Goal: Information Seeking & Learning: Learn about a topic

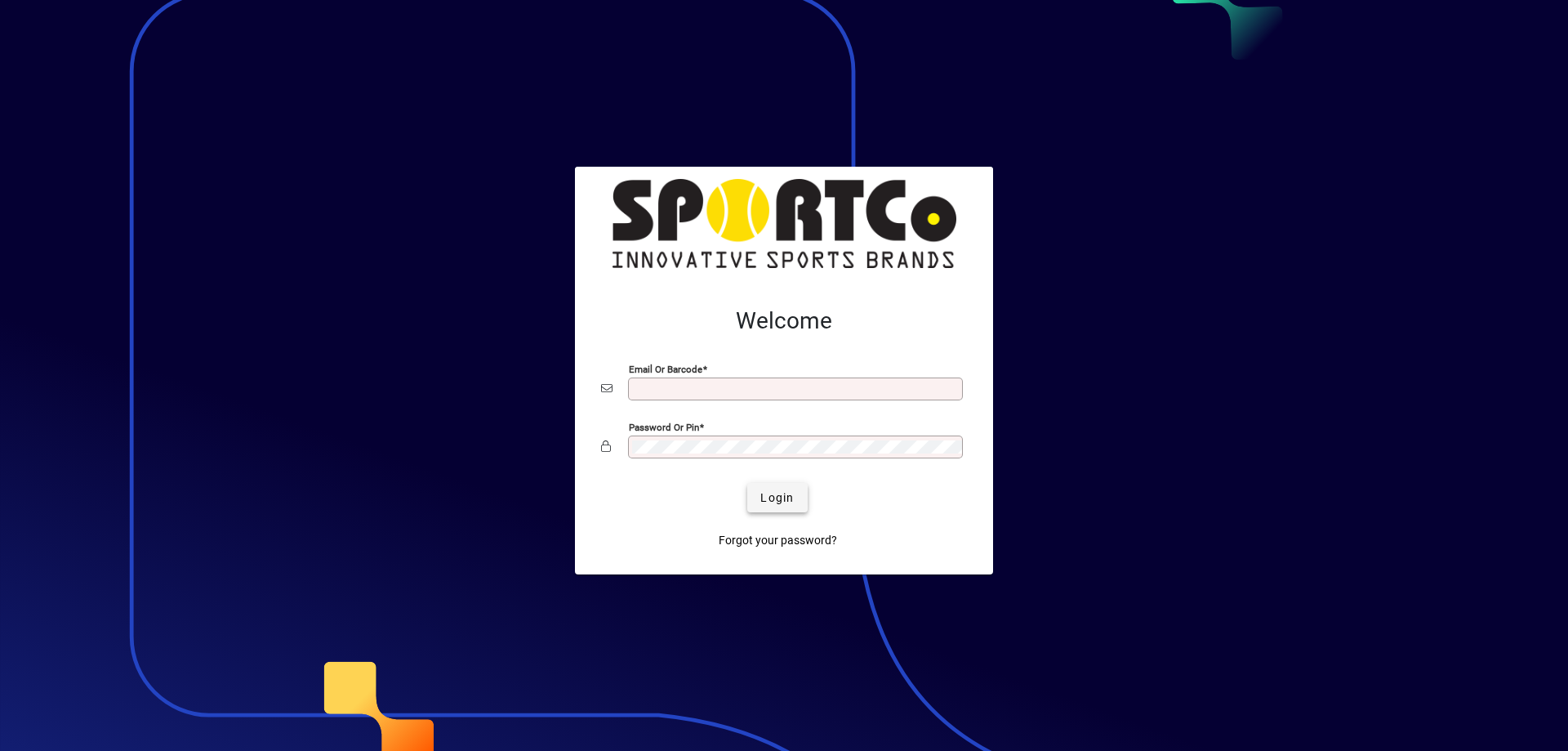
type input "**********"
click at [781, 491] on span "Login" at bounding box center [777, 498] width 33 height 17
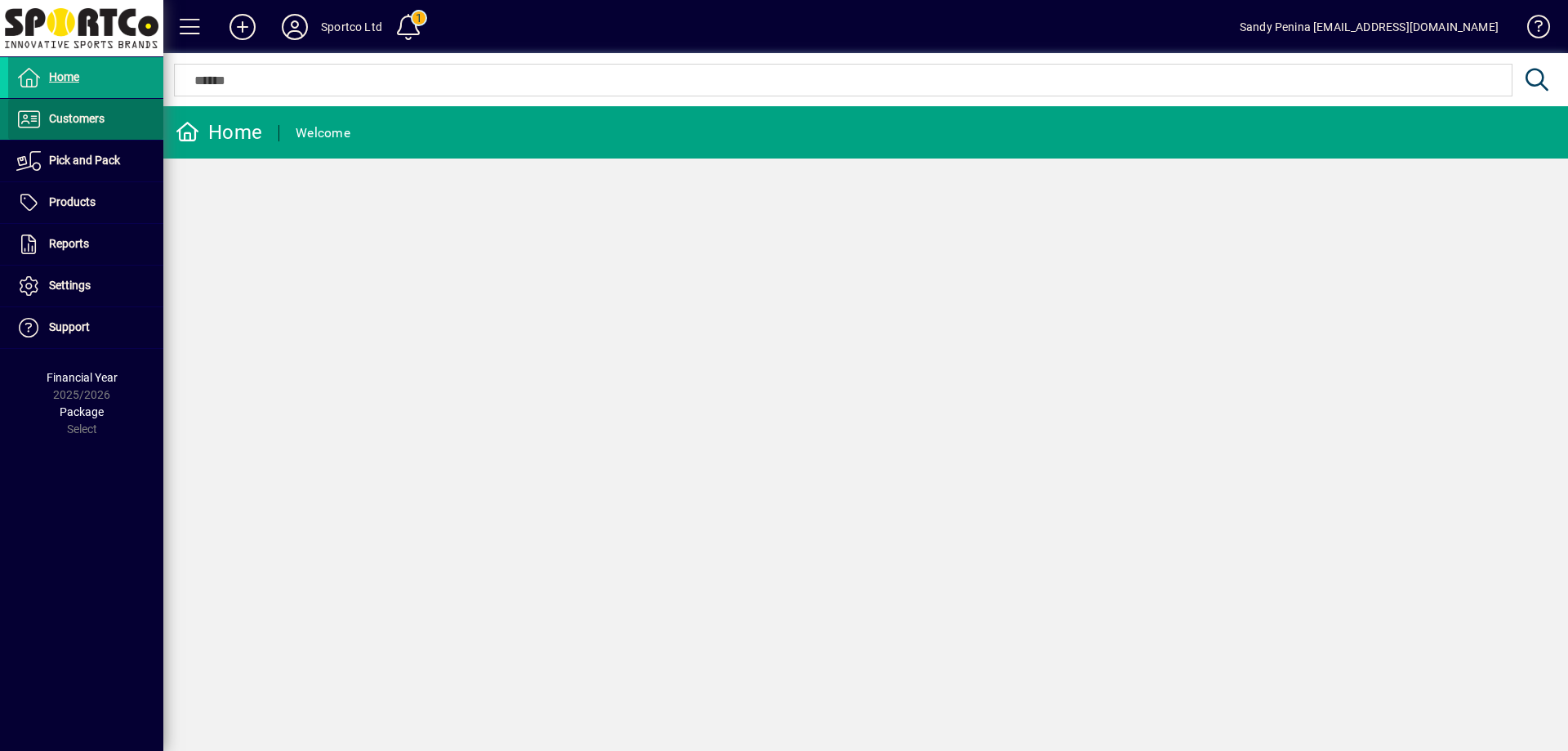
click at [69, 119] on span "Customers" at bounding box center [77, 119] width 56 height 13
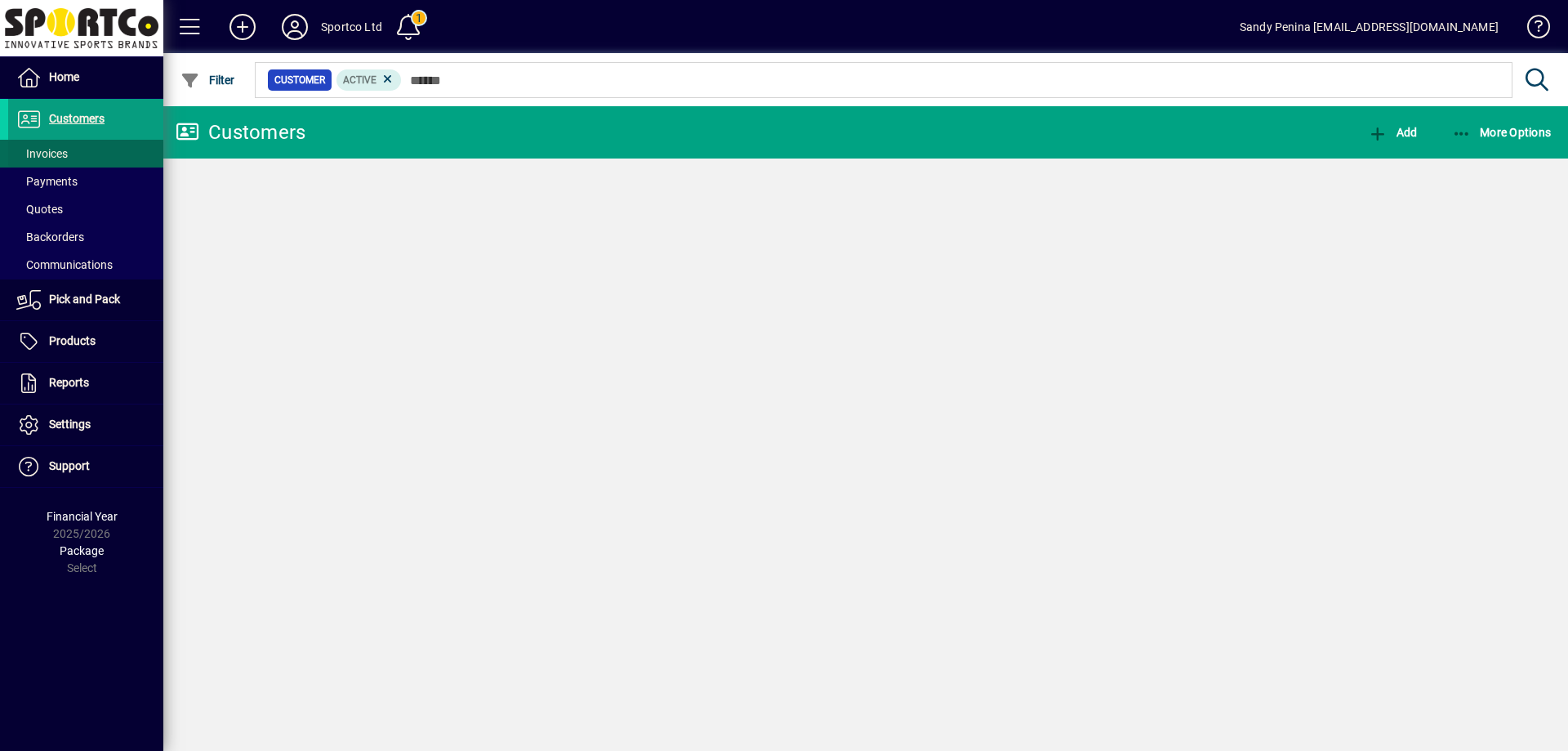
click at [57, 149] on span "Invoices" at bounding box center [41, 154] width 51 height 13
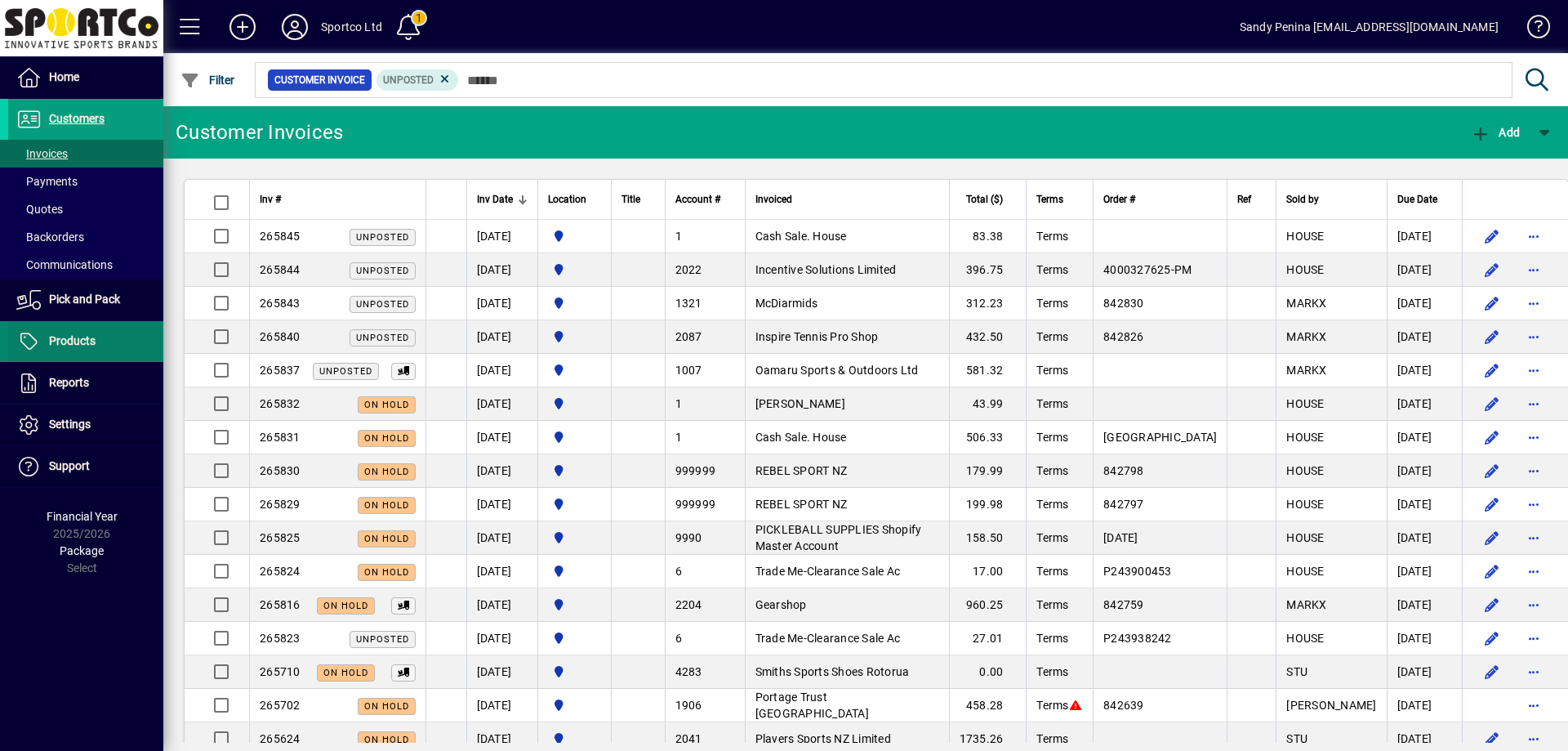
click at [67, 352] on span at bounding box center [85, 341] width 155 height 40
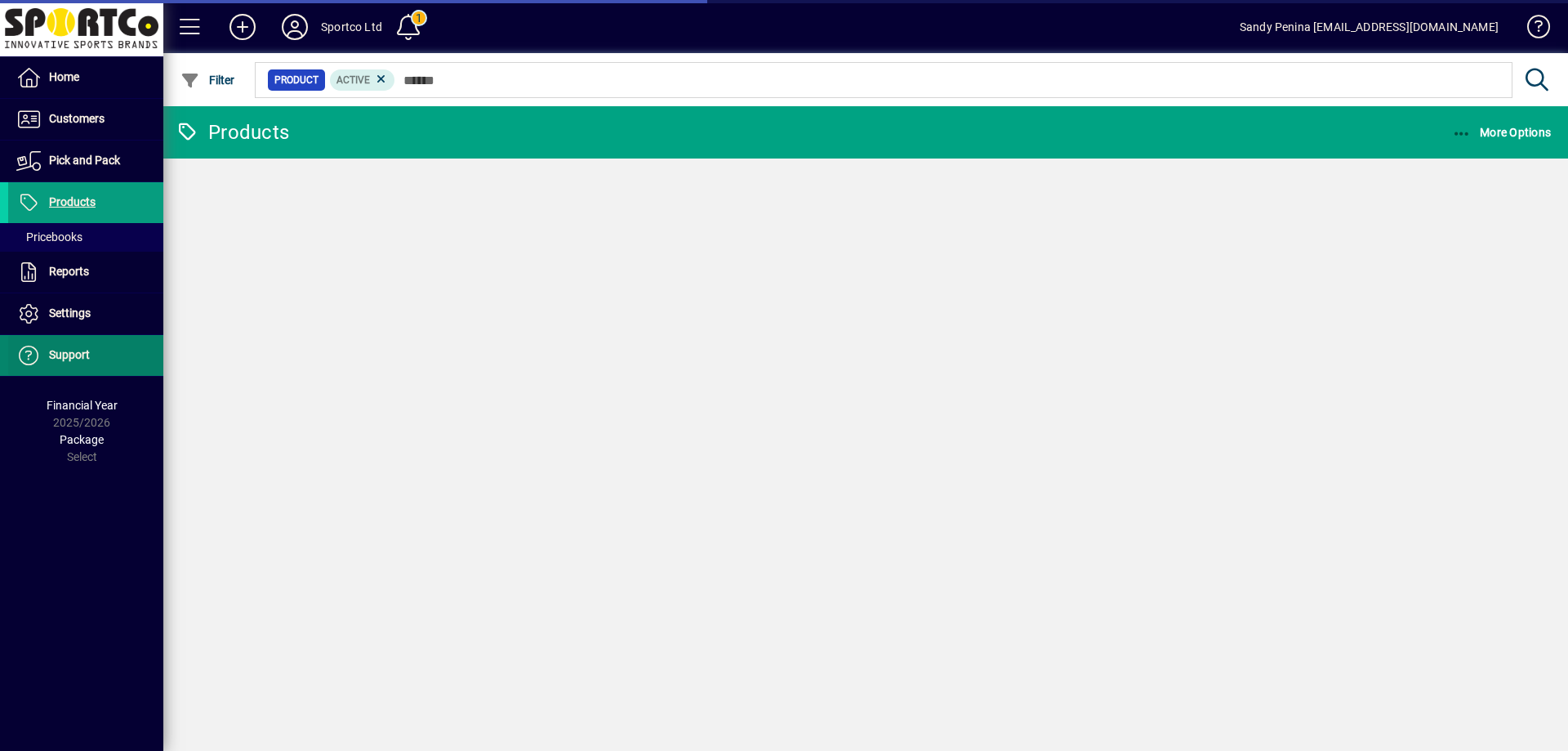
click at [102, 321] on span at bounding box center [85, 314] width 155 height 40
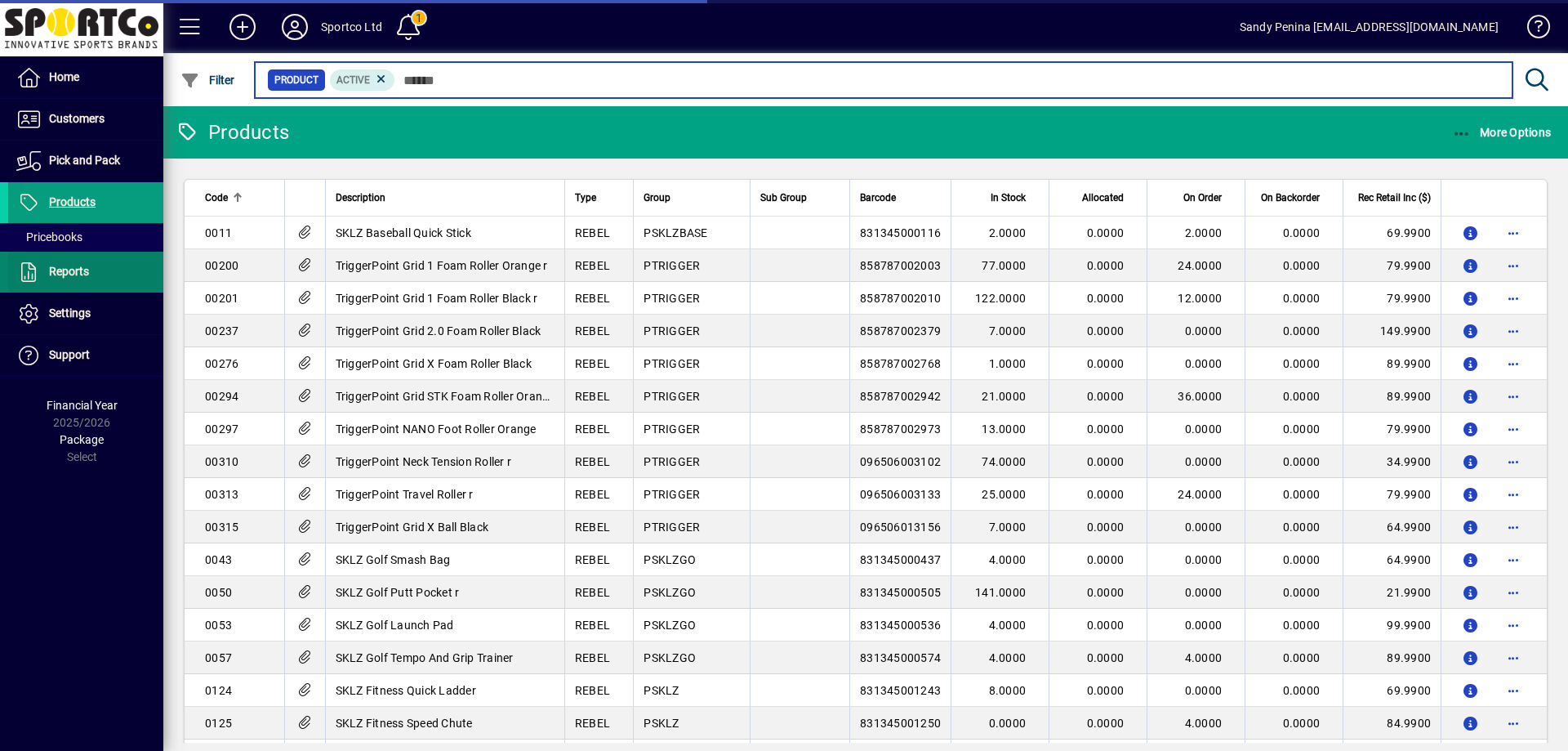
click at [107, 276] on span at bounding box center [85, 272] width 155 height 40
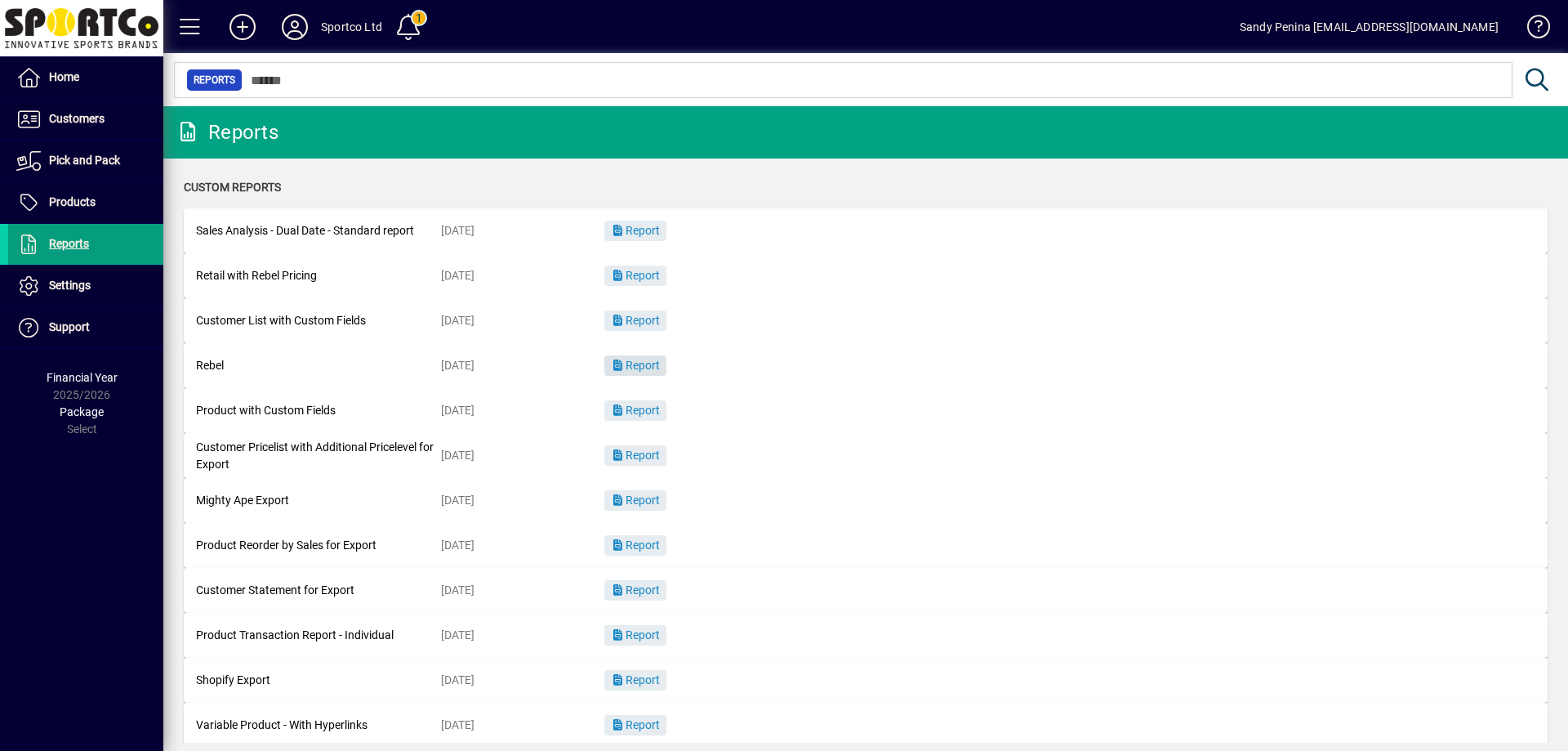
click at [639, 366] on span "Report" at bounding box center [635, 365] width 49 height 13
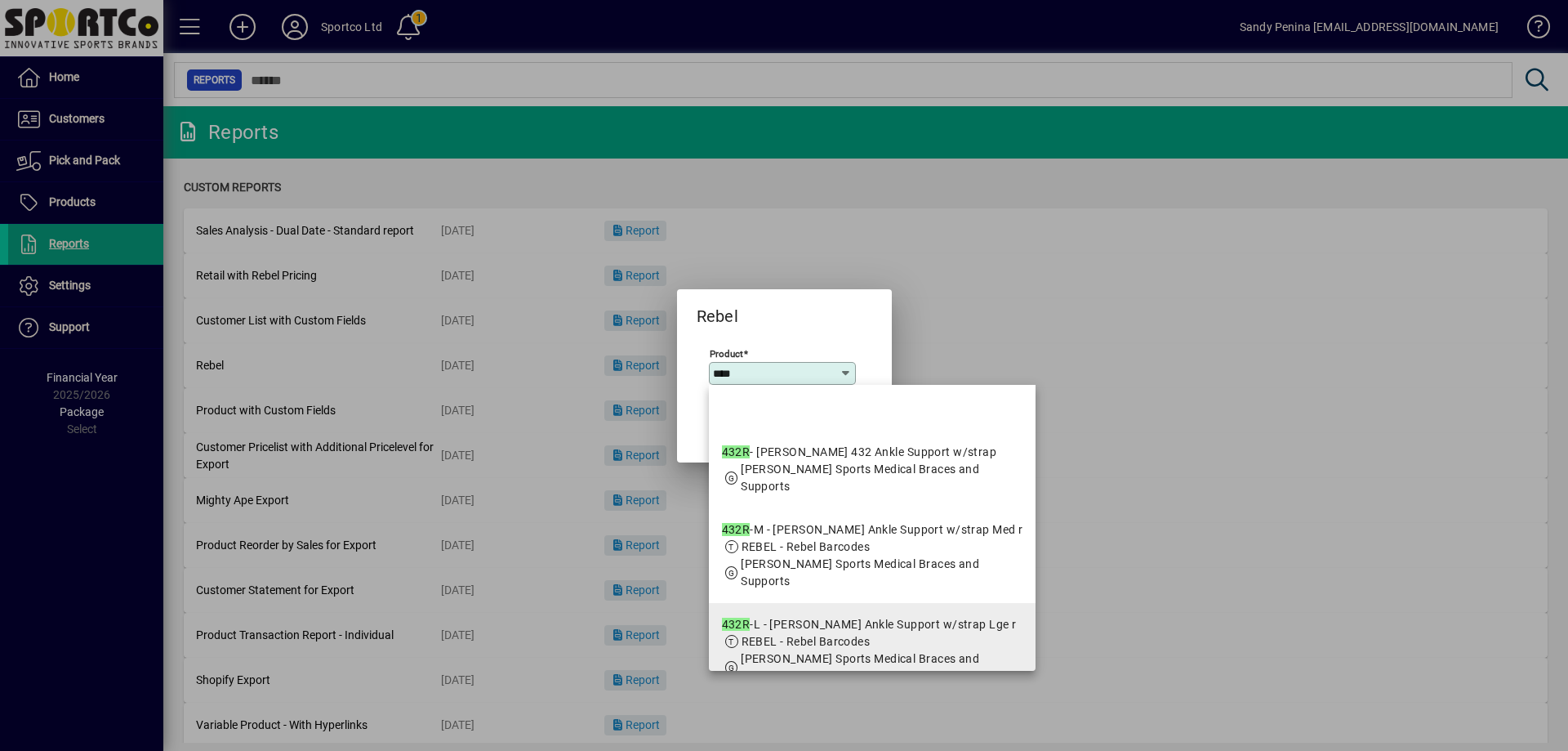
click at [800, 637] on span "REBEL - Rebel Barcodes" at bounding box center [806, 641] width 129 height 13
type input "**********"
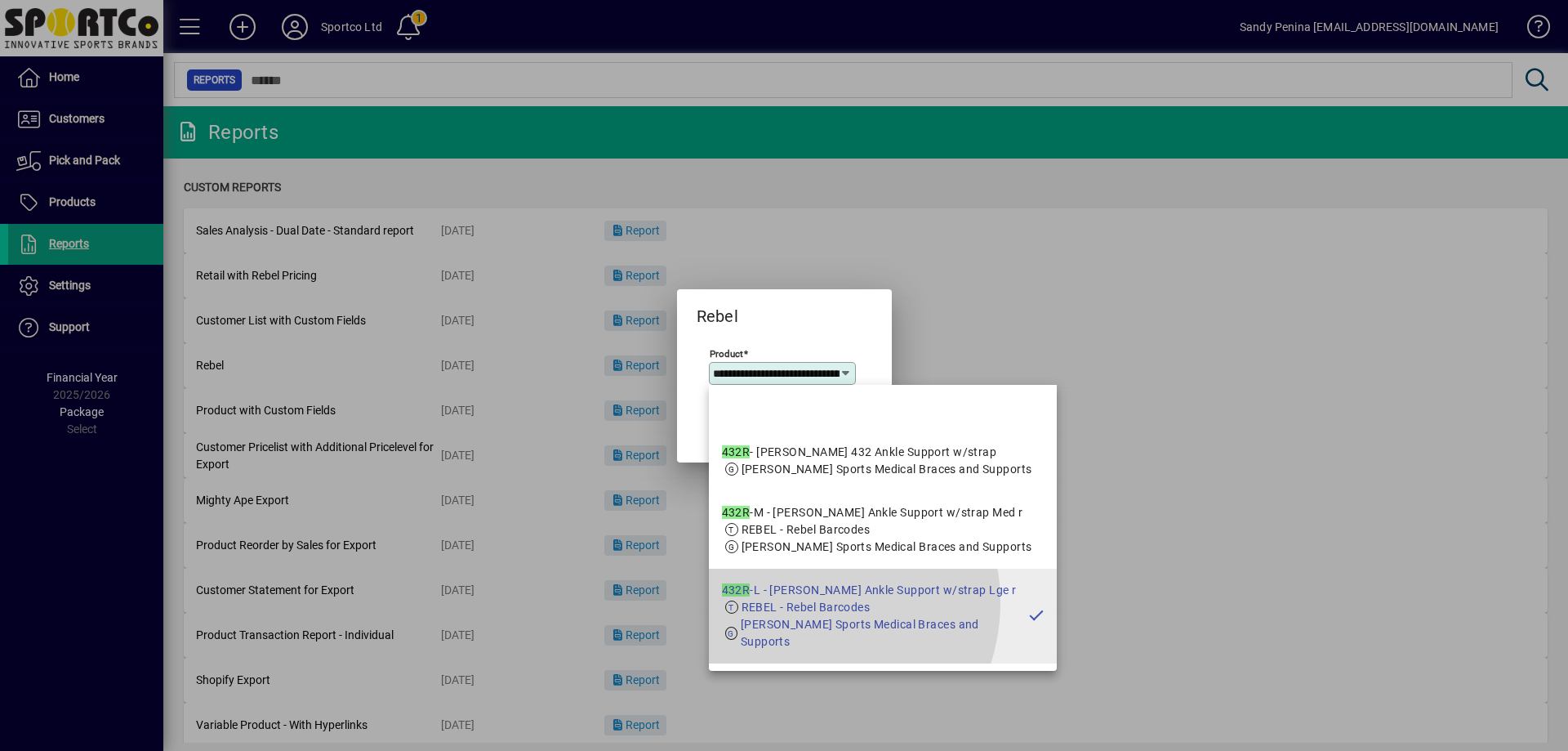
scroll to position [0, 119]
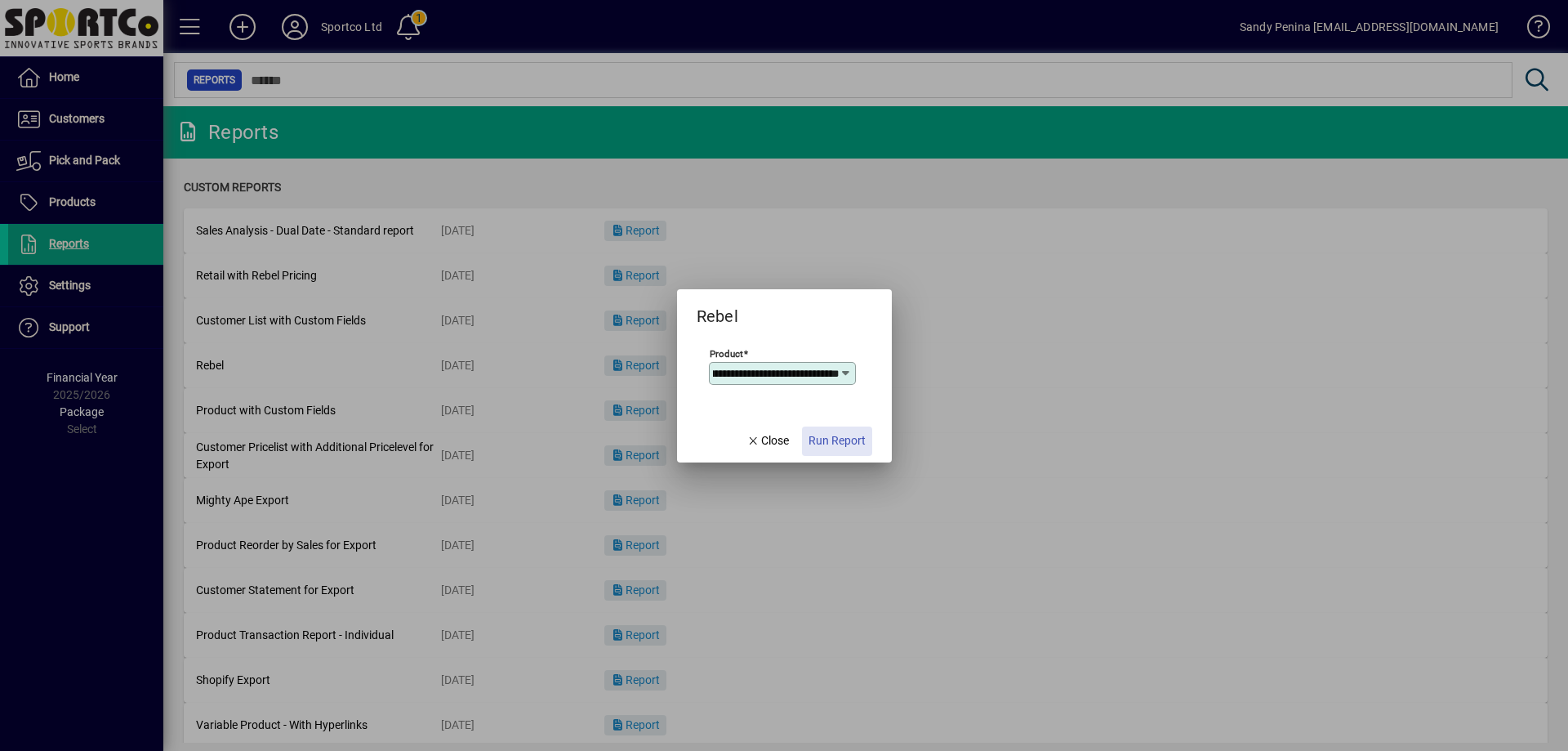
click at [841, 449] on span "button" at bounding box center [837, 441] width 70 height 40
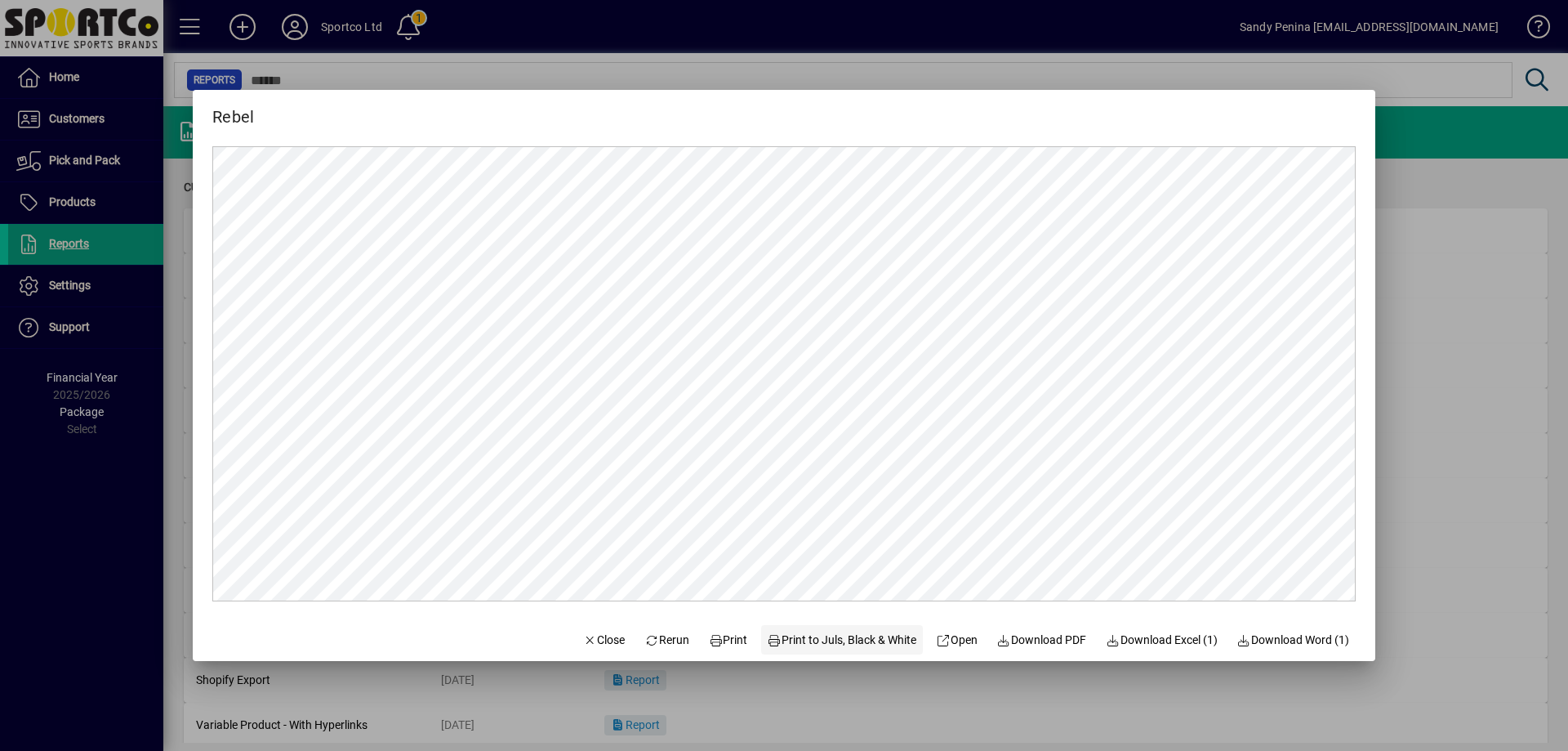
scroll to position [0, 0]
click at [709, 627] on span at bounding box center [728, 640] width 52 height 40
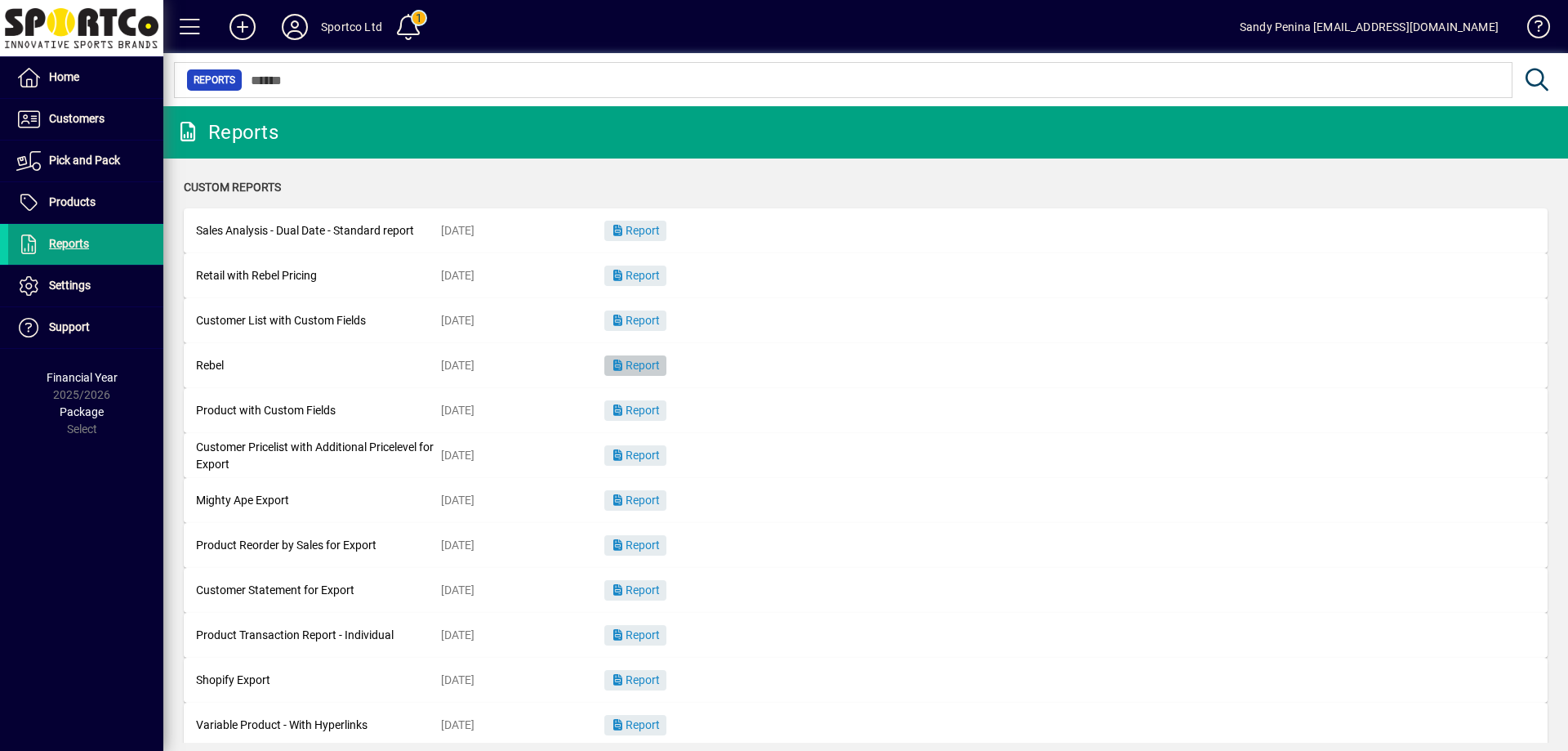
click at [665, 374] on span "button" at bounding box center [635, 367] width 62 height 40
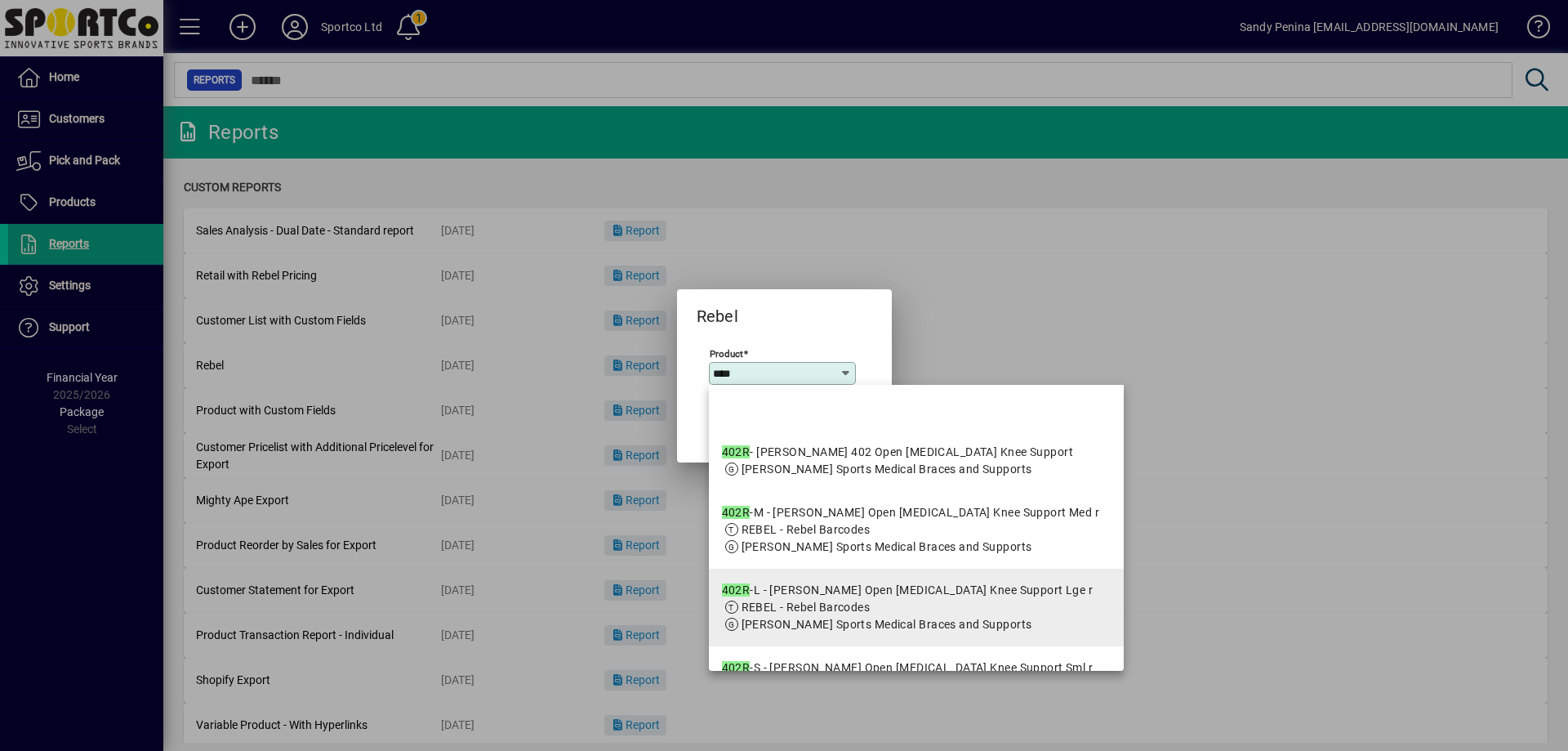
click at [818, 631] on span "[PERSON_NAME] Sports Medical Braces and Supports" at bounding box center [887, 624] width 291 height 13
type input "**********"
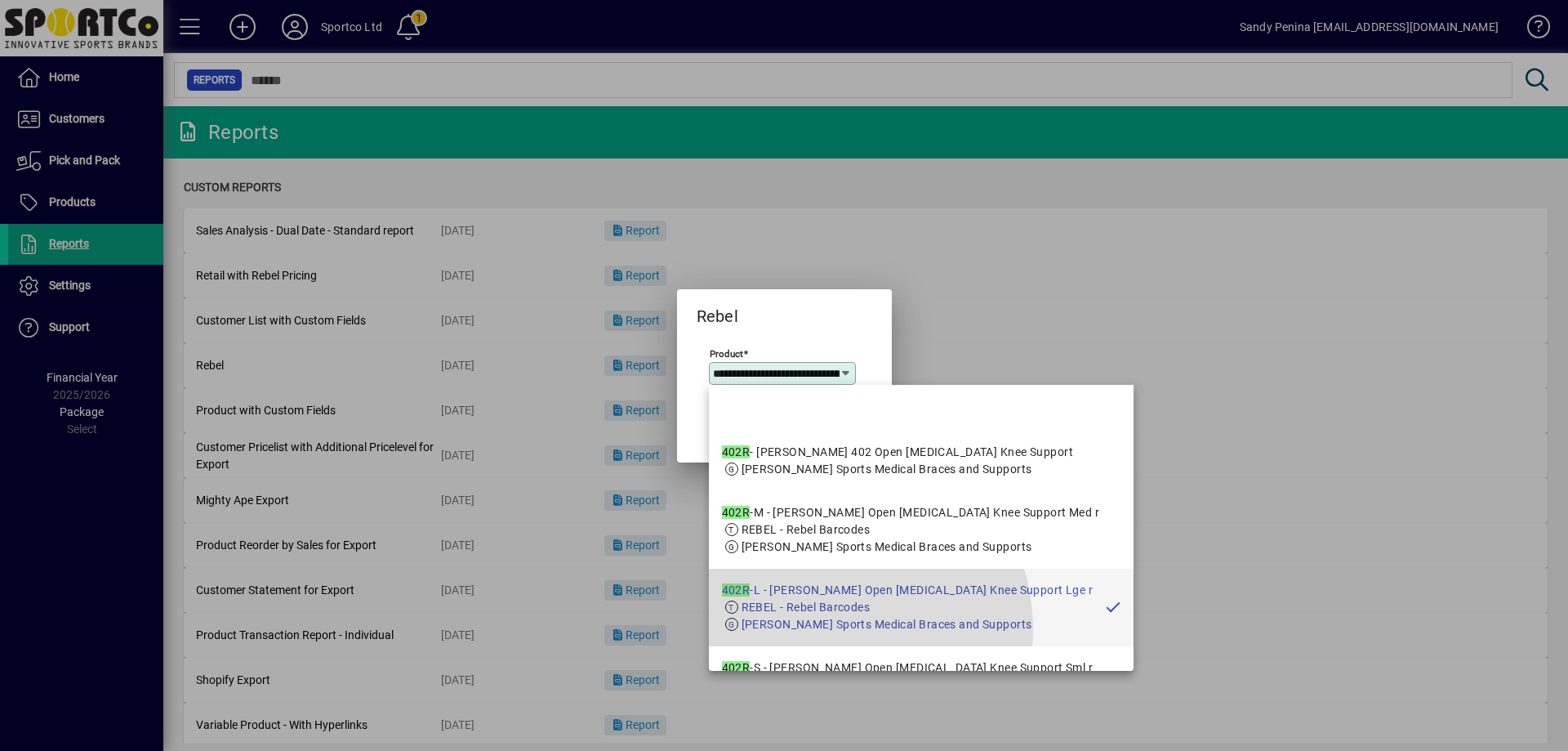
scroll to position [0, 141]
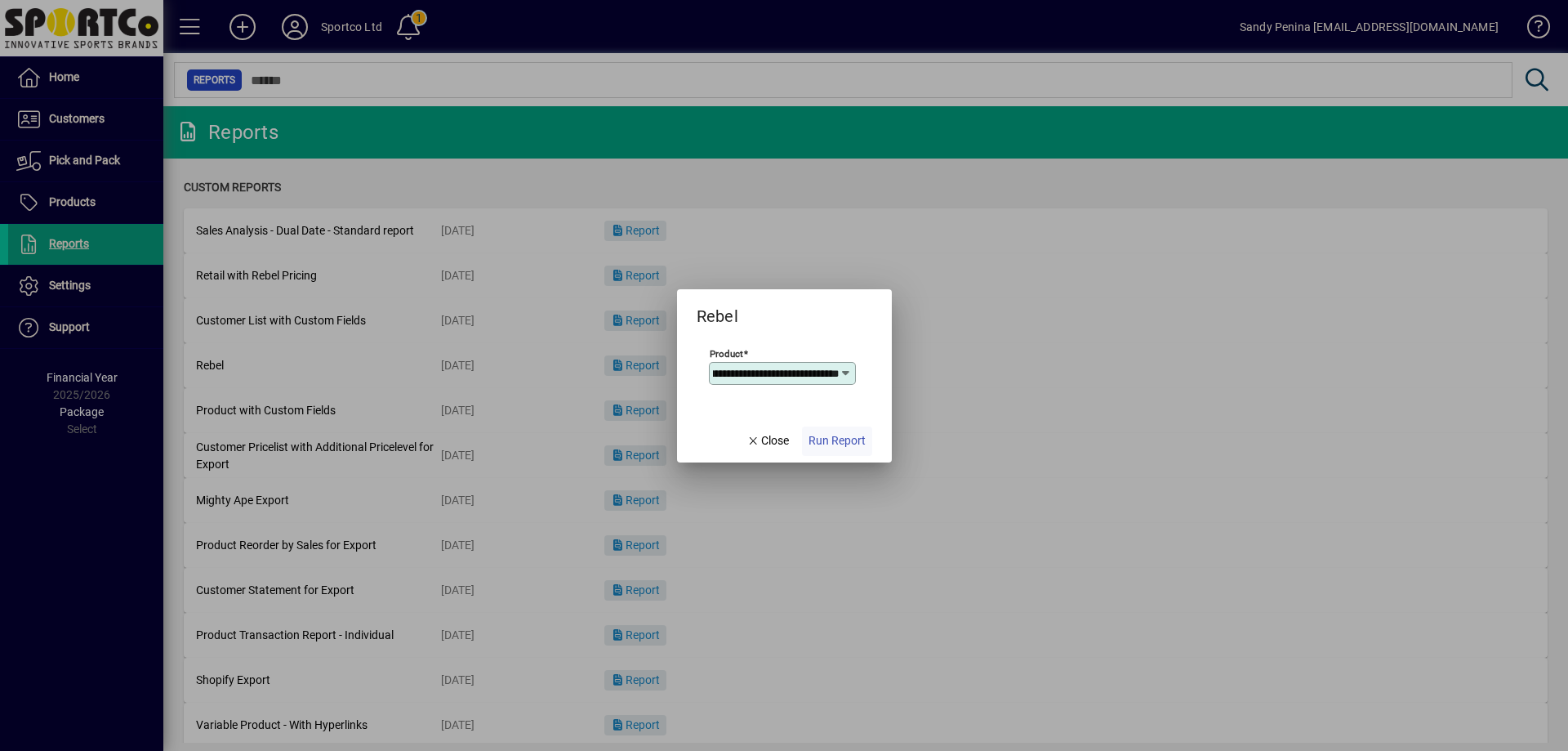
drag, startPoint x: 832, startPoint y: 414, endPoint x: 852, endPoint y: 443, distance: 35.2
click at [832, 418] on mat-dialog-content "**********" at bounding box center [784, 375] width 215 height 90
click at [852, 443] on span "Run Report" at bounding box center [838, 440] width 57 height 17
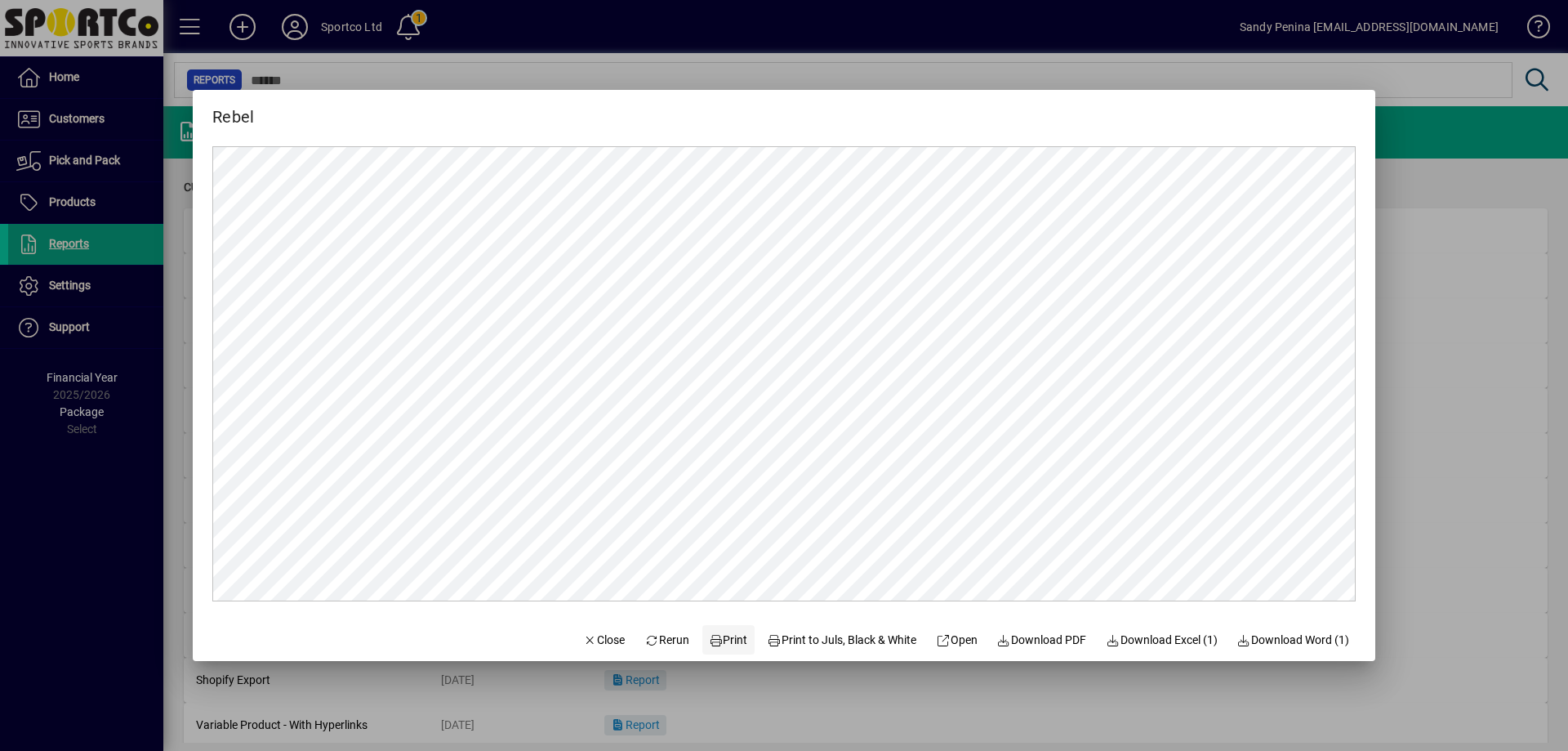
click at [715, 655] on span at bounding box center [728, 640] width 52 height 40
click at [590, 638] on span "Close" at bounding box center [603, 640] width 42 height 17
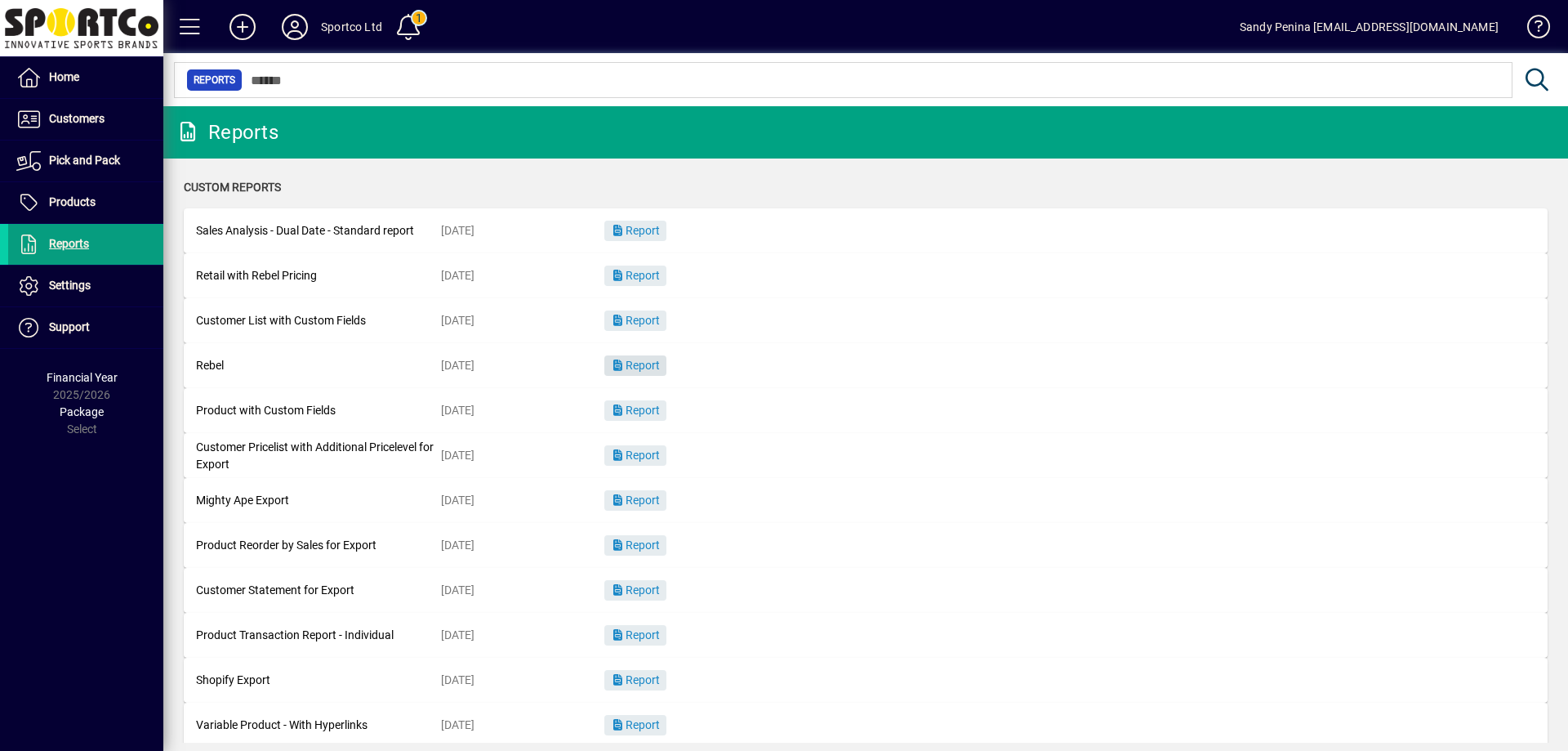
click at [630, 374] on span "button" at bounding box center [635, 367] width 62 height 40
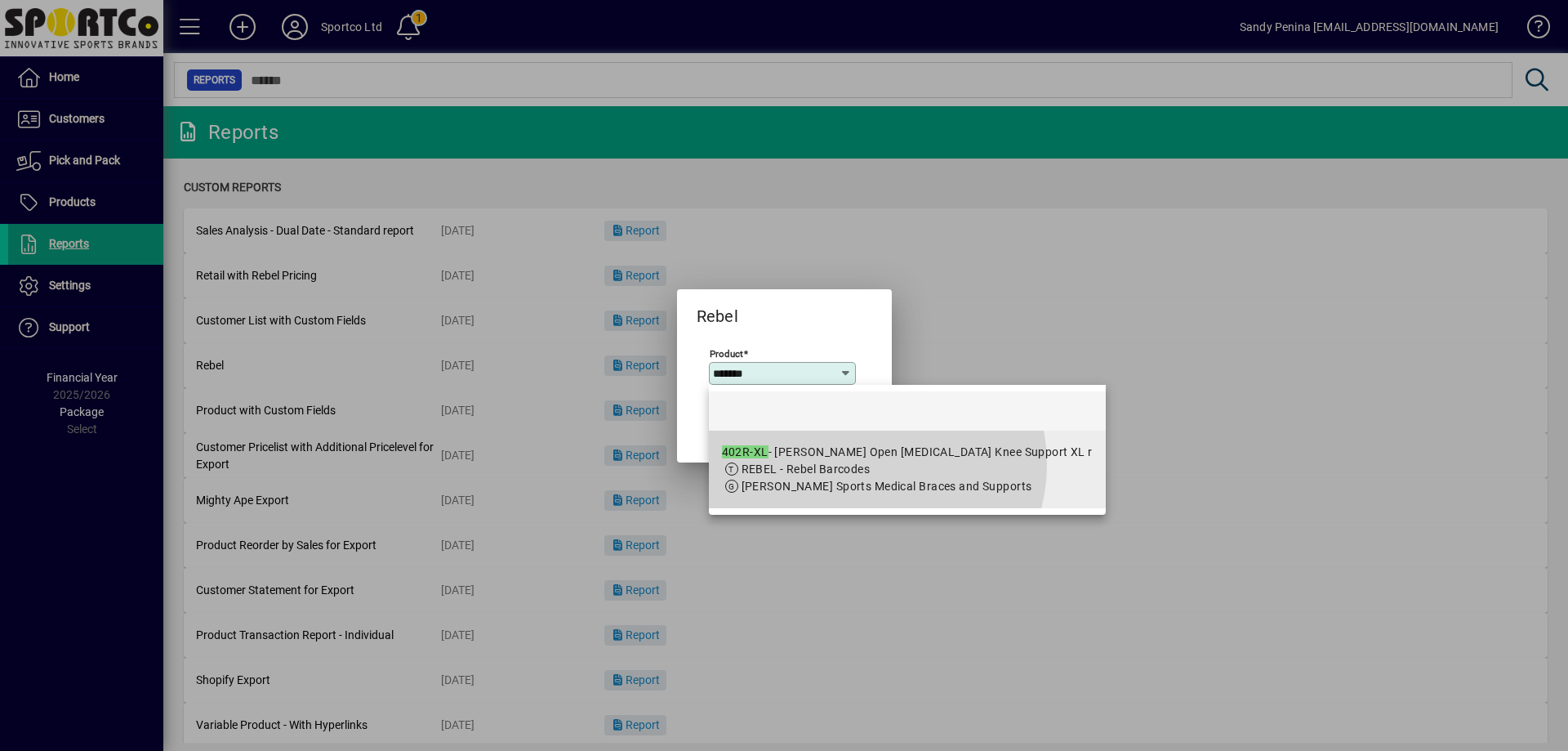
click at [872, 464] on span "REBEL - Rebel Barcodes" at bounding box center [907, 469] width 371 height 17
type input "**********"
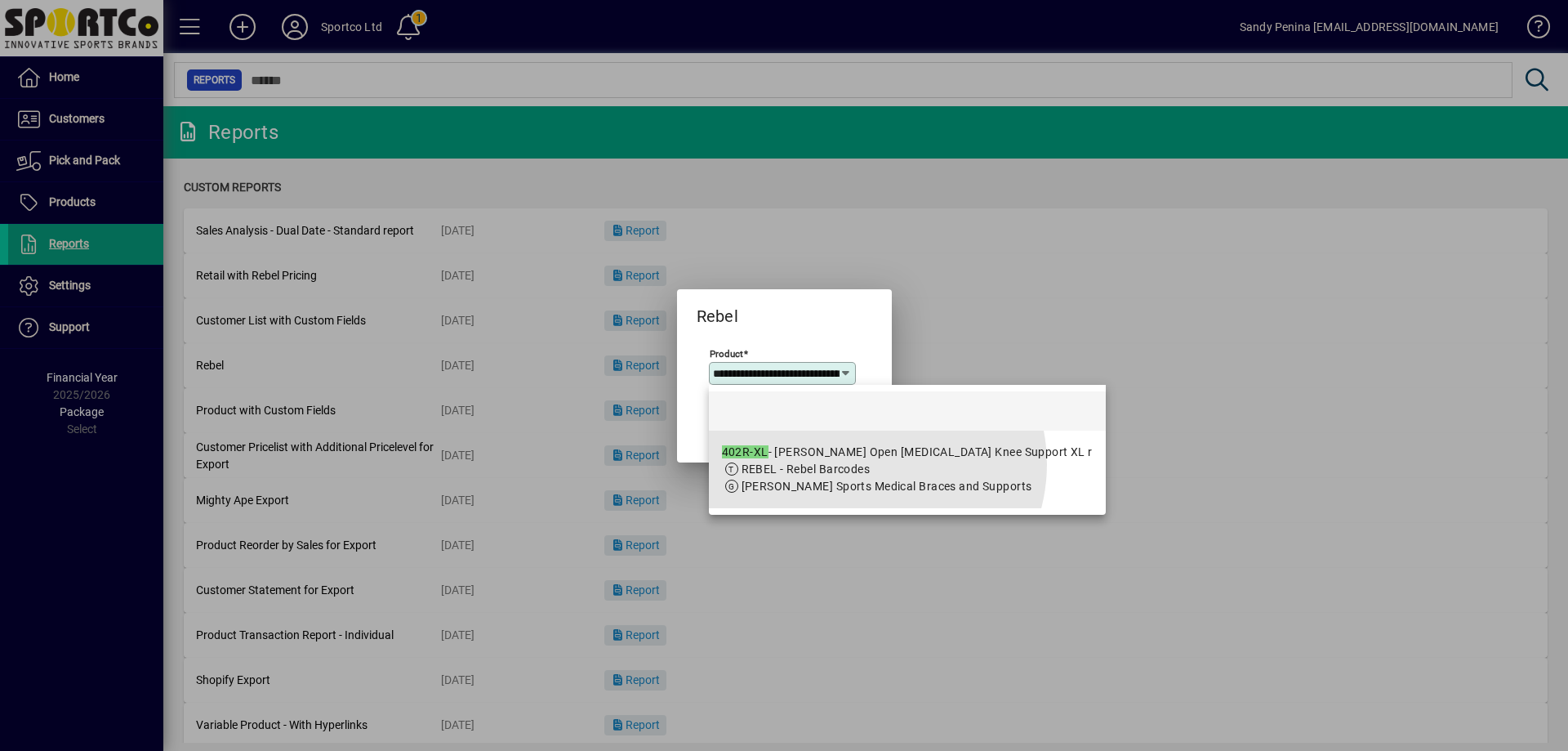
scroll to position [0, 143]
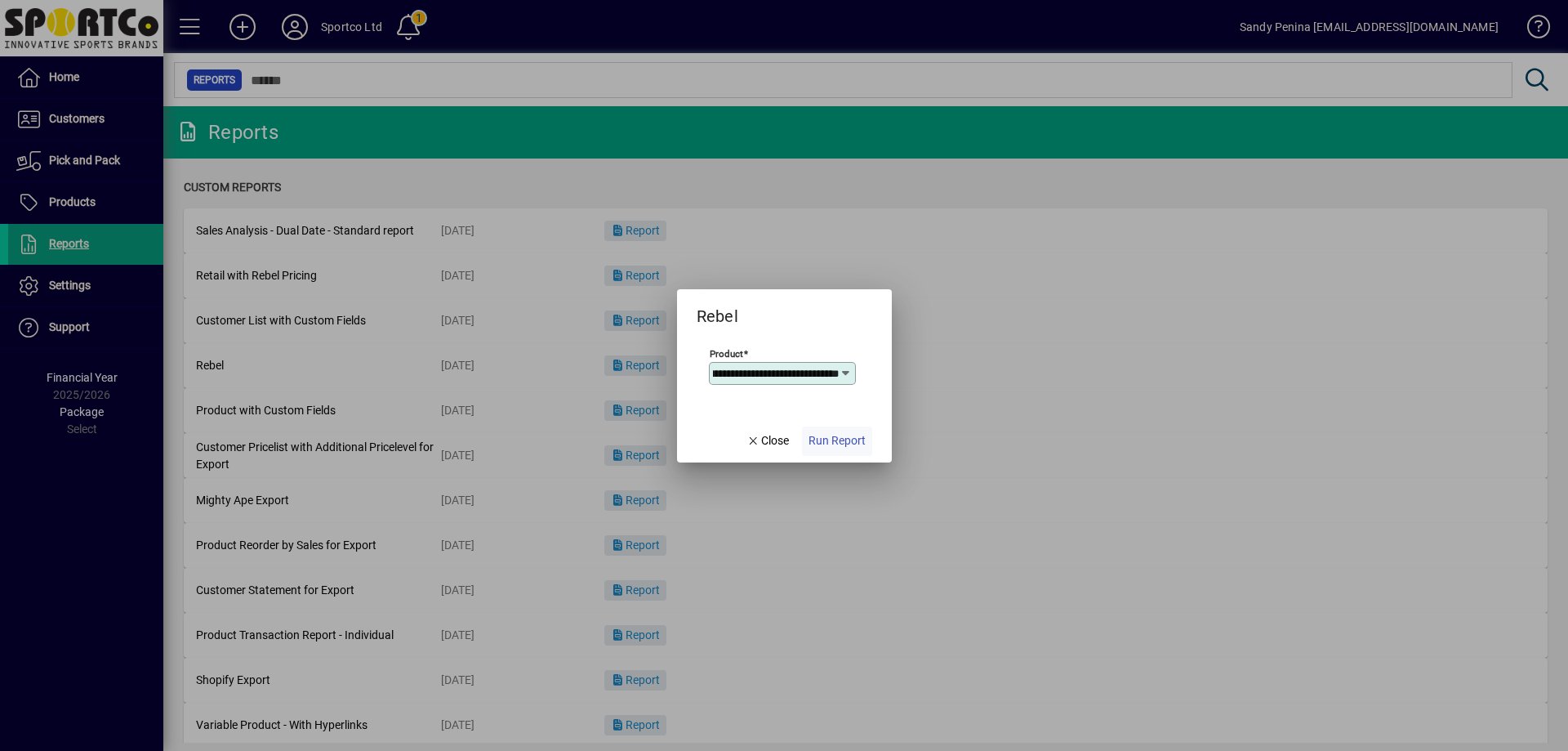
click at [867, 433] on span "button" at bounding box center [837, 441] width 70 height 40
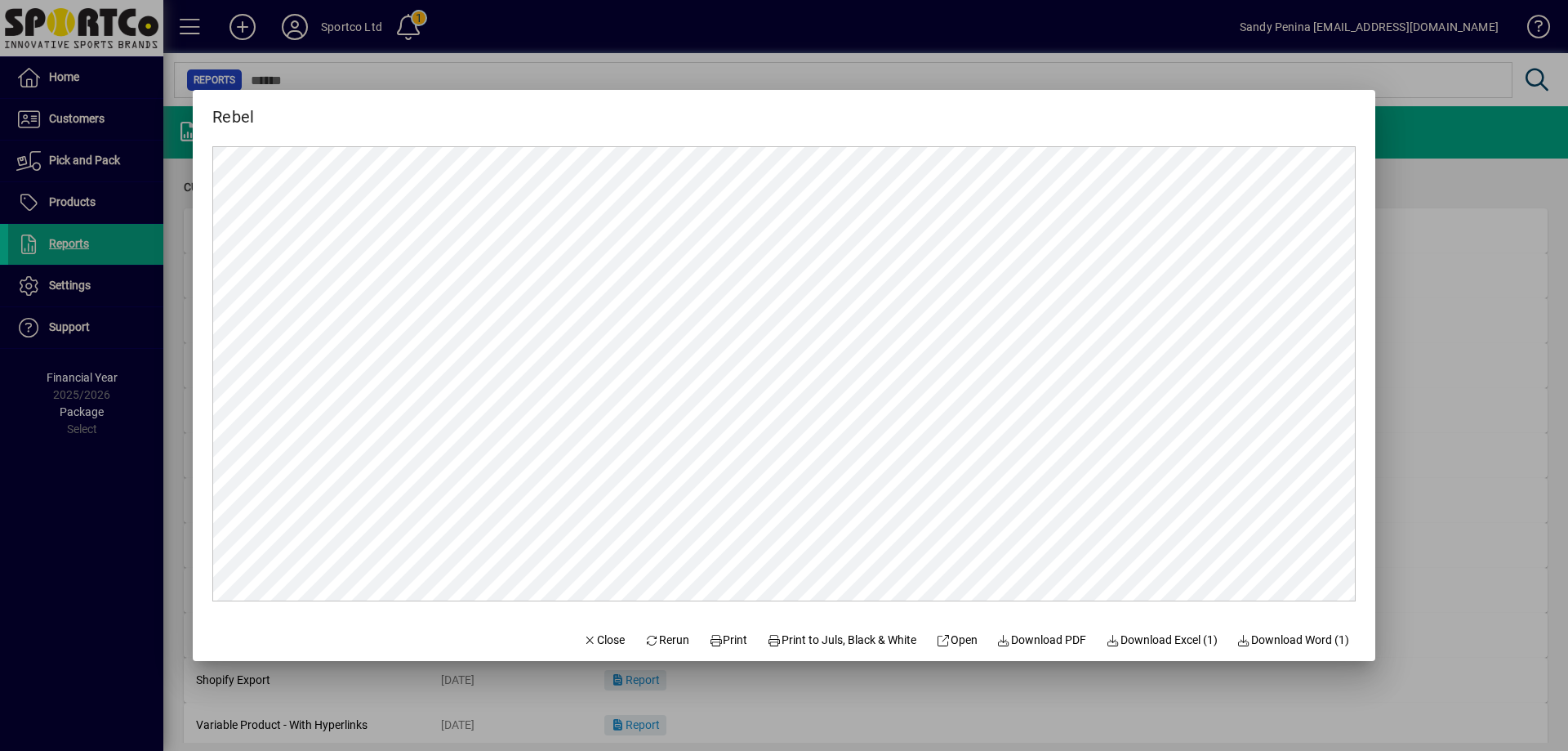
scroll to position [0, 0]
click at [737, 637] on span at bounding box center [728, 640] width 52 height 40
click at [583, 632] on span "Close" at bounding box center [603, 640] width 42 height 17
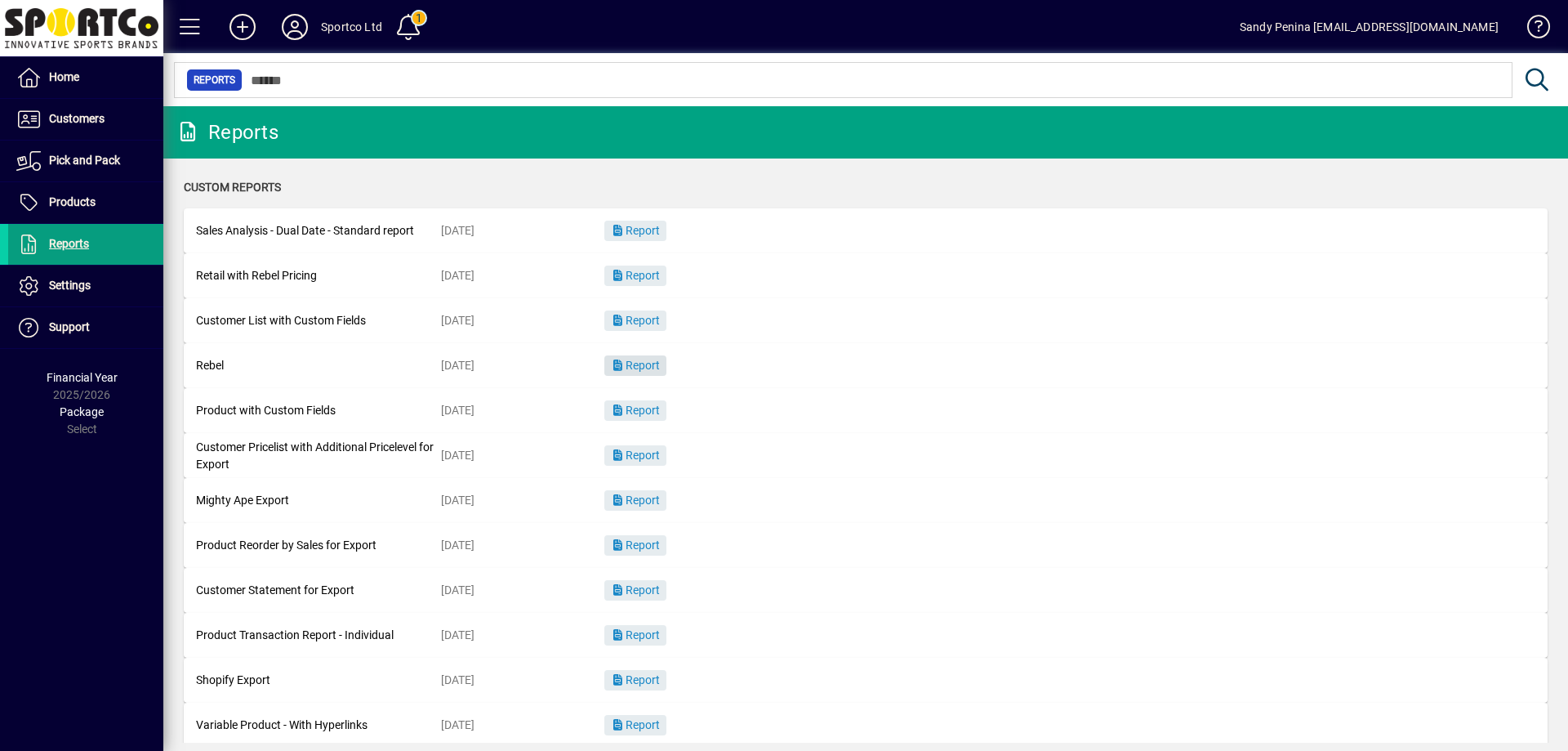
click at [654, 377] on span "button" at bounding box center [635, 367] width 62 height 40
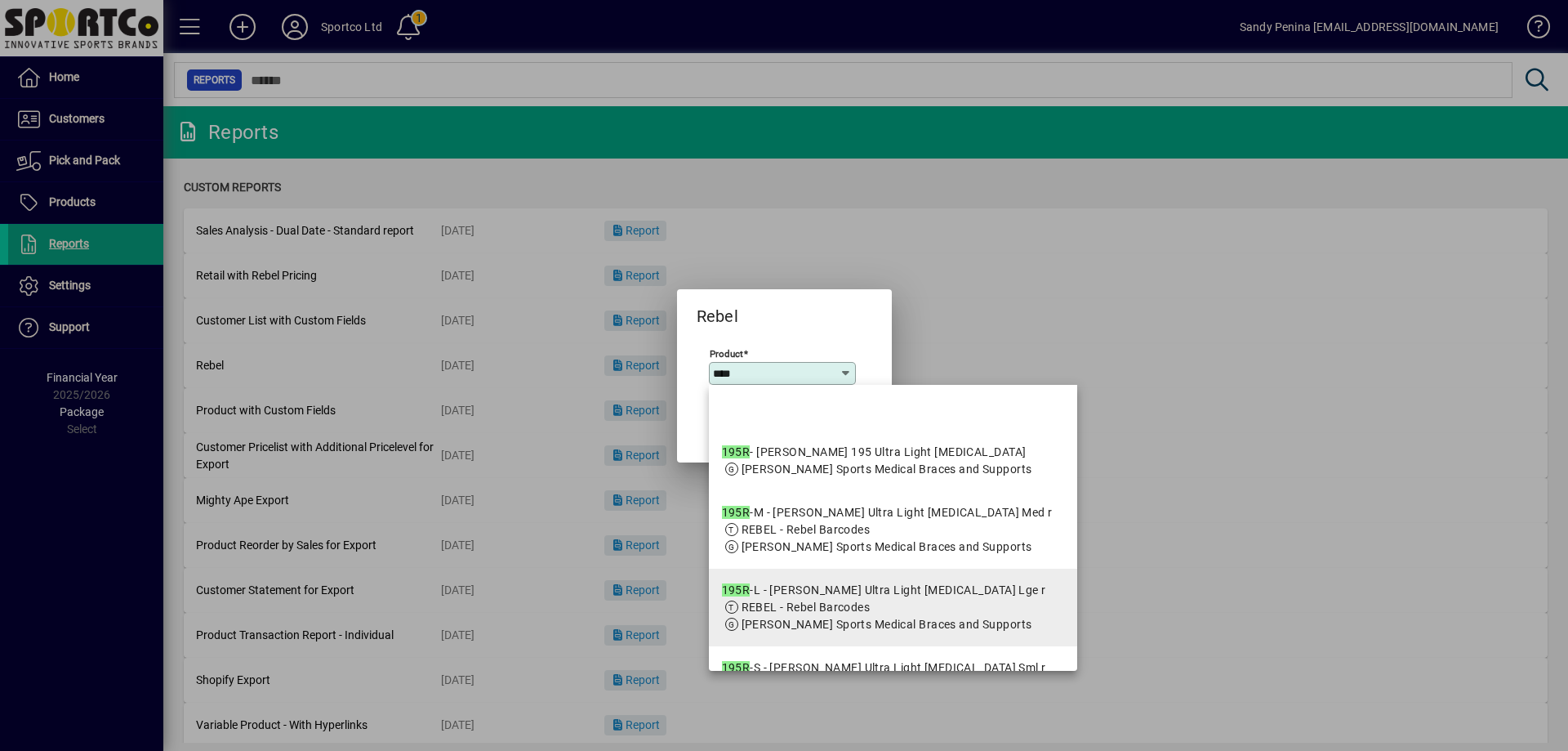
click at [876, 633] on app-search-response-field "[PERSON_NAME] Sports Medical Braces and Supports" at bounding box center [887, 624] width 291 height 17
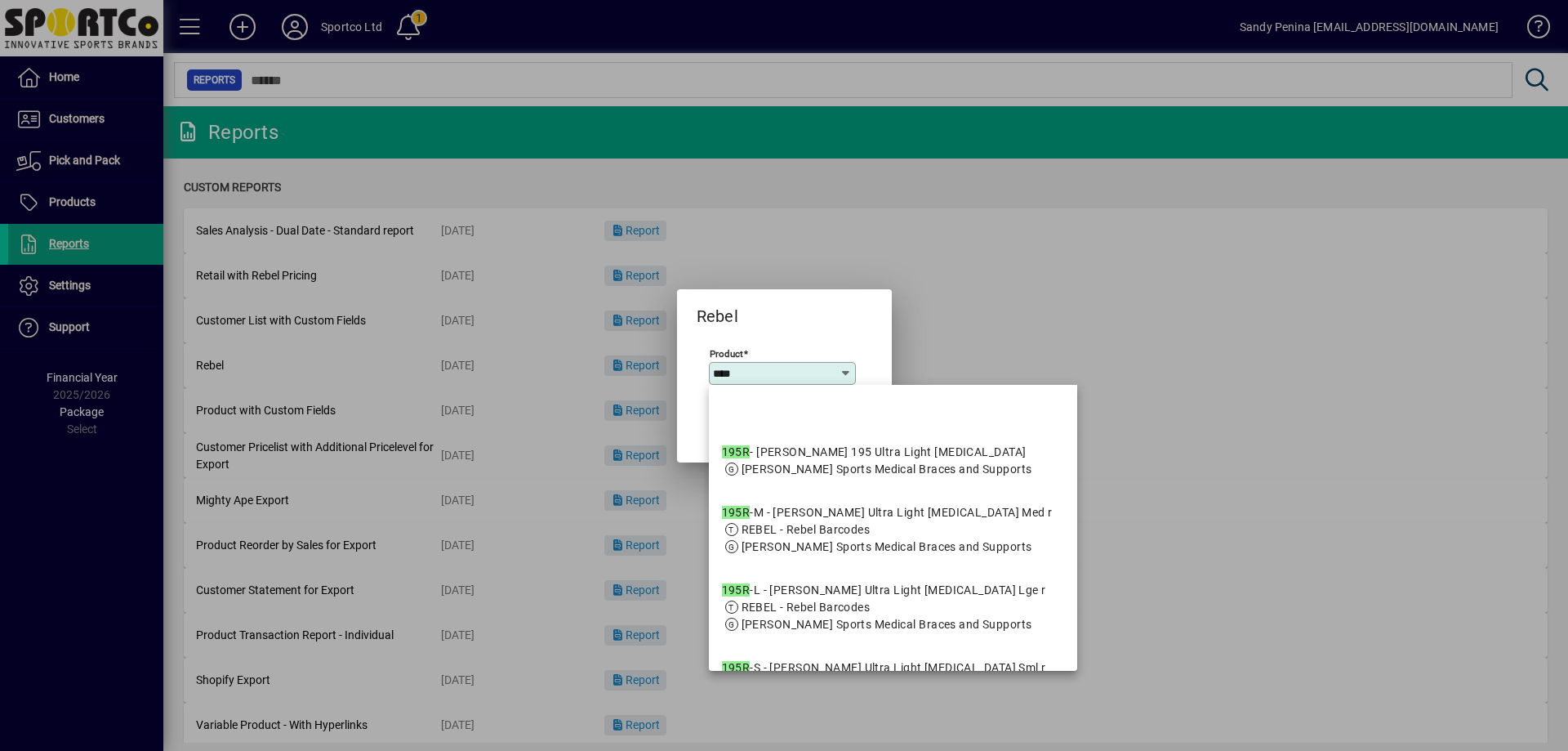
type input "**********"
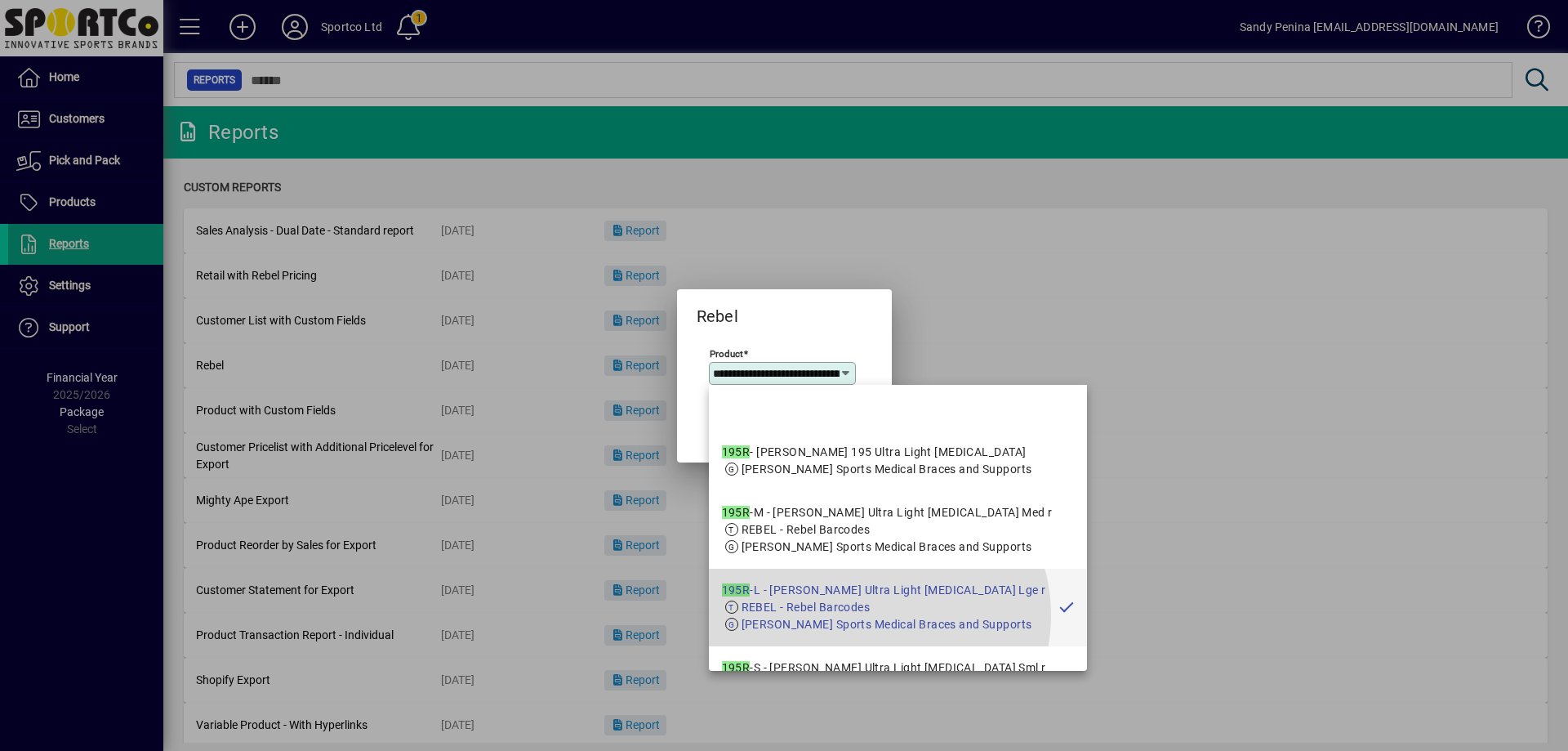
scroll to position [0, 120]
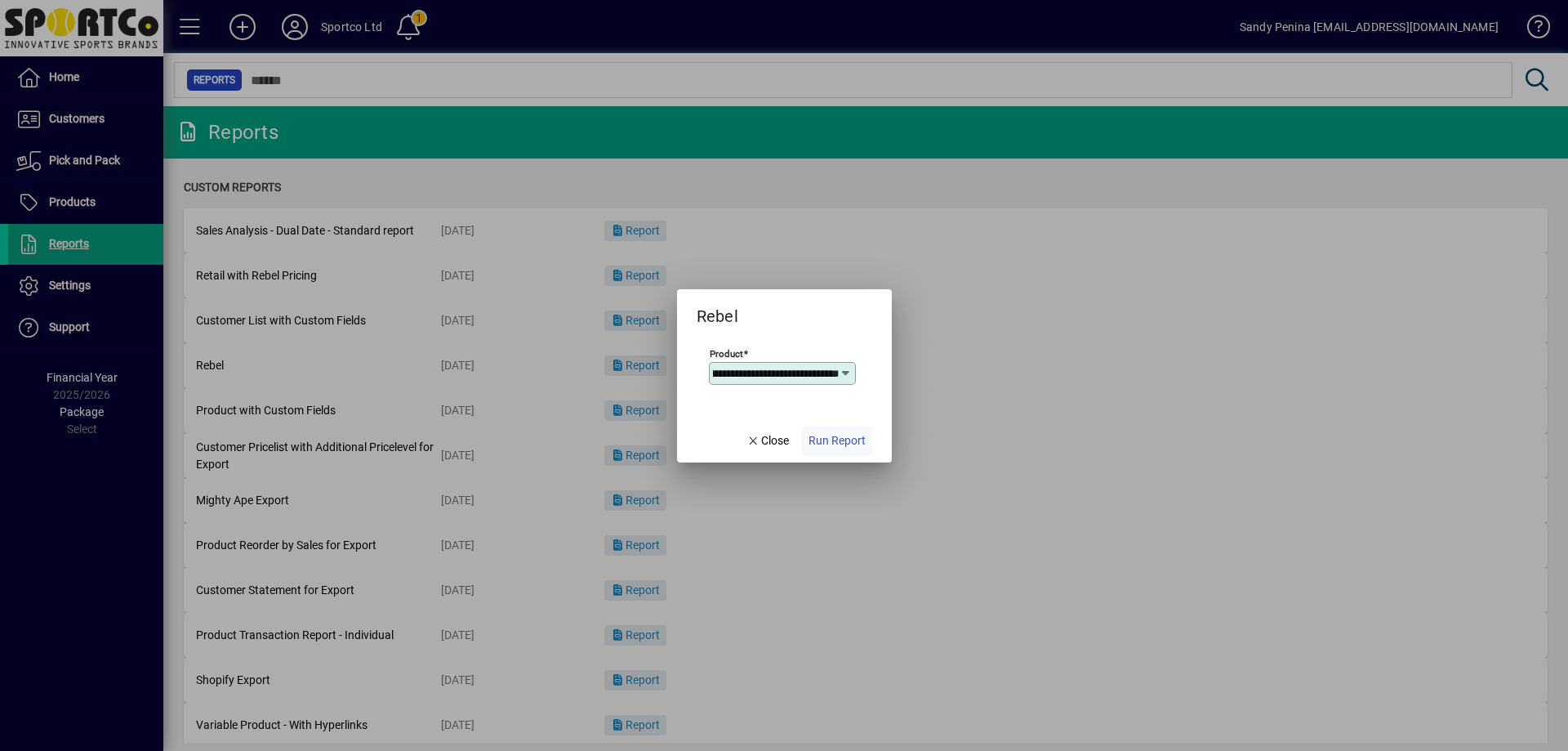
click at [845, 448] on span "Run Report" at bounding box center [838, 440] width 57 height 17
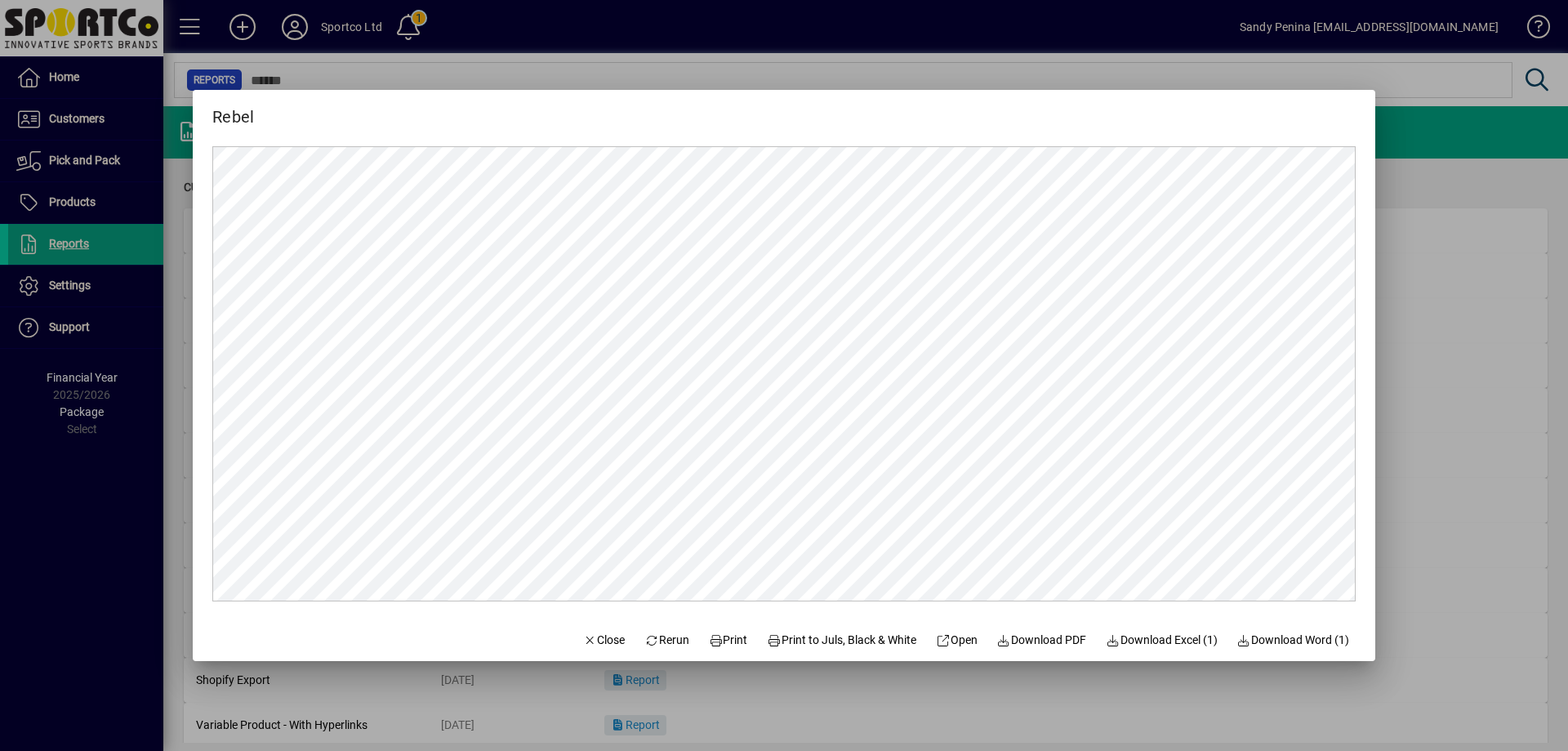
scroll to position [0, 0]
click at [727, 651] on span at bounding box center [728, 640] width 52 height 40
click at [593, 646] on span "Close" at bounding box center [603, 640] width 42 height 17
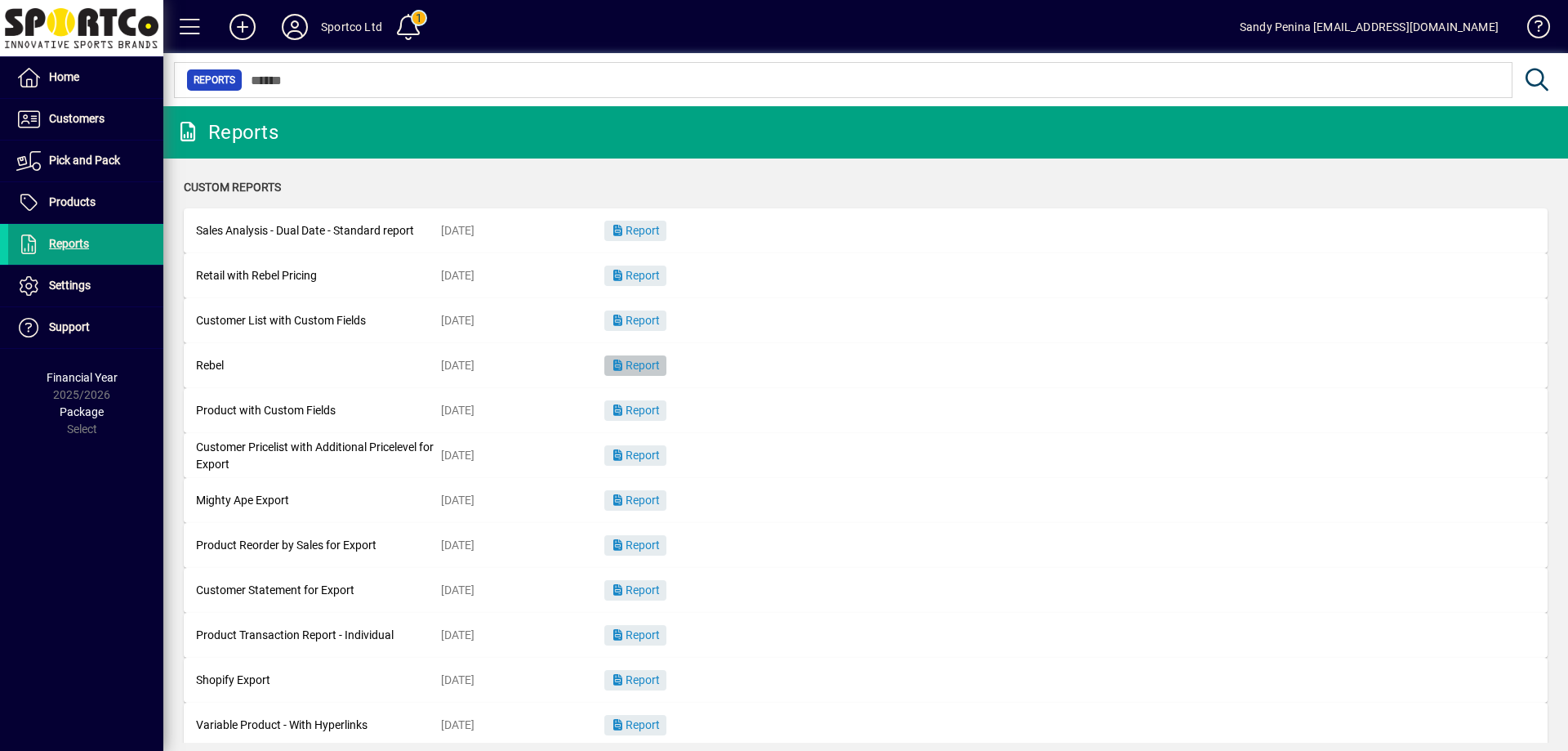
click at [657, 363] on span "Report" at bounding box center [635, 365] width 49 height 13
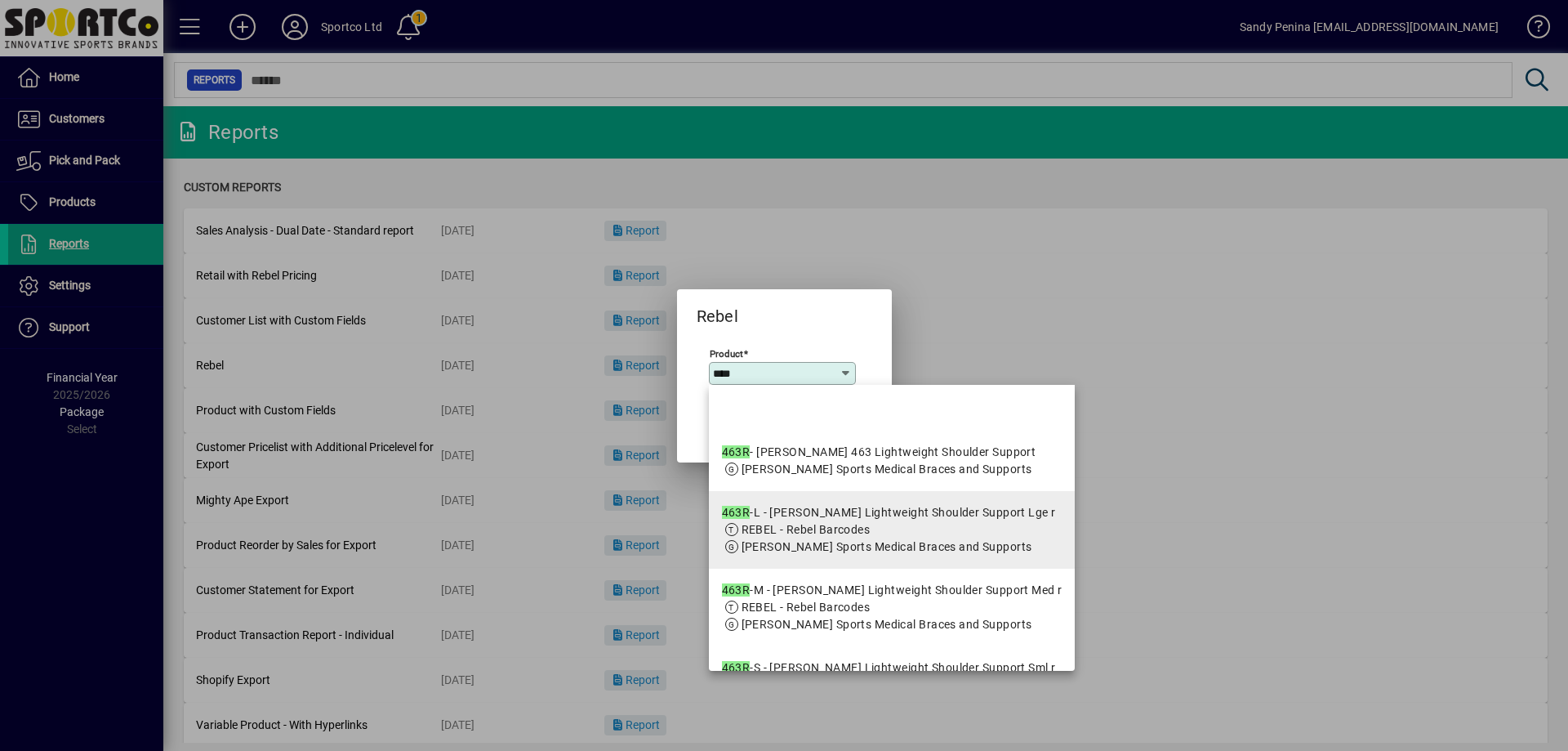
click at [809, 536] on span "REBEL - Rebel Barcodes" at bounding box center [806, 529] width 129 height 13
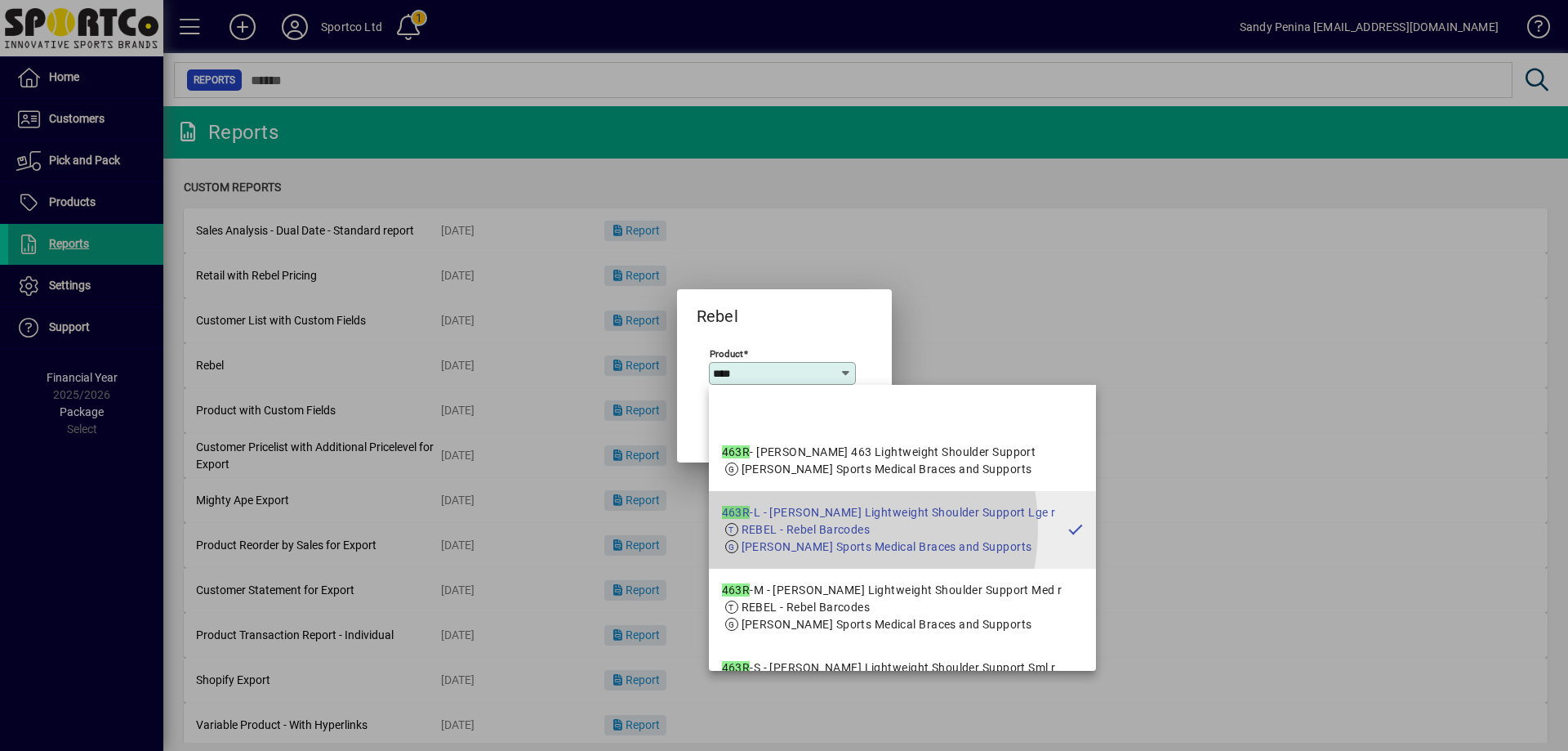
type input "**********"
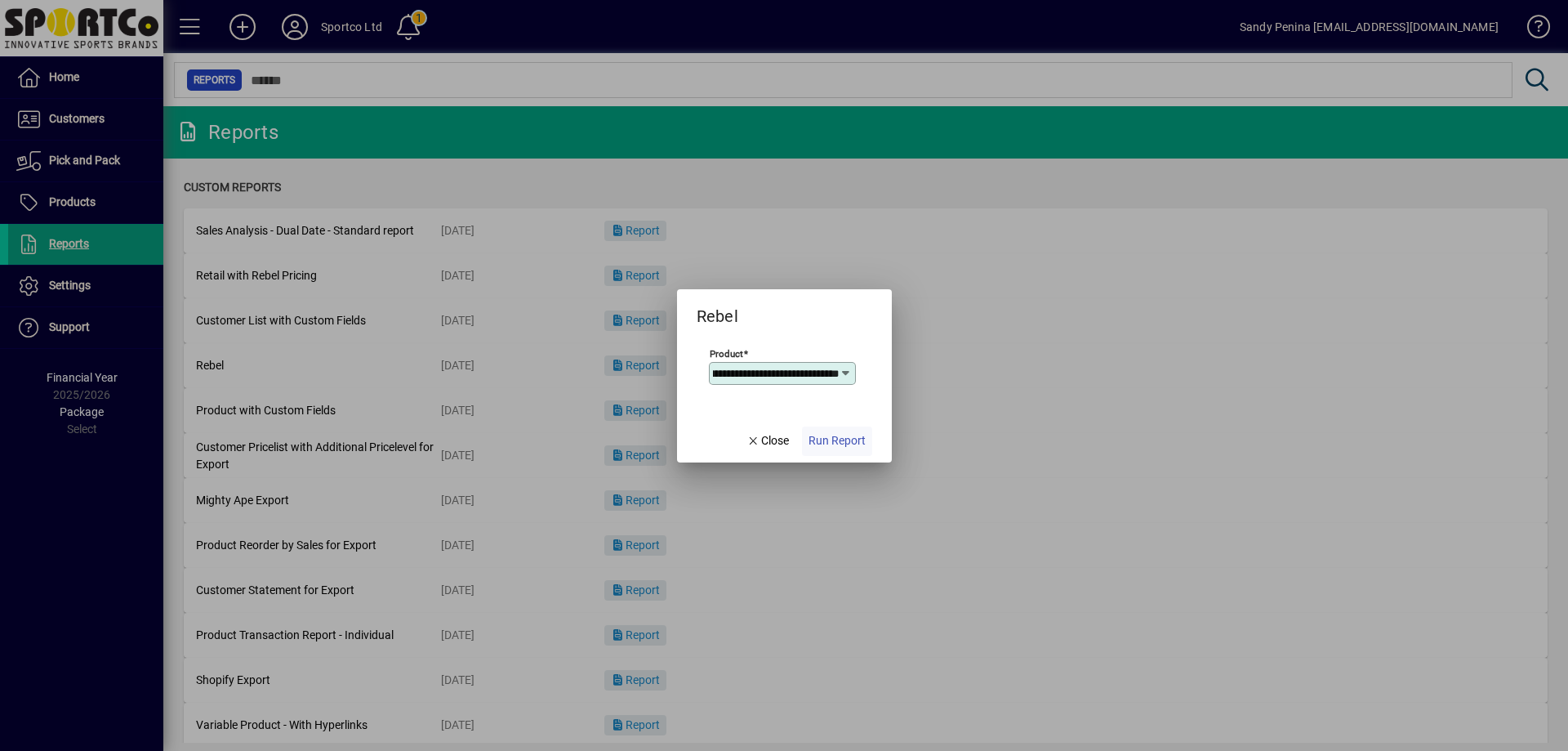
click at [842, 440] on span "Run Report" at bounding box center [838, 440] width 57 height 17
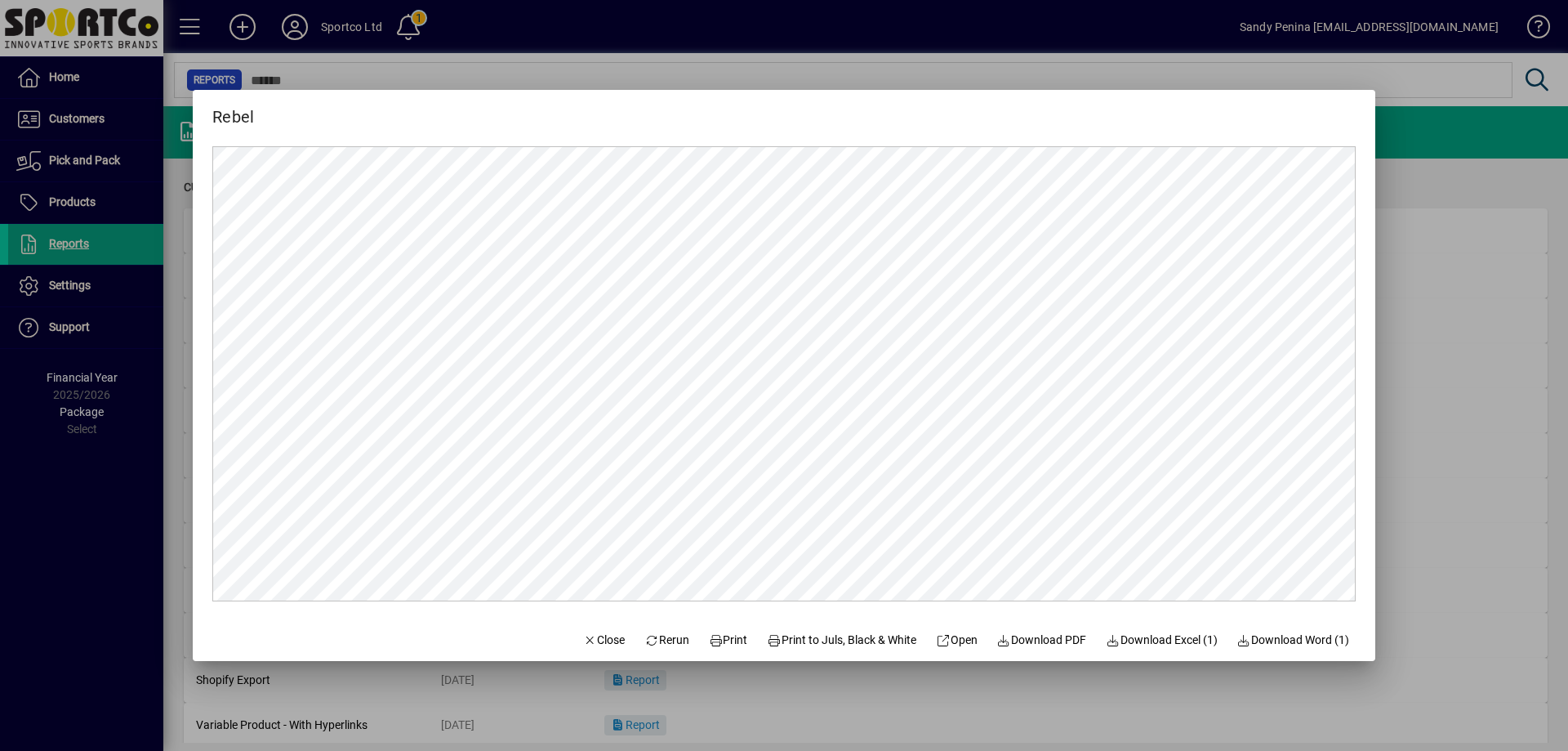
scroll to position [0, 0]
click at [714, 632] on span "Print" at bounding box center [729, 640] width 40 height 17
click at [583, 635] on icon "button" at bounding box center [590, 641] width 14 height 12
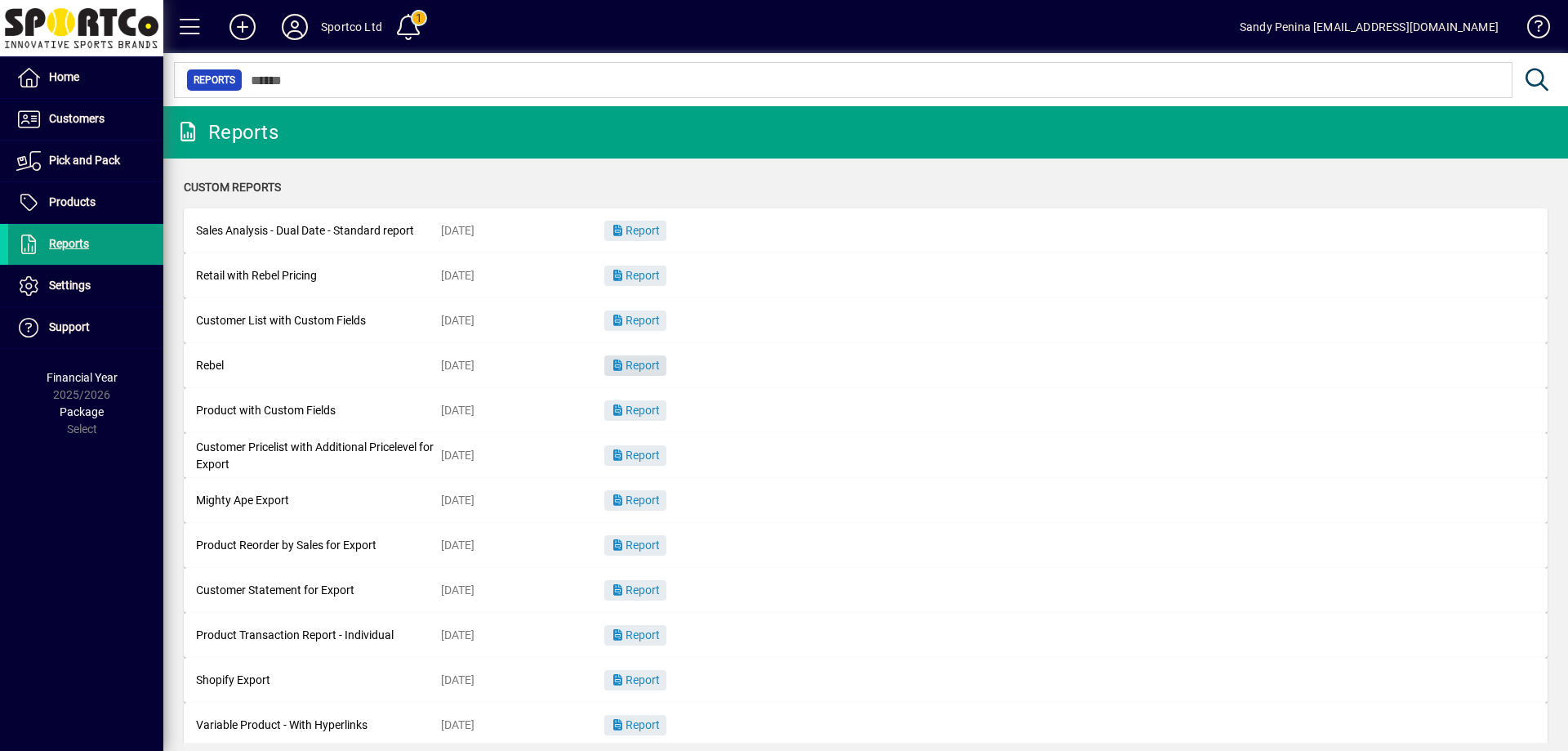
click at [624, 378] on span "button" at bounding box center [635, 367] width 62 height 40
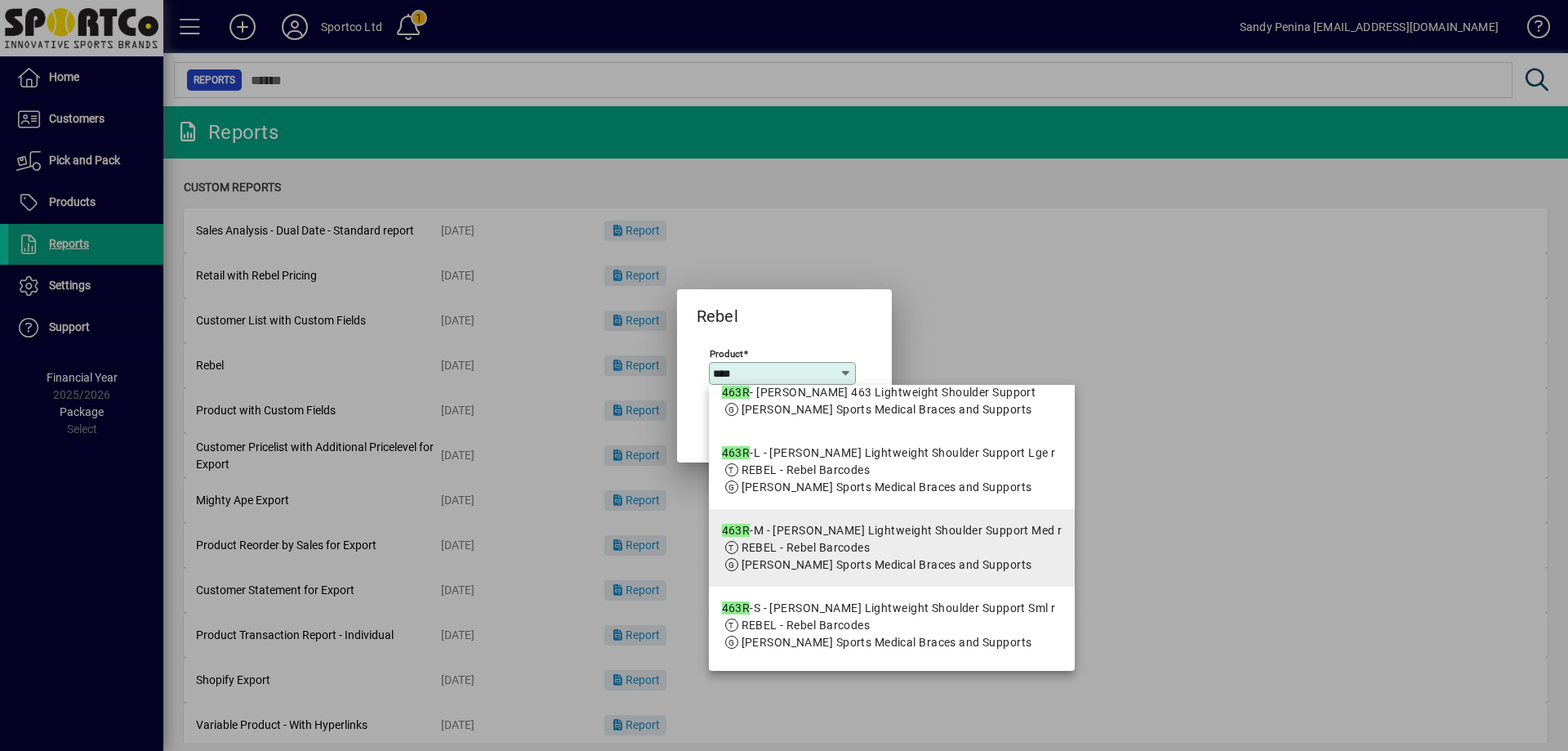
scroll to position [128, 0]
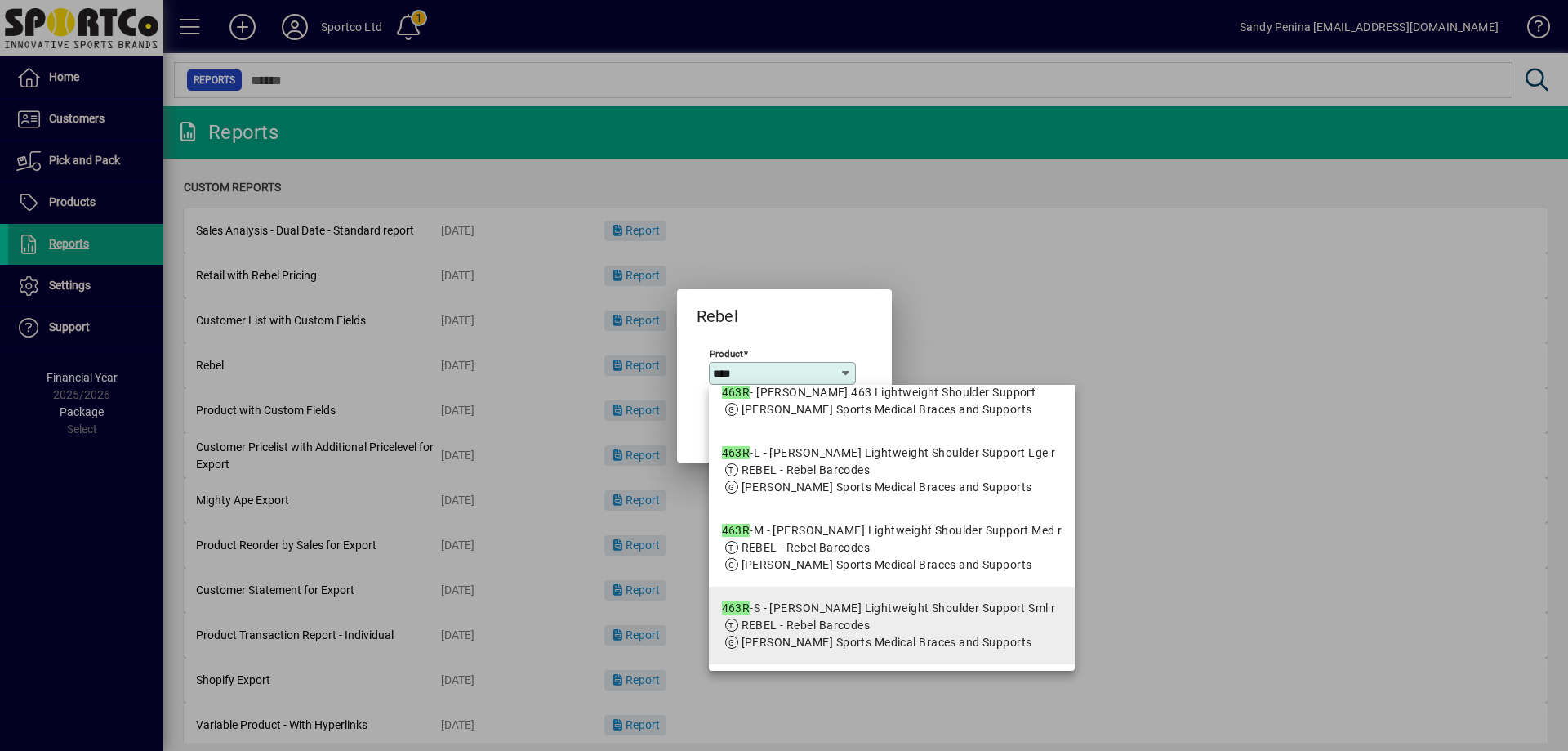
click at [832, 600] on div "463R -S - McDavid Lightweight Shoulder Support Sml r" at bounding box center [889, 608] width 334 height 17
type input "**********"
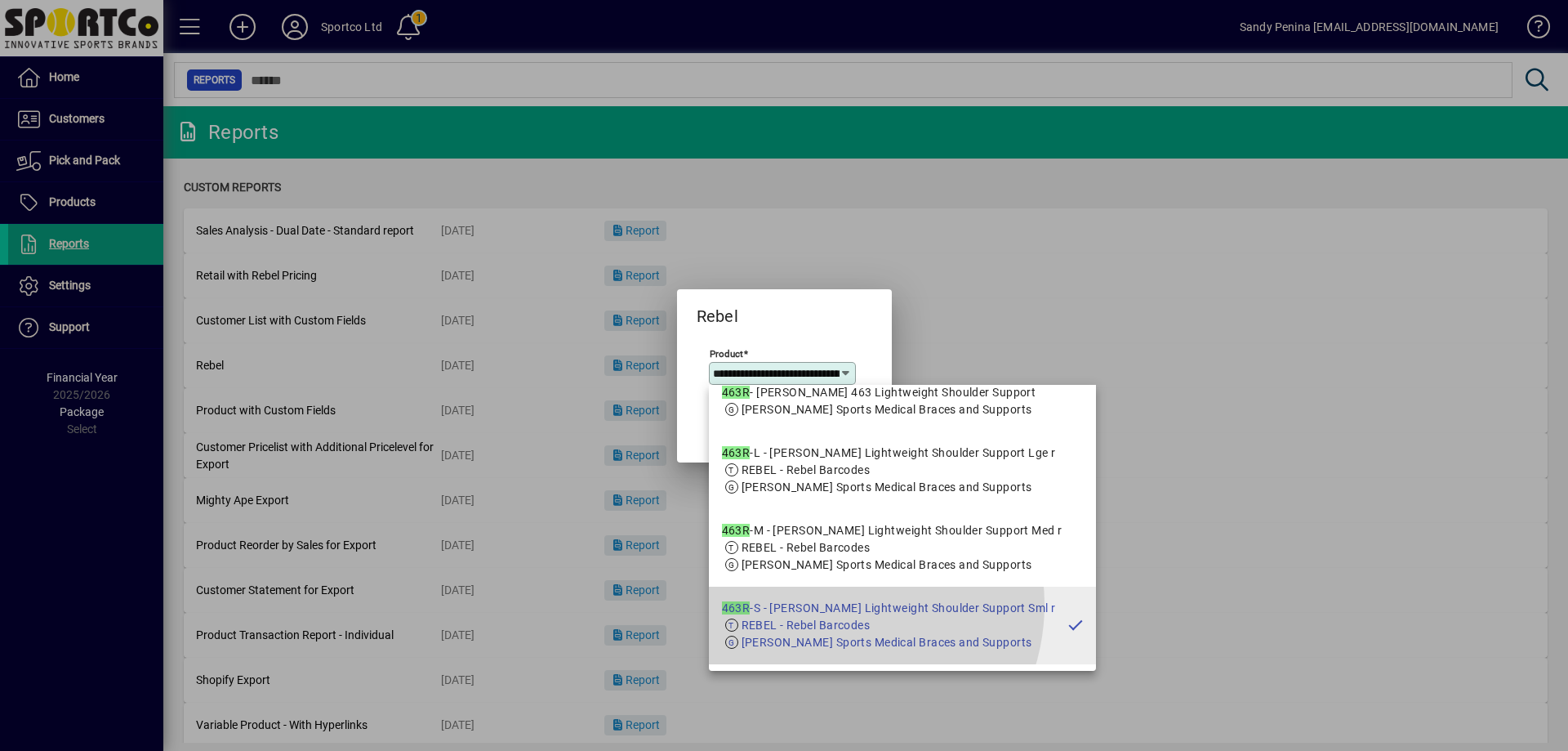
scroll to position [0, 158]
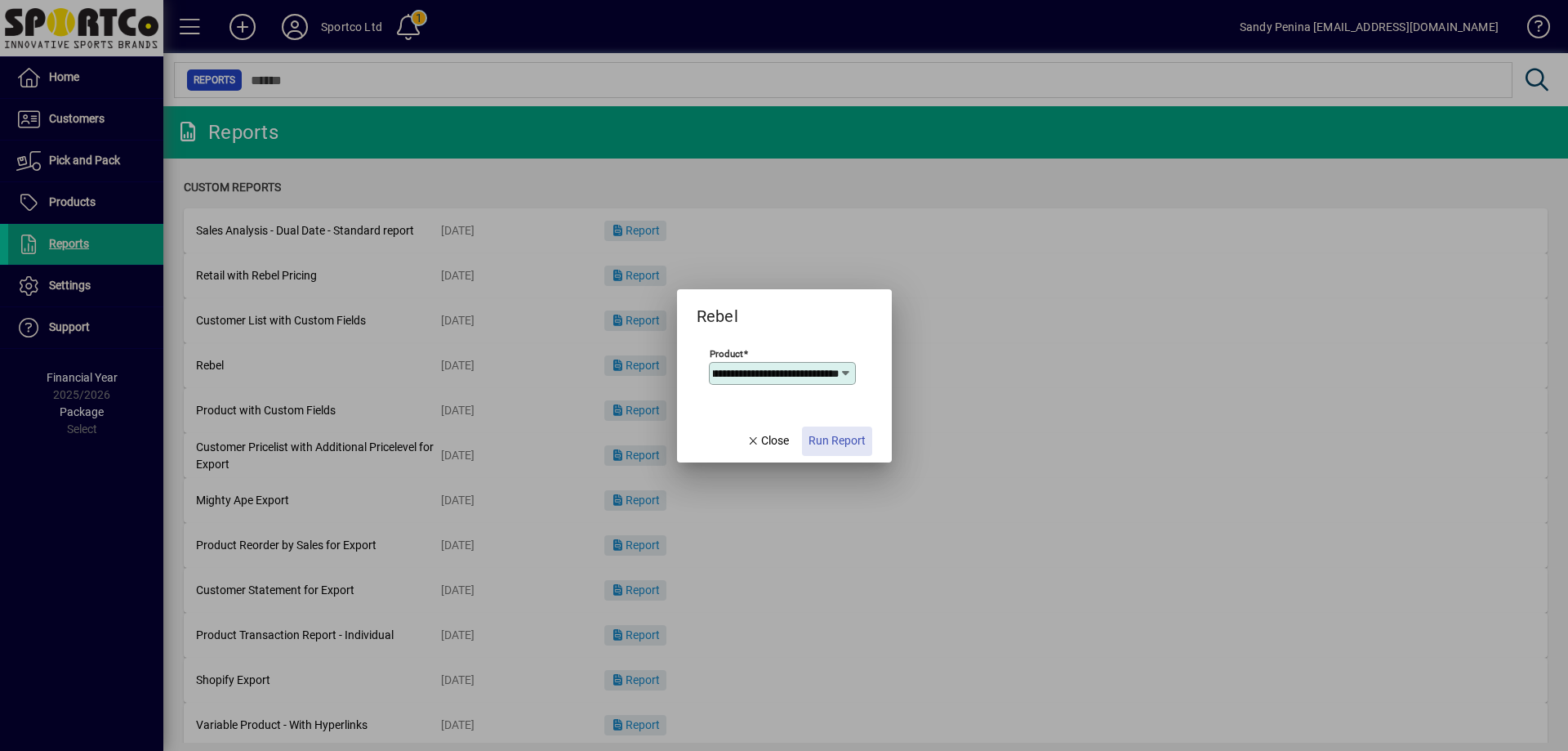
click at [832, 445] on span "Run Report" at bounding box center [838, 440] width 57 height 17
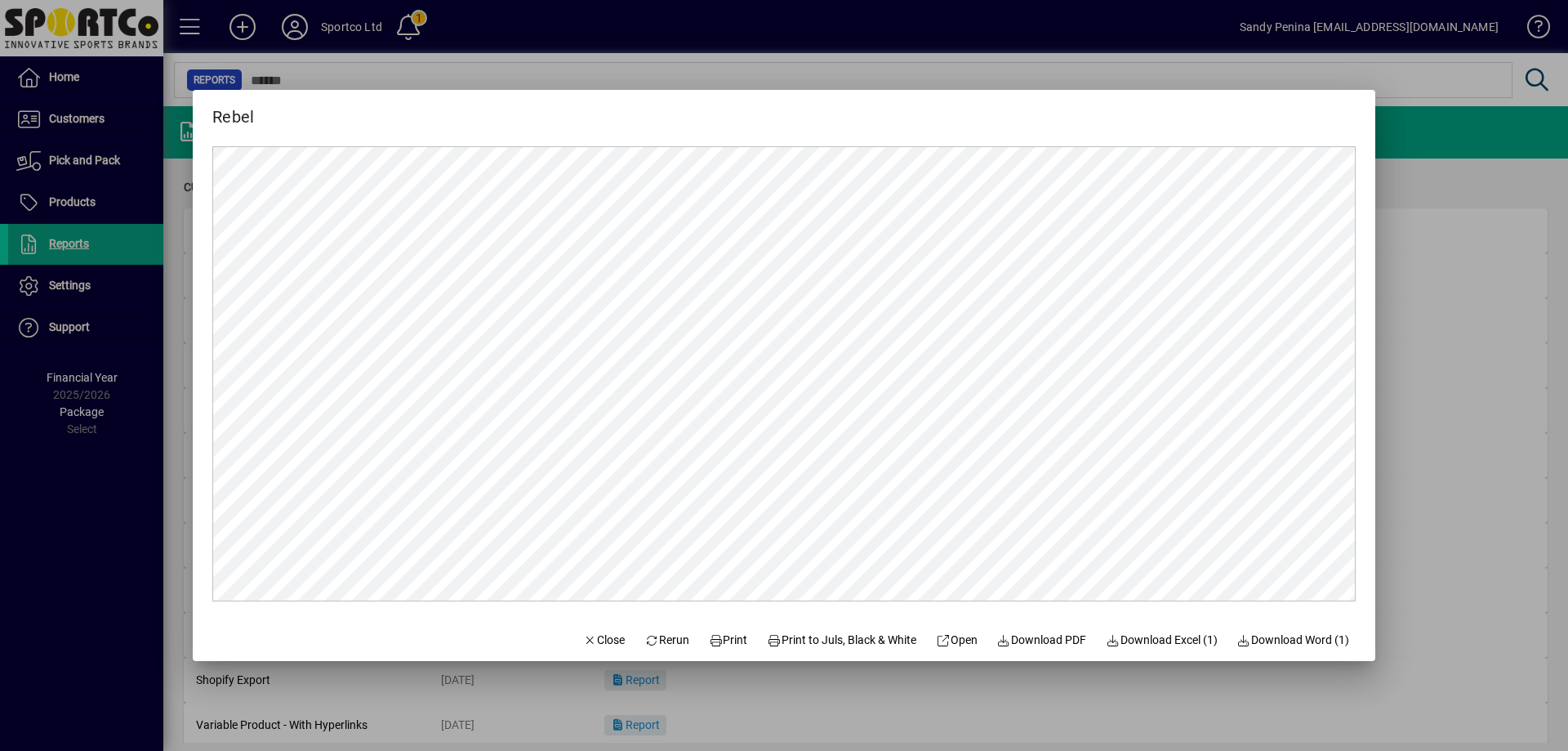
scroll to position [0, 0]
click at [727, 641] on span "Print" at bounding box center [729, 640] width 40 height 17
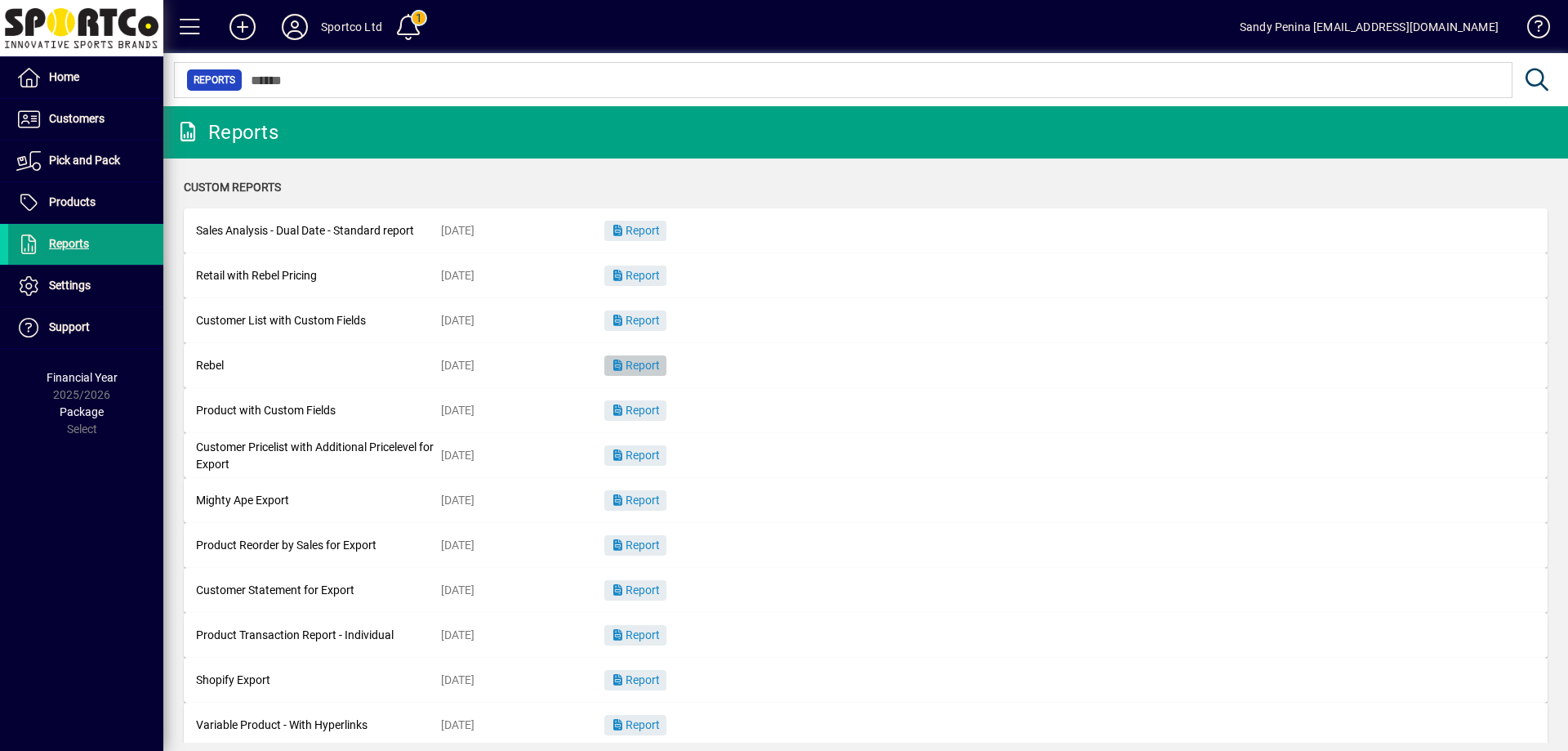
click at [659, 372] on button "Report" at bounding box center [635, 366] width 62 height 21
click at [642, 363] on span "Report" at bounding box center [635, 365] width 49 height 13
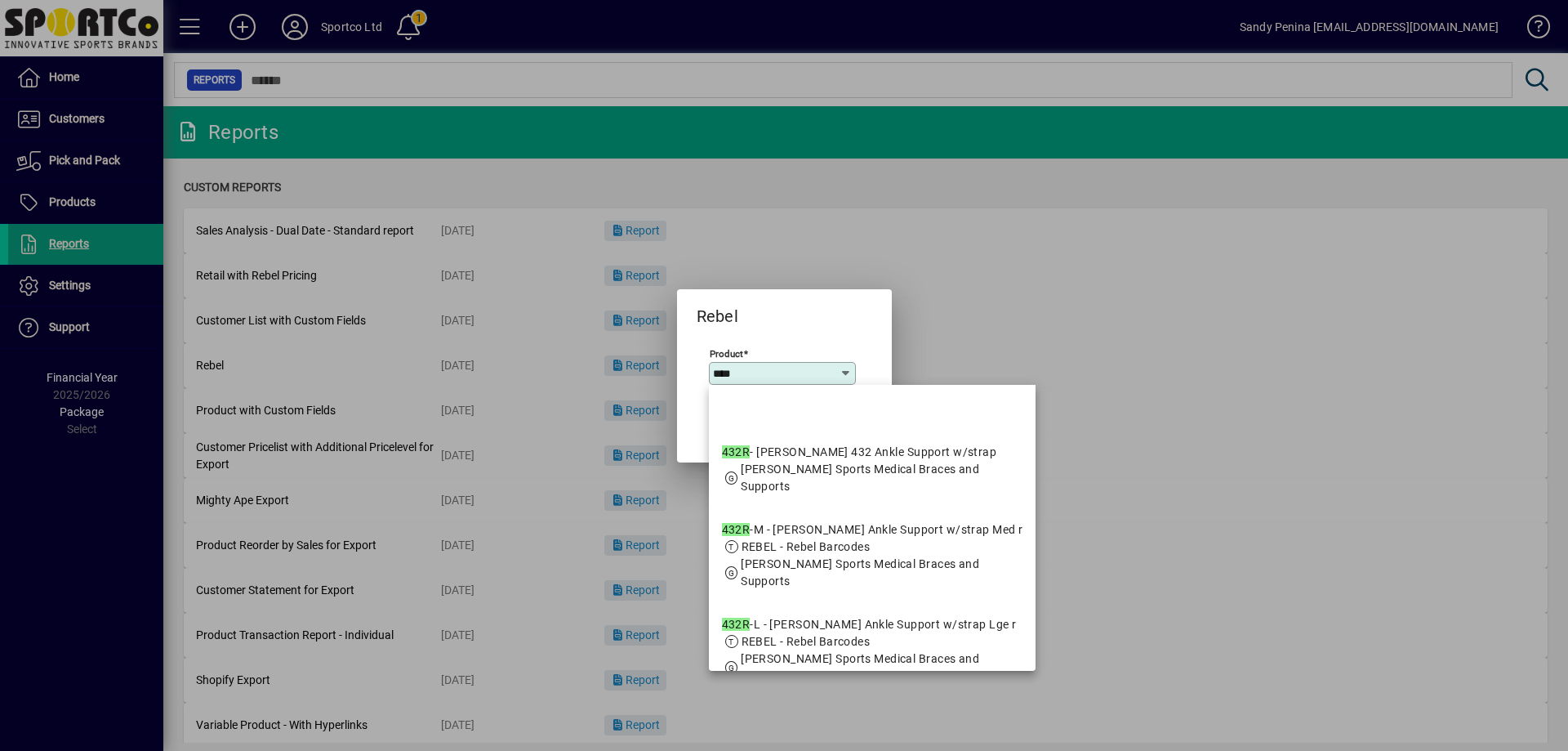
click at [839, 641] on span "REBEL - Rebel Barcodes" at bounding box center [806, 641] width 129 height 13
type input "**********"
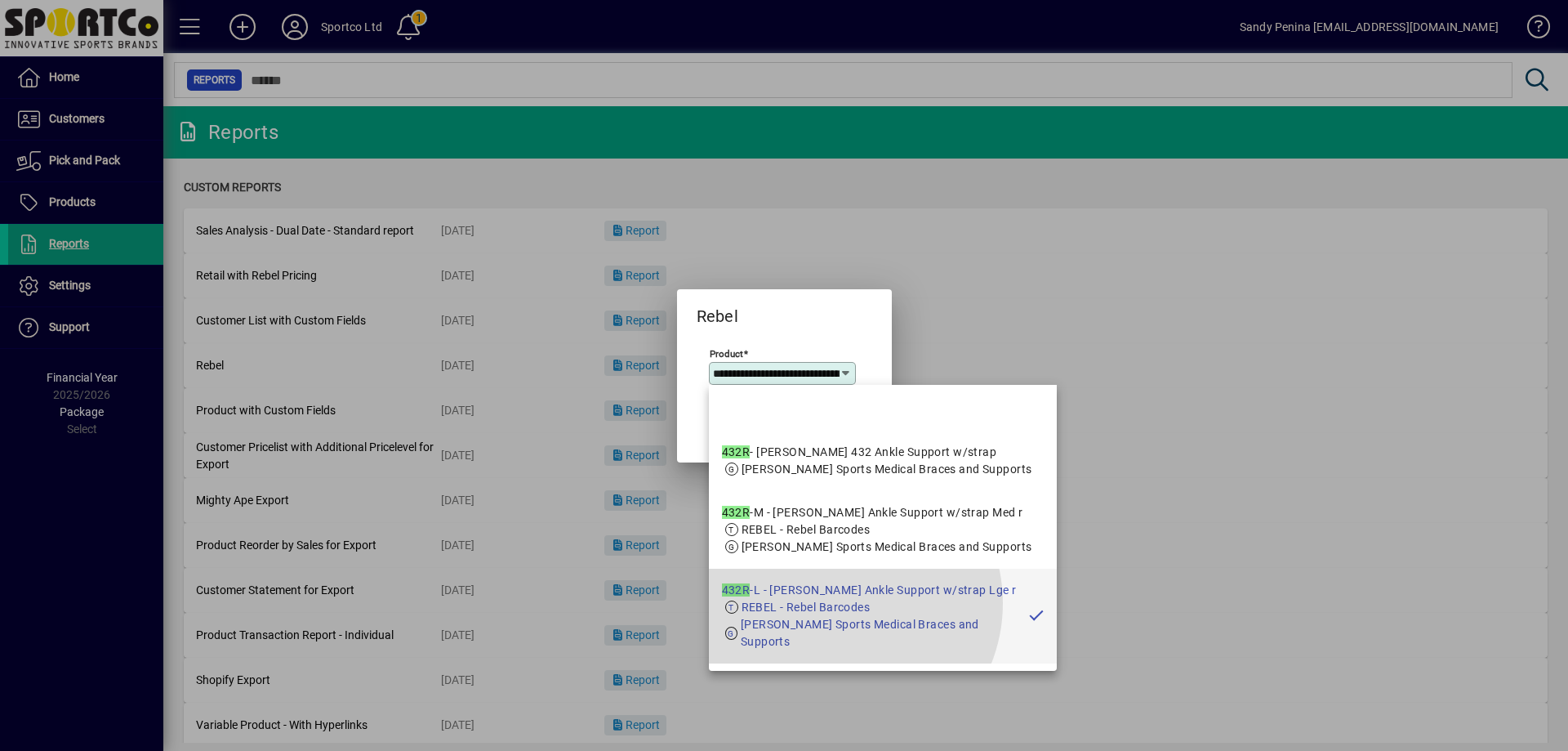
scroll to position [0, 119]
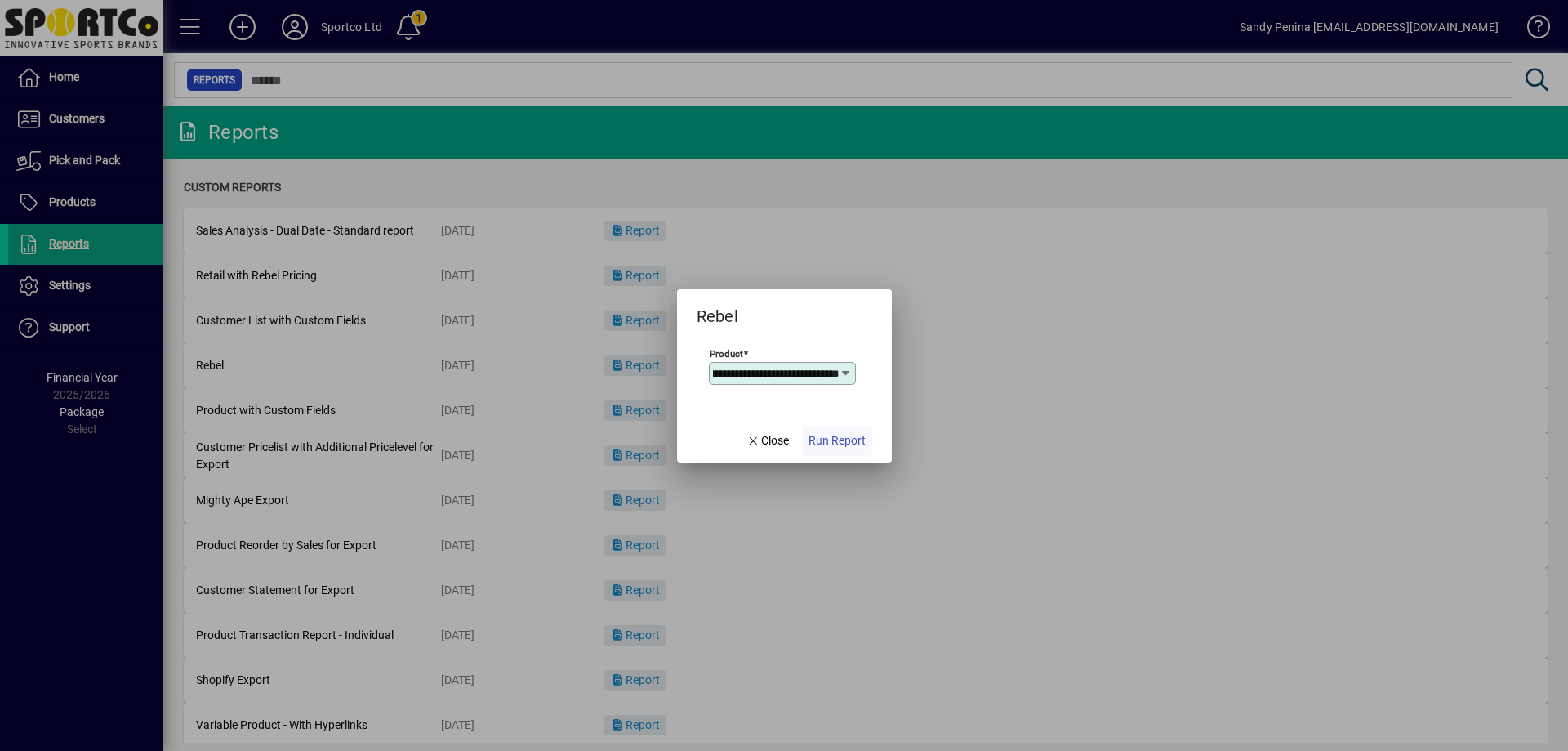
click at [833, 446] on span "Run Report" at bounding box center [838, 440] width 57 height 17
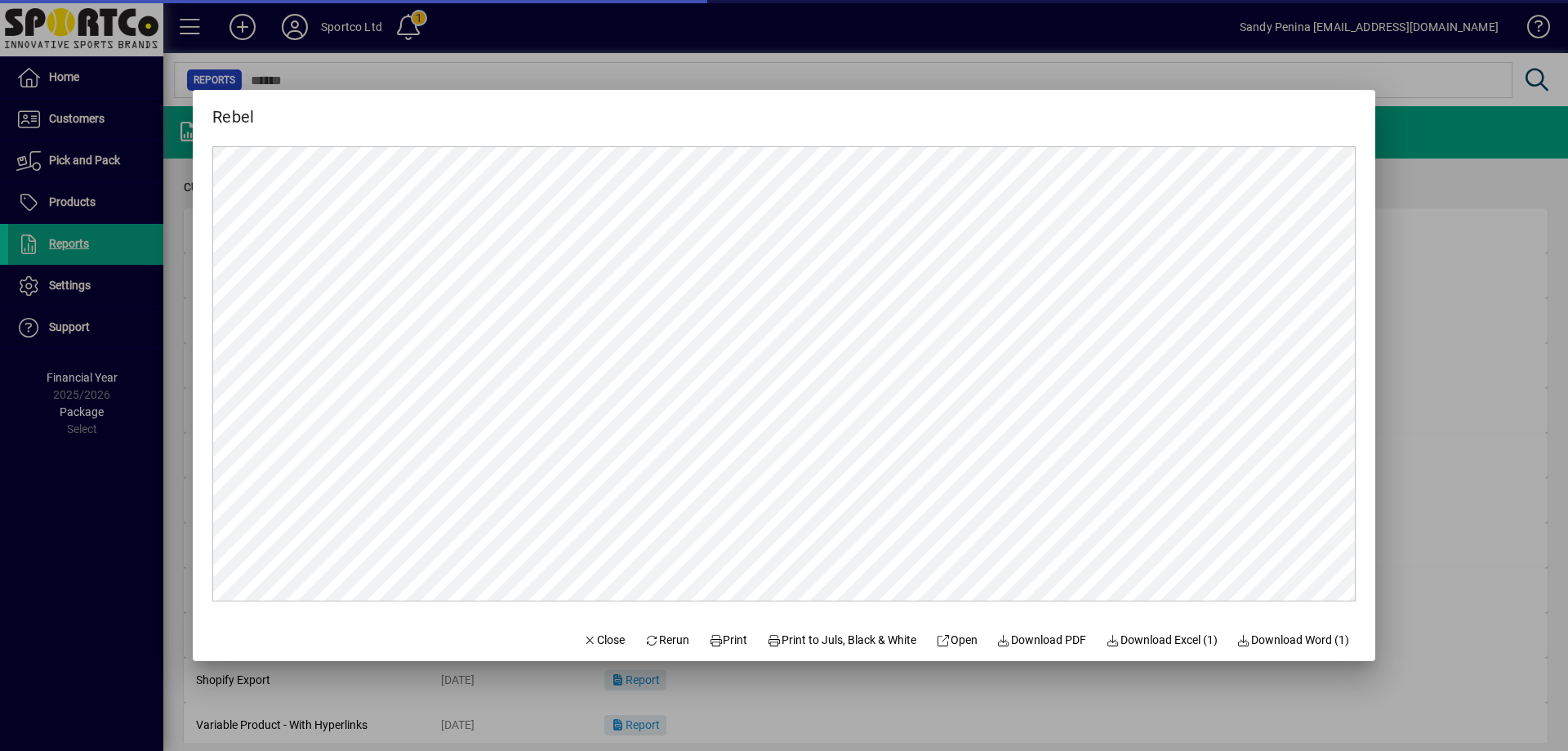
scroll to position [0, 0]
click at [603, 647] on span "Close" at bounding box center [603, 640] width 42 height 17
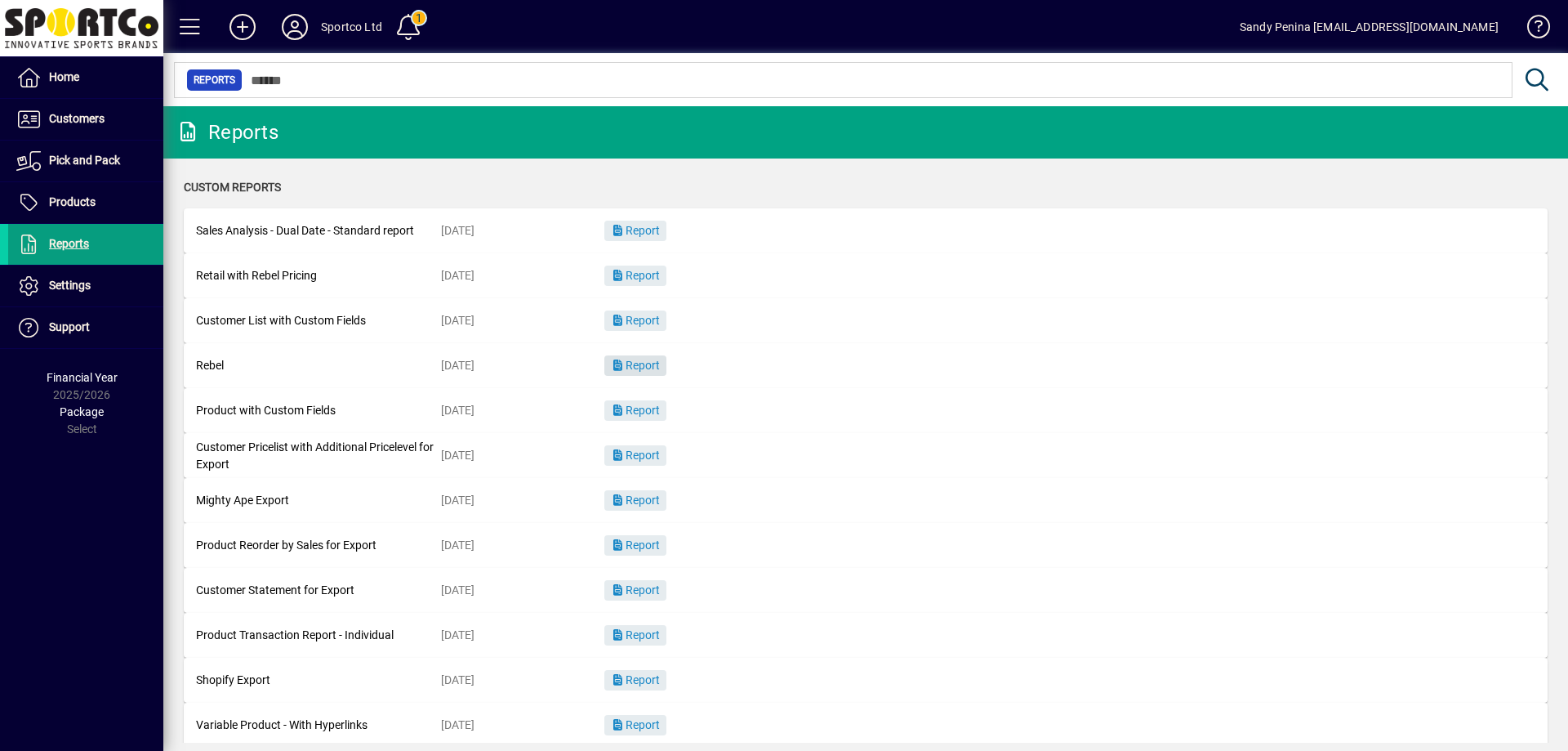
click at [648, 373] on span "button" at bounding box center [635, 367] width 62 height 40
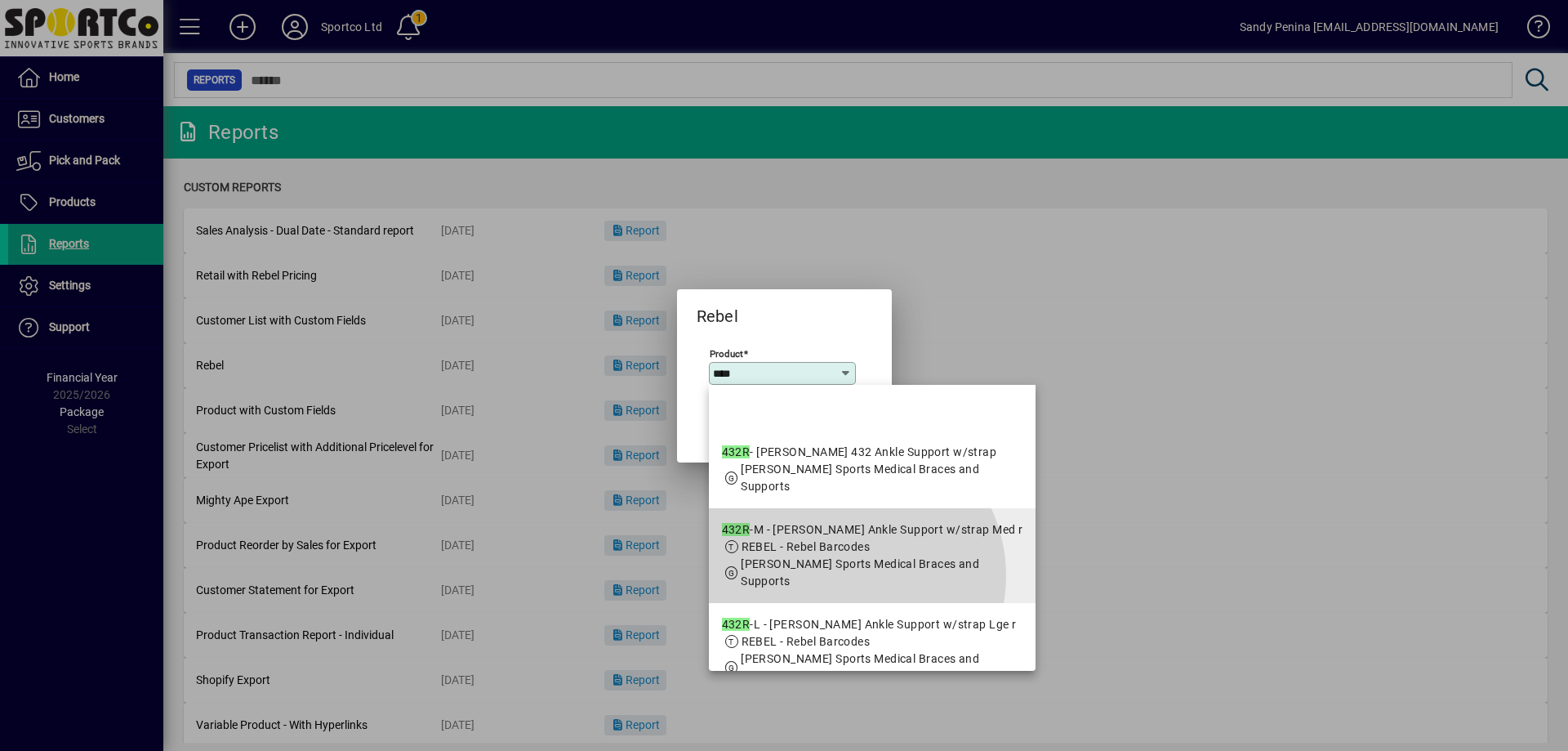
click at [845, 576] on app-search-response-field "[PERSON_NAME] Sports Medical Braces and Supports" at bounding box center [882, 573] width 282 height 34
type input "**********"
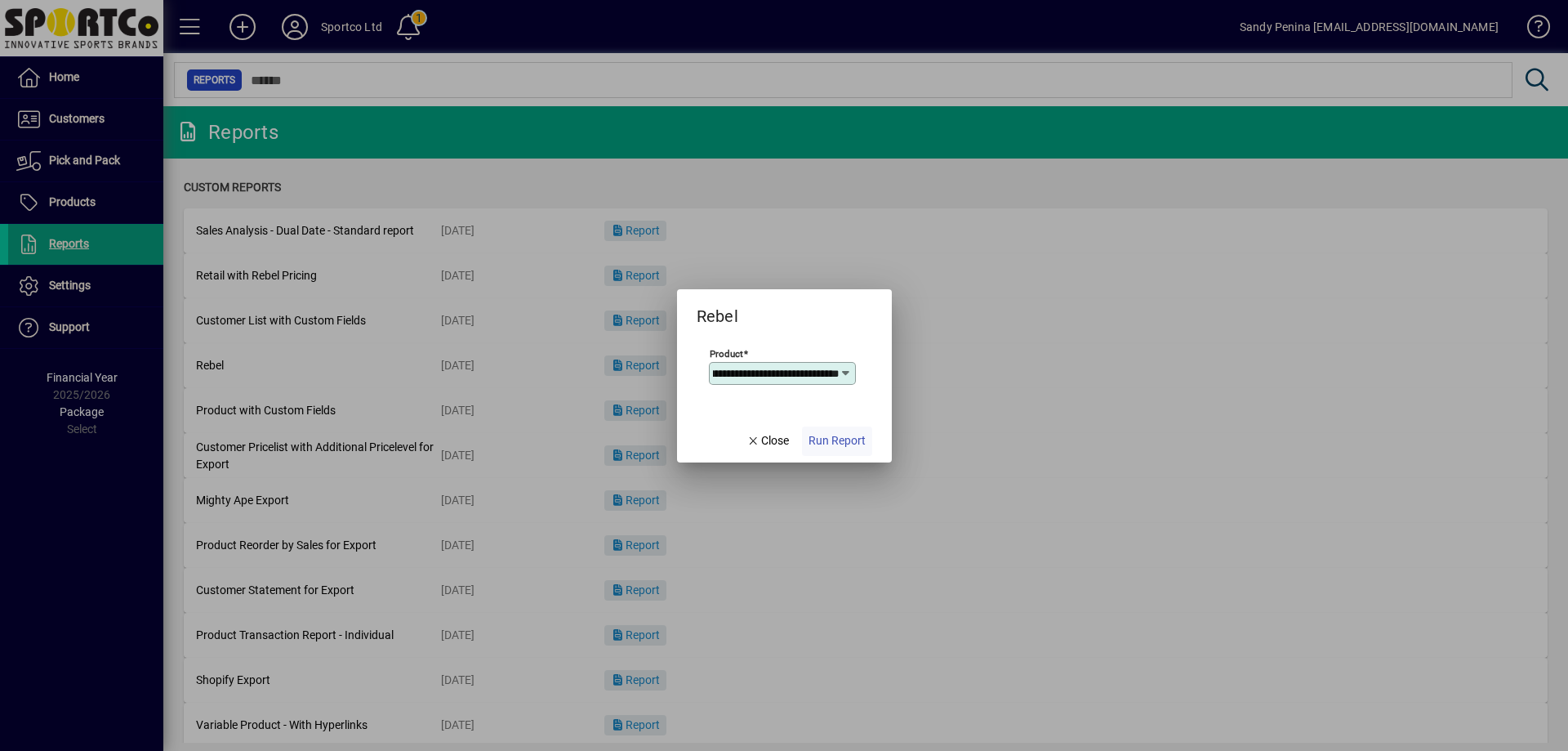
click at [830, 437] on span "Run Report" at bounding box center [838, 440] width 57 height 17
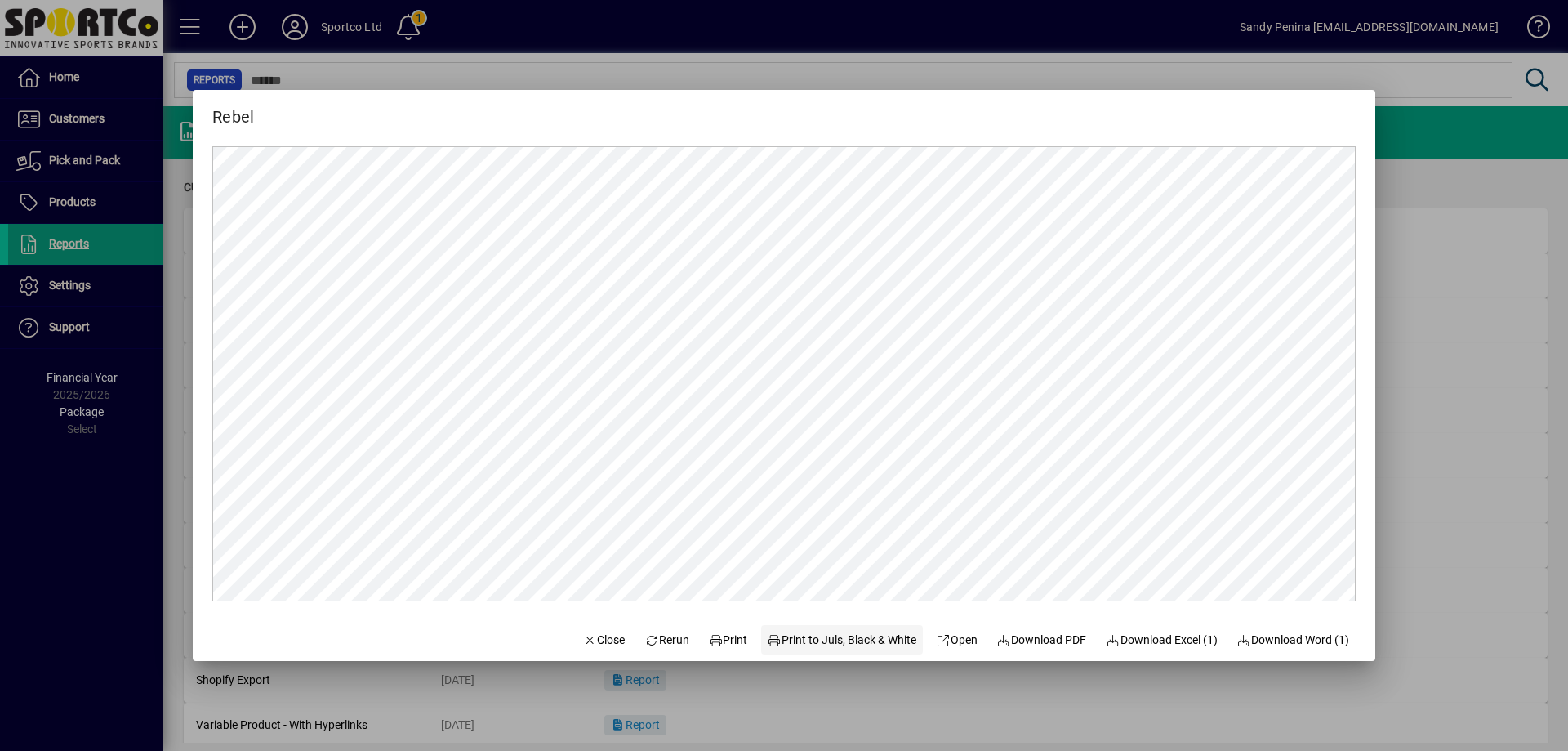
scroll to position [0, 0]
click at [732, 639] on span "Print" at bounding box center [729, 640] width 40 height 17
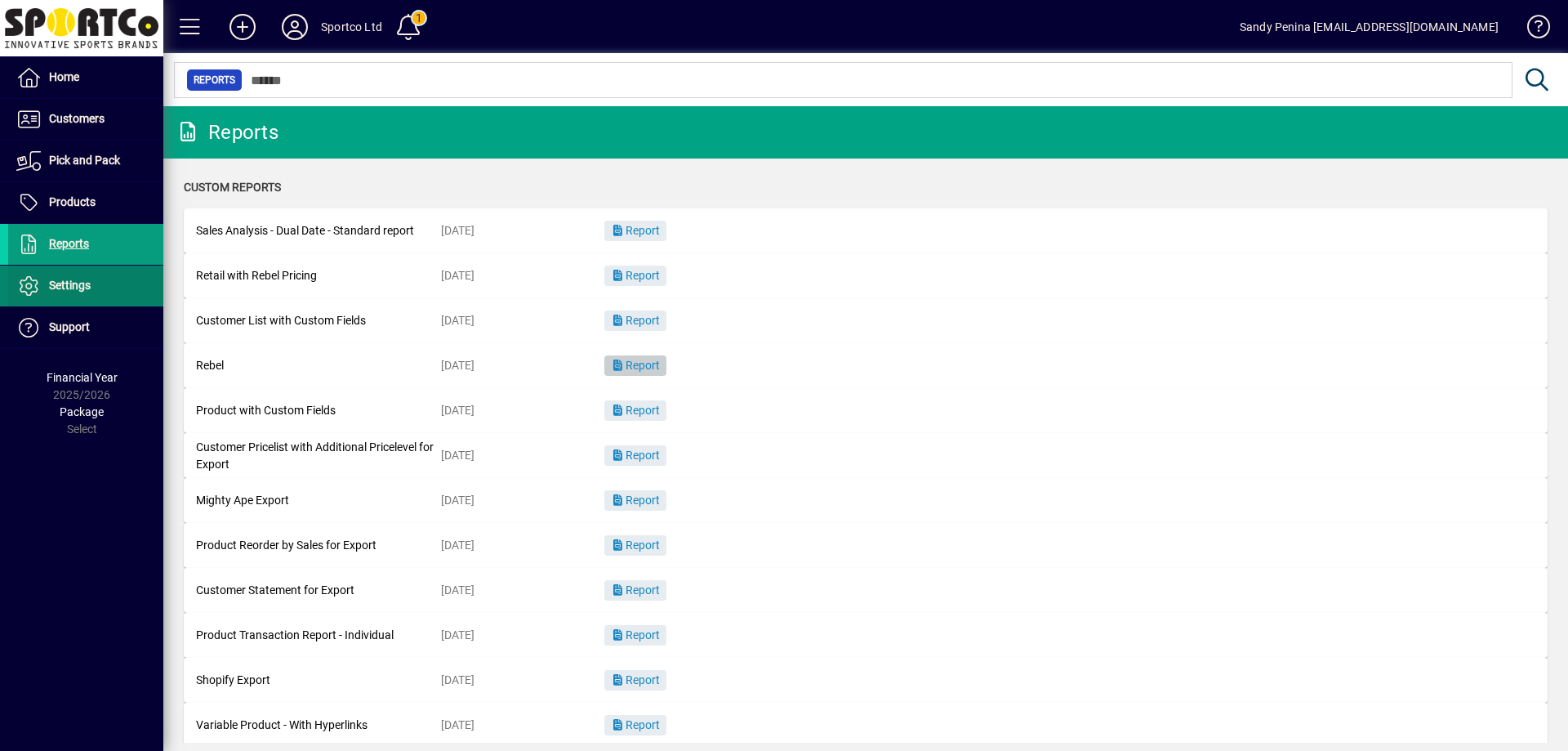
click at [82, 293] on span "Settings" at bounding box center [49, 286] width 83 height 20
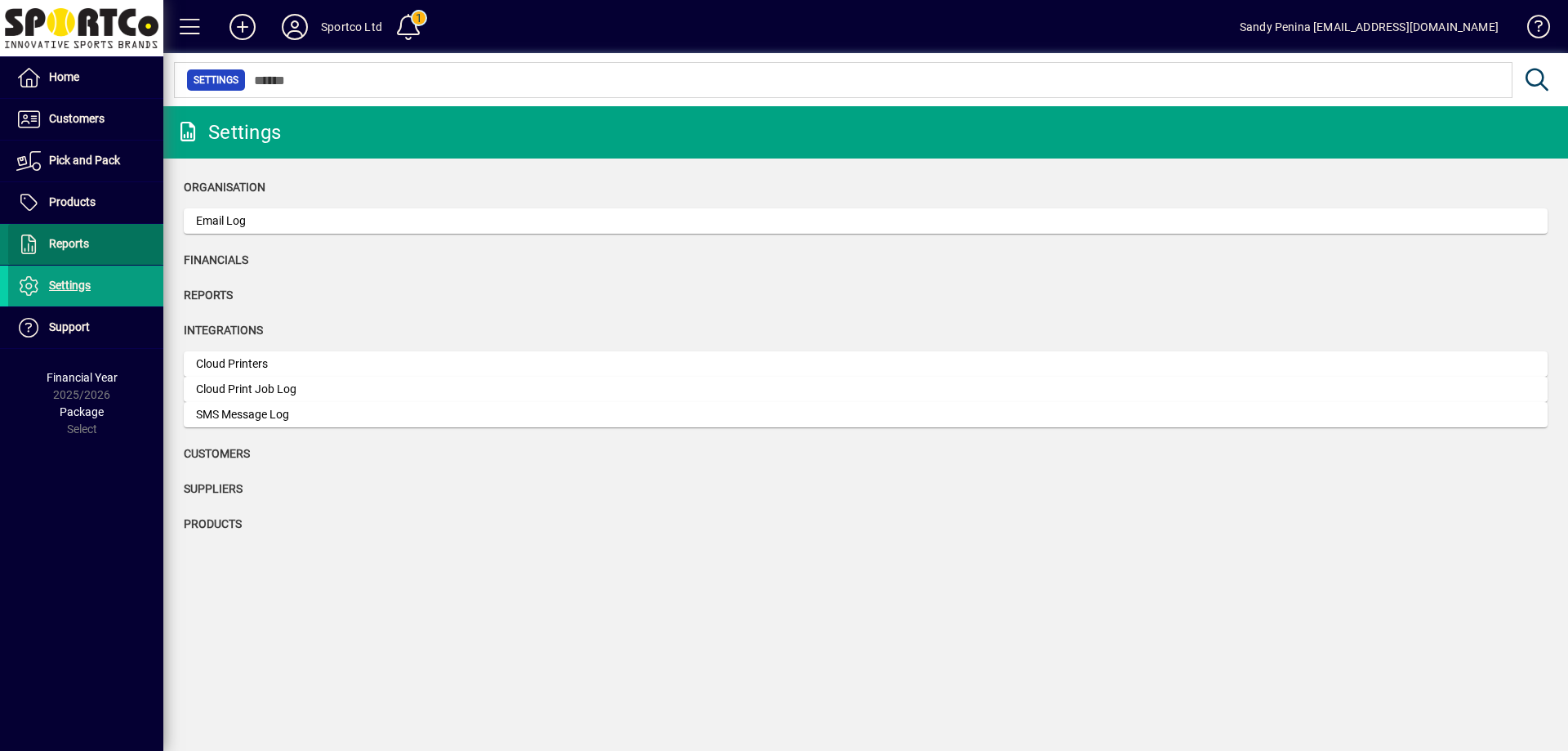
click at [74, 246] on span "Reports" at bounding box center [69, 243] width 40 height 13
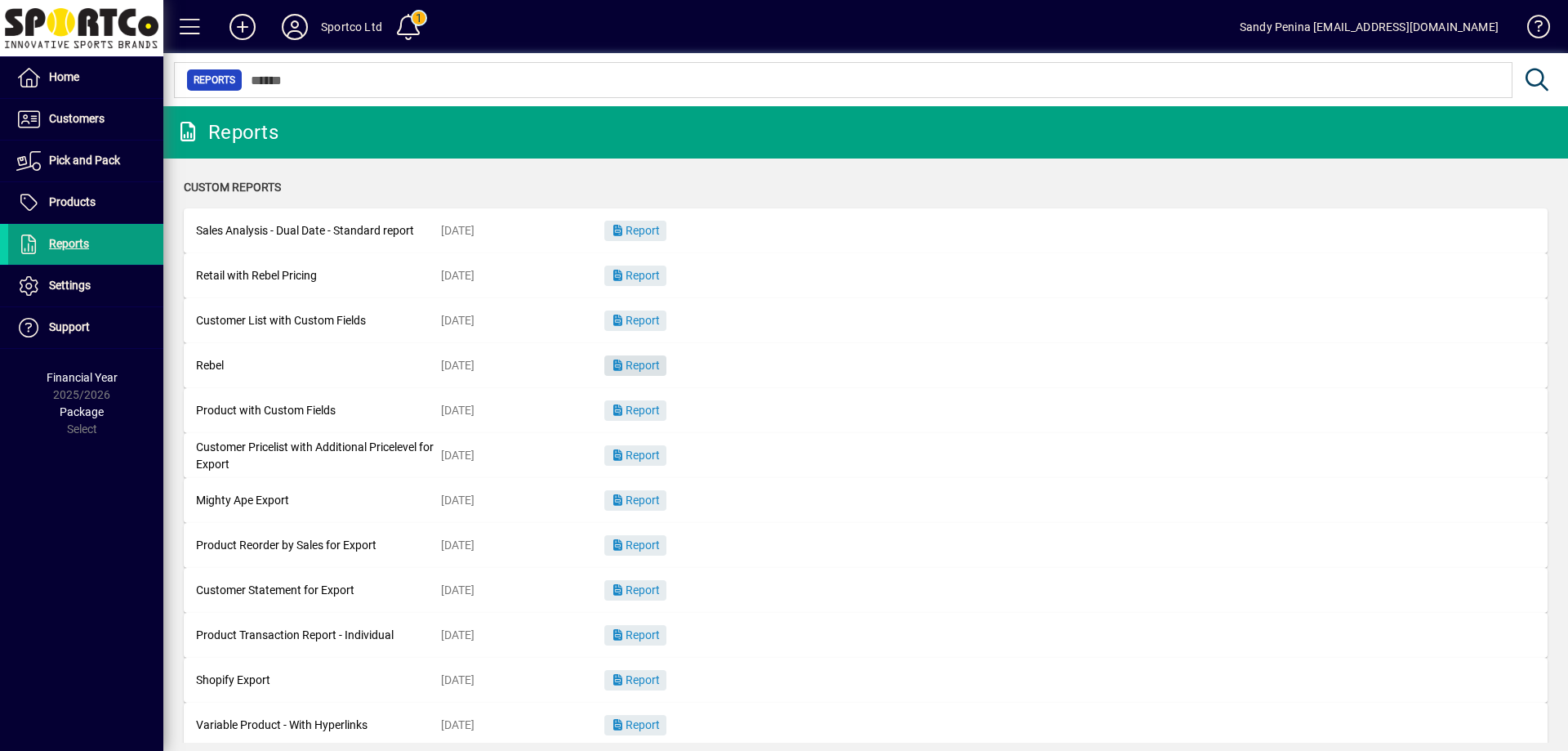
click at [644, 368] on span "Report" at bounding box center [635, 365] width 49 height 13
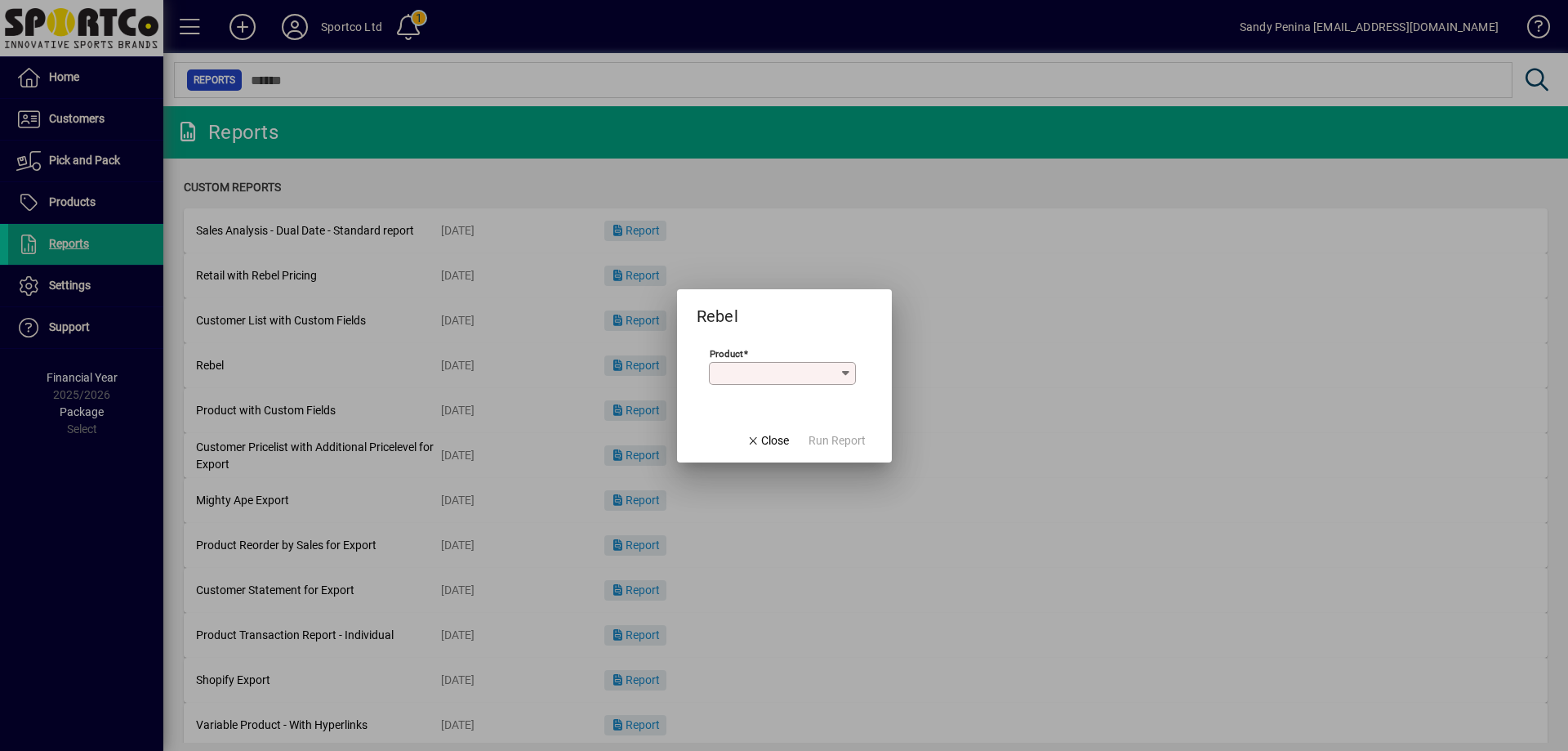
click at [723, 380] on mat-form-field "Product" at bounding box center [783, 375] width 147 height 57
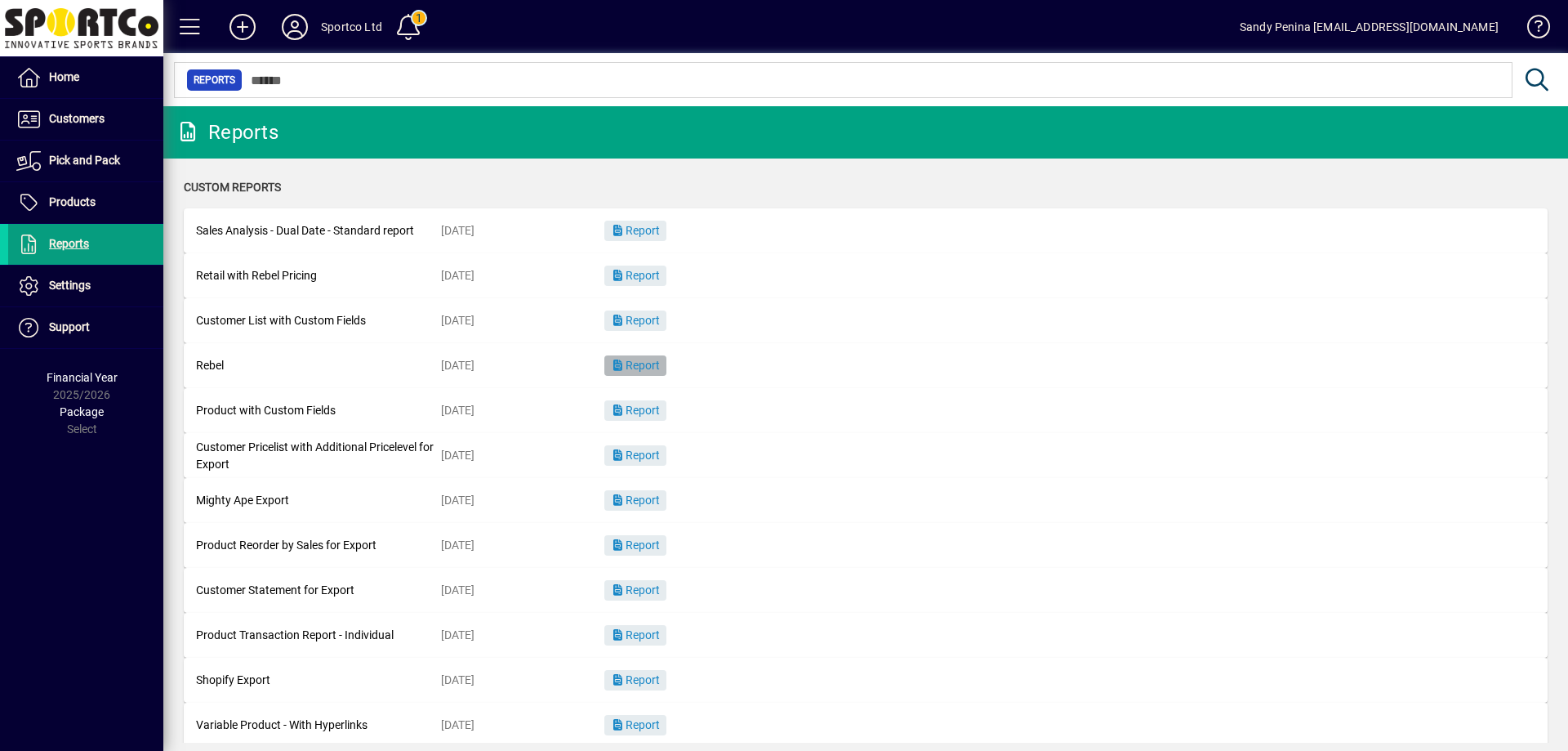
click at [666, 380] on span "button" at bounding box center [635, 367] width 62 height 40
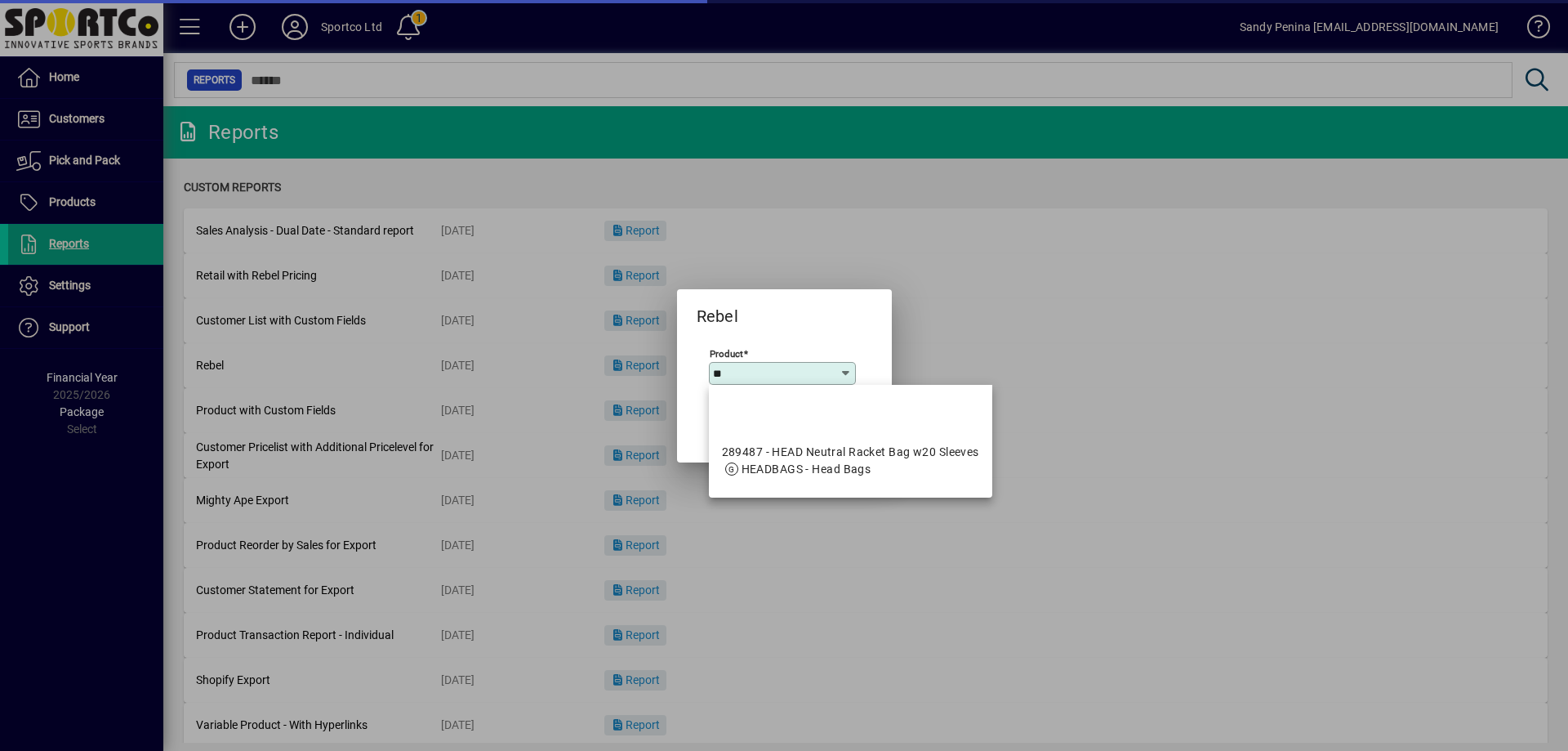
type input "*"
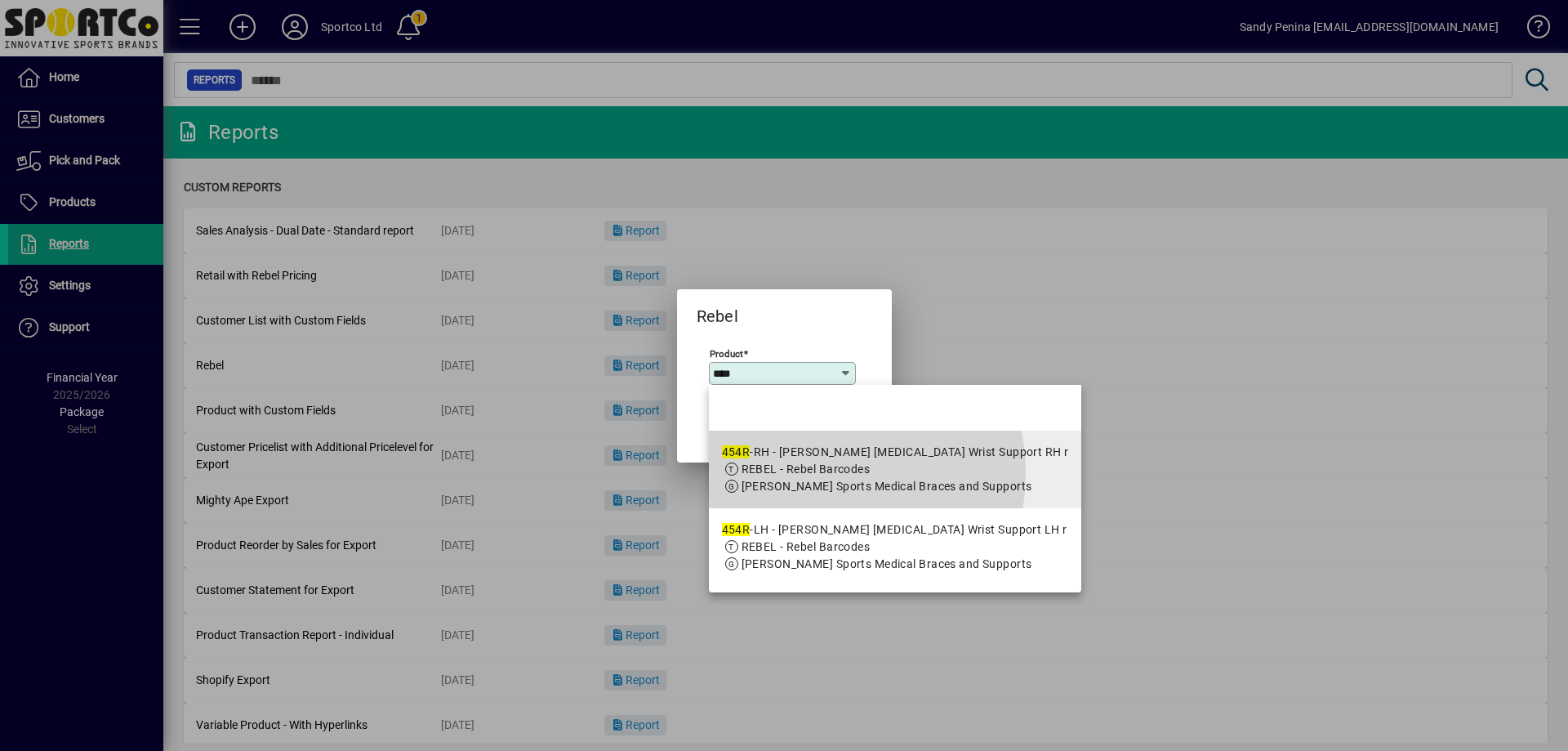
click at [811, 473] on span "REBEL - Rebel Barcodes" at bounding box center [806, 469] width 129 height 13
type input "**********"
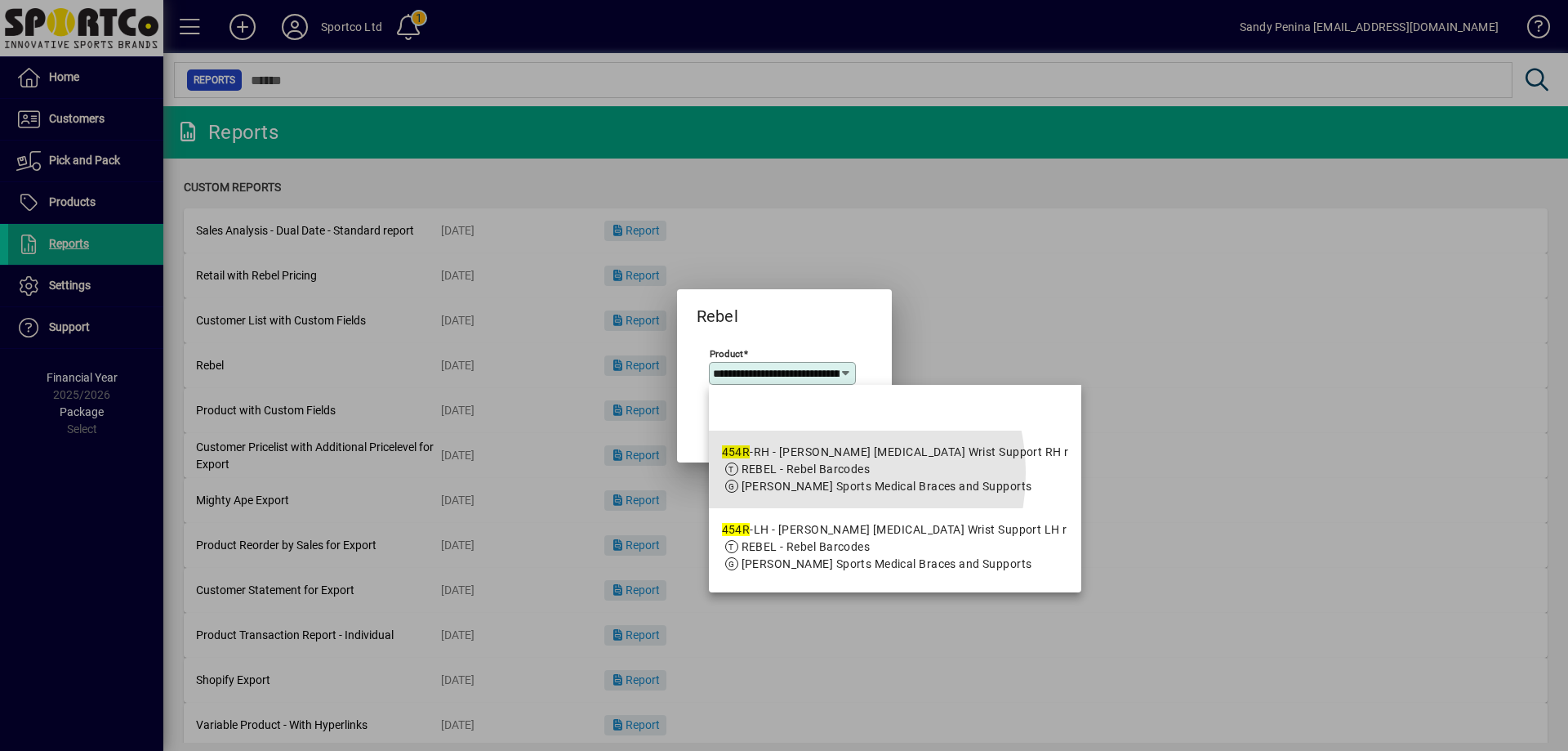
scroll to position [0, 154]
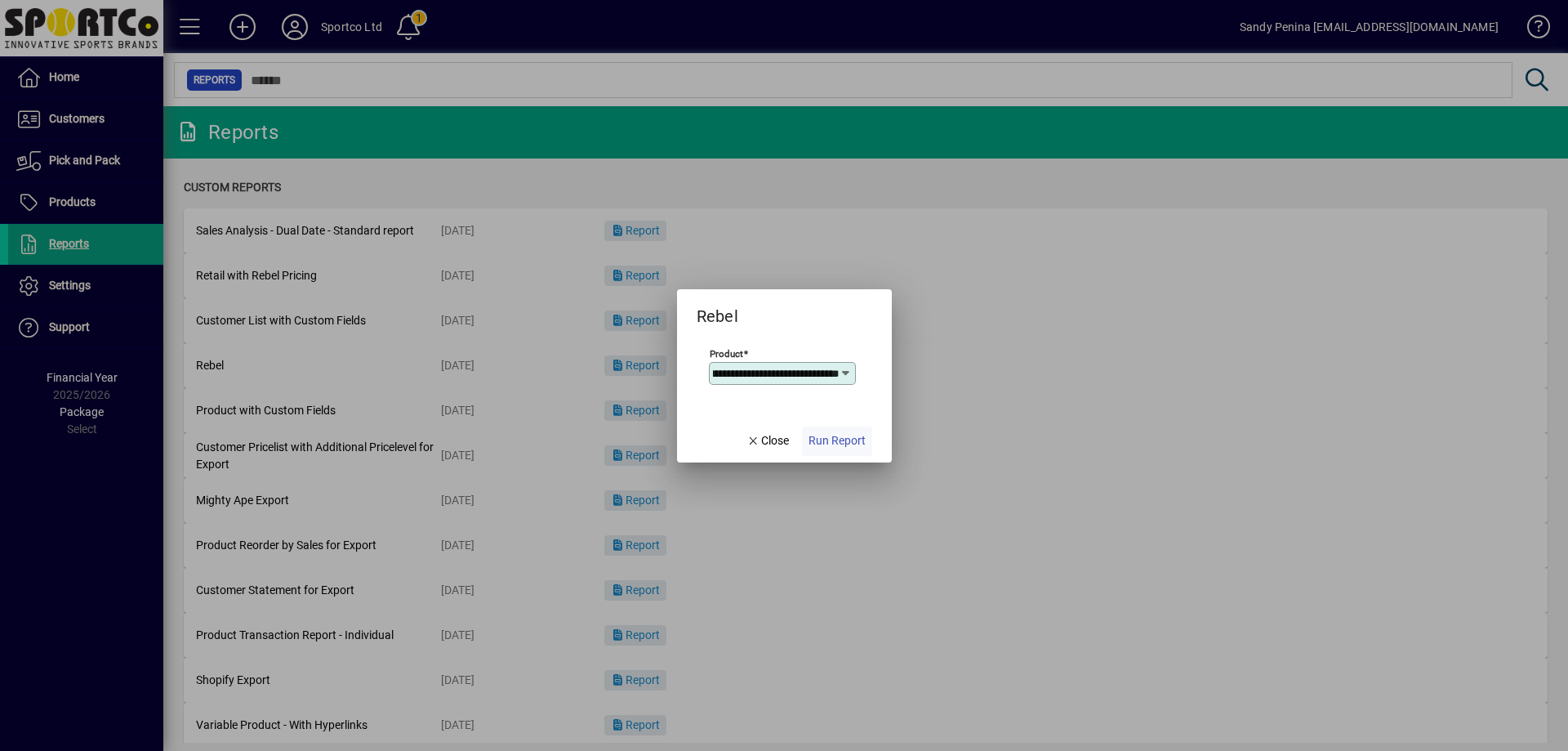
click at [819, 450] on span "button" at bounding box center [837, 441] width 70 height 40
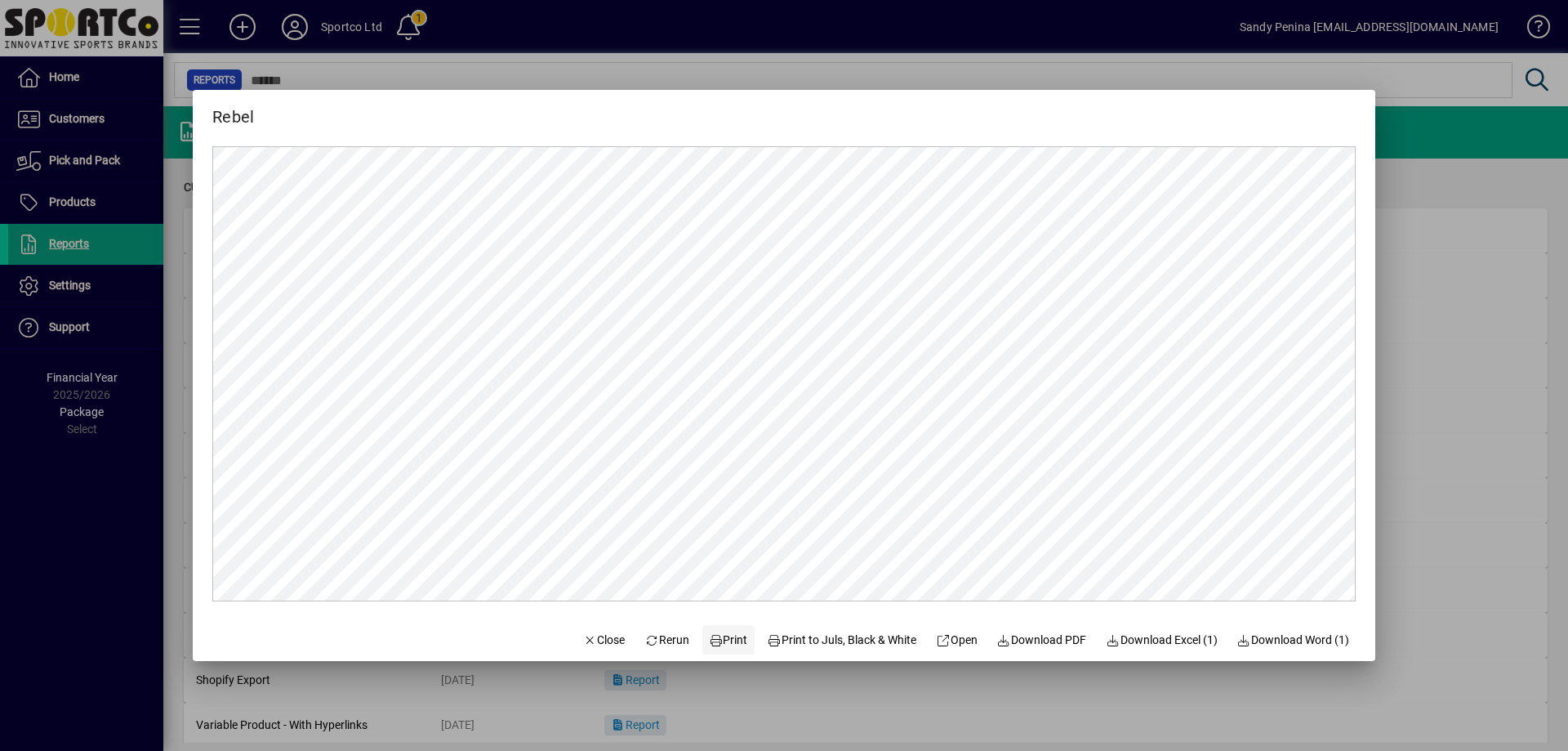
scroll to position [0, 0]
click at [719, 645] on span "Print" at bounding box center [729, 640] width 40 height 17
click at [591, 621] on span "button" at bounding box center [604, 640] width 56 height 40
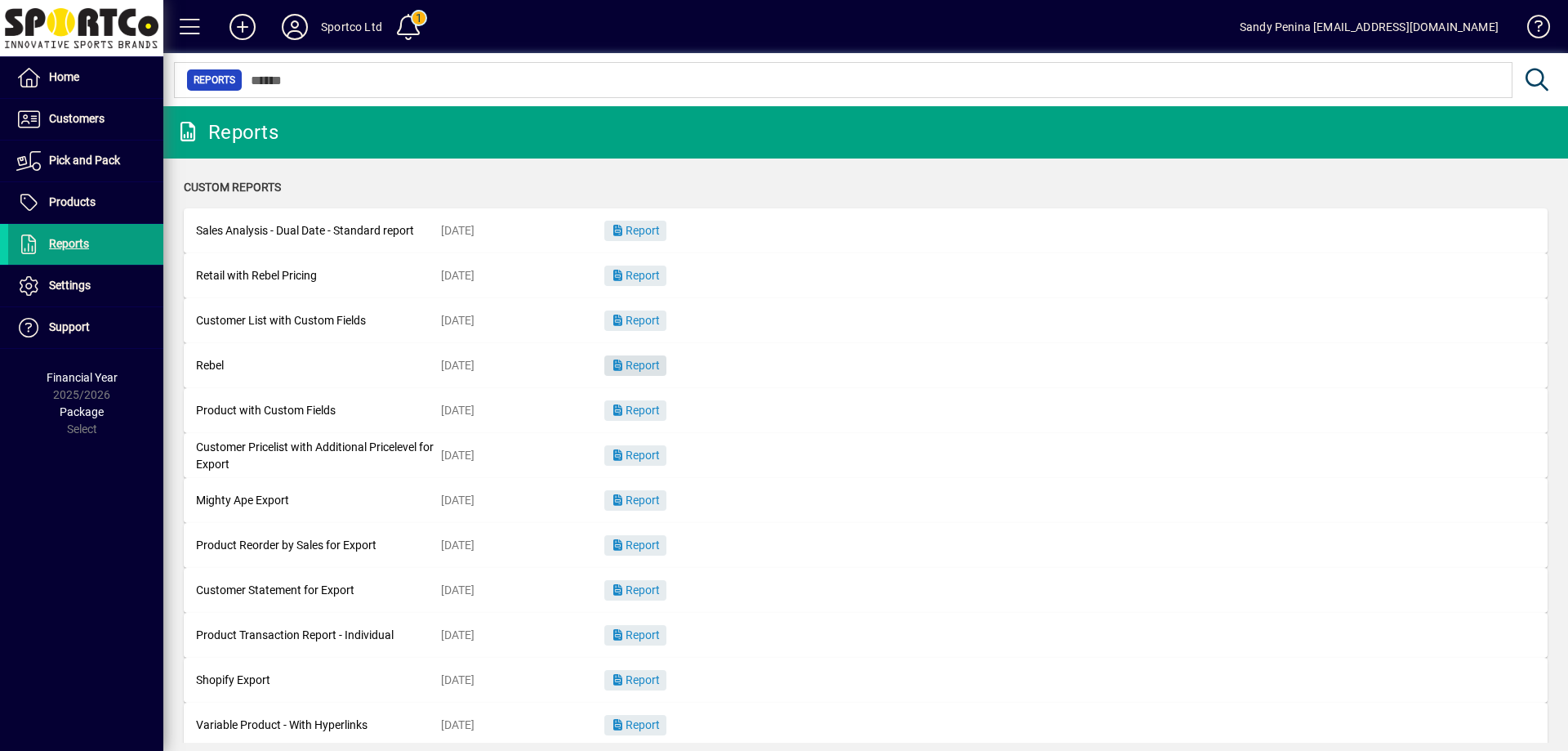
click at [639, 364] on span "Report" at bounding box center [635, 365] width 49 height 13
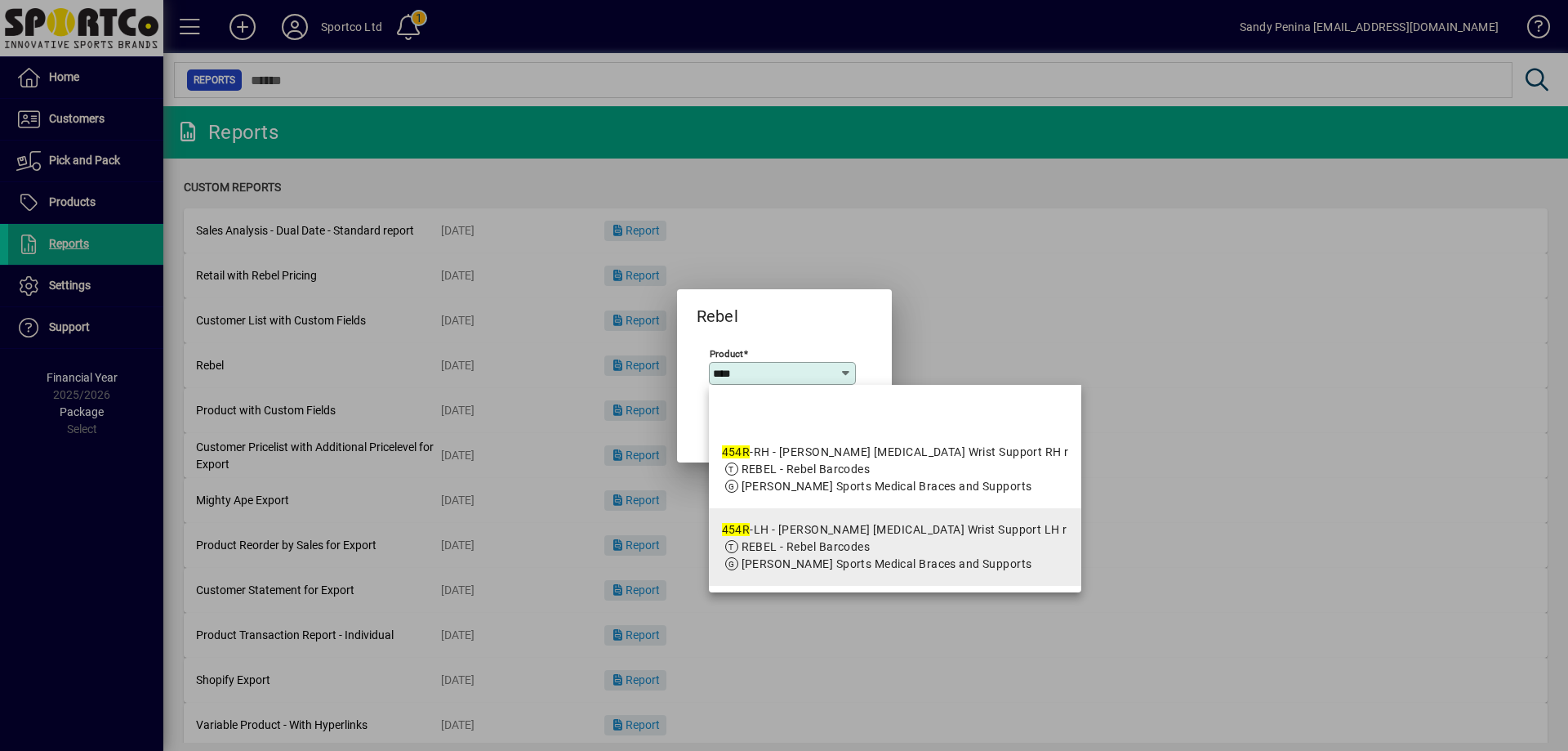
click at [843, 538] on div "454R -LH - McDavid Carpal Tunnel Wrist Support LH r" at bounding box center [894, 529] width 346 height 17
type input "**********"
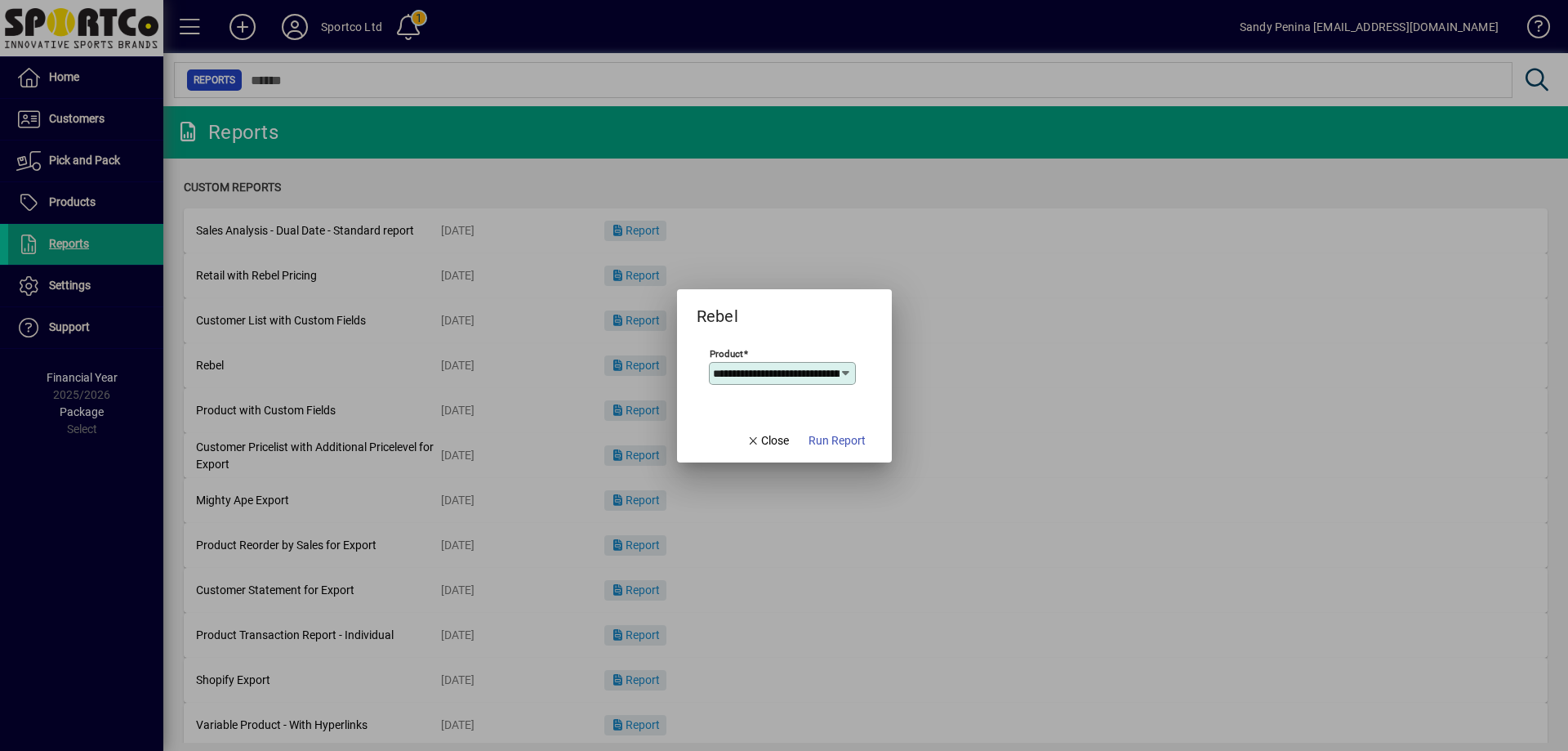
scroll to position [0, 152]
click at [819, 437] on span "Run Report" at bounding box center [838, 440] width 57 height 17
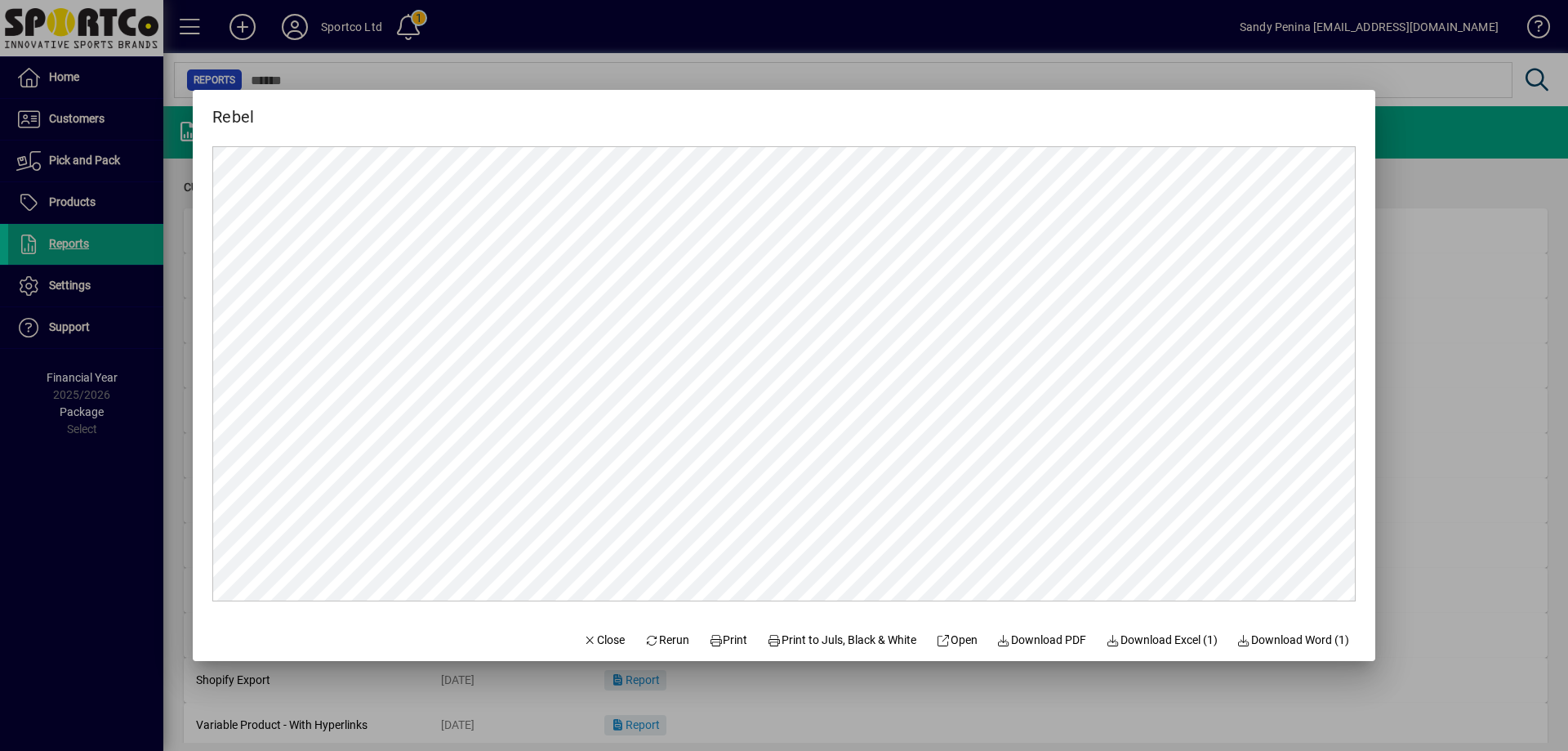
scroll to position [0, 0]
click at [709, 636] on icon at bounding box center [717, 641] width 14 height 12
click at [588, 643] on span "Close" at bounding box center [603, 640] width 42 height 17
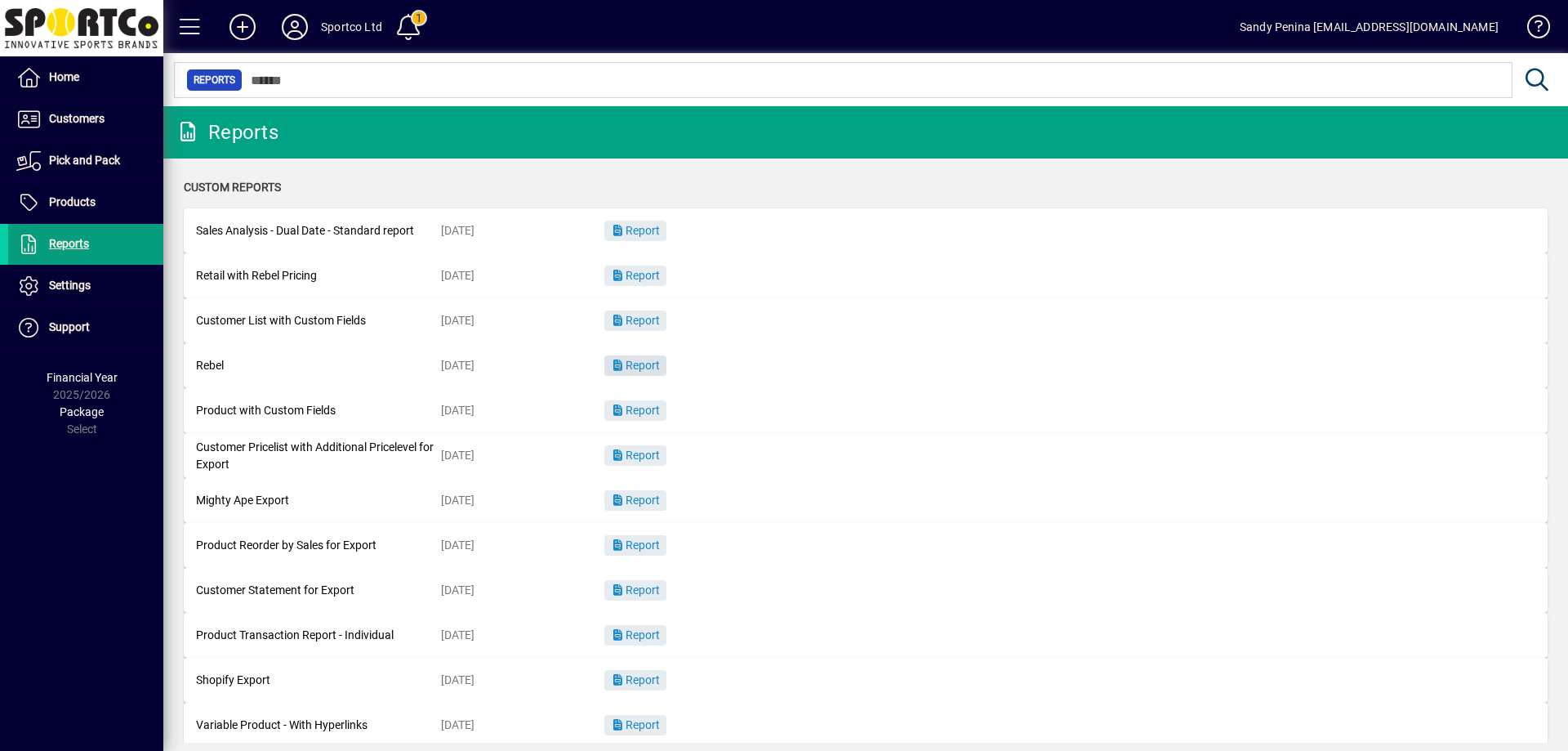
click at [656, 358] on span "button" at bounding box center [635, 367] width 62 height 40
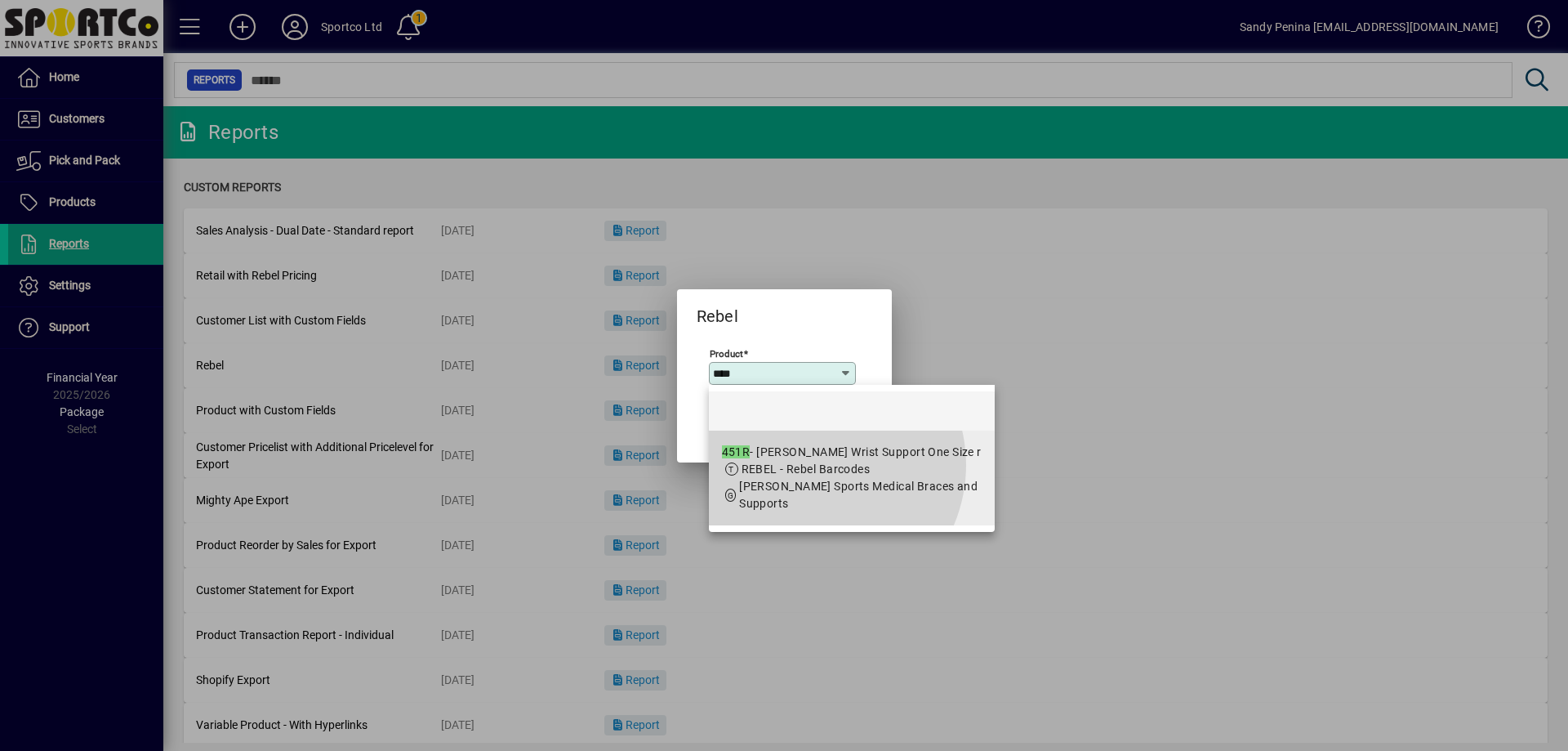
click at [812, 465] on span "REBEL - Rebel Barcodes" at bounding box center [806, 469] width 129 height 13
type input "**********"
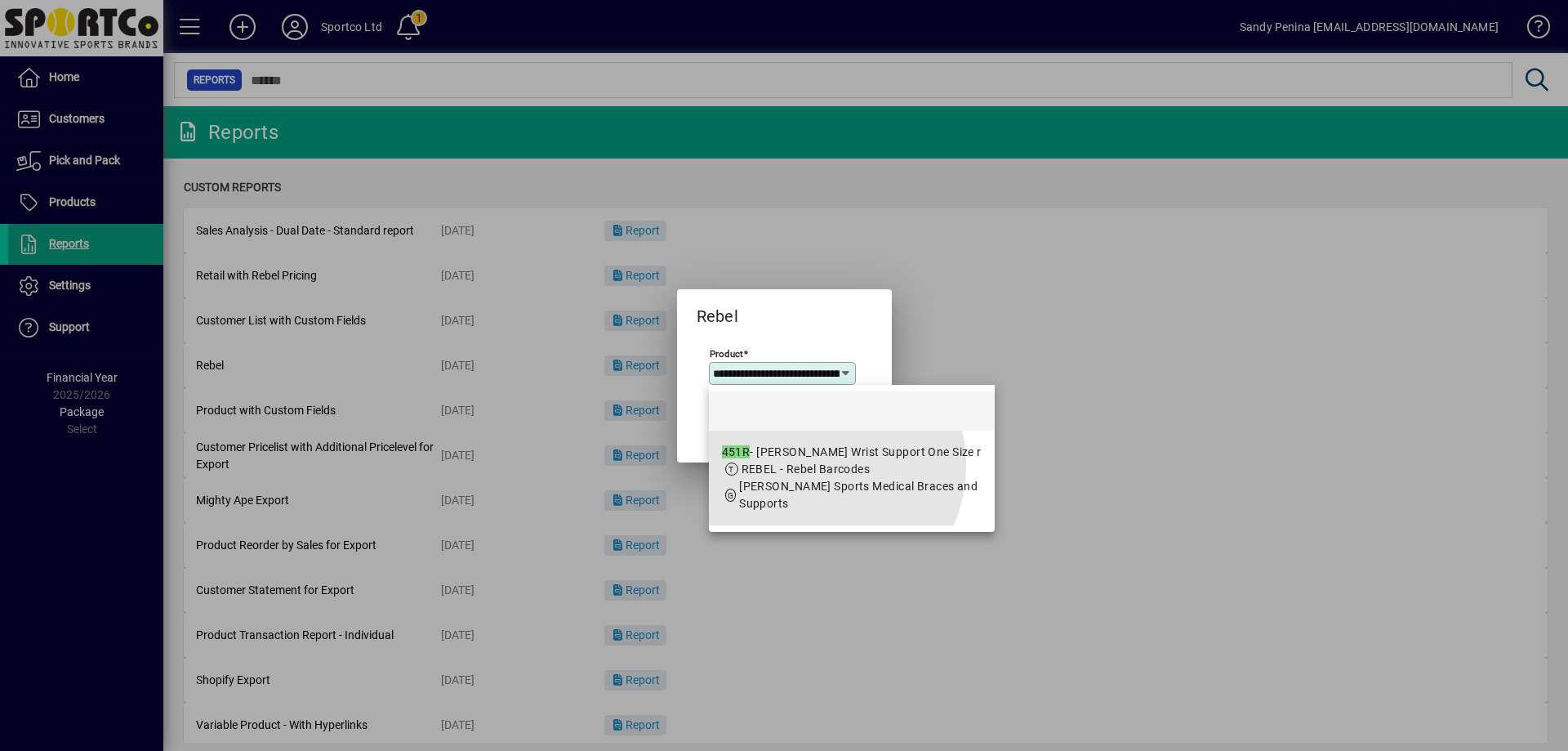
scroll to position [0, 89]
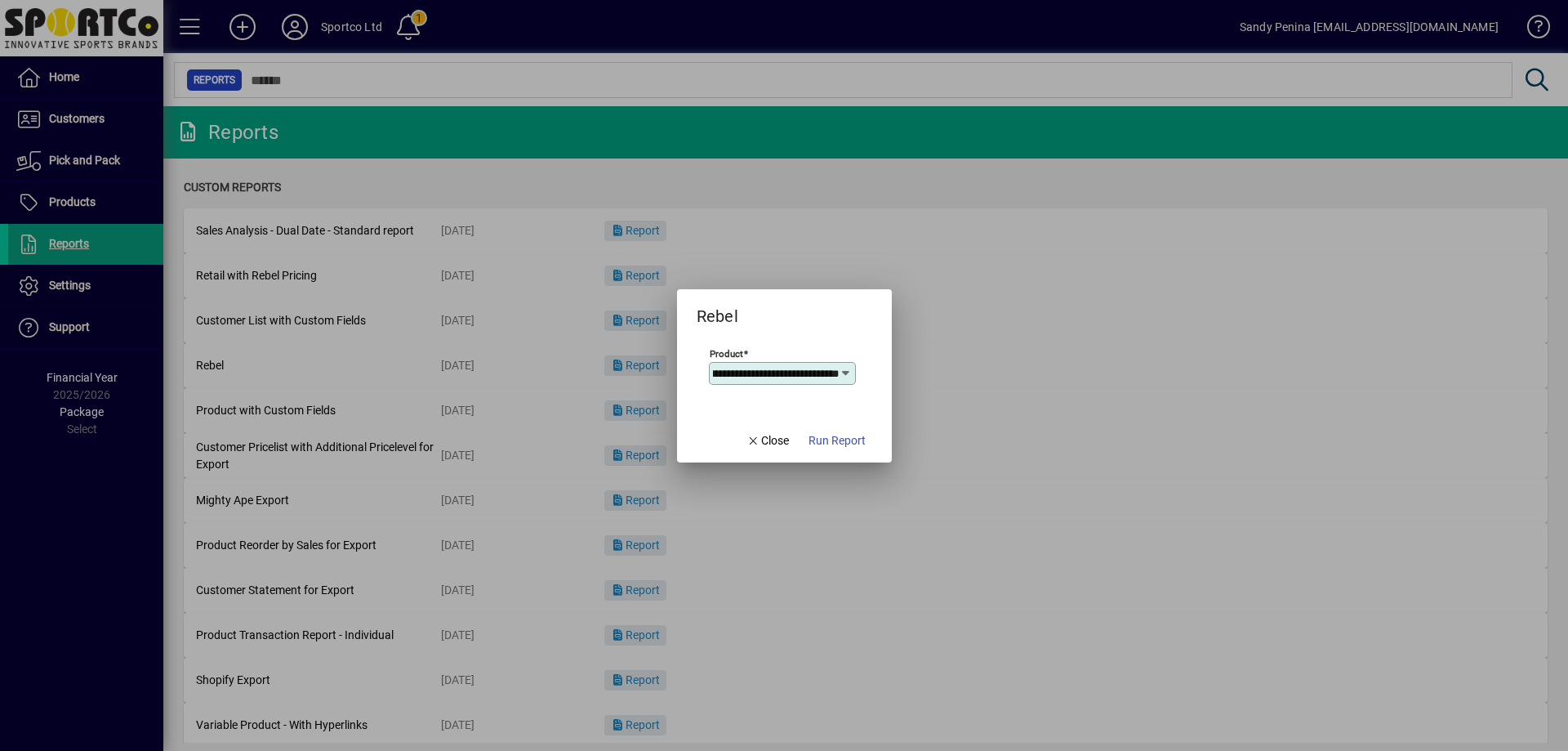
click at [818, 420] on mat-dialog-actions "Close Run Report" at bounding box center [806, 441] width 172 height 43
click at [835, 458] on span "button" at bounding box center [837, 441] width 70 height 40
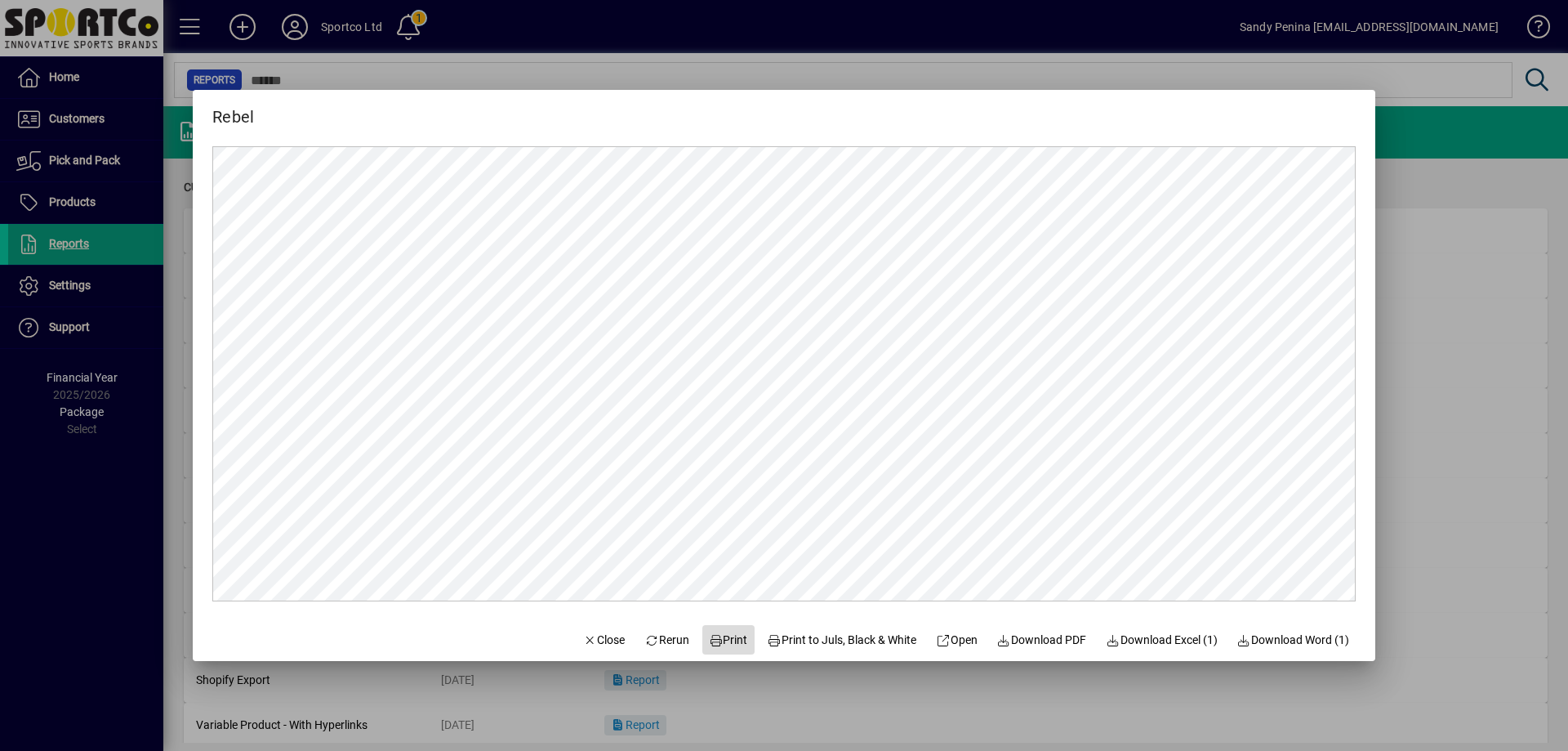
click at [729, 652] on span at bounding box center [728, 640] width 52 height 40
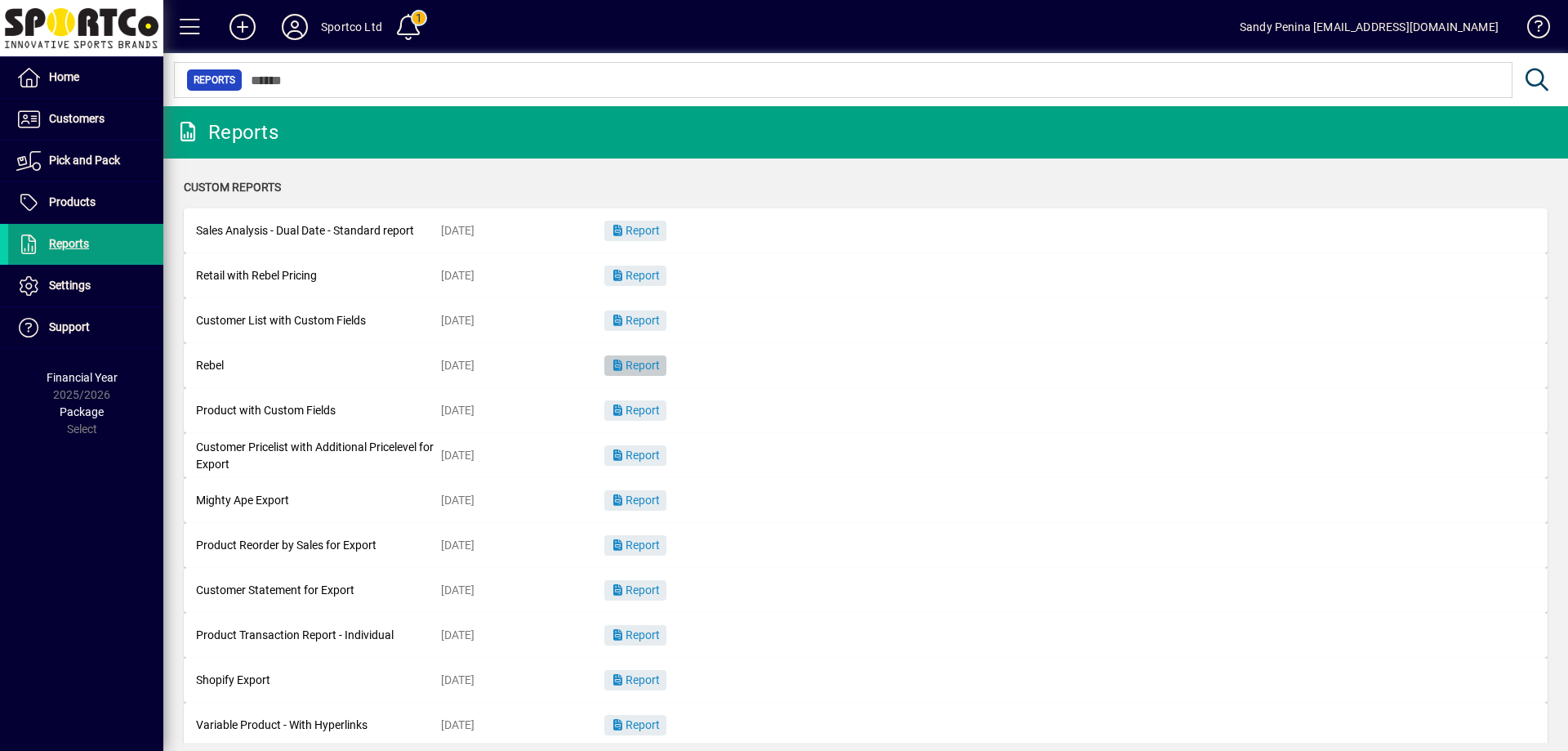
click at [631, 367] on span "Report" at bounding box center [635, 365] width 49 height 13
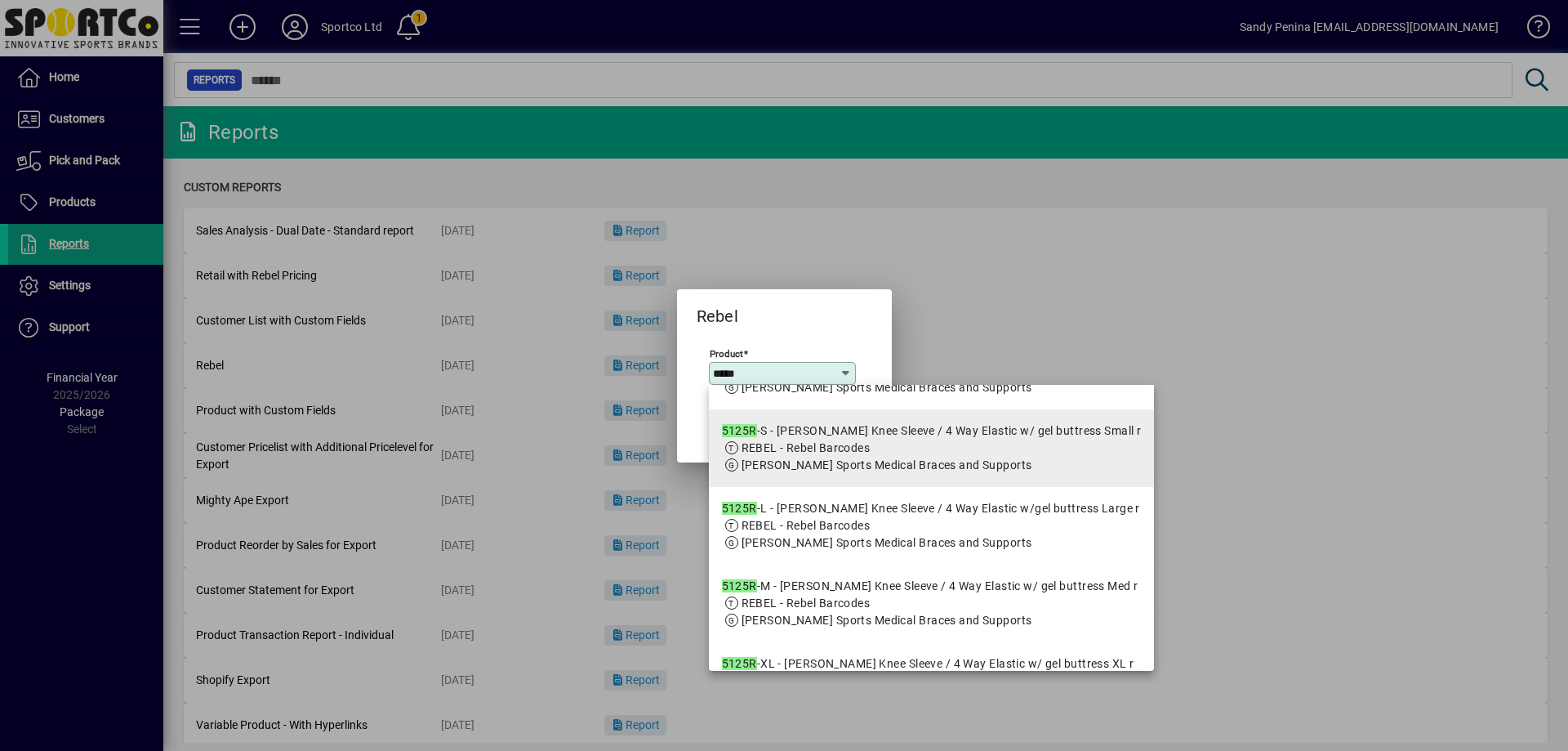
scroll to position [137, 0]
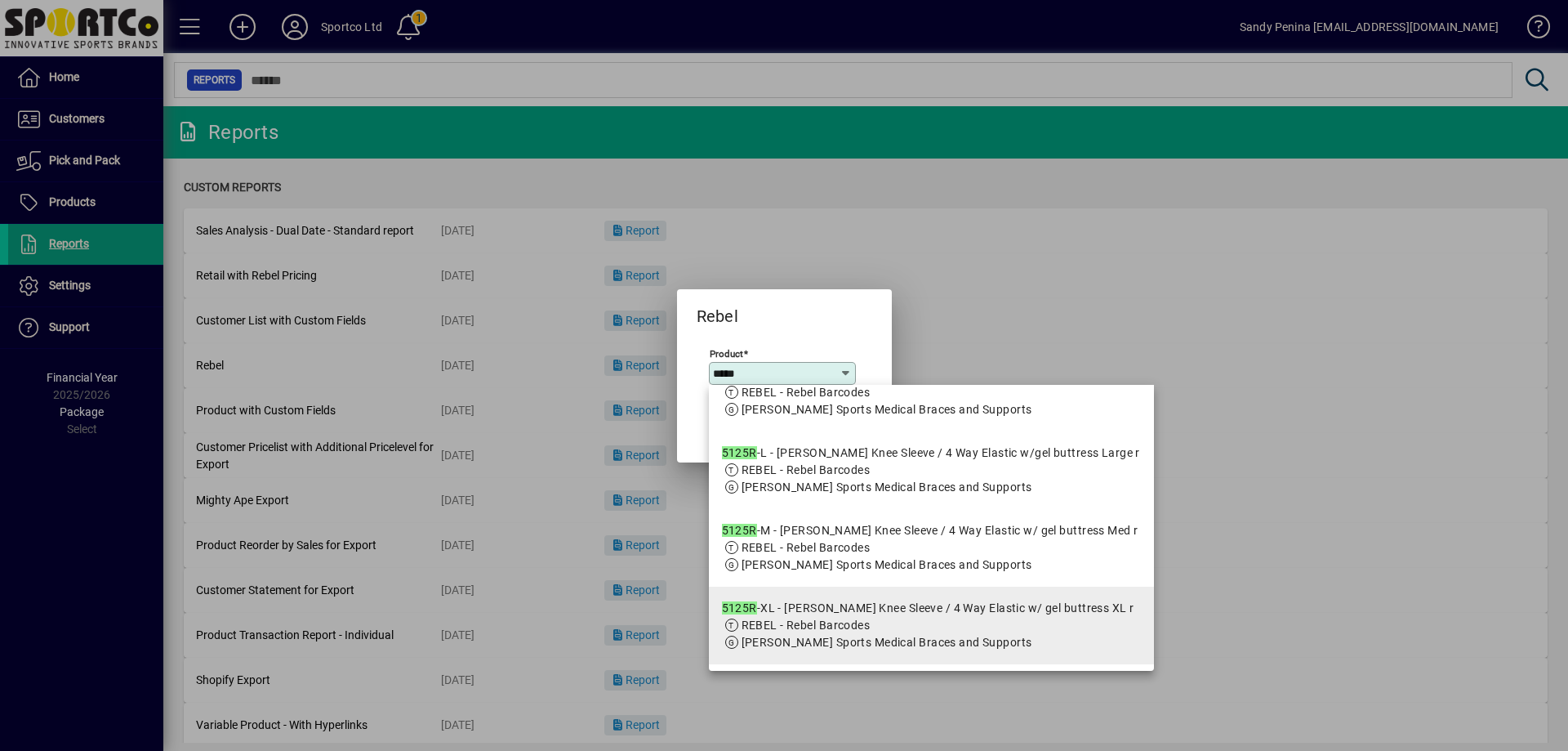
click at [800, 622] on span "REBEL - Rebel Barcodes" at bounding box center [806, 625] width 129 height 13
type input "**********"
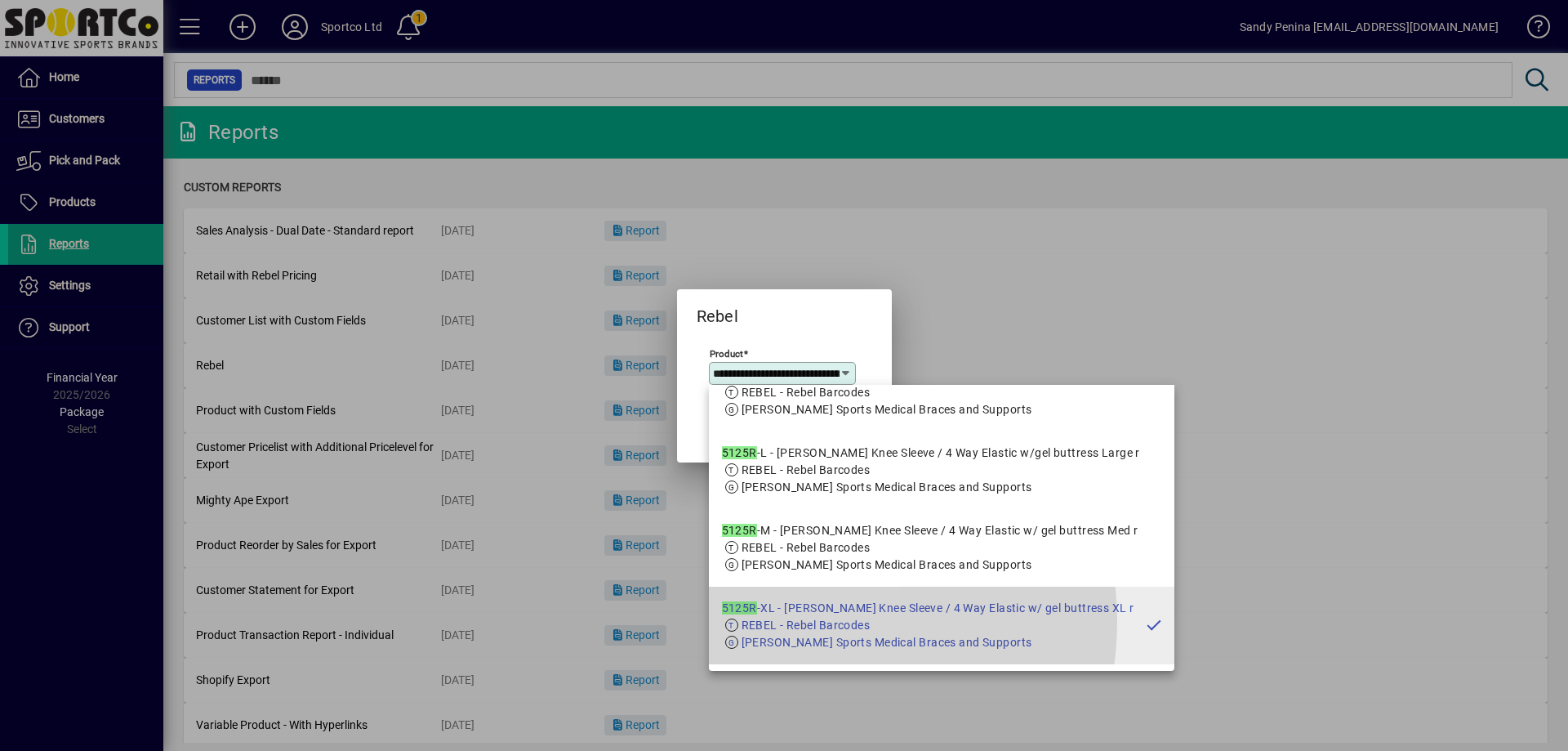
scroll to position [0, 237]
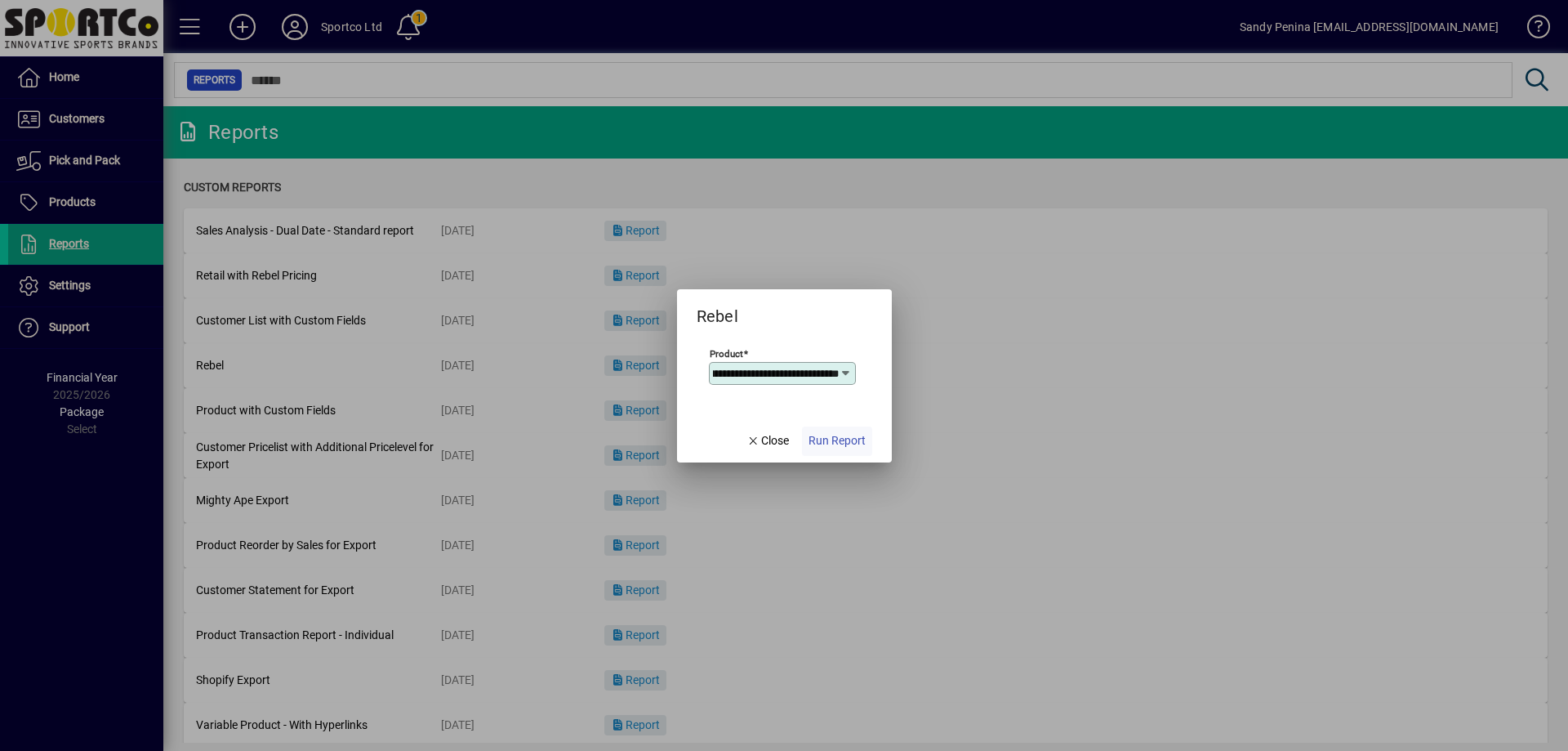
click at [853, 437] on span "Run Report" at bounding box center [838, 440] width 57 height 17
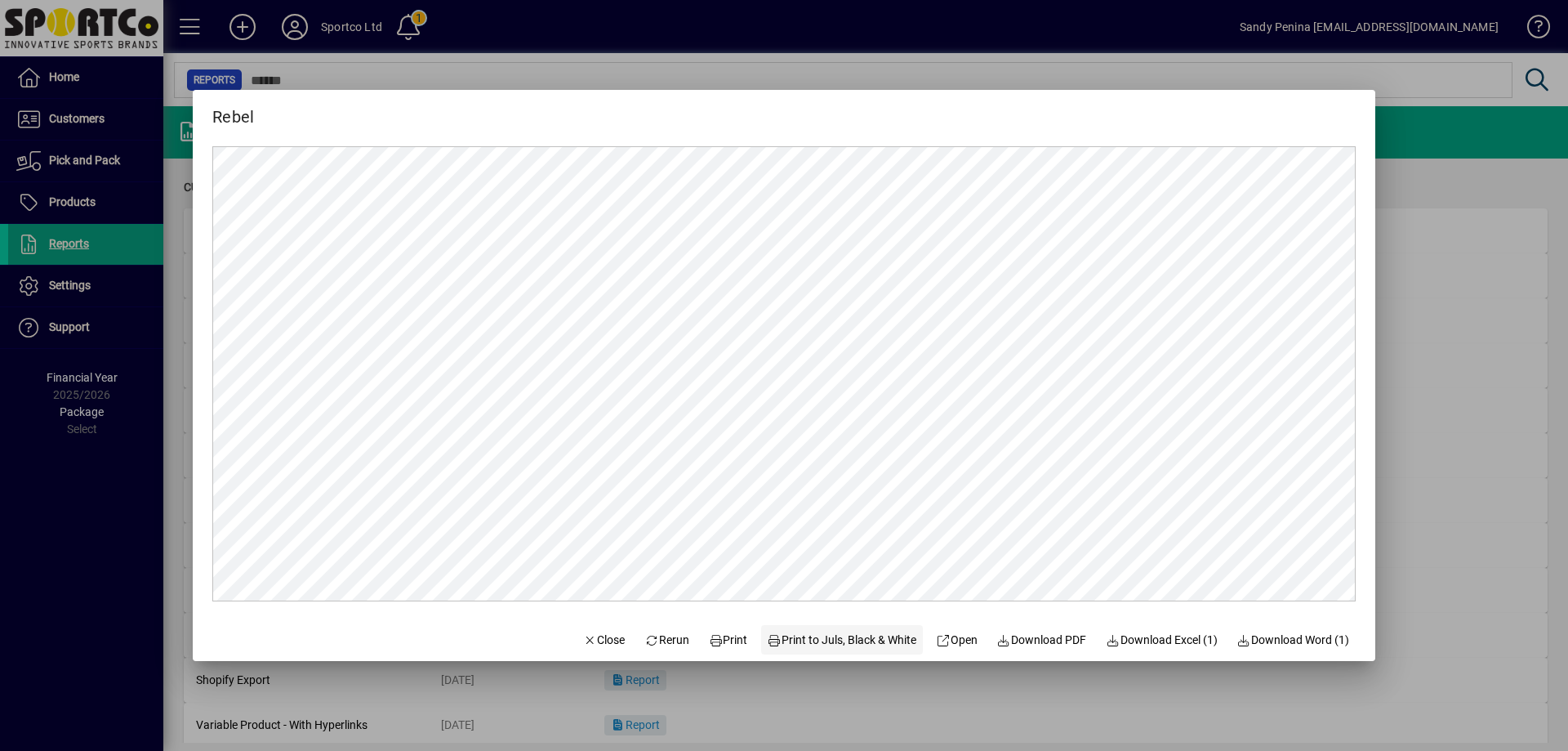
scroll to position [0, 0]
click at [702, 651] on span at bounding box center [728, 640] width 52 height 40
click at [599, 638] on span "Close" at bounding box center [603, 640] width 42 height 17
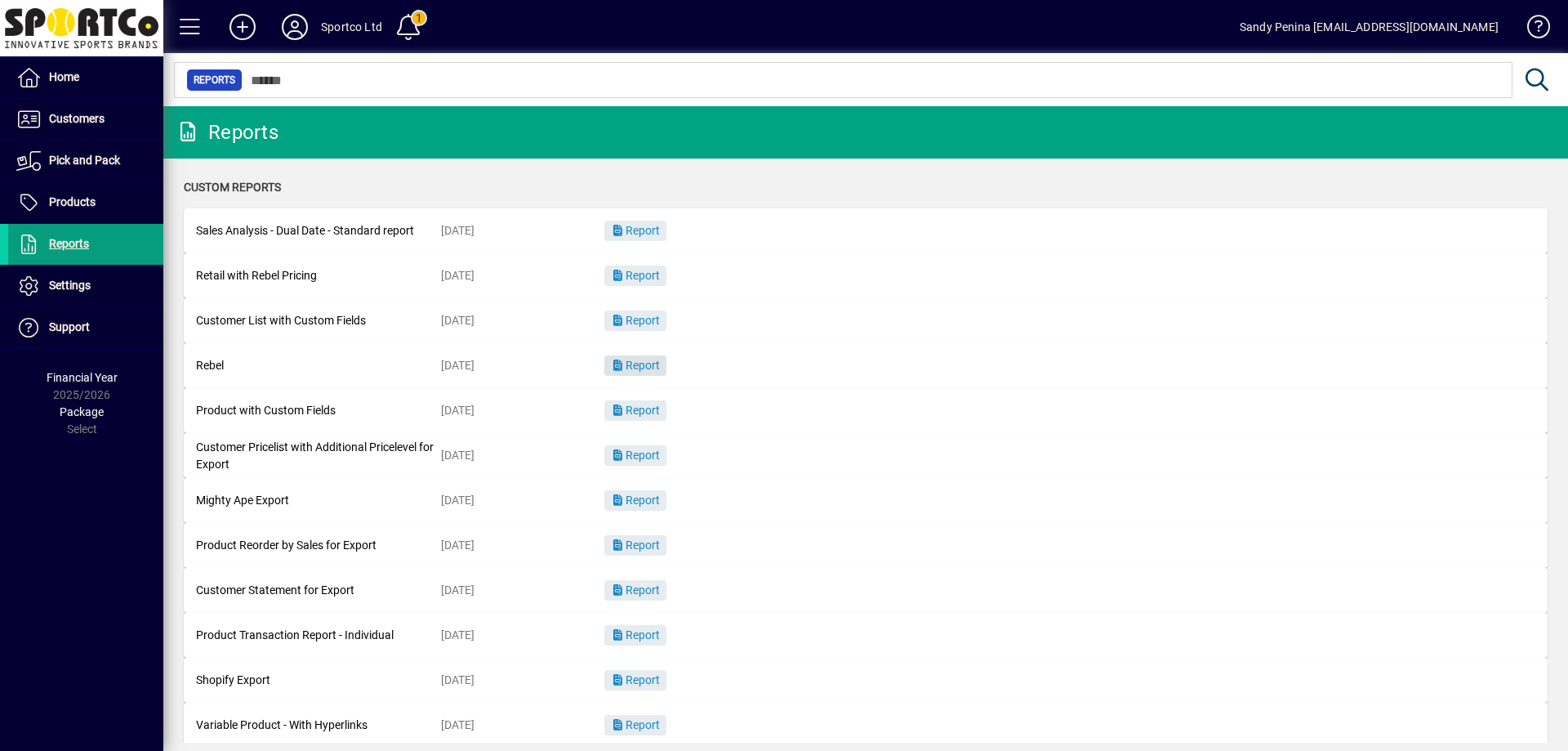
click at [653, 360] on span "Report" at bounding box center [635, 365] width 49 height 13
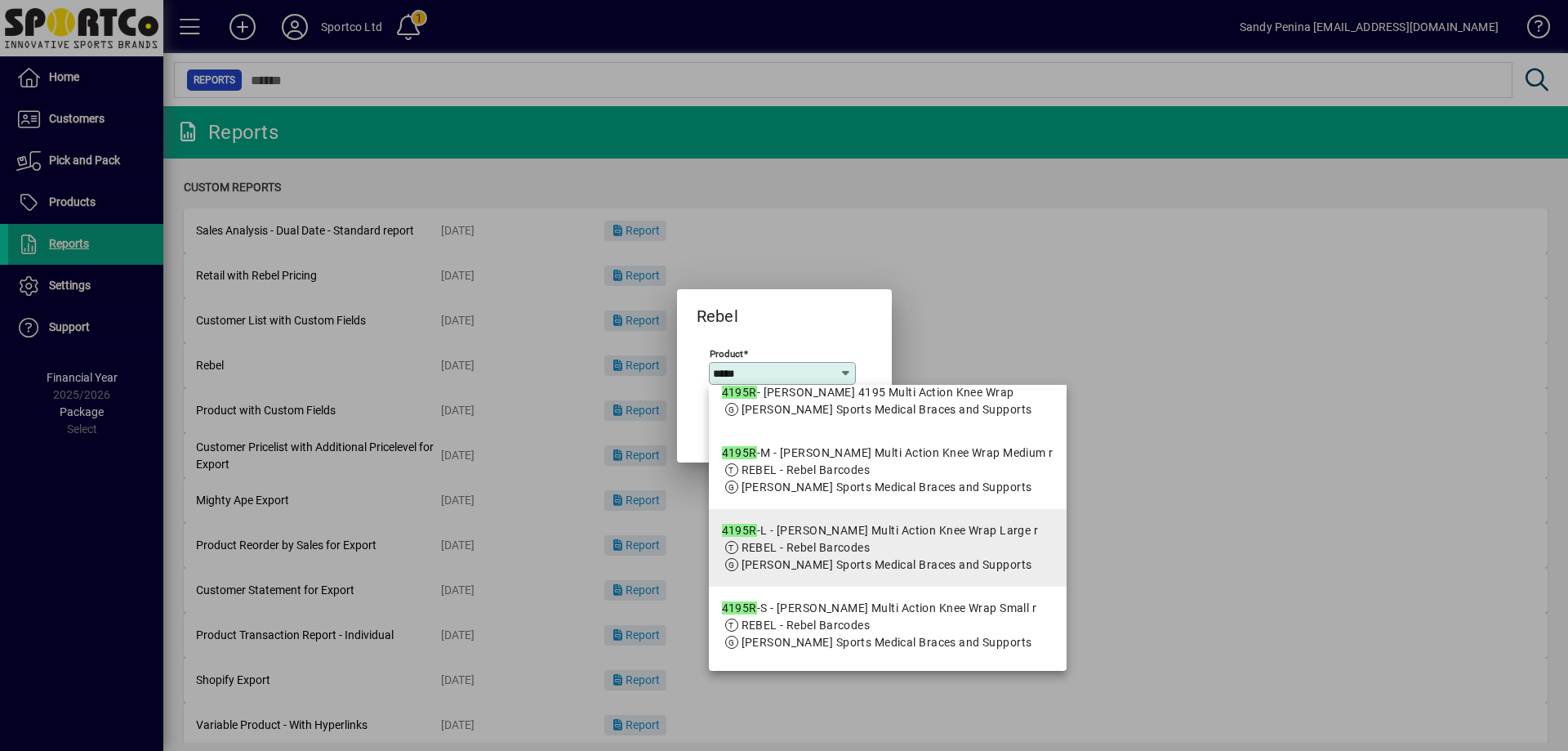
scroll to position [128, 0]
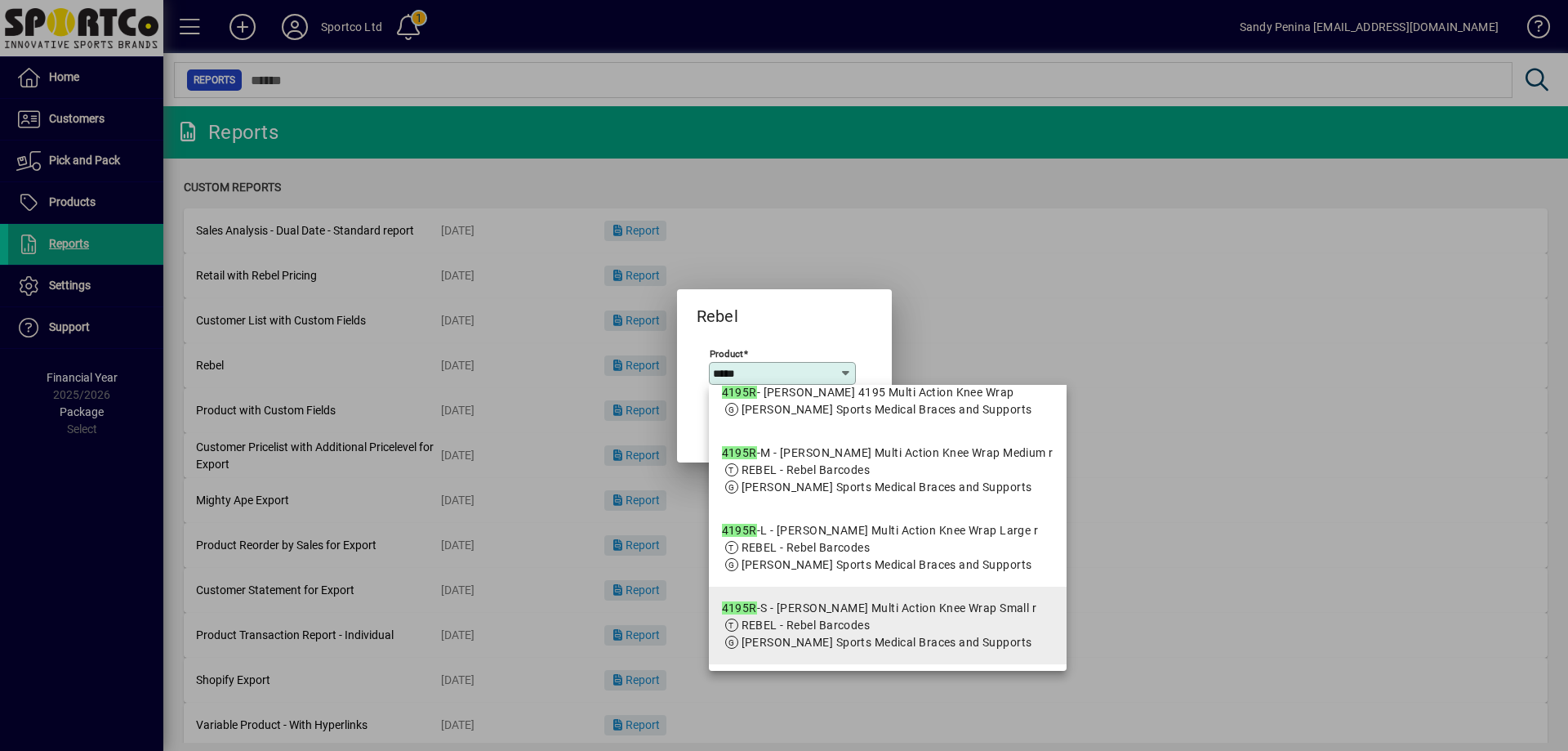
click at [845, 619] on span "REBEL - Rebel Barcodes" at bounding box center [806, 625] width 129 height 13
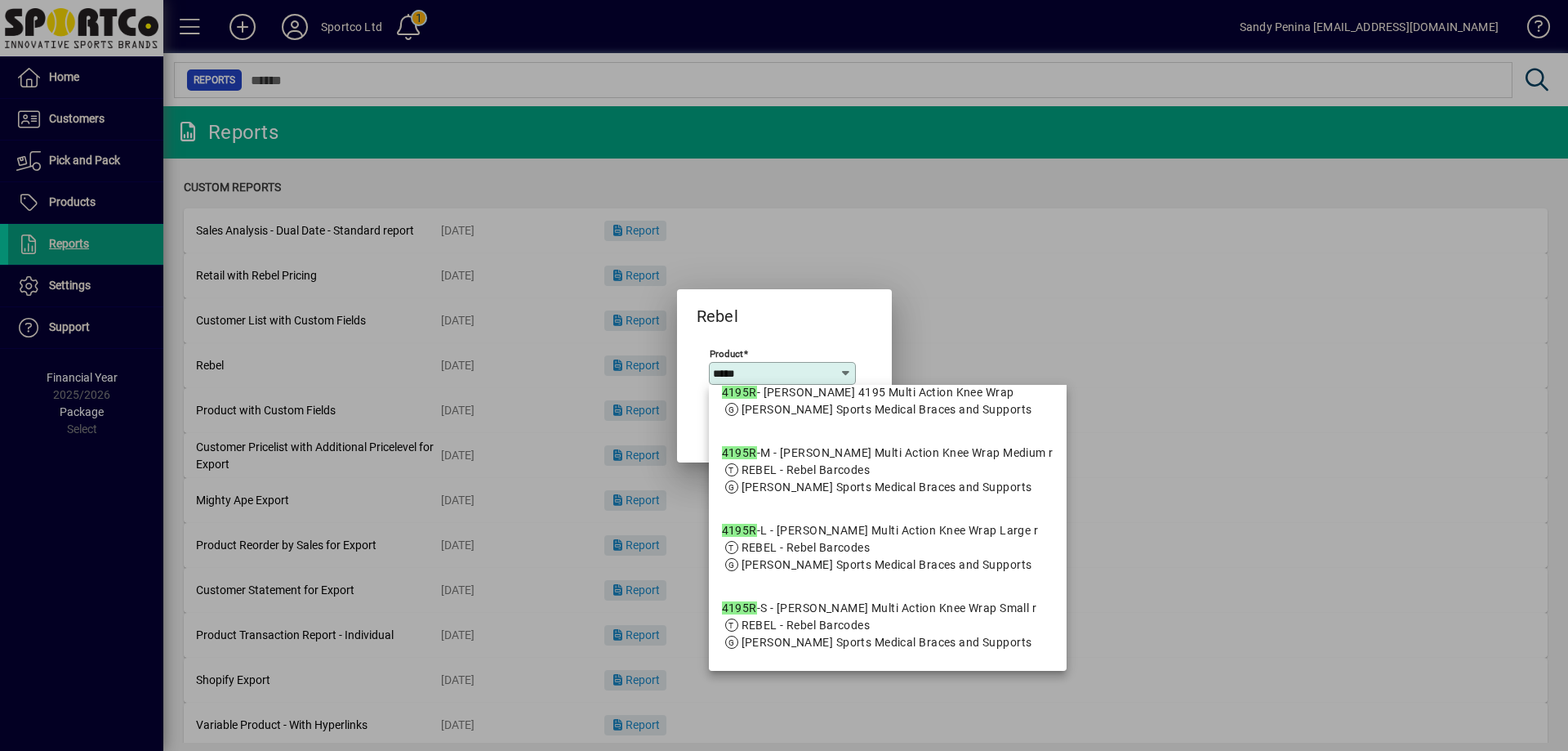
type input "**********"
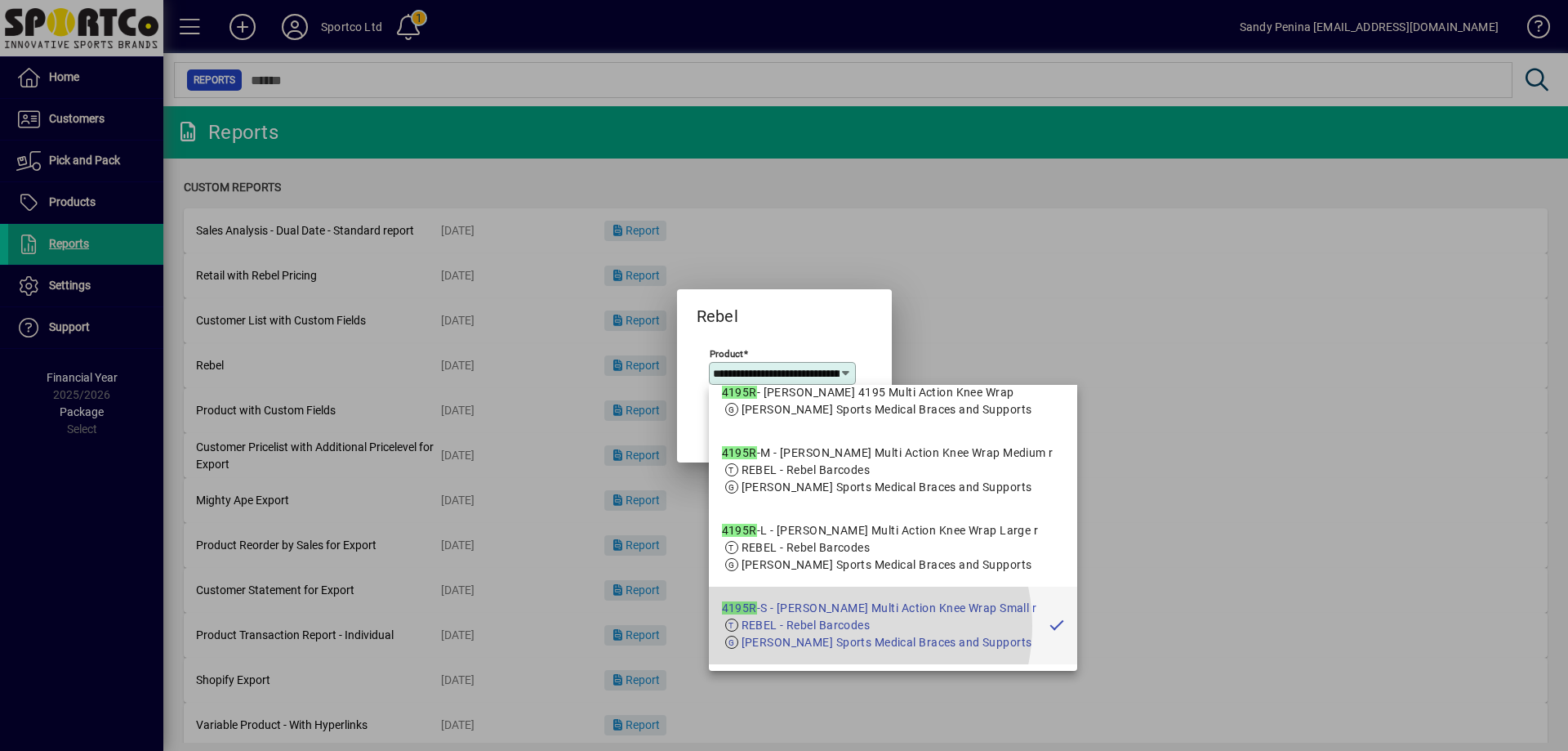
scroll to position [0, 141]
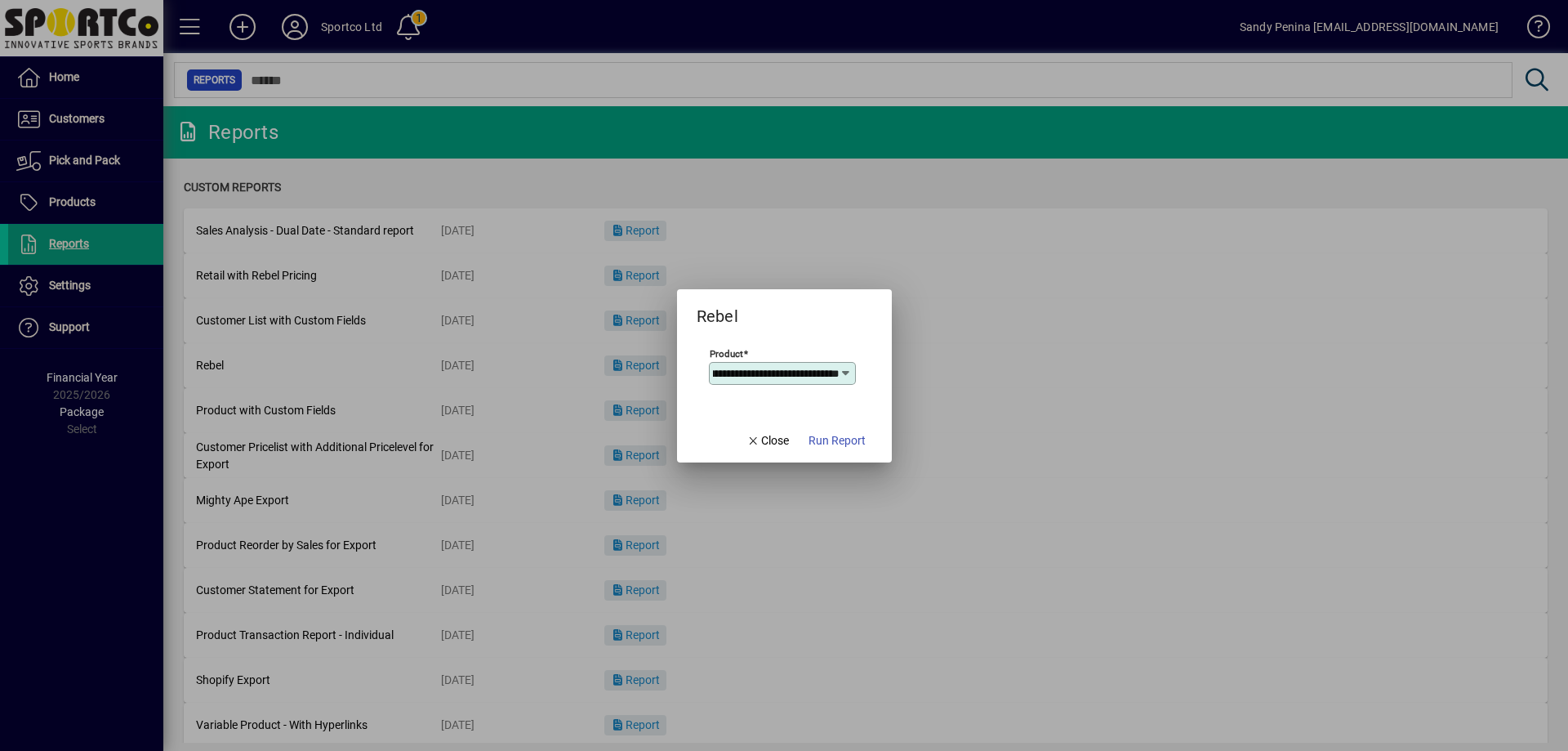
click at [849, 438] on span "Run Report" at bounding box center [838, 440] width 57 height 17
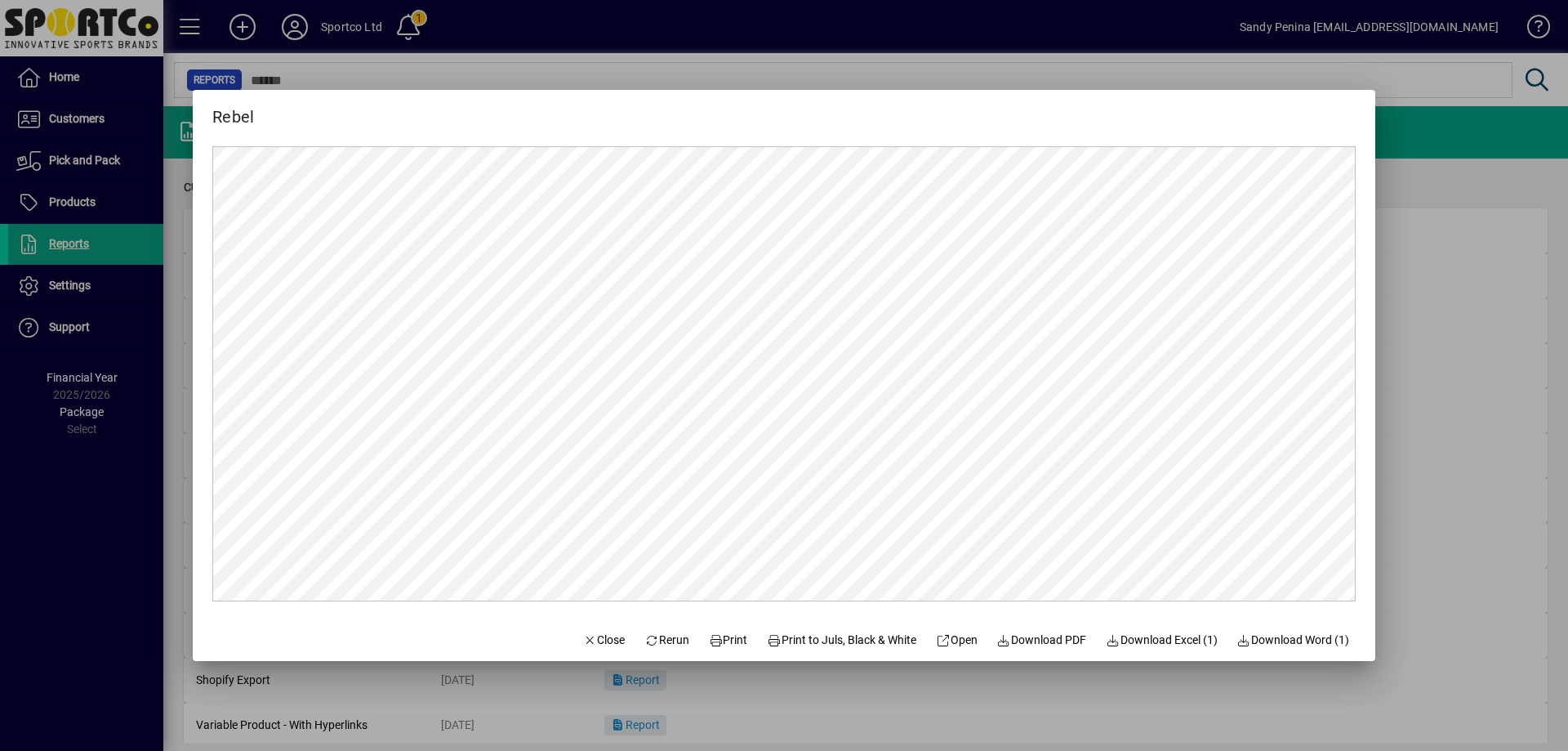
scroll to position [0, 0]
click at [709, 632] on span "Print" at bounding box center [729, 640] width 40 height 17
click at [601, 641] on span "Close" at bounding box center [603, 640] width 42 height 17
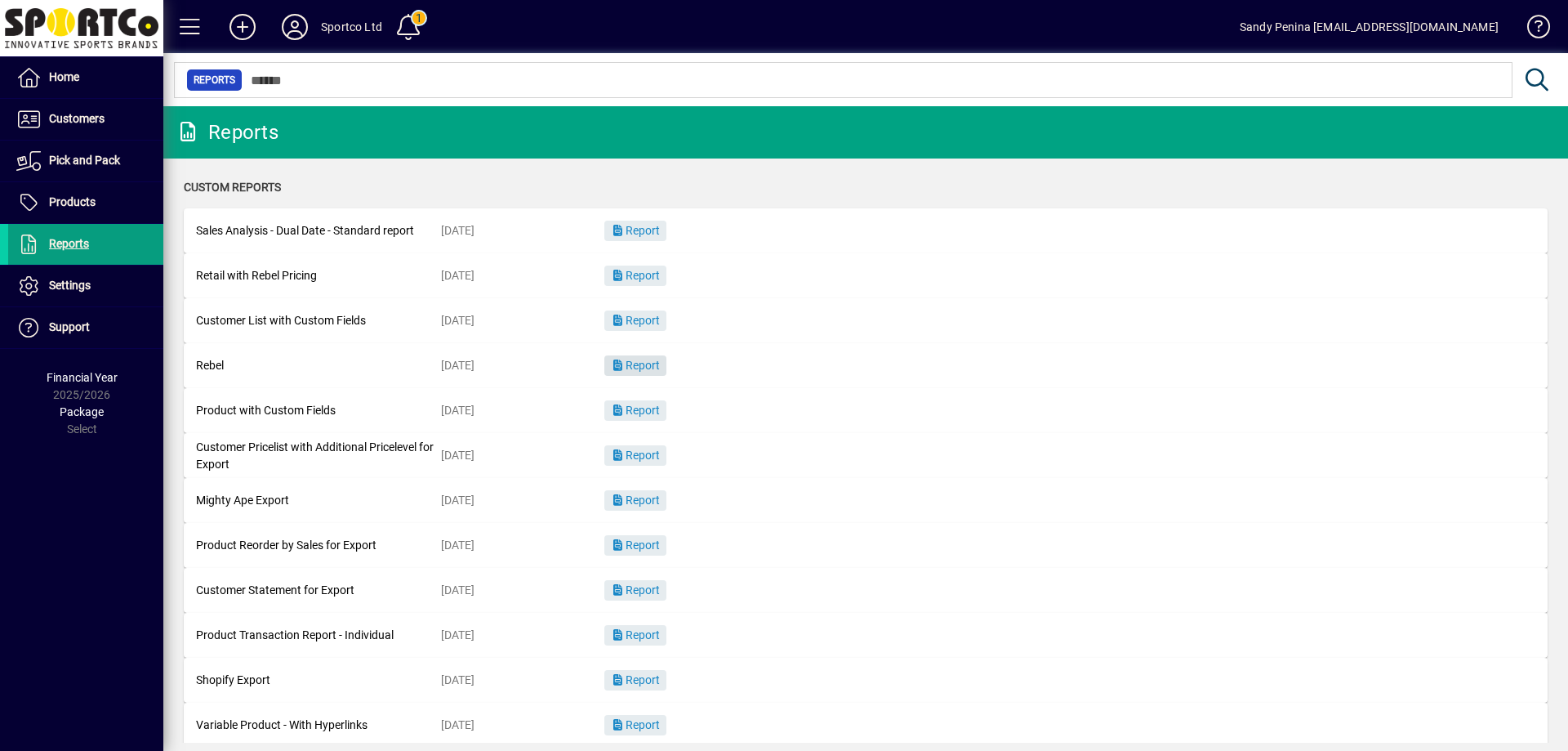
click at [647, 366] on span "Report" at bounding box center [635, 365] width 49 height 13
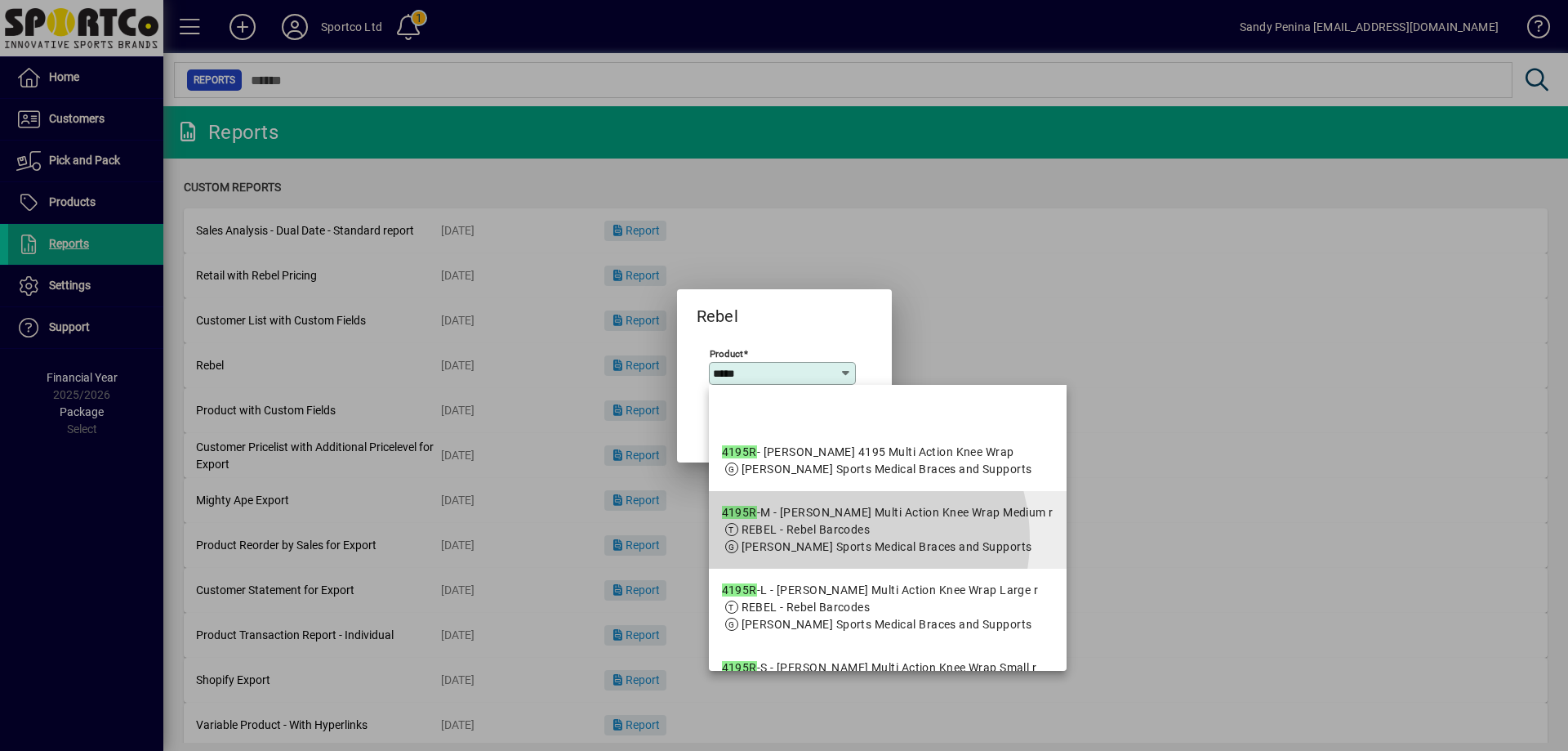
click at [840, 553] on span "MCDAVID - McDavid Sports Medical Braces and Supports" at bounding box center [887, 546] width 291 height 13
type input "**********"
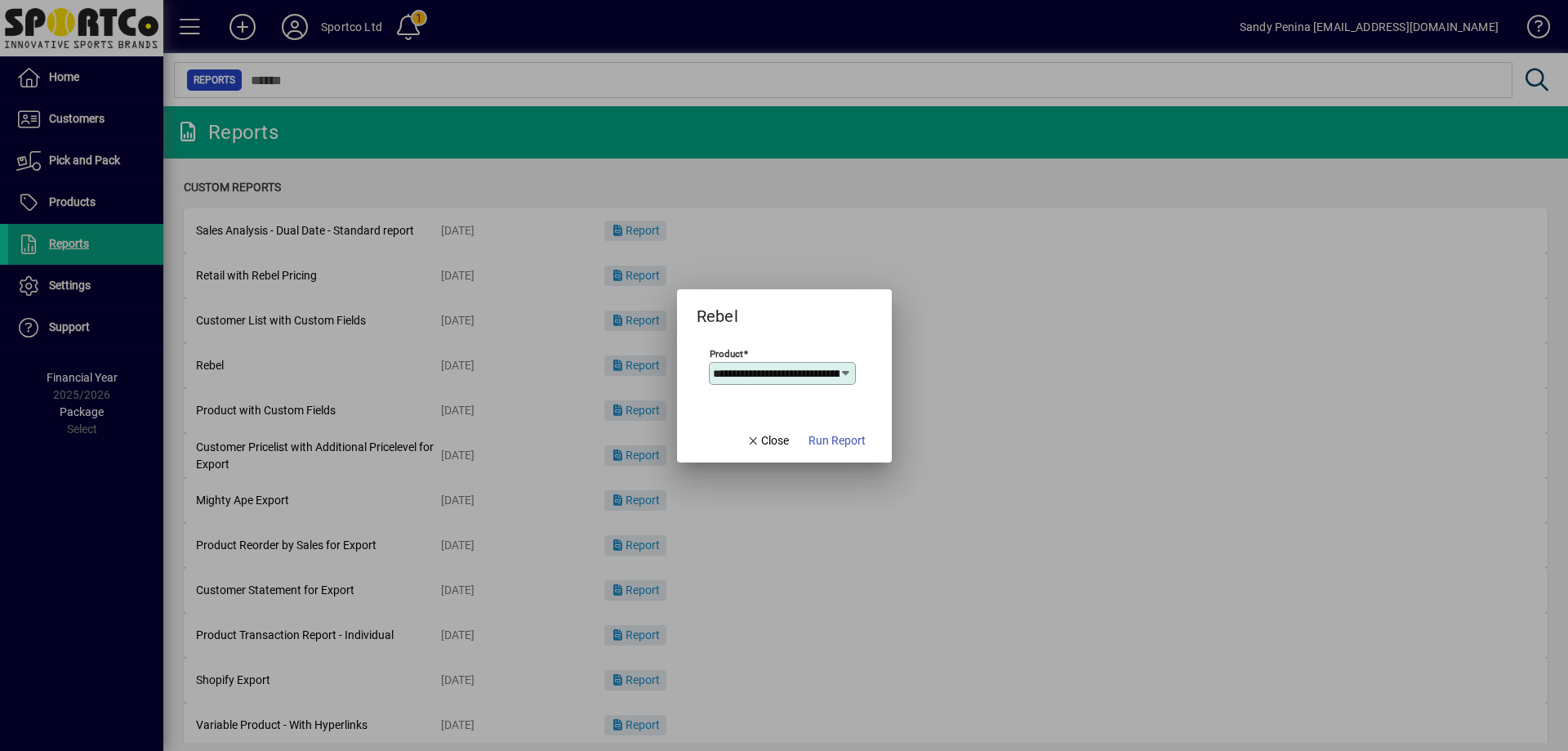
scroll to position [0, 158]
click at [843, 442] on span "Run Report" at bounding box center [838, 440] width 57 height 17
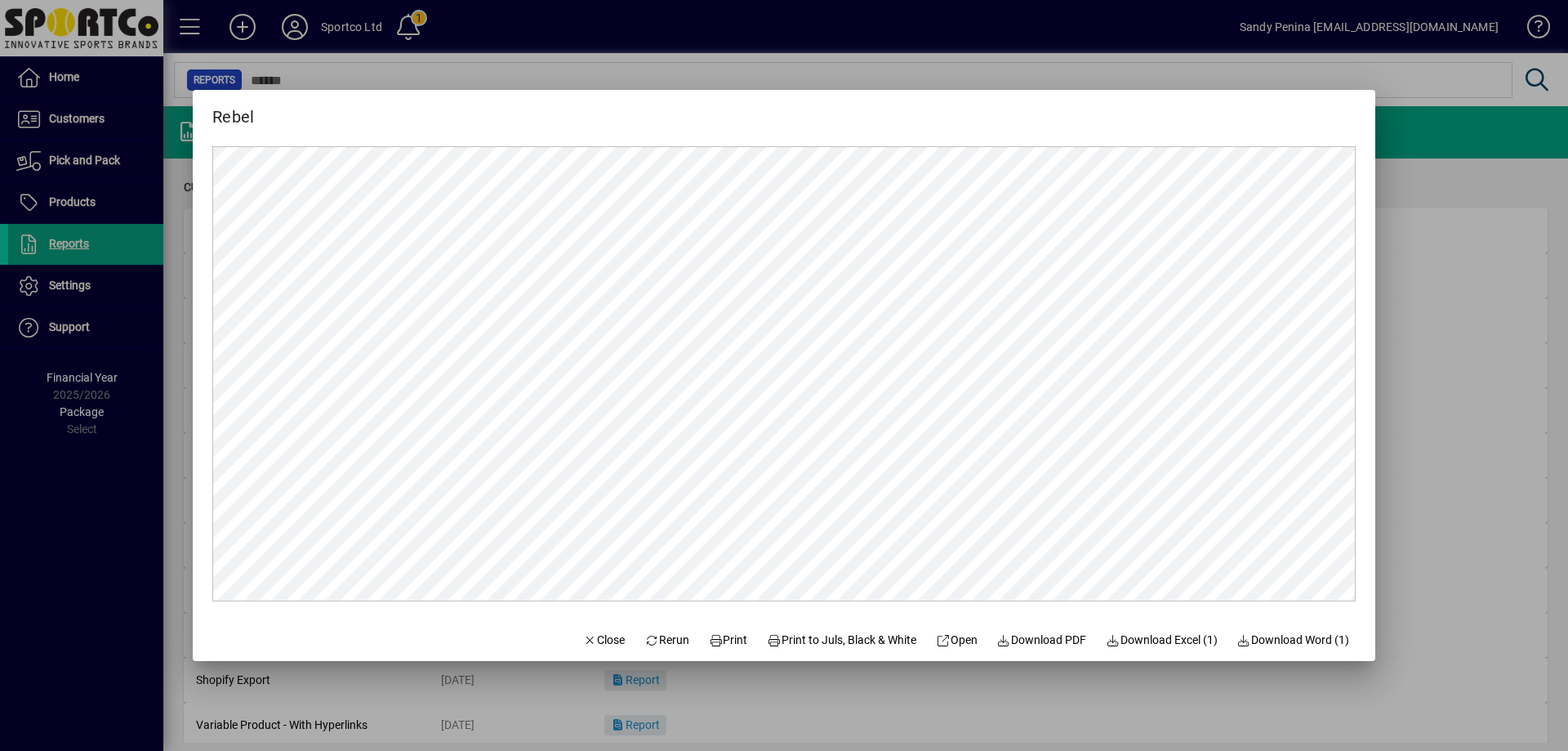
scroll to position [0, 0]
click at [721, 647] on span "Print" at bounding box center [729, 640] width 40 height 17
click at [580, 629] on span "button" at bounding box center [604, 640] width 56 height 40
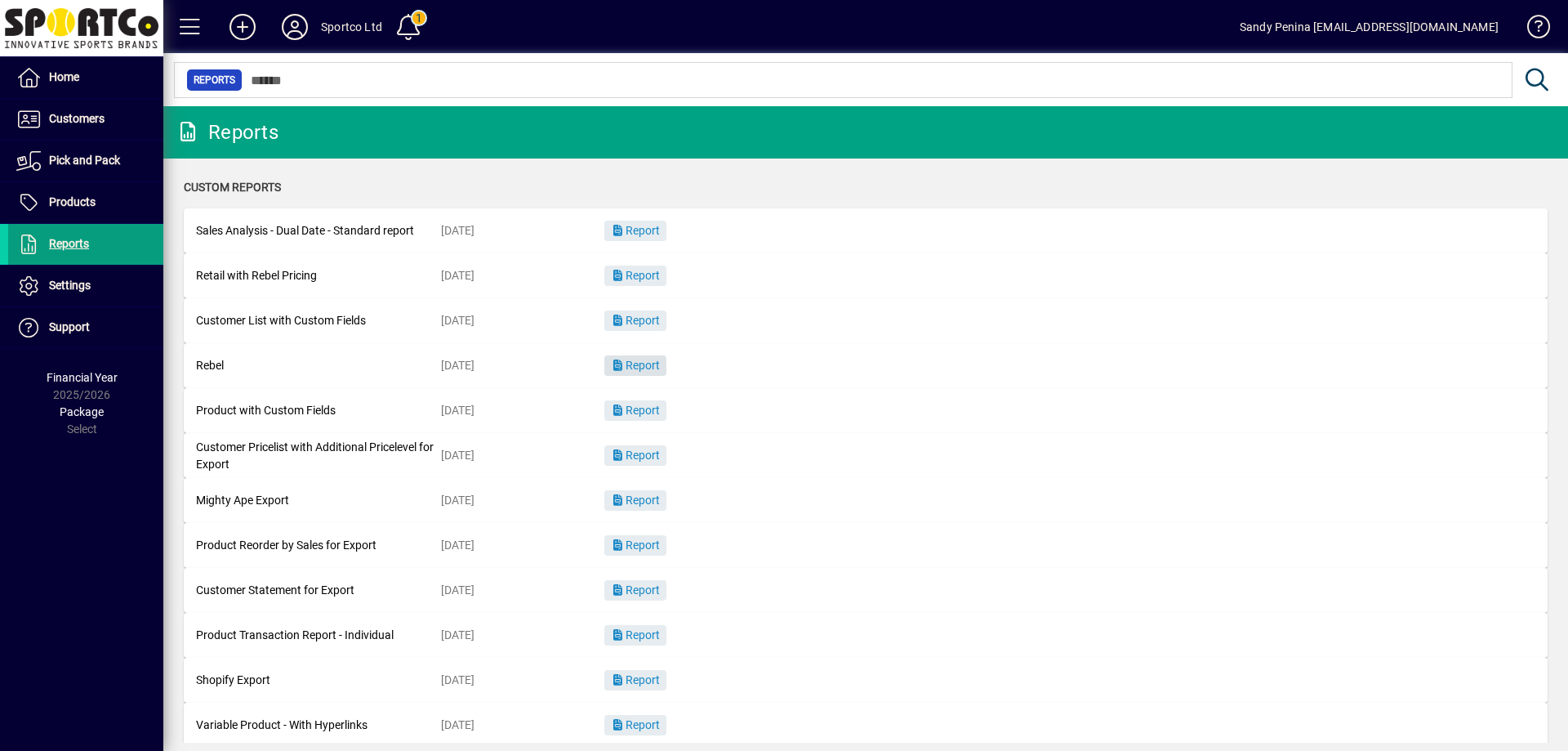
click at [654, 367] on span "Report" at bounding box center [635, 365] width 49 height 13
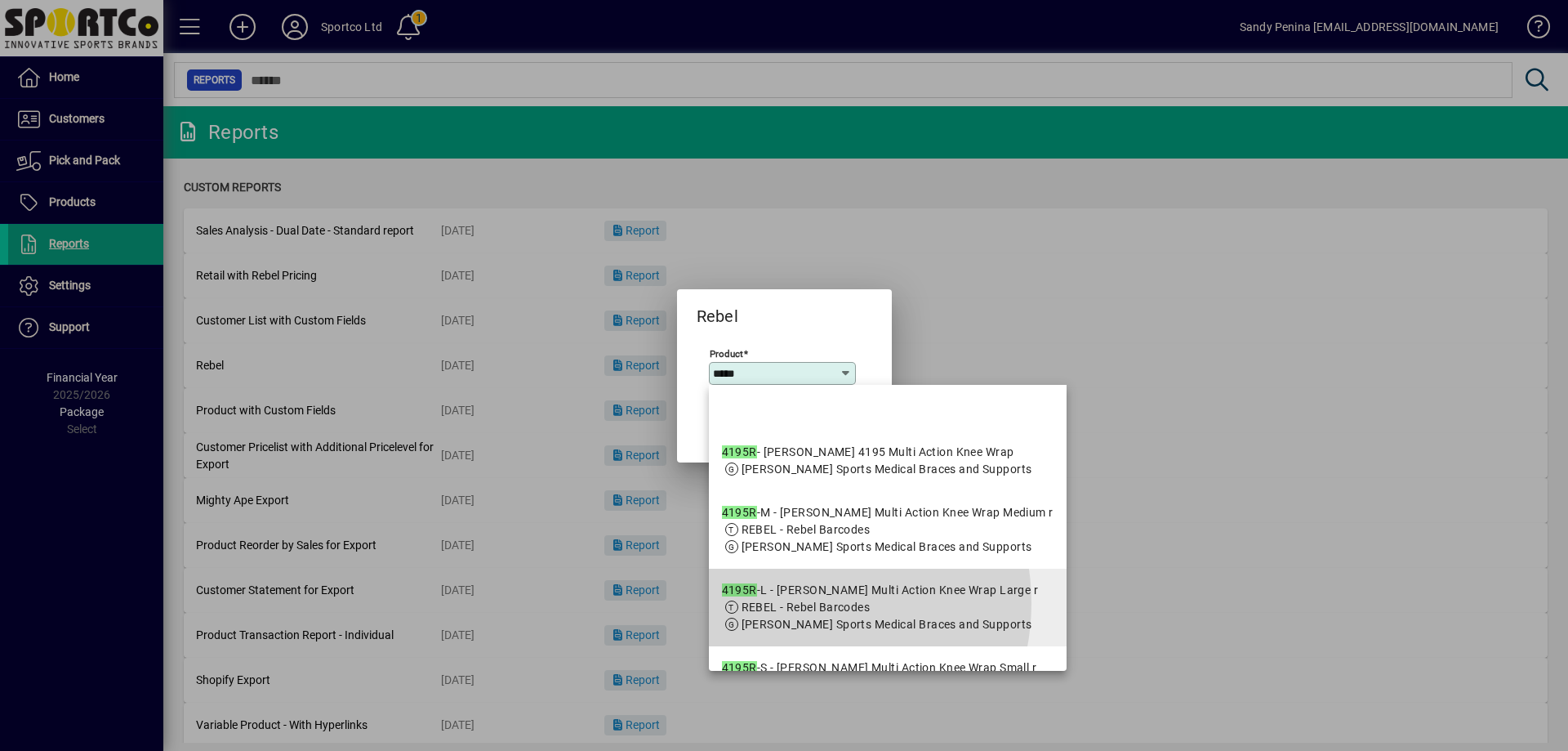
click at [792, 614] on span "REBEL - Rebel Barcodes" at bounding box center [806, 607] width 129 height 13
type input "**********"
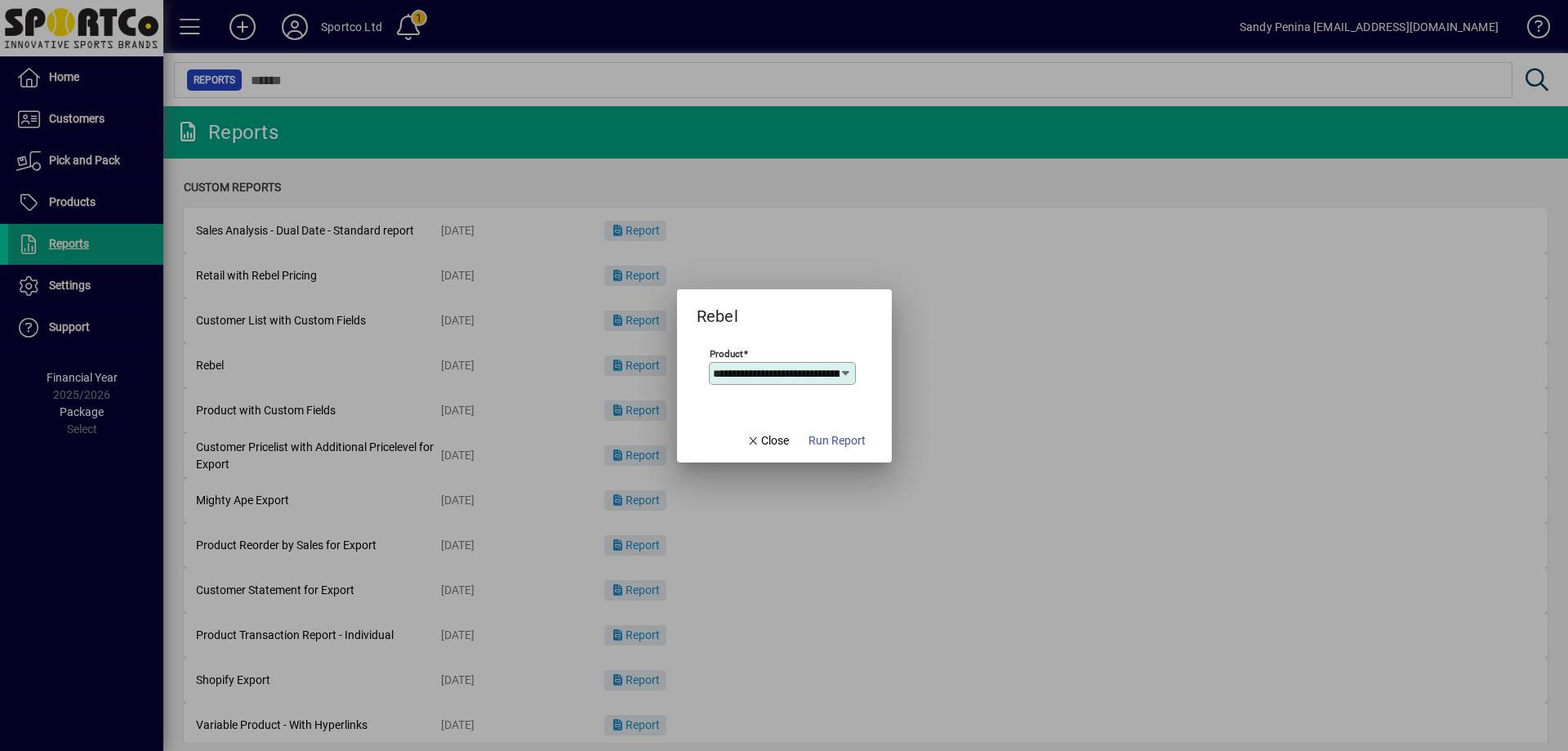
scroll to position [0, 140]
click at [847, 443] on span "Run Report" at bounding box center [838, 440] width 57 height 17
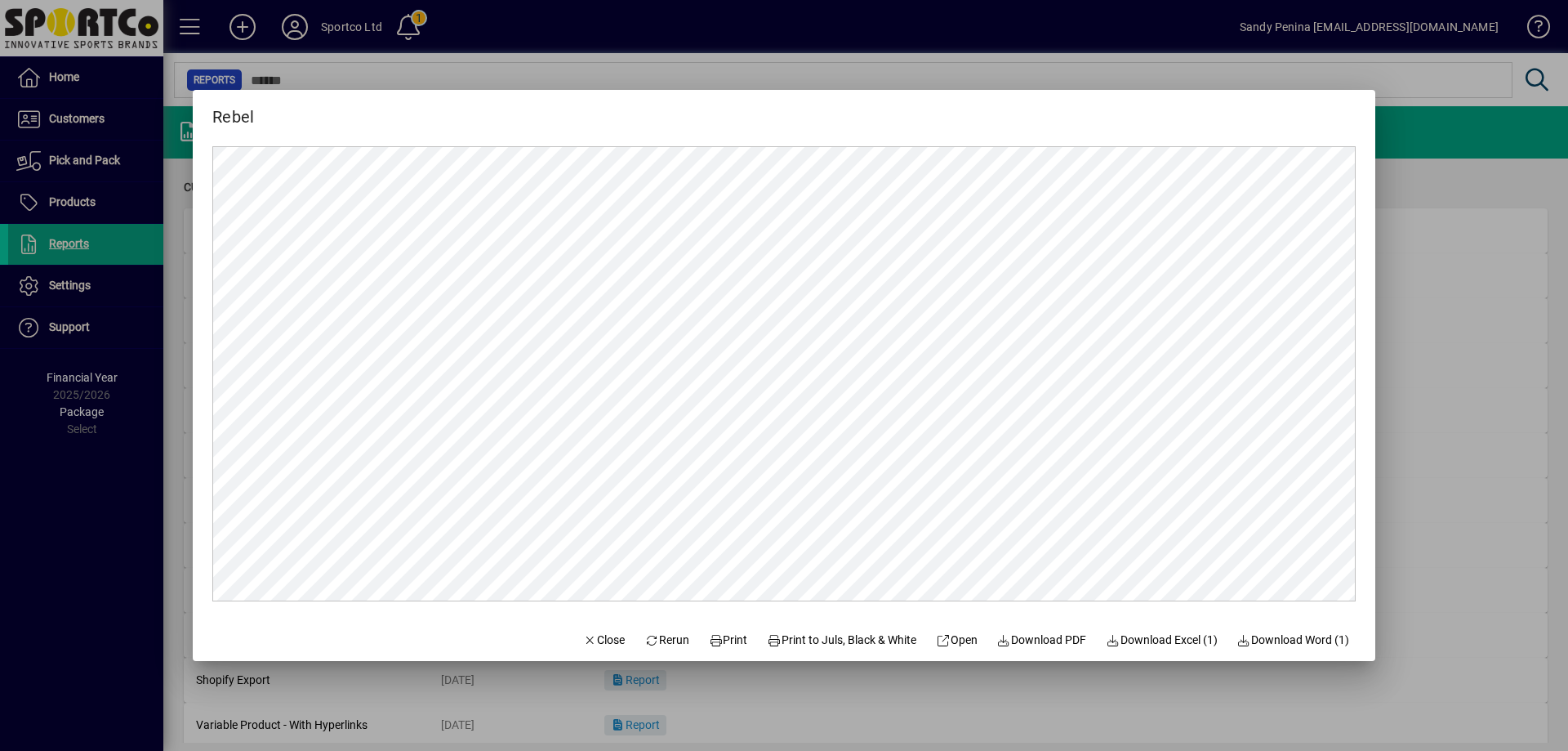
scroll to position [0, 0]
click at [709, 633] on span "Print" at bounding box center [729, 640] width 40 height 17
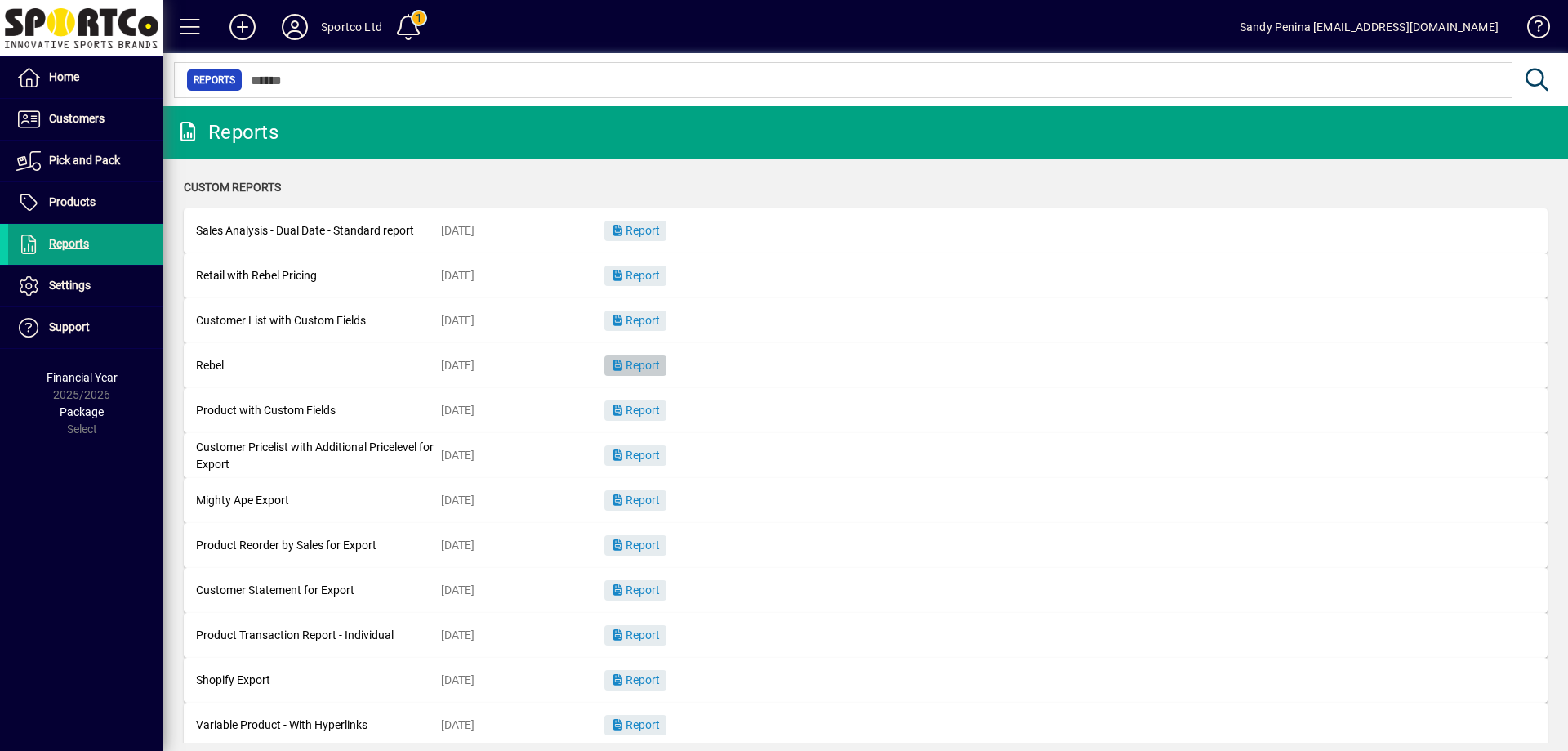
click at [847, 544] on mat-card-content "Product Reorder by Sales for Export 09/11/2023 Report" at bounding box center [866, 545] width 1340 height 37
click at [652, 360] on span "Report" at bounding box center [635, 365] width 49 height 13
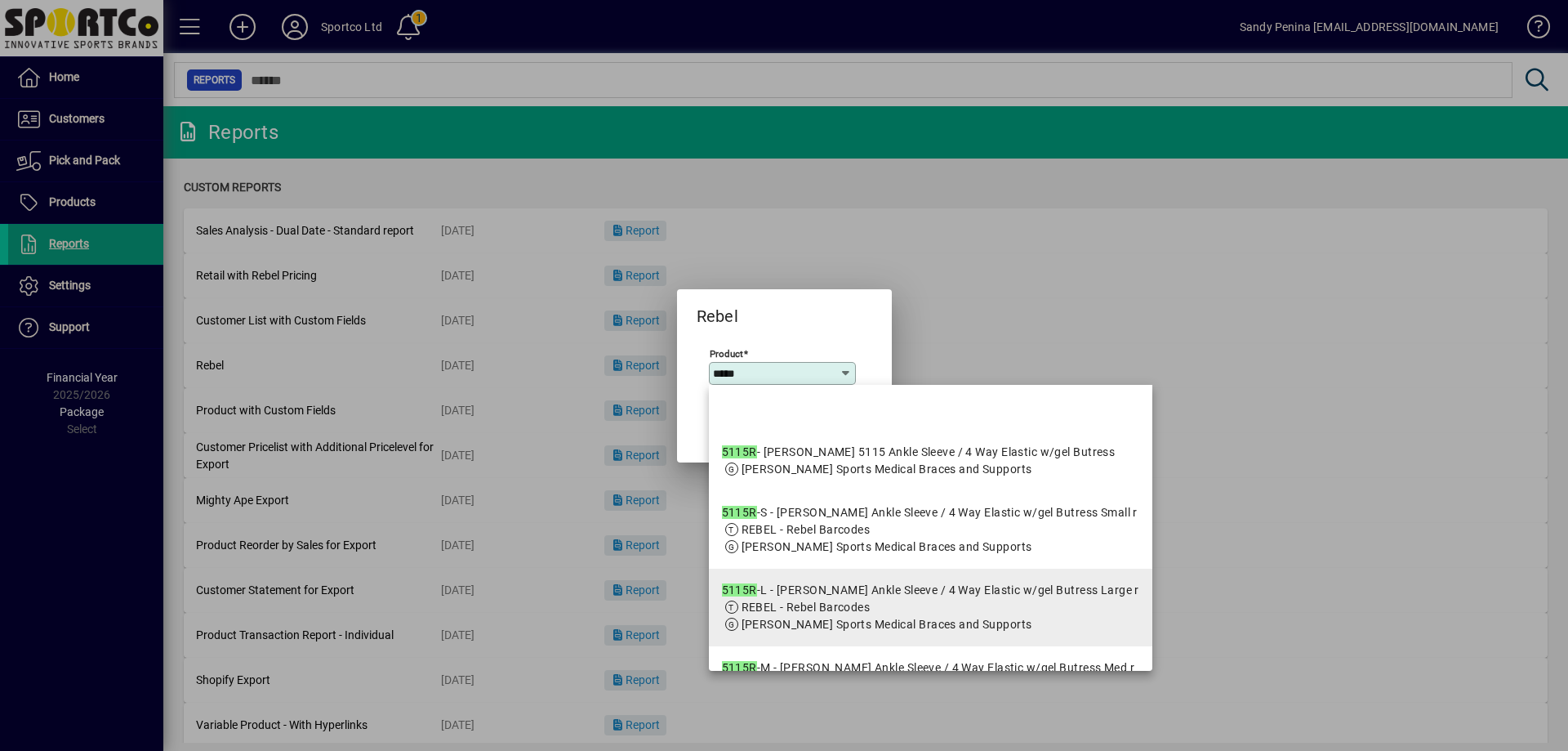
click at [798, 611] on span "REBEL - Rebel Barcodes" at bounding box center [806, 607] width 129 height 13
type input "**********"
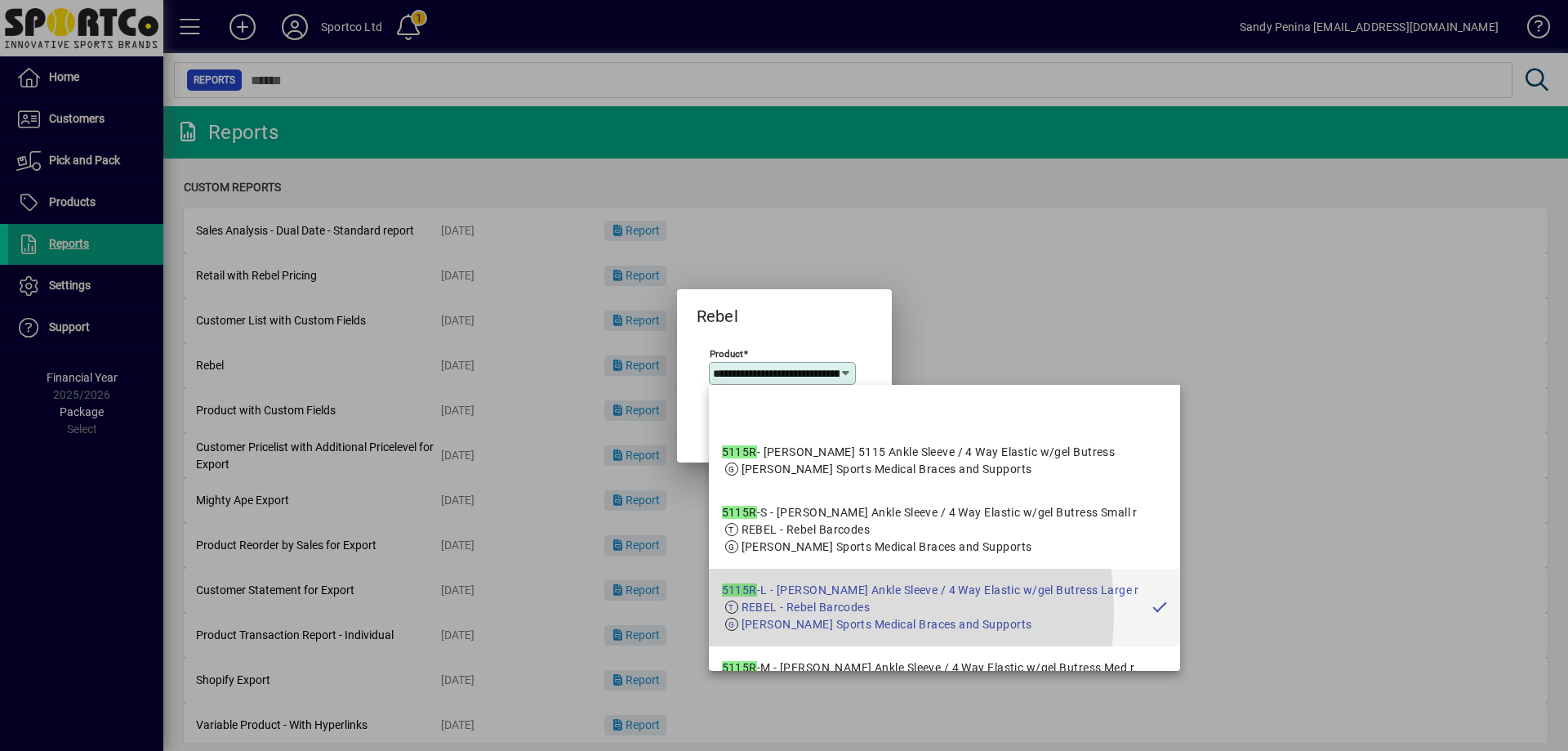
scroll to position [0, 242]
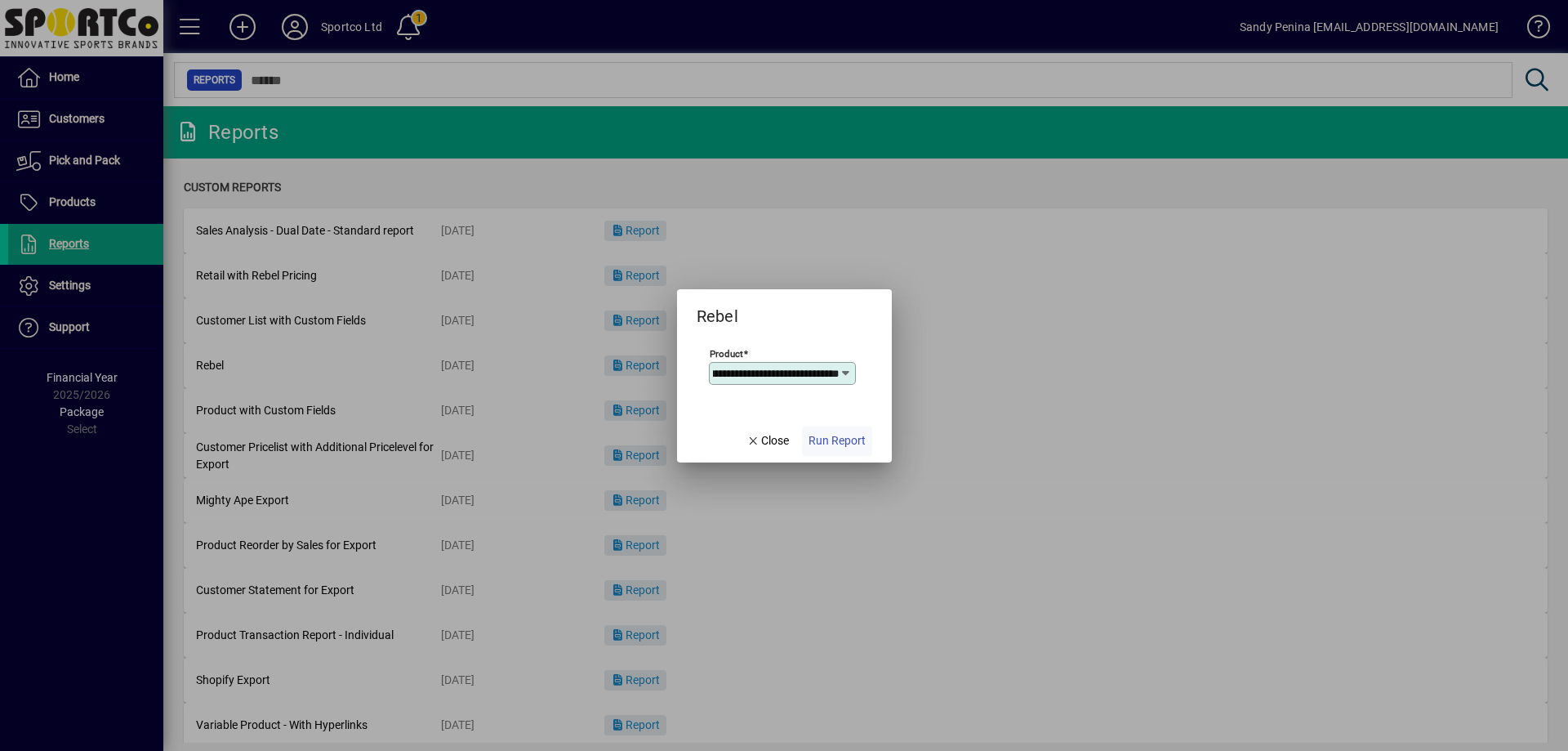
click at [854, 448] on span "Run Report" at bounding box center [838, 440] width 57 height 17
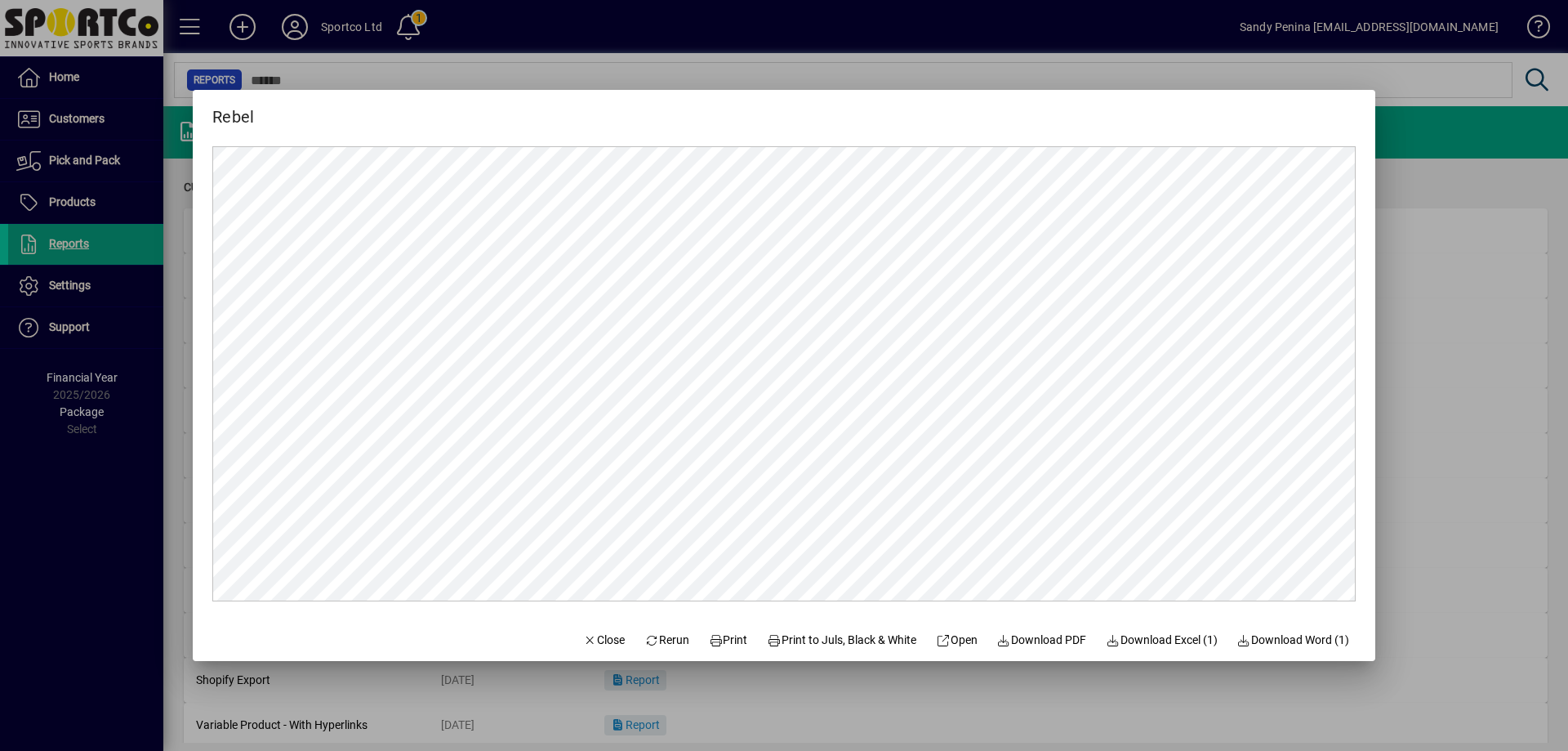
scroll to position [0, 0]
click at [727, 644] on span "Print" at bounding box center [729, 640] width 40 height 17
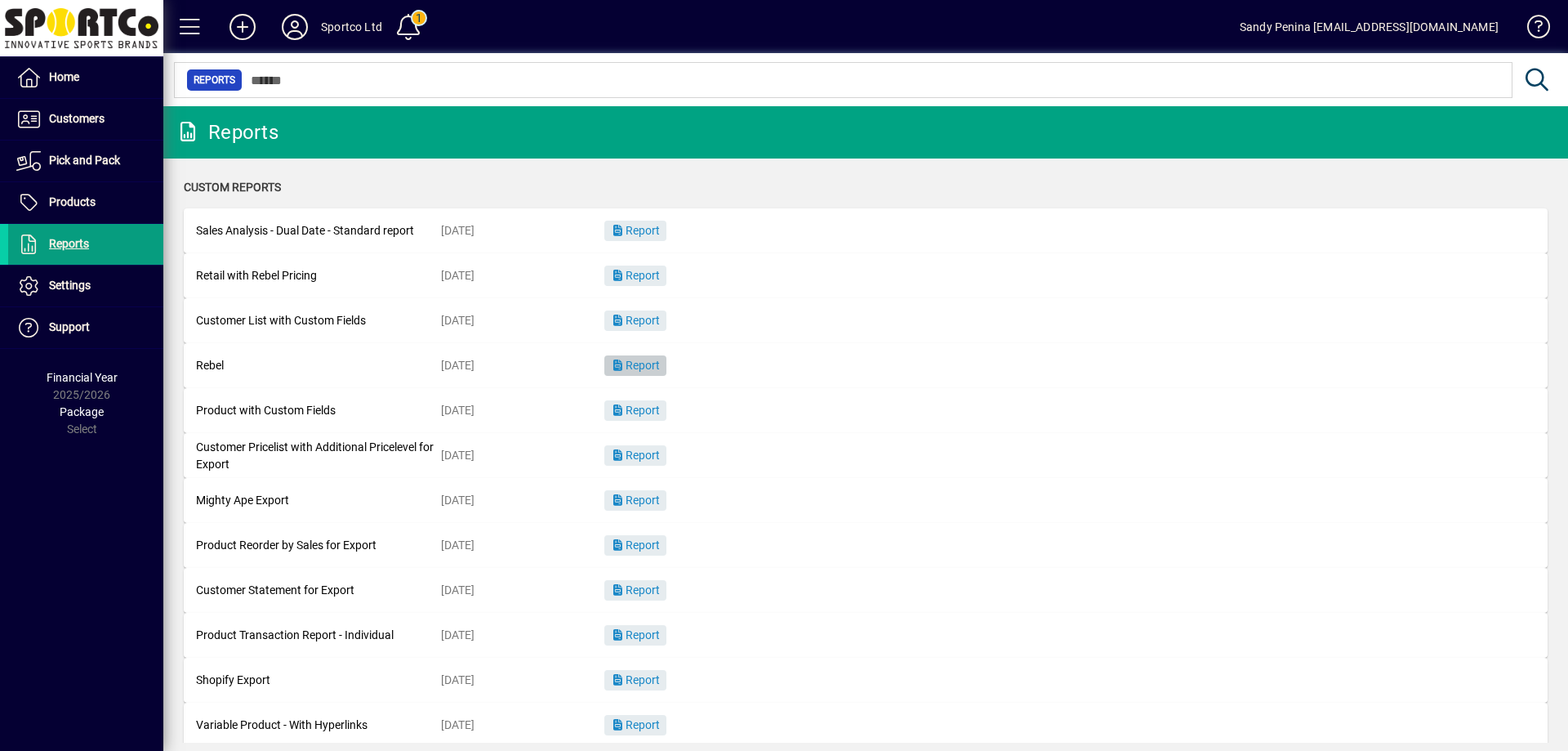
click at [696, 367] on mat-card-content "Rebel 12/12/2023 Report" at bounding box center [866, 366] width 1340 height 37
click at [660, 367] on span "Report" at bounding box center [635, 365] width 49 height 13
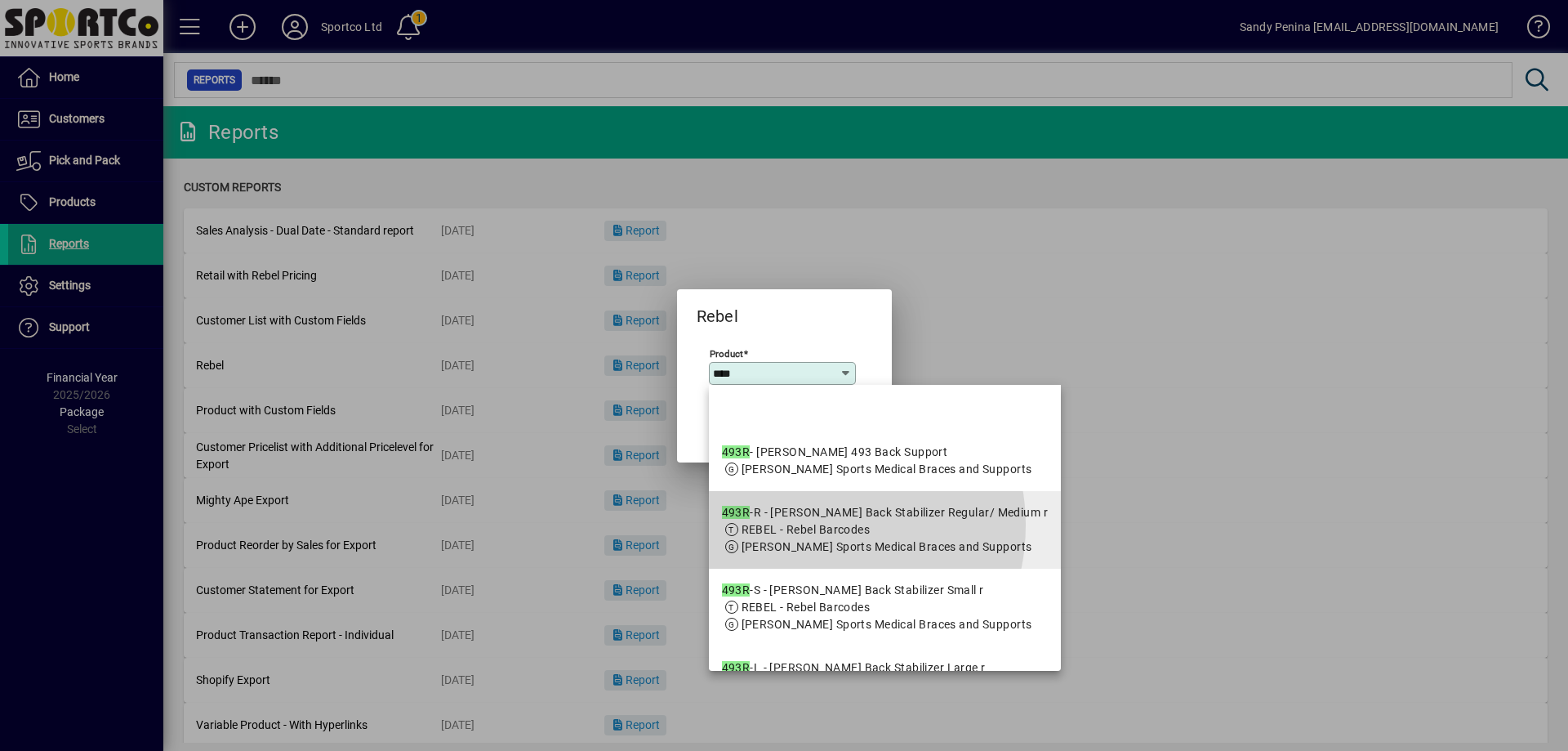
click at [810, 536] on span "REBEL - Rebel Barcodes" at bounding box center [806, 529] width 129 height 13
type input "**********"
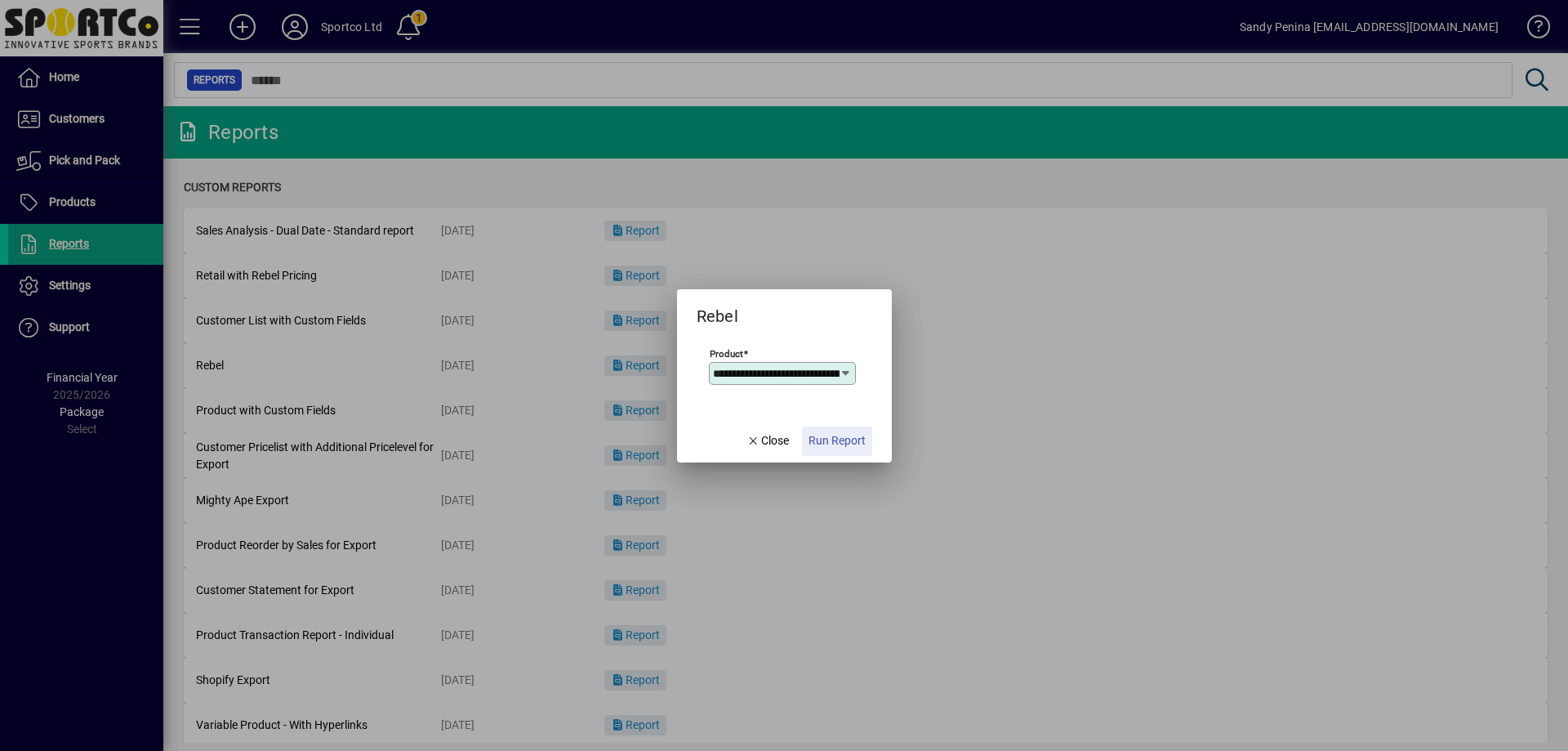
click at [845, 457] on span "button" at bounding box center [837, 441] width 70 height 40
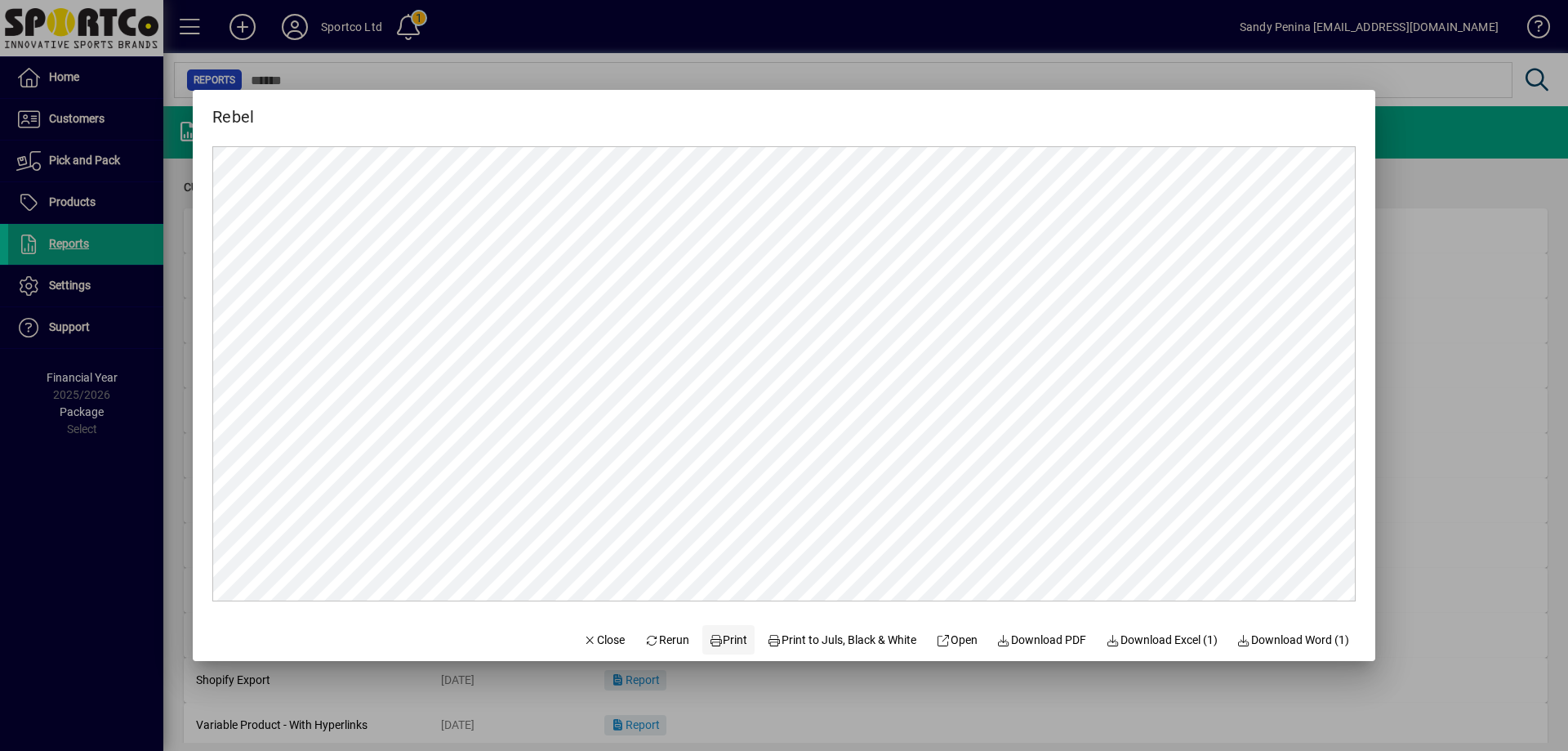
click at [723, 642] on span "Print" at bounding box center [729, 640] width 40 height 17
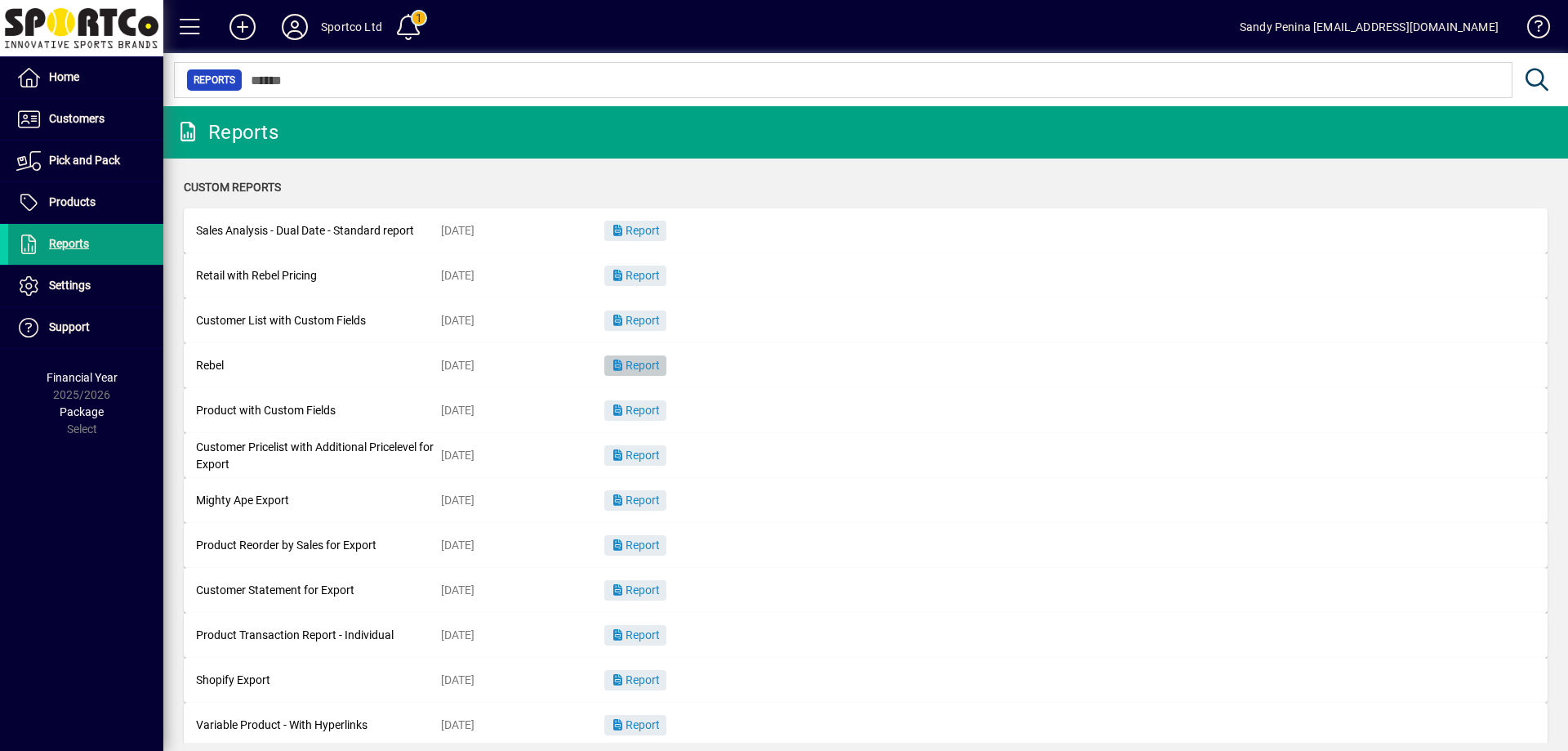
click at [634, 367] on span "Report" at bounding box center [635, 365] width 49 height 13
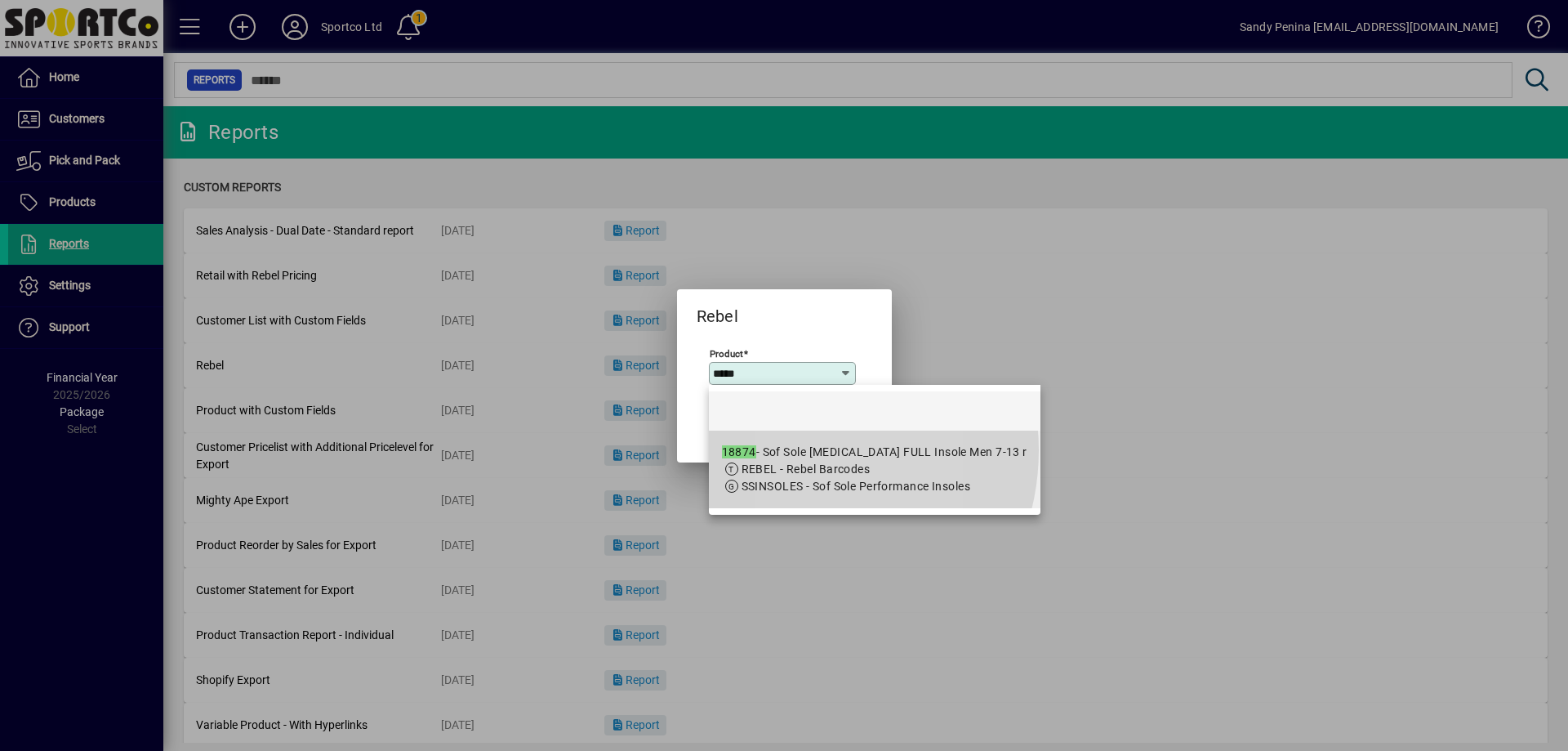
click at [793, 450] on div "18874 - Sof Sole Plantar Fascia FULL Insole Men 7-13 r" at bounding box center [875, 452] width 305 height 17
type input "**********"
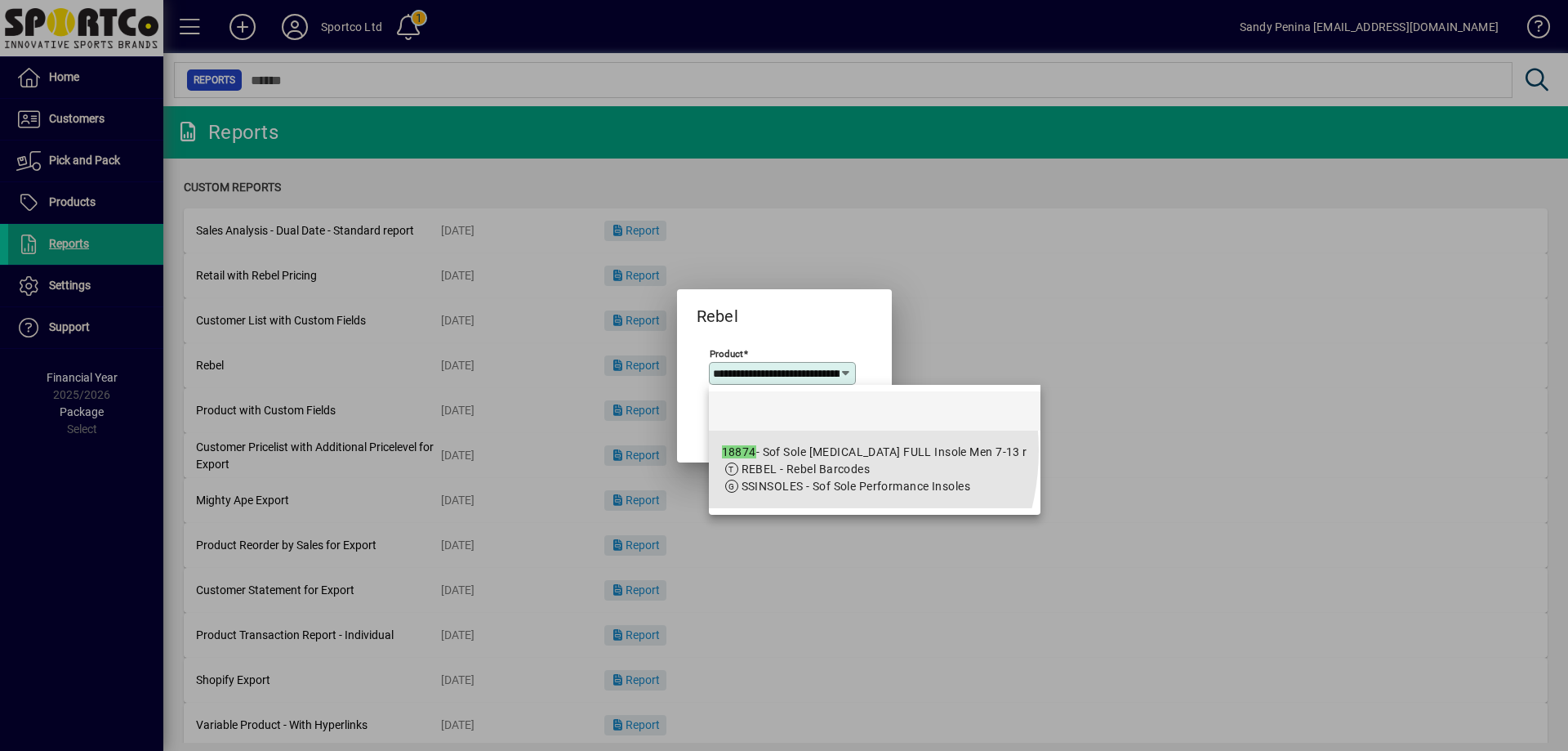
scroll to position [0, 166]
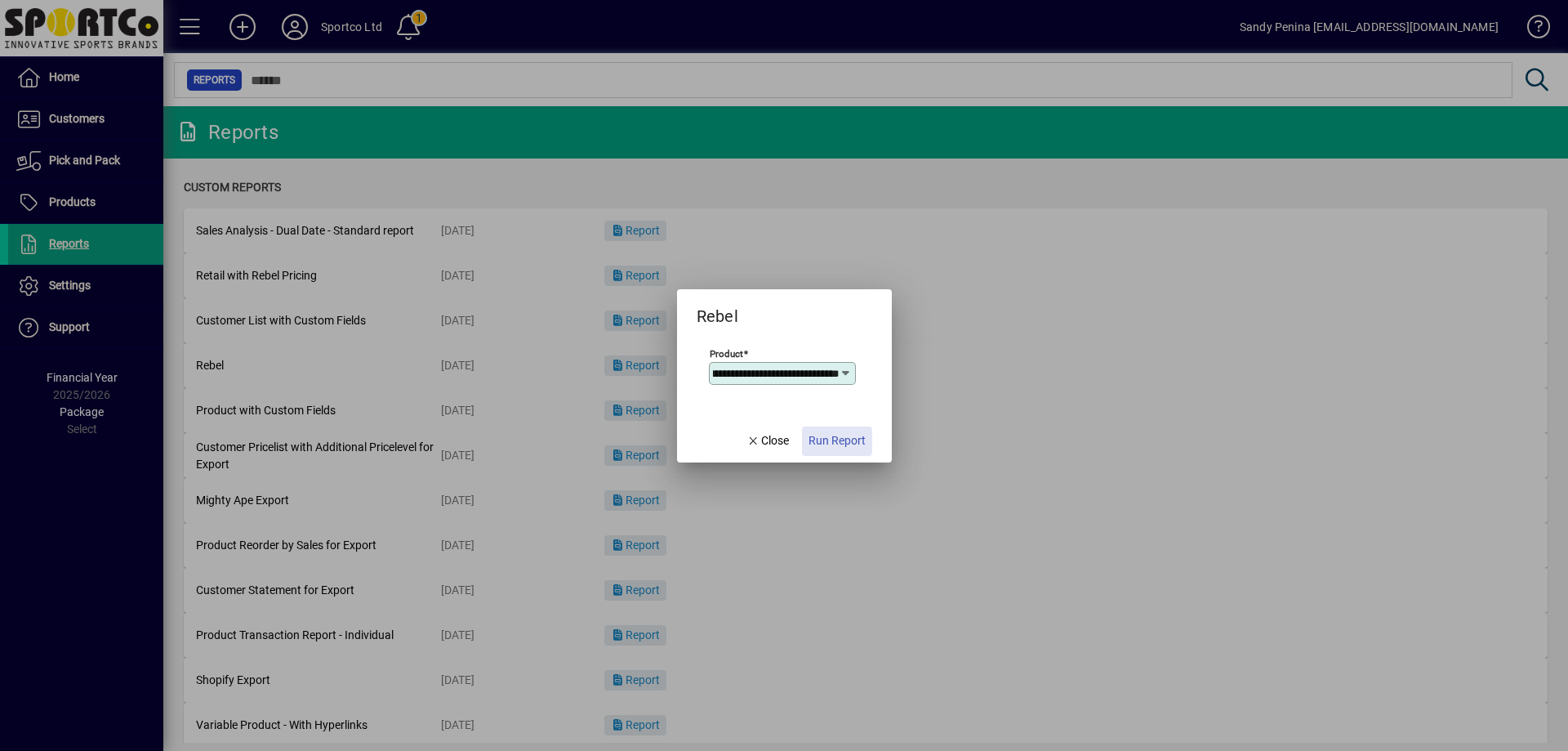
click at [811, 440] on span "Run Report" at bounding box center [838, 440] width 57 height 17
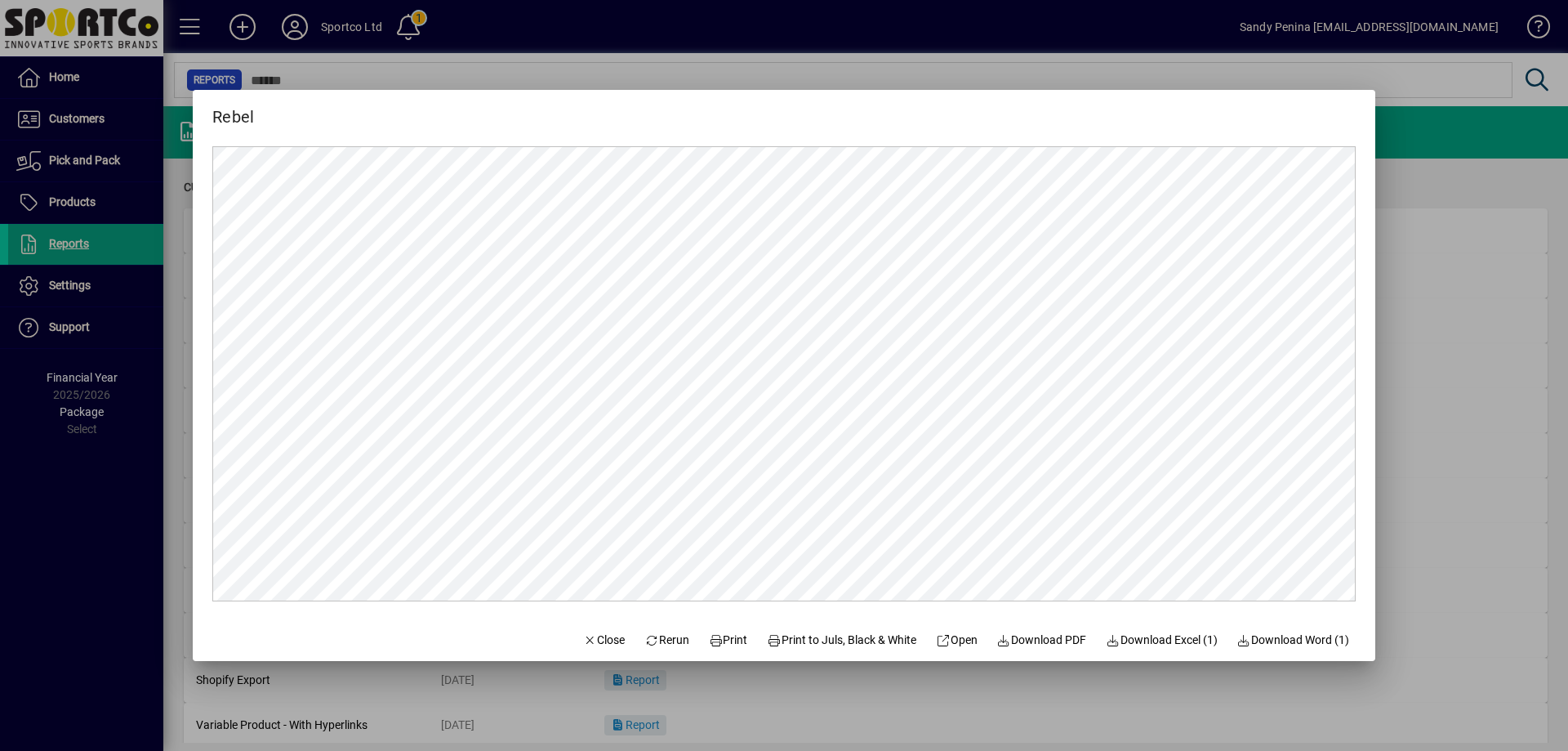
scroll to position [0, 0]
click at [716, 632] on span "Print" at bounding box center [729, 640] width 40 height 17
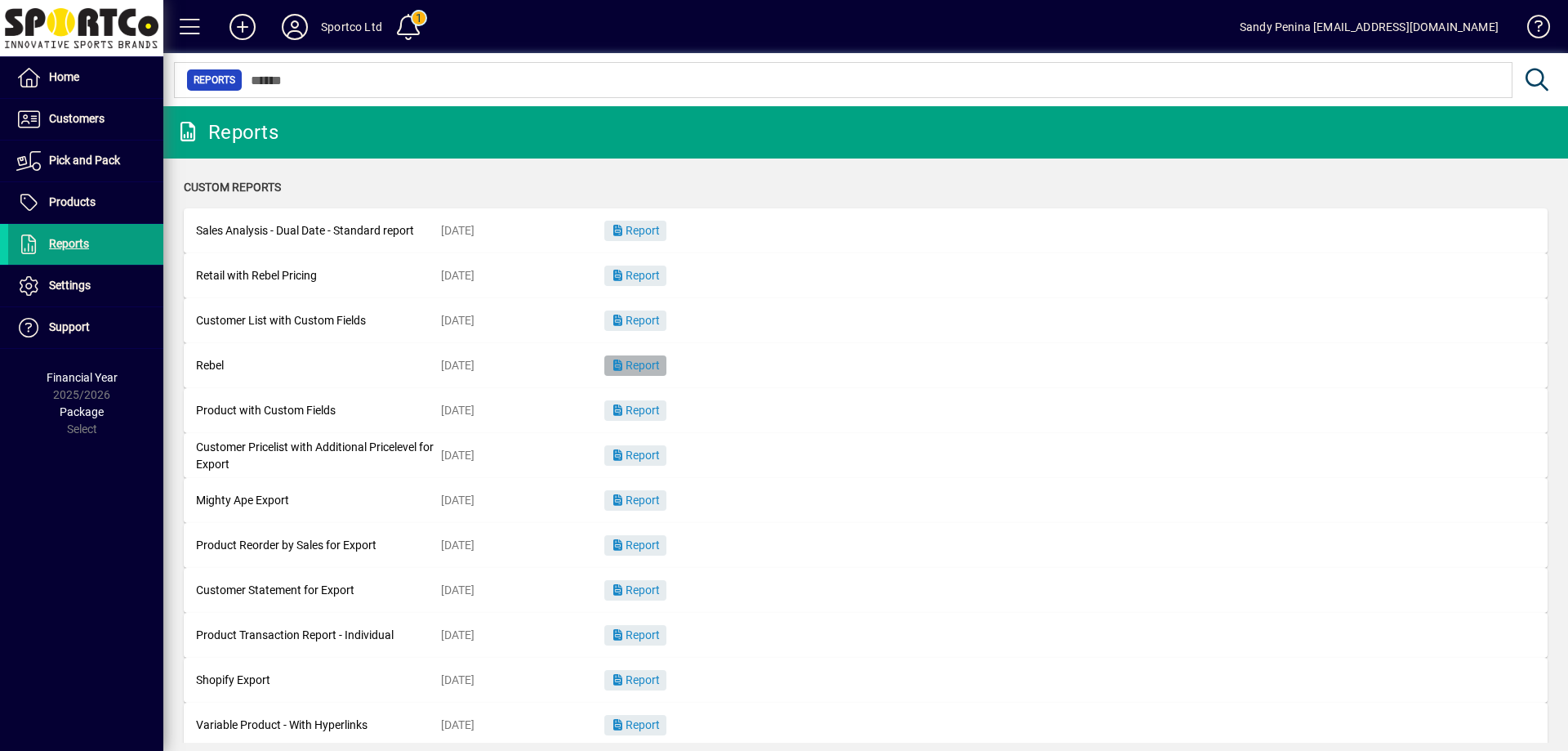
click at [648, 370] on span "Report" at bounding box center [635, 365] width 49 height 13
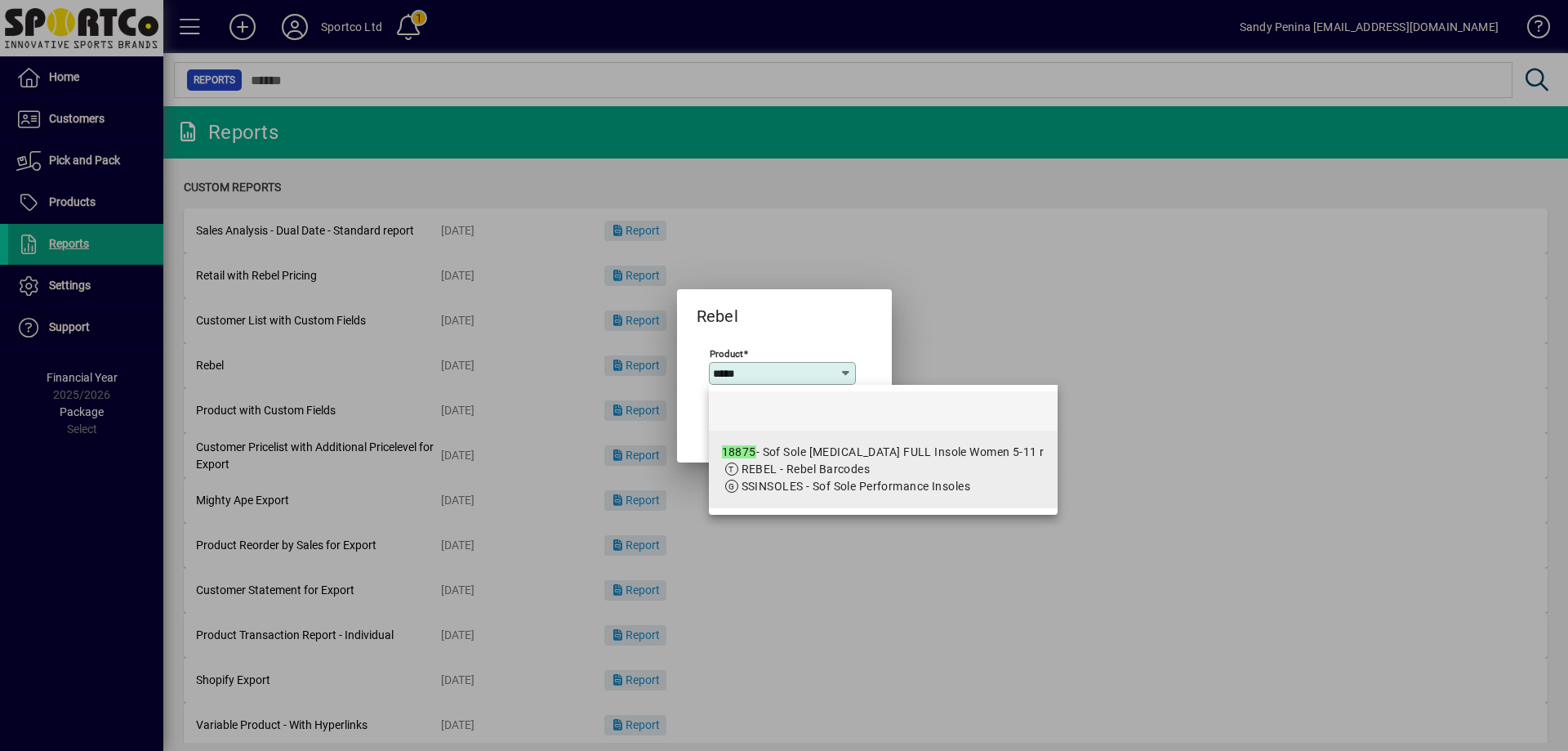
click at [809, 473] on span "REBEL - Rebel Barcodes" at bounding box center [806, 469] width 129 height 13
type input "**********"
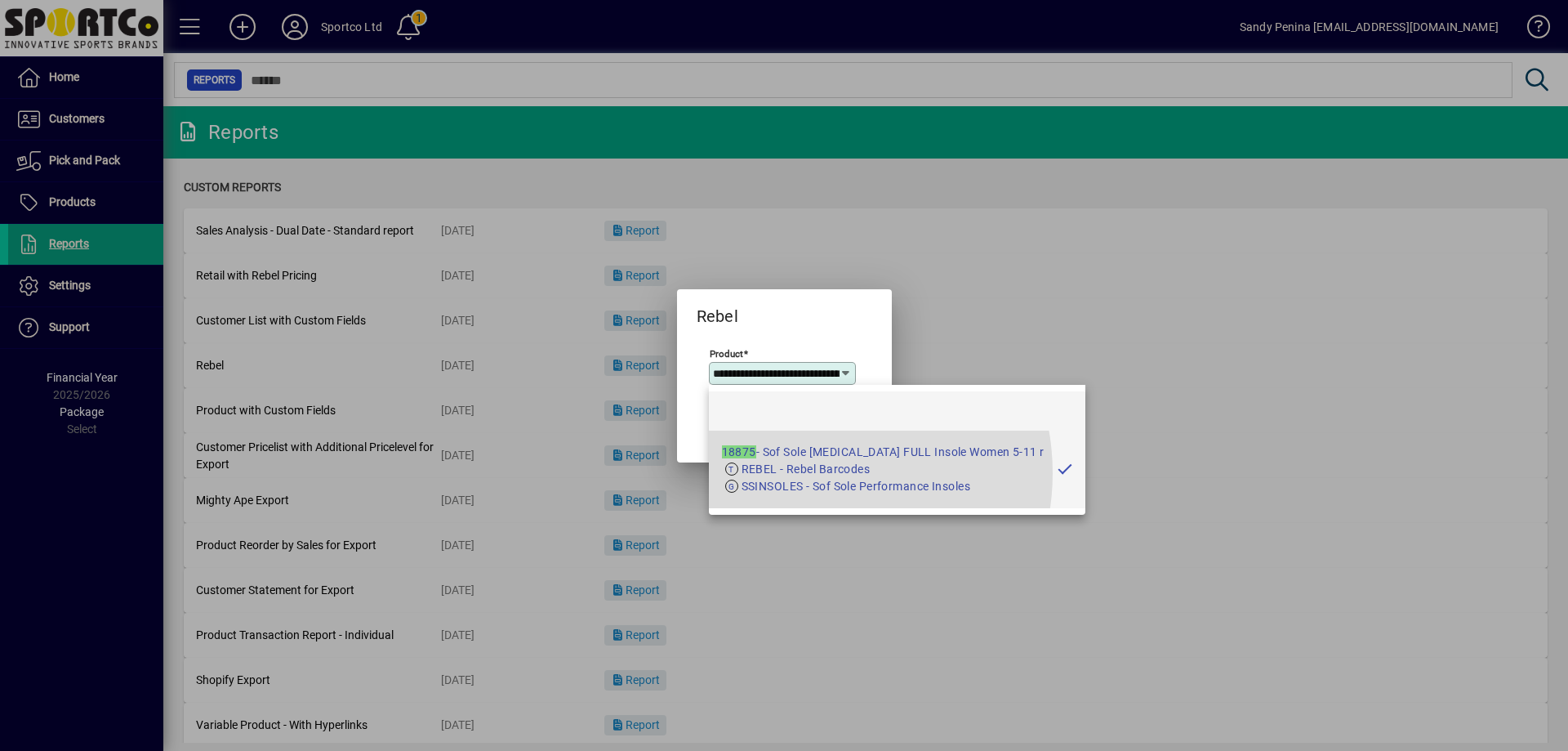
scroll to position [0, 182]
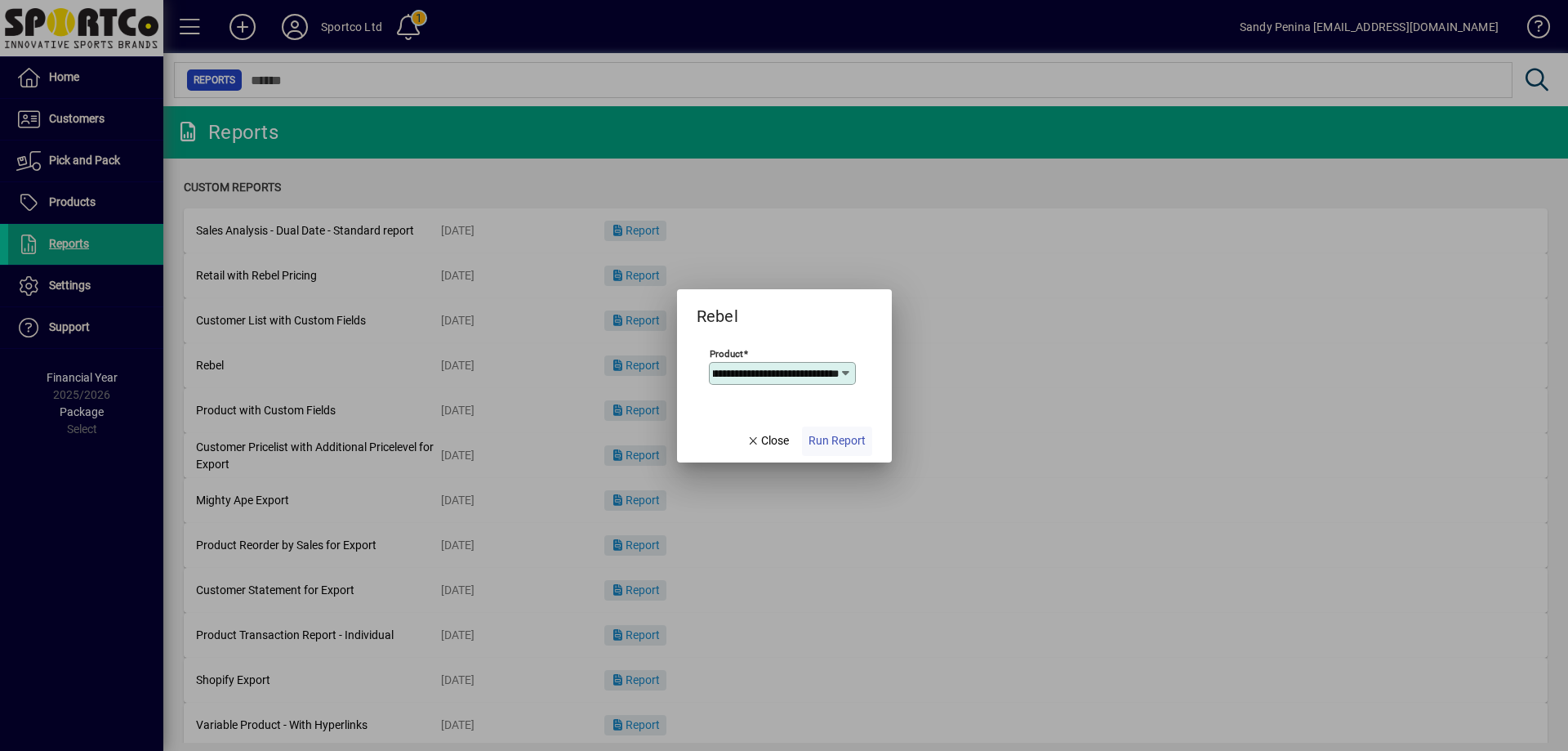
click at [828, 446] on span "Run Report" at bounding box center [838, 440] width 57 height 17
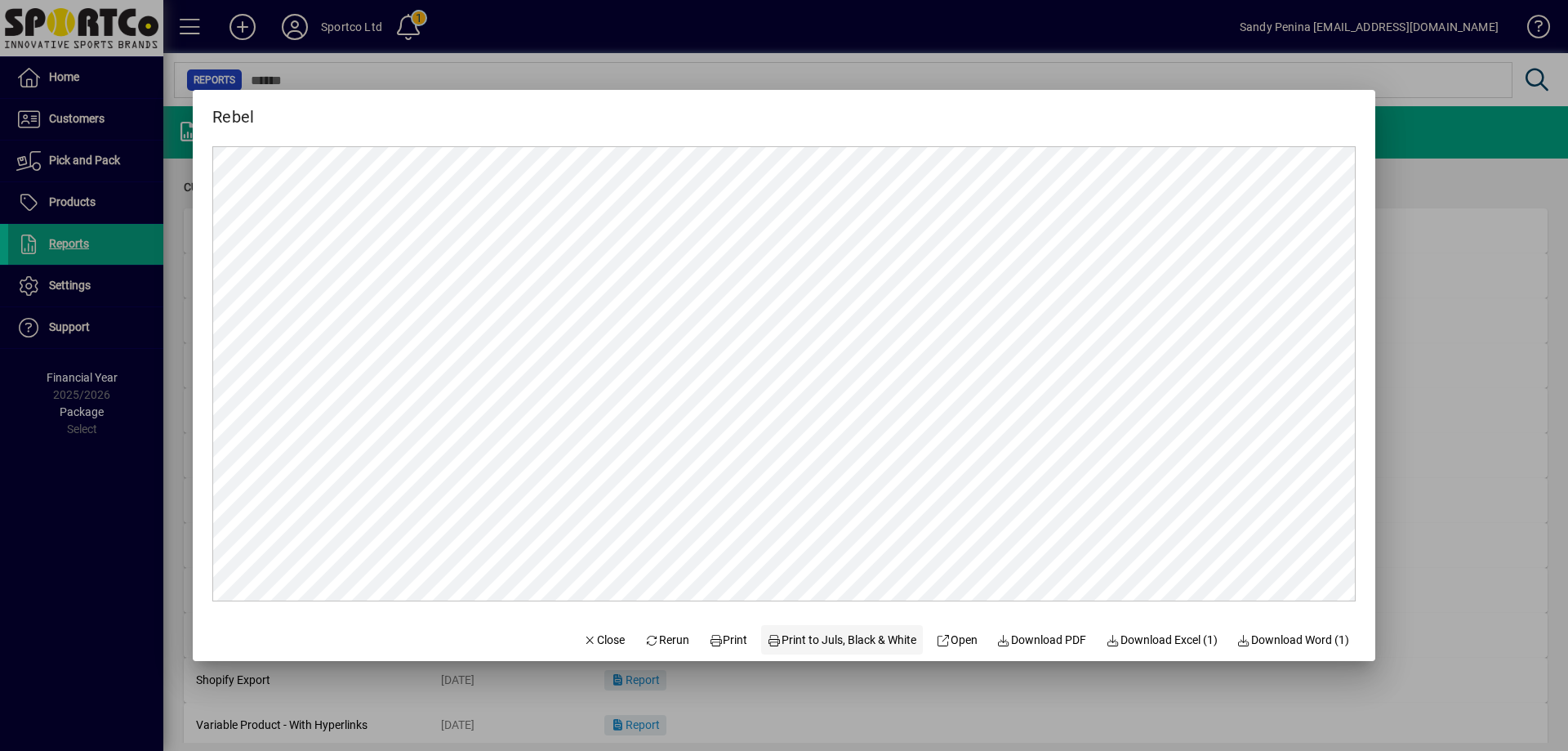
scroll to position [0, 0]
click at [724, 633] on span "Print" at bounding box center [729, 640] width 40 height 17
click at [577, 649] on span "button" at bounding box center [604, 640] width 56 height 40
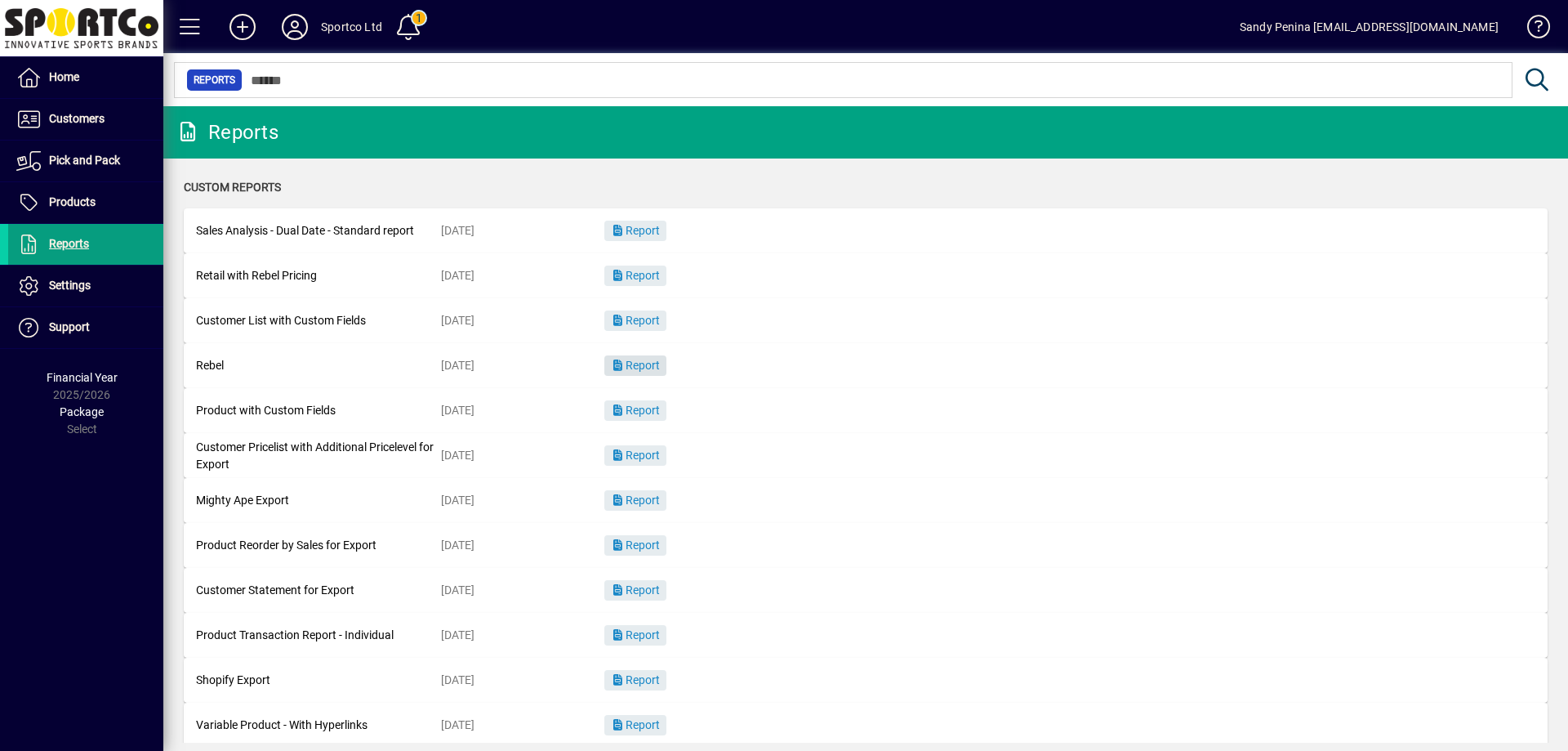
click at [620, 366] on icon "button" at bounding box center [618, 365] width 14 height 12
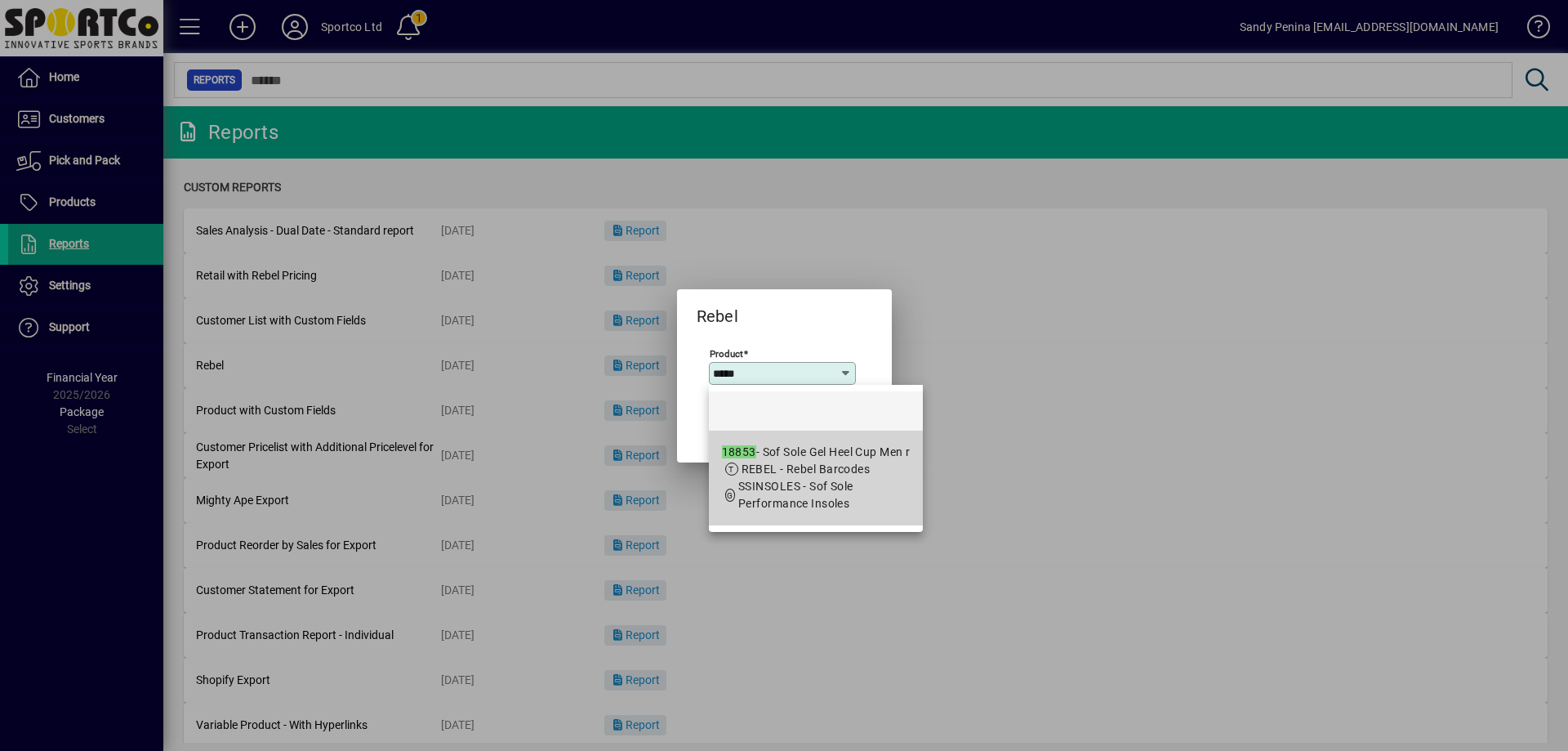
click at [837, 456] on div "18853 - Sof Sole Gel Heel Cup Men r" at bounding box center [816, 452] width 189 height 17
type input "**********"
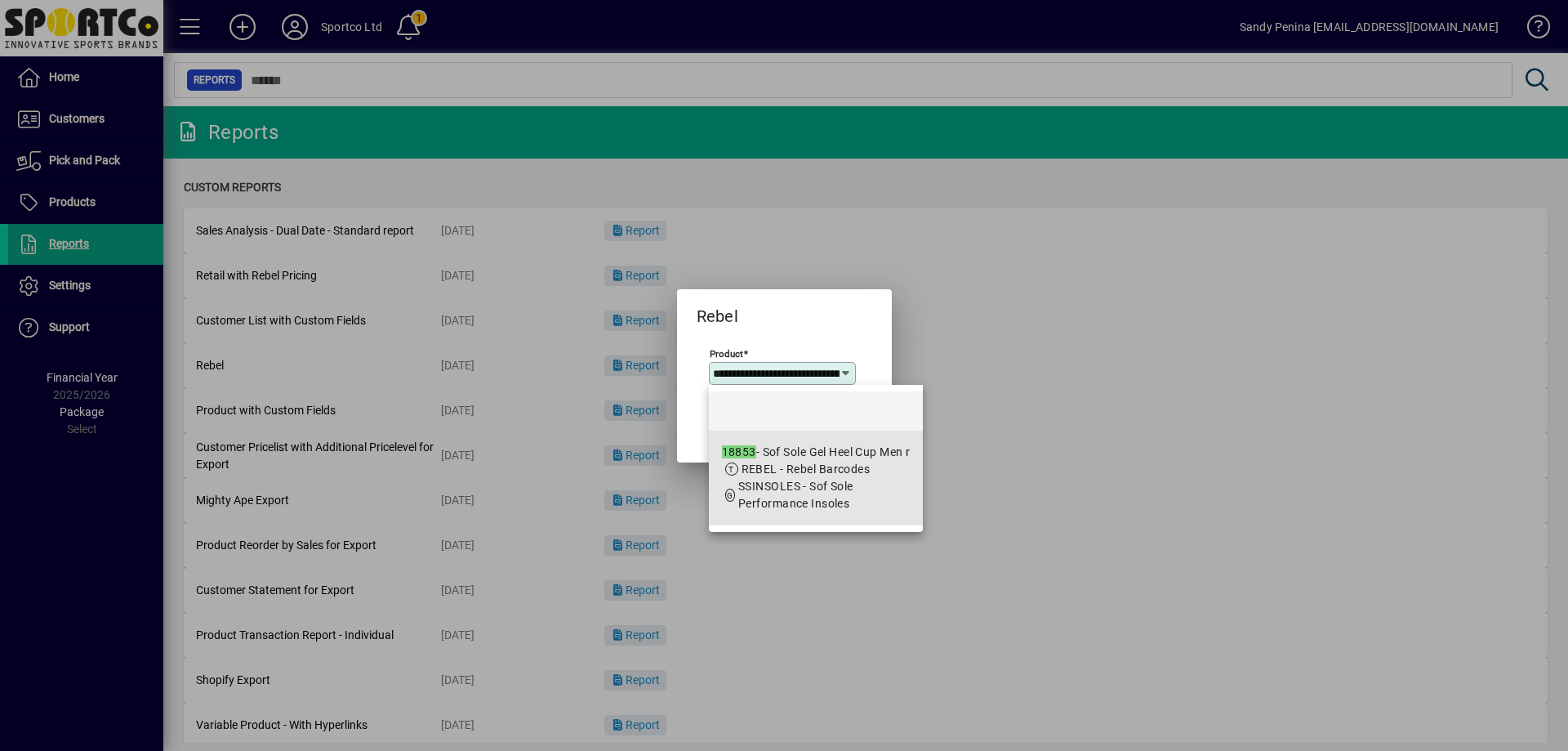
scroll to position [0, 66]
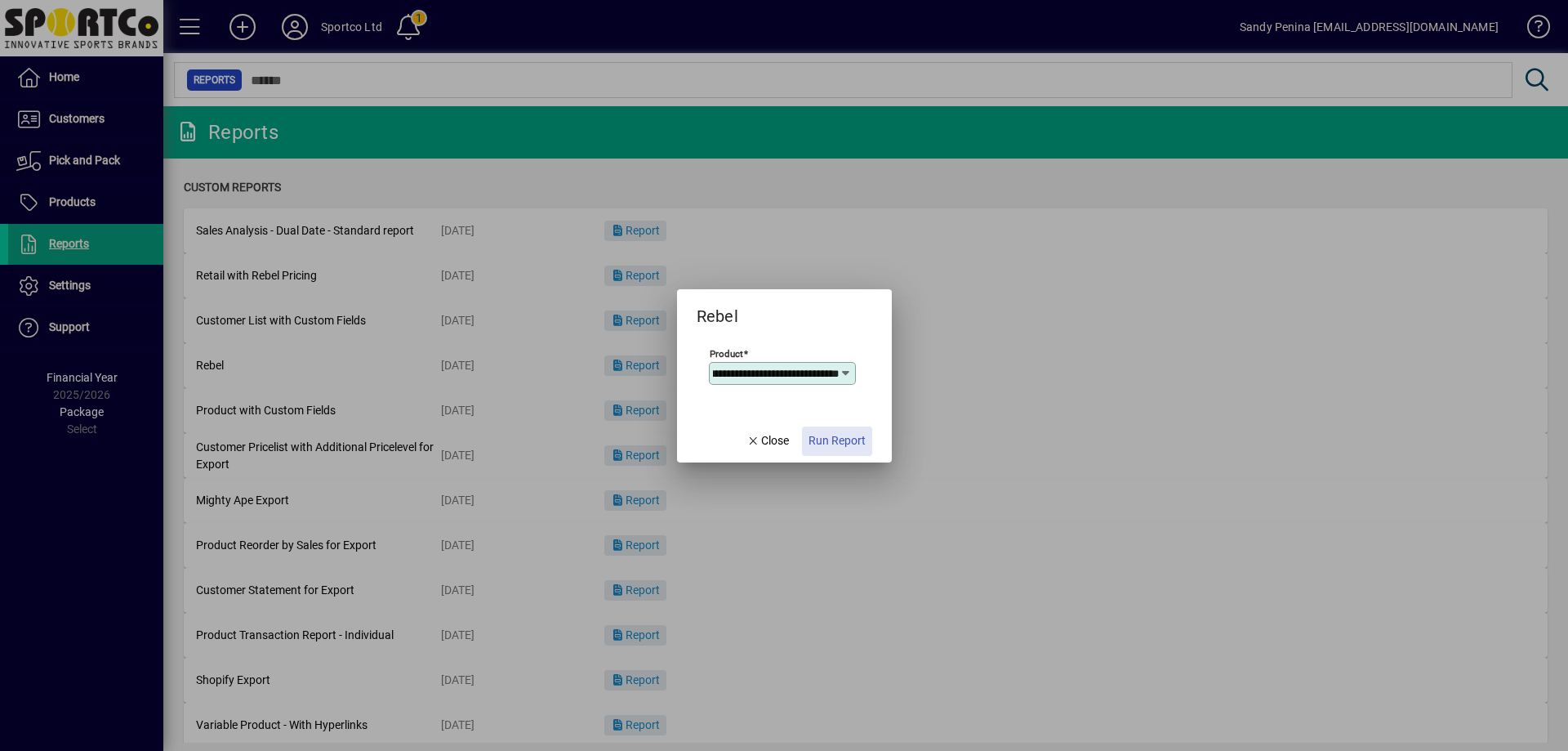
click at [845, 433] on span "Run Report" at bounding box center [838, 440] width 57 height 17
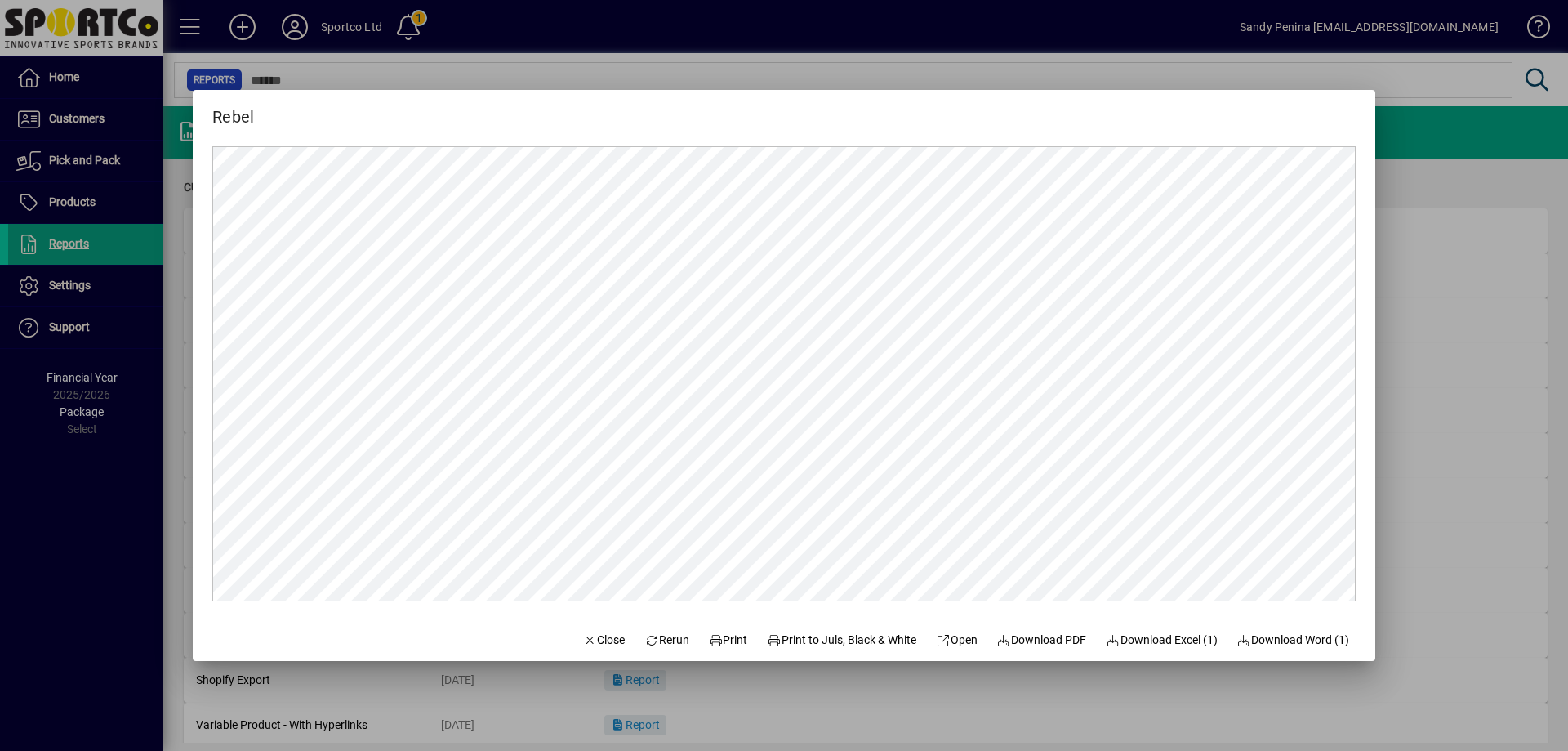
scroll to position [0, 0]
click at [737, 631] on span at bounding box center [728, 640] width 52 height 40
click at [584, 645] on span "Close" at bounding box center [603, 640] width 42 height 17
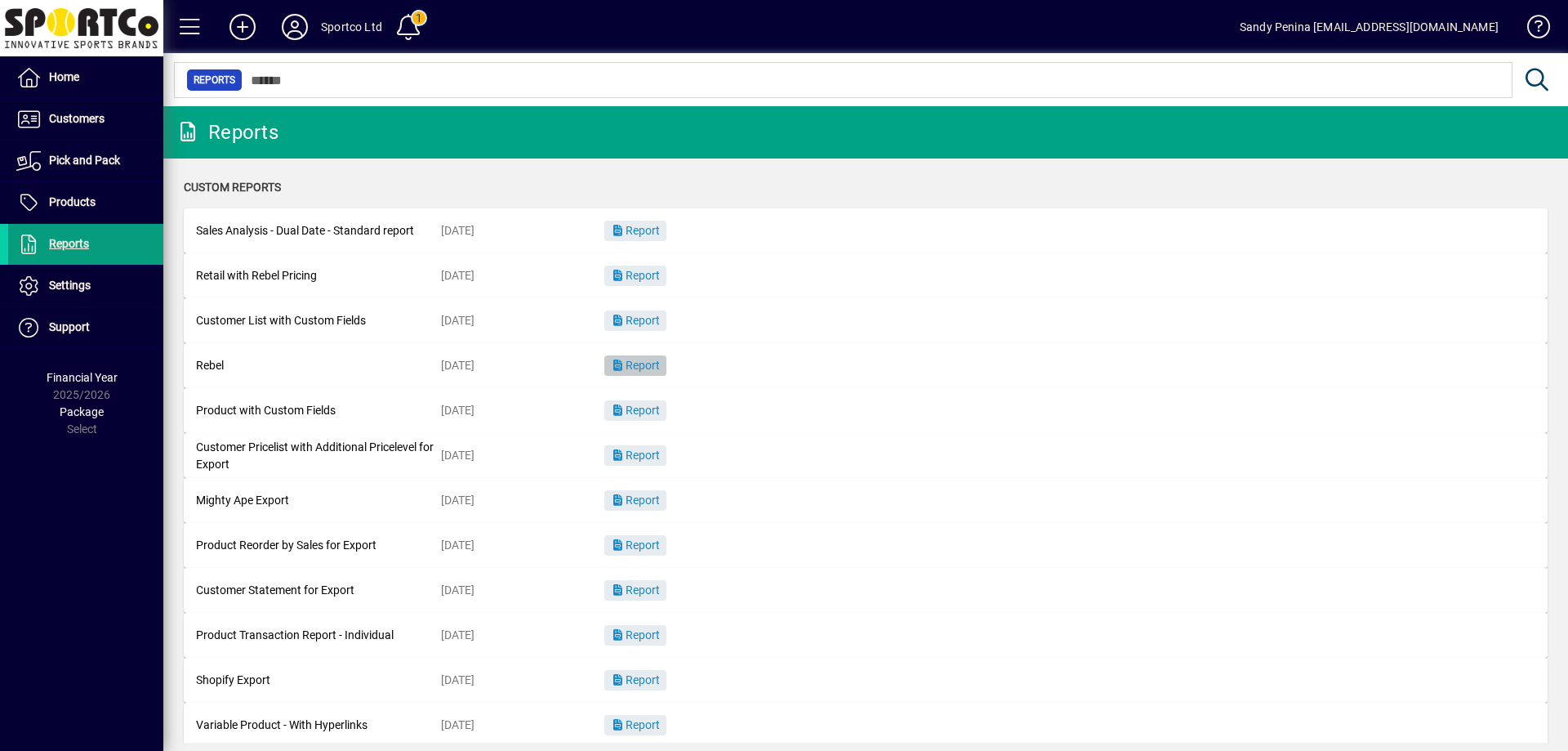
click at [648, 370] on span "Report" at bounding box center [635, 365] width 49 height 13
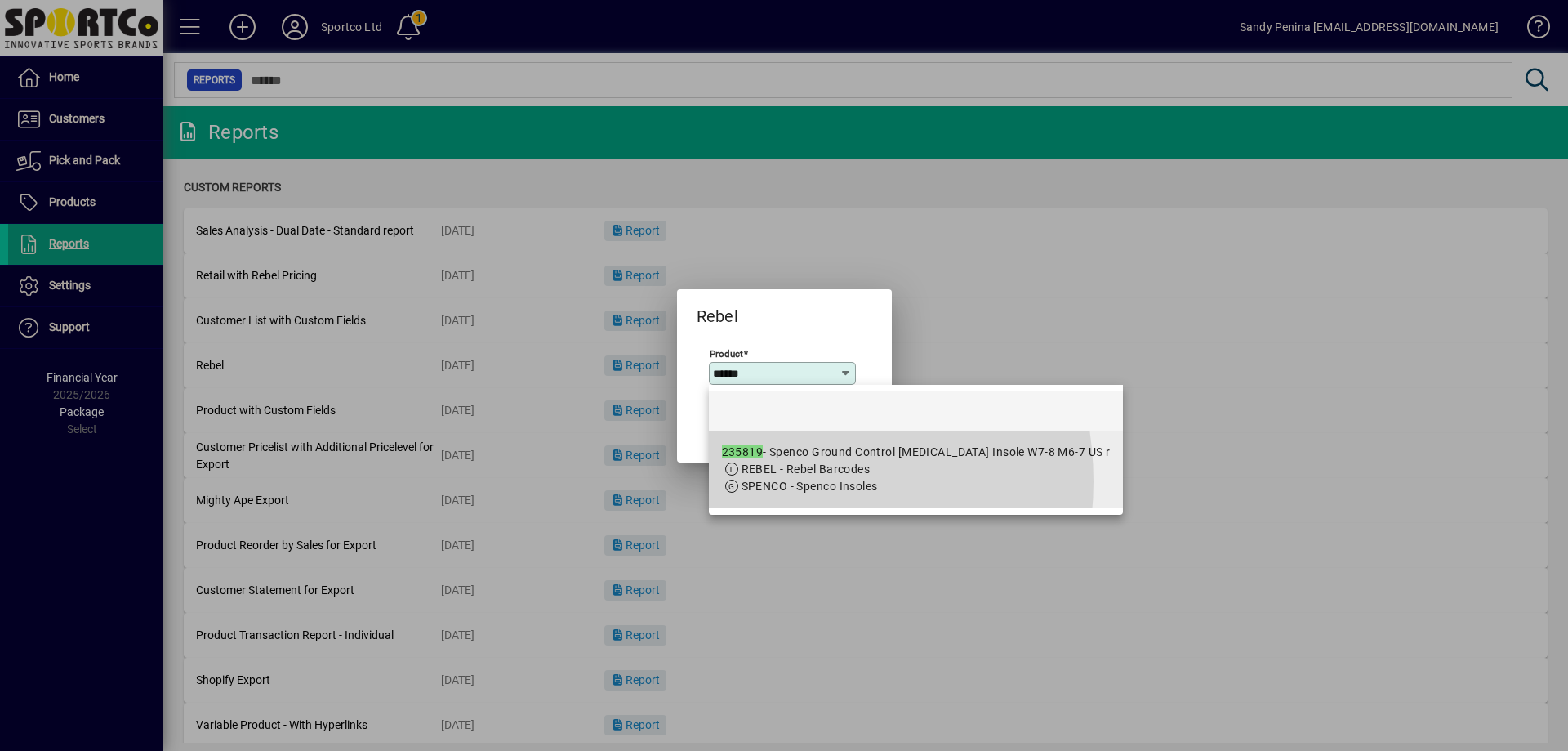
click at [755, 482] on span "SPENCO - Spenco Insoles" at bounding box center [810, 486] width 137 height 13
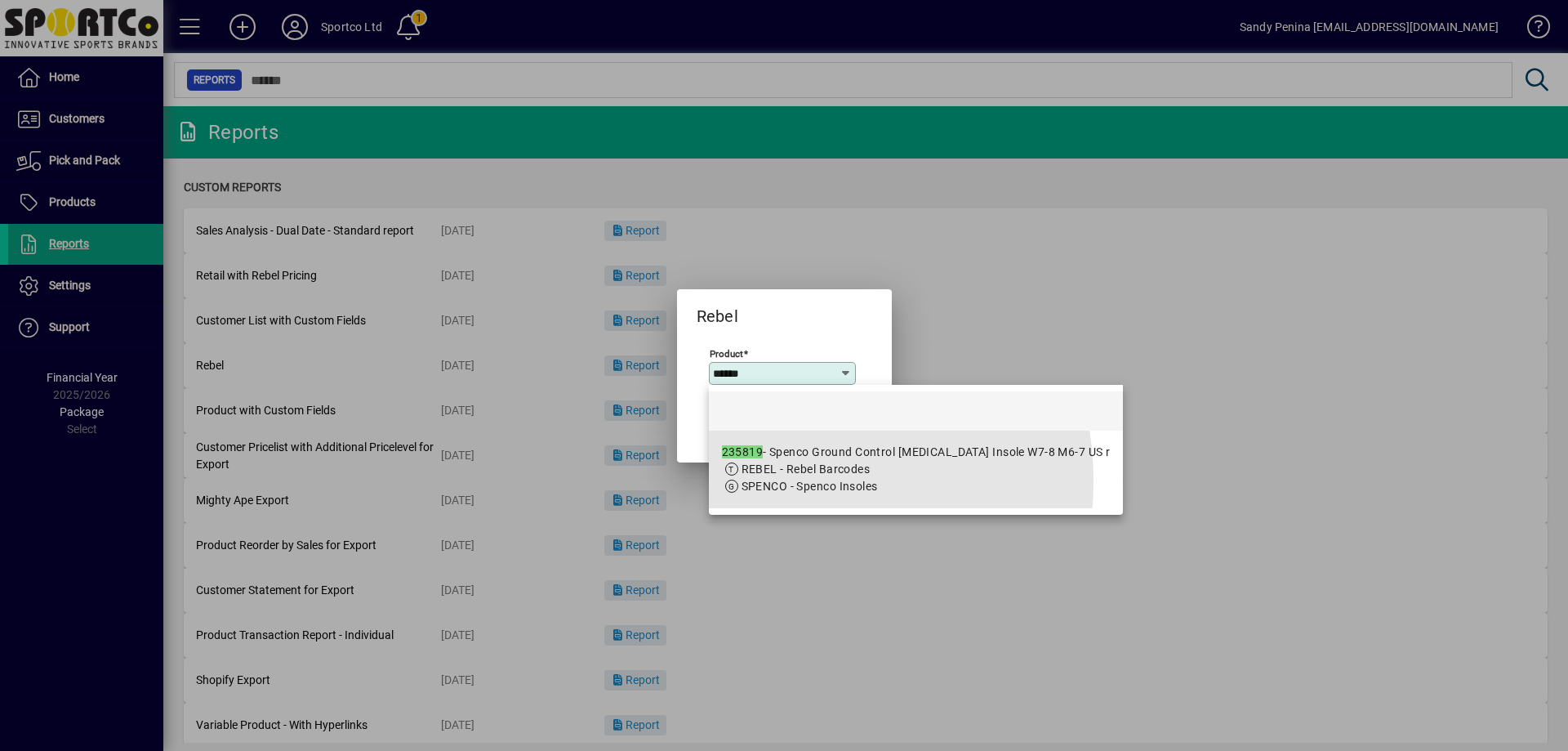
type input "**********"
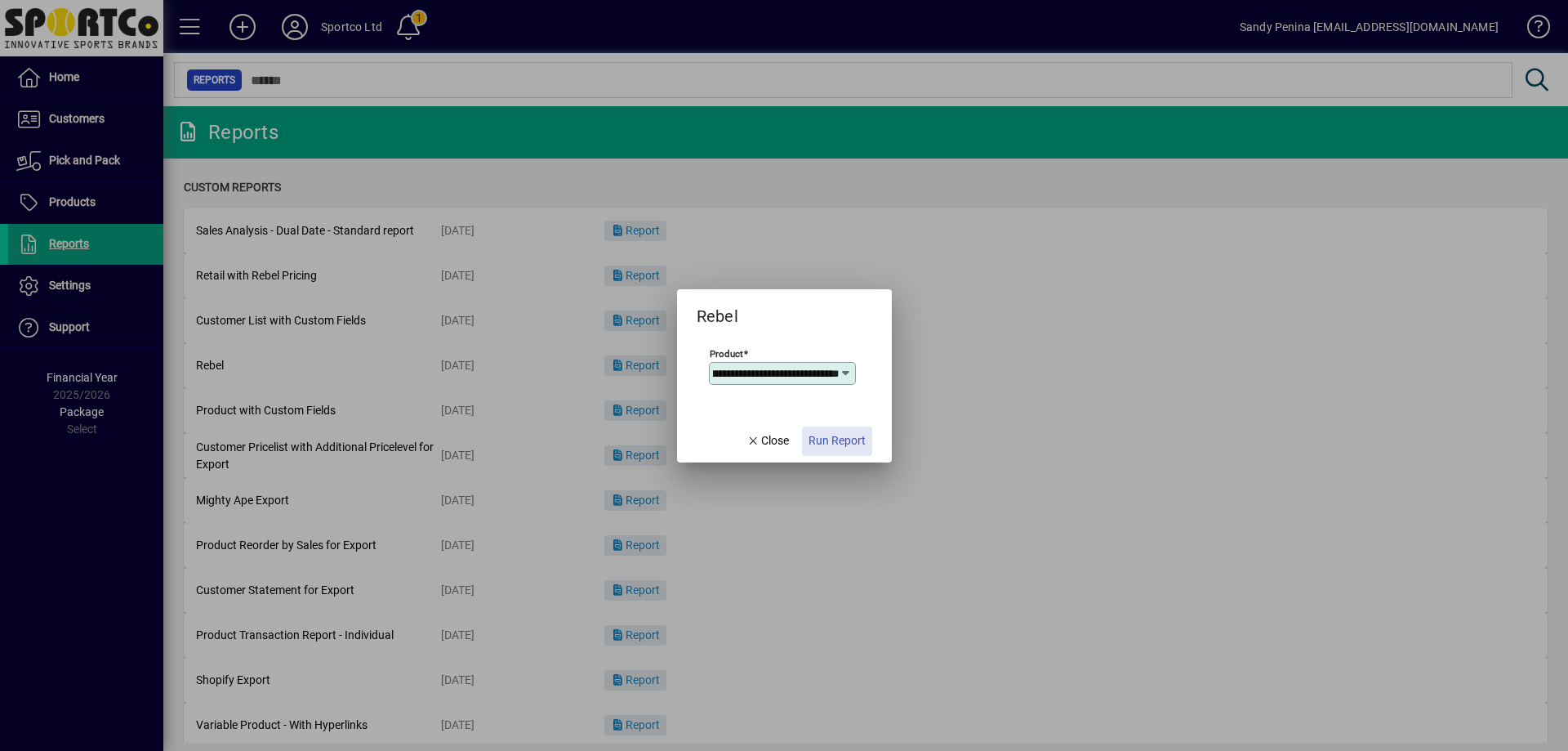
click at [832, 434] on span "Run Report" at bounding box center [838, 440] width 57 height 17
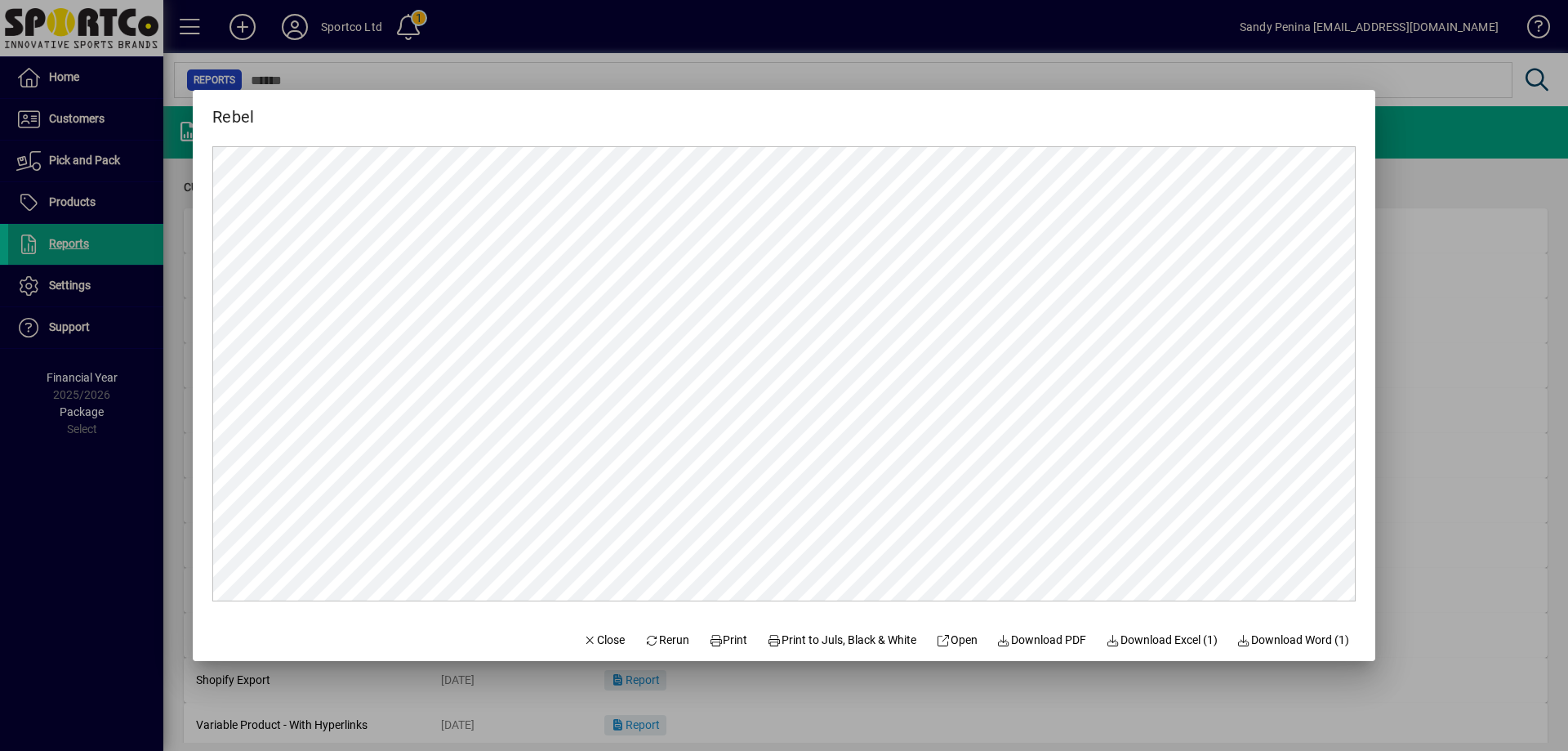
scroll to position [0, 0]
click at [731, 645] on span "Print" at bounding box center [729, 640] width 40 height 17
click at [597, 637] on span "Close" at bounding box center [603, 640] width 42 height 17
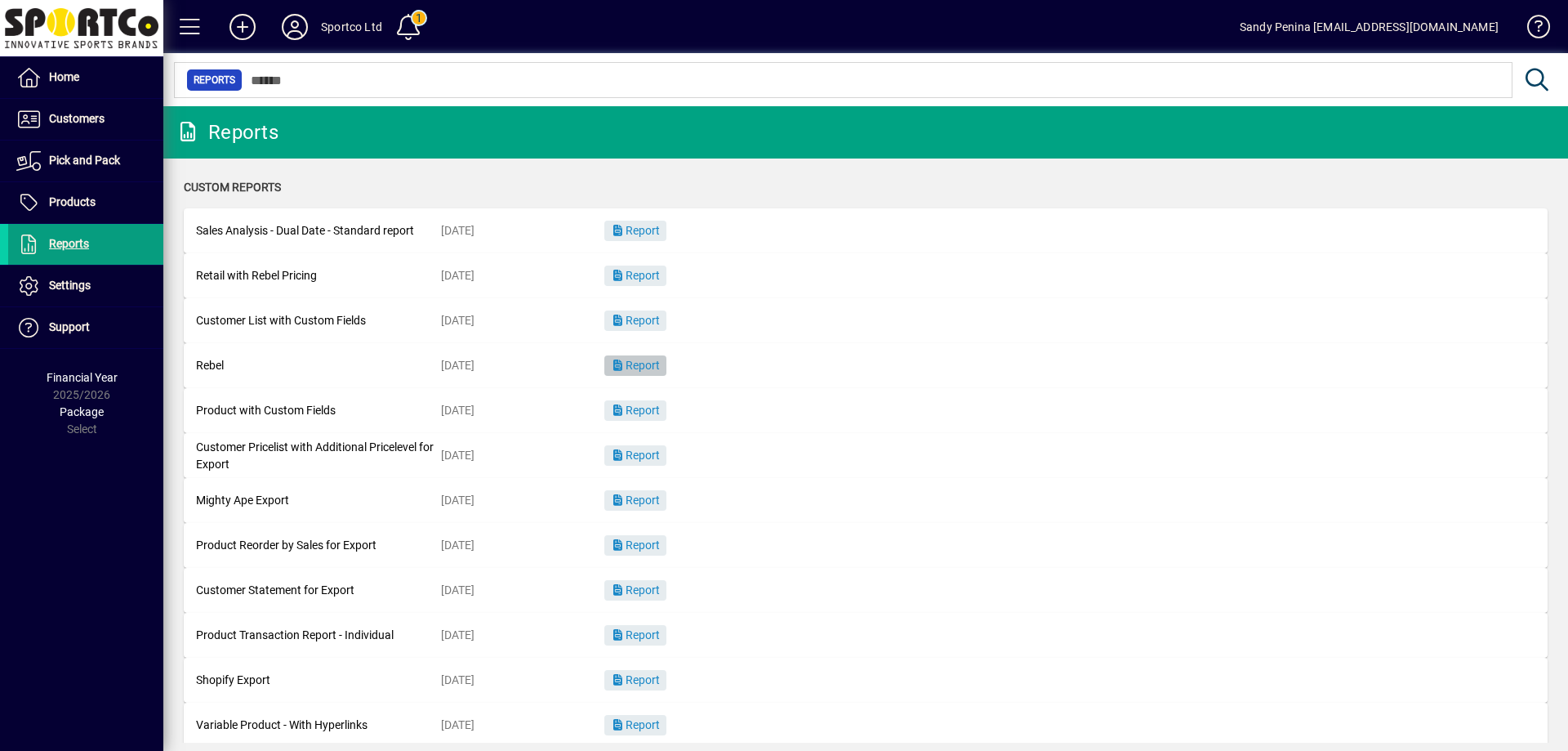
click at [655, 372] on span "Report" at bounding box center [635, 365] width 49 height 13
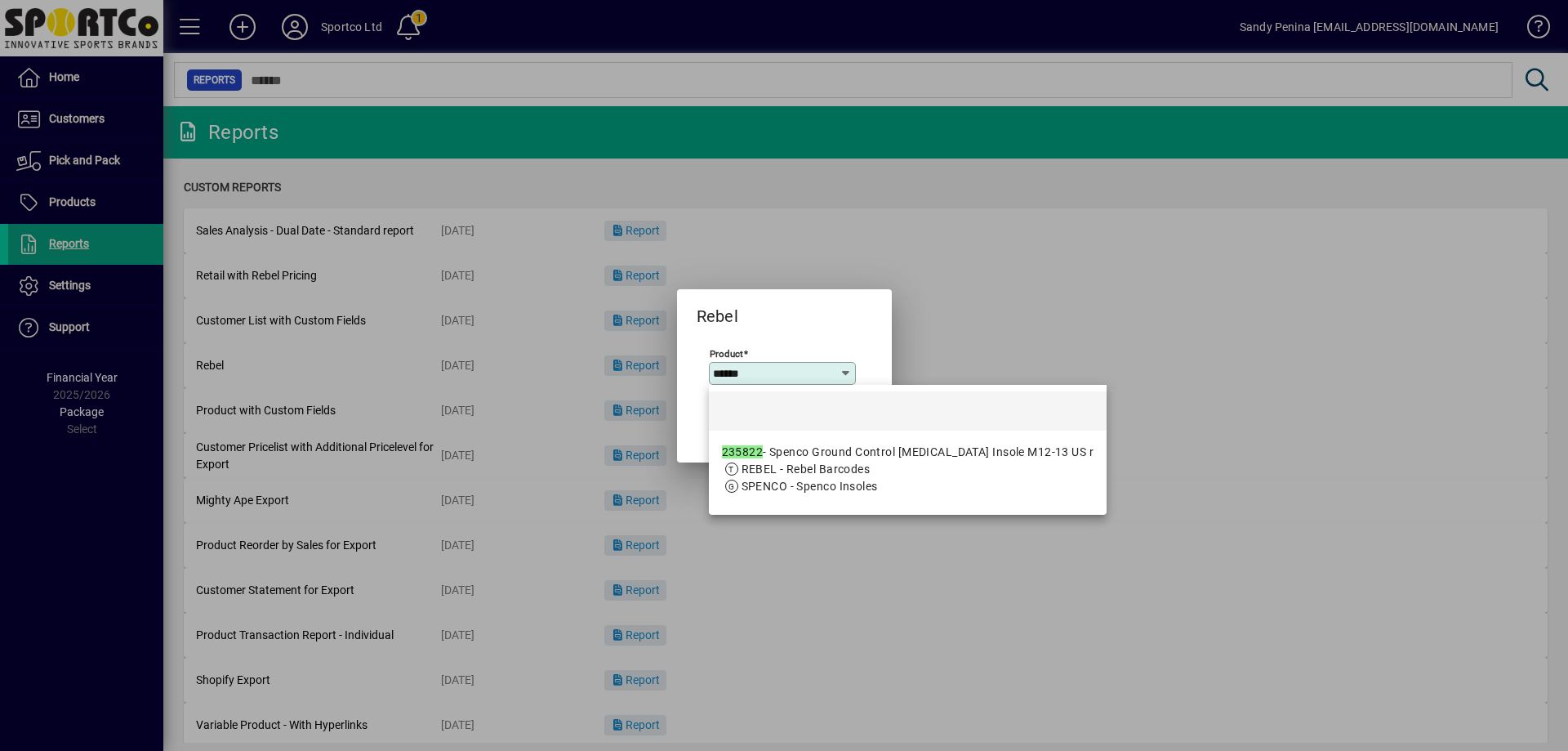
click at [833, 445] on div "235822 - Spenco Ground Control High Arch Insole M12-13 US r" at bounding box center [908, 452] width 373 height 17
type input "**********"
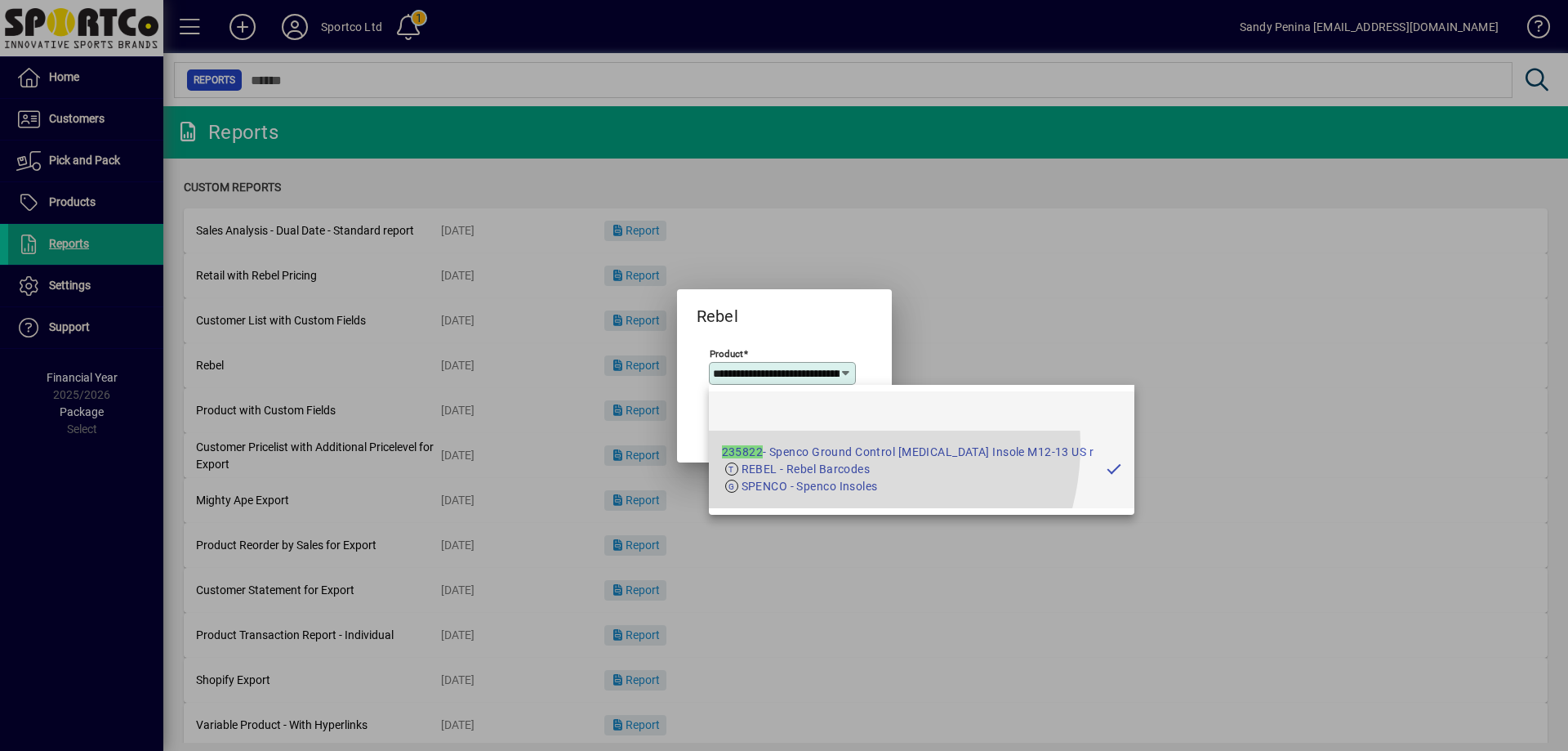
scroll to position [0, 205]
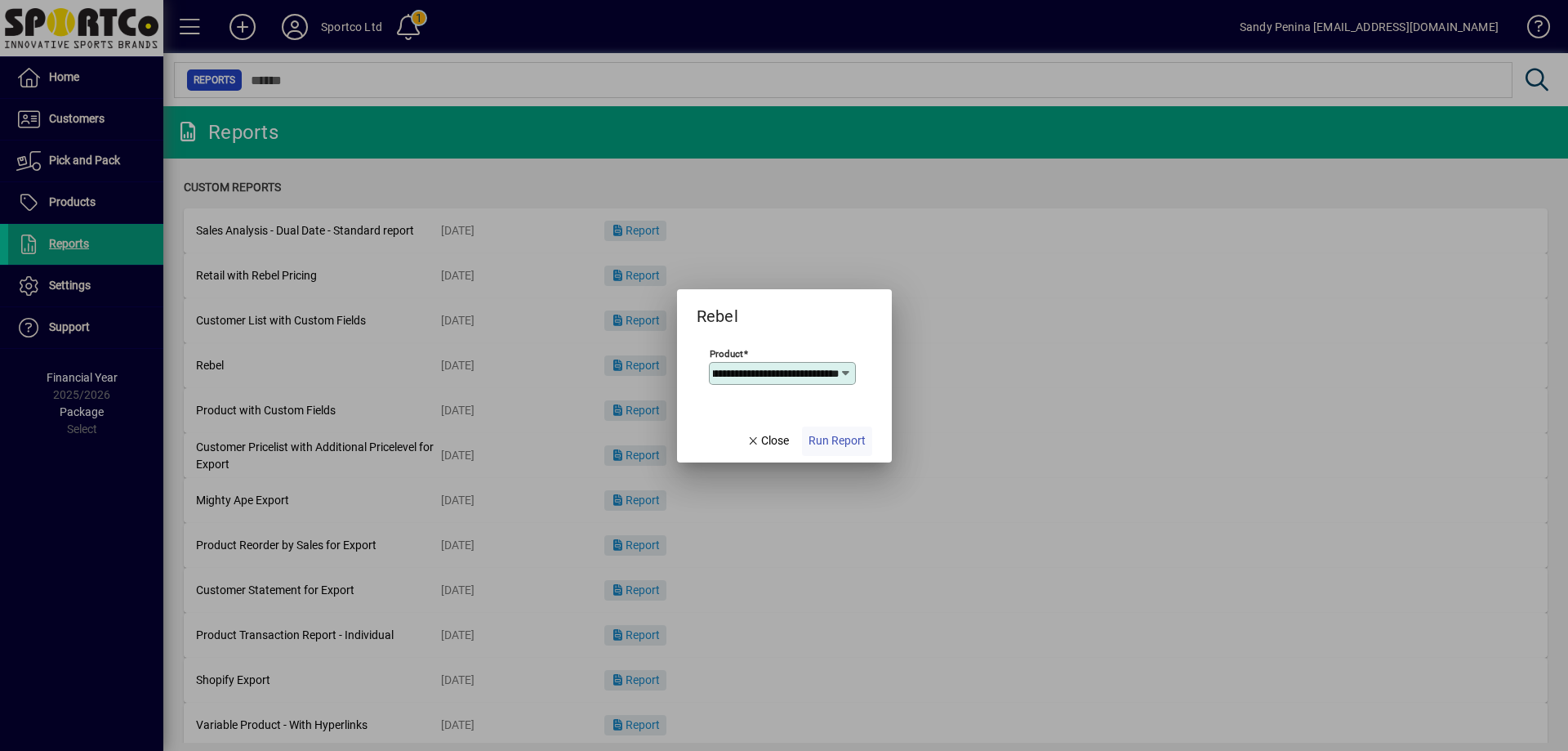
click at [860, 434] on span "Run Report" at bounding box center [838, 440] width 57 height 17
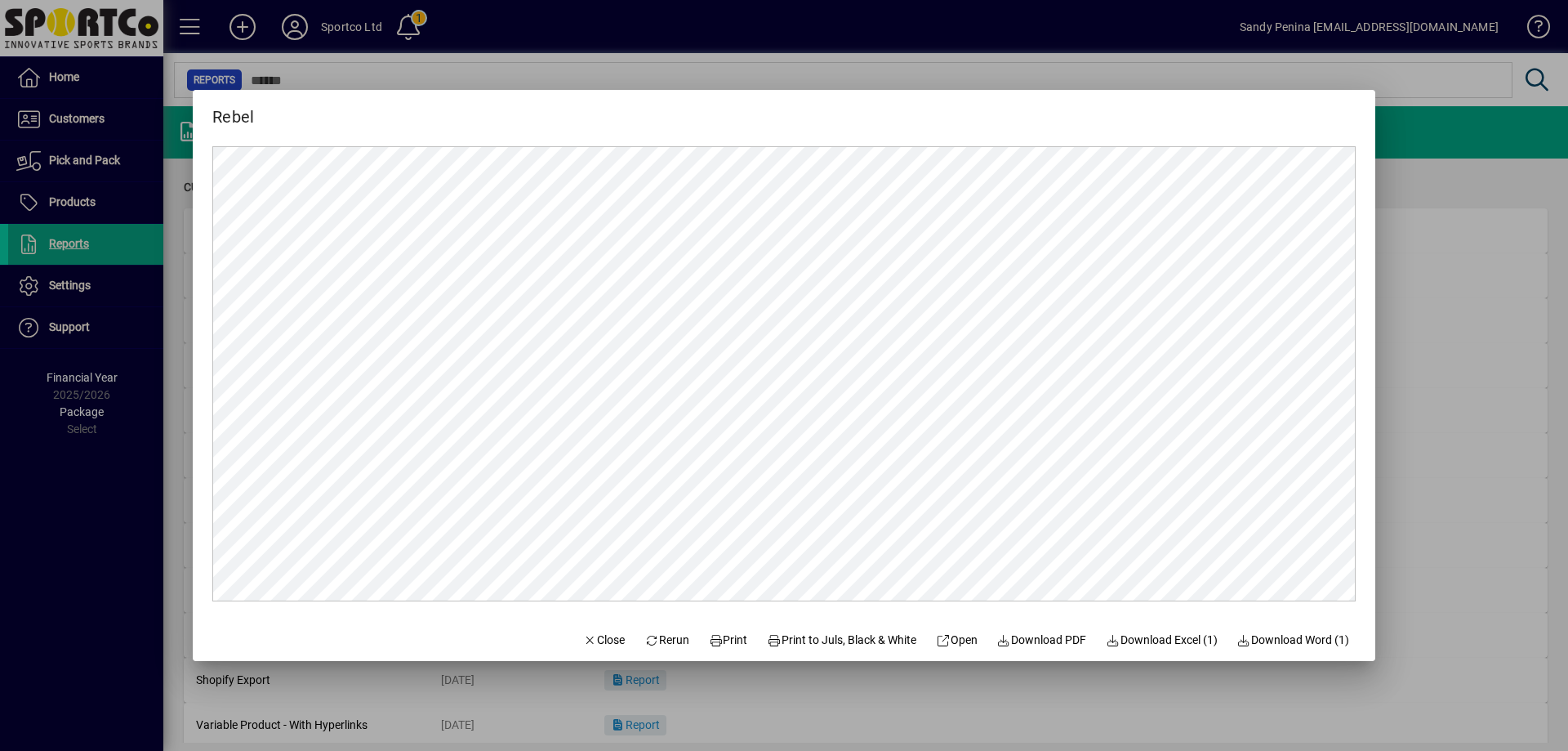
scroll to position [0, 0]
click at [720, 658] on span at bounding box center [728, 640] width 52 height 40
click at [583, 642] on span "Close" at bounding box center [603, 640] width 42 height 17
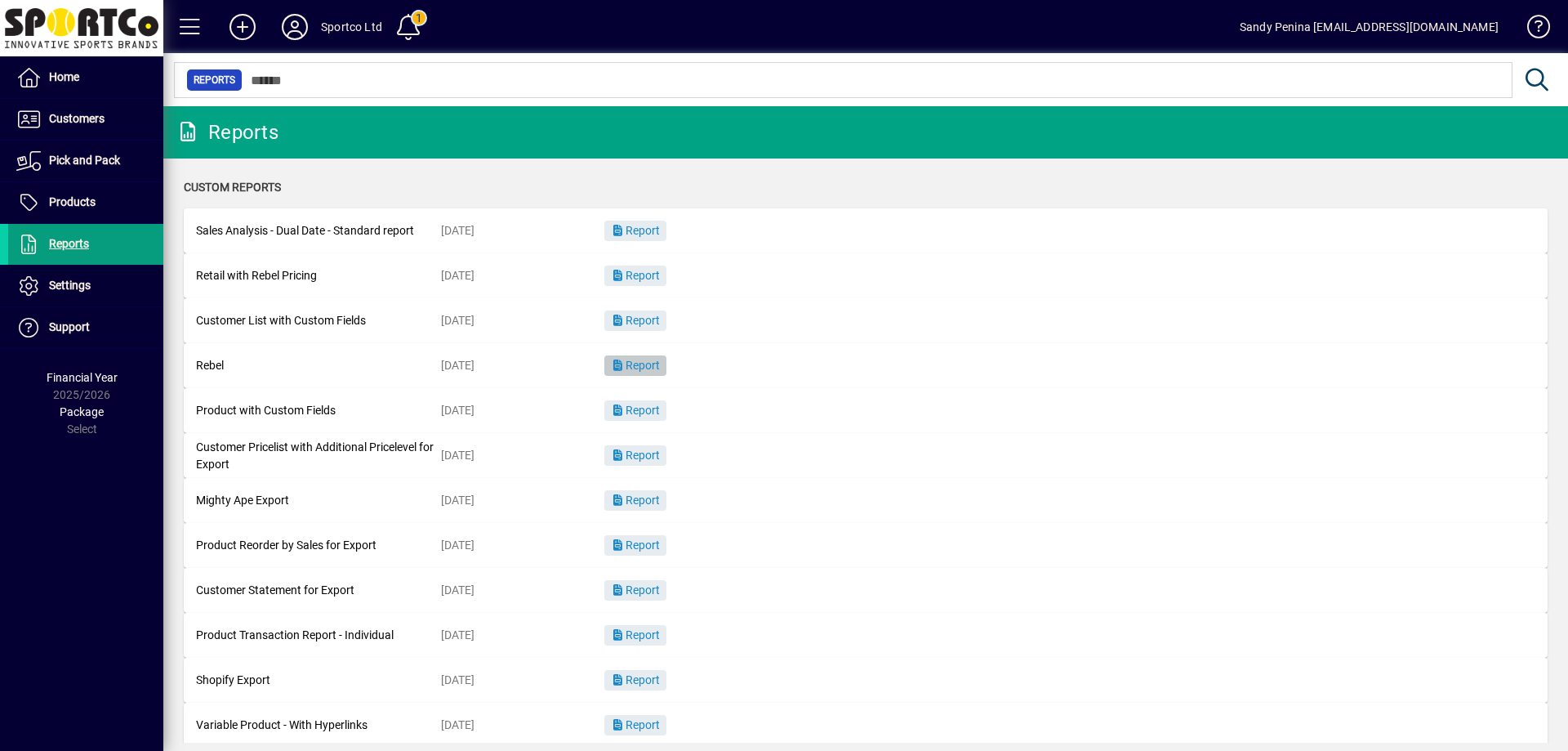
click at [632, 367] on span "Report" at bounding box center [635, 365] width 49 height 13
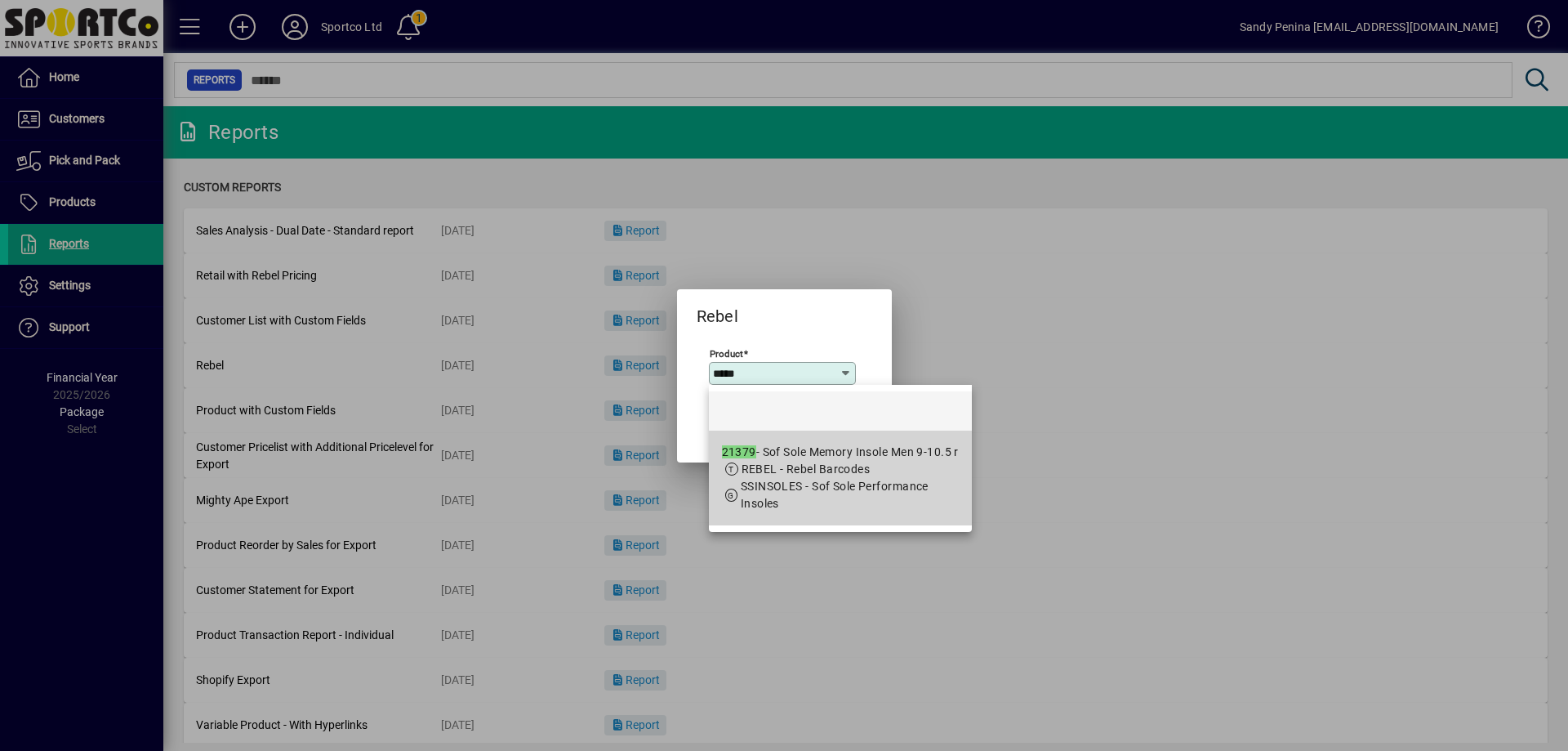
click at [800, 490] on span "SSINSOLES - Sof Sole Performance Insoles" at bounding box center [834, 495] width 188 height 31
type input "**********"
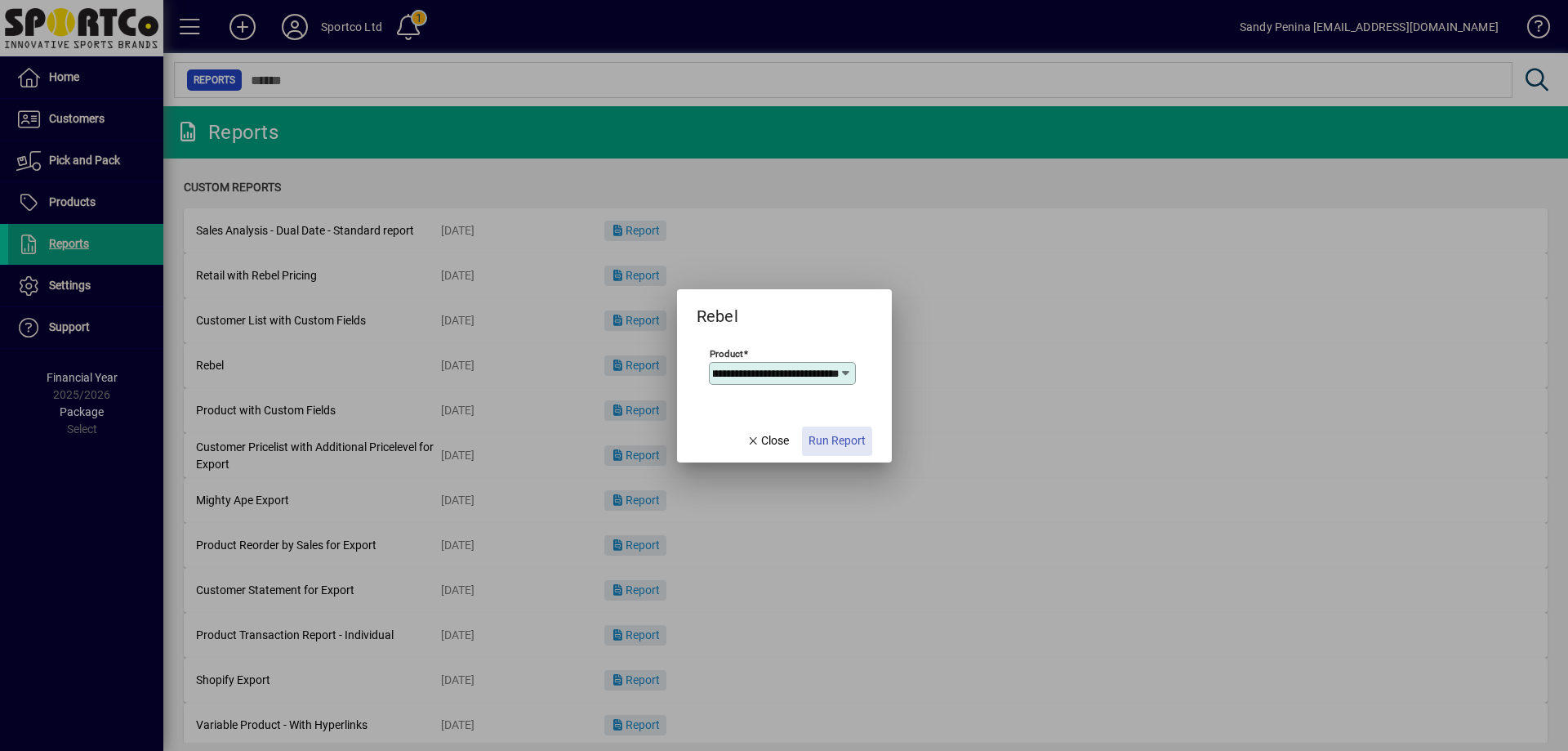
click at [818, 444] on span "Run Report" at bounding box center [838, 440] width 57 height 17
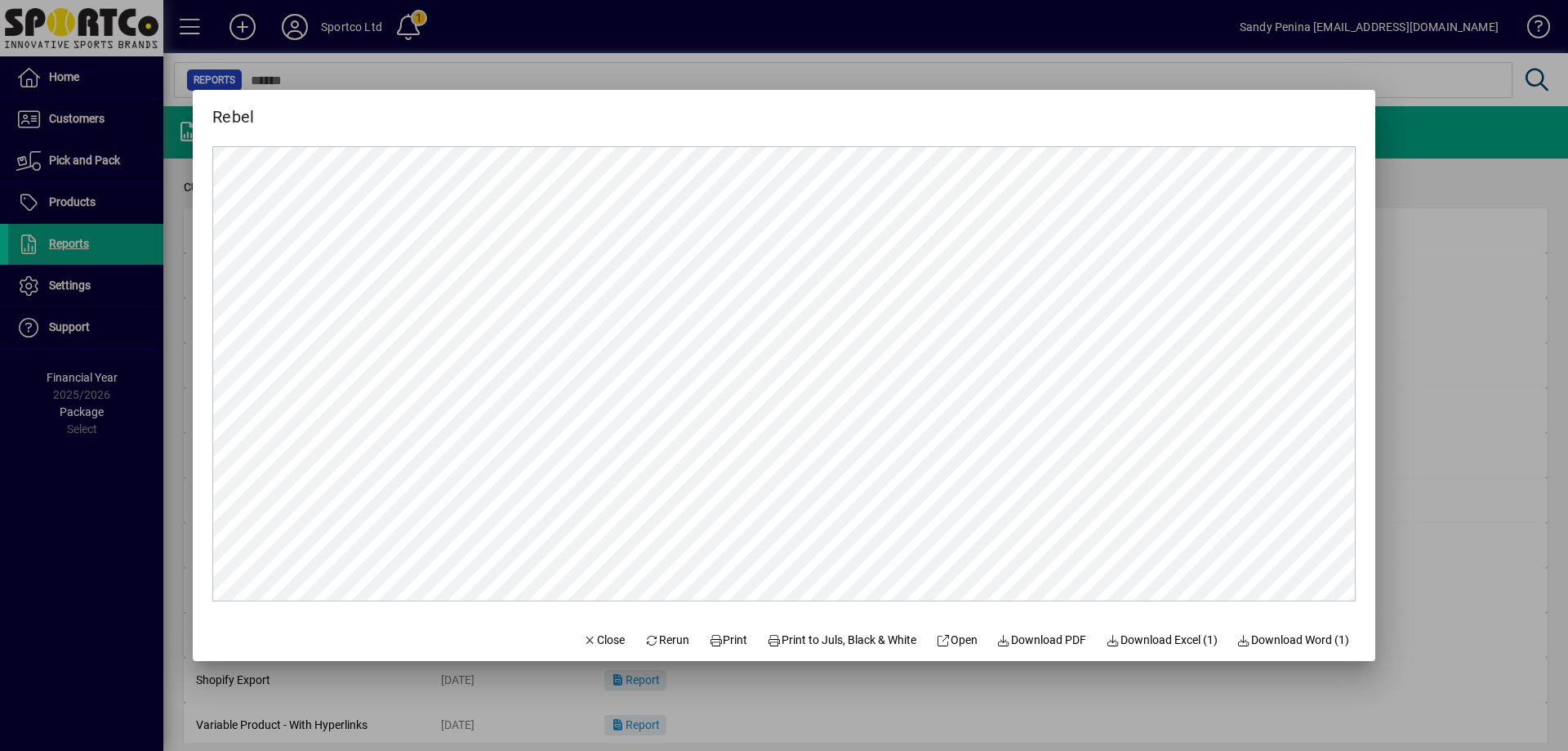
scroll to position [0, 0]
click at [712, 626] on span at bounding box center [728, 640] width 52 height 40
click at [610, 642] on span "button" at bounding box center [604, 640] width 56 height 40
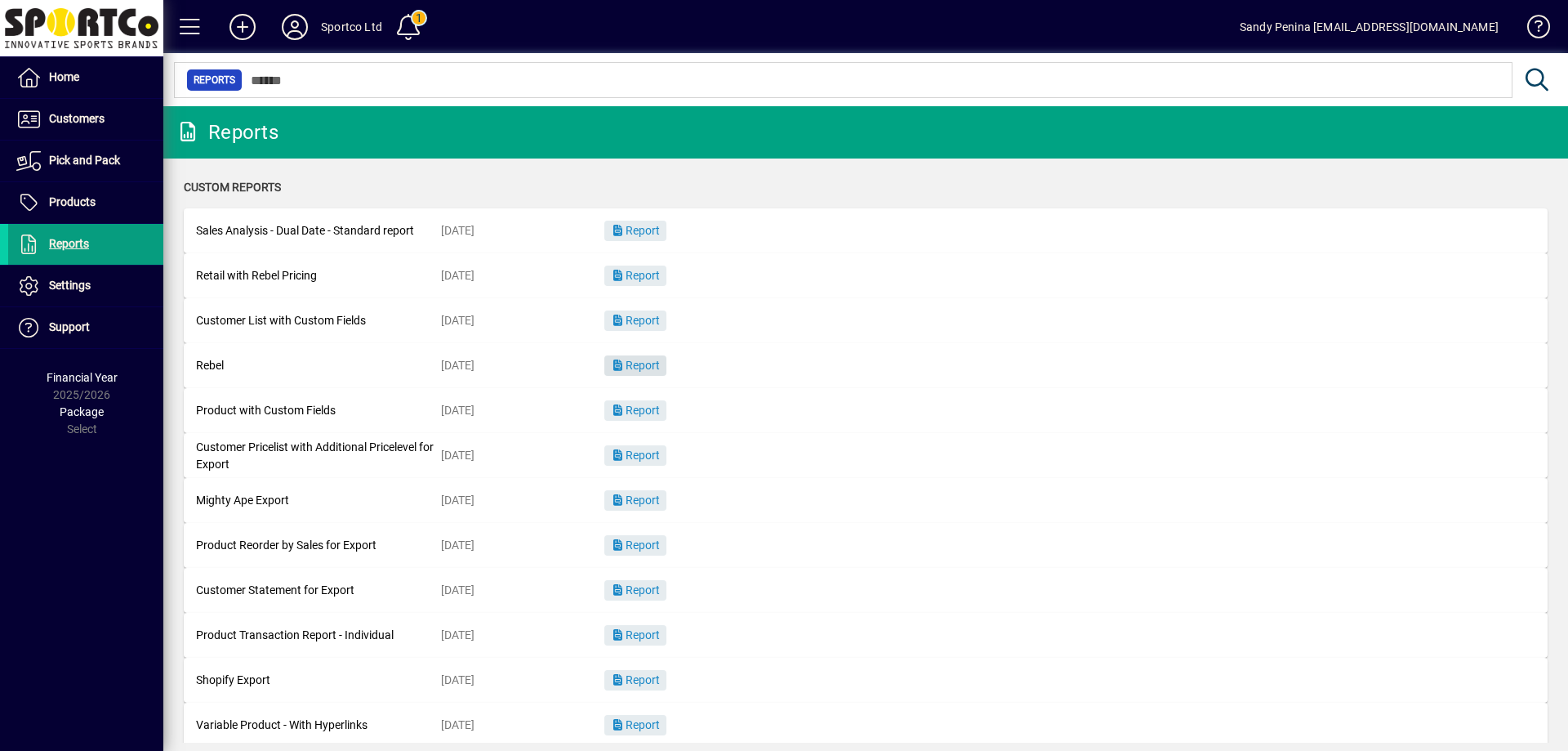
click at [656, 367] on span "Report" at bounding box center [635, 365] width 49 height 13
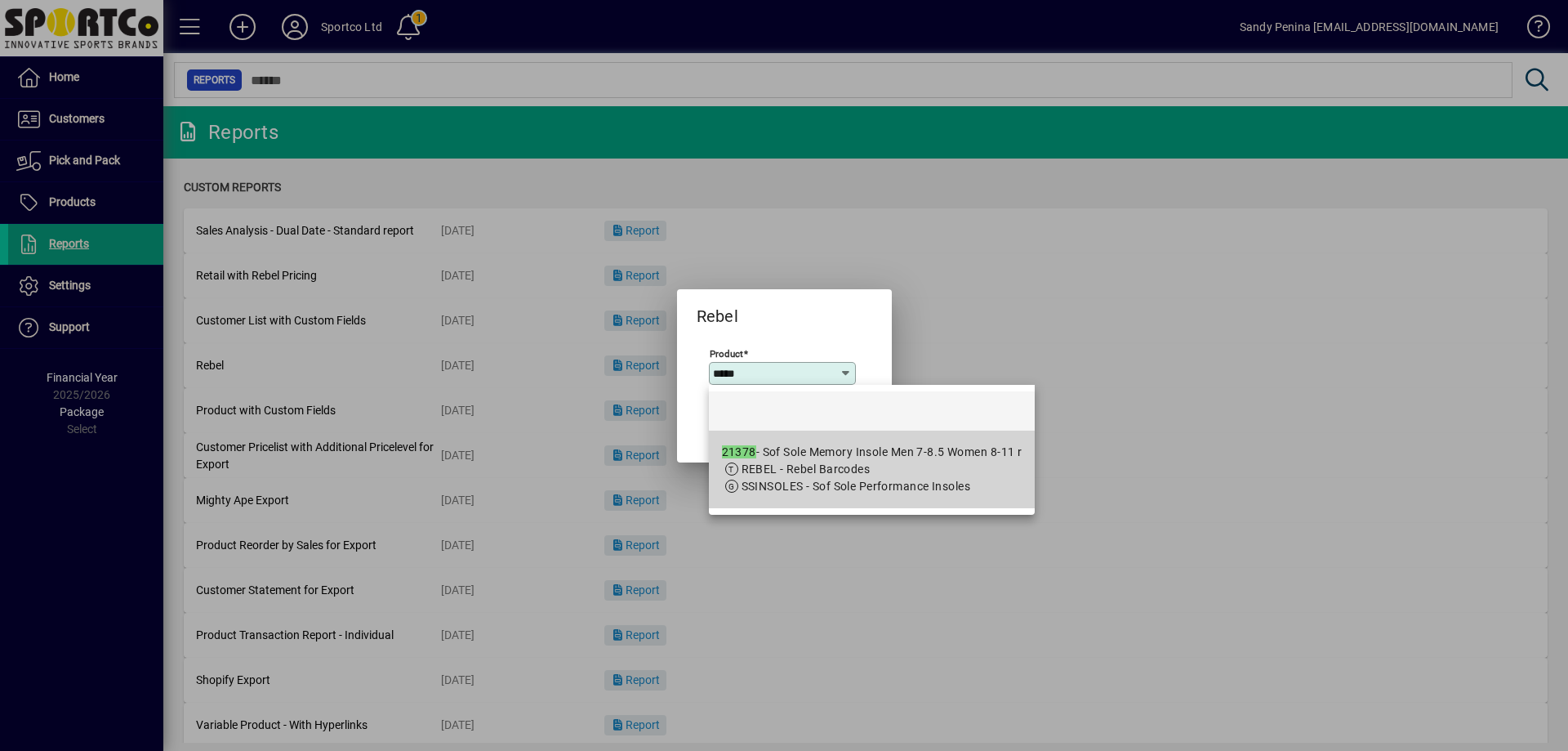
click at [910, 472] on span "REBEL - Rebel Barcodes" at bounding box center [872, 469] width 301 height 17
type input "**********"
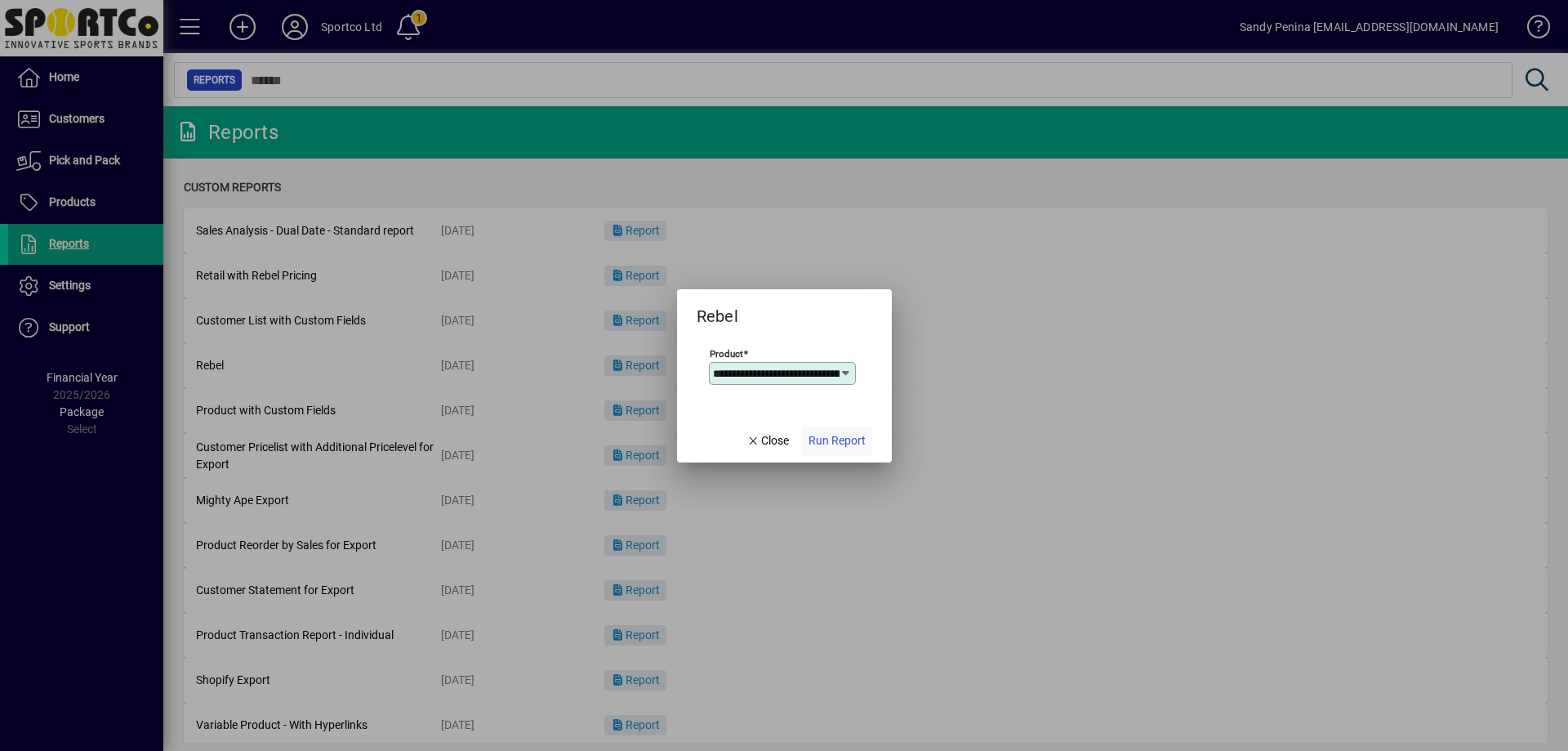
scroll to position [0, 176]
click at [835, 439] on span "Run Report" at bounding box center [838, 440] width 57 height 17
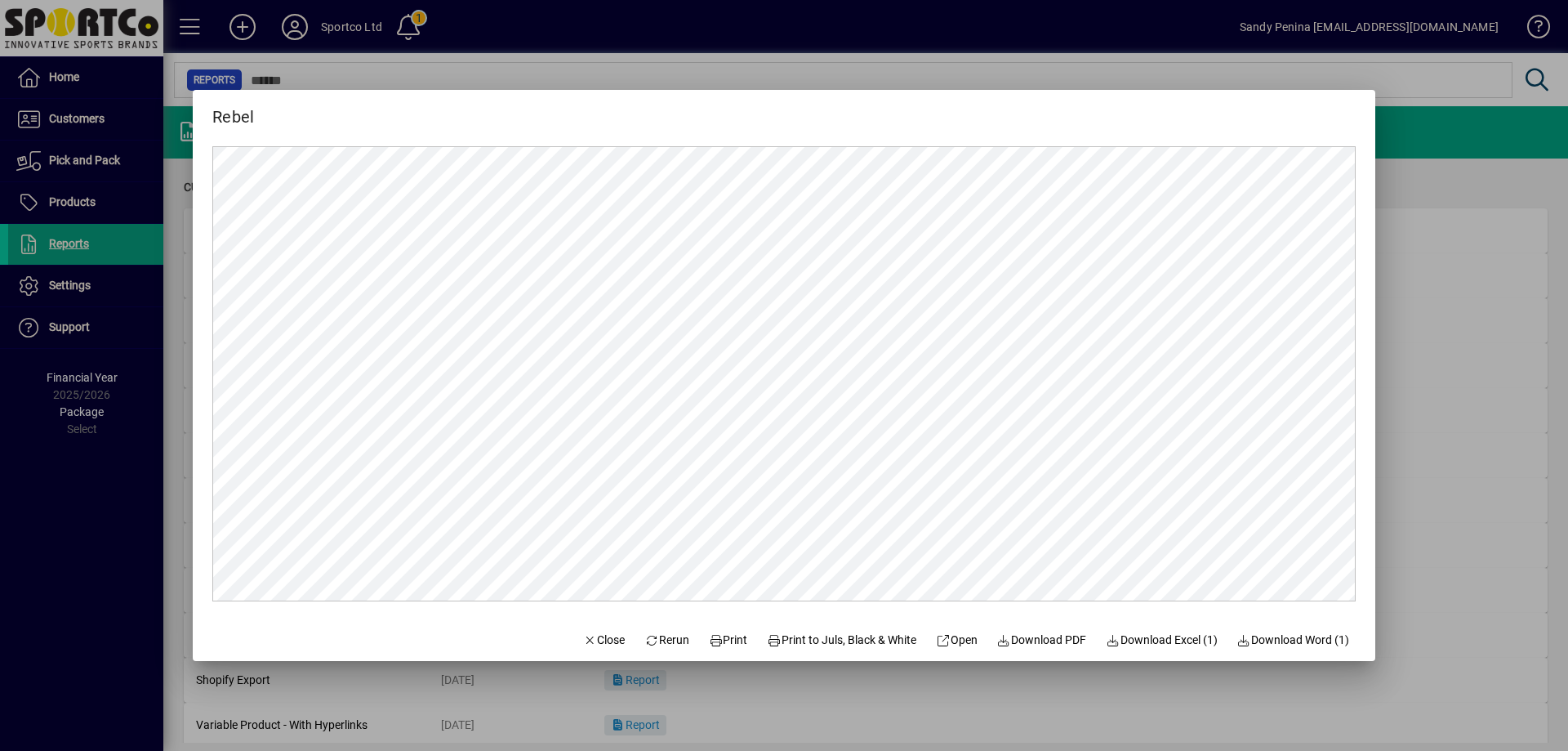
scroll to position [0, 0]
click at [709, 644] on icon at bounding box center [717, 641] width 14 height 12
click at [604, 632] on span "Close" at bounding box center [603, 640] width 42 height 17
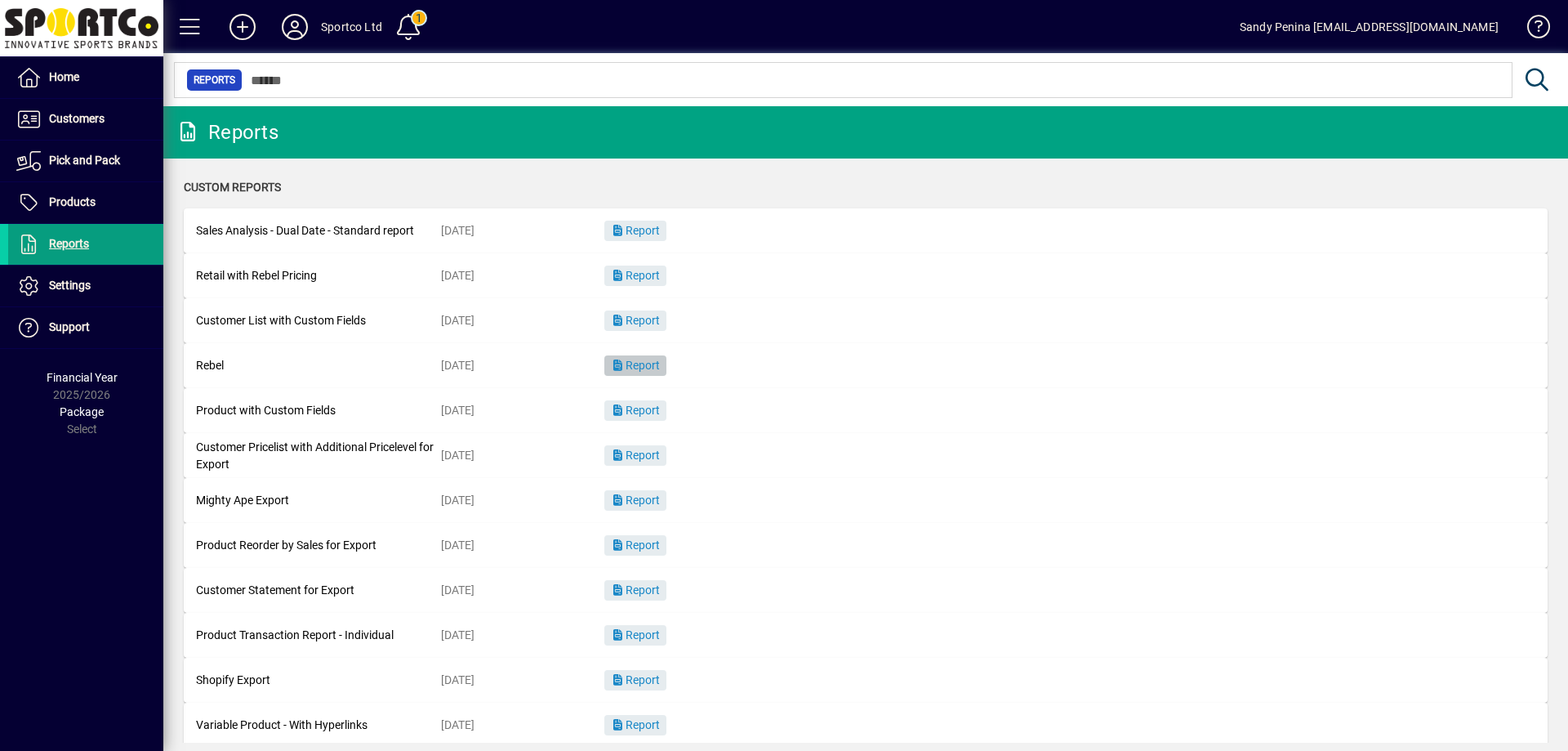
click at [642, 352] on span "button" at bounding box center [635, 367] width 62 height 40
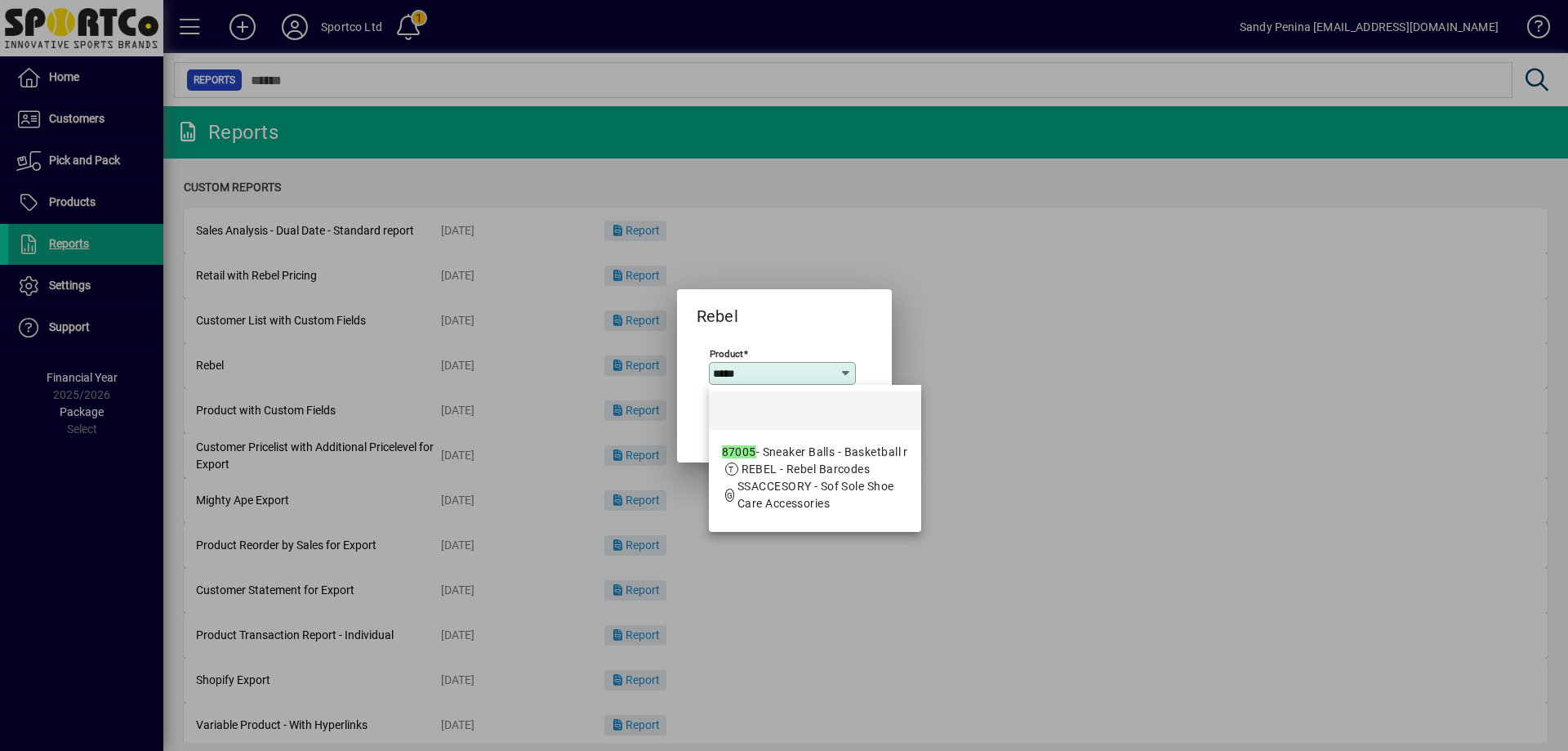
click at [807, 449] on div "87005 - Sneaker Balls - Basketball r" at bounding box center [815, 452] width 186 height 17
type input "**********"
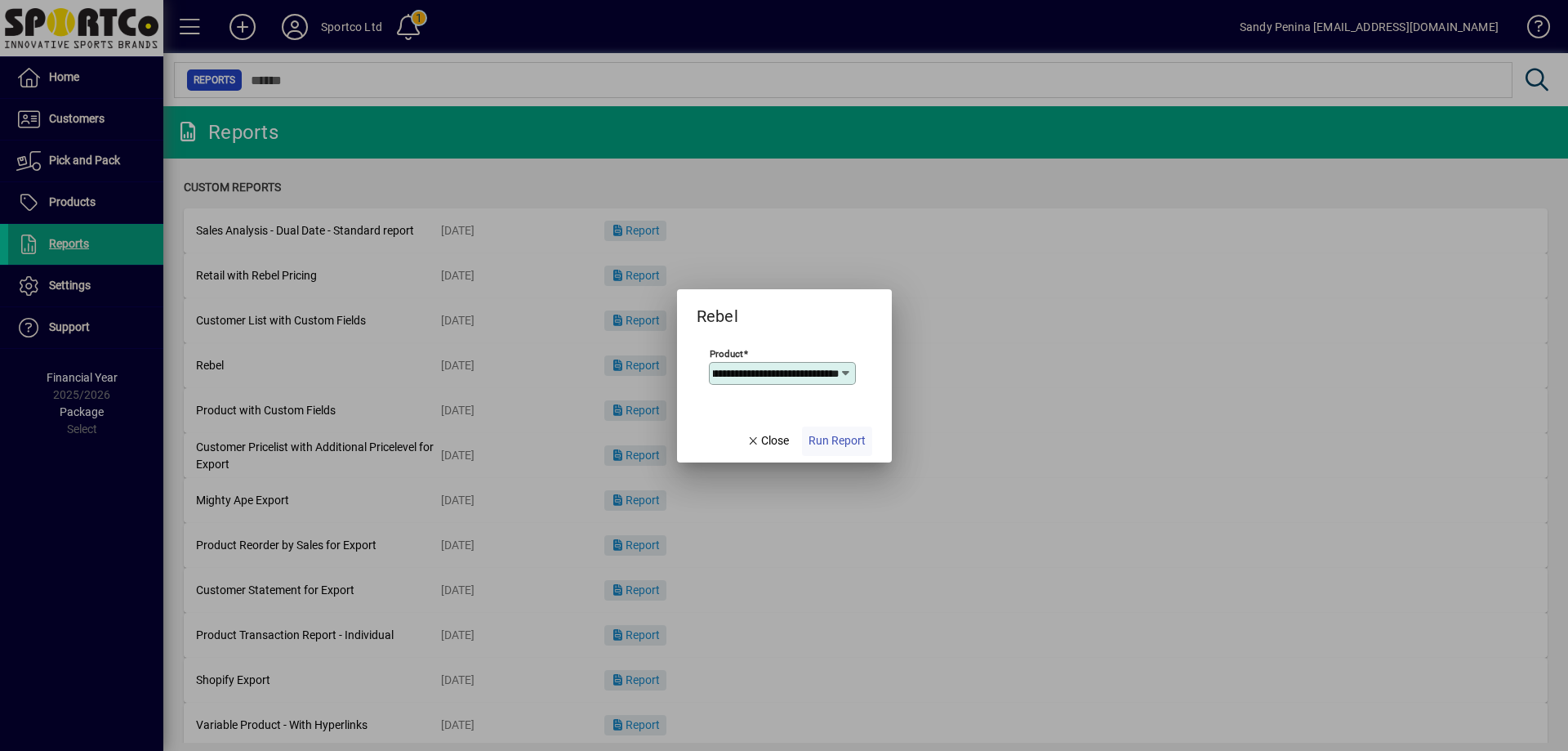
click at [819, 437] on span "Run Report" at bounding box center [838, 440] width 57 height 17
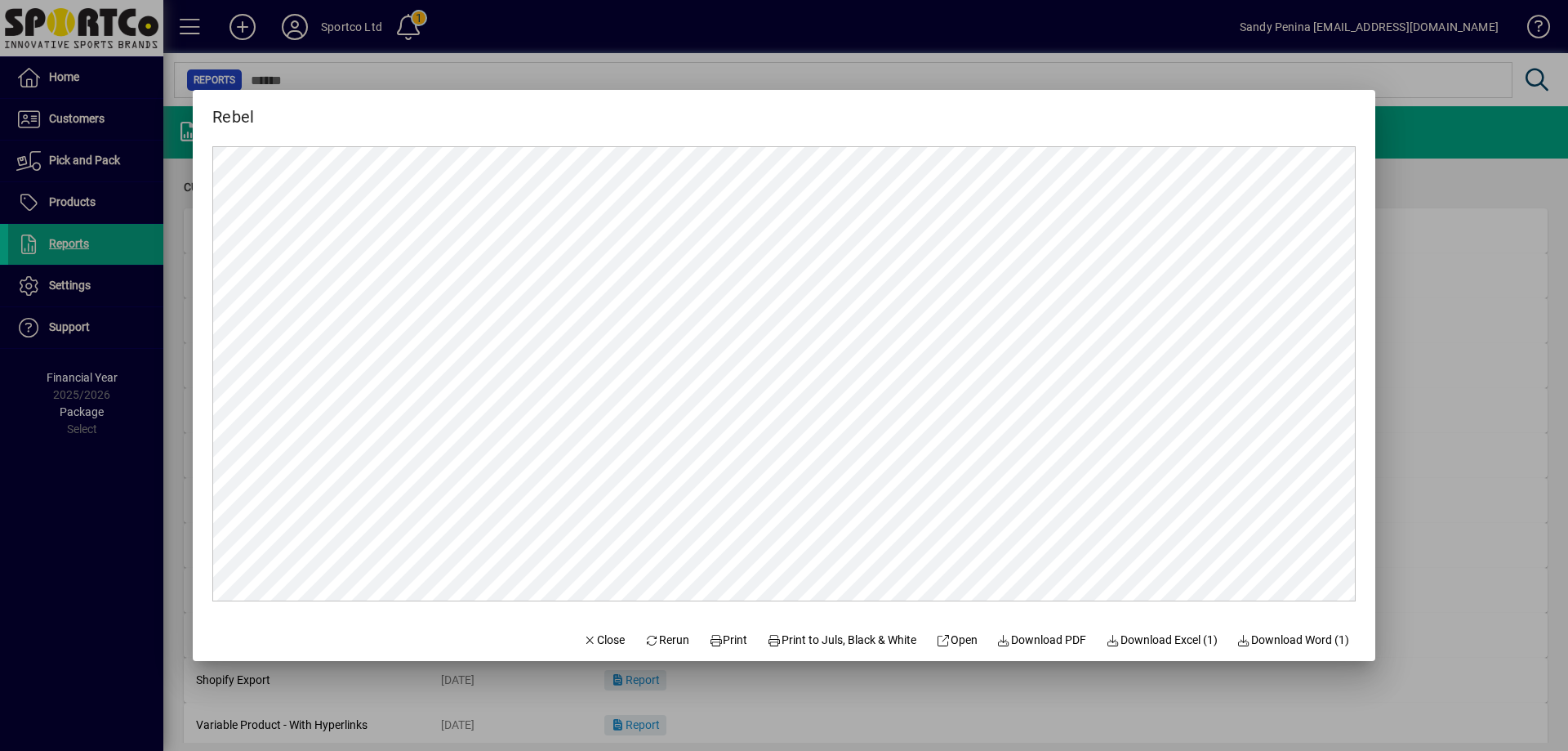
scroll to position [0, 0]
click at [714, 646] on span "Print" at bounding box center [729, 640] width 40 height 17
click at [583, 645] on span "Close" at bounding box center [603, 640] width 42 height 17
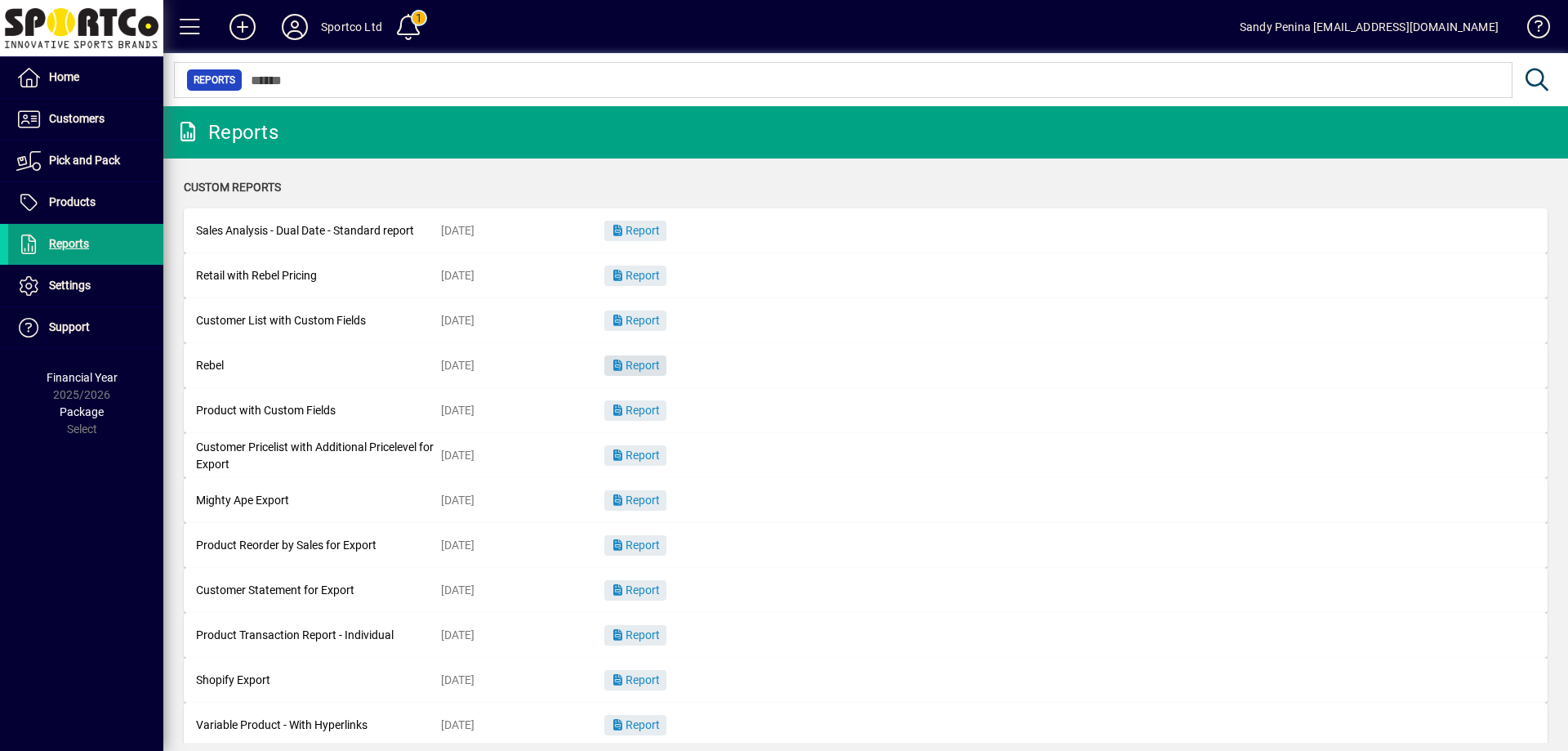
click at [639, 367] on span "Report" at bounding box center [635, 365] width 49 height 13
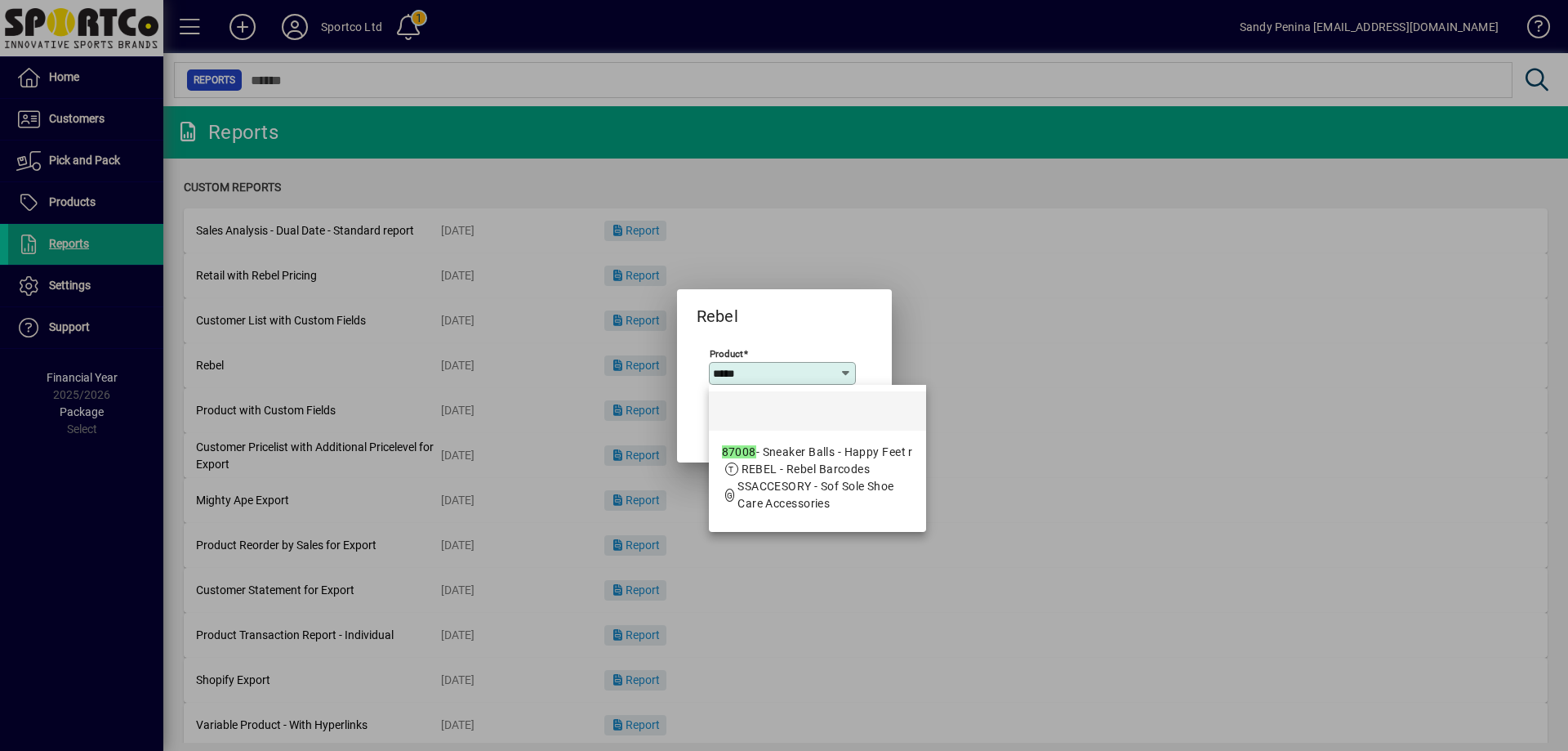
click at [753, 478] on app-search-response-field "SSACCESORY - Sof Sole Shoe Care Accessories" at bounding box center [825, 495] width 176 height 34
type input "**********"
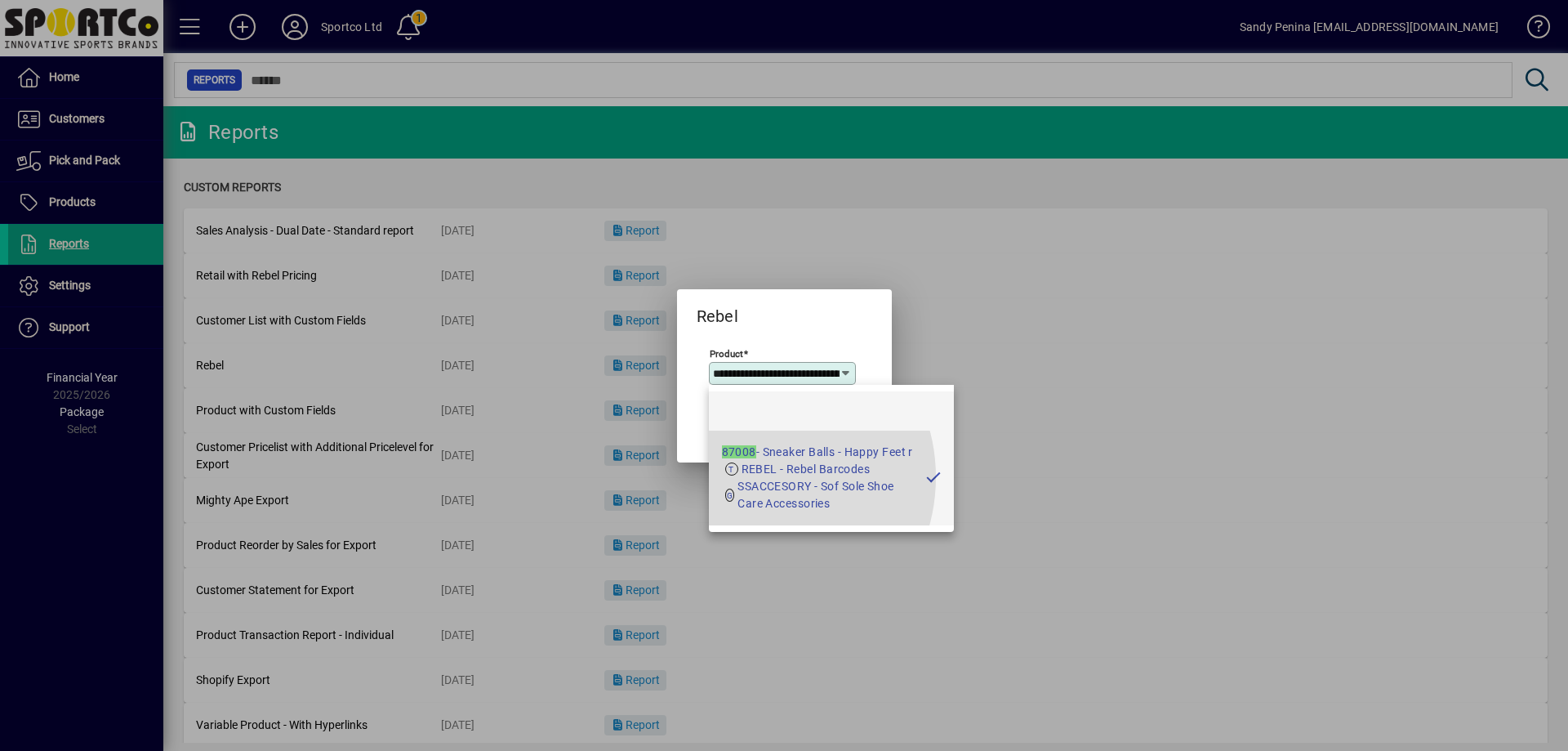
scroll to position [0, 66]
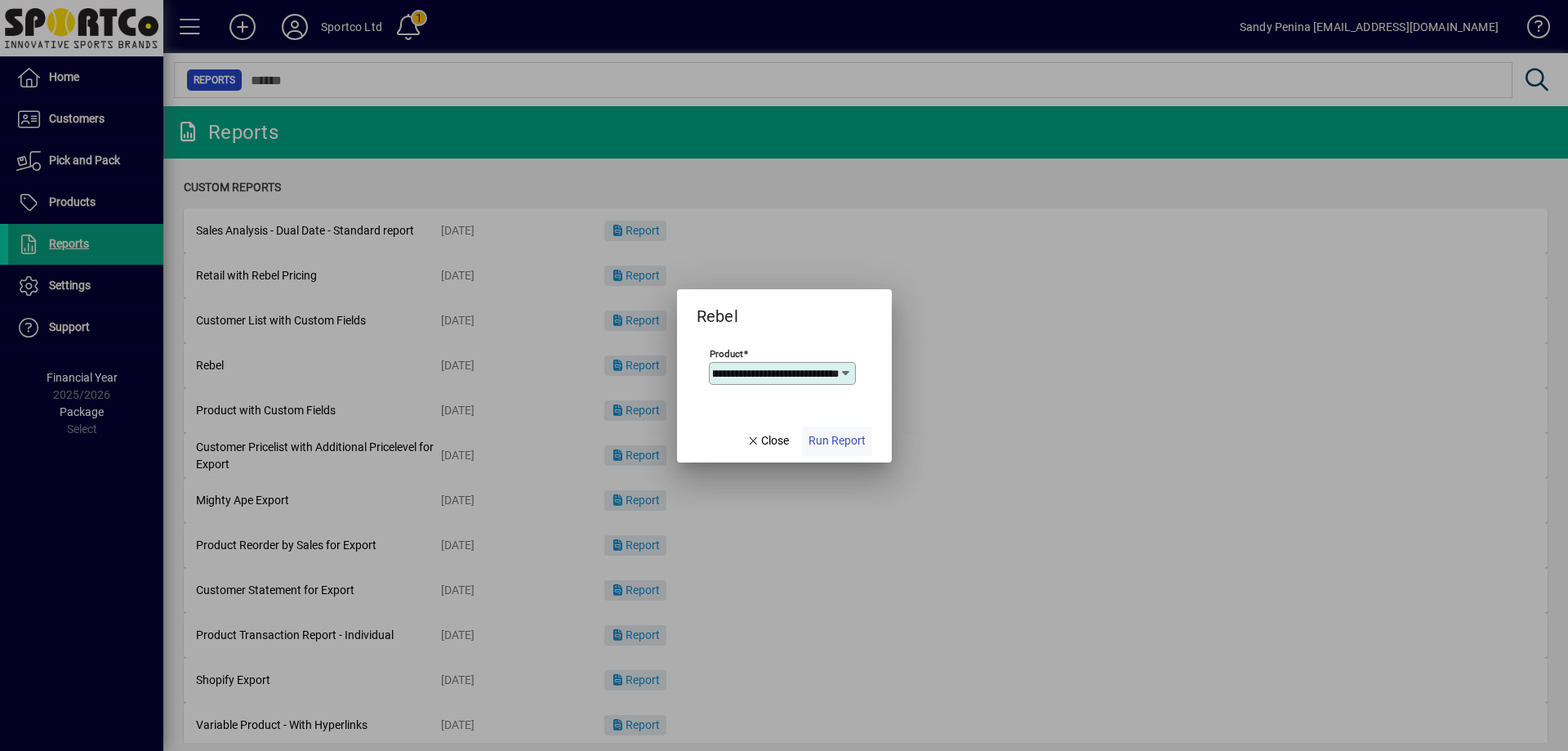
click at [850, 453] on span "button" at bounding box center [837, 441] width 70 height 40
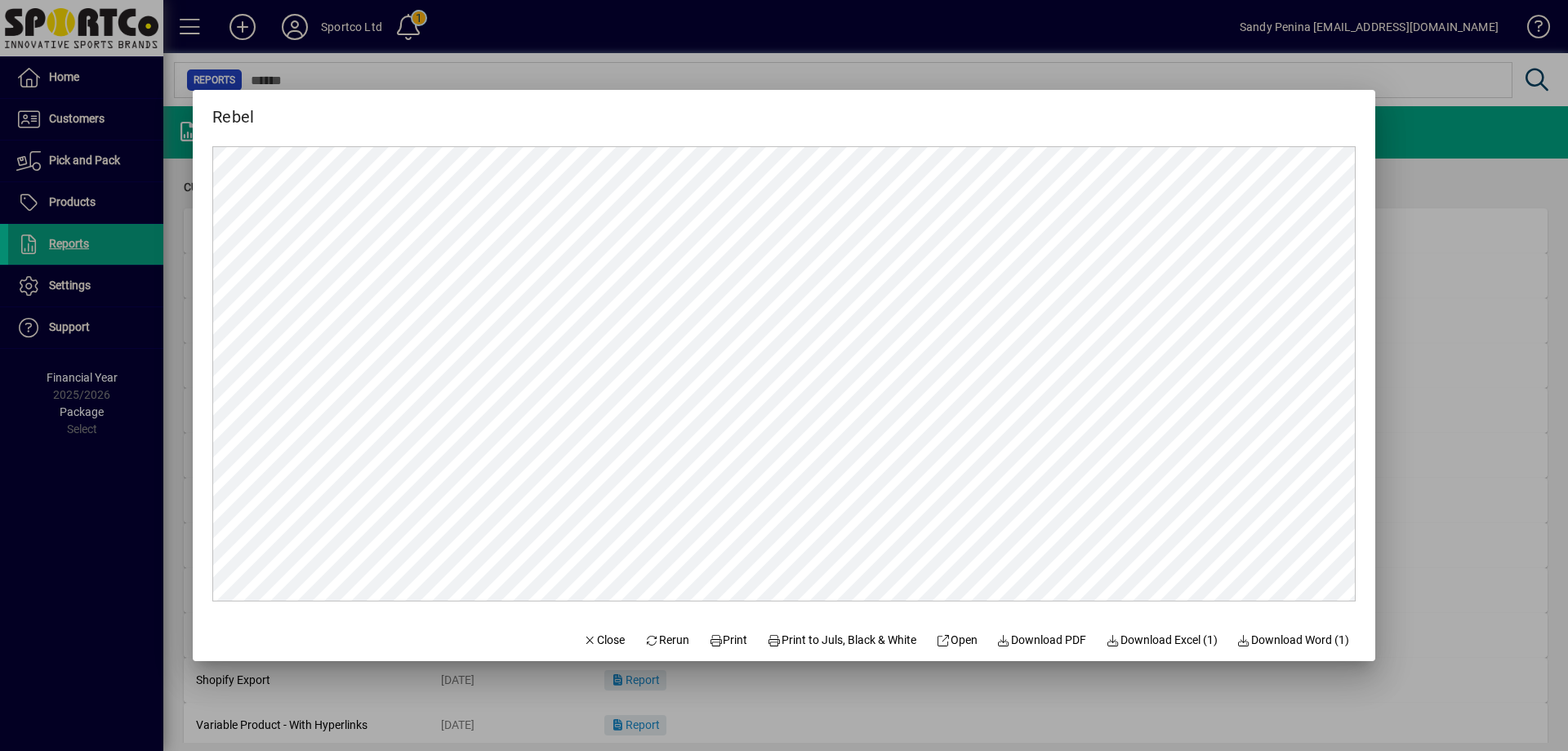
scroll to position [0, 0]
click at [722, 642] on span "Print" at bounding box center [729, 640] width 40 height 17
click at [596, 638] on span "Close" at bounding box center [603, 640] width 42 height 17
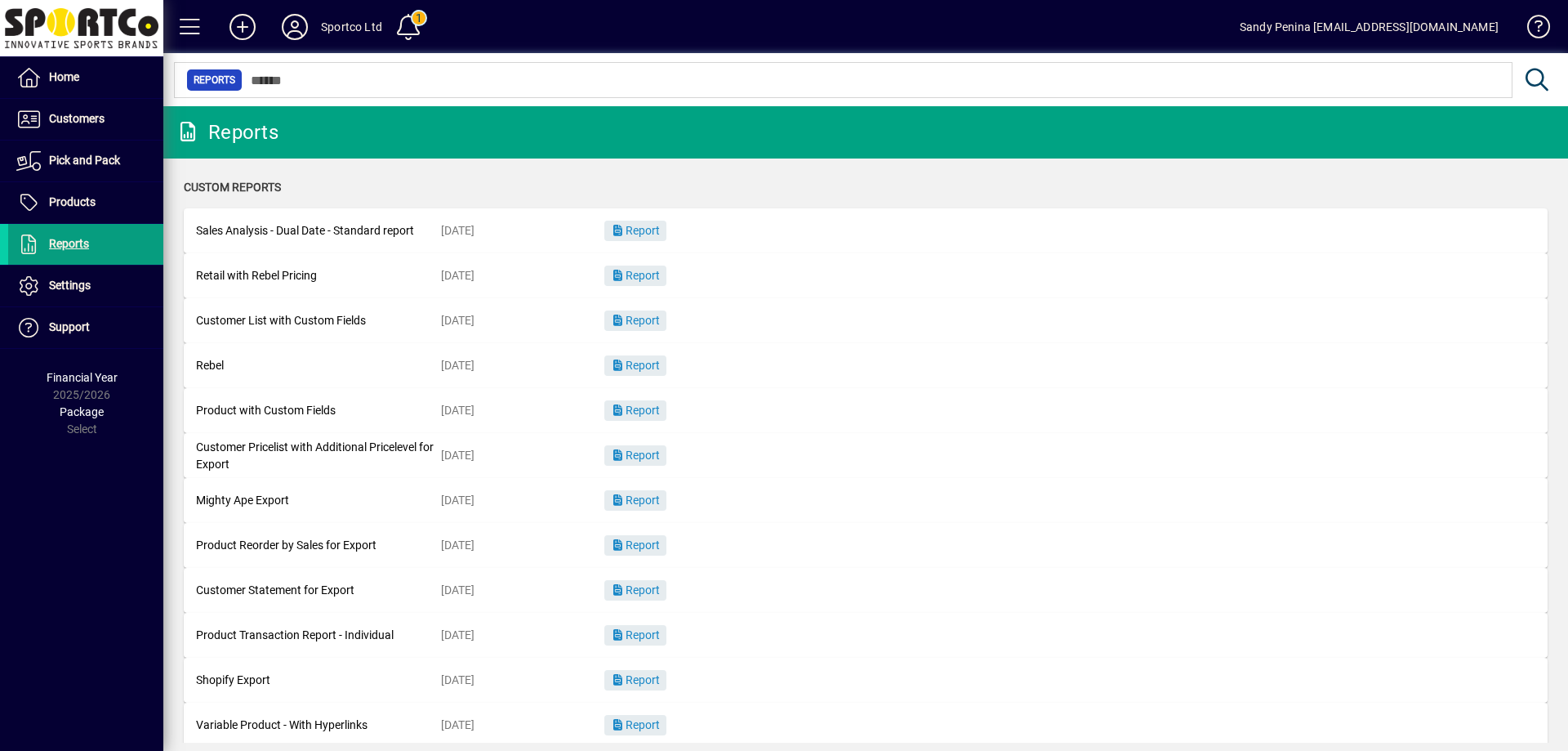
click at [684, 369] on mat-card-content "Rebel 12/12/2023 Report" at bounding box center [866, 366] width 1340 height 37
click at [660, 364] on span "Report" at bounding box center [635, 365] width 49 height 13
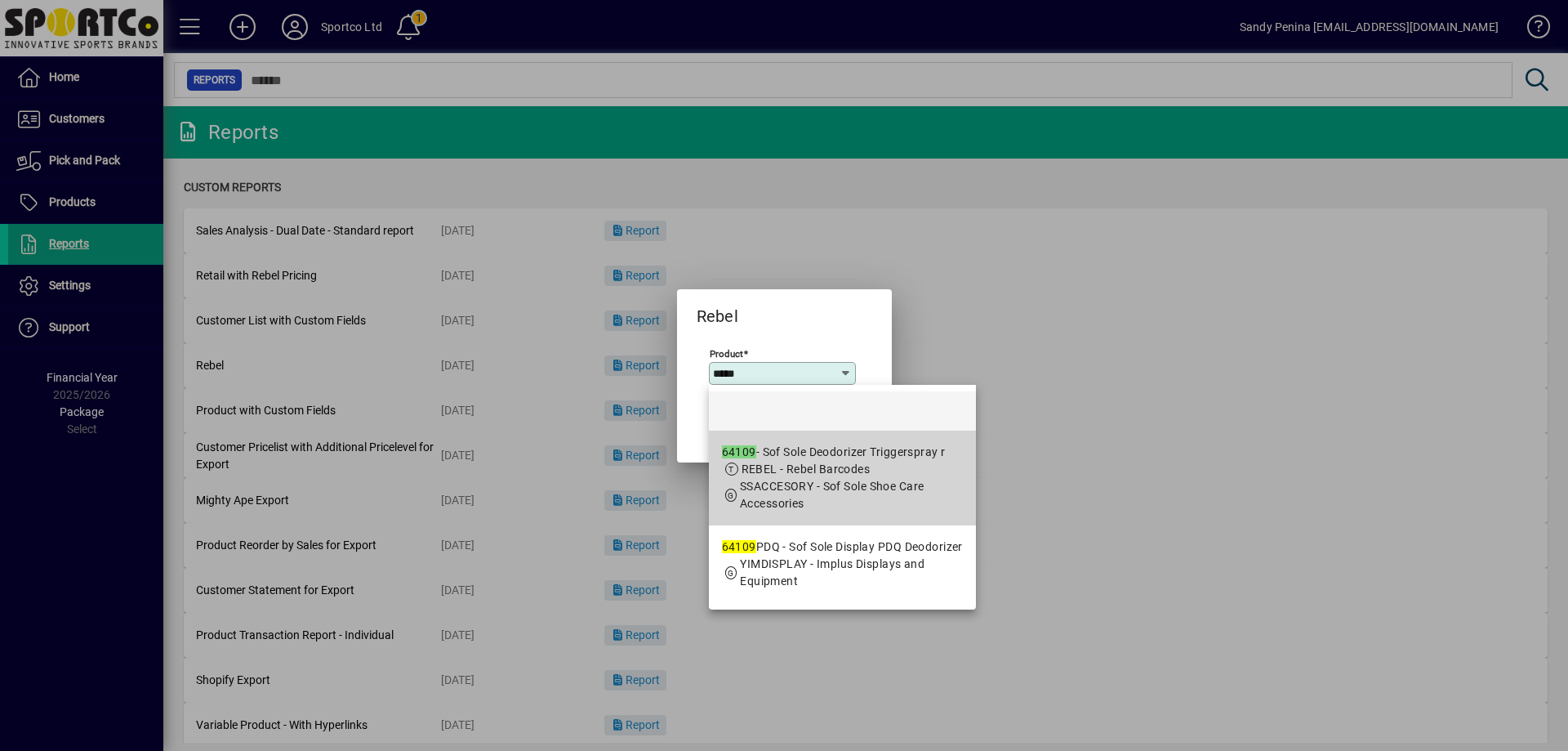
click at [803, 488] on span "SSACCESORY - Sof Sole Shoe Care Accessories" at bounding box center [832, 495] width 185 height 31
type input "**********"
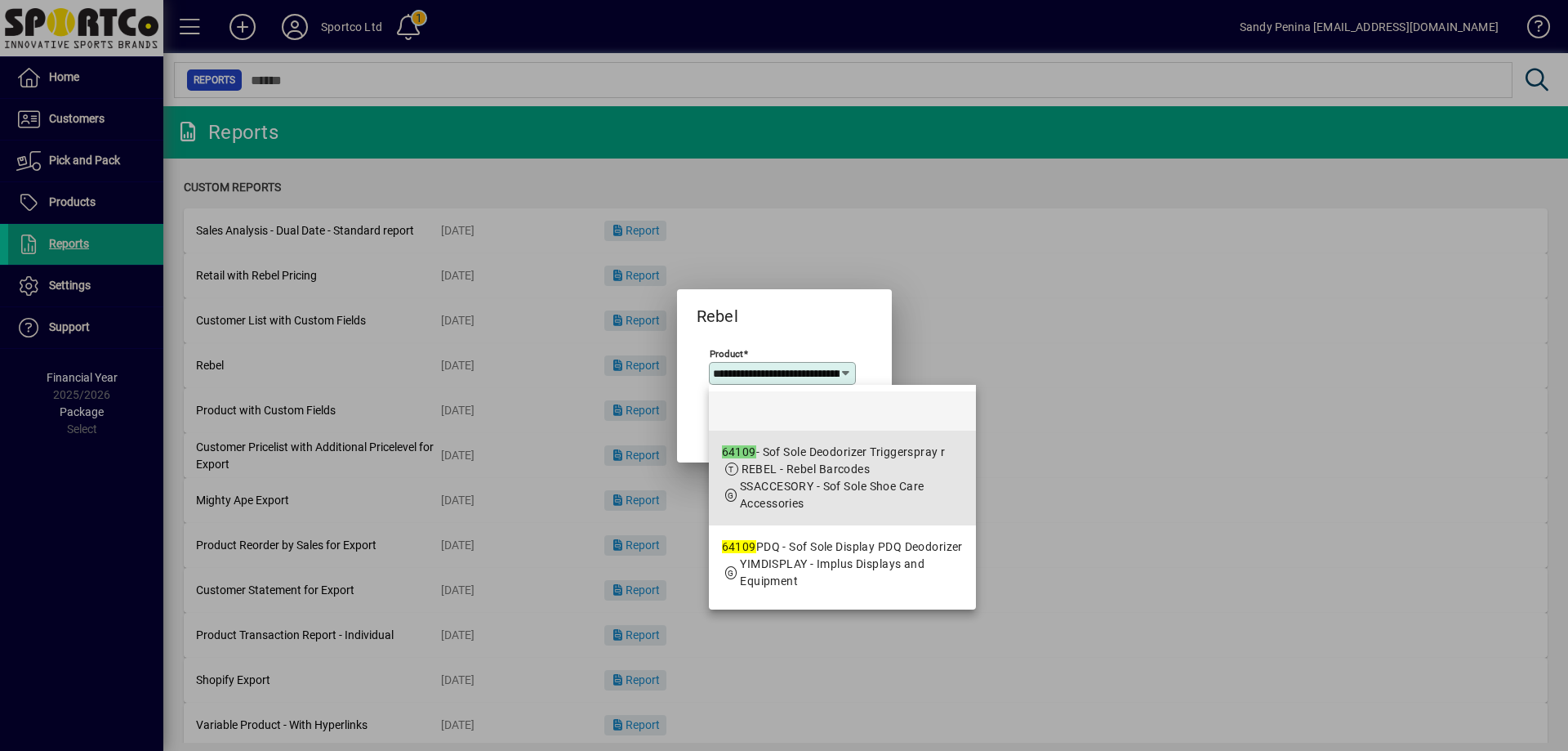
scroll to position [0, 98]
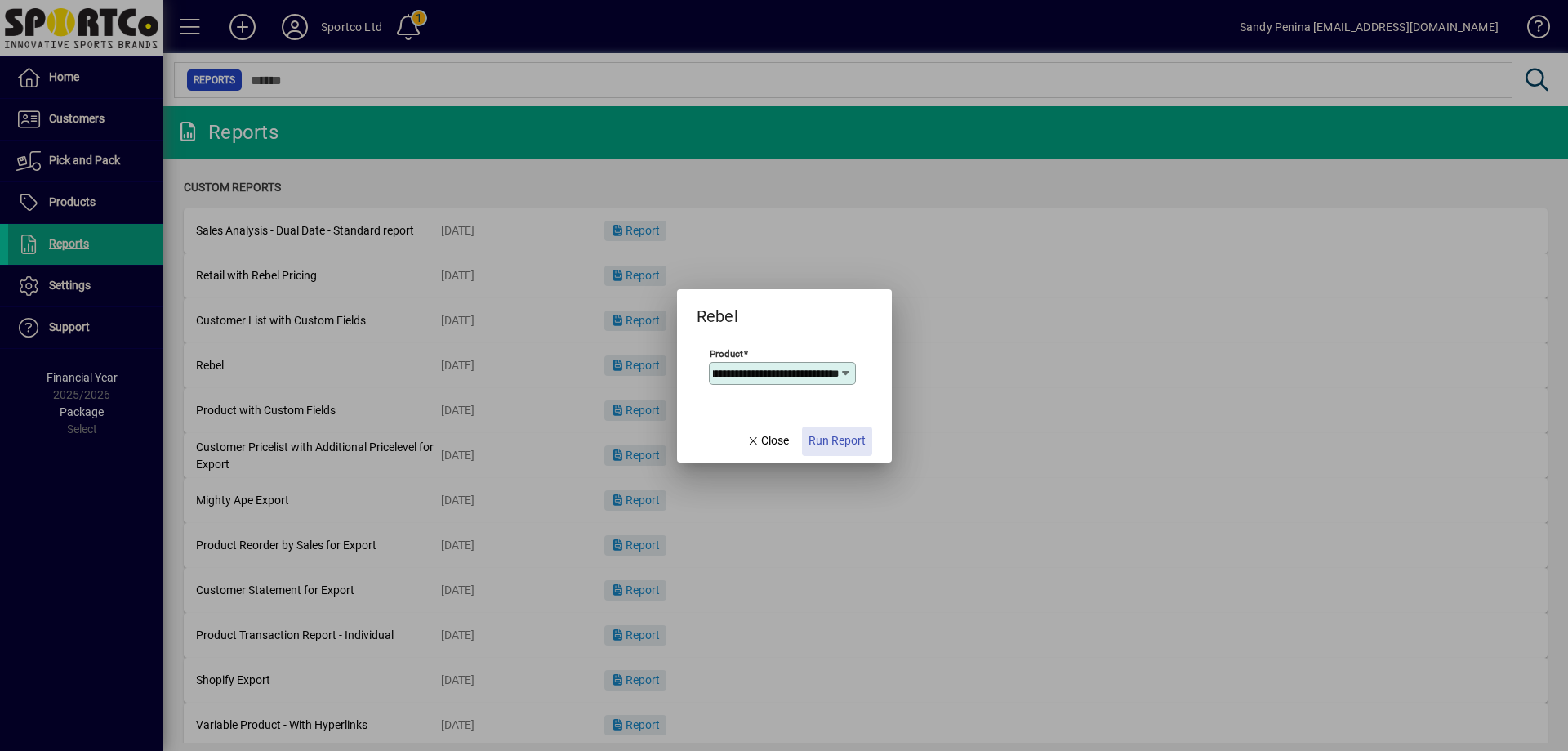
click at [862, 438] on span "Run Report" at bounding box center [838, 440] width 57 height 17
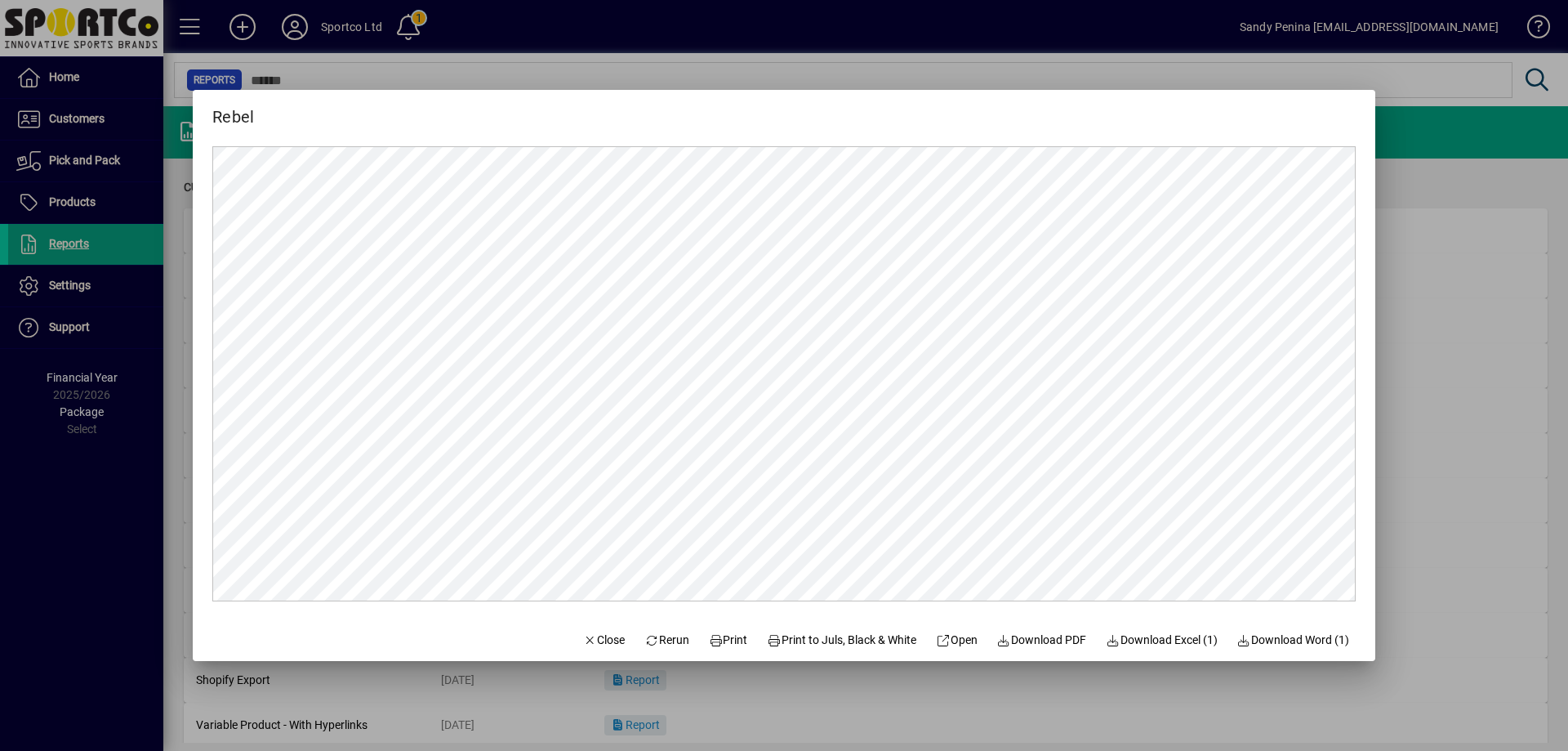
scroll to position [0, 0]
click at [712, 640] on span "Print" at bounding box center [729, 640] width 40 height 17
click at [617, 632] on mat-dialog-actions "Close Rerun Print Print to Juls, Black & White Open Download PDF Download Excel…" at bounding box center [966, 640] width 819 height 43
click at [601, 635] on span "Close" at bounding box center [603, 640] width 42 height 17
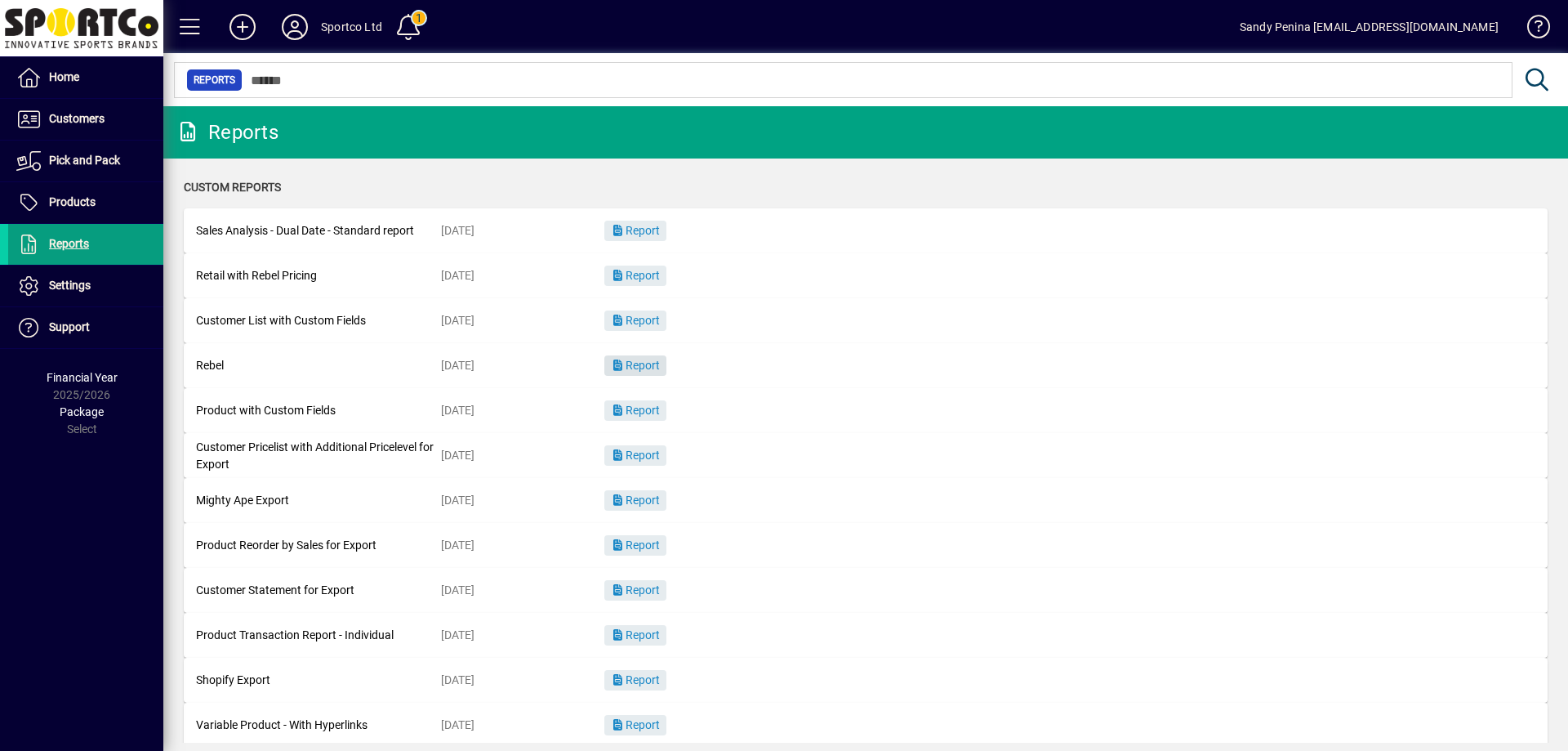
click at [657, 373] on span "button" at bounding box center [635, 367] width 62 height 40
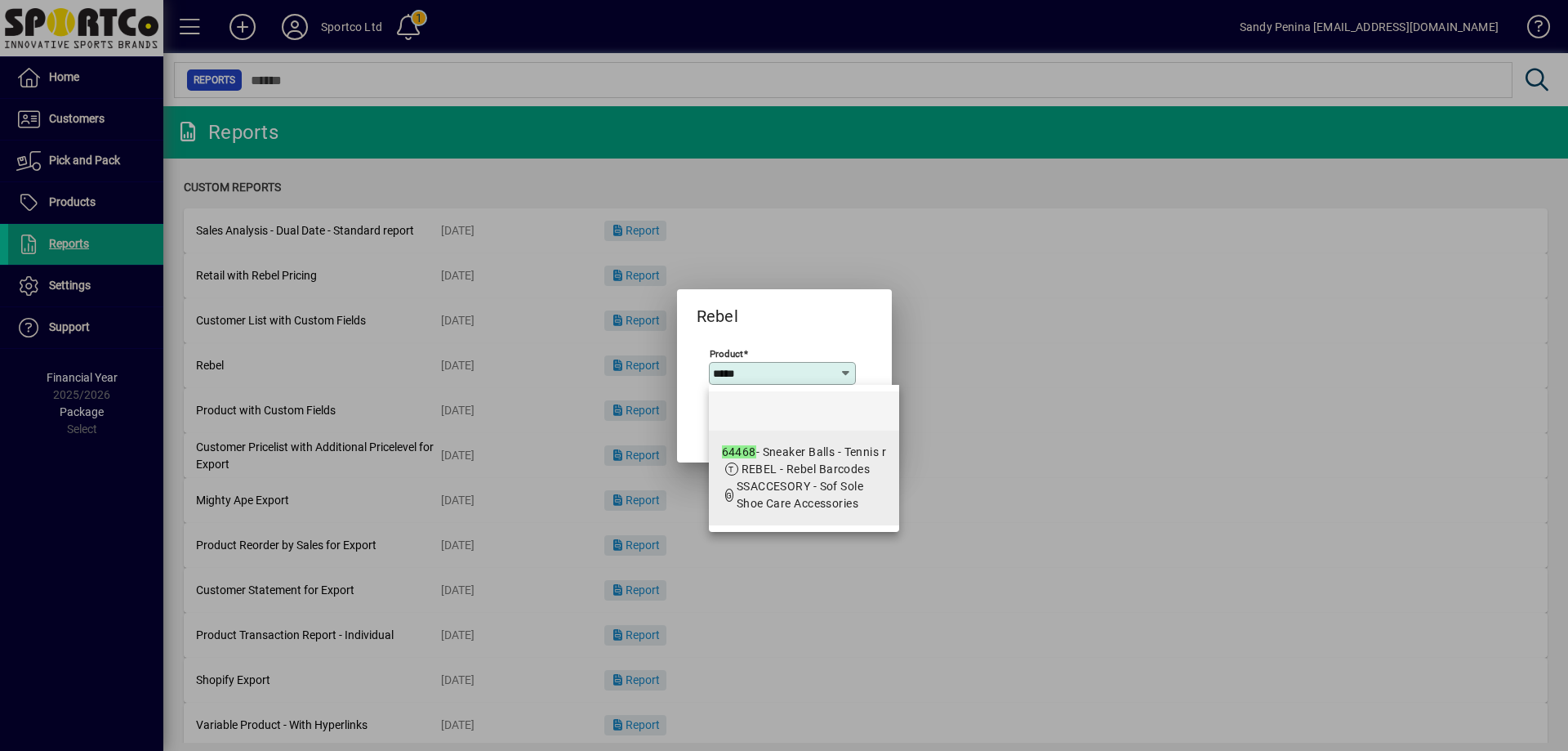
click at [791, 465] on span "REBEL - Rebel Barcodes" at bounding box center [806, 469] width 129 height 13
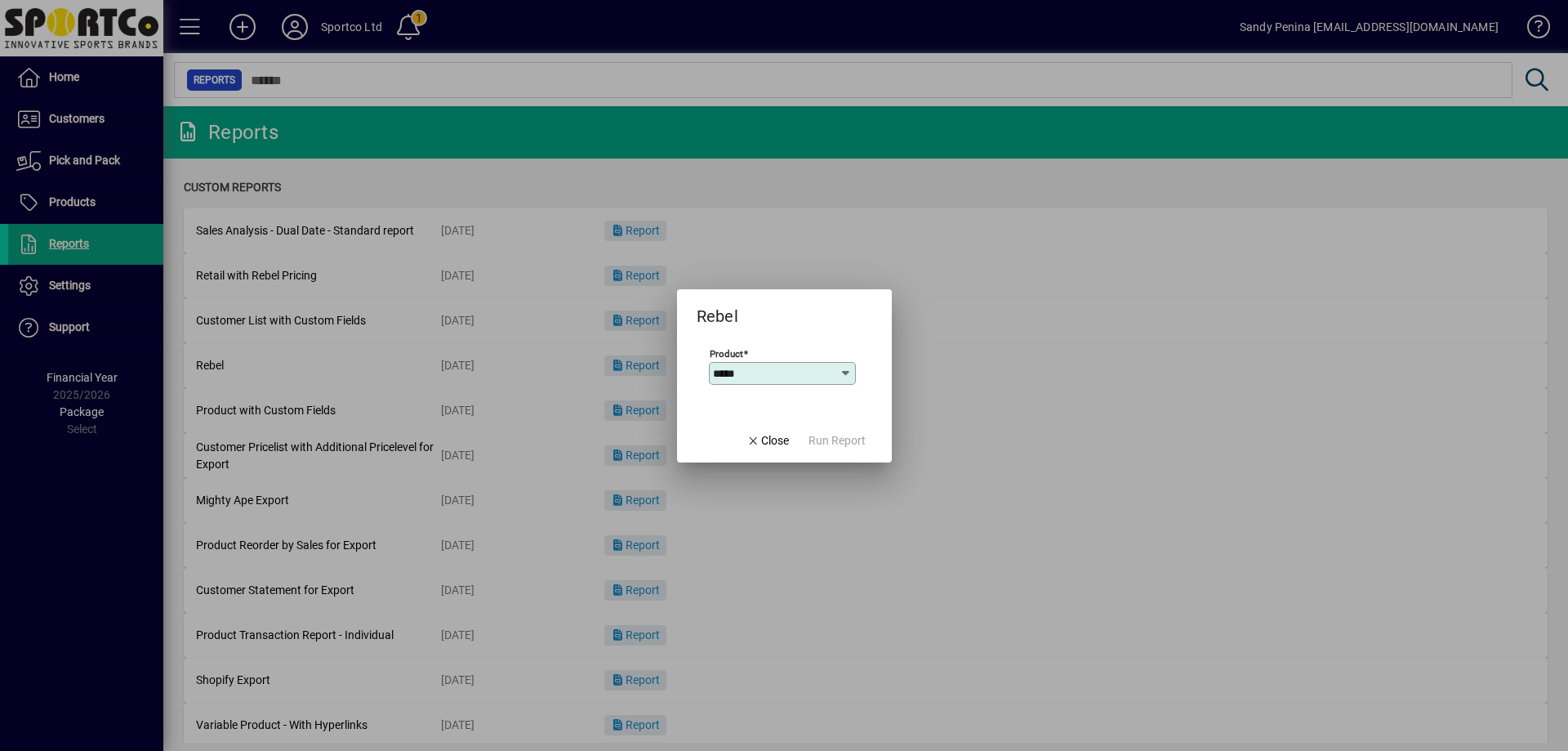
type input "**********"
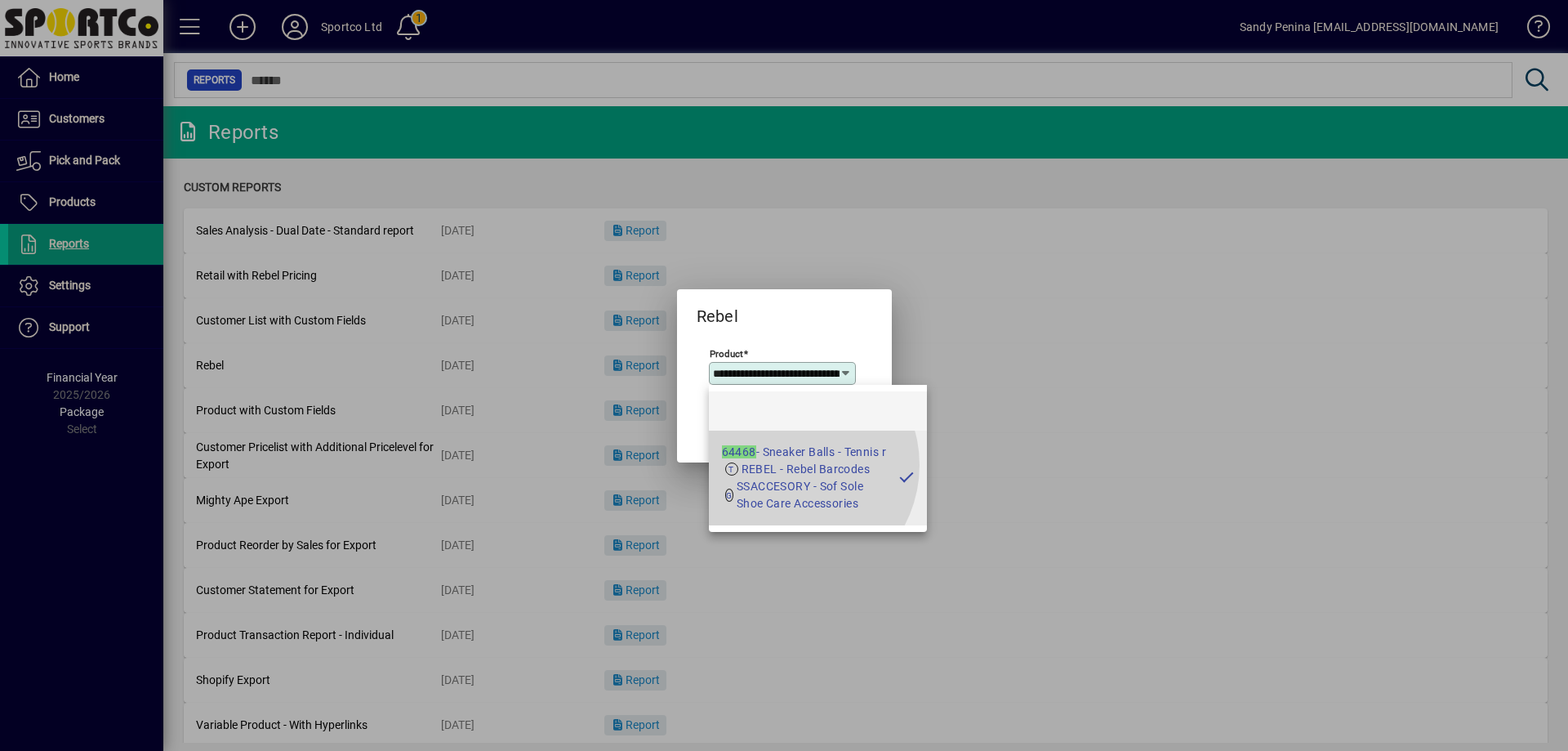
scroll to position [0, 40]
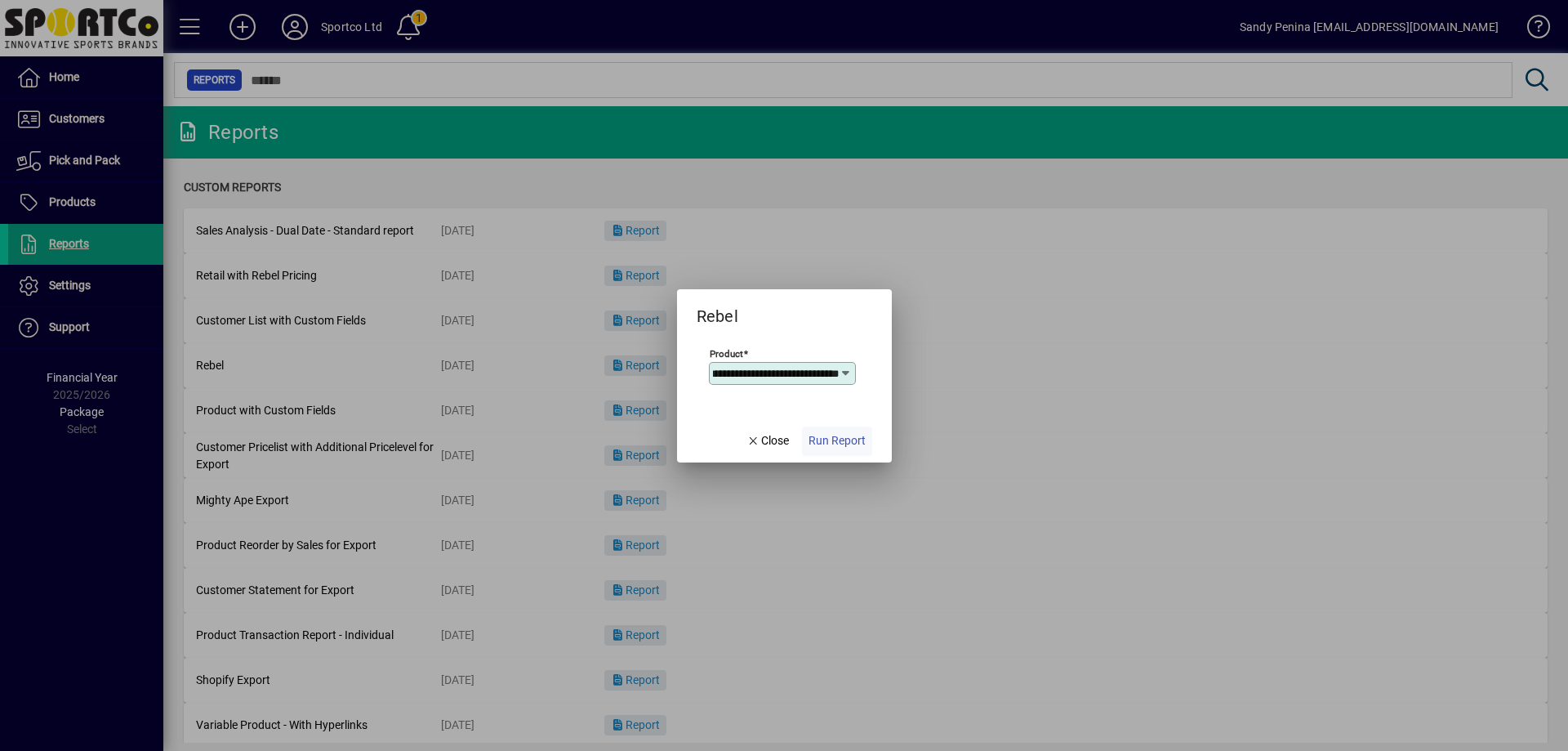
click at [839, 431] on span "button" at bounding box center [837, 441] width 70 height 40
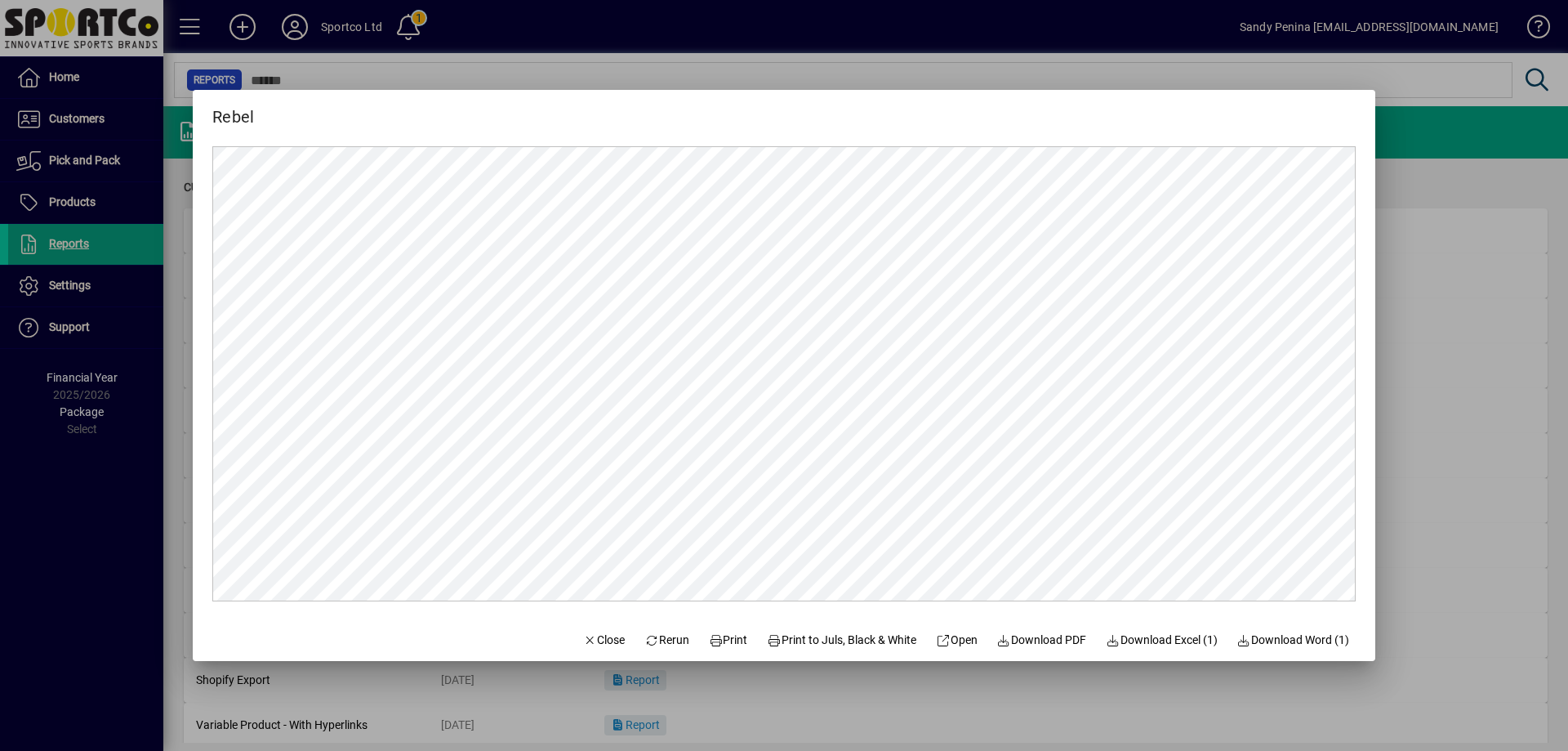
scroll to position [0, 0]
click at [728, 639] on span "Print" at bounding box center [729, 640] width 40 height 17
click at [601, 641] on span "Close" at bounding box center [603, 640] width 42 height 17
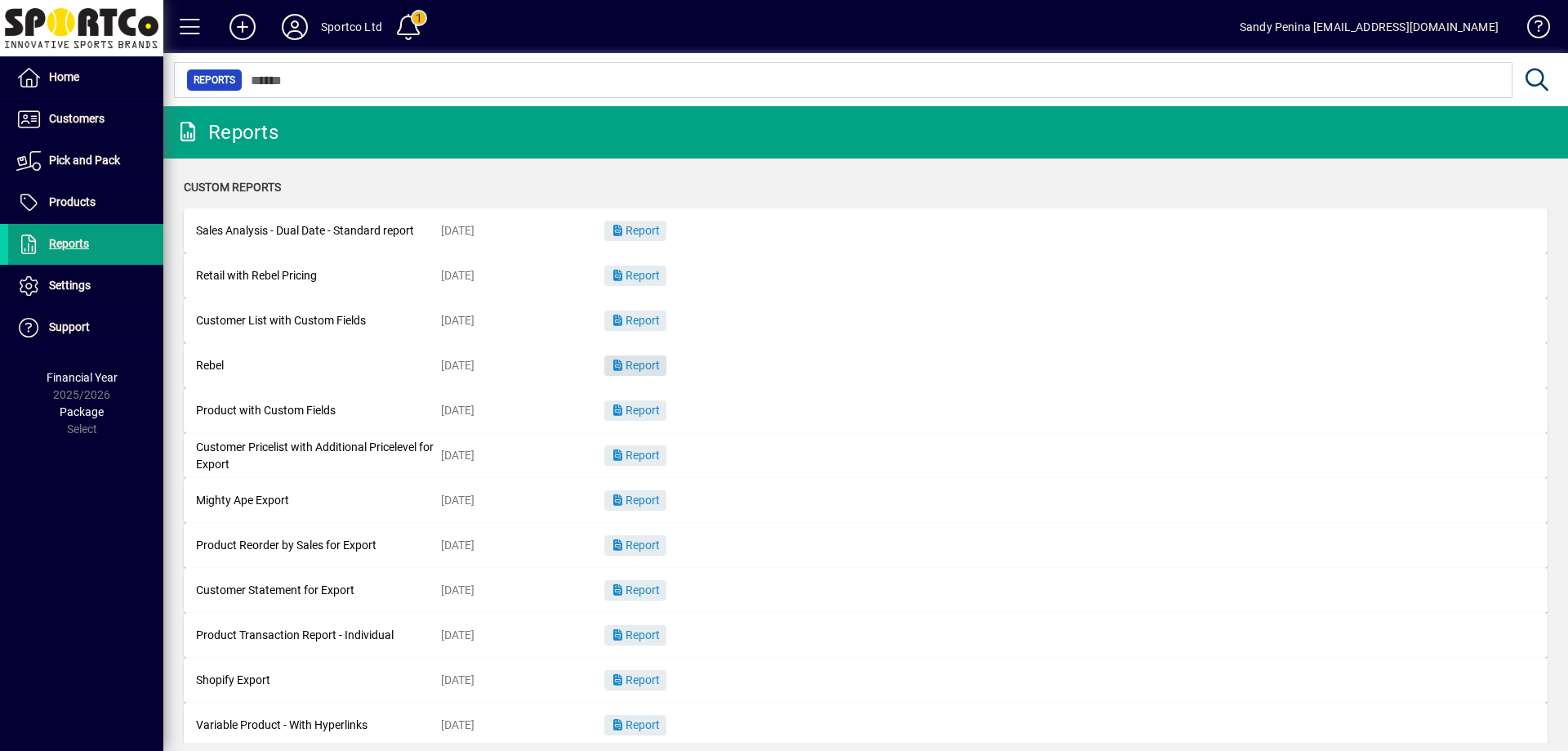
click at [626, 358] on span "button" at bounding box center [635, 367] width 62 height 40
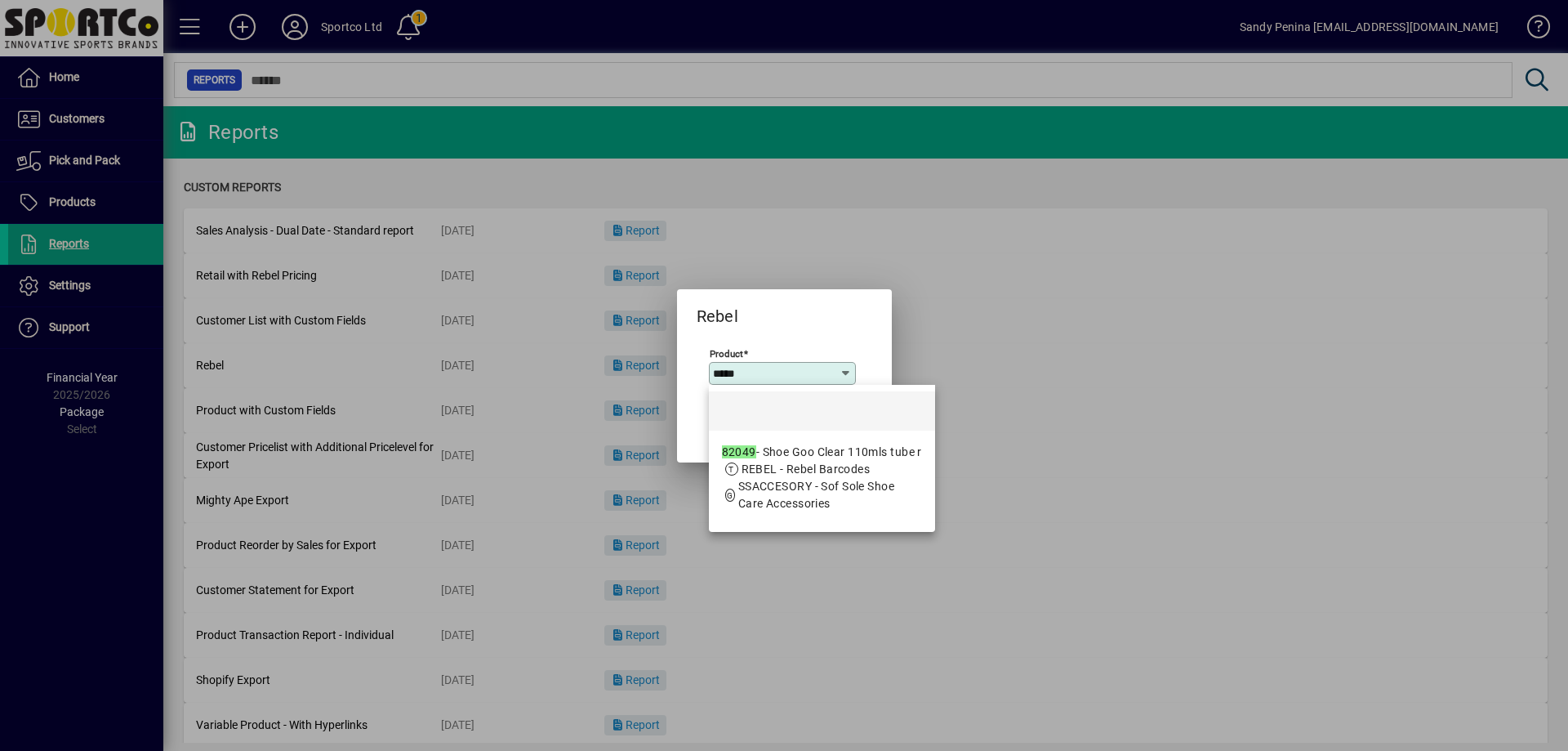
drag, startPoint x: 808, startPoint y: 447, endPoint x: 809, endPoint y: 435, distance: 12.0
click at [808, 446] on div "82049 - Shoe Goo Clear 110mls tube r" at bounding box center [822, 452] width 200 height 17
type input "**********"
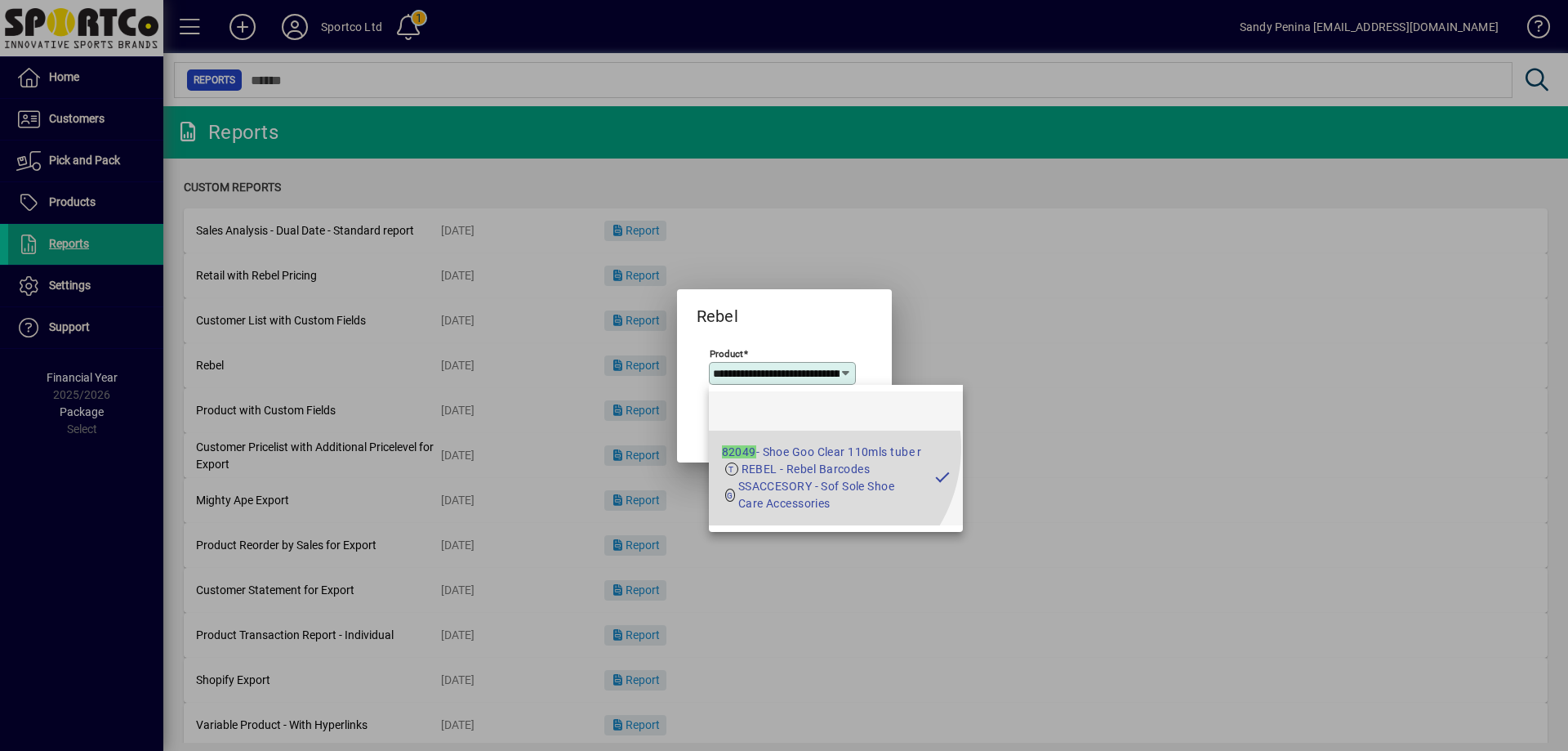
scroll to position [0, 75]
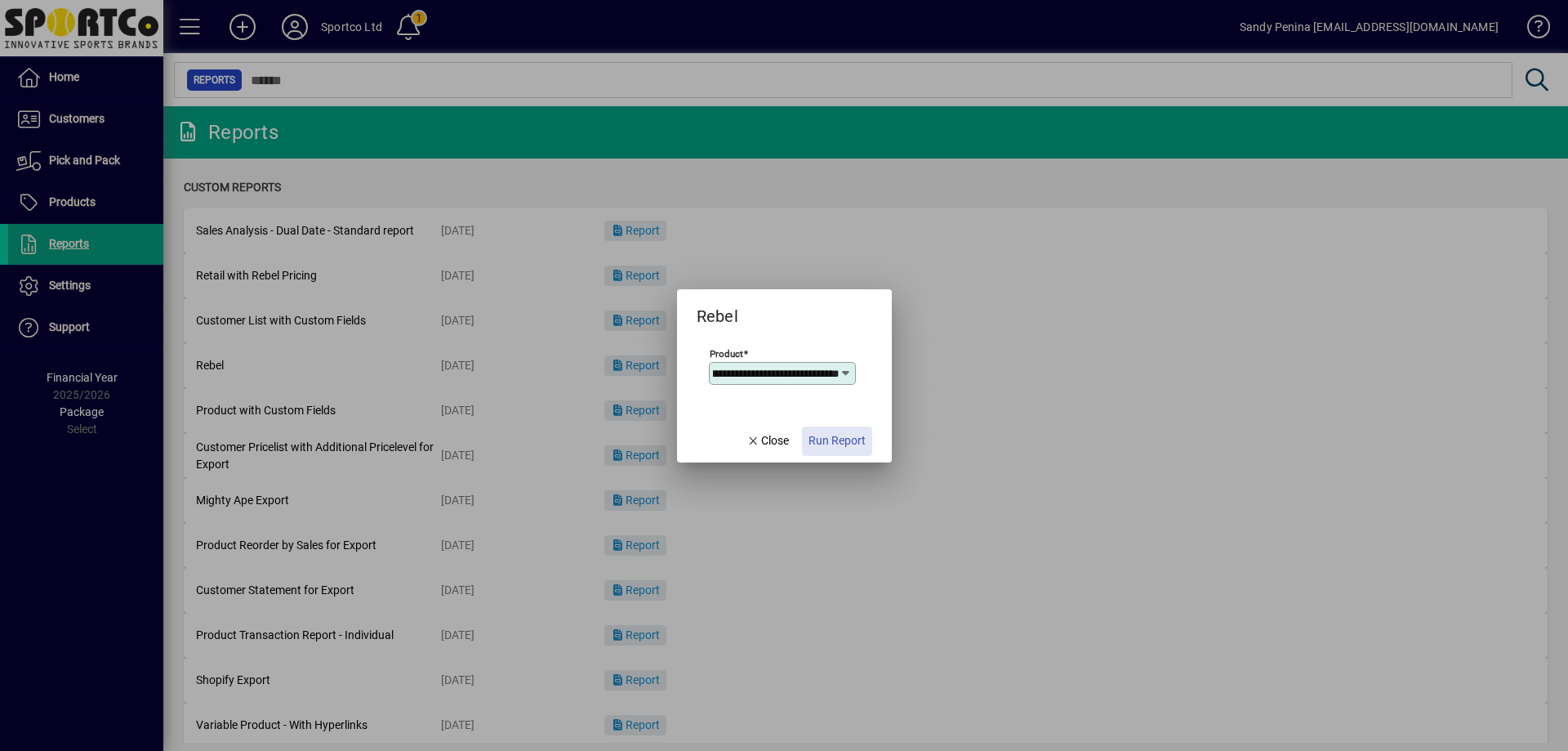
click at [809, 434] on span "Run Report" at bounding box center [838, 440] width 57 height 17
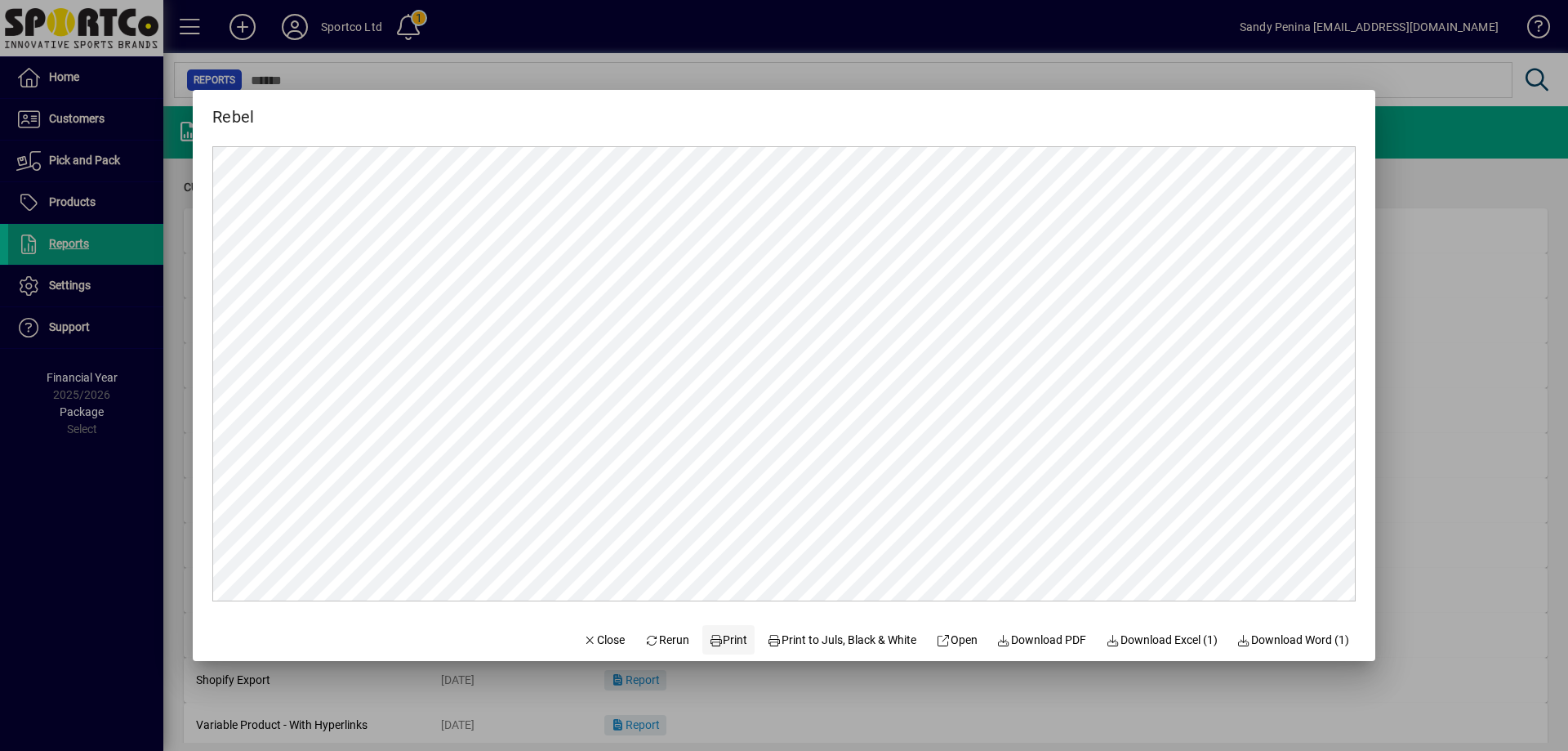
scroll to position [0, 0]
click at [728, 643] on span "Print" at bounding box center [729, 640] width 40 height 17
click at [577, 649] on span "button" at bounding box center [604, 640] width 56 height 40
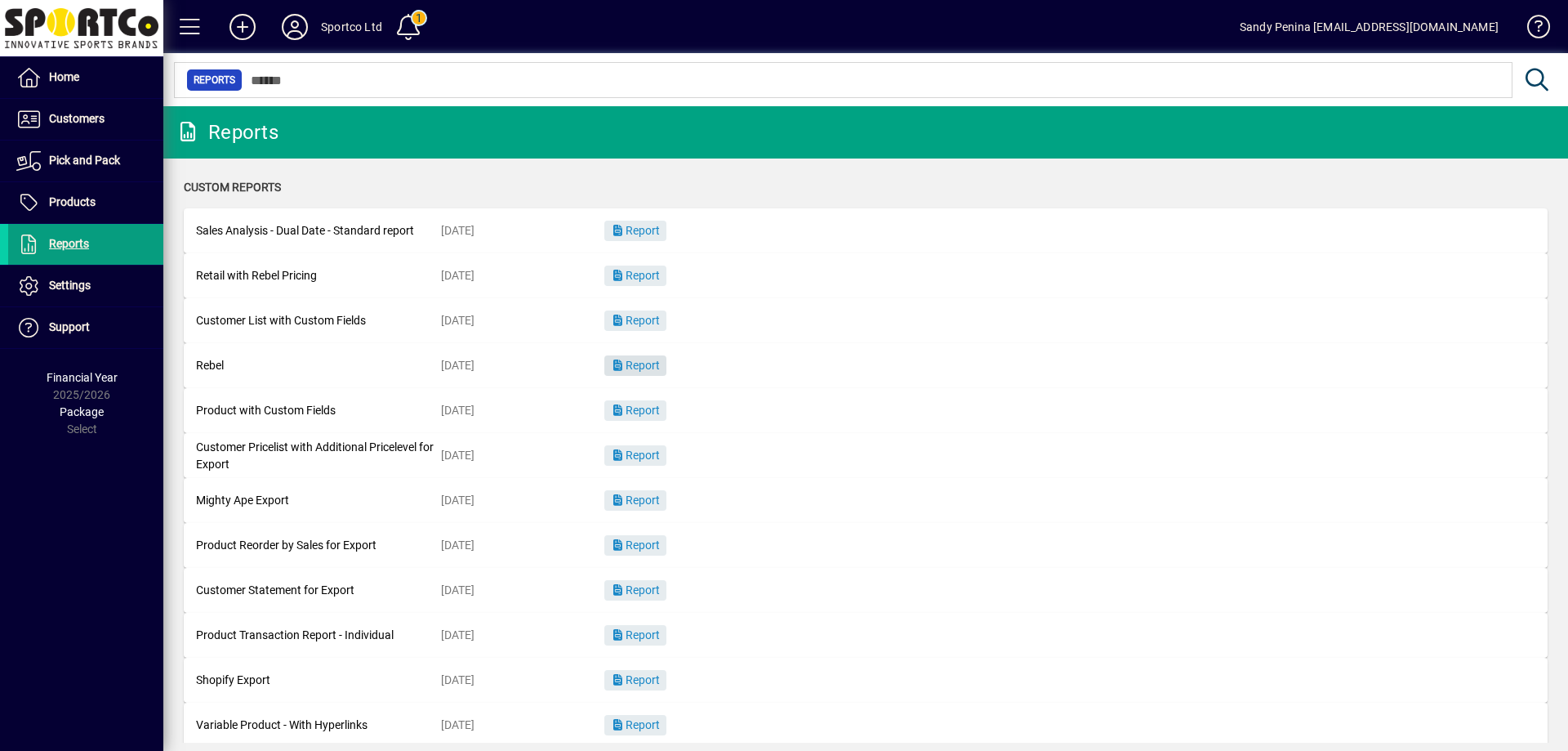
click at [646, 369] on span "Report" at bounding box center [635, 365] width 49 height 13
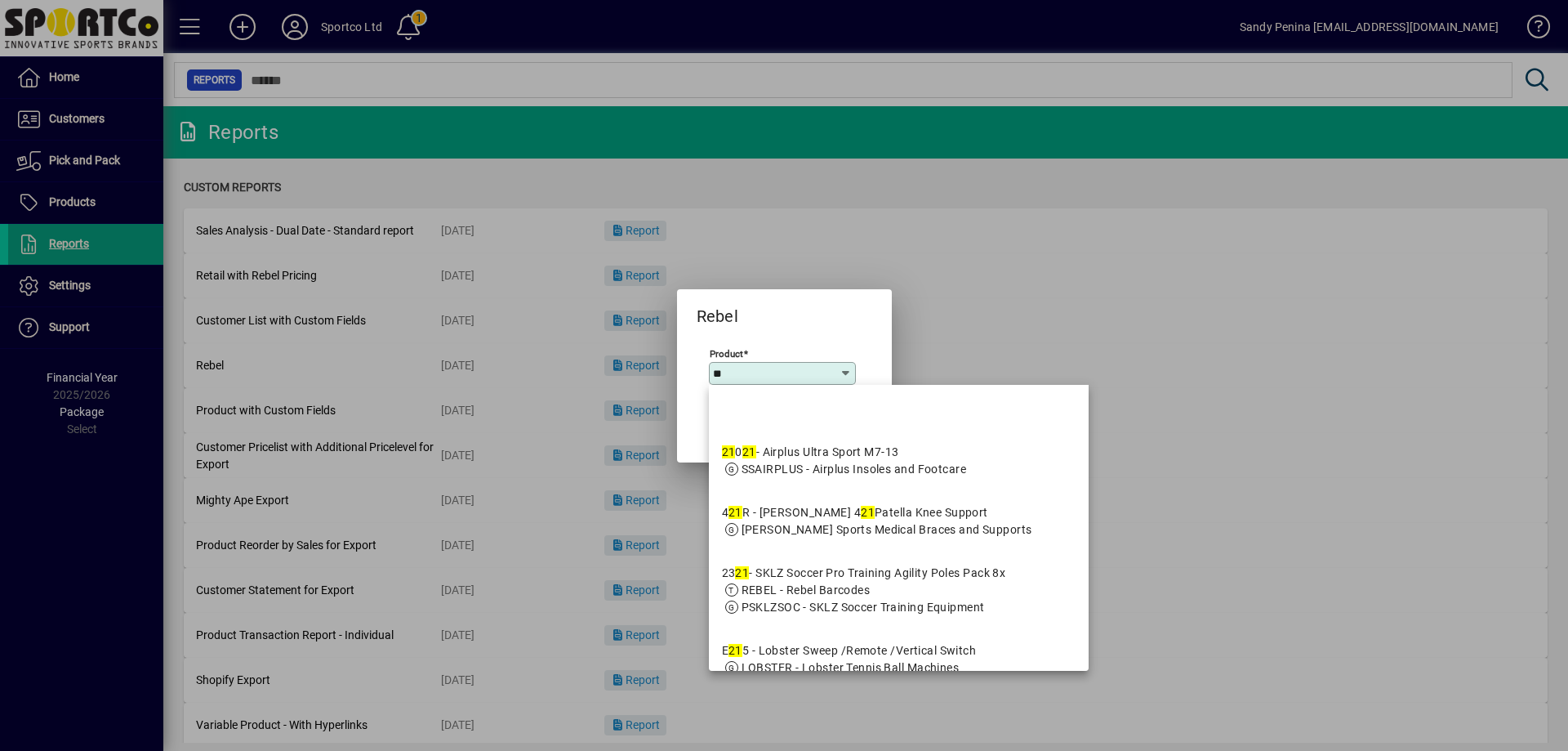
type input "***"
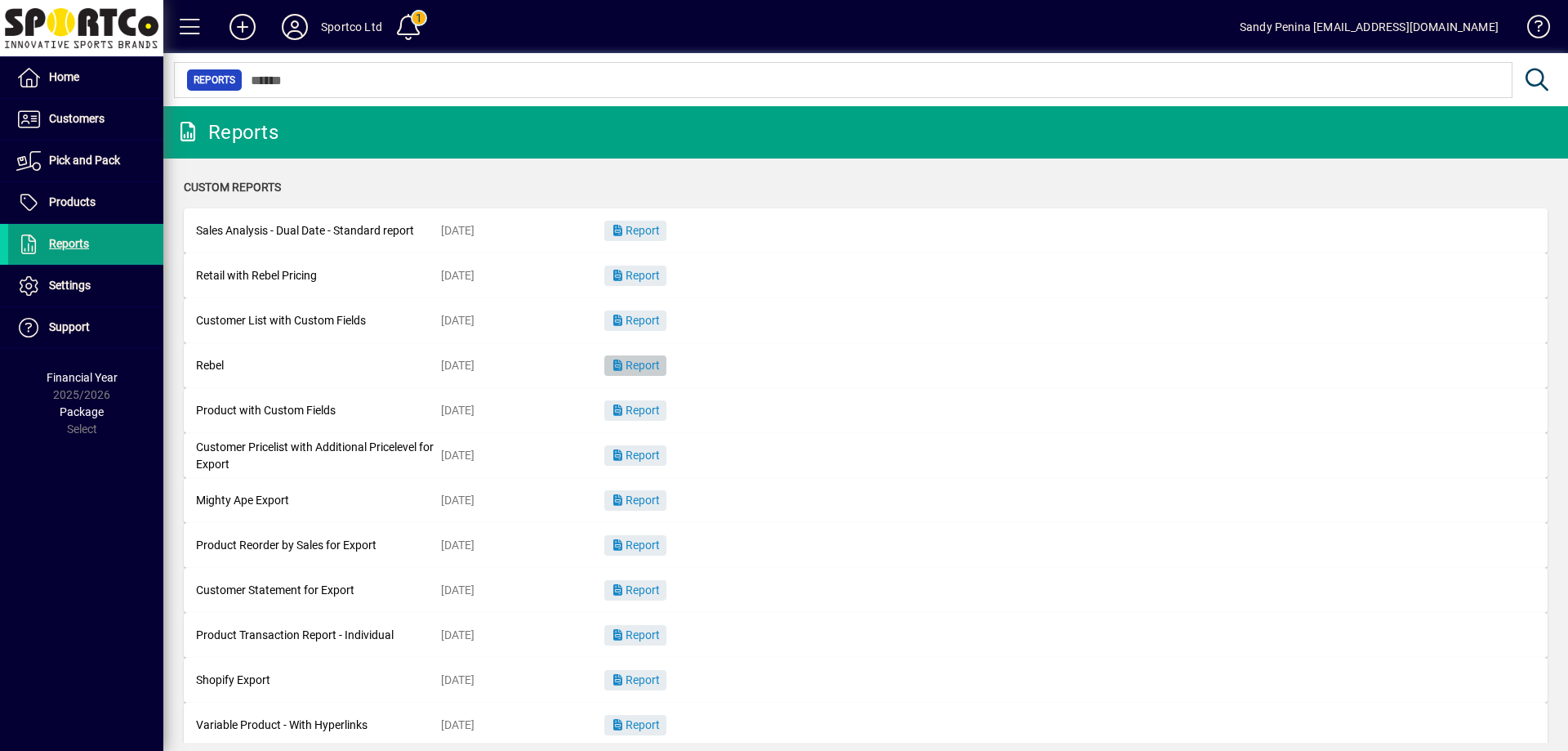
click at [646, 368] on span "Report" at bounding box center [635, 365] width 49 height 13
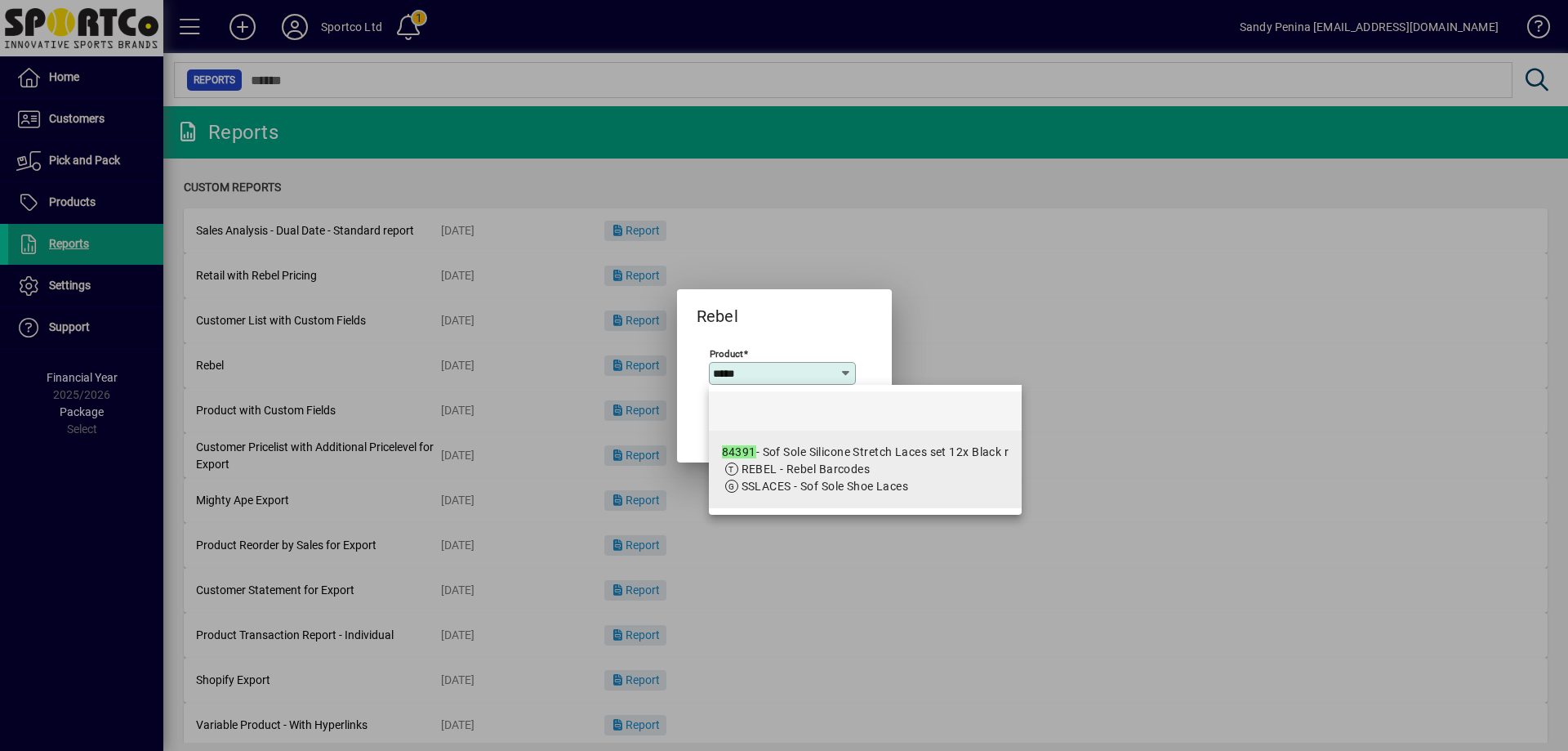
click at [976, 500] on mat-option "84391 - Sof Sole Silicone Stretch Laces set 12x Black r REBEL - Rebel Barcodes …" at bounding box center [866, 469] width 313 height 77
type input "**********"
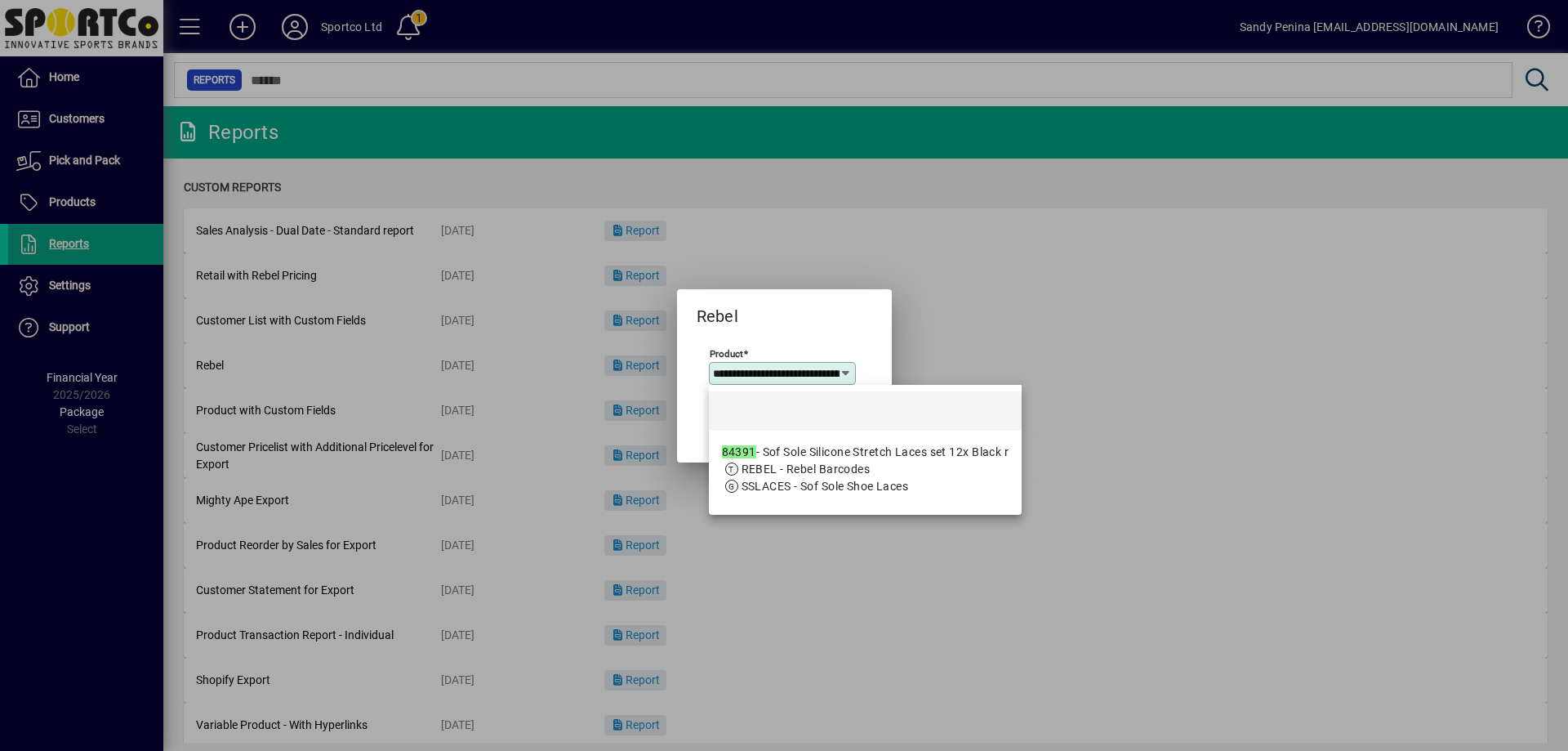
scroll to position [0, 163]
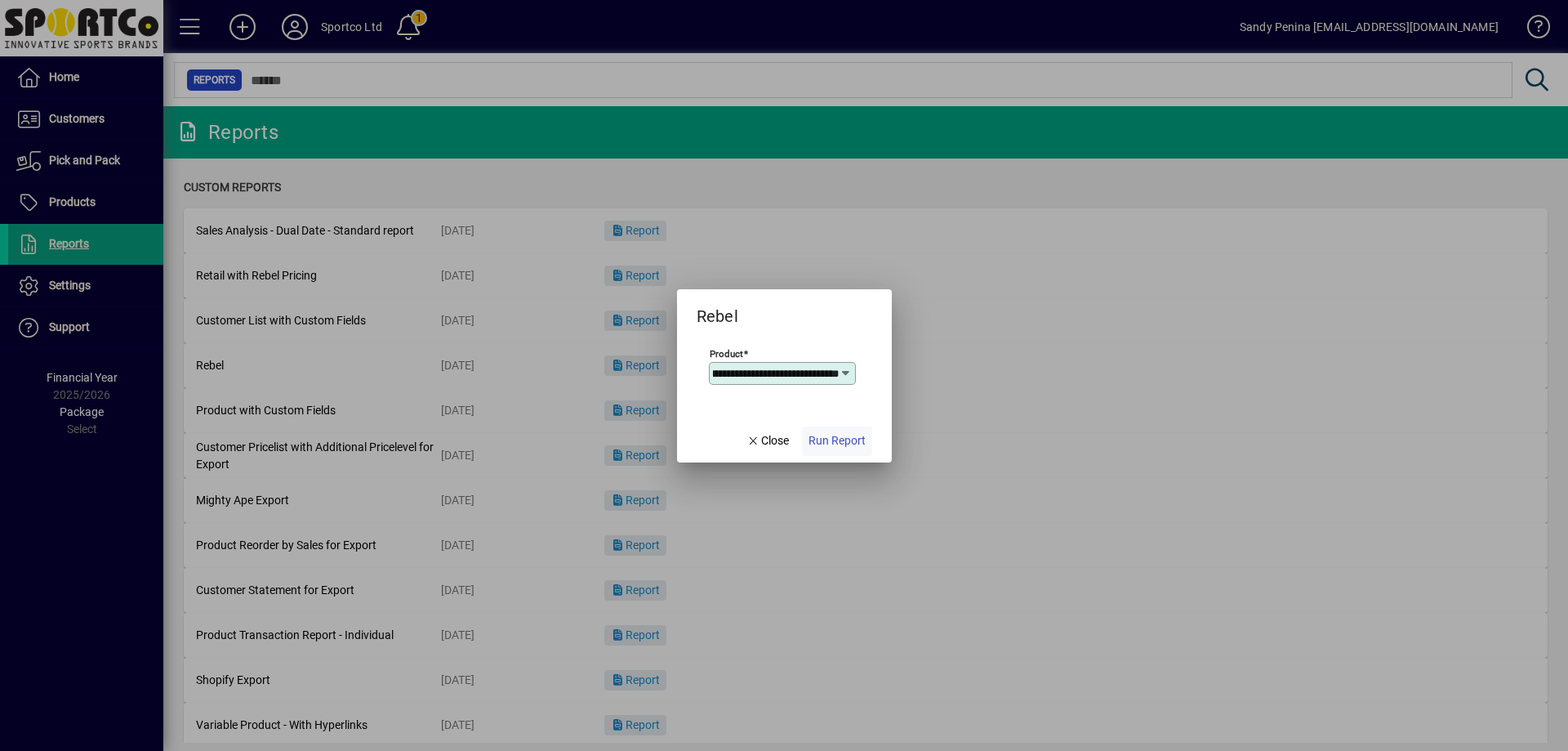
click at [861, 439] on span "Run Report" at bounding box center [838, 440] width 57 height 17
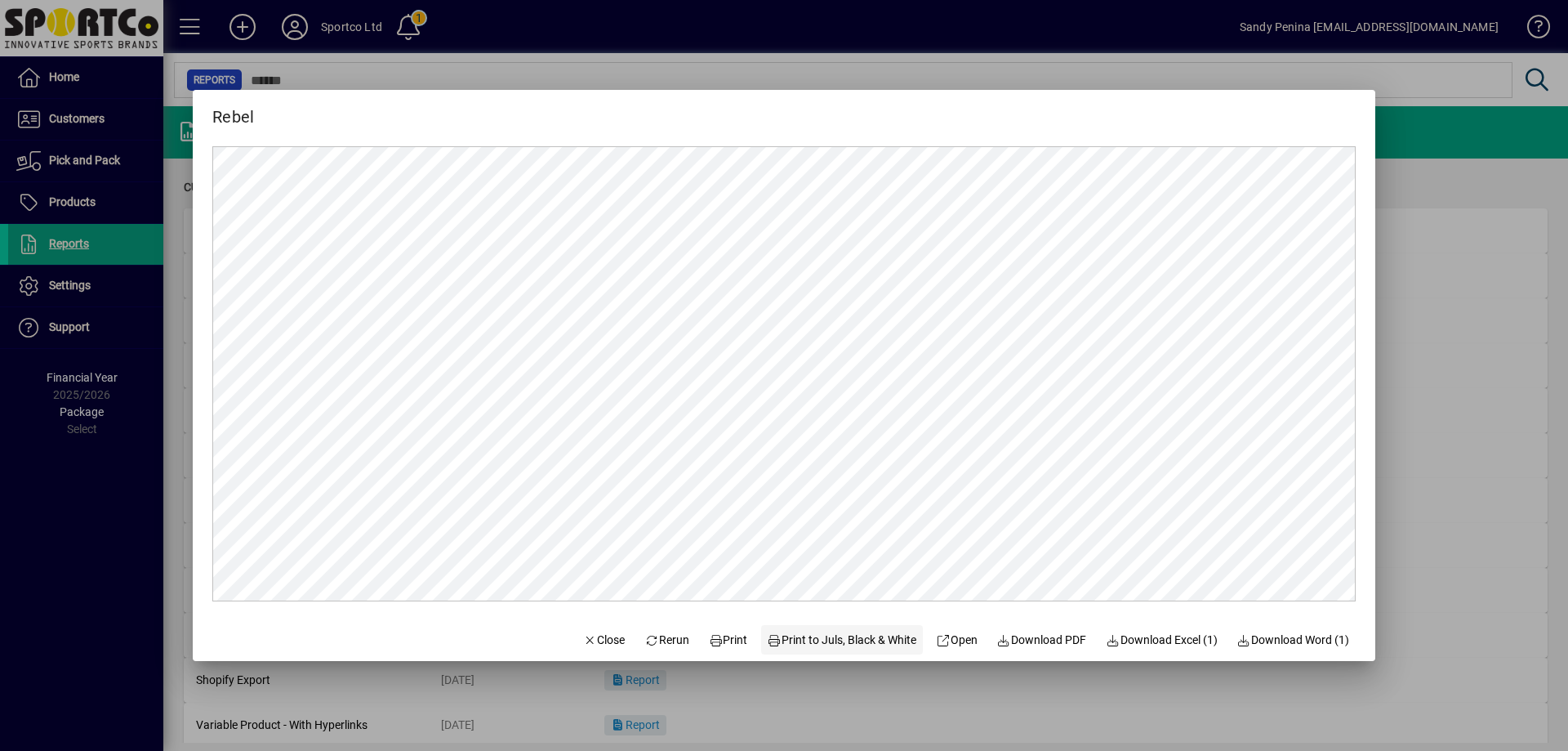
scroll to position [0, 0]
click at [731, 638] on span "Print" at bounding box center [729, 640] width 40 height 17
click at [589, 641] on span "Close" at bounding box center [603, 640] width 42 height 17
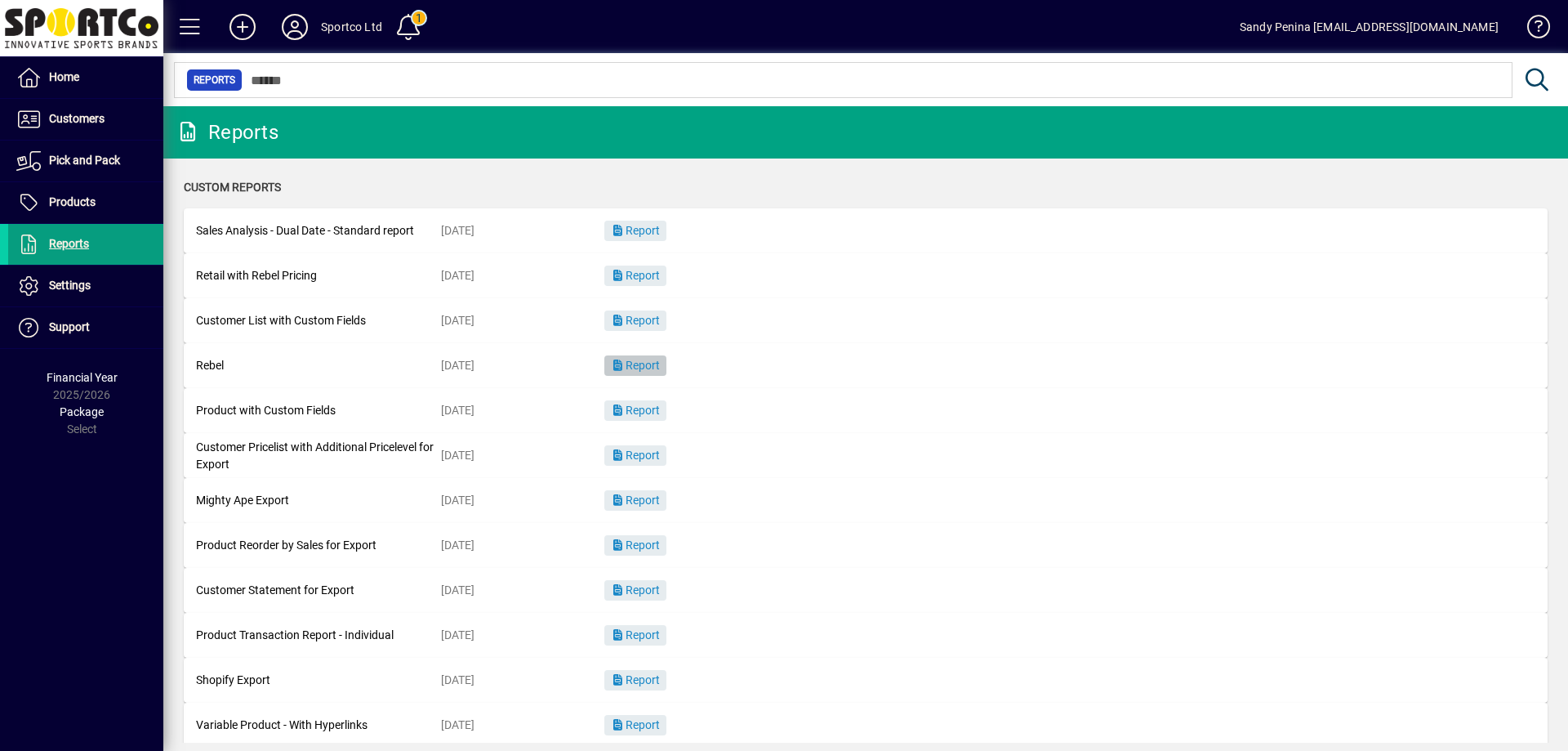
click at [645, 364] on span "Report" at bounding box center [635, 365] width 49 height 13
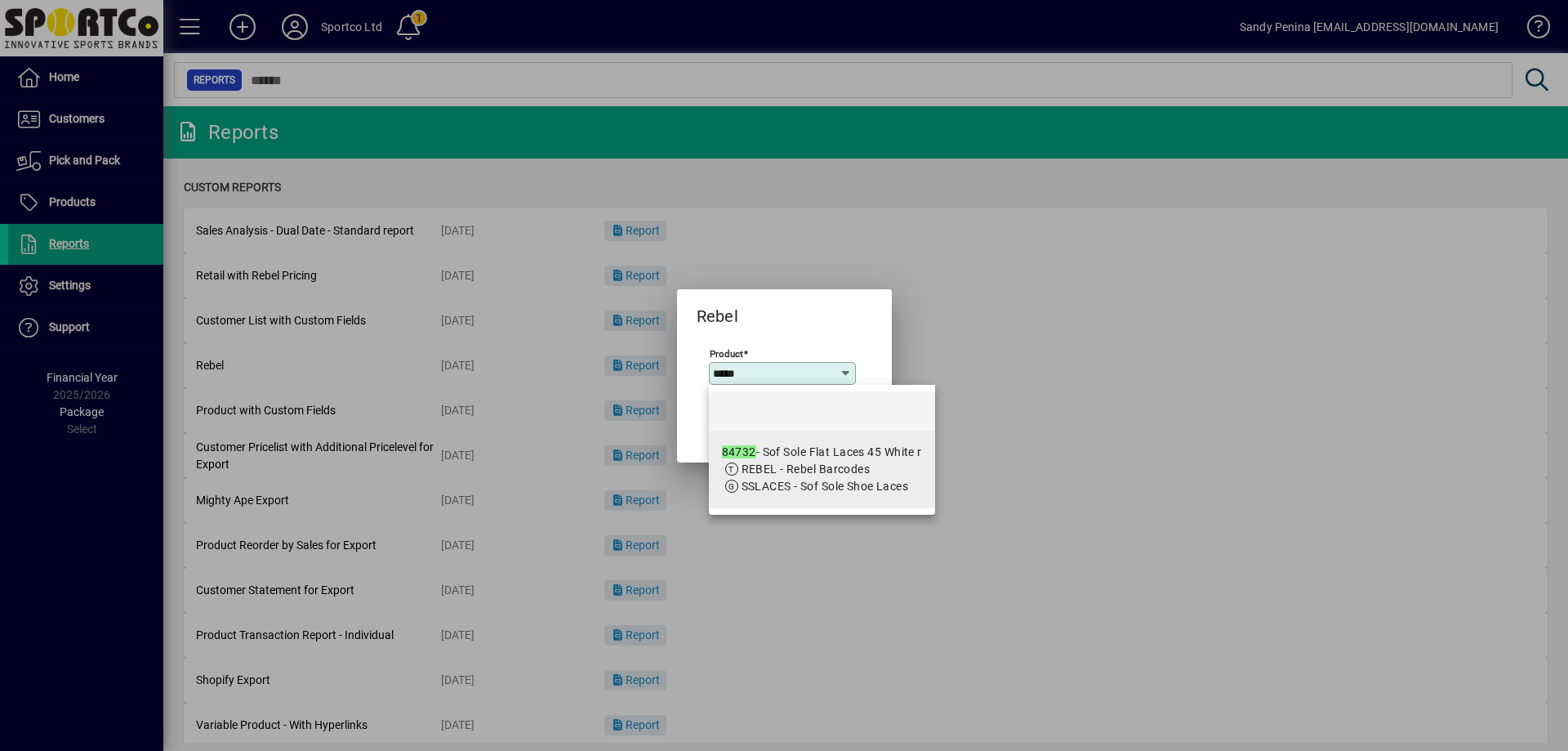
click at [776, 447] on div "84732 - Sof Sole Flat Laces 45 White r" at bounding box center [822, 452] width 200 height 17
type input "**********"
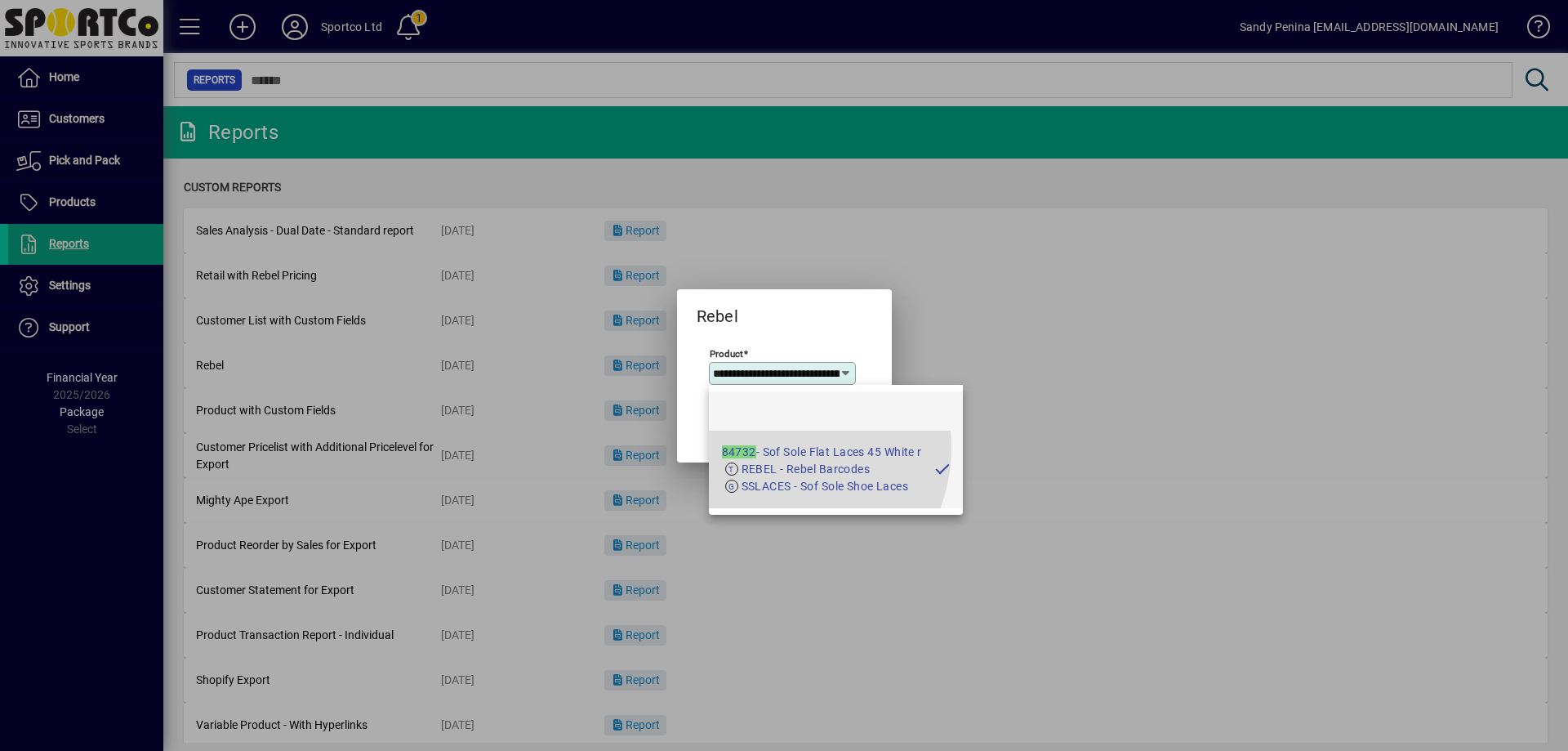
scroll to position [0, 76]
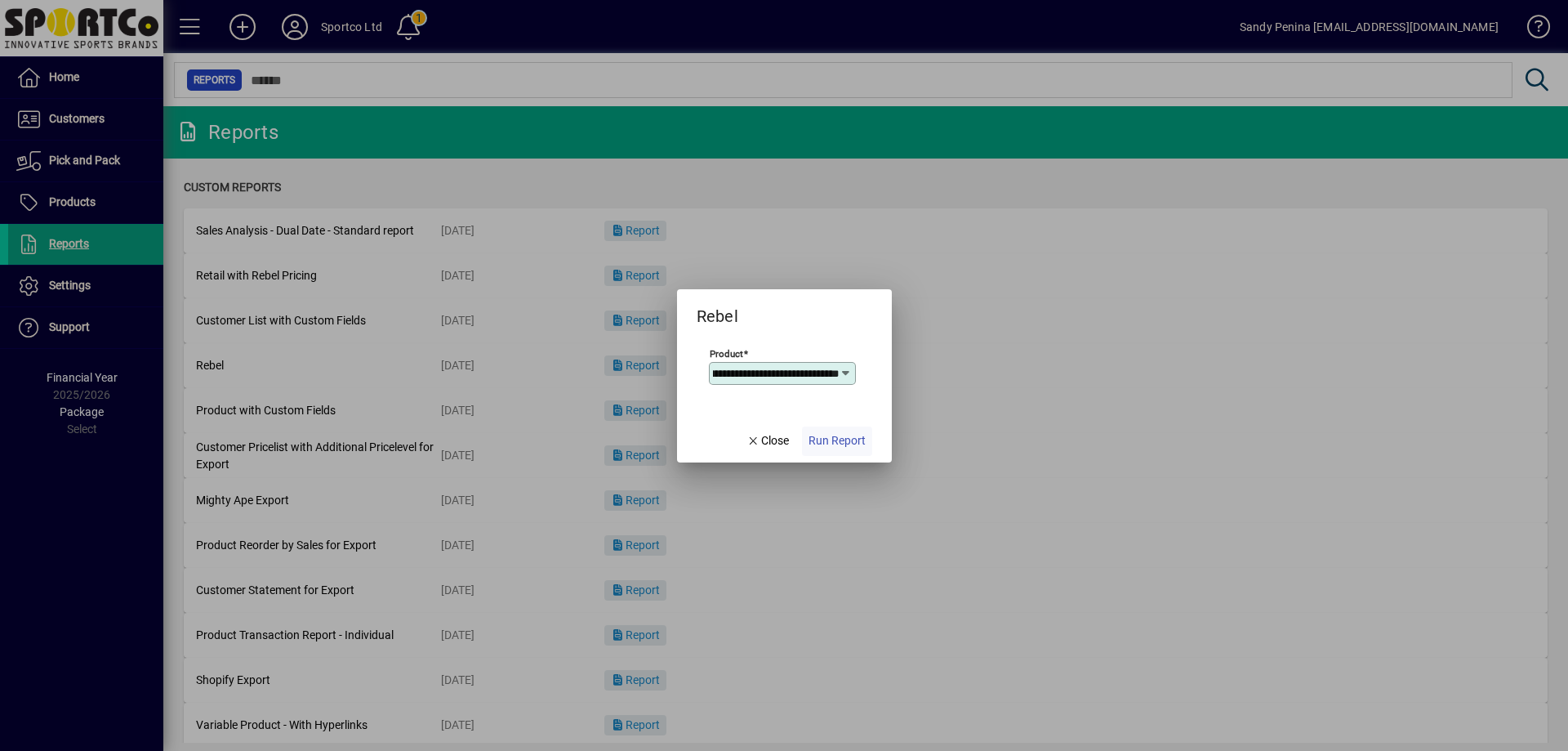
click at [820, 440] on span "Run Report" at bounding box center [838, 440] width 57 height 17
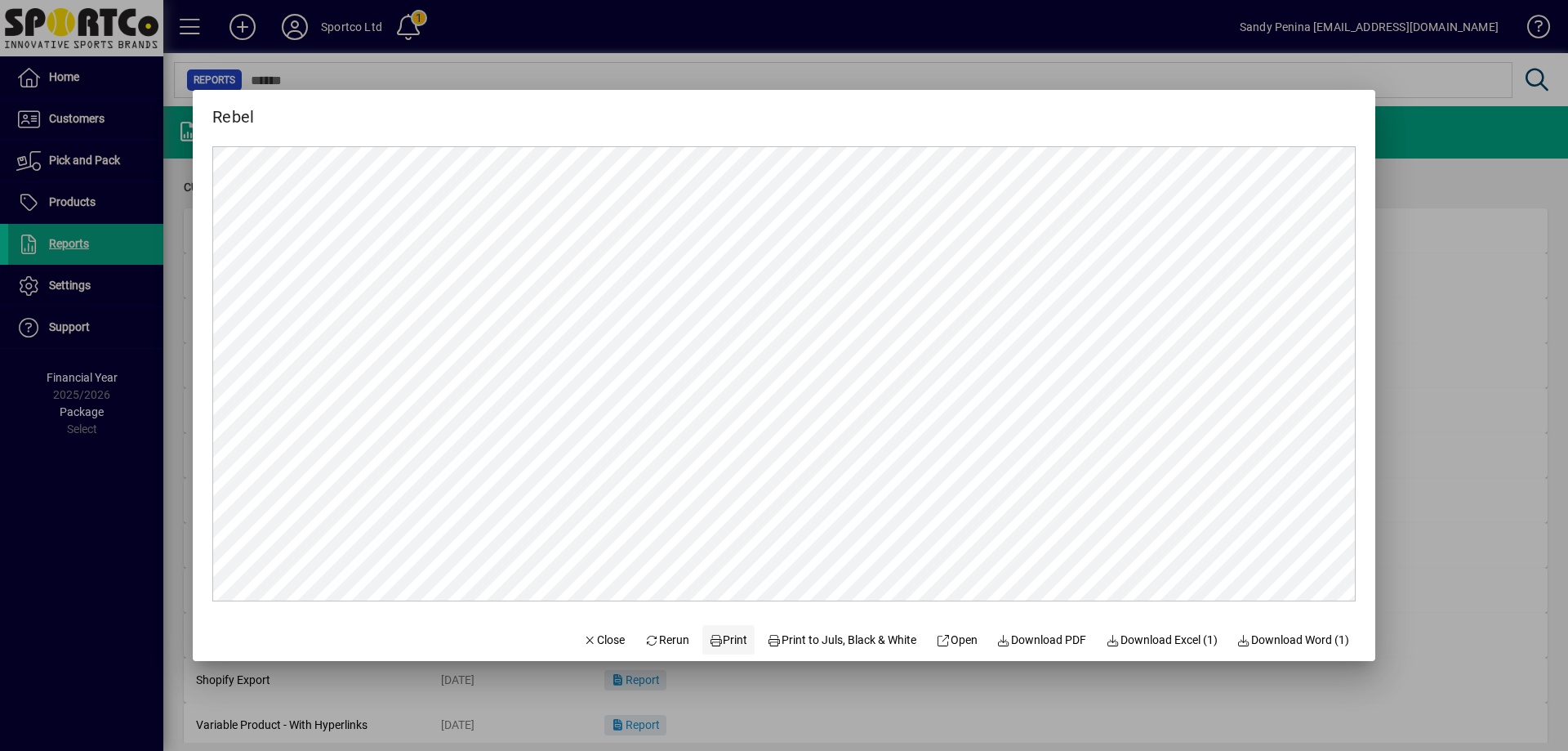
scroll to position [0, 0]
click at [723, 629] on span at bounding box center [728, 640] width 52 height 40
click at [584, 641] on span "Close" at bounding box center [603, 640] width 42 height 17
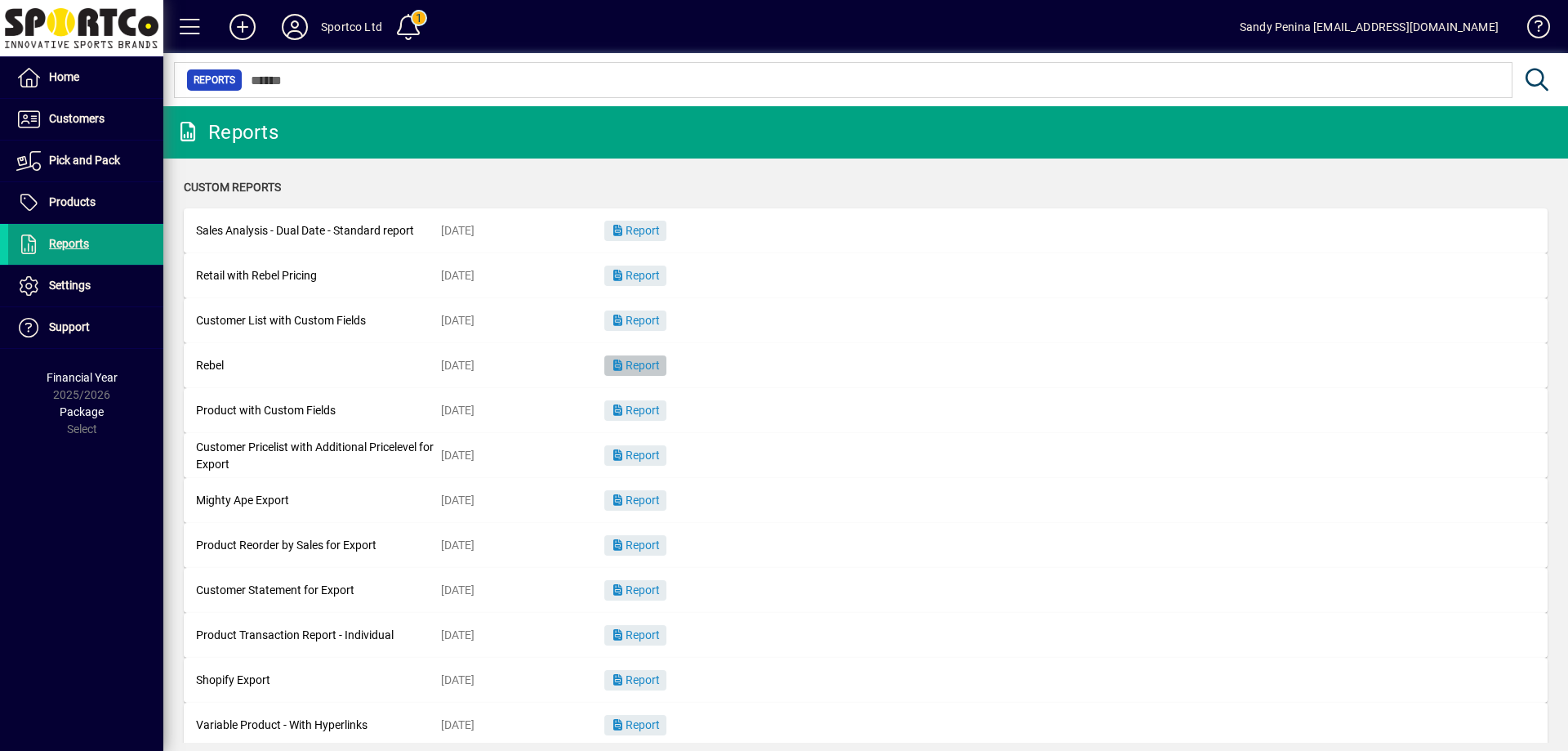
click at [638, 372] on span "Report" at bounding box center [635, 365] width 49 height 13
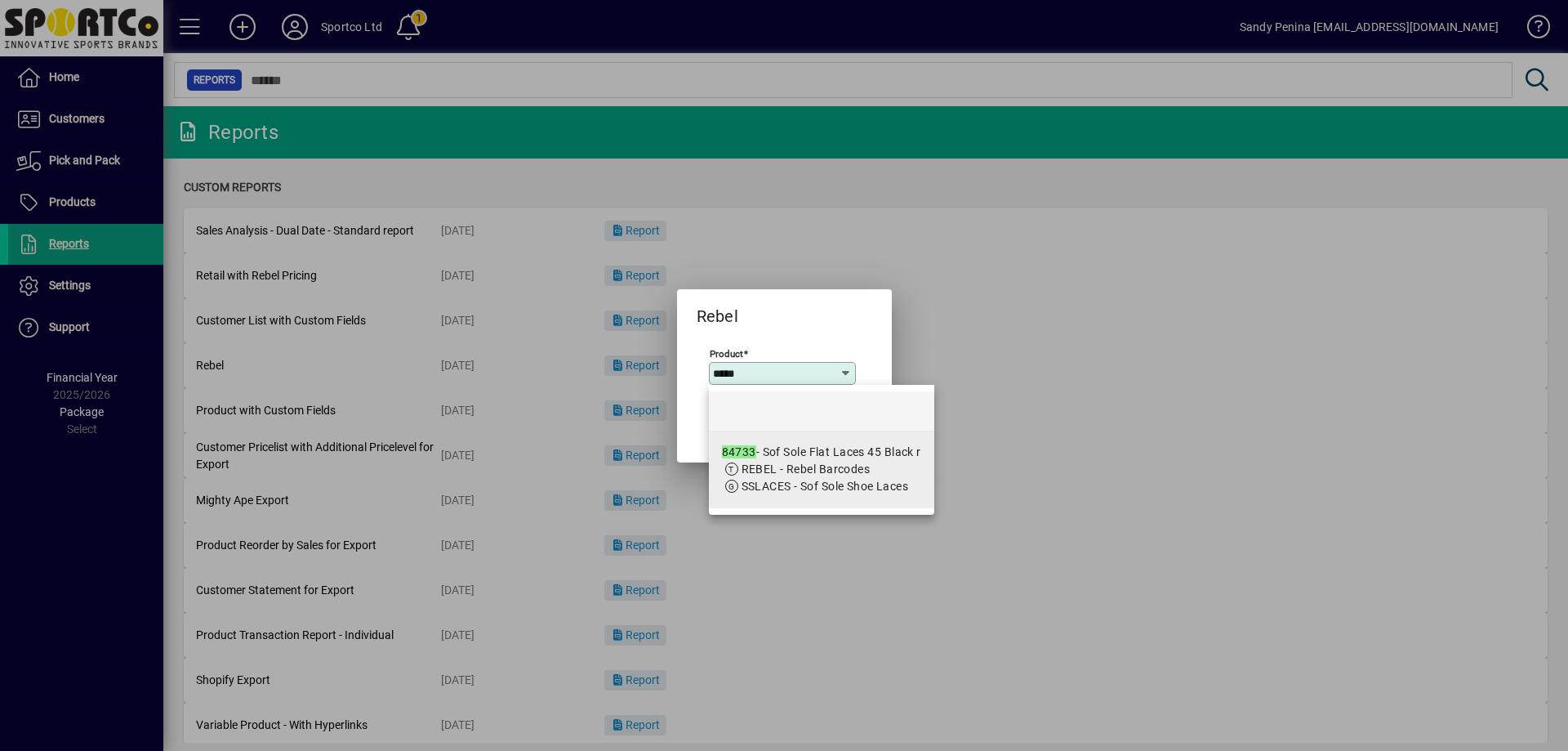
click at [772, 465] on span "REBEL - Rebel Barcodes" at bounding box center [806, 469] width 129 height 13
type input "**********"
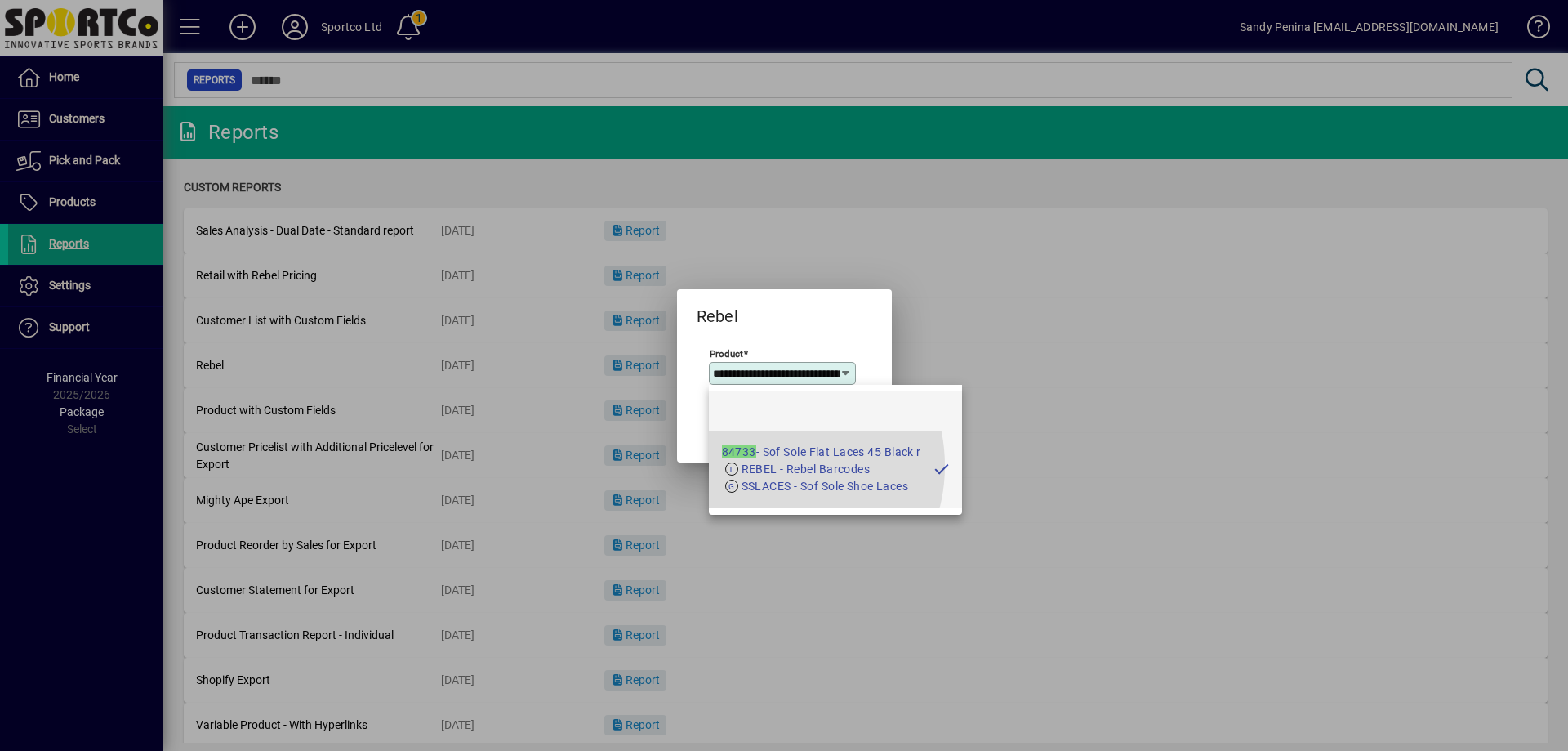
scroll to position [0, 75]
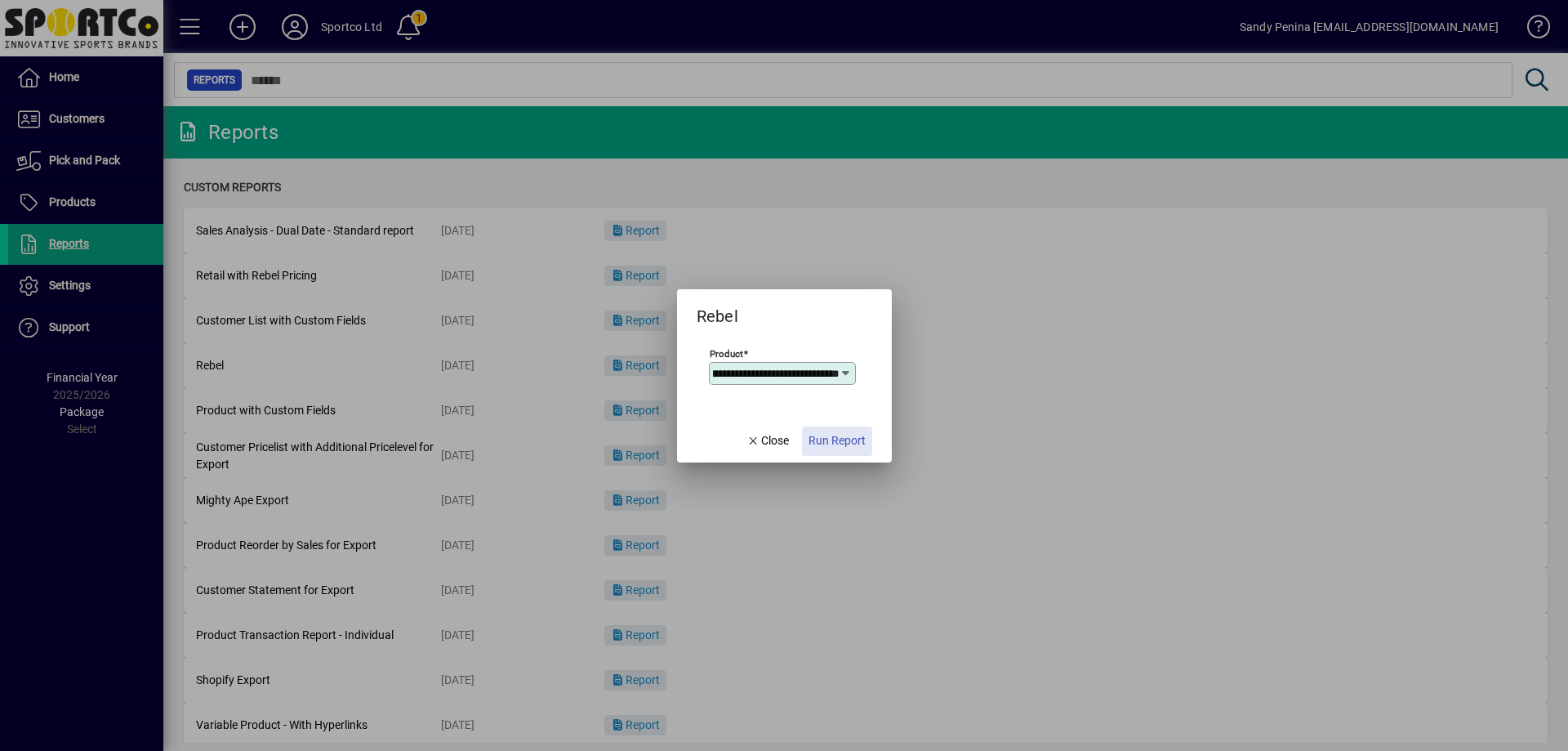
click at [848, 450] on span "button" at bounding box center [837, 441] width 70 height 40
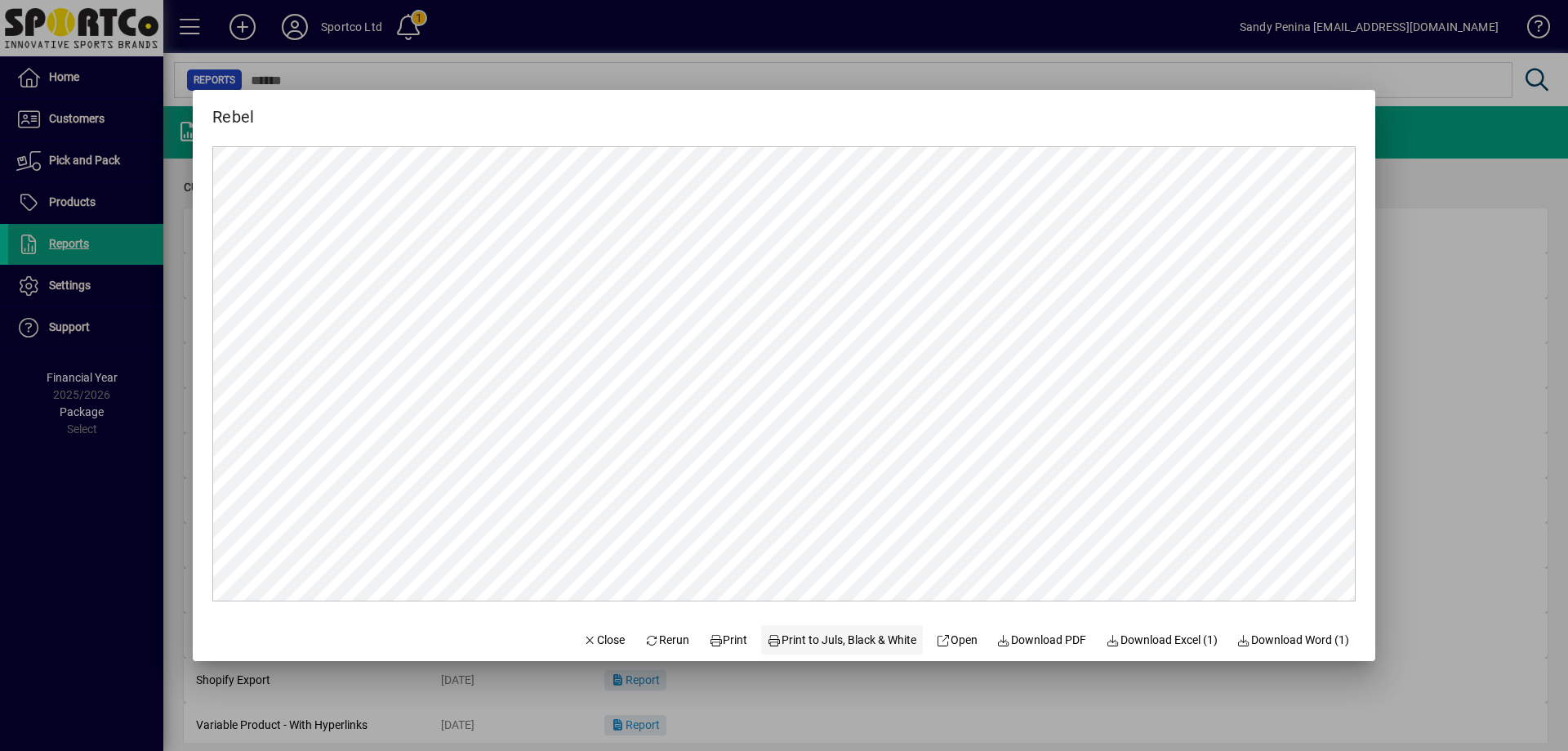
scroll to position [0, 0]
click at [709, 644] on icon at bounding box center [717, 641] width 14 height 12
click at [610, 643] on span "button" at bounding box center [604, 640] width 56 height 40
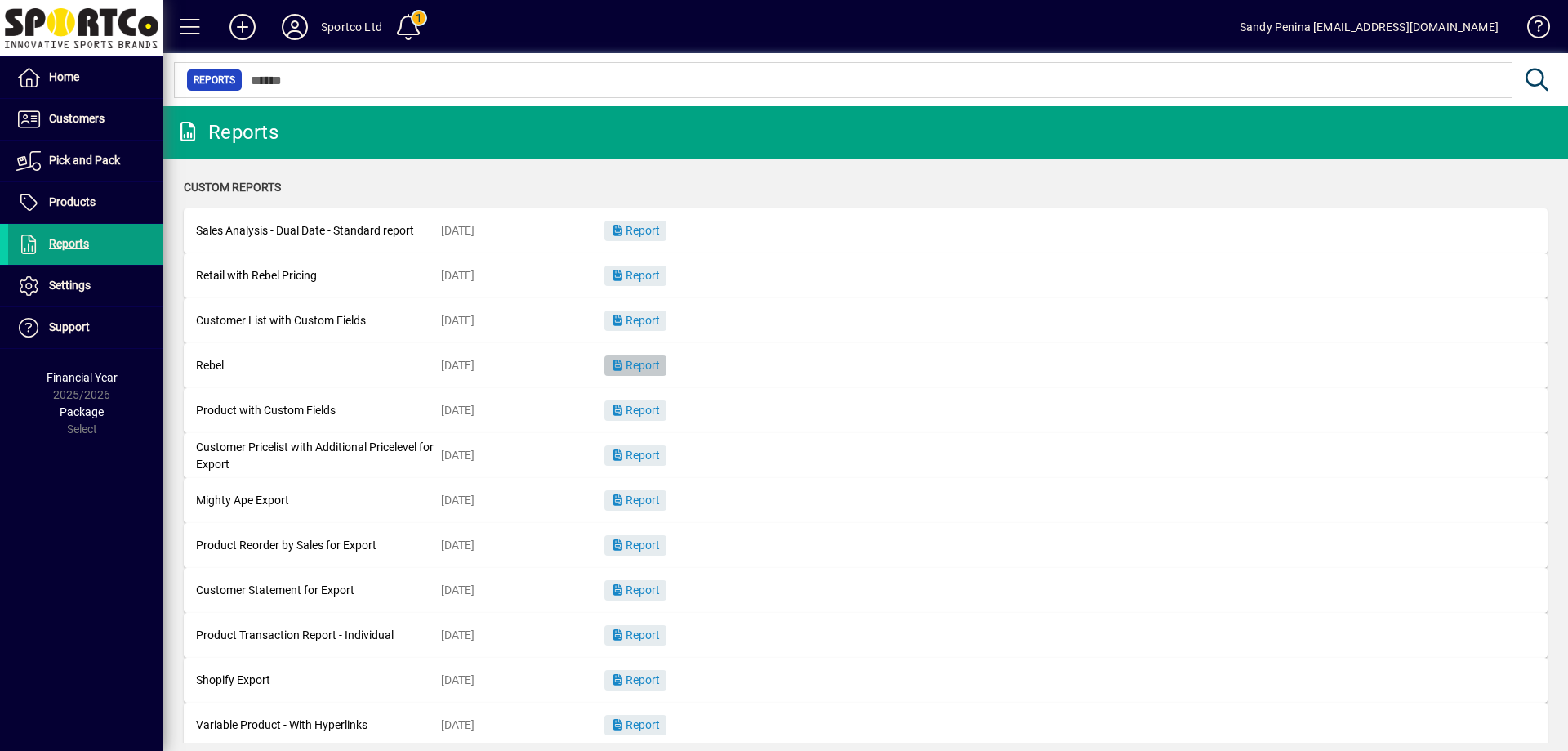
click at [651, 358] on span "button" at bounding box center [635, 367] width 62 height 40
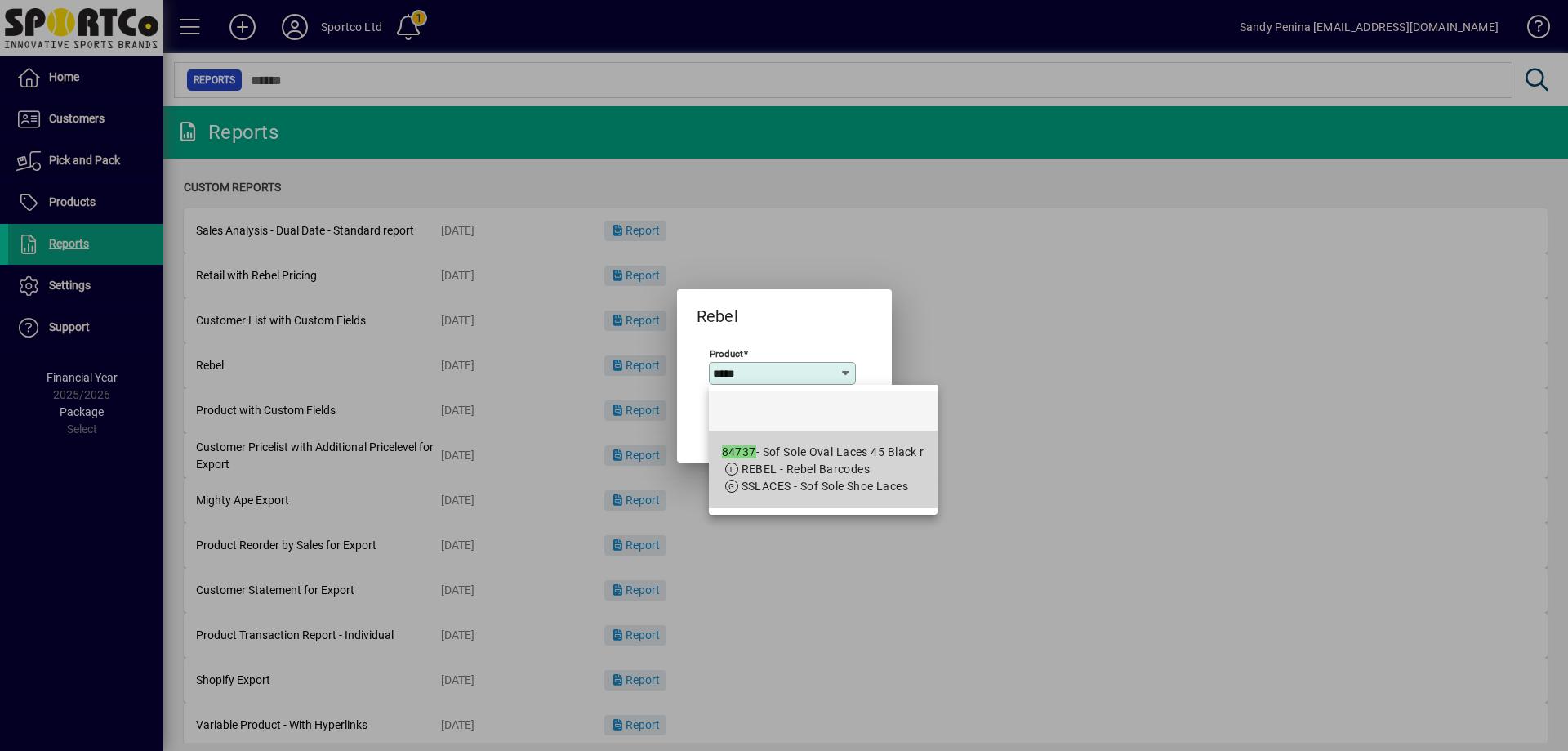
click at [775, 454] on div "84737 - Sof Sole Oval Laces 45 Black r" at bounding box center [824, 452] width 203 height 17
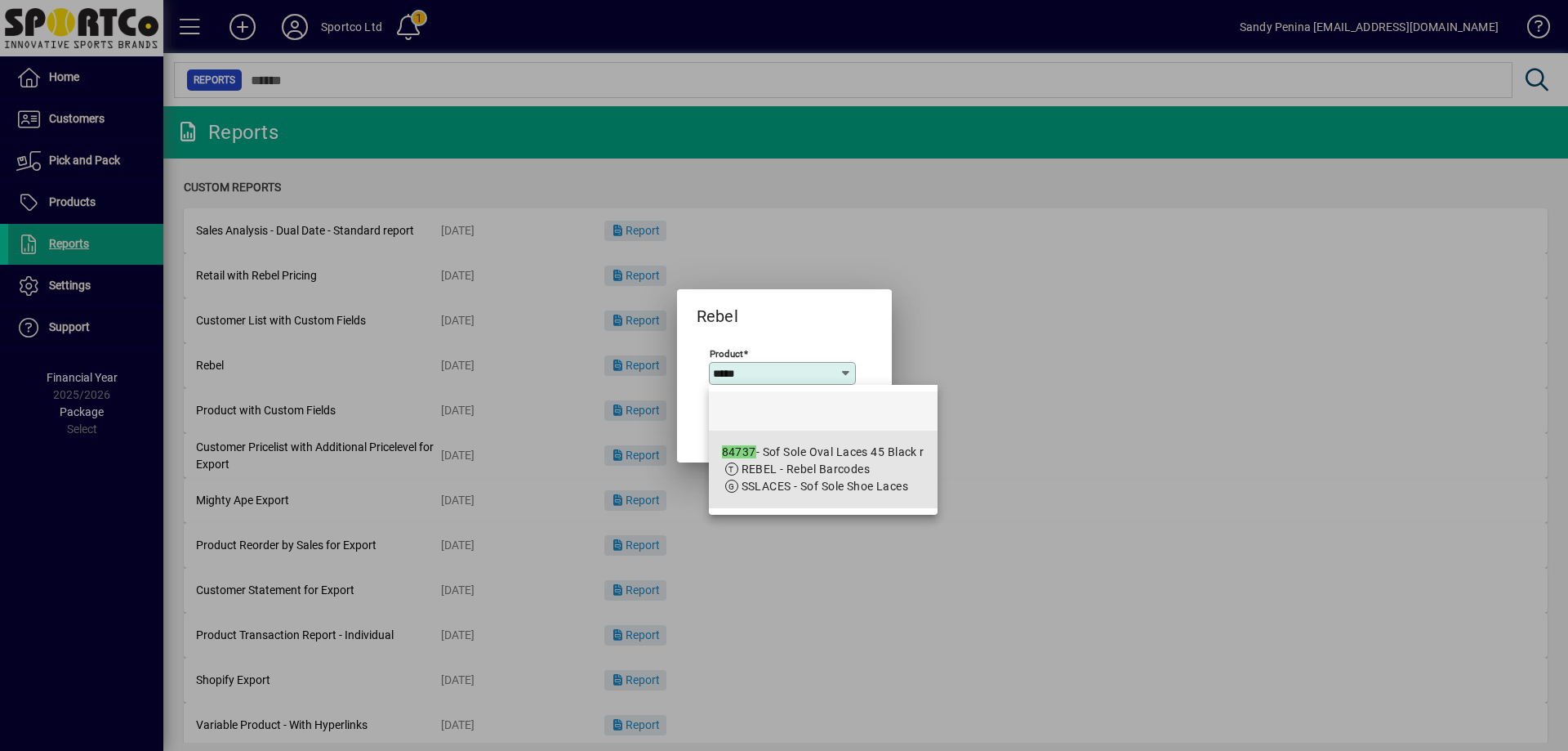
type input "**********"
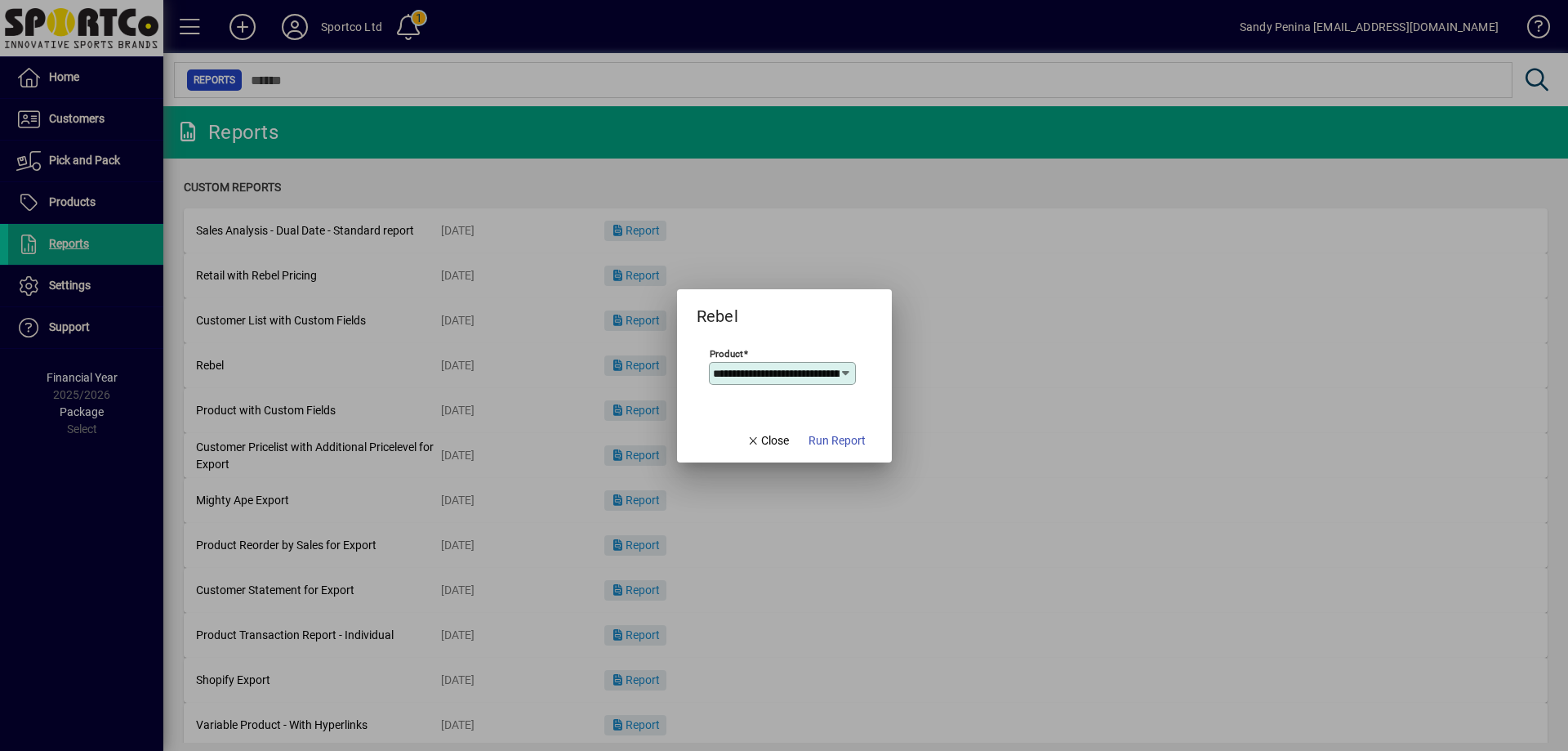
scroll to position [0, 77]
click at [836, 453] on span "button" at bounding box center [837, 441] width 70 height 40
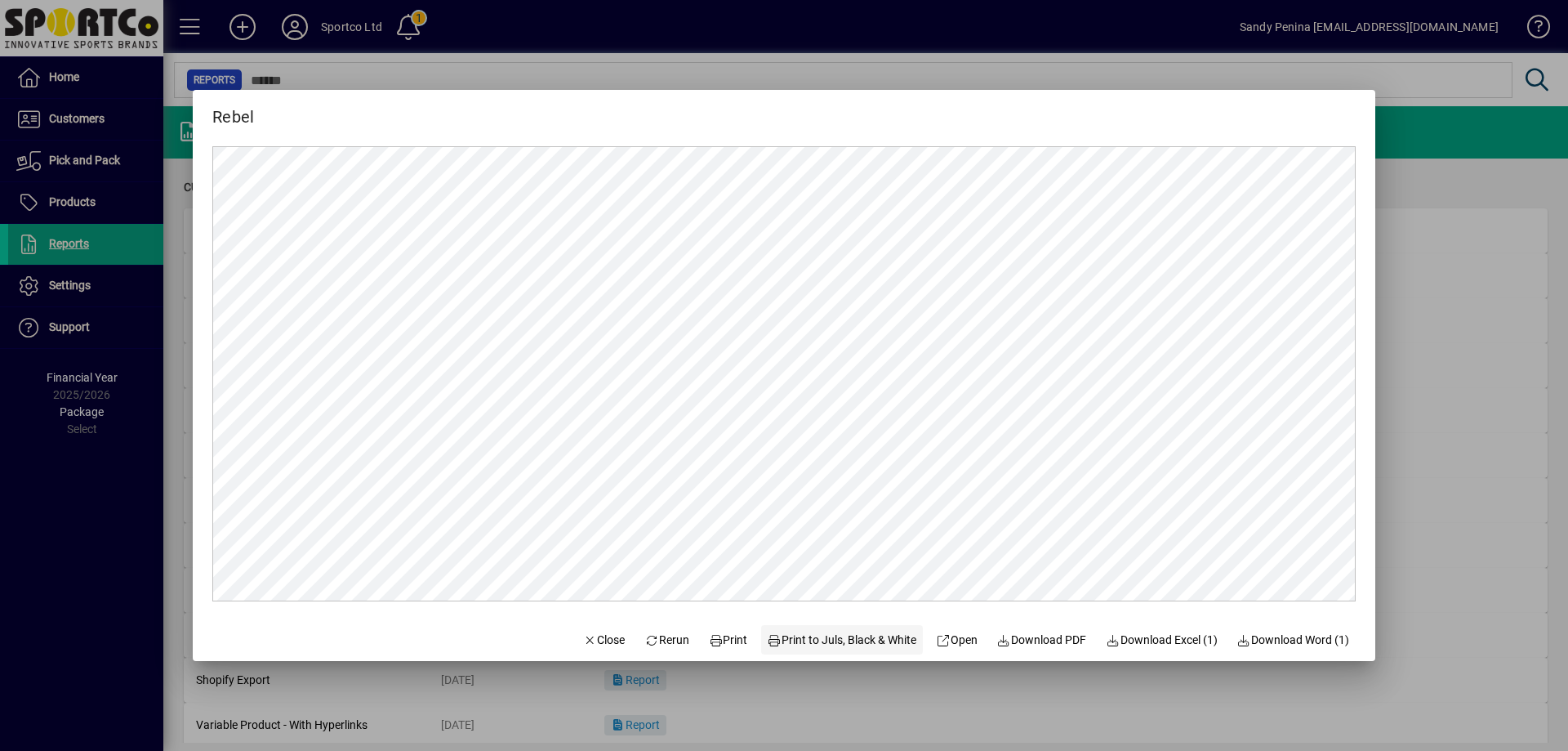
scroll to position [0, 0]
click at [724, 641] on span "Print" at bounding box center [729, 640] width 40 height 17
click at [557, 639] on mat-dialog-actions "Close Rerun Print Print to Juls, Black & White Open Download PDF Download Excel…" at bounding box center [966, 640] width 819 height 43
click at [583, 643] on icon "button" at bounding box center [590, 641] width 14 height 12
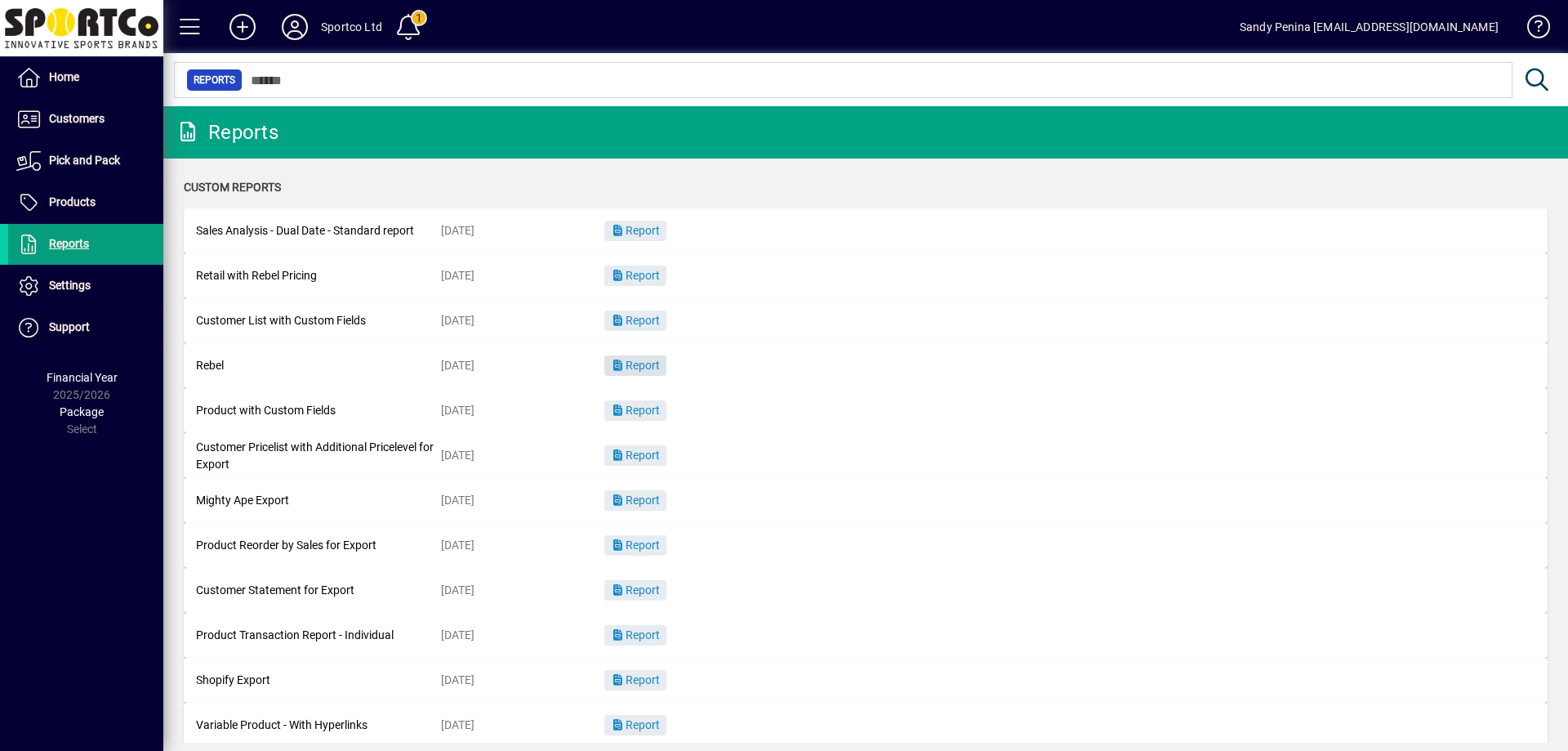
click at [664, 365] on span "button" at bounding box center [635, 367] width 62 height 40
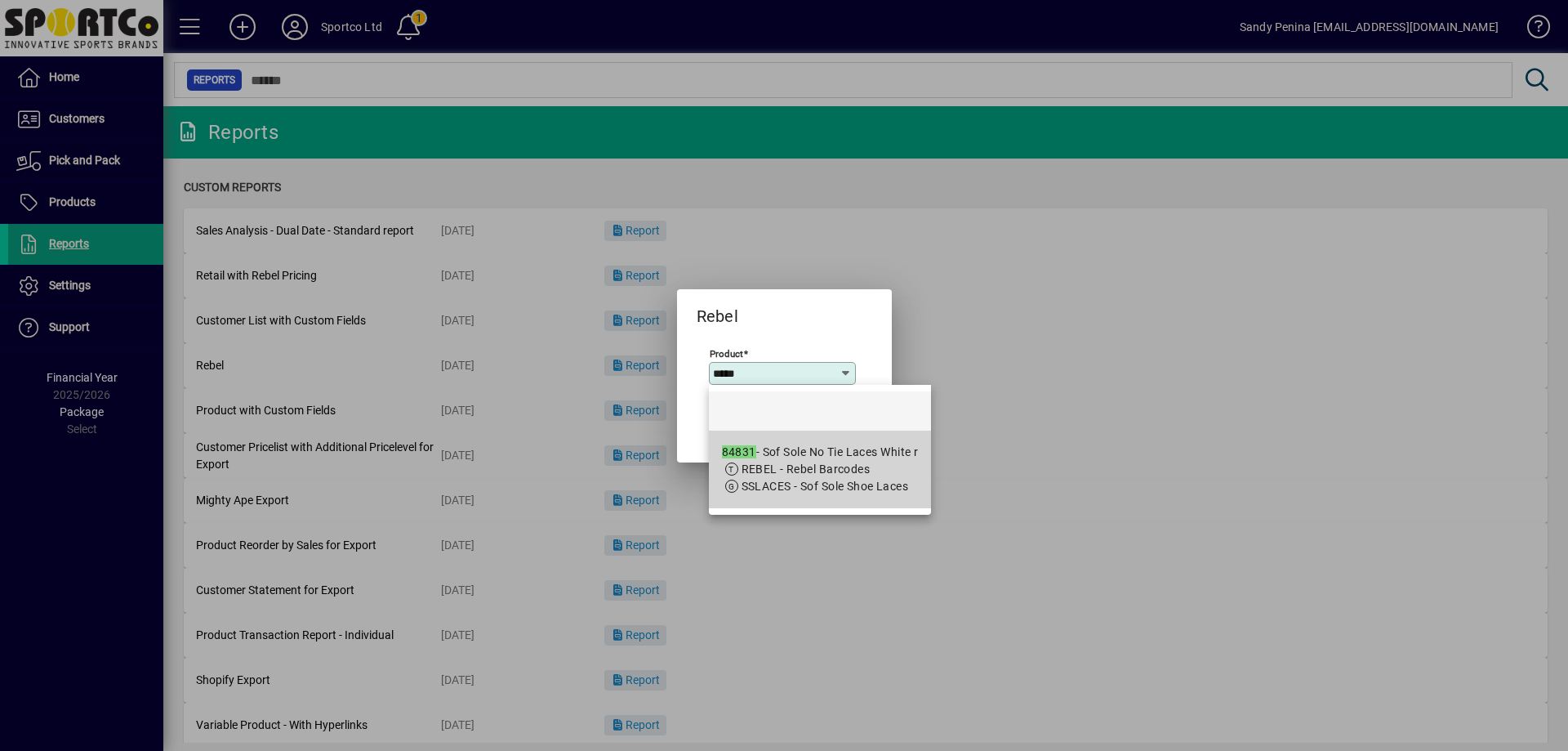
click at [734, 452] on em "84831" at bounding box center [739, 452] width 34 height 13
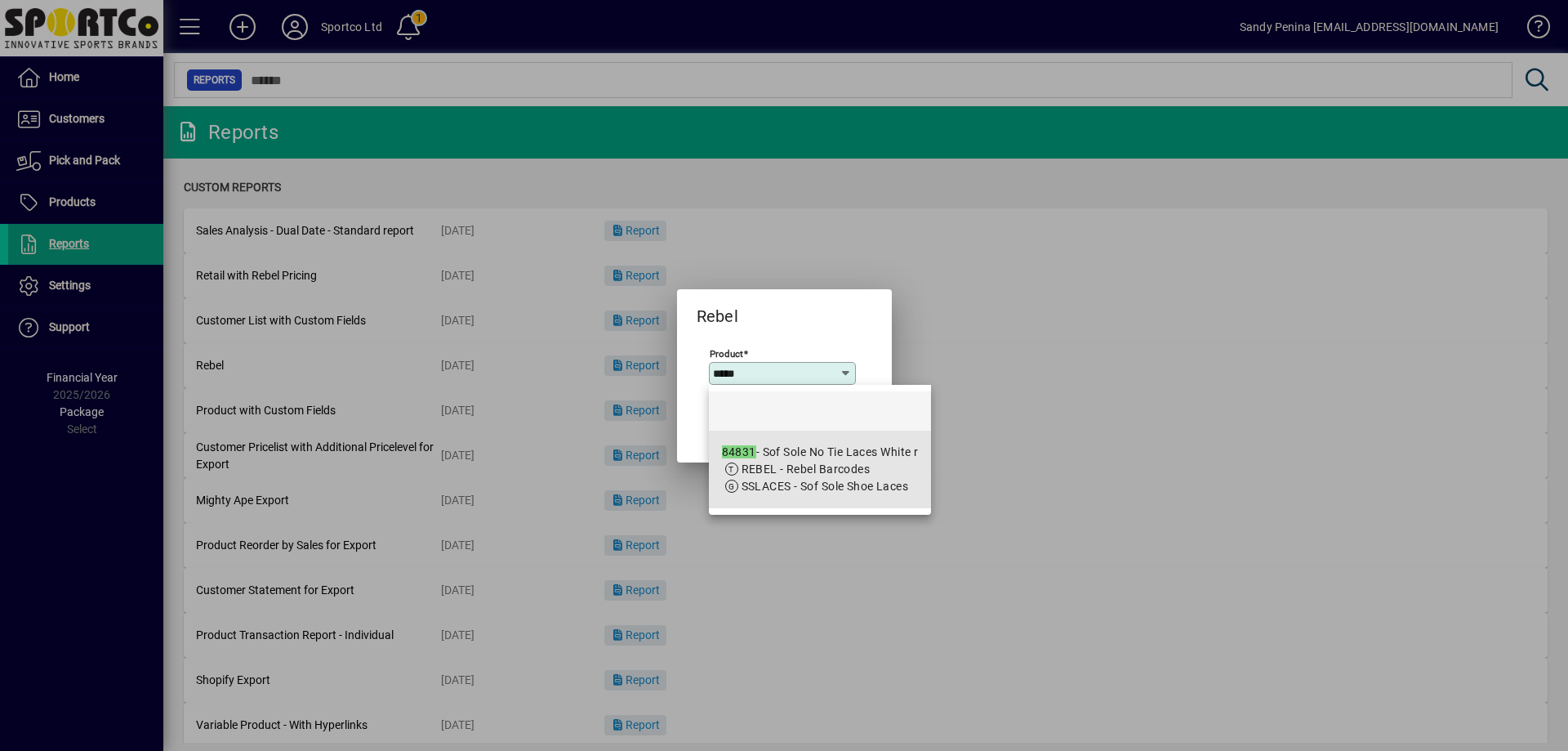
type input "**********"
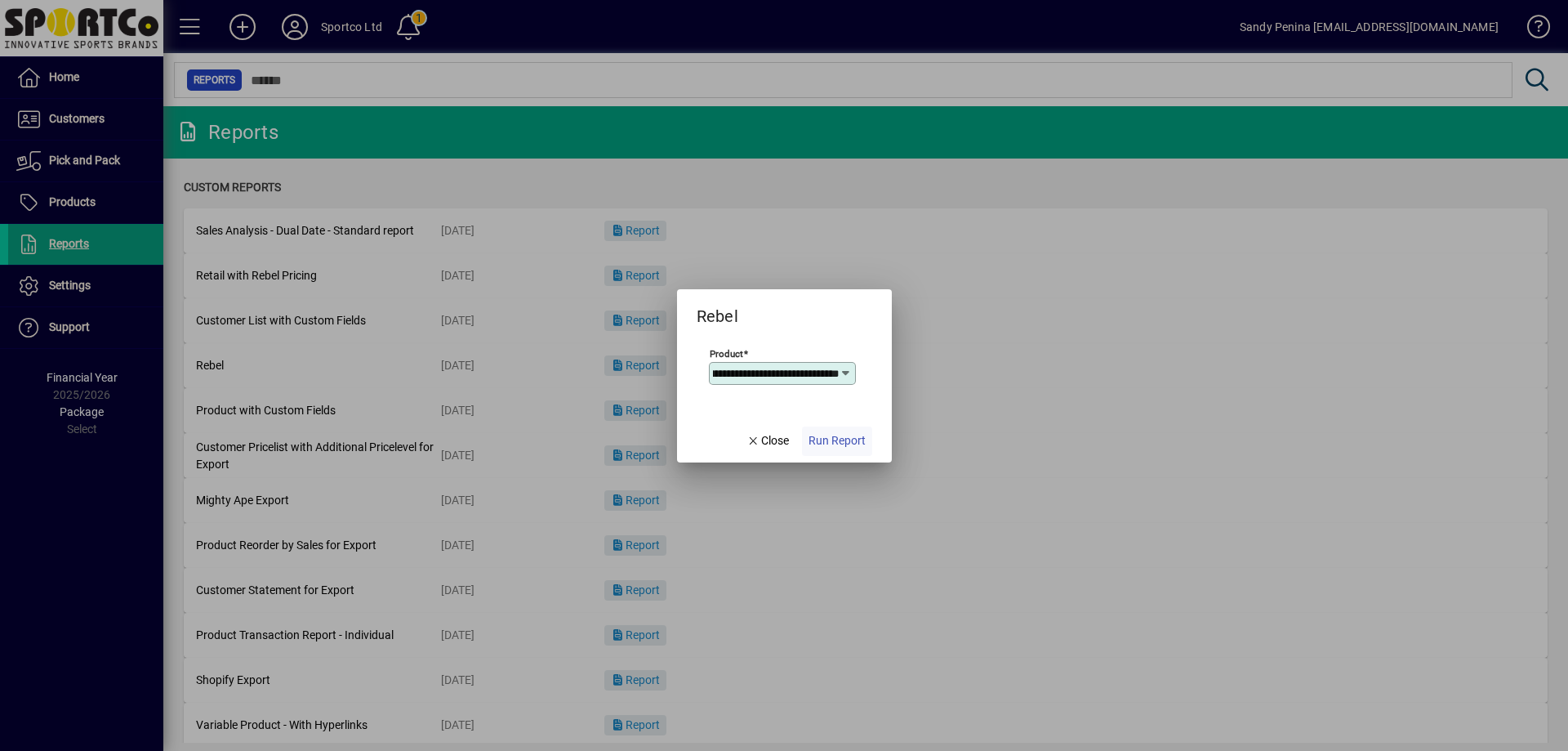
click at [856, 438] on span "Run Report" at bounding box center [838, 440] width 57 height 17
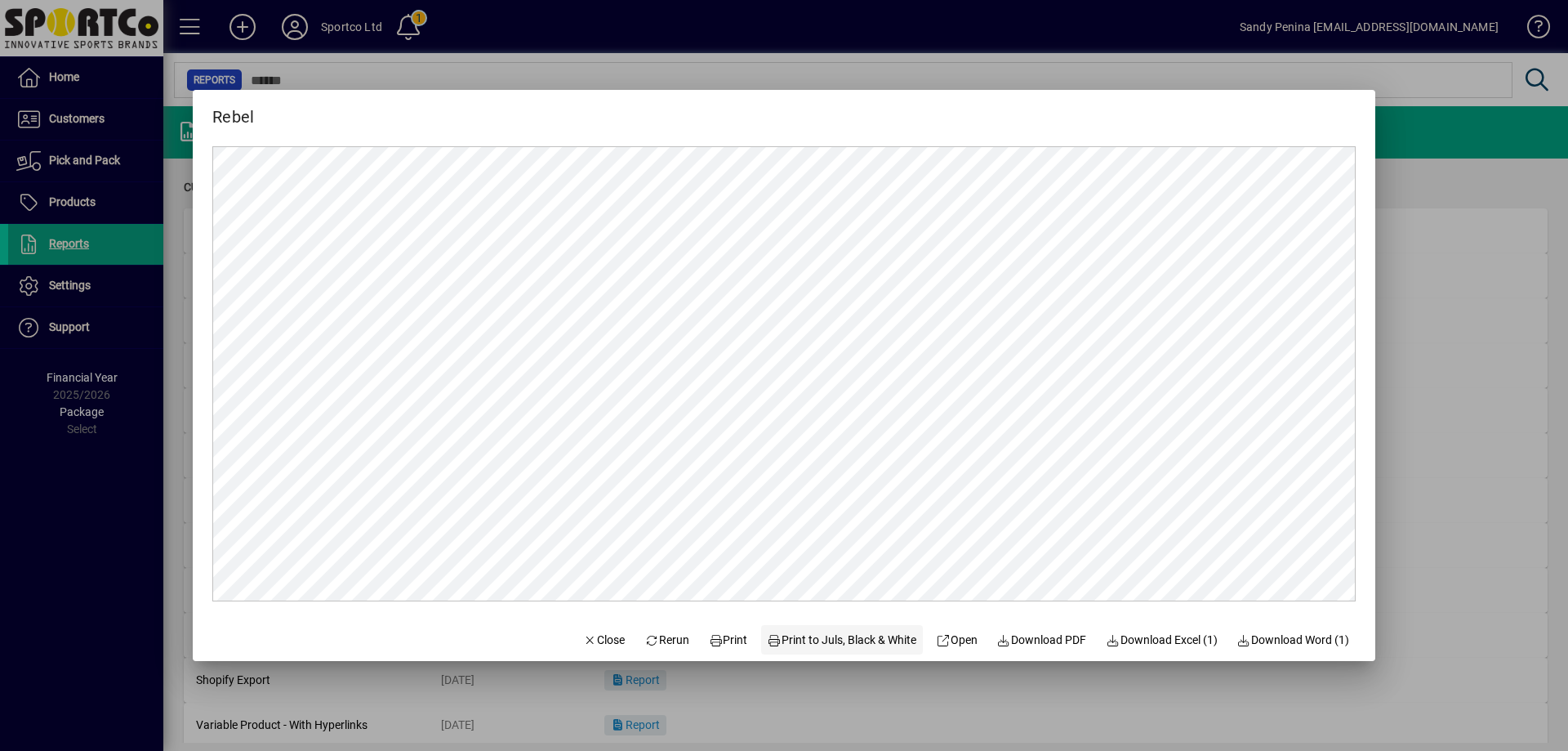
scroll to position [0, 0]
click at [728, 650] on span at bounding box center [728, 640] width 52 height 40
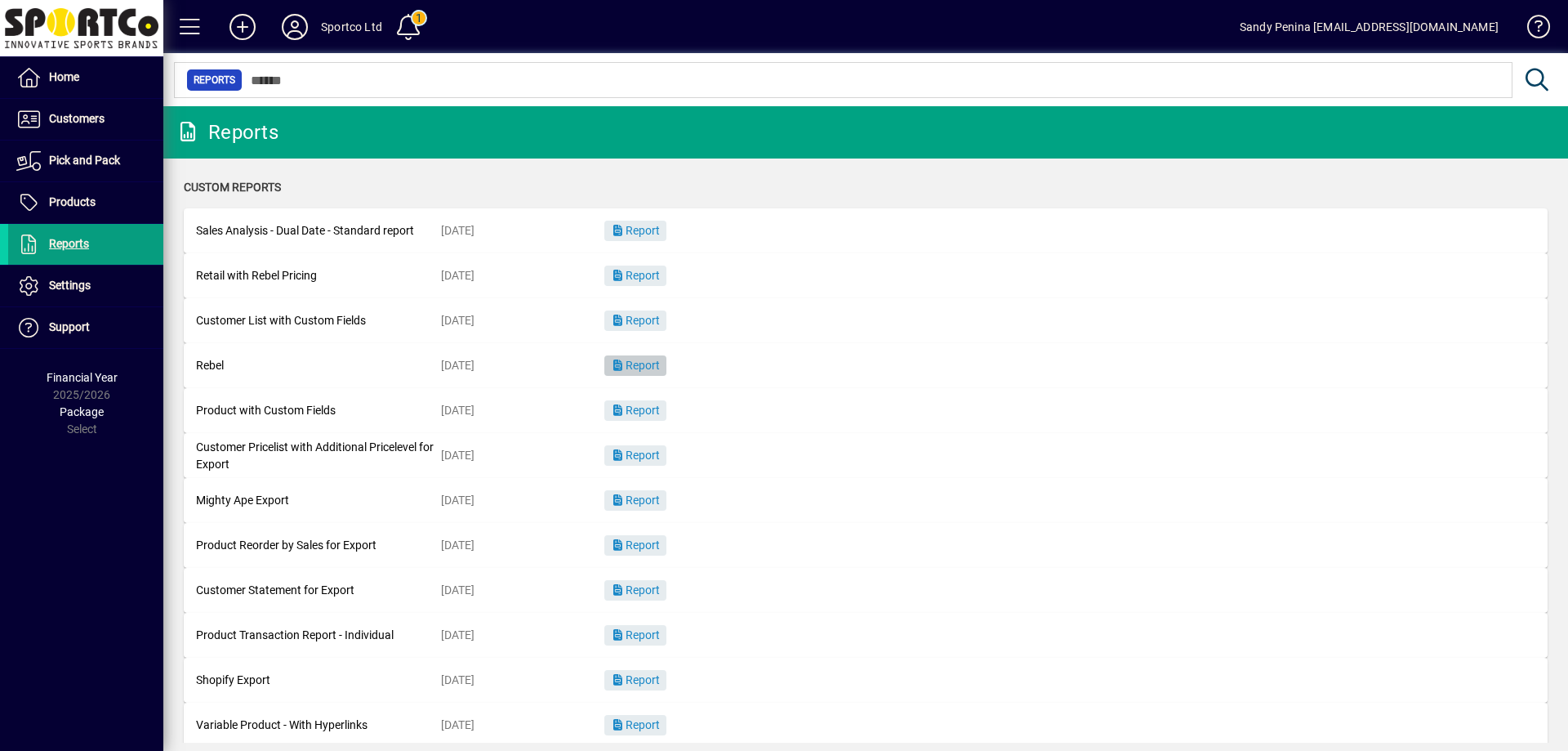
click at [618, 359] on icon "button" at bounding box center [618, 365] width 14 height 12
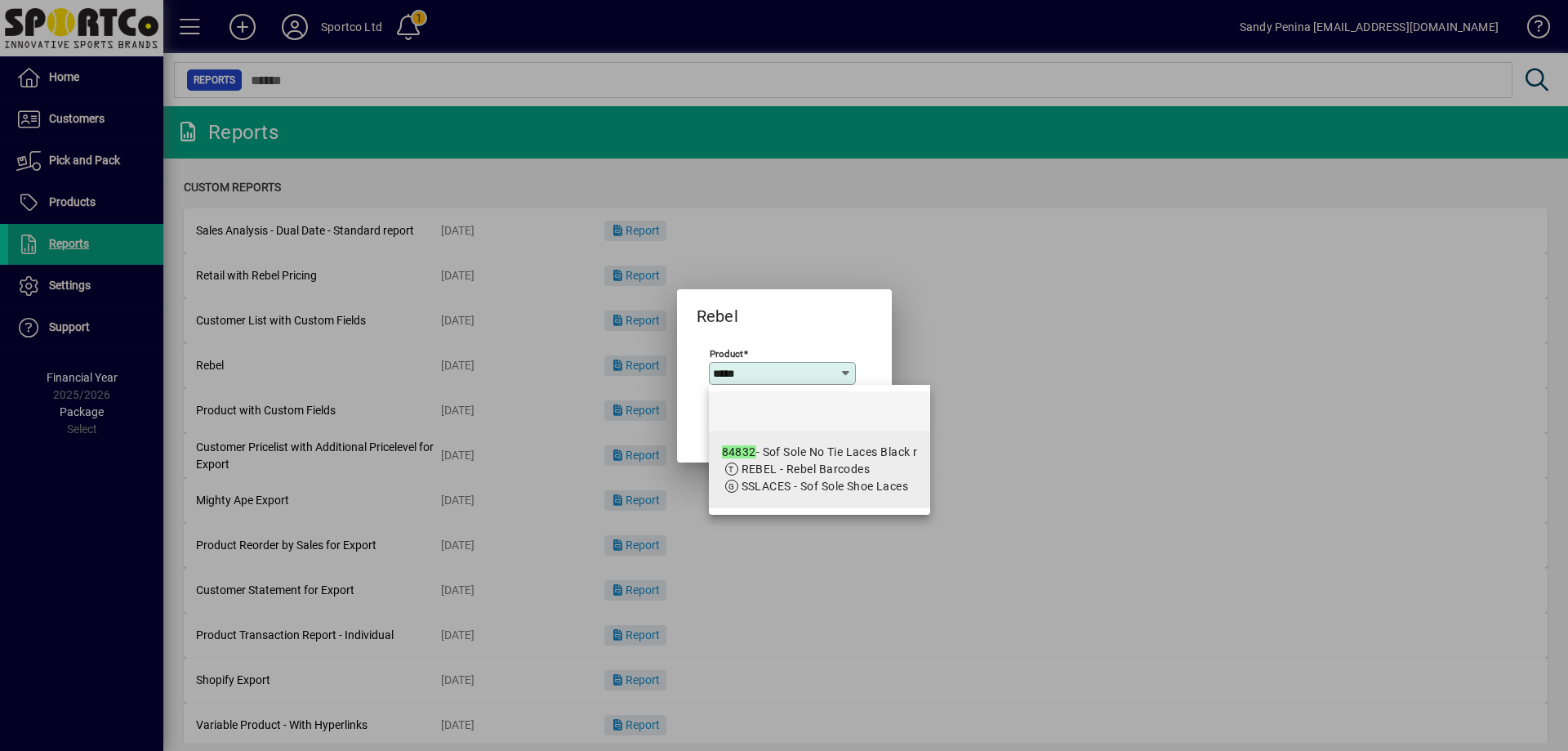
click at [757, 493] on span "SSLACES - Sof Sole Shoe Laces" at bounding box center [825, 486] width 167 height 13
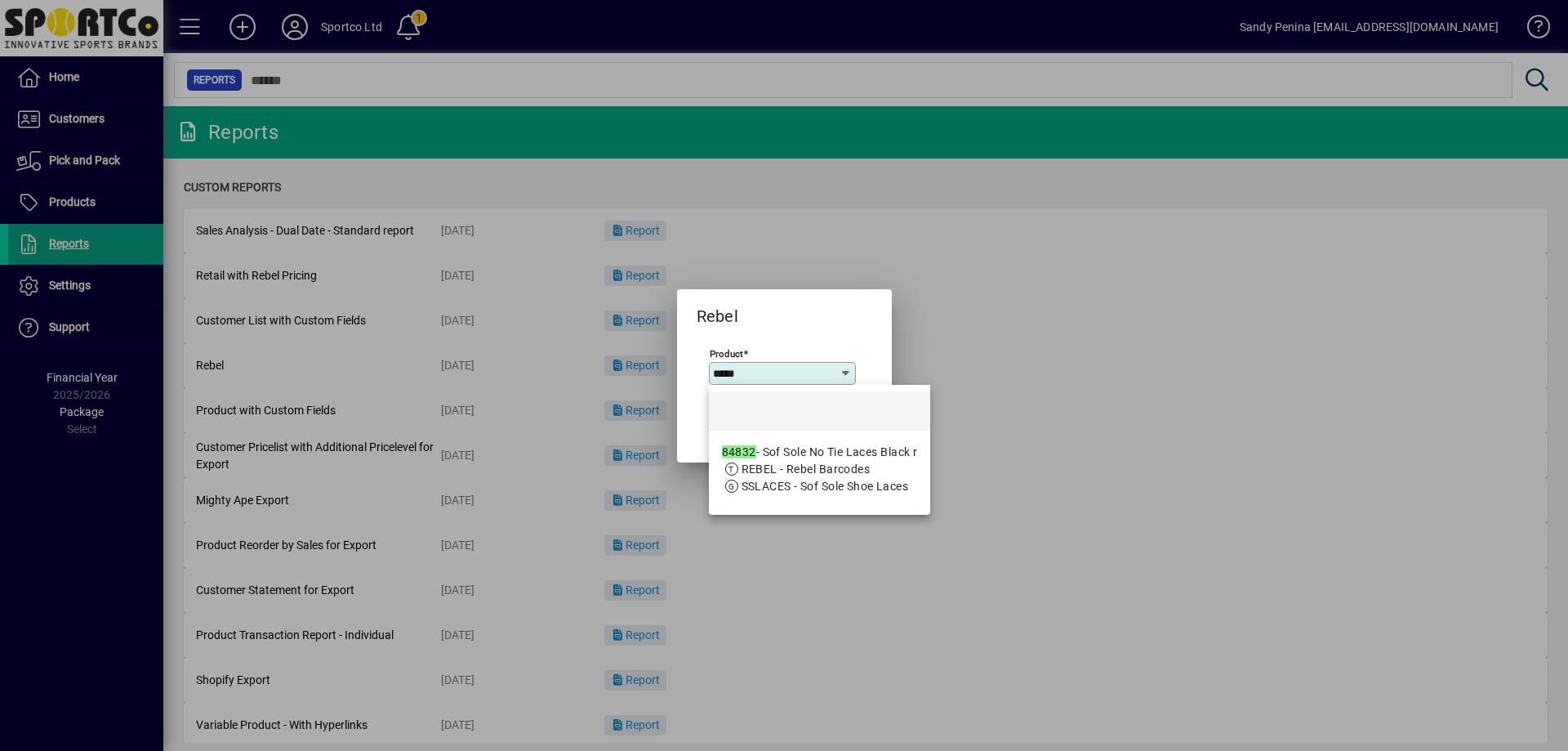
type input "**********"
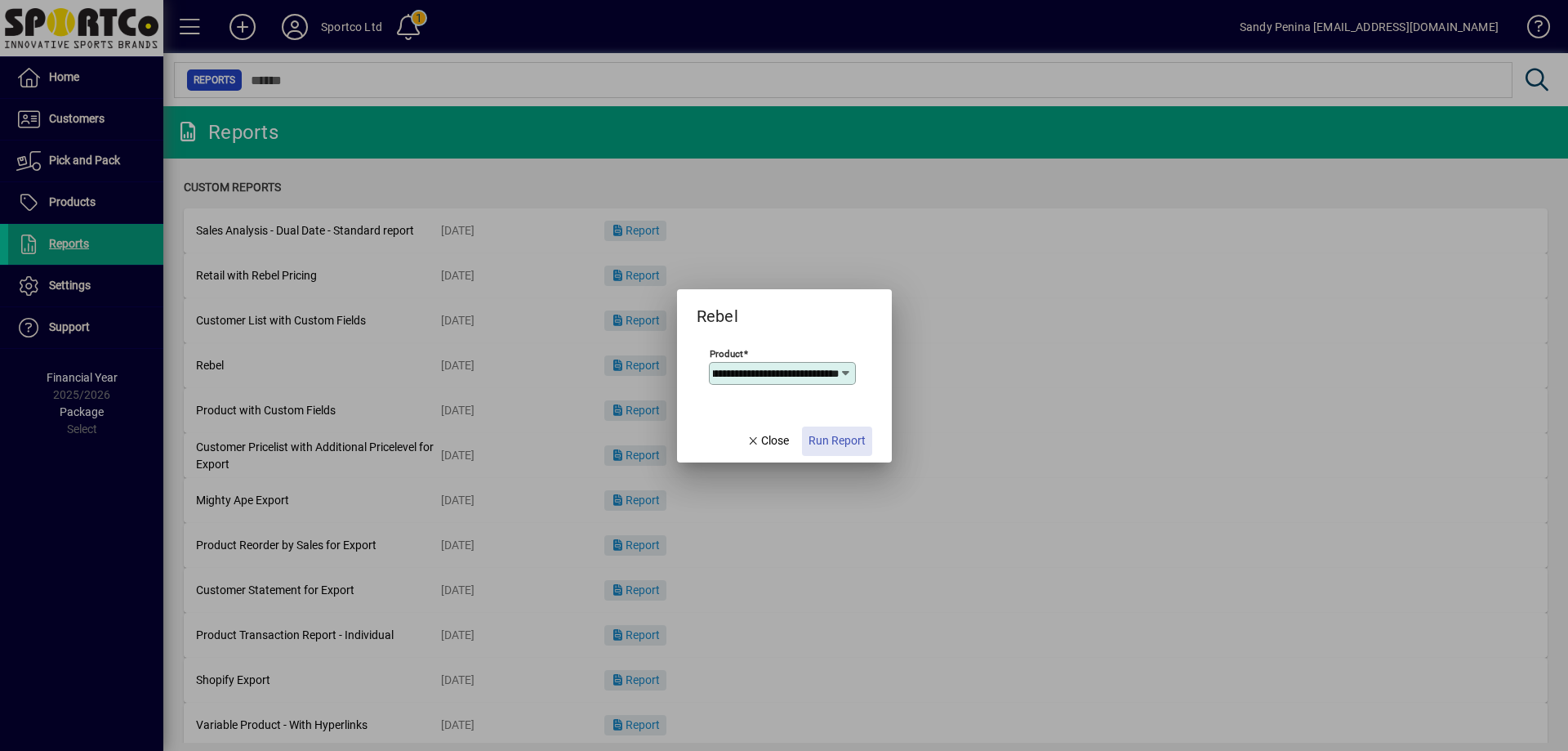
click at [838, 422] on span "button" at bounding box center [837, 441] width 70 height 40
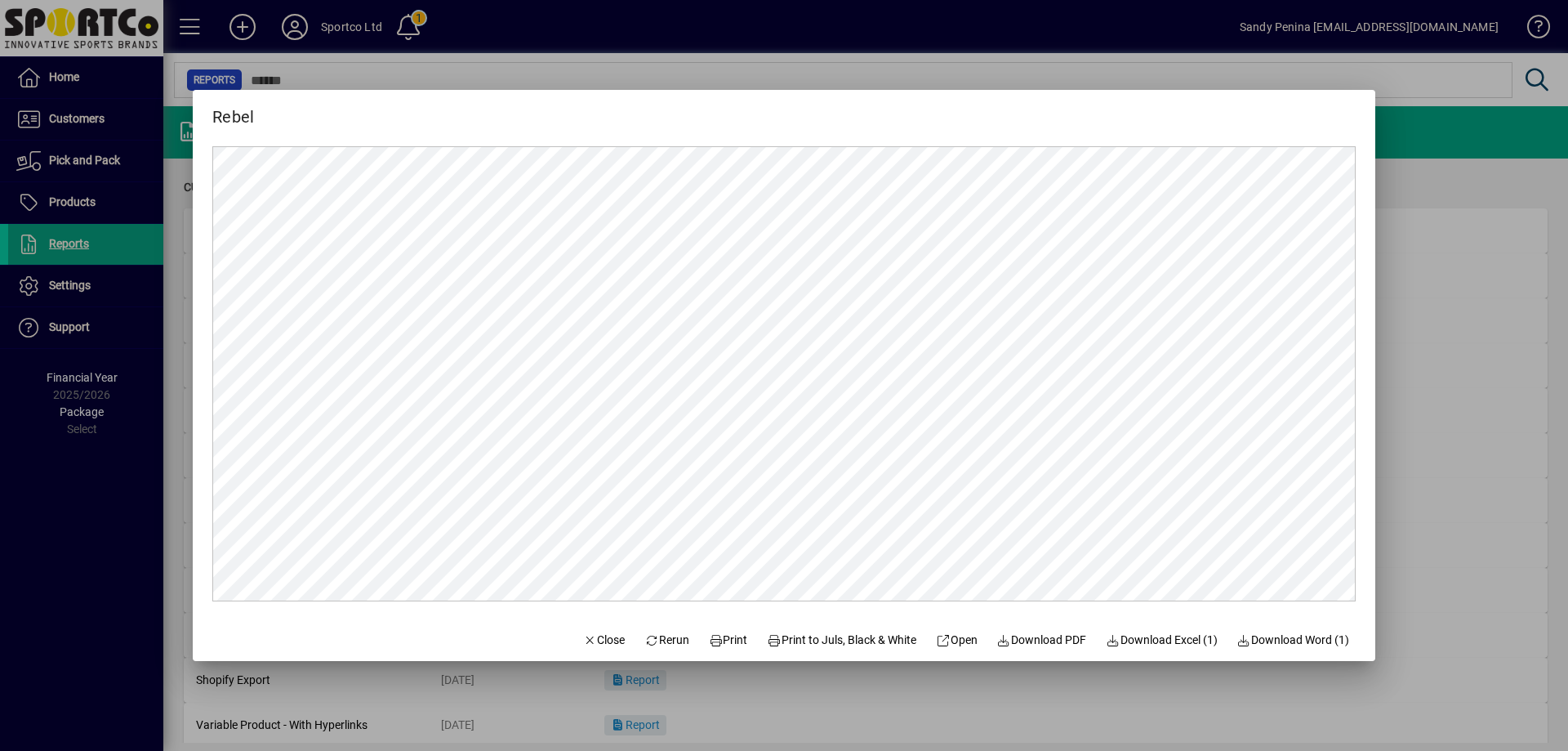
scroll to position [0, 0]
click at [719, 638] on span "Print" at bounding box center [729, 640] width 40 height 17
click at [583, 635] on icon "button" at bounding box center [590, 641] width 14 height 12
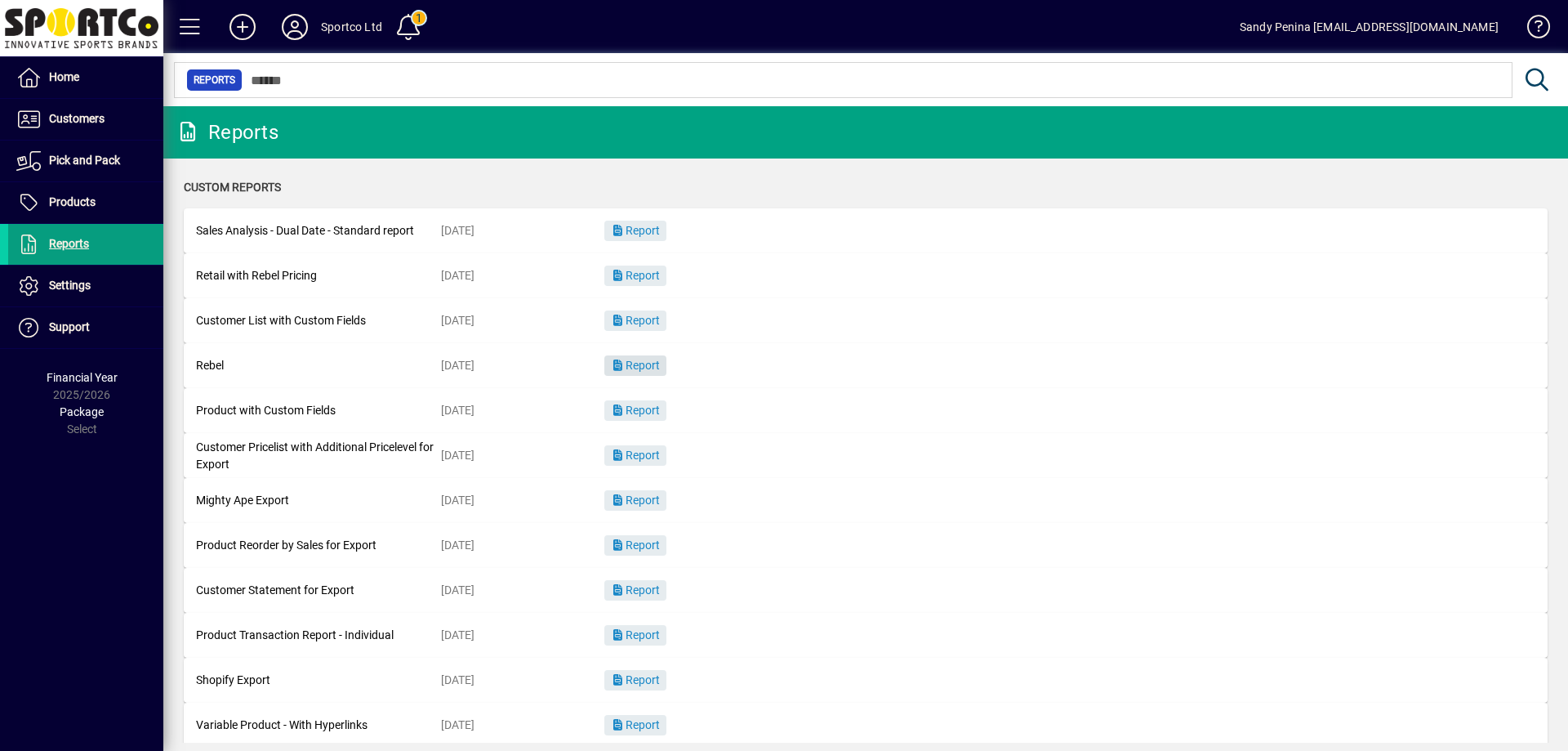
click at [626, 360] on span "Report" at bounding box center [635, 365] width 49 height 13
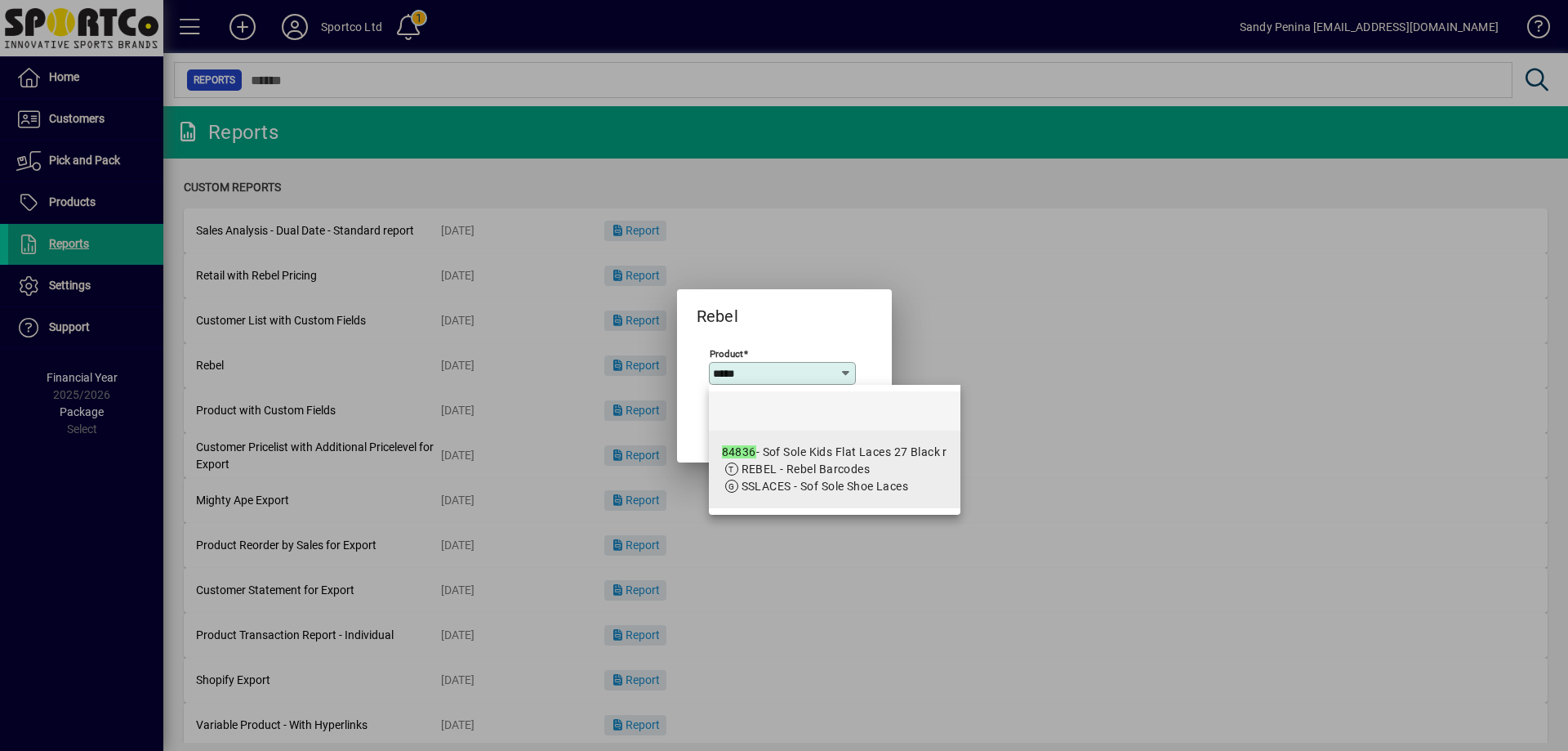
click at [838, 478] on app-search-response-field "SSLACES - Sof Sole Shoe Laces" at bounding box center [825, 486] width 167 height 17
type input "**********"
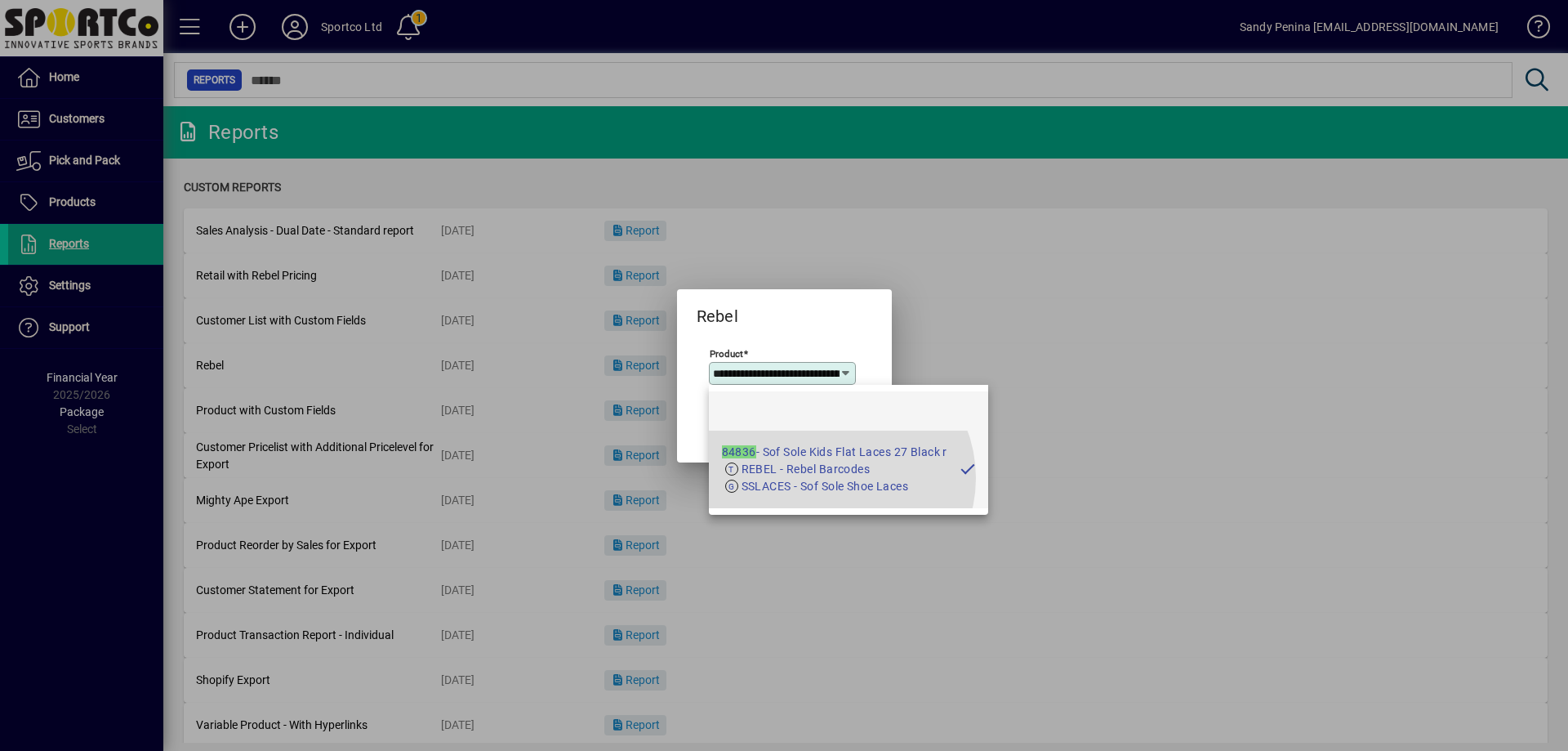
scroll to position [0, 101]
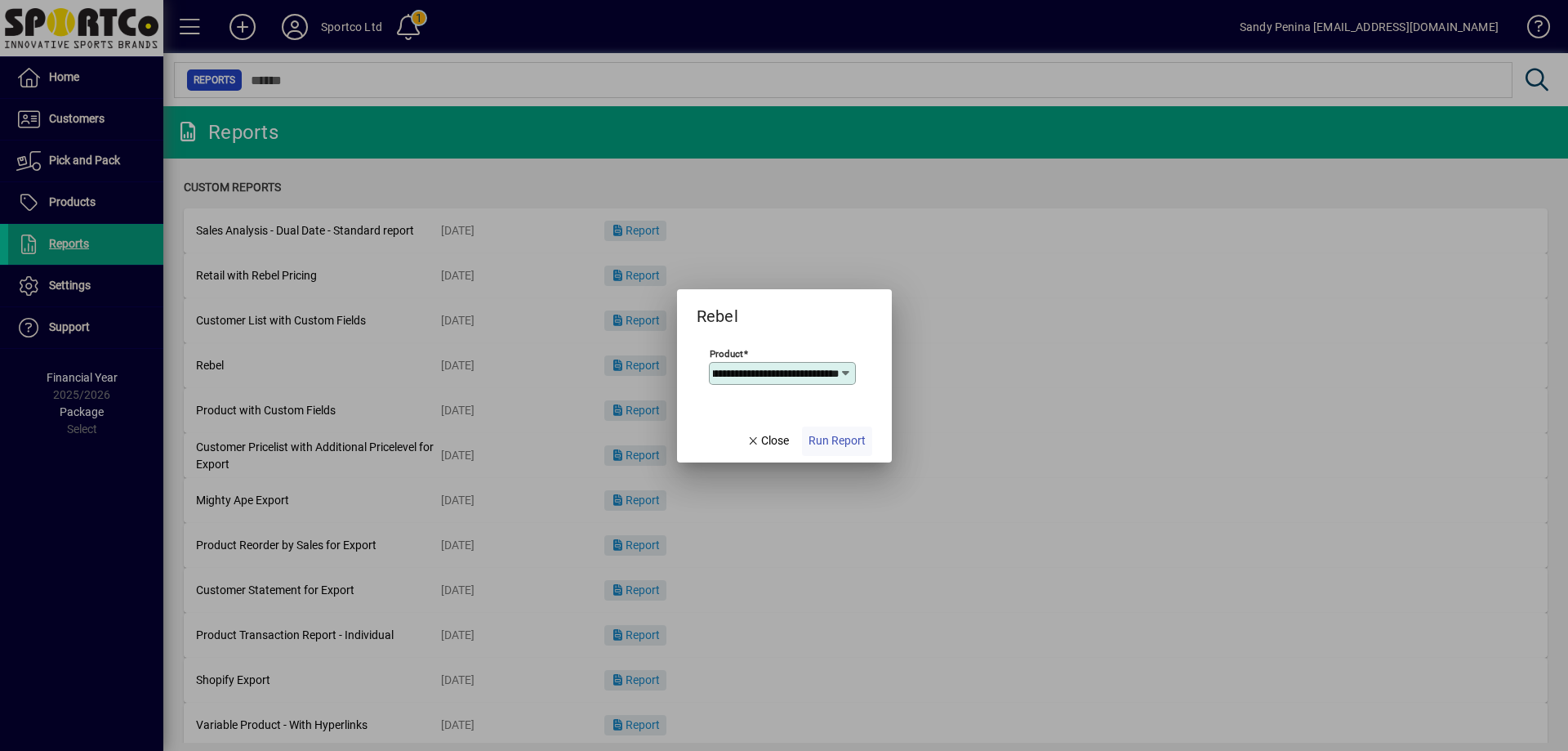
click at [842, 446] on span "Run Report" at bounding box center [838, 440] width 57 height 17
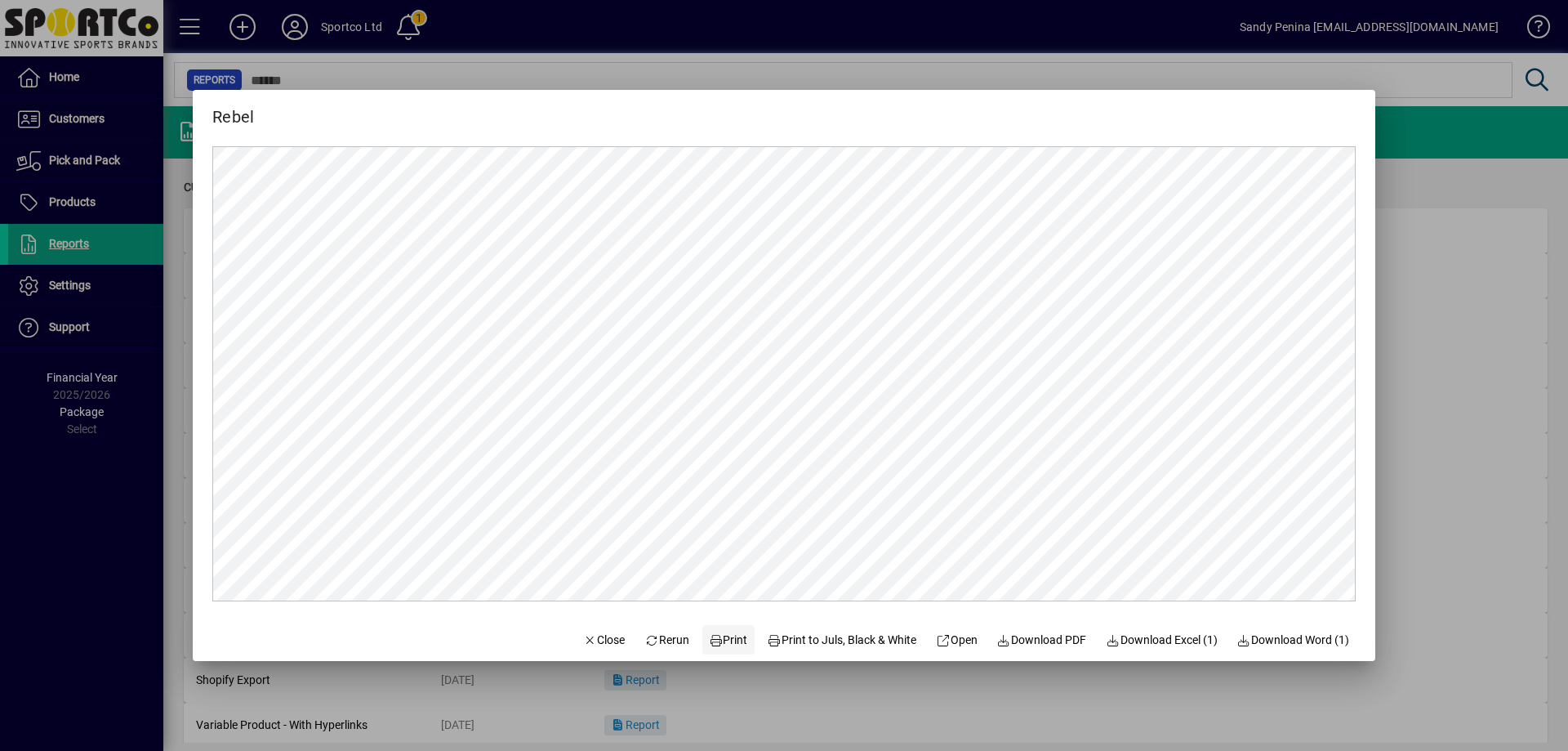
scroll to position [0, 0]
click at [709, 632] on span "Print" at bounding box center [729, 640] width 40 height 17
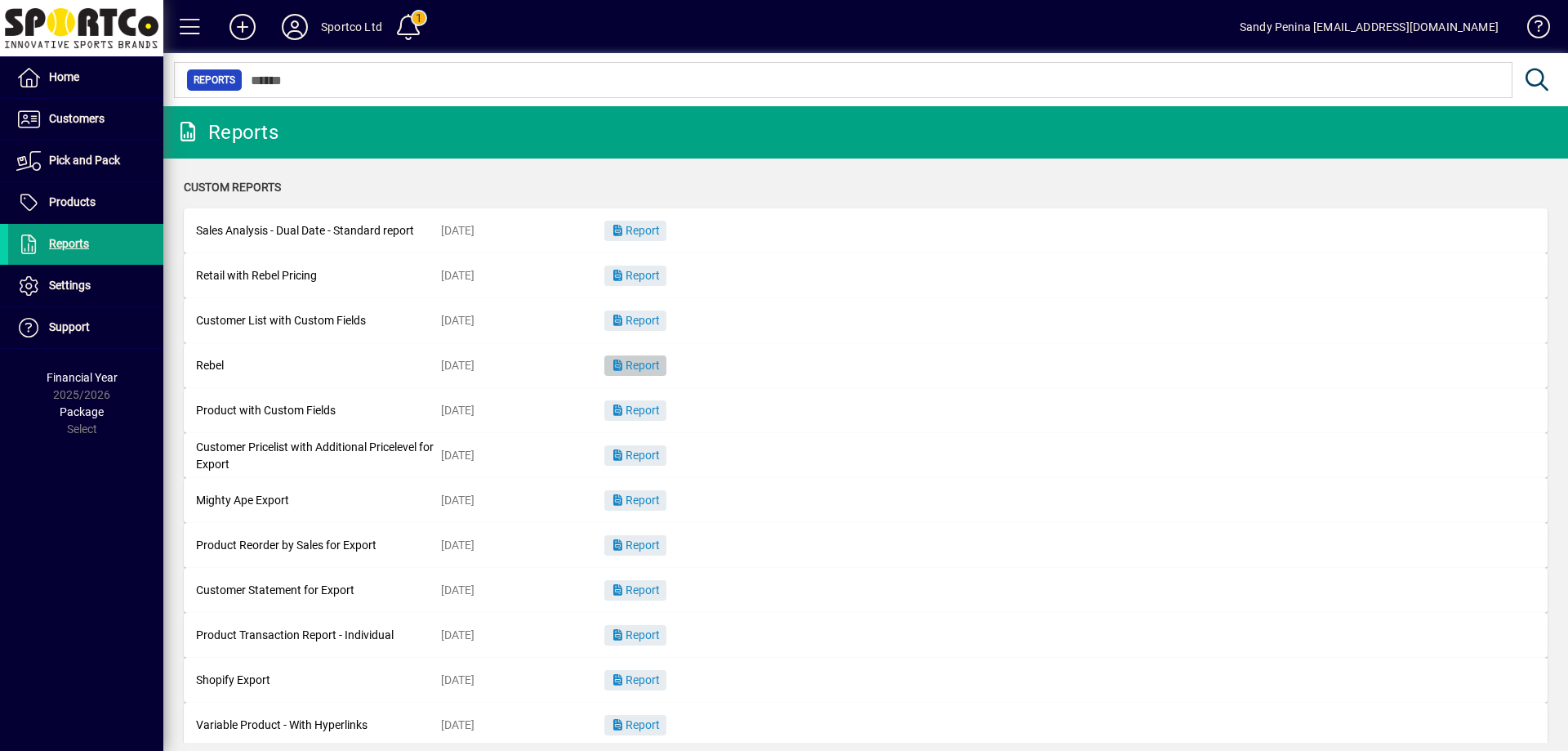
click at [623, 359] on icon "button" at bounding box center [618, 365] width 14 height 12
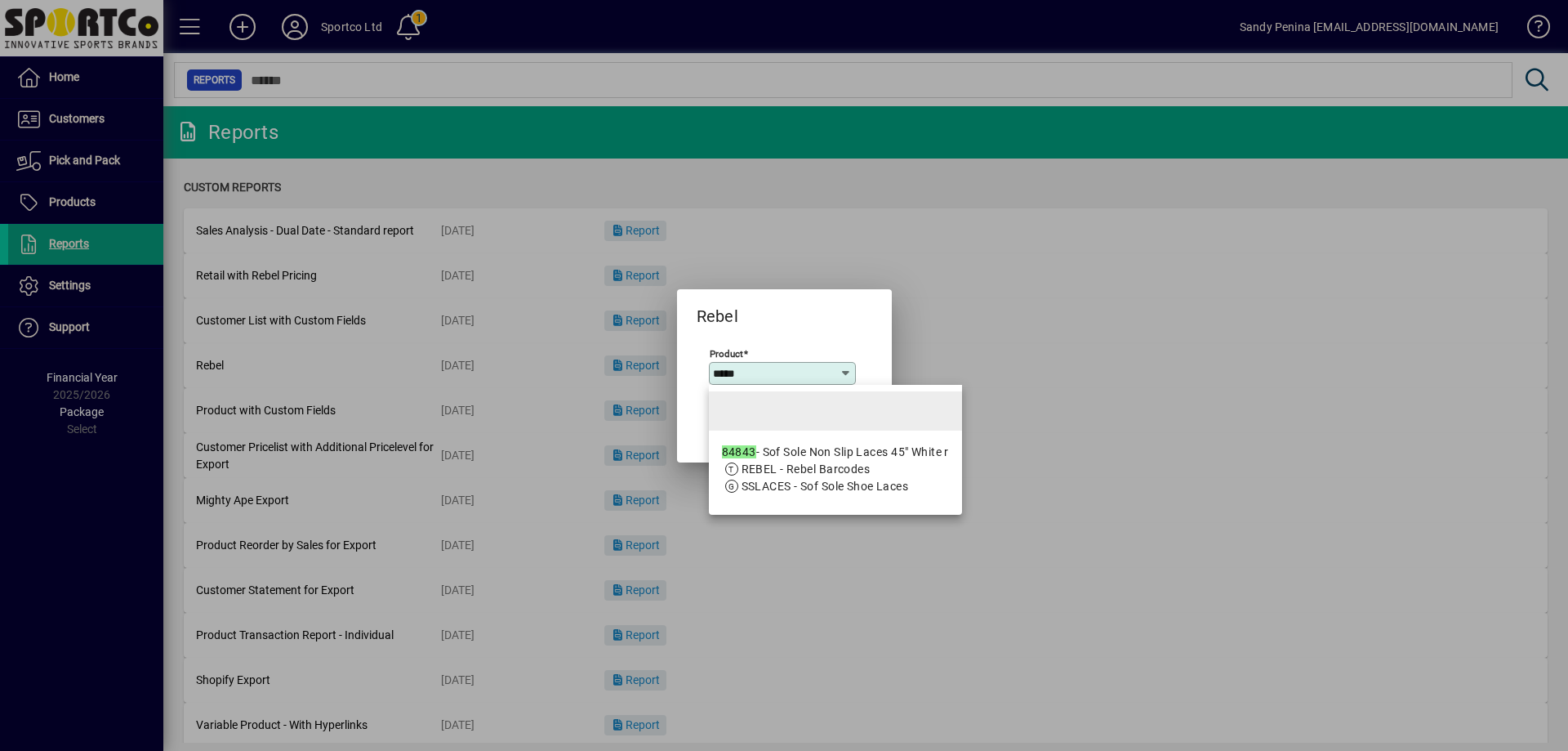
type input "*****"
drag, startPoint x: 767, startPoint y: 426, endPoint x: 787, endPoint y: 456, distance: 36.1
click at [768, 426] on mat-option at bounding box center [836, 411] width 253 height 40
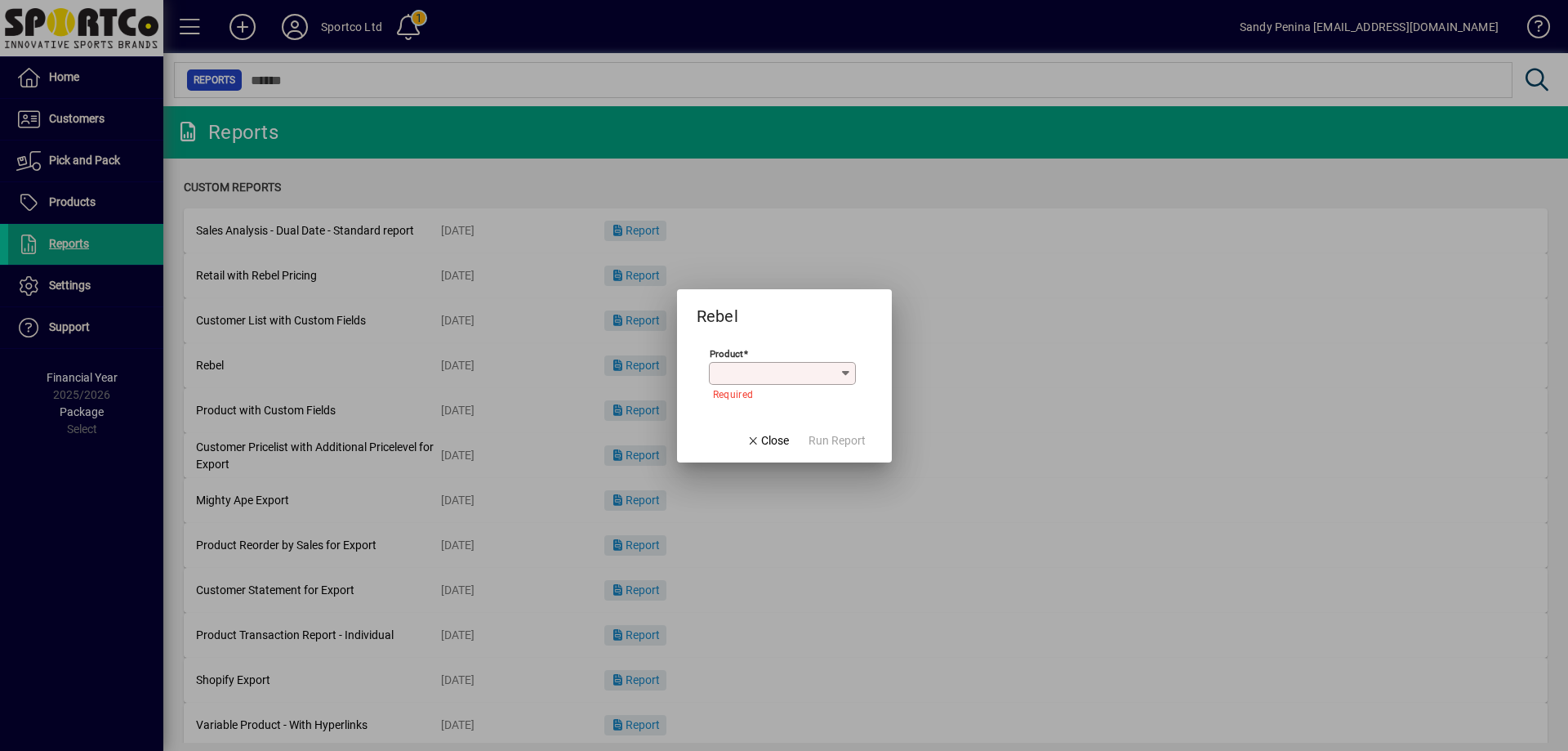
click at [780, 380] on div "Product" at bounding box center [783, 373] width 147 height 22
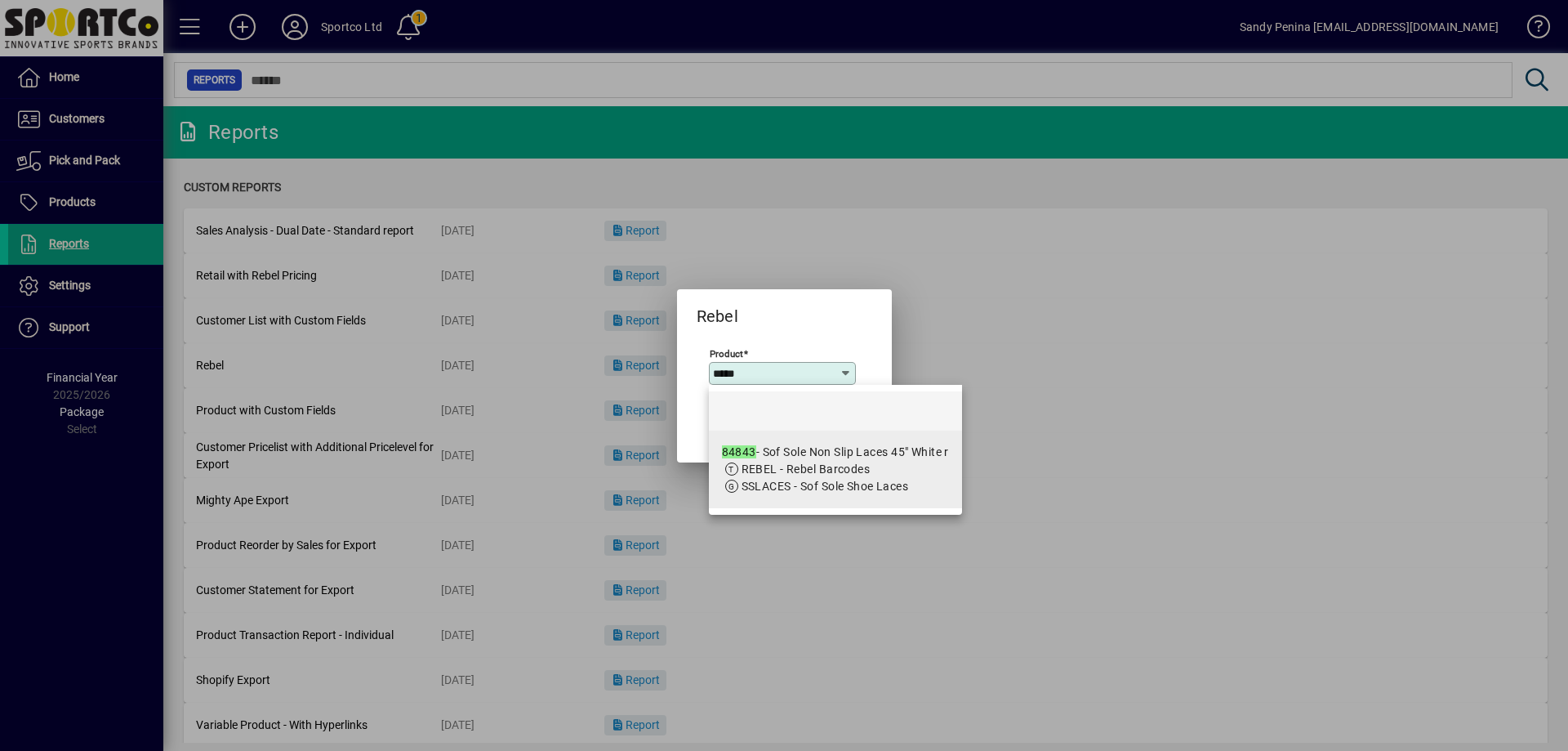
click at [835, 471] on span "REBEL - Rebel Barcodes" at bounding box center [806, 469] width 129 height 13
type input "**********"
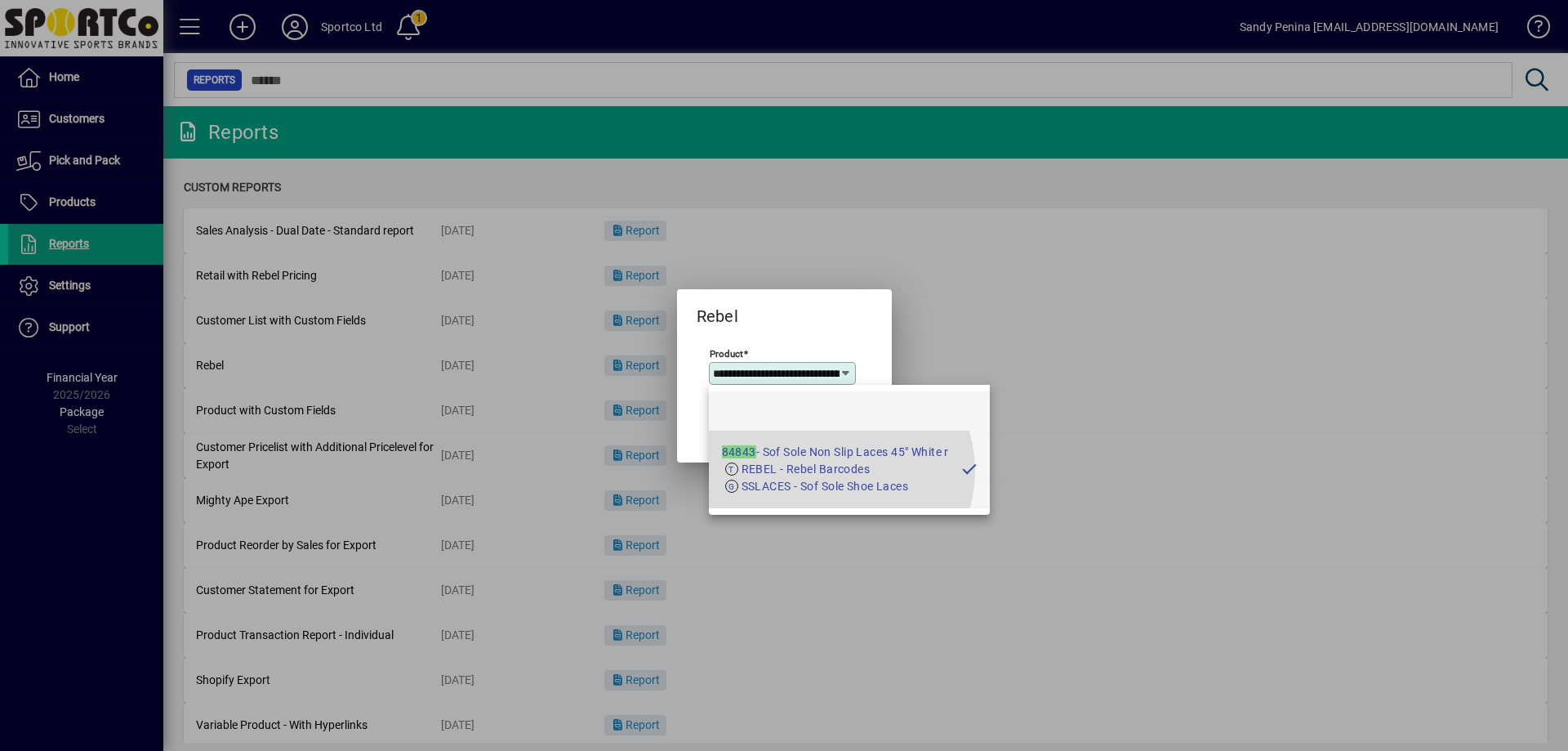
scroll to position [0, 104]
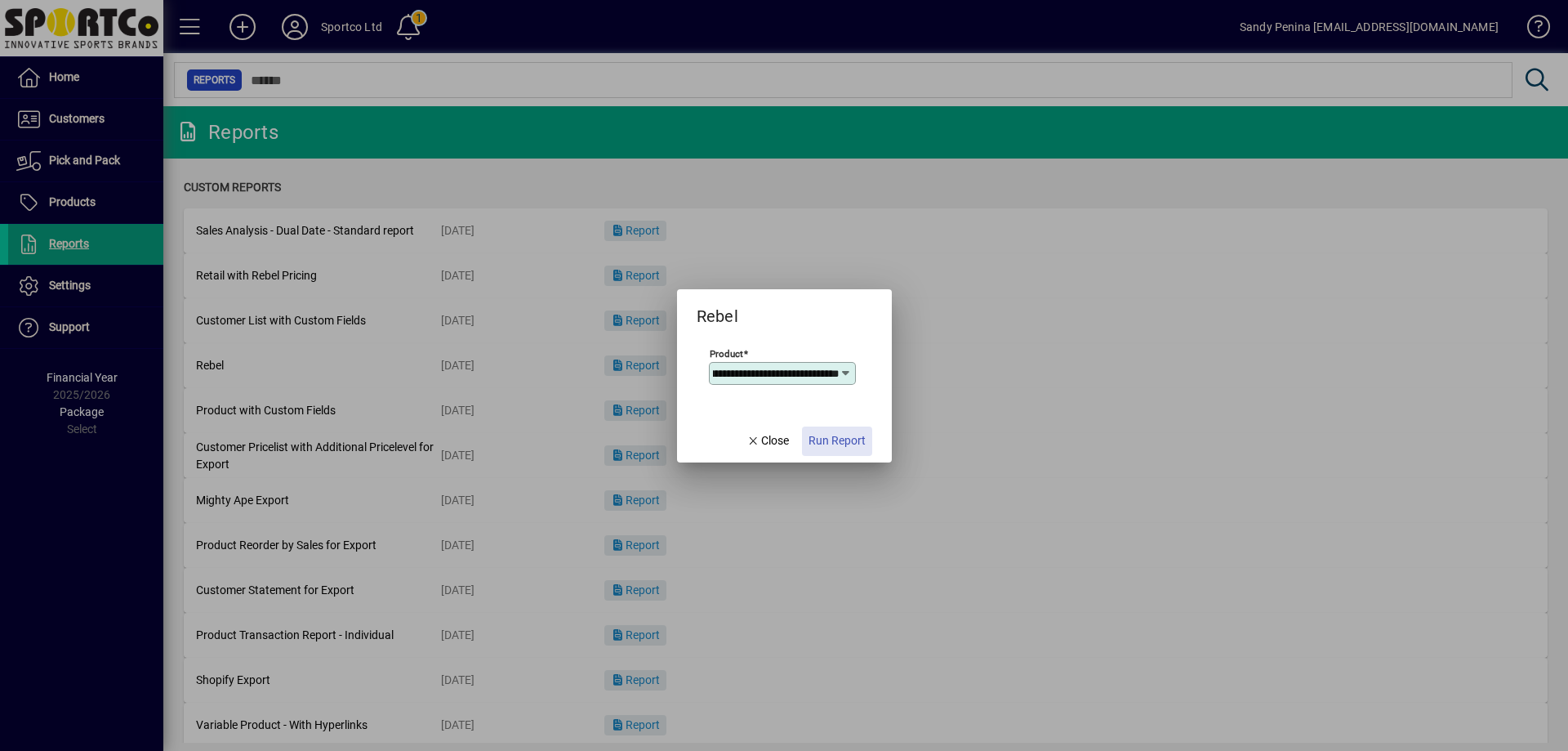
click at [822, 457] on span "button" at bounding box center [837, 441] width 70 height 40
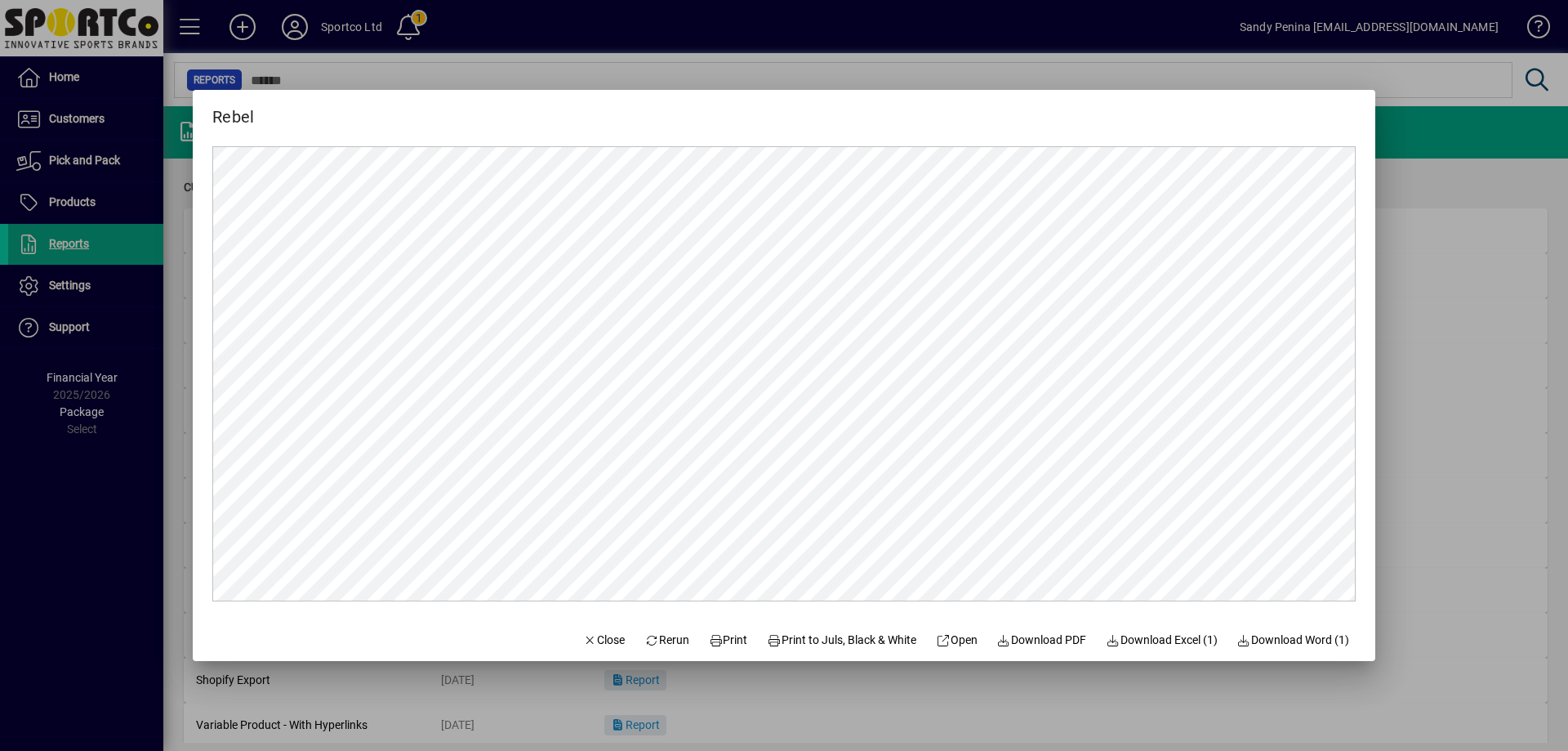
scroll to position [0, 0]
click at [723, 637] on span "Print" at bounding box center [729, 640] width 40 height 17
click at [612, 656] on span "button" at bounding box center [604, 640] width 56 height 40
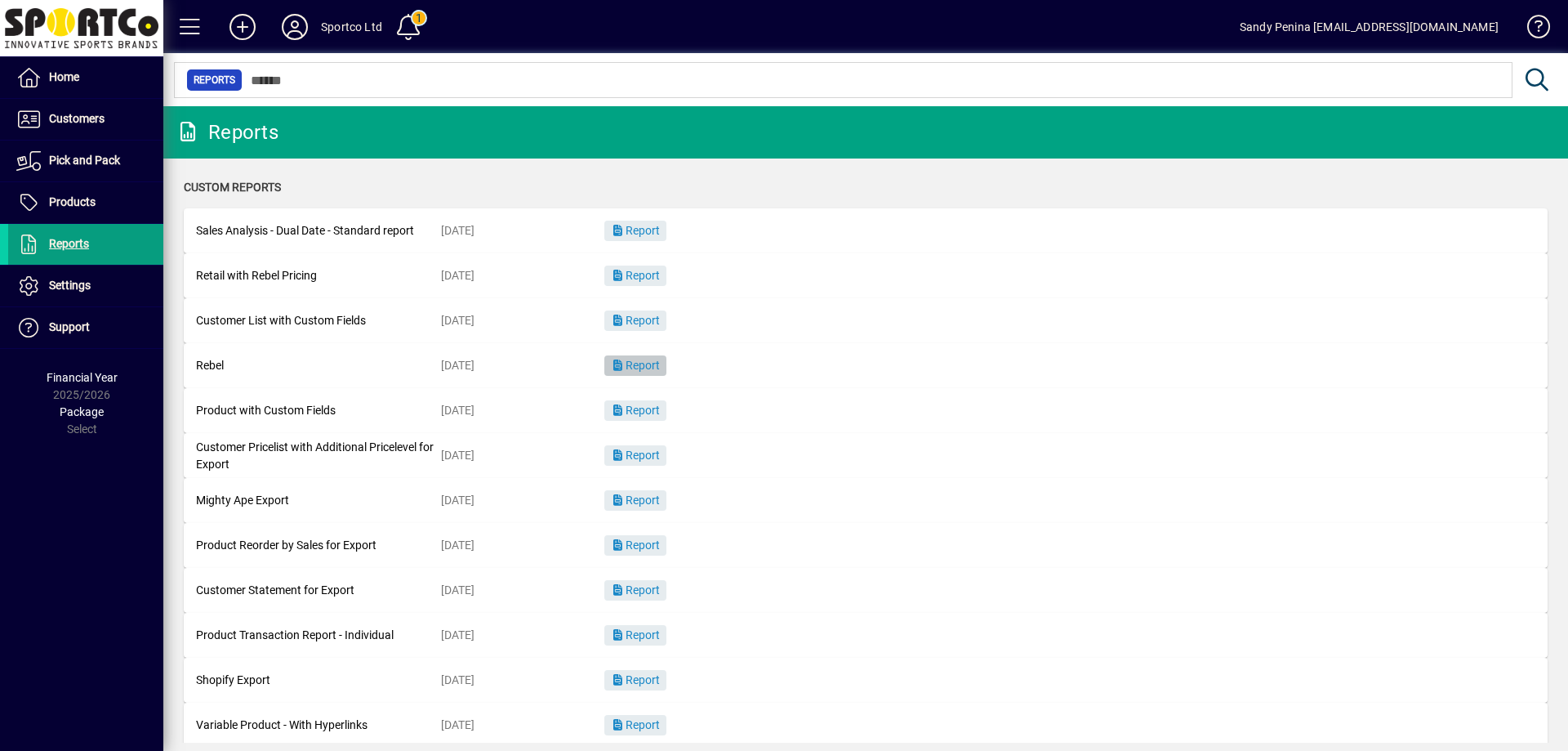
click at [650, 372] on span "Report" at bounding box center [635, 365] width 49 height 13
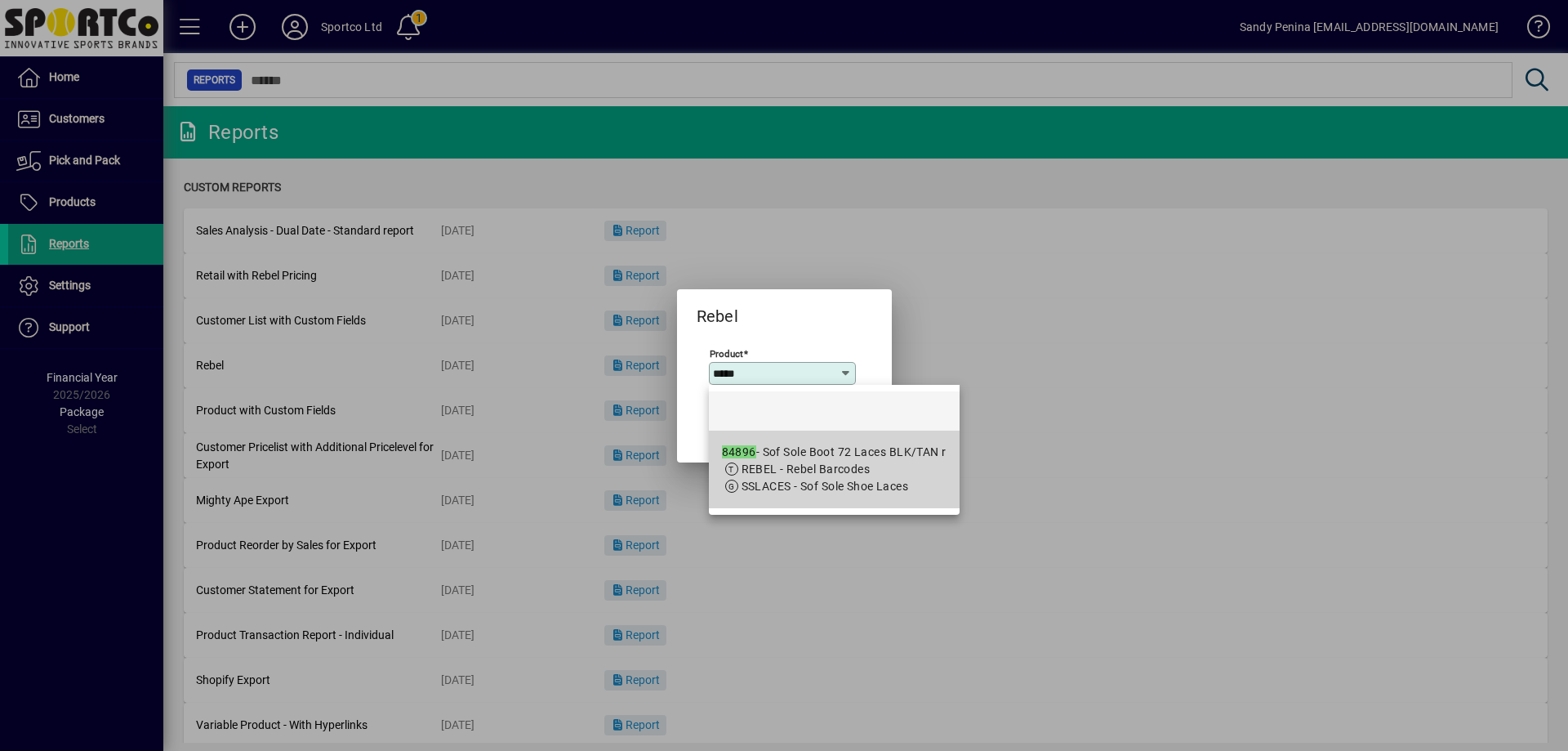
click at [883, 462] on span "REBEL - Rebel Barcodes" at bounding box center [834, 469] width 225 height 17
type input "**********"
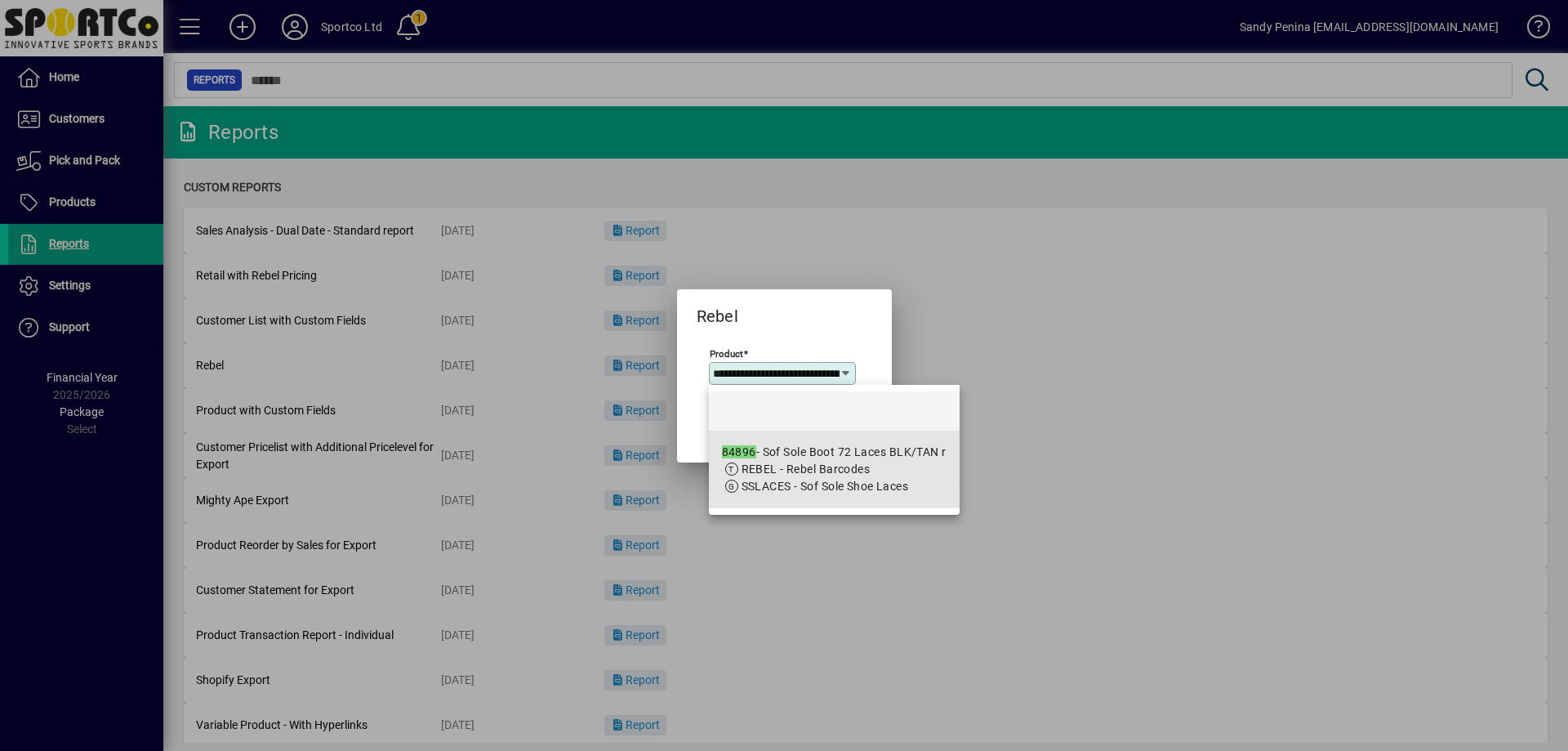
scroll to position [0, 99]
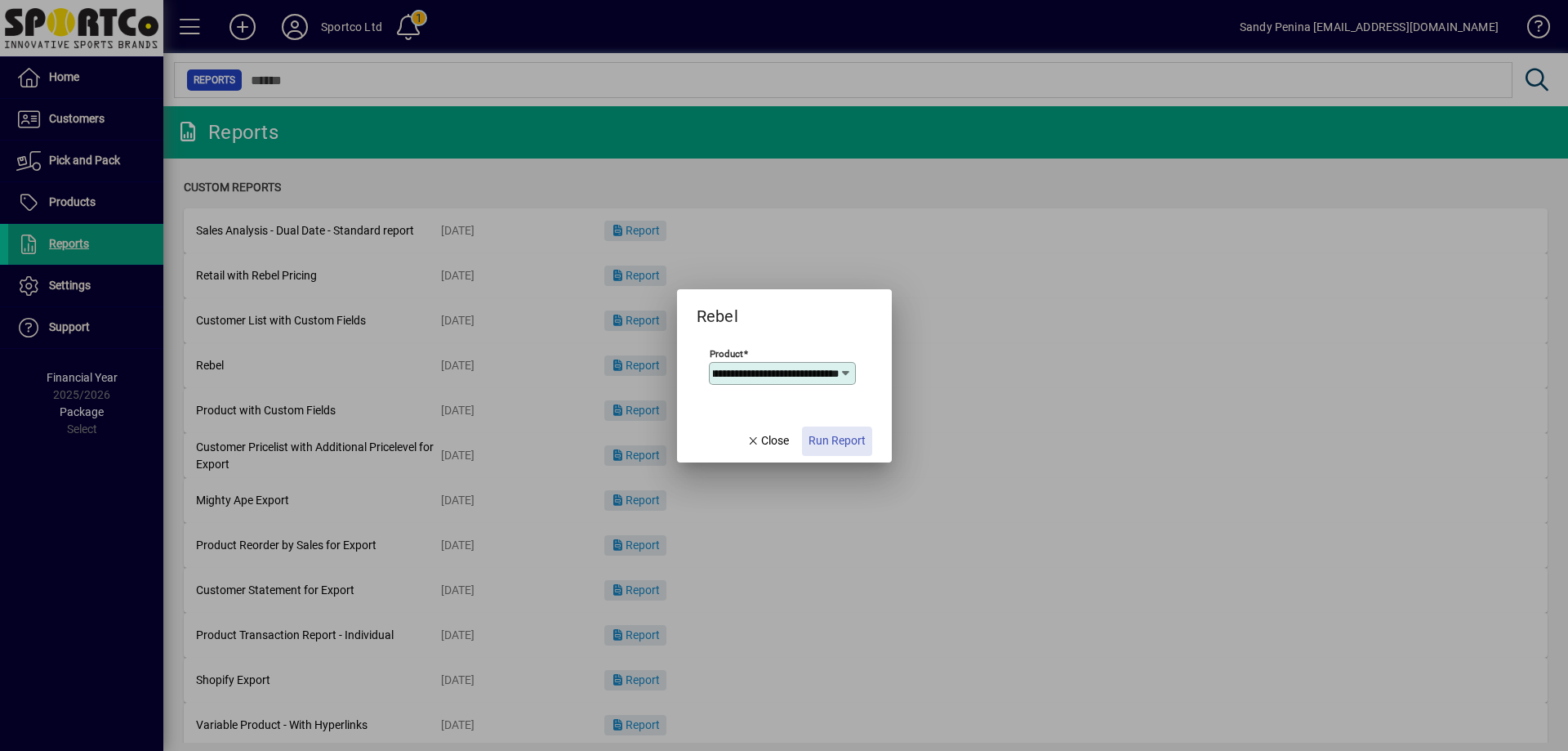
click at [836, 448] on span "Run Report" at bounding box center [838, 440] width 57 height 17
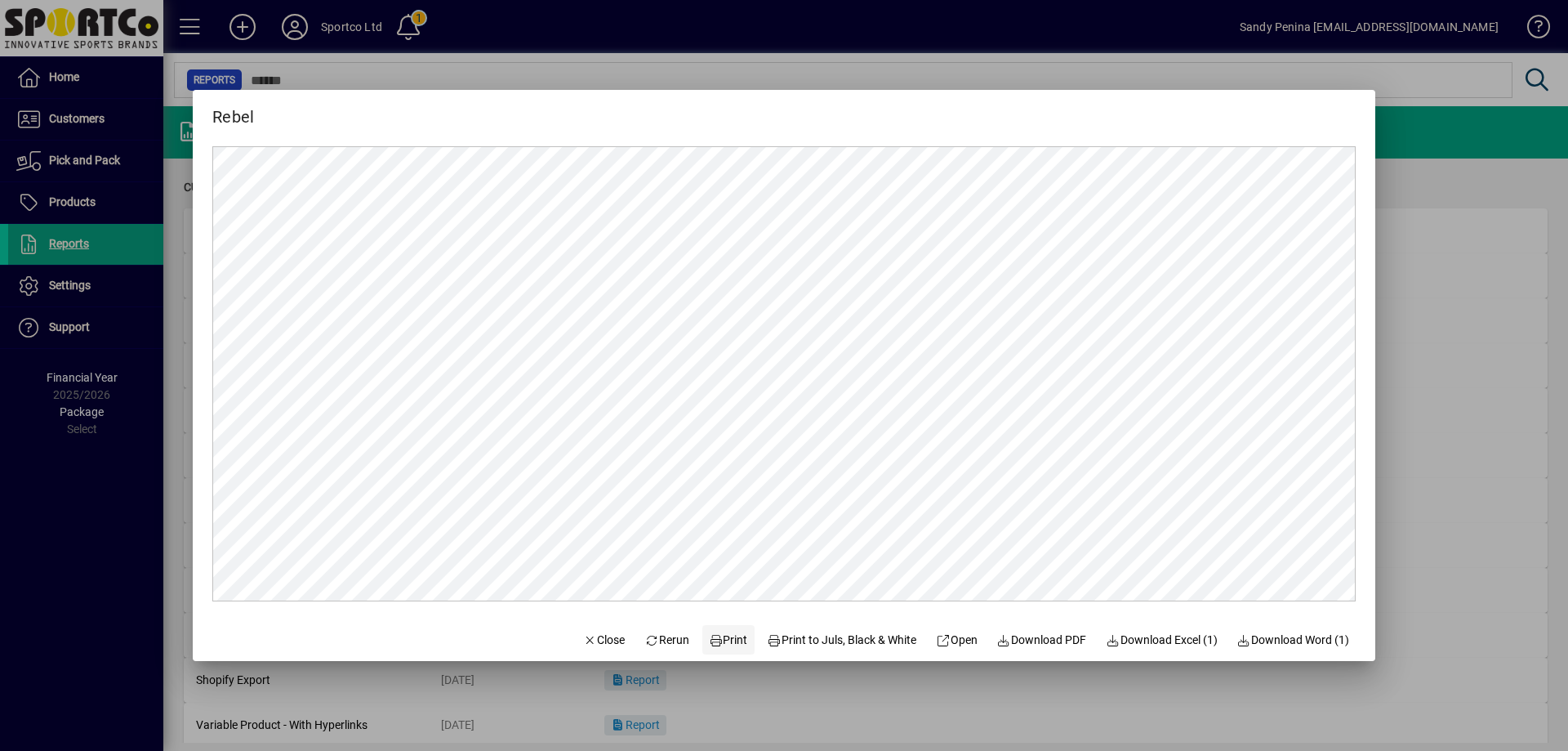
scroll to position [0, 0]
click at [725, 644] on span "Print" at bounding box center [729, 640] width 40 height 17
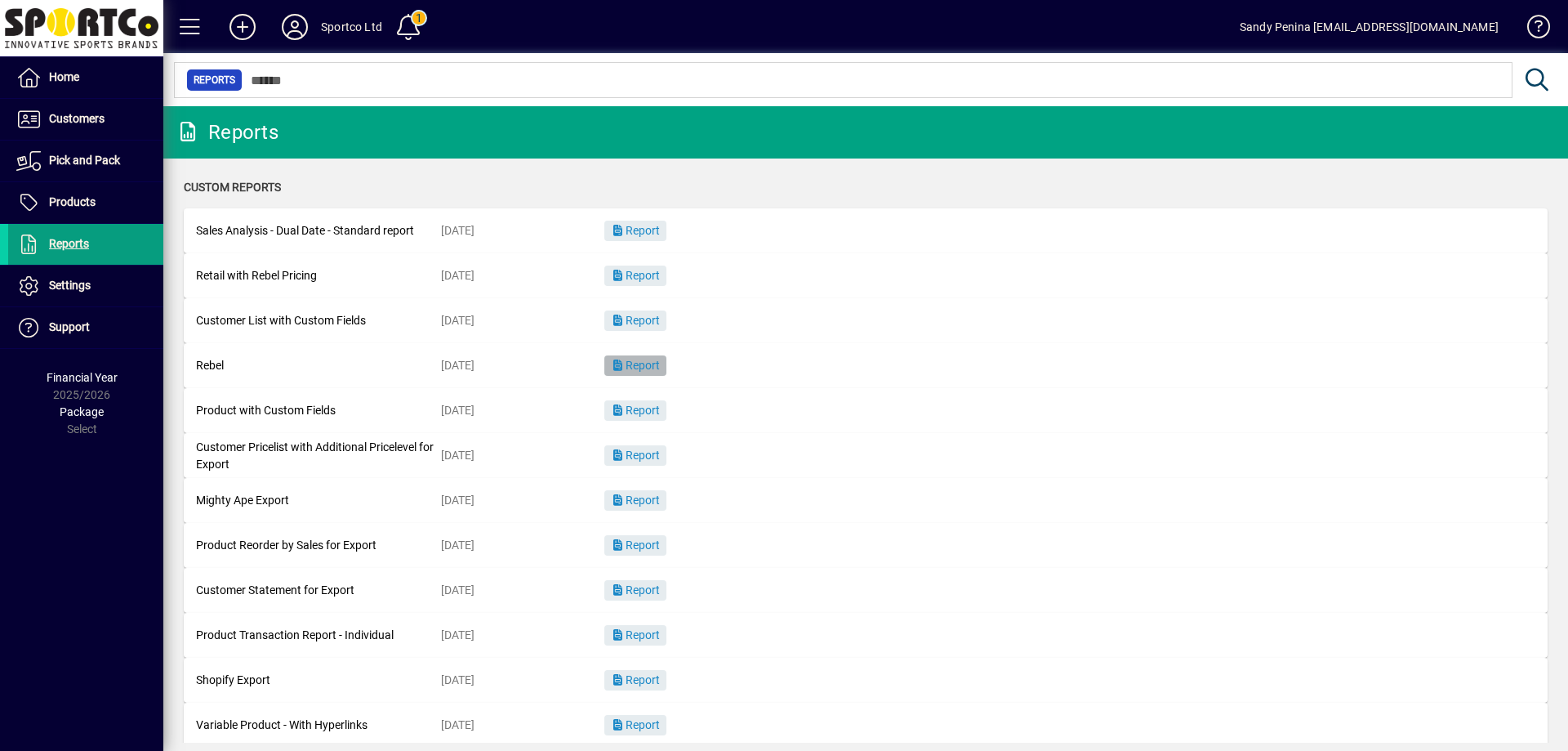
click at [643, 360] on span "Report" at bounding box center [635, 365] width 49 height 13
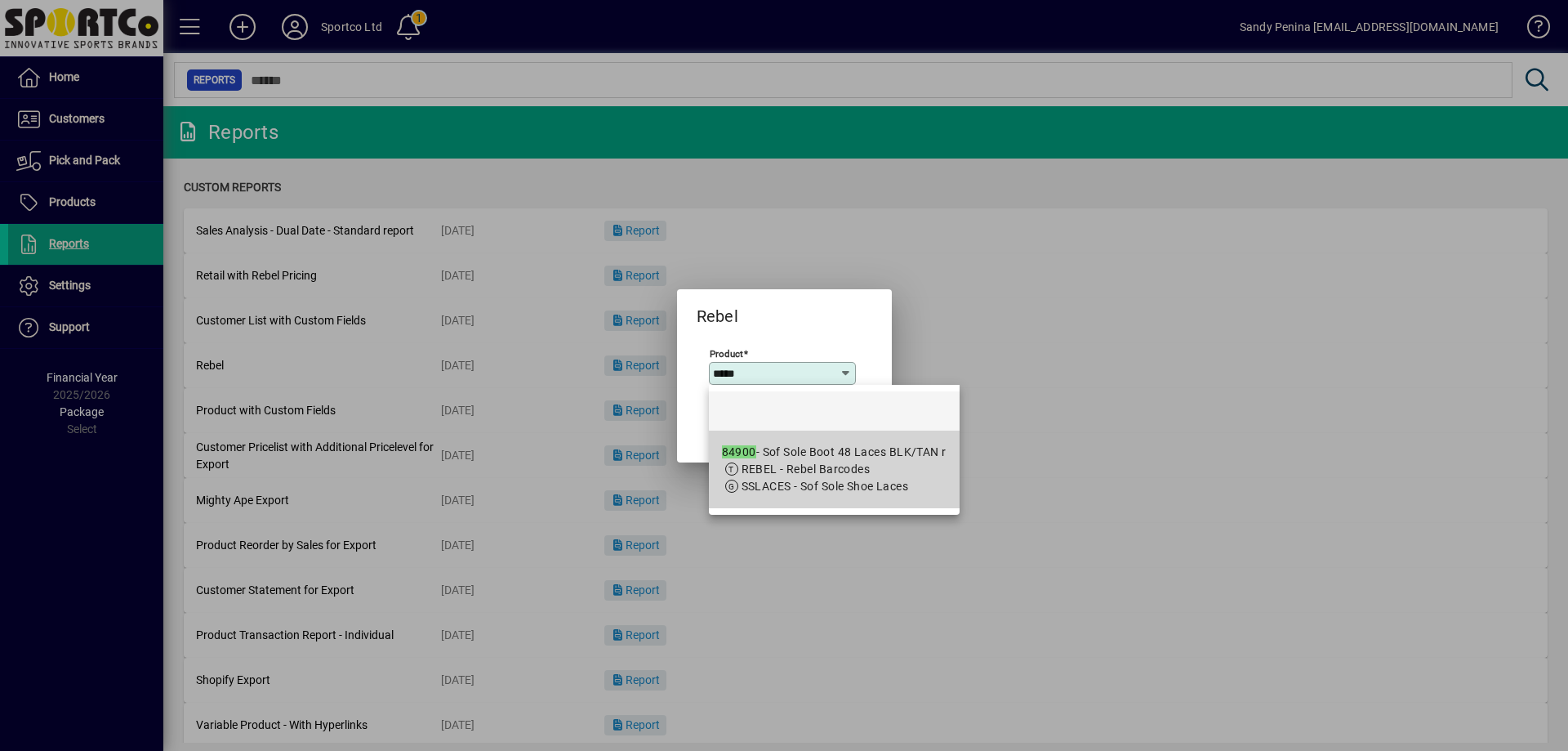
click at [759, 456] on div "84900 - Sof Sole Boot 48 Laces BLK/TAN r" at bounding box center [834, 452] width 225 height 17
type input "**********"
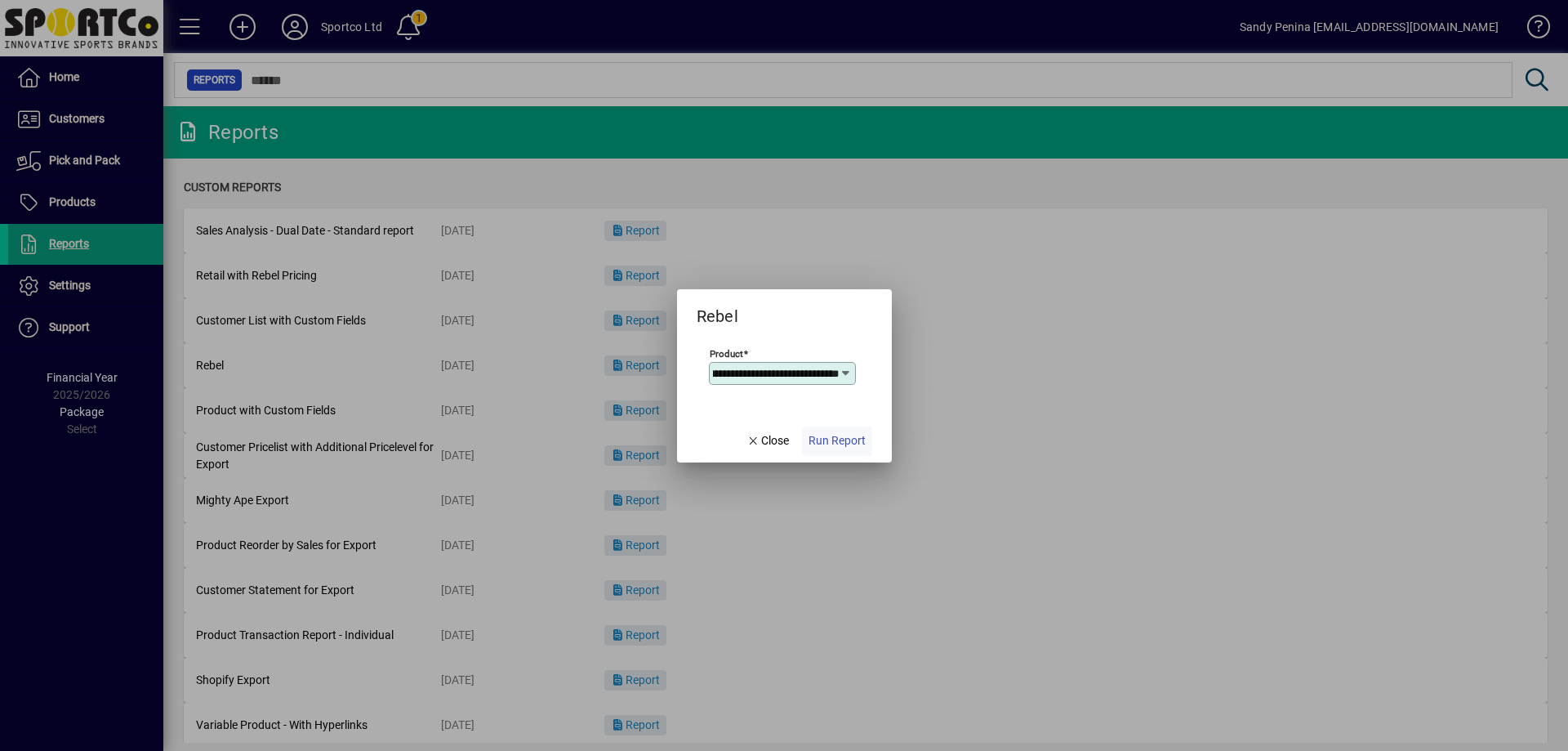
click at [845, 429] on span "button" at bounding box center [837, 441] width 70 height 40
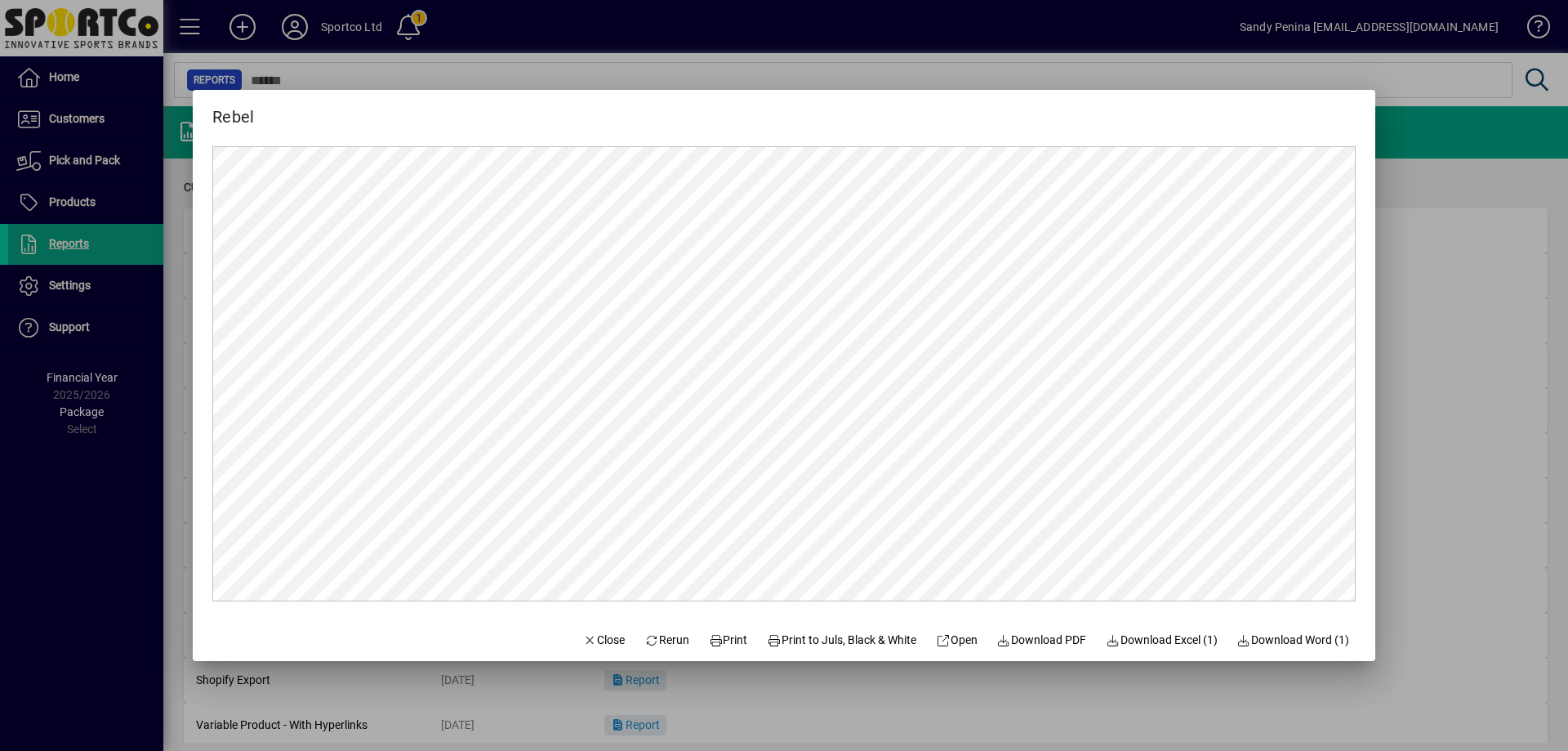
scroll to position [0, 0]
click at [713, 647] on span "Print" at bounding box center [729, 640] width 40 height 17
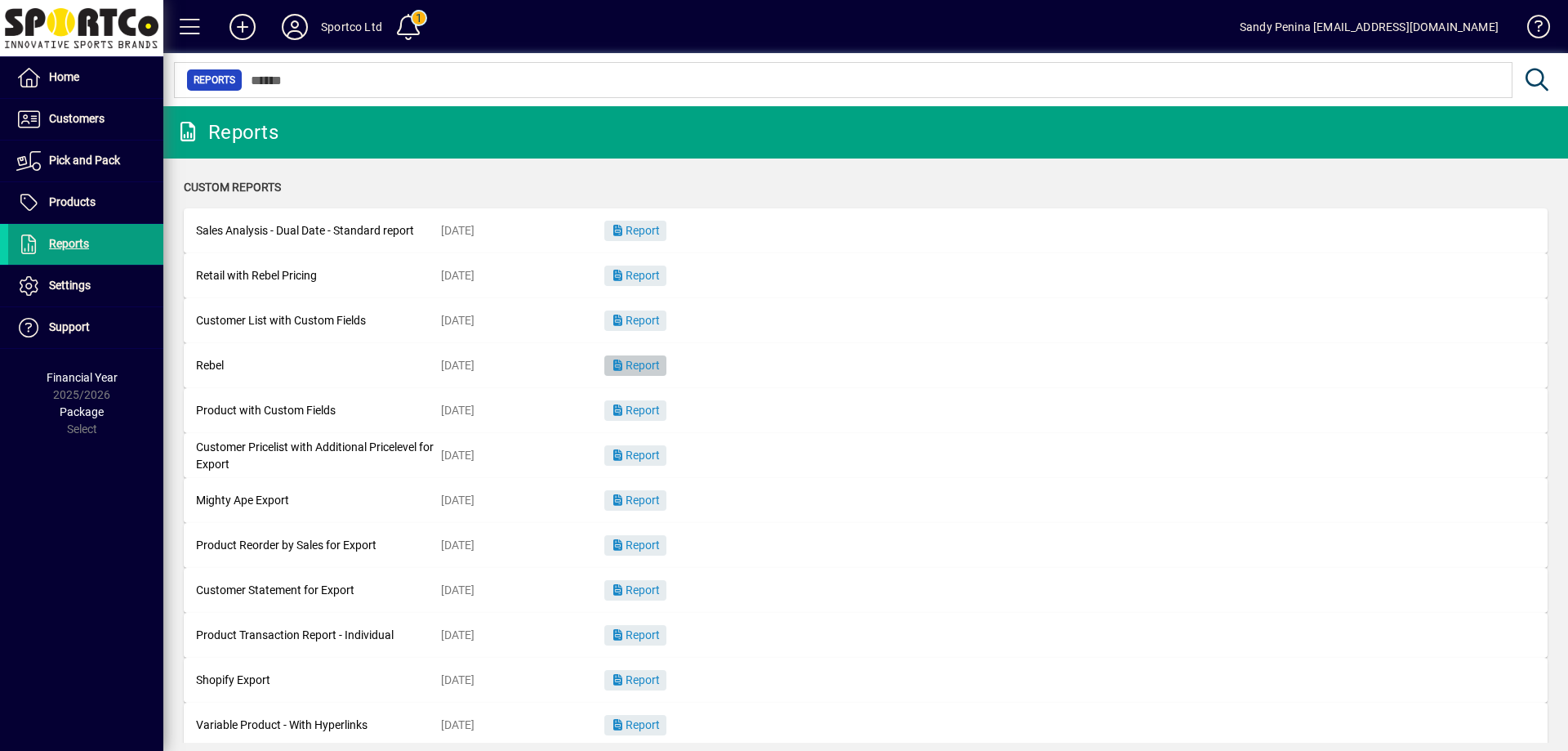
click at [658, 359] on span "Report" at bounding box center [635, 365] width 49 height 13
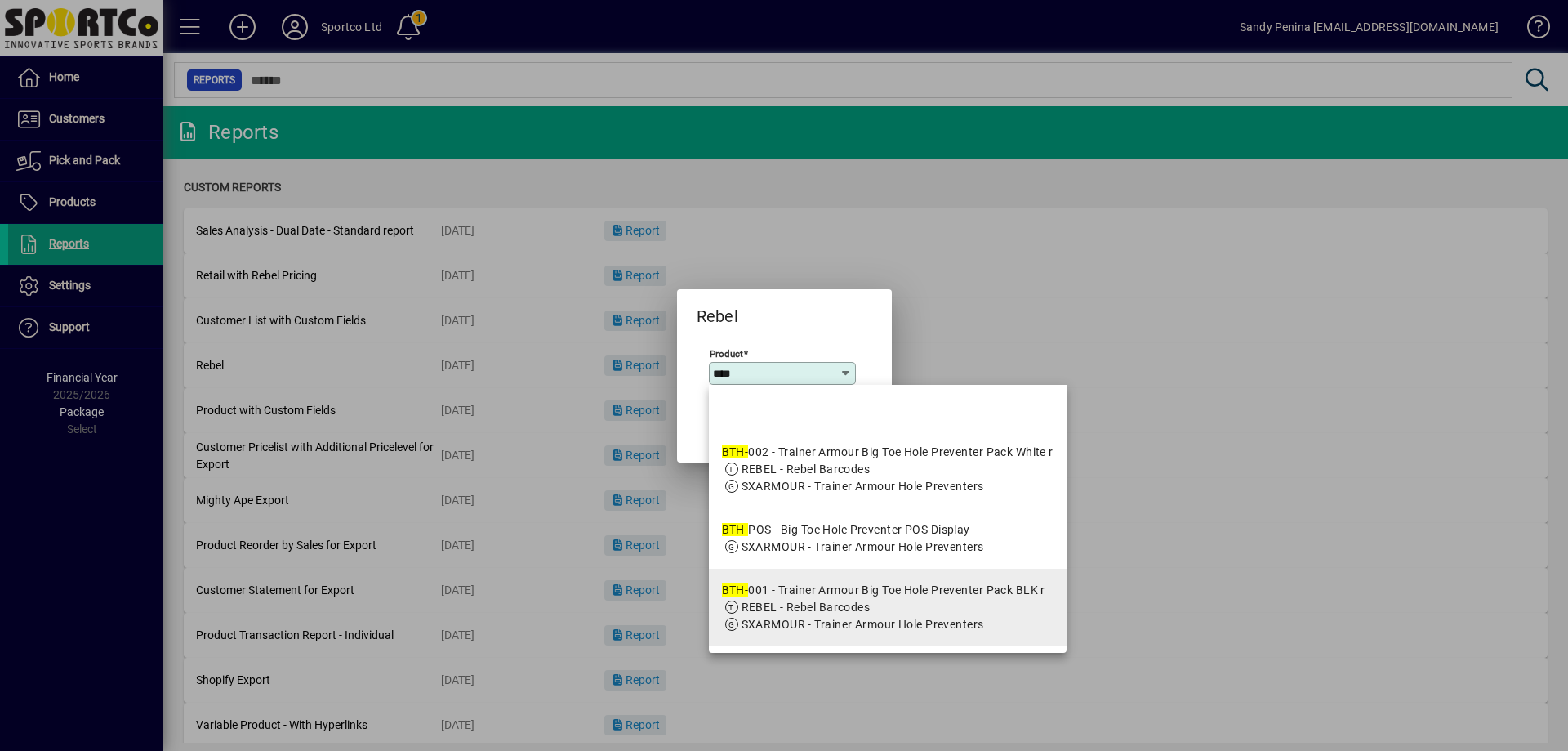
click at [795, 594] on div "BTH- 001 - Trainer Armour Big Toe Hole Preventer Pack BLK r" at bounding box center [884, 590] width 323 height 17
type input "**********"
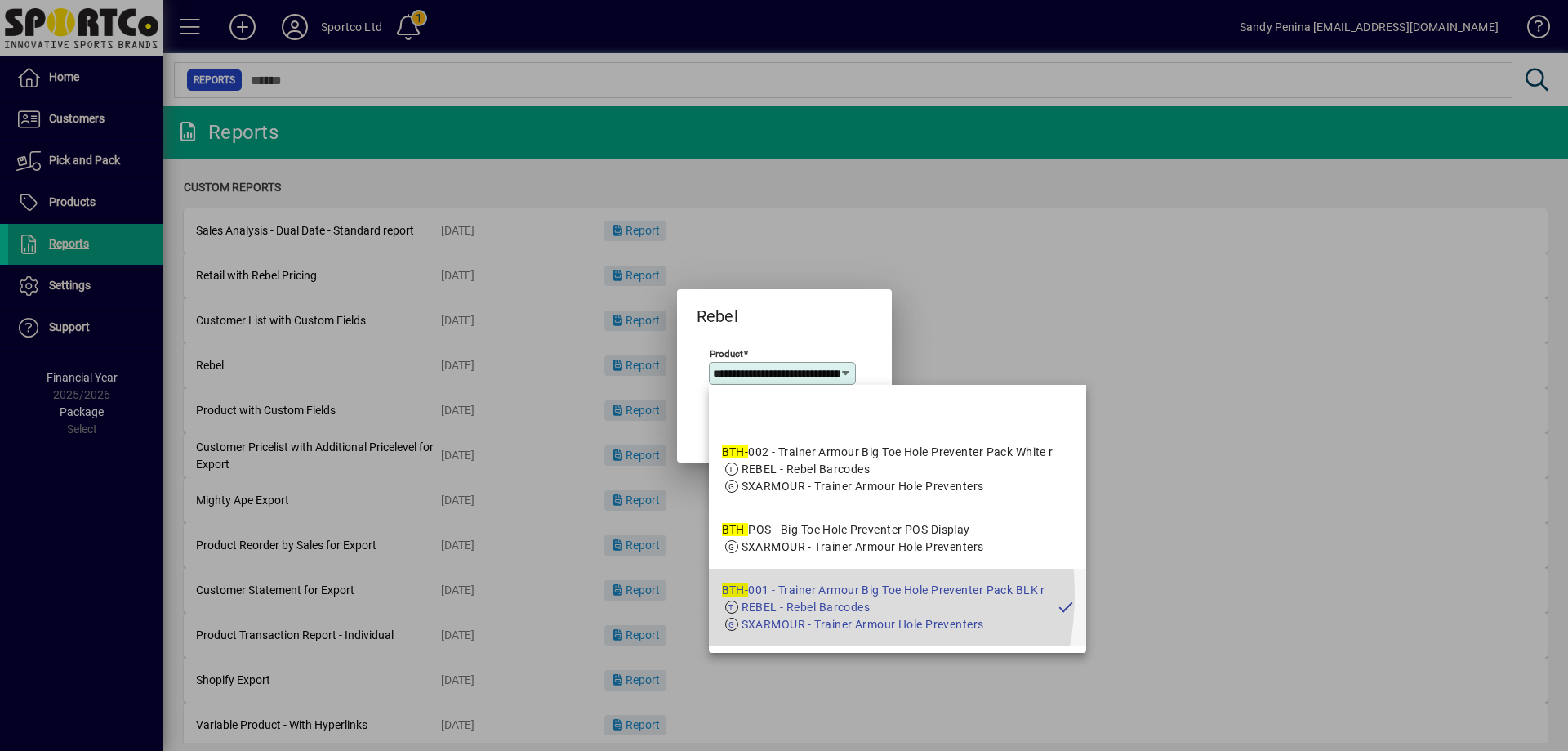
scroll to position [0, 194]
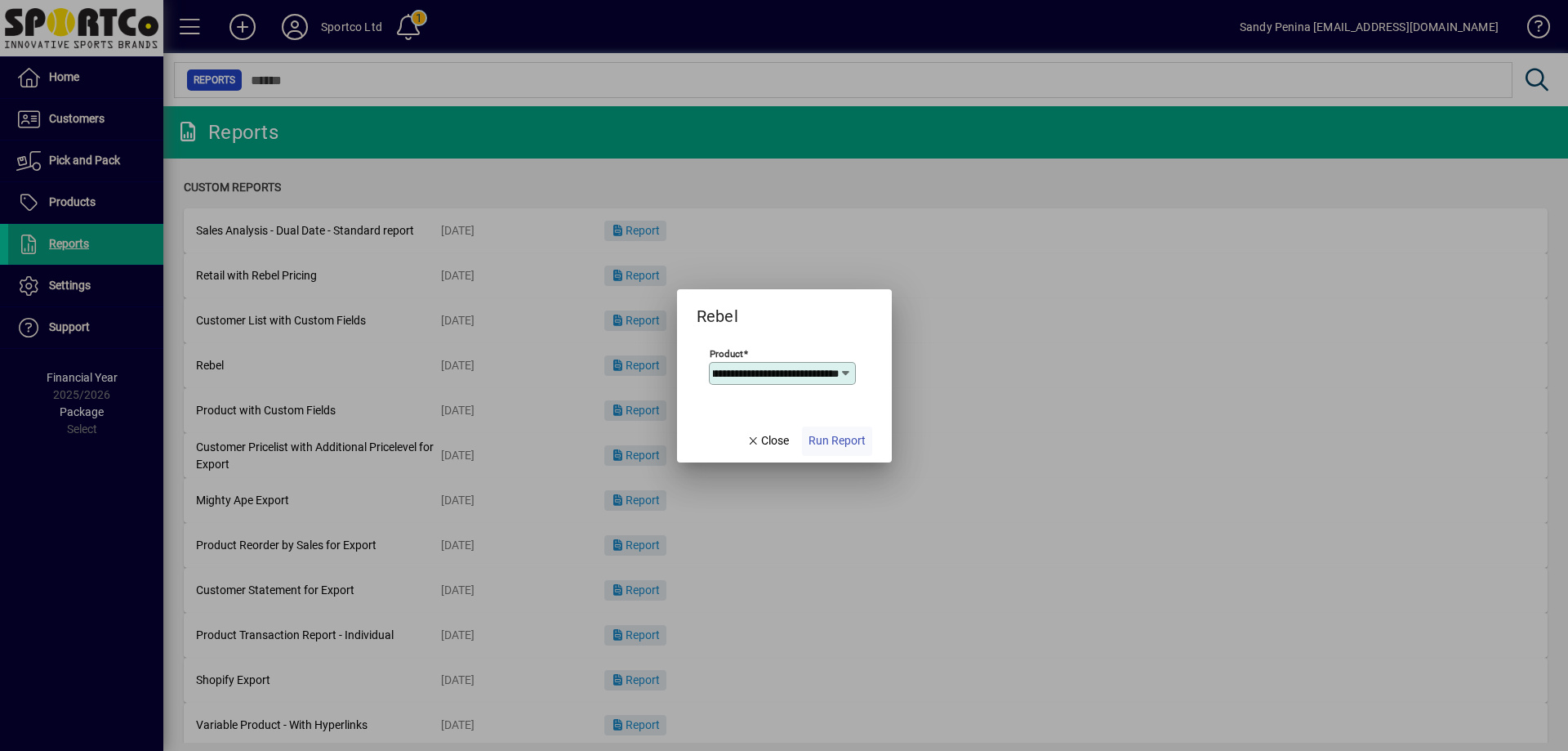
click at [850, 447] on span "Run Report" at bounding box center [838, 440] width 57 height 17
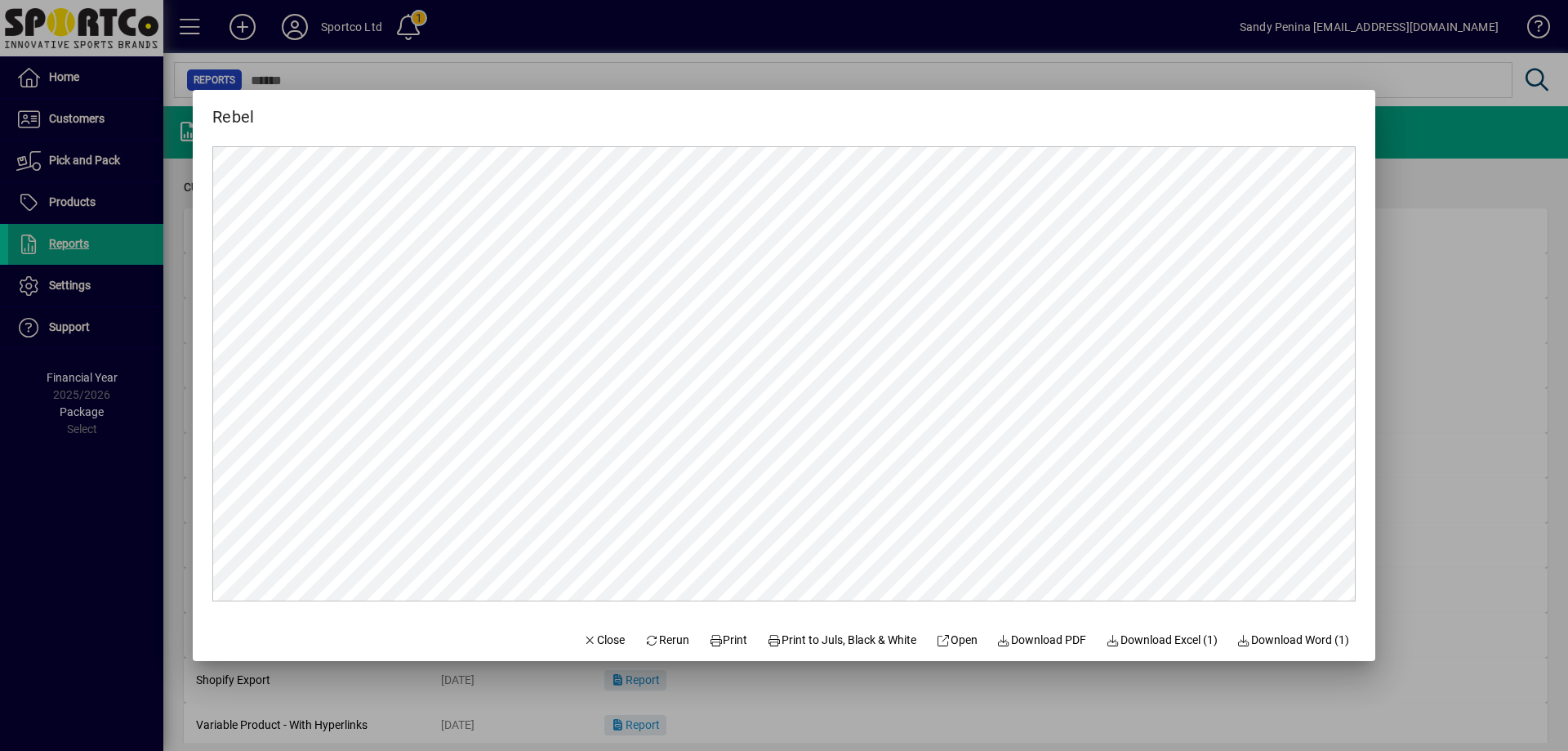
scroll to position [0, 0]
click at [709, 637] on icon at bounding box center [717, 641] width 14 height 12
click at [592, 636] on span "Close" at bounding box center [603, 640] width 42 height 17
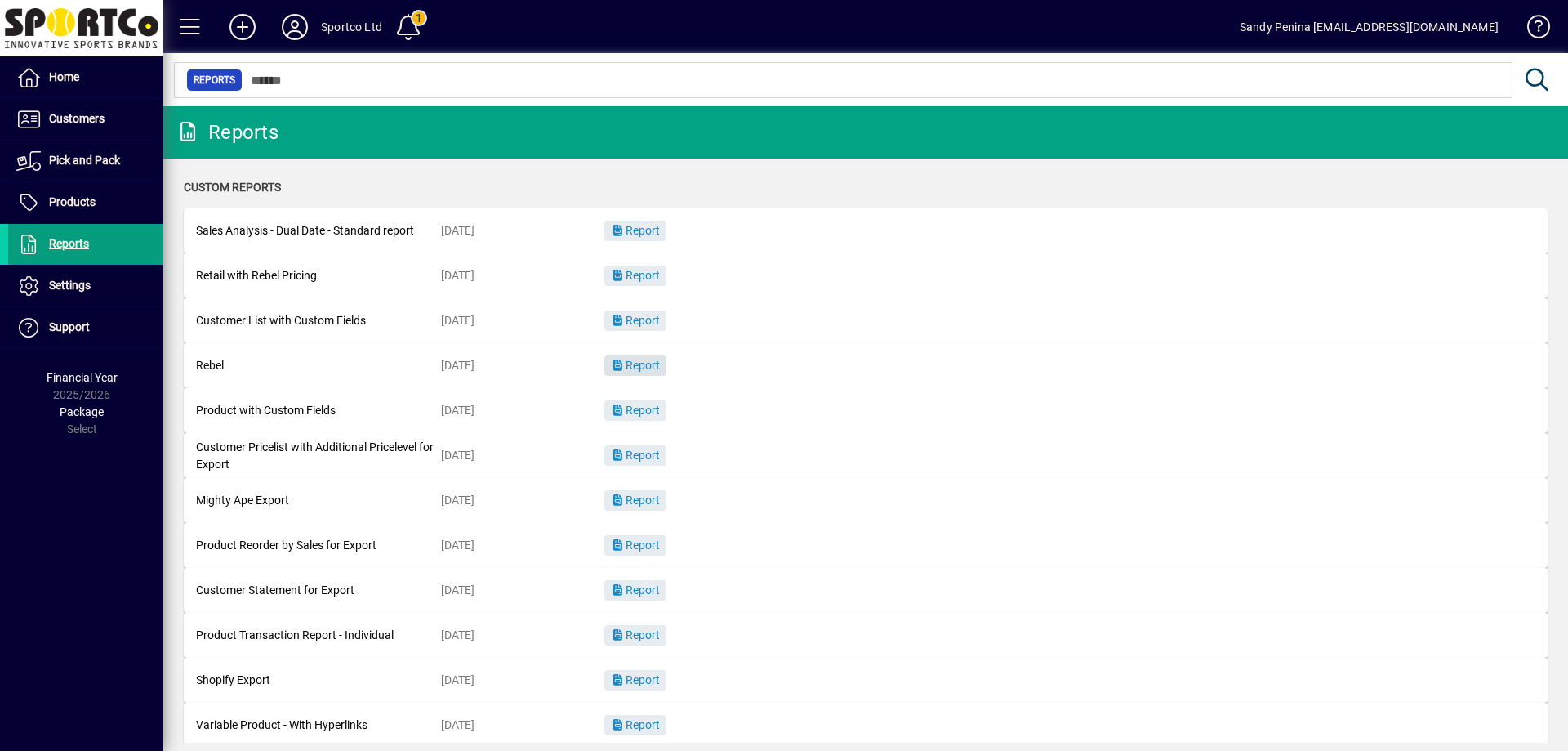
click at [662, 357] on span "button" at bounding box center [635, 367] width 62 height 40
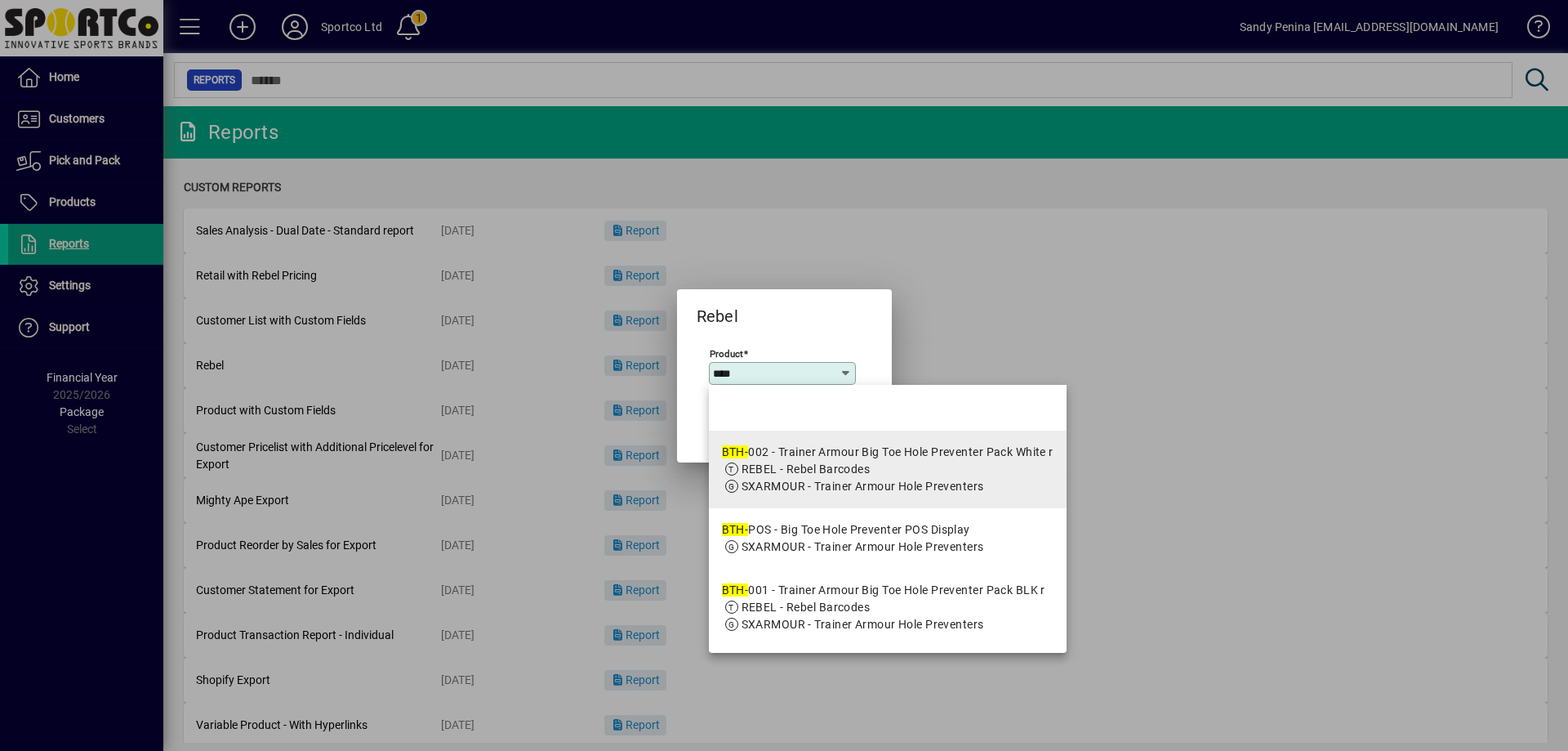
click at [833, 437] on mat-option "BTH- 002 - Trainer Armour Big Toe Hole Preventer Pack White r REBEL - Rebel Bar…" at bounding box center [888, 469] width 357 height 77
type input "**********"
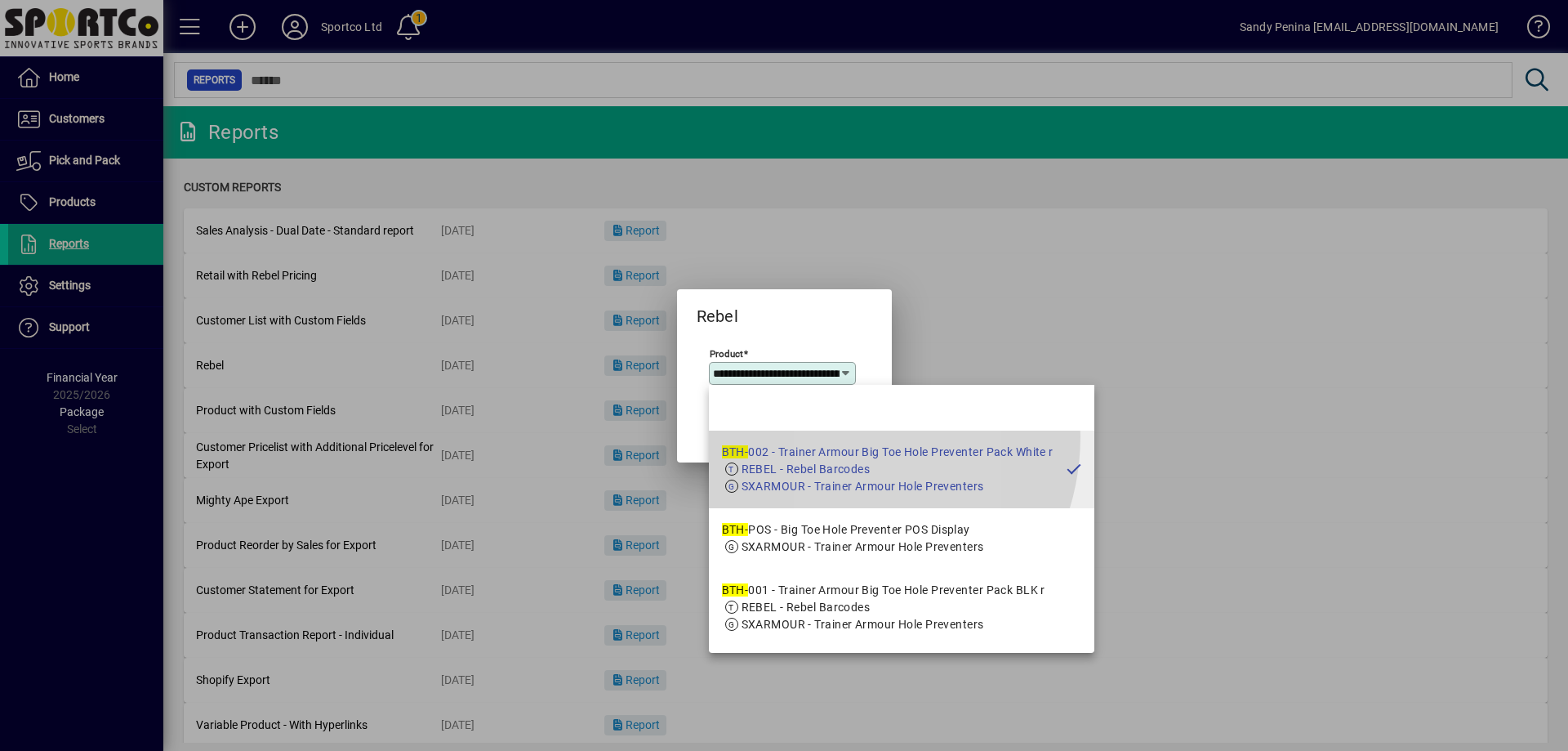
scroll to position [0, 203]
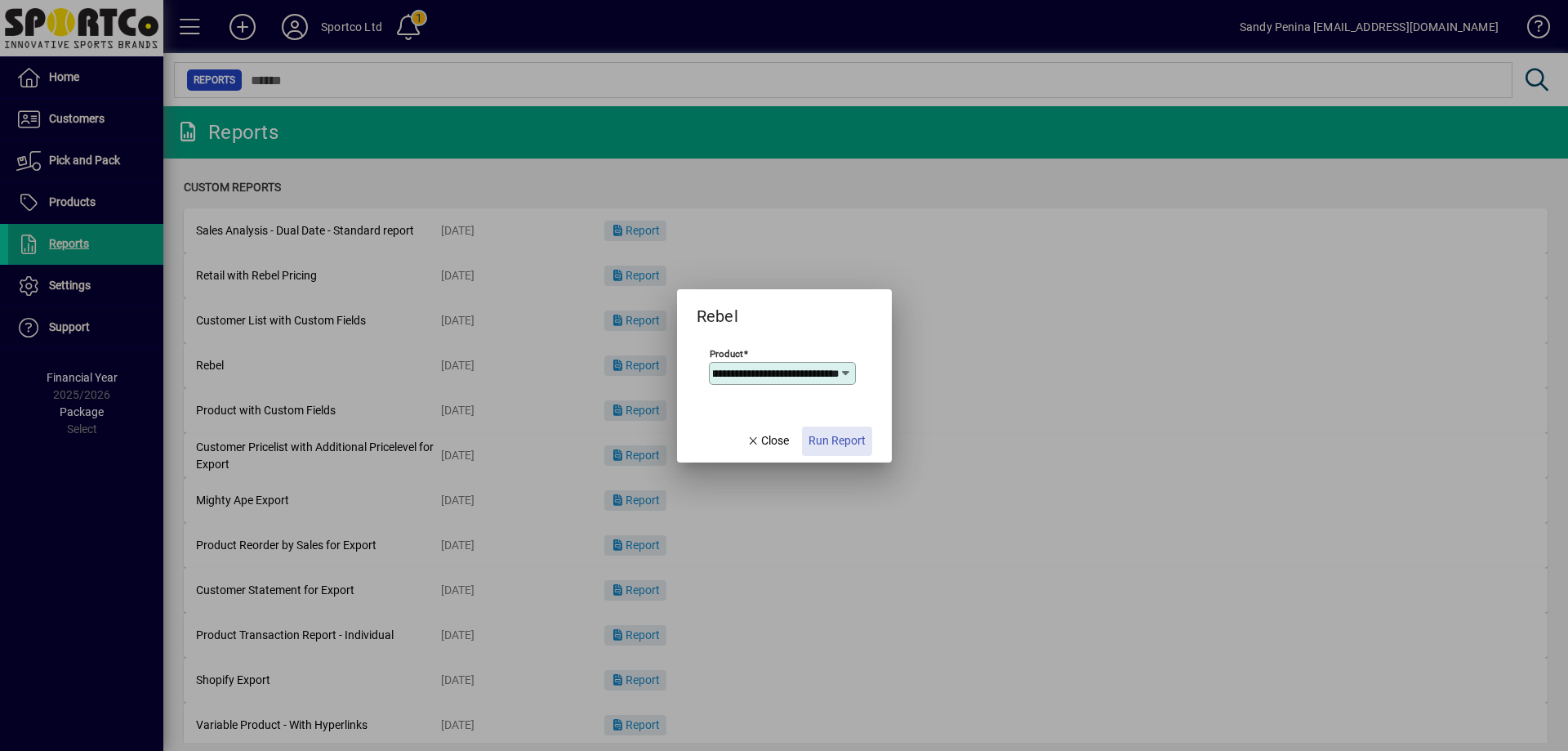
click at [832, 434] on span "Run Report" at bounding box center [838, 440] width 57 height 17
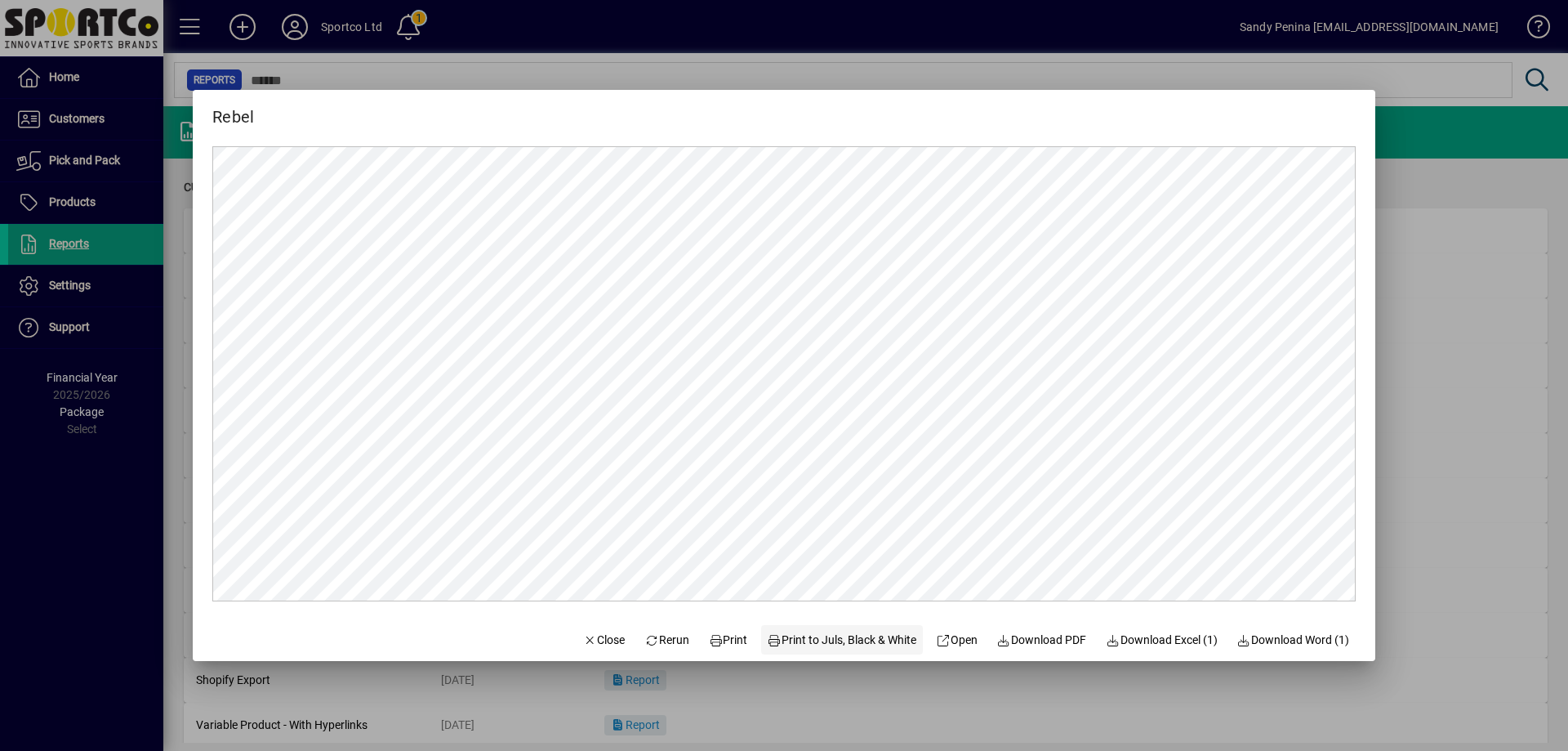
scroll to position [0, 0]
click at [730, 640] on span "Print" at bounding box center [729, 640] width 40 height 17
click at [583, 641] on span "Close" at bounding box center [603, 640] width 42 height 17
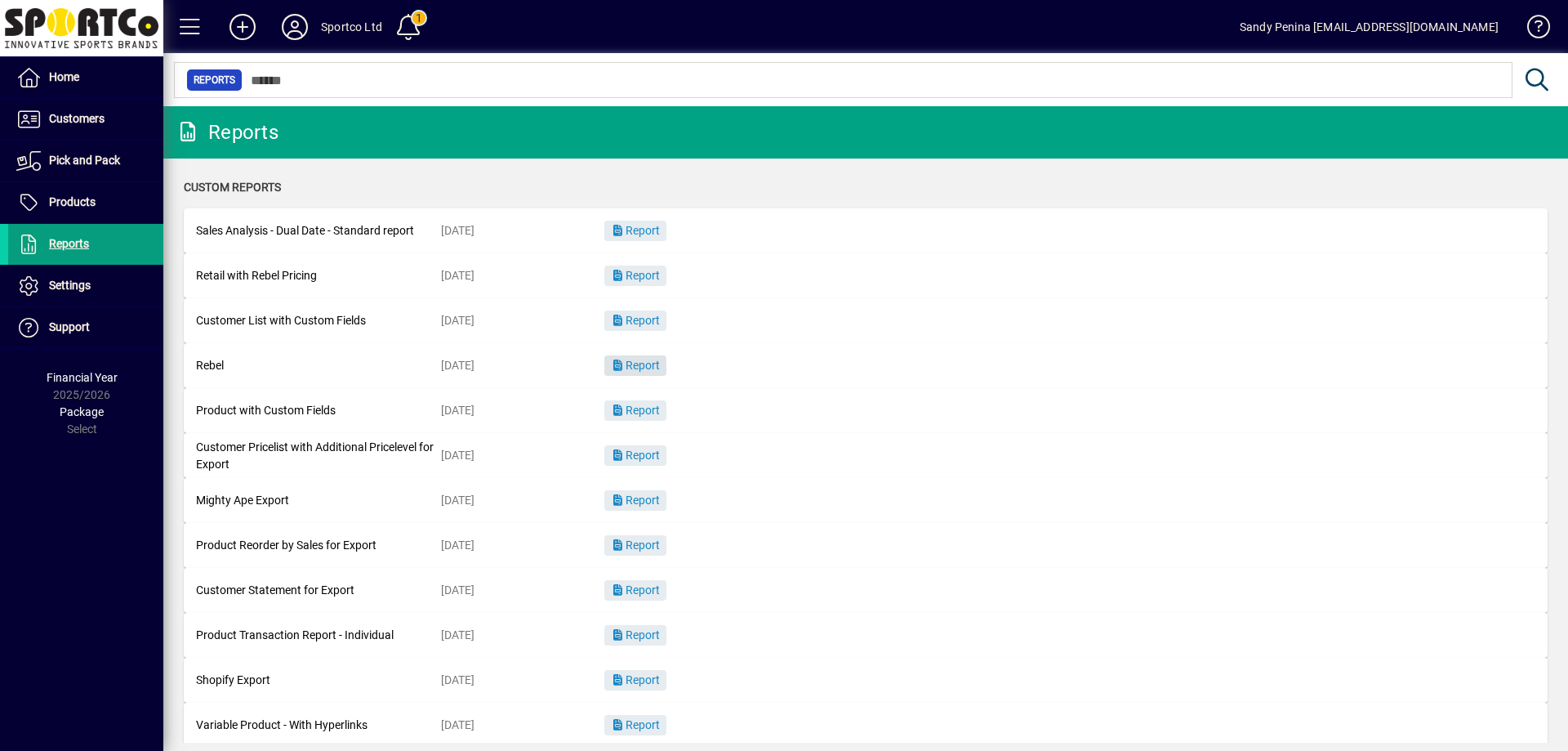
click at [657, 365] on span "Report" at bounding box center [635, 365] width 49 height 13
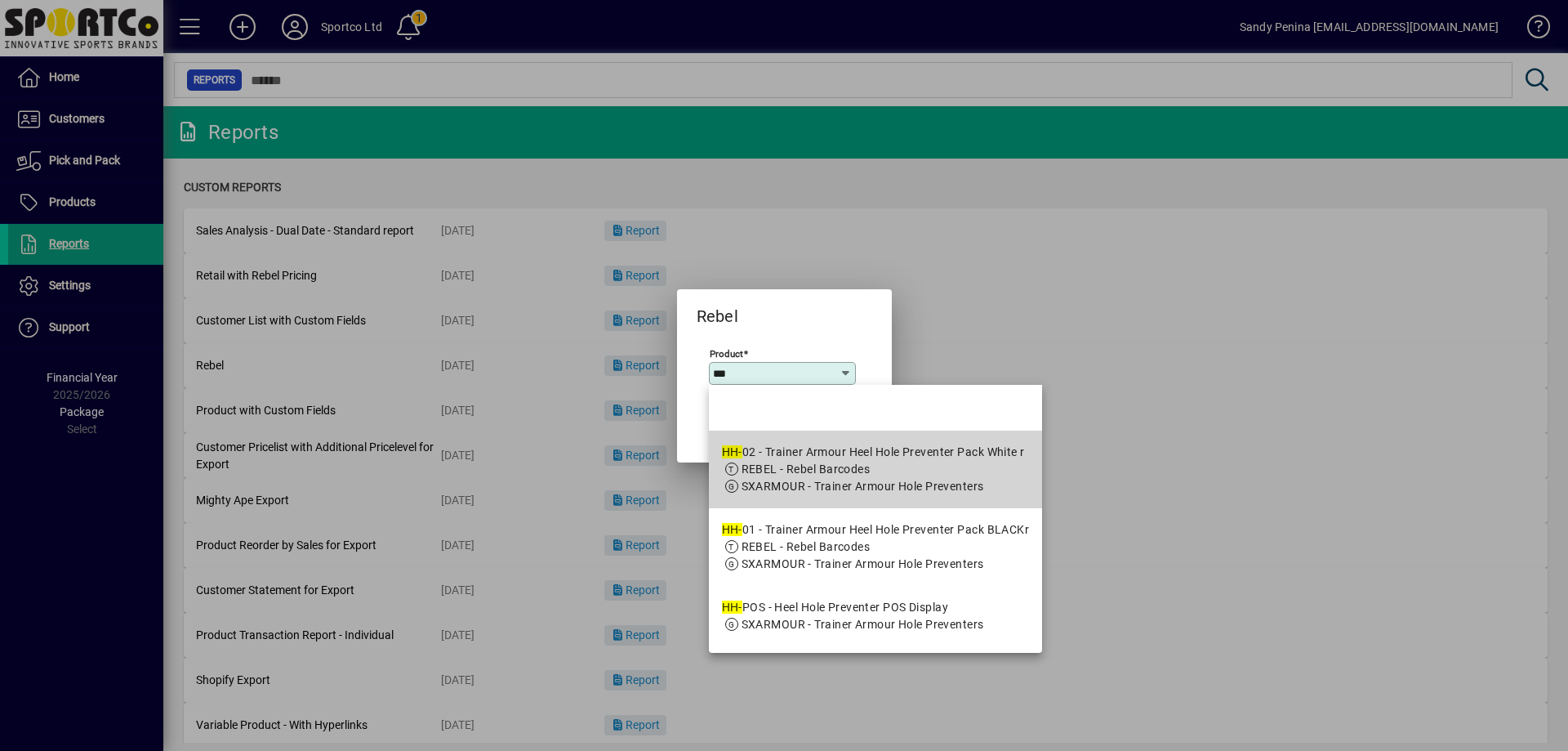
click at [891, 456] on div "HH- 02 - Trainer Armour Heel Hole Preventer Pack White r" at bounding box center [873, 452] width 303 height 17
type input "**********"
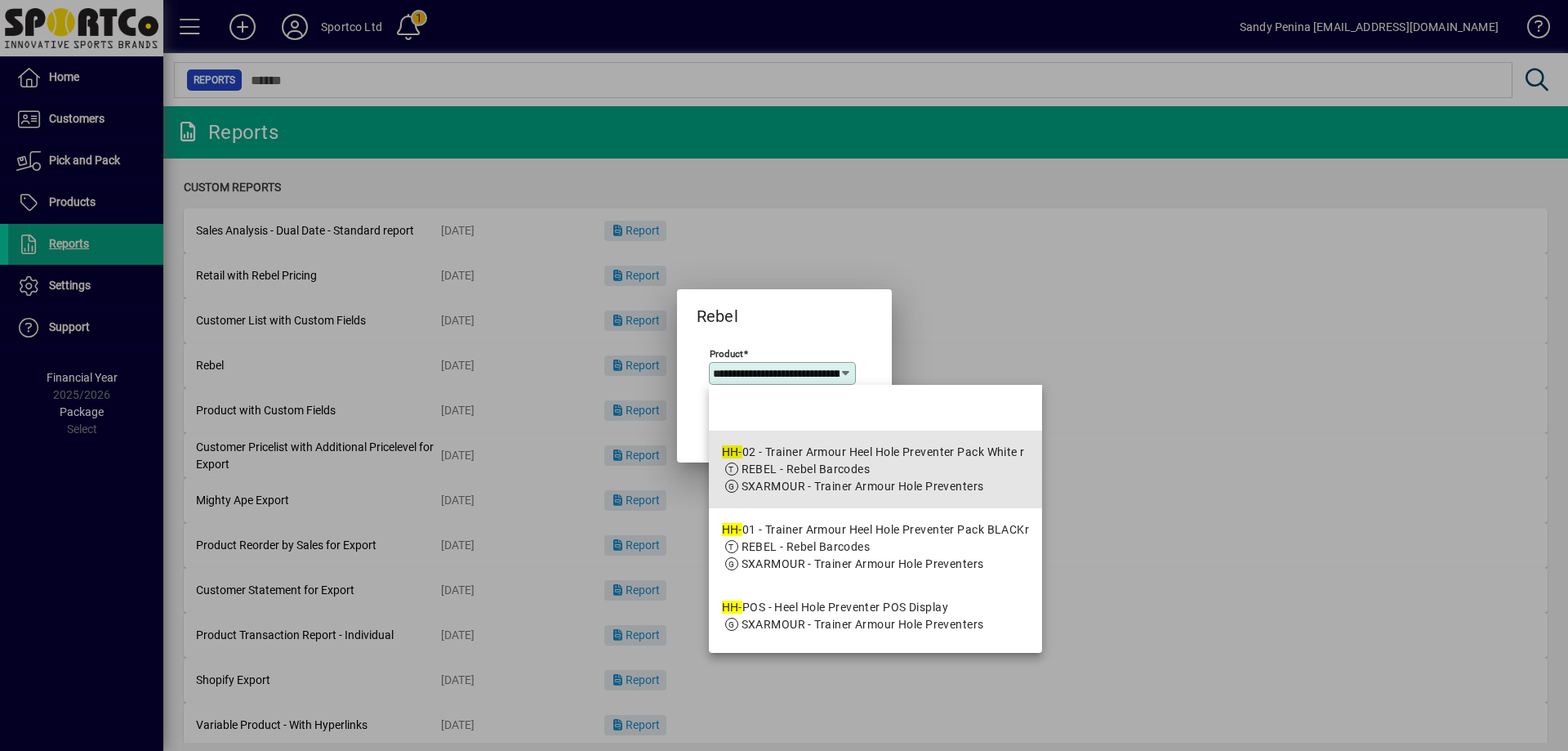
scroll to position [0, 175]
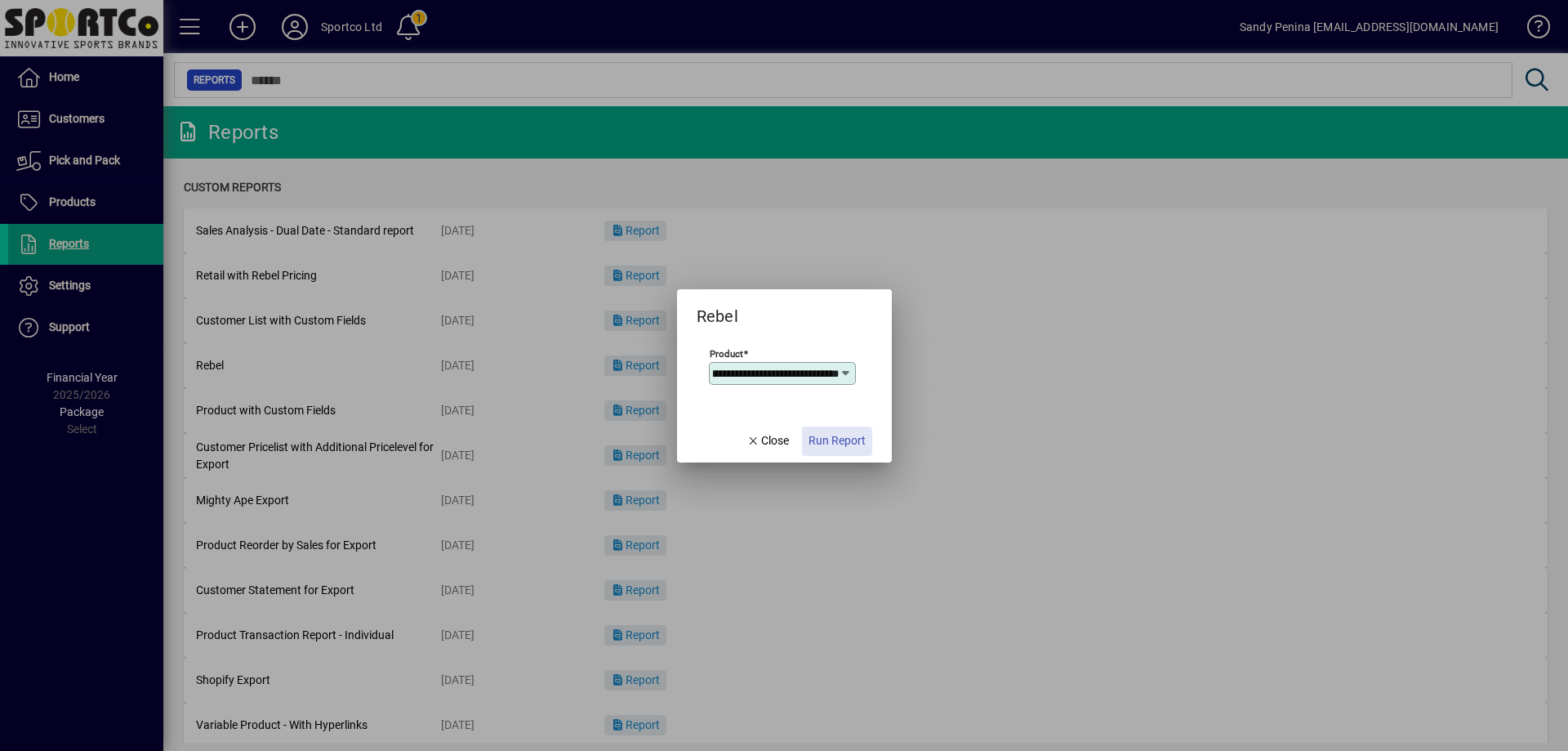
click at [826, 442] on span "Run Report" at bounding box center [838, 440] width 57 height 17
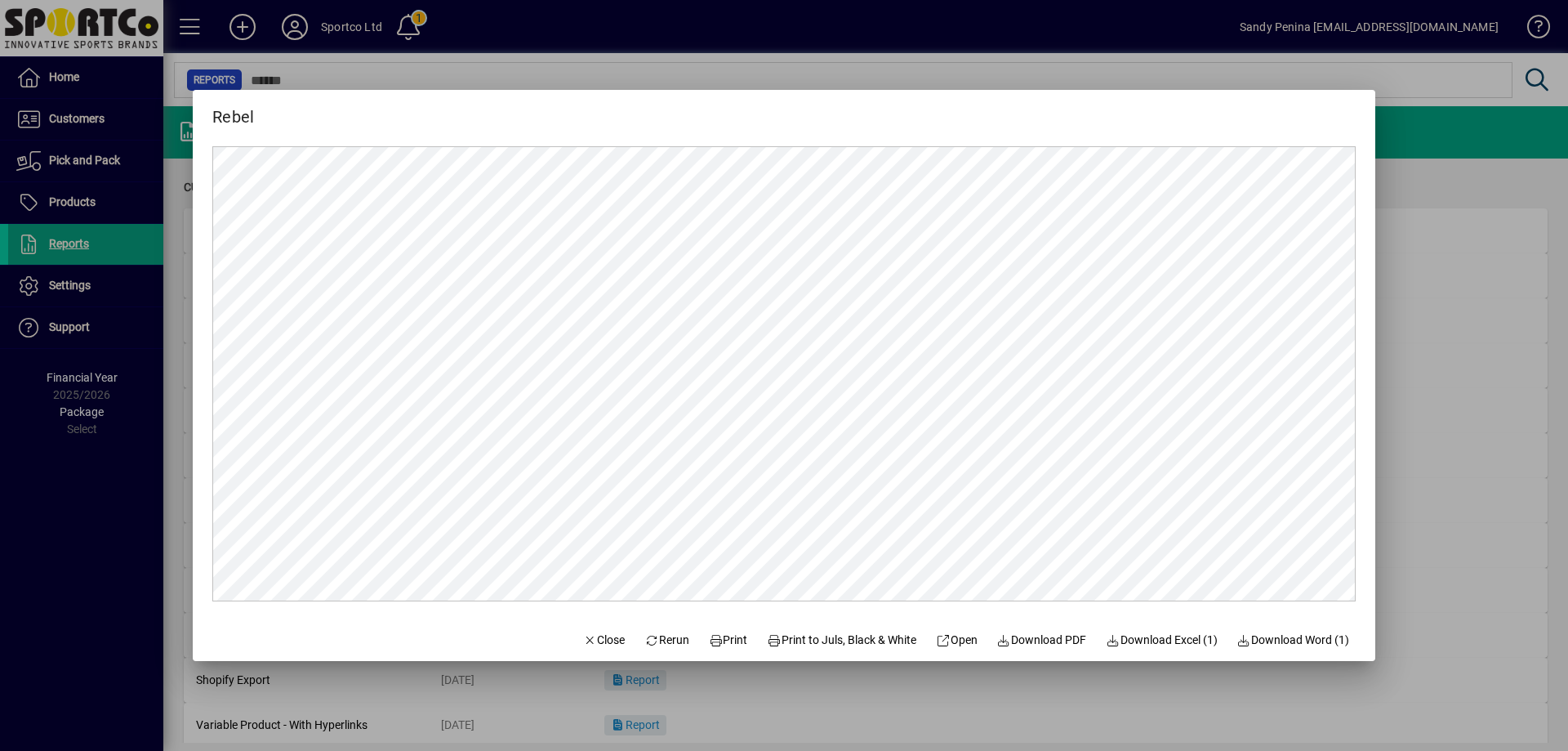
scroll to position [0, 0]
click at [727, 635] on span "Print" at bounding box center [729, 640] width 40 height 17
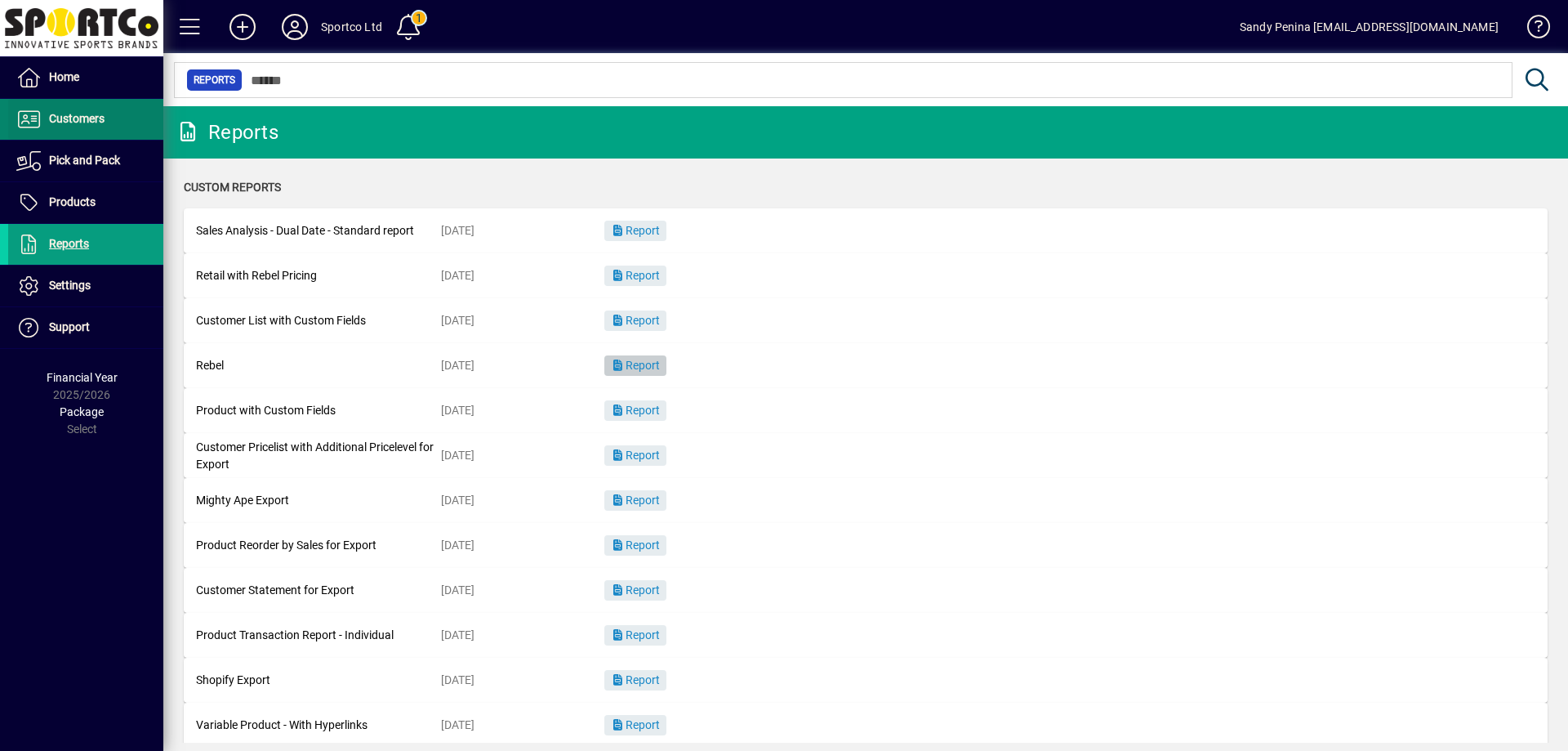
click at [86, 123] on span "Customers" at bounding box center [77, 119] width 56 height 13
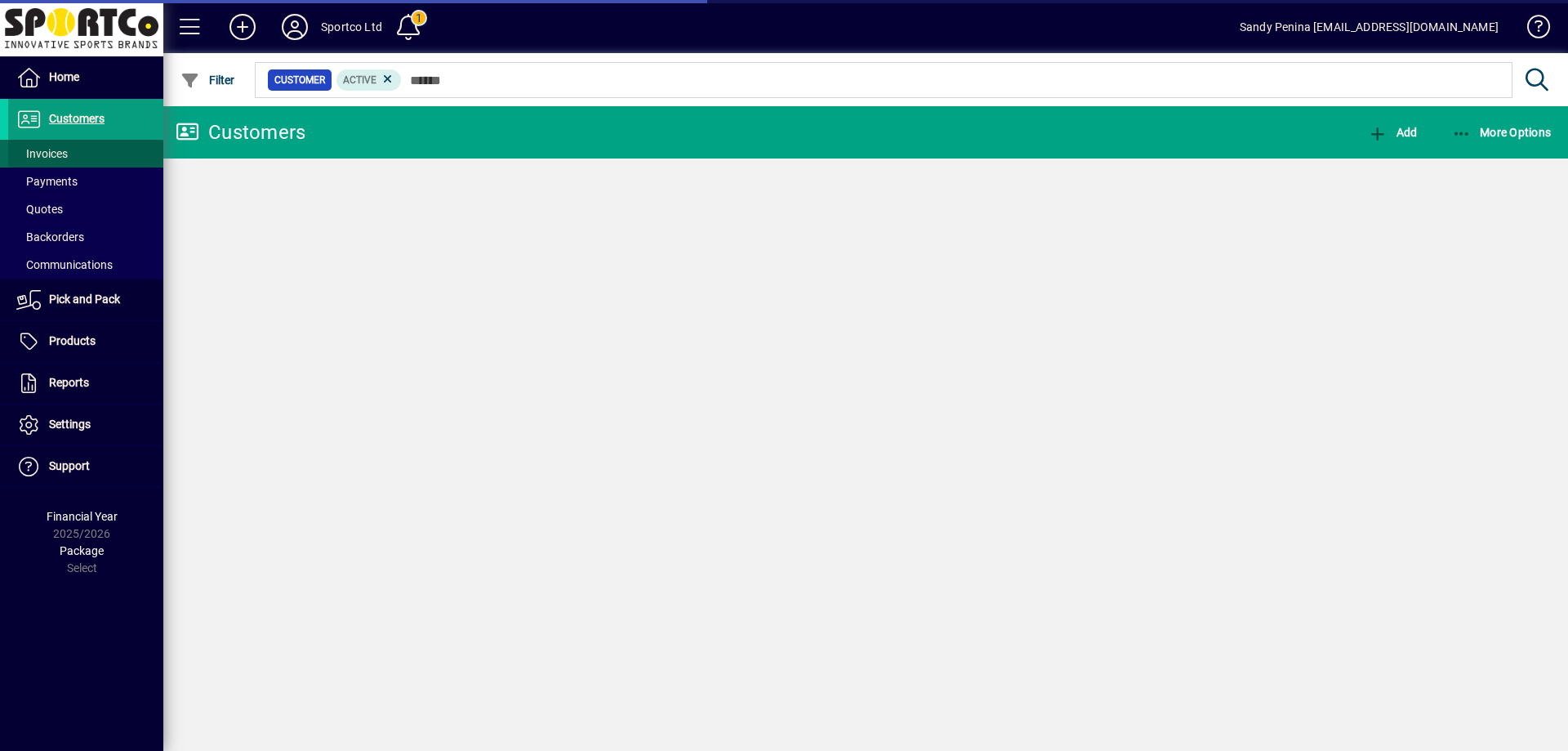
click at [42, 158] on span "Invoices" at bounding box center [41, 154] width 51 height 13
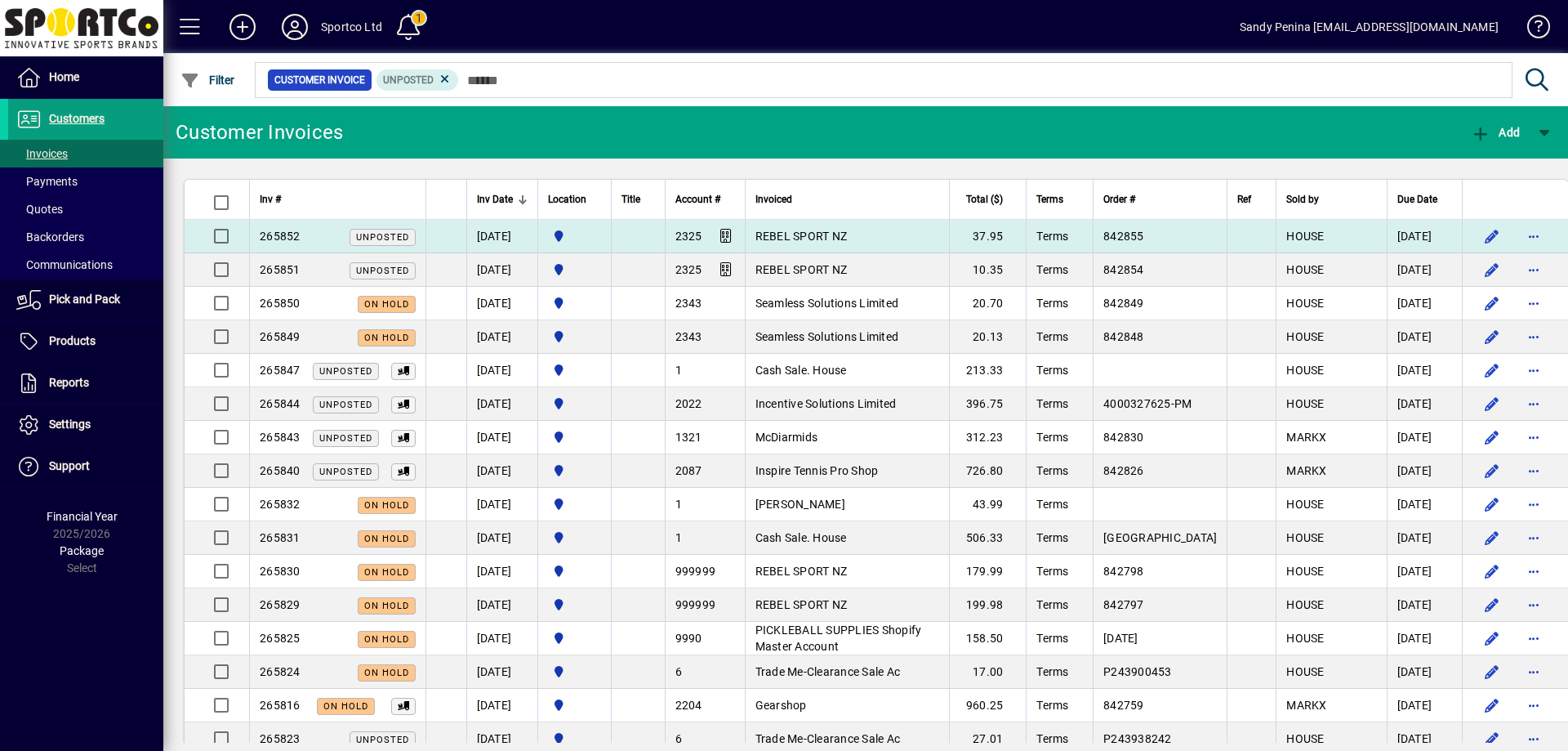
click at [787, 234] on span "REBEL SPORT NZ" at bounding box center [801, 236] width 92 height 13
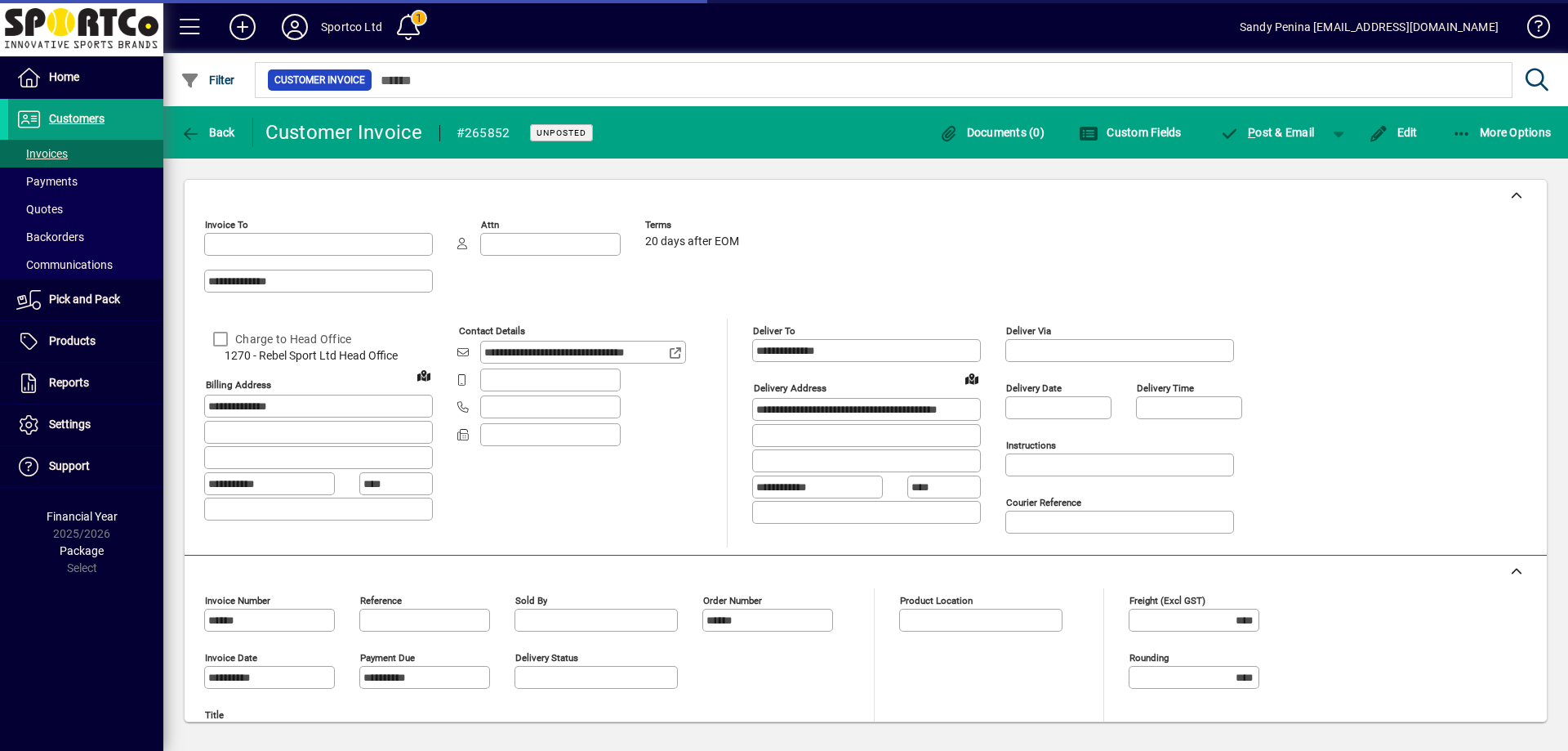
type input "**********"
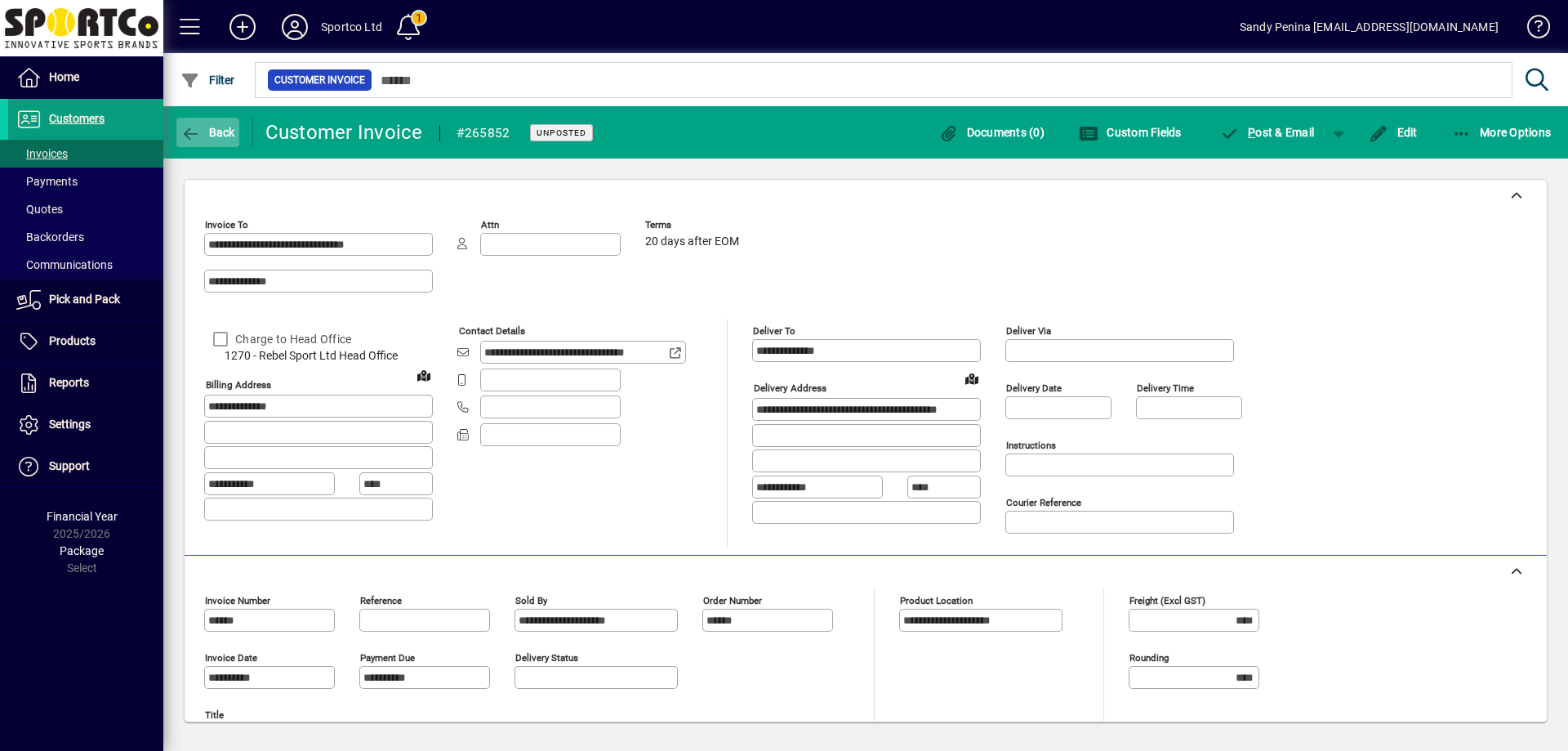
click at [193, 135] on icon "button" at bounding box center [190, 134] width 21 height 16
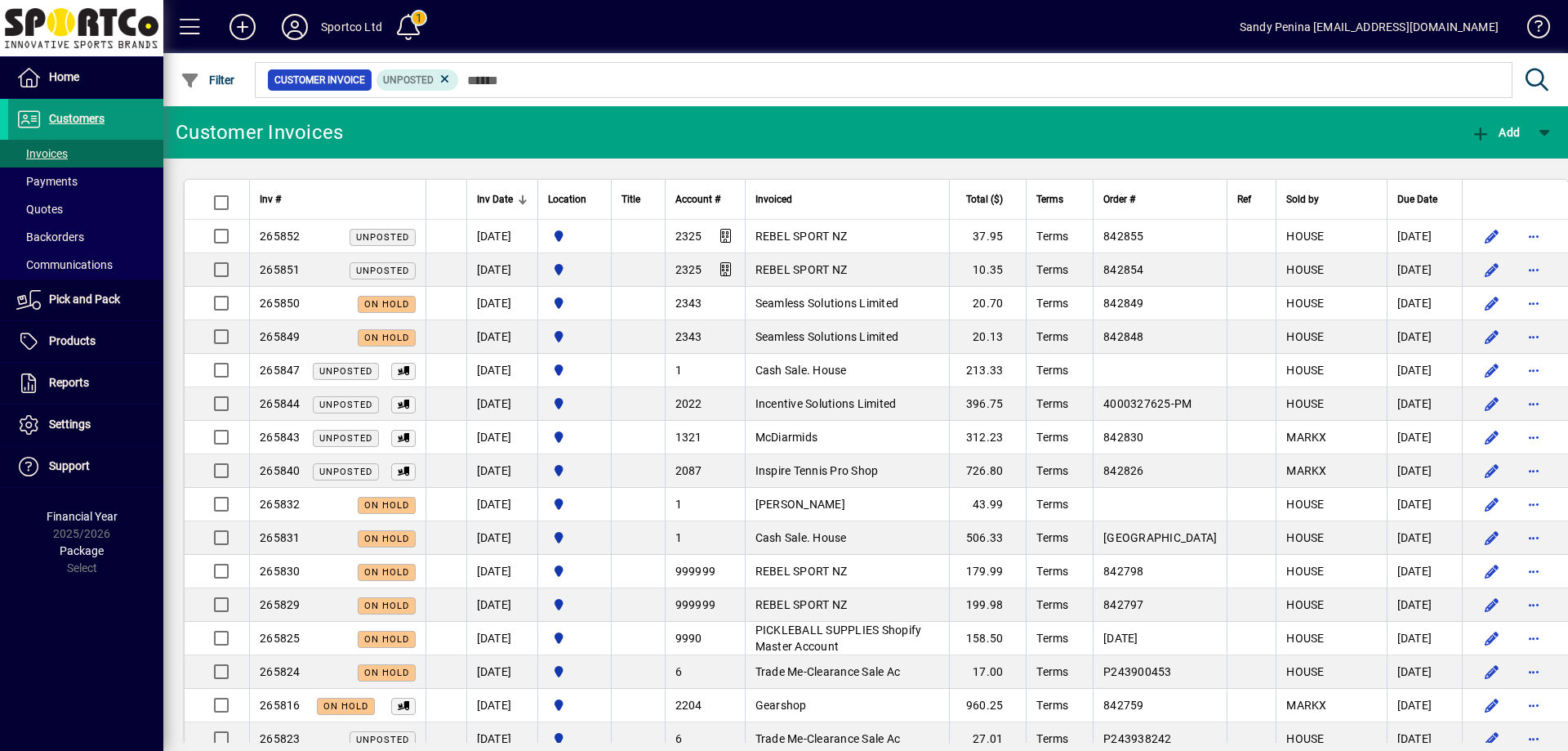
click at [95, 122] on span "Customers" at bounding box center [77, 119] width 56 height 13
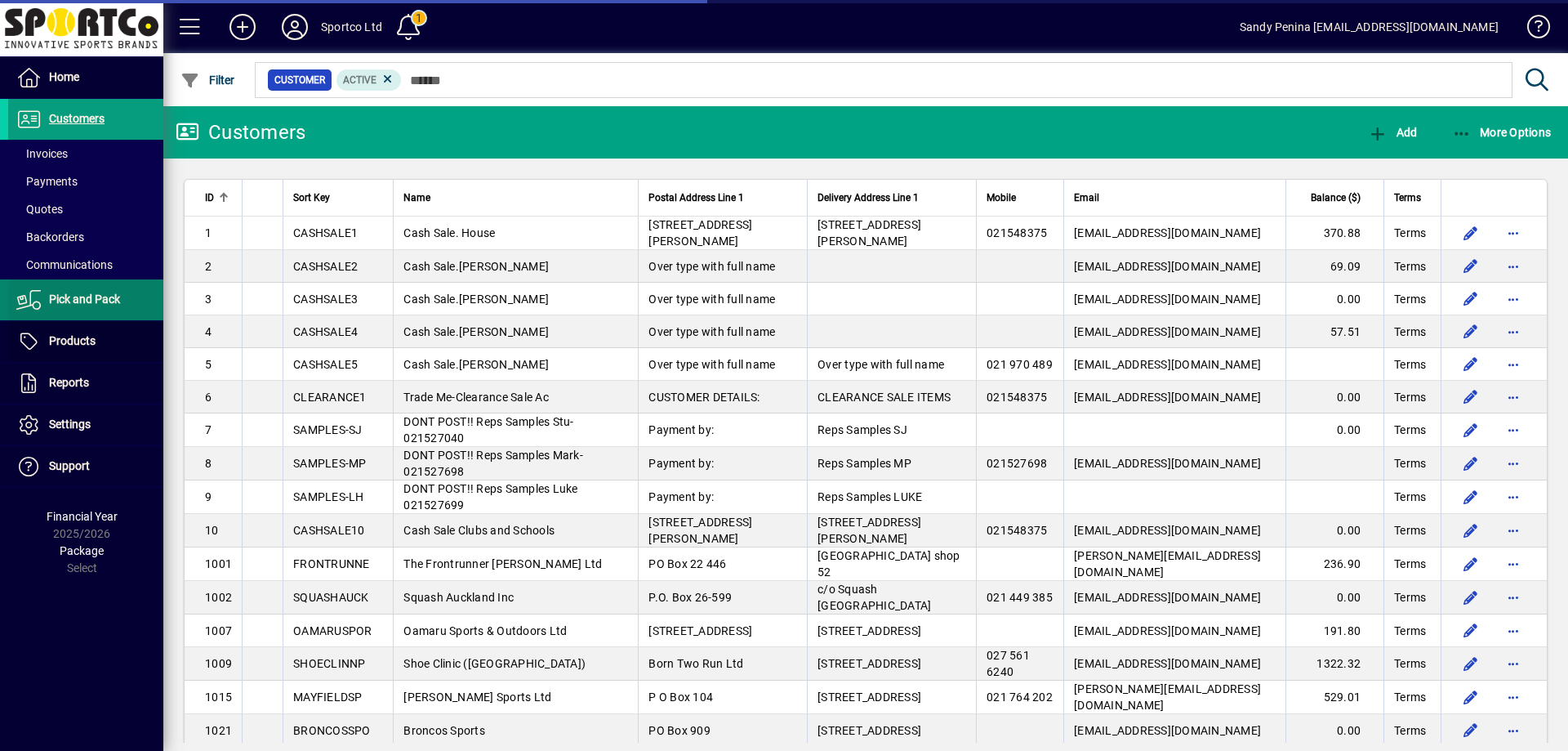
drag, startPoint x: 112, startPoint y: 340, endPoint x: 95, endPoint y: 309, distance: 35.4
click at [112, 340] on span at bounding box center [85, 341] width 155 height 40
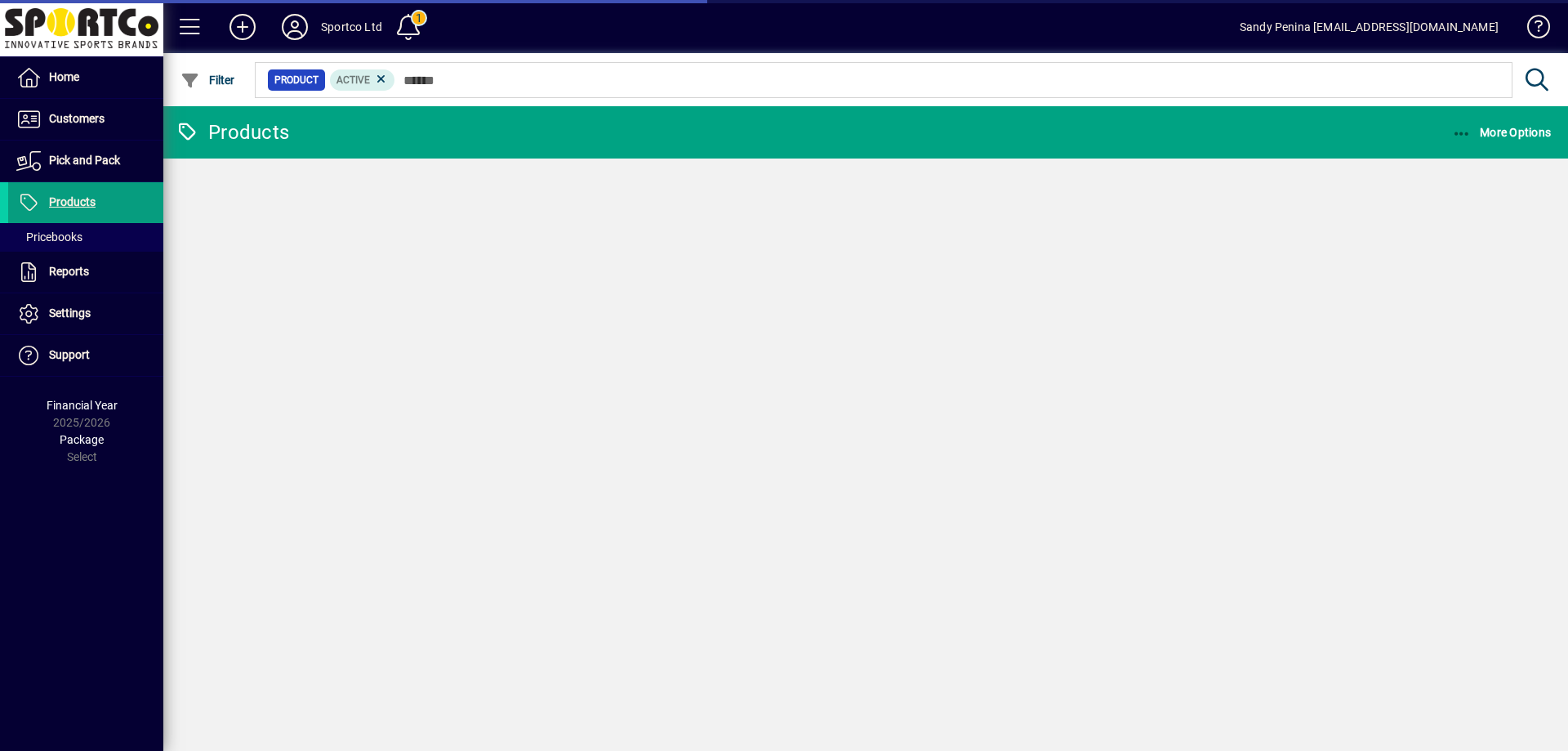
click at [108, 393] on div "Home Customers Invoices Payments Quotes Backorders Communications Pick and Pack…" at bounding box center [82, 376] width 163 height 751
click at [98, 275] on span at bounding box center [85, 272] width 155 height 40
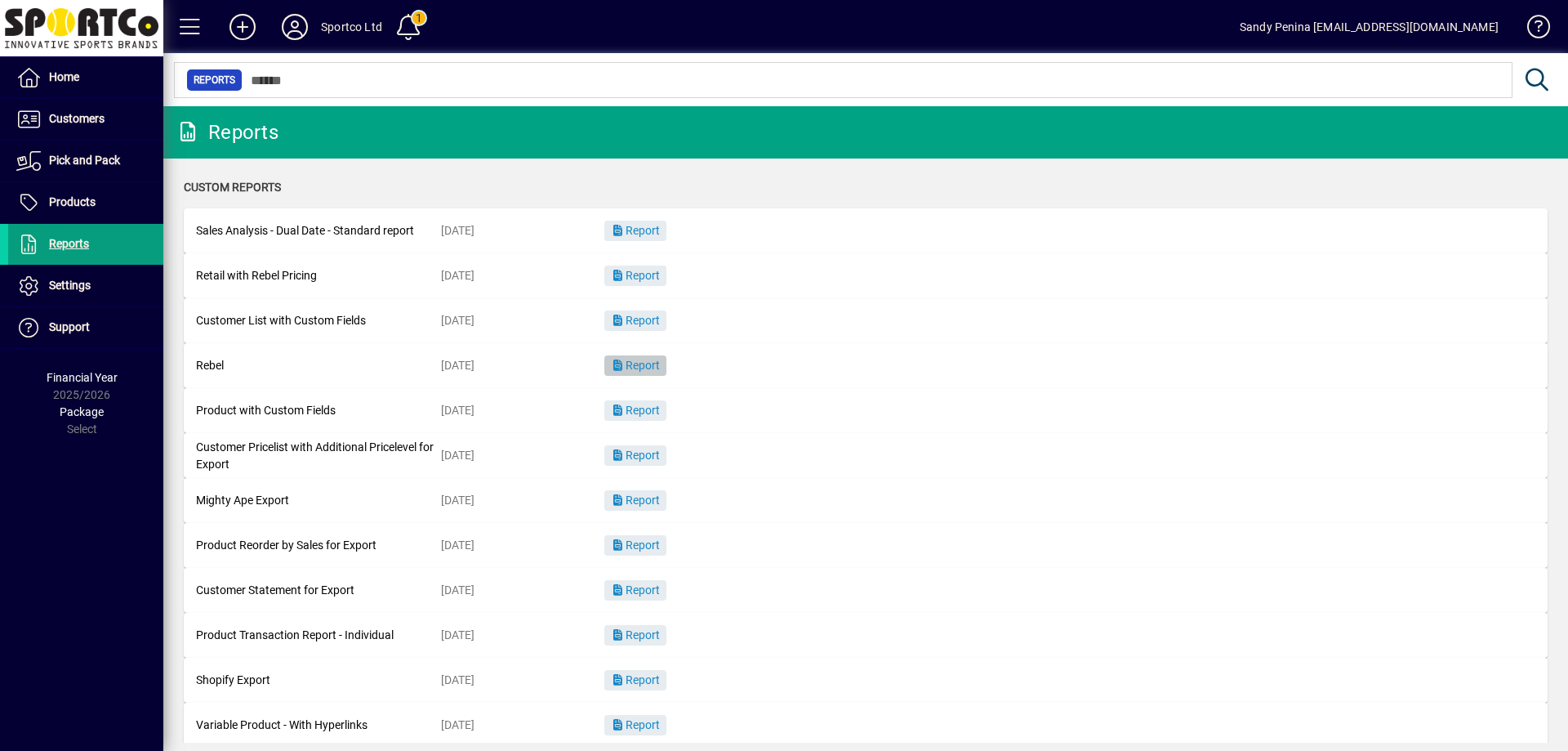
click at [654, 375] on span "button" at bounding box center [635, 367] width 62 height 40
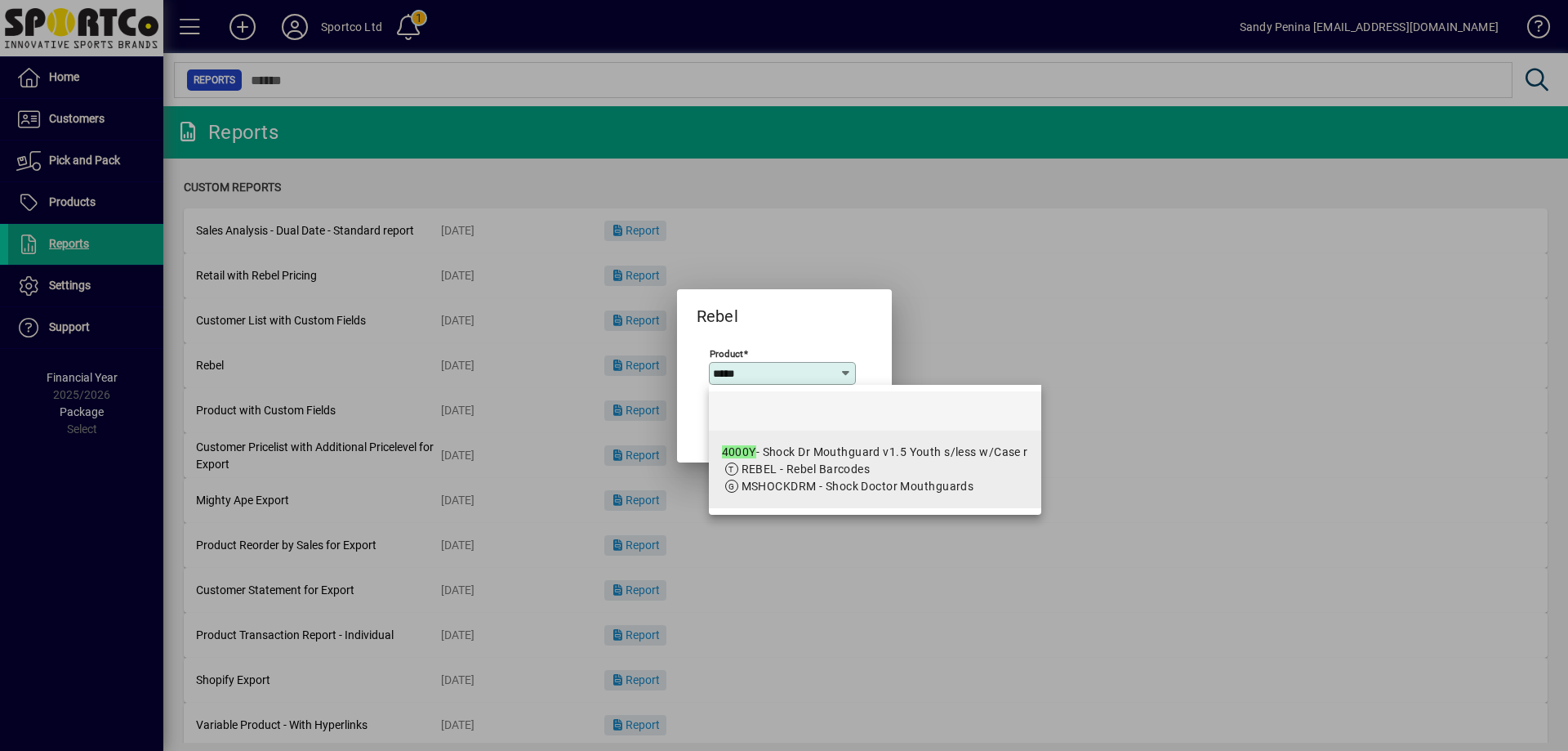
click at [822, 482] on span "MSHOCKDRM - Shock Doctor Mouthguards" at bounding box center [858, 486] width 233 height 13
type input "**********"
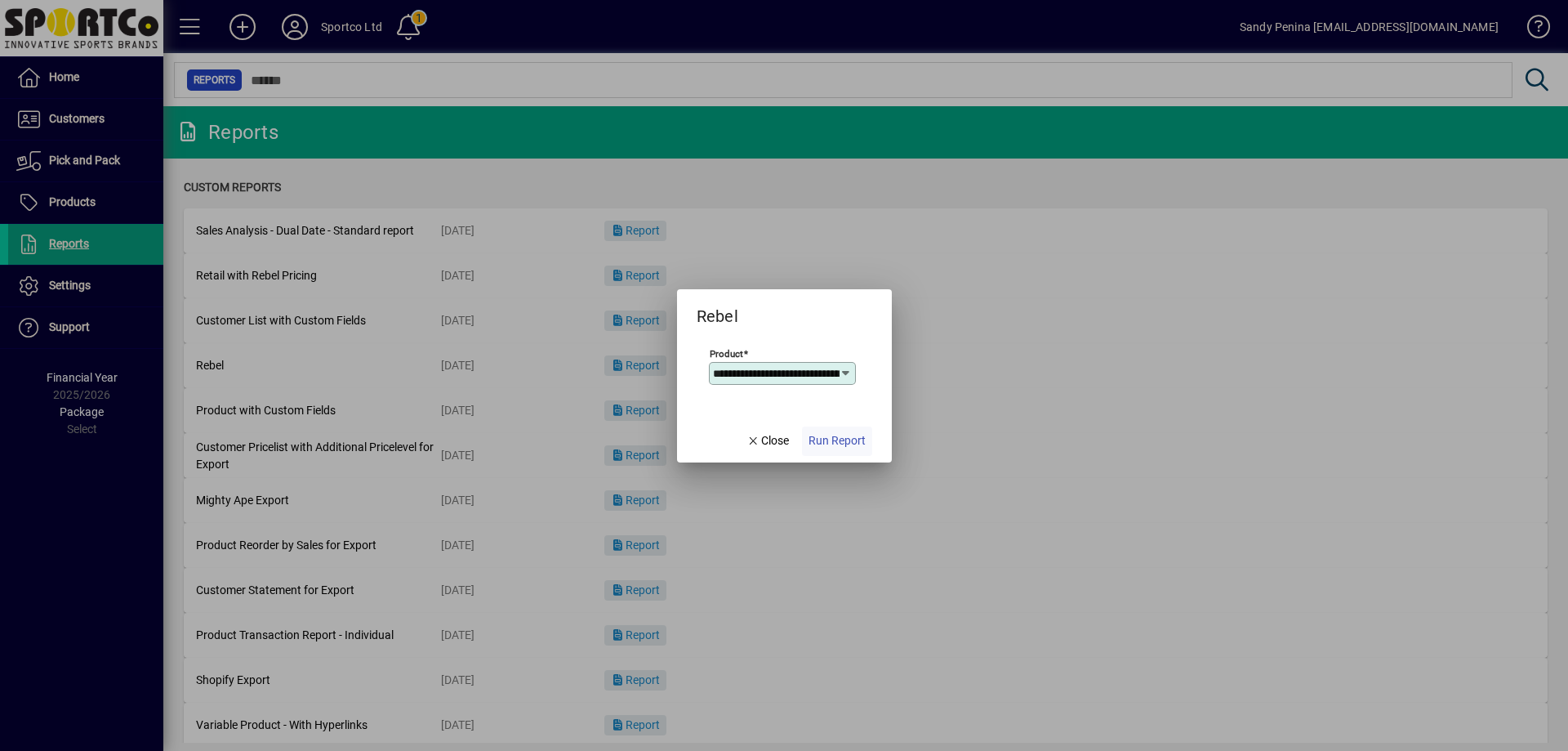
click at [832, 442] on span "Run Report" at bounding box center [838, 440] width 57 height 17
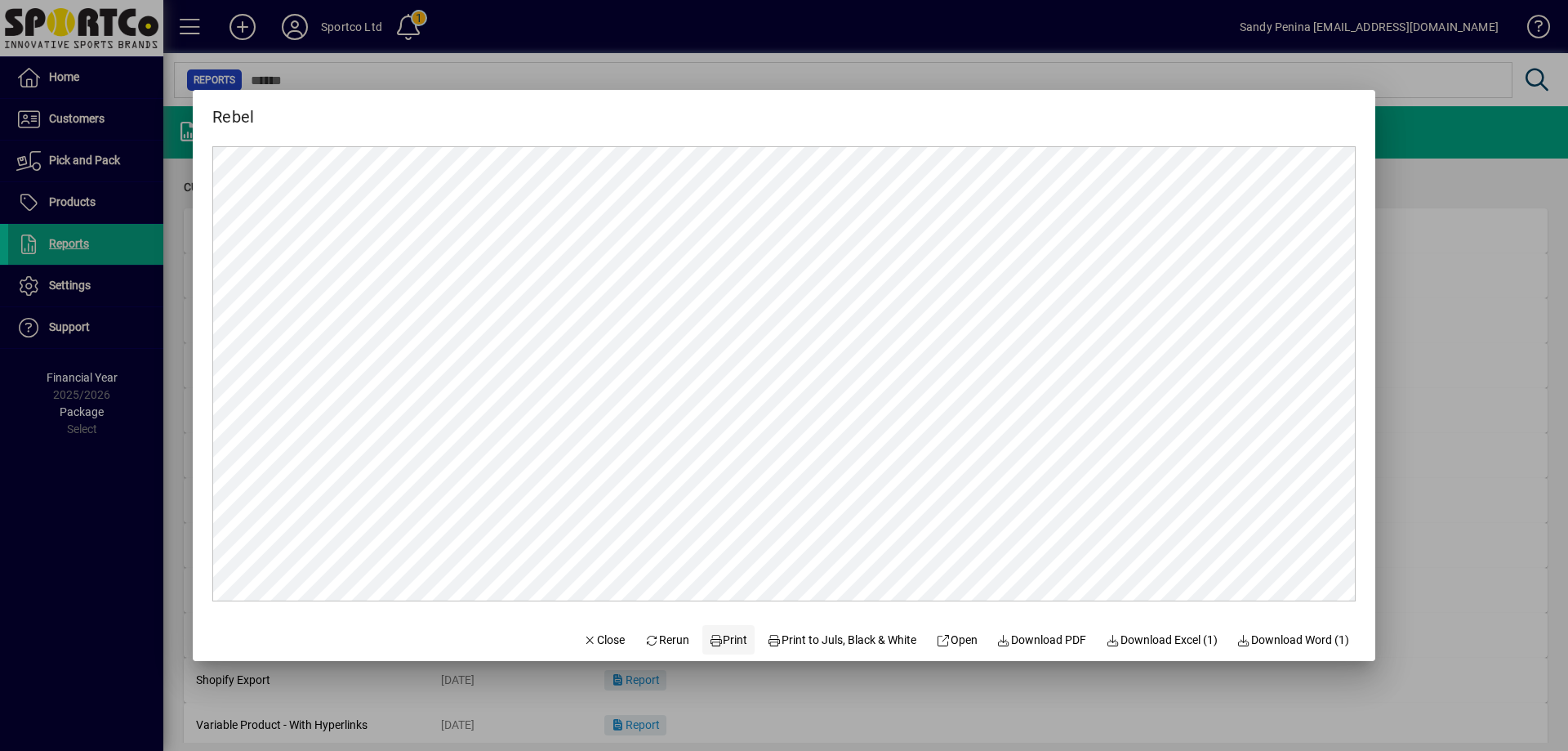
click at [727, 644] on span "Print" at bounding box center [729, 640] width 40 height 17
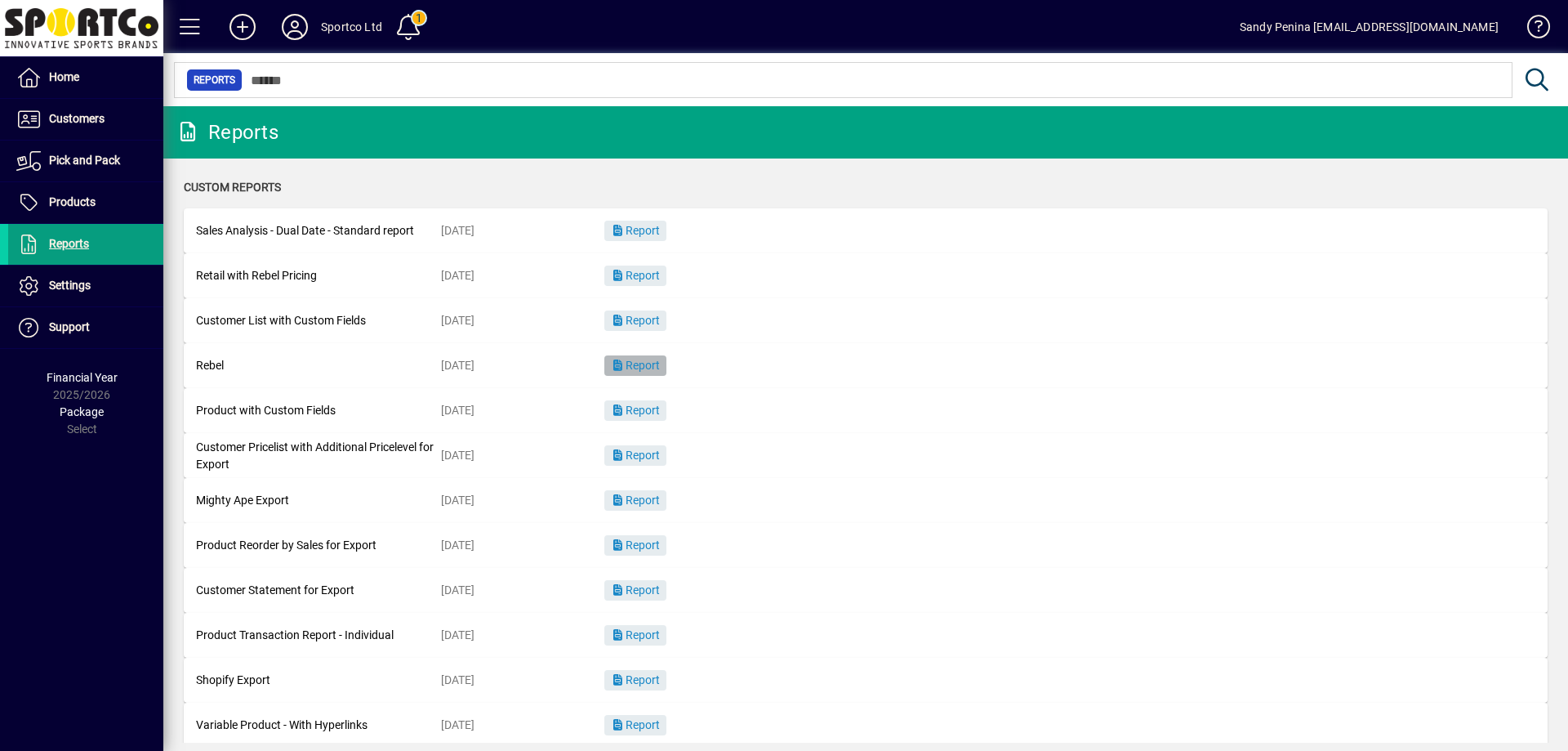
click at [663, 374] on span "button" at bounding box center [635, 367] width 62 height 40
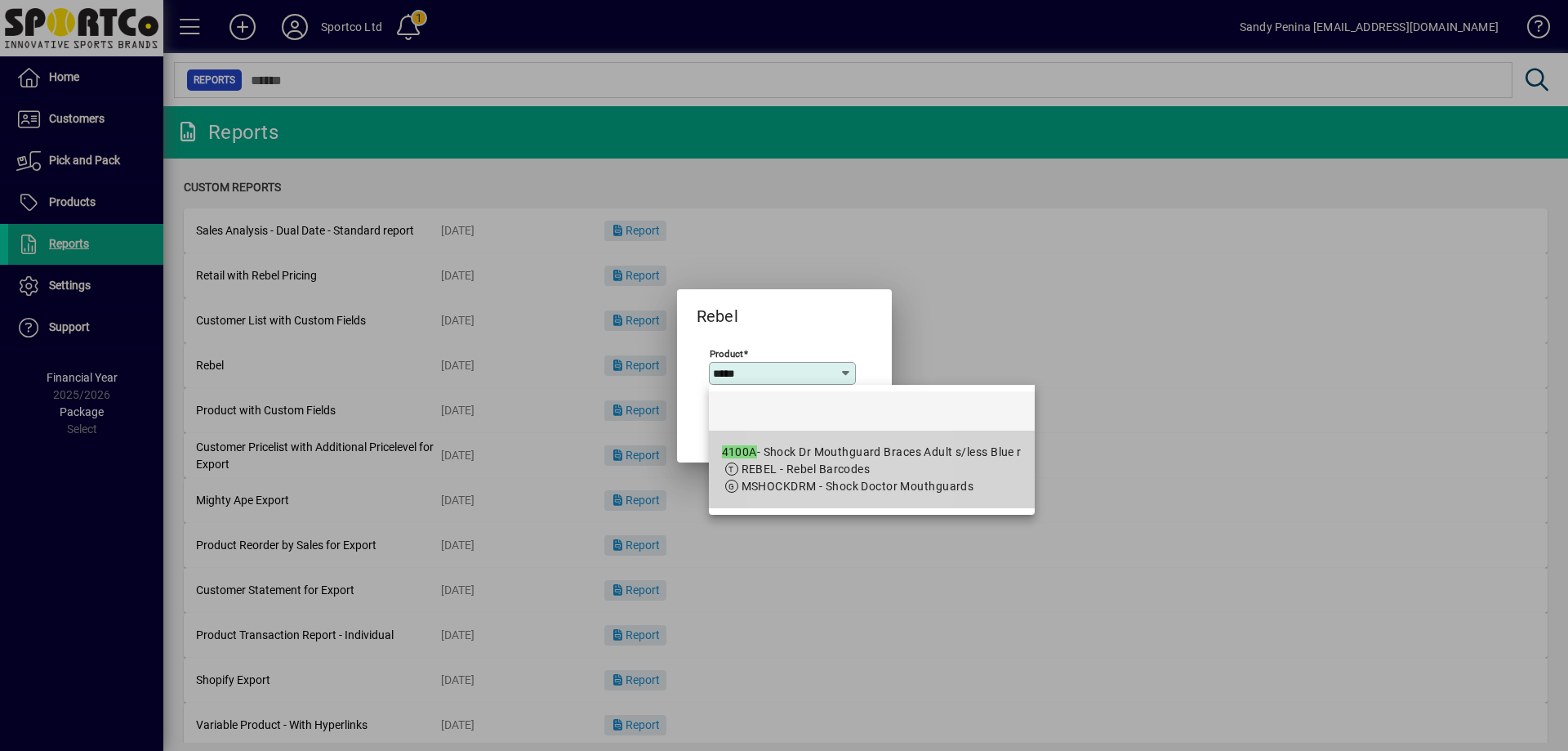
click at [791, 454] on div "4100A - Shock Dr Mouthguard Braces Adult s/less Blue r" at bounding box center [872, 452] width 300 height 17
type input "**********"
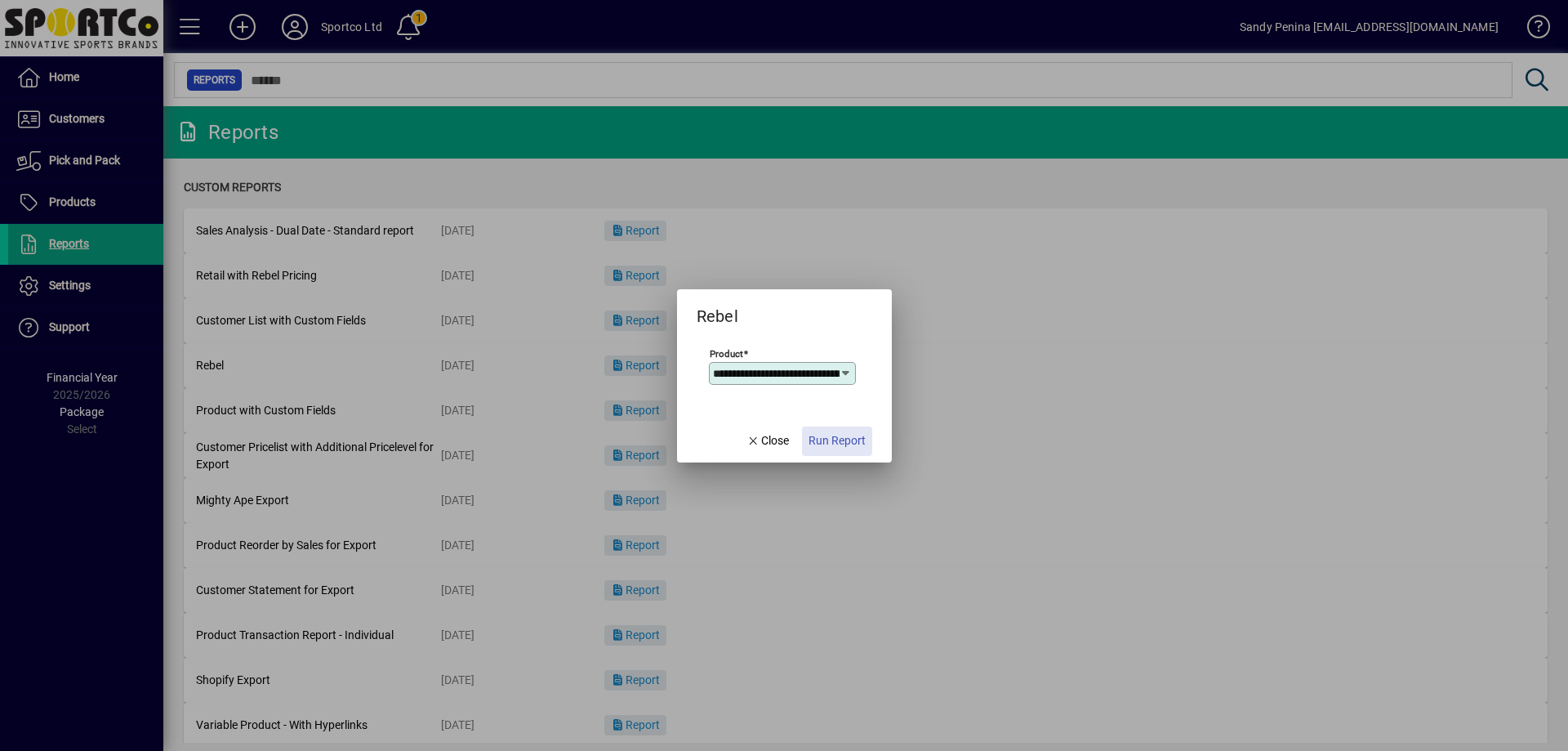
click at [826, 440] on span "Run Report" at bounding box center [838, 440] width 57 height 17
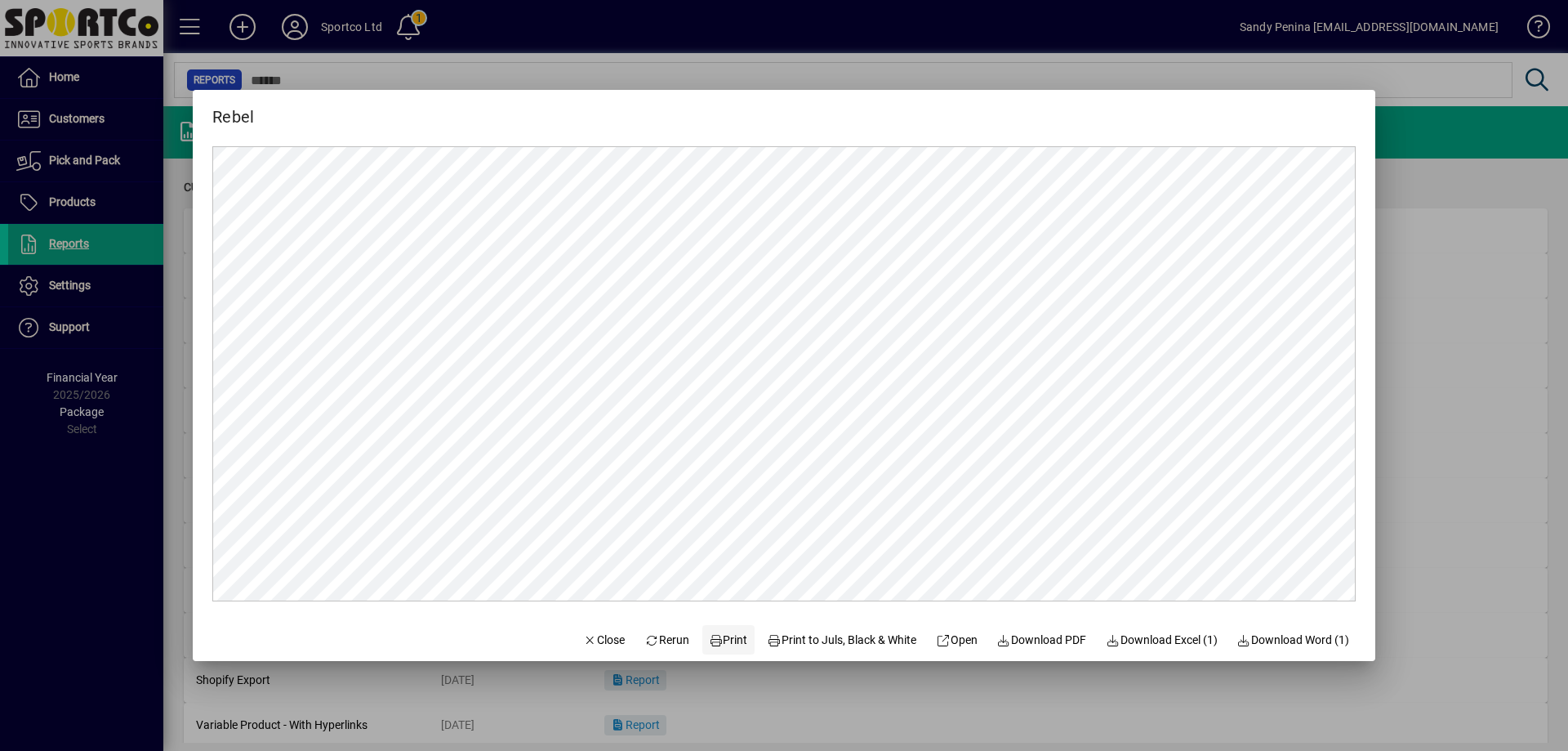
click at [727, 641] on span "Print" at bounding box center [729, 640] width 40 height 17
click at [602, 645] on span "Close" at bounding box center [603, 640] width 42 height 17
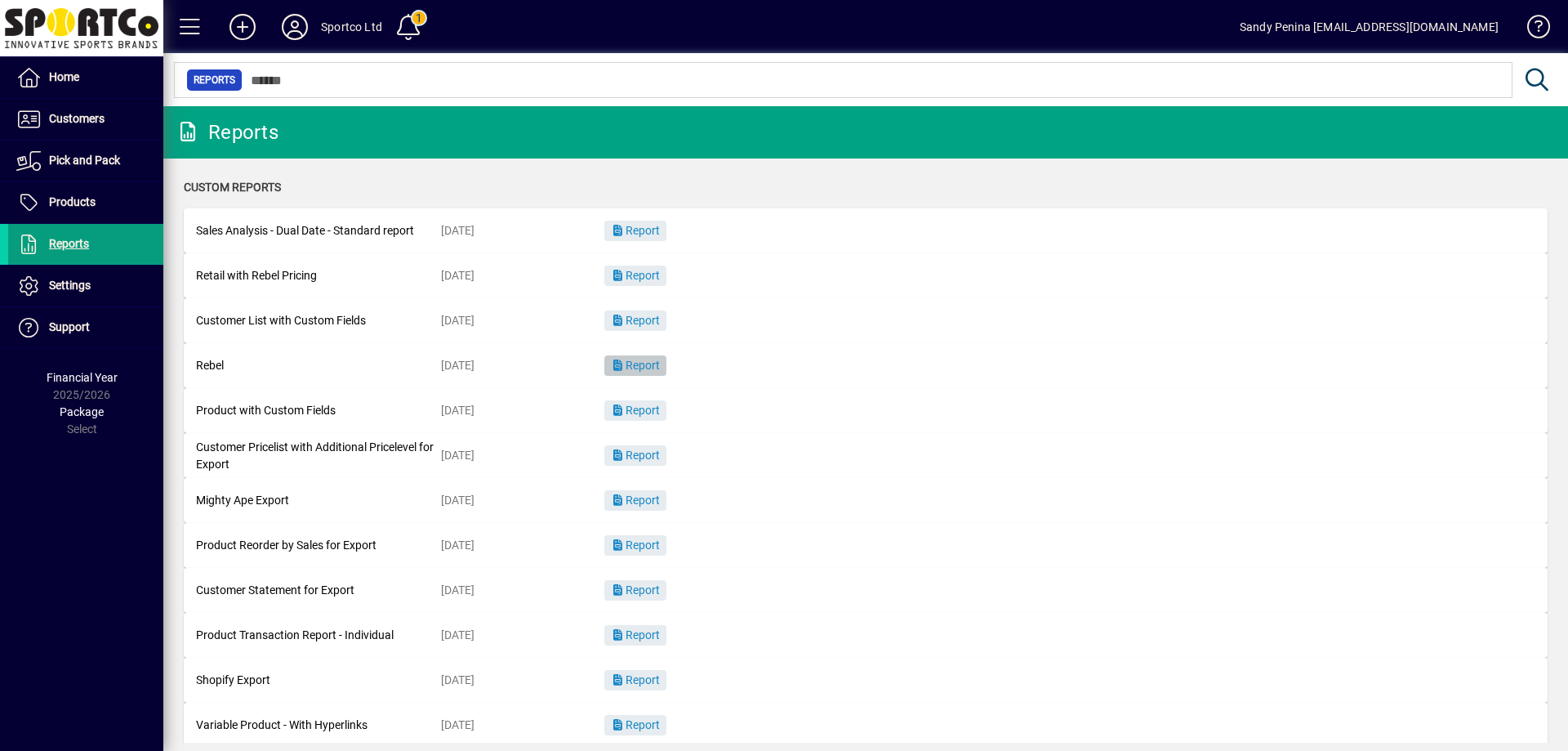
click at [654, 359] on span "Report" at bounding box center [635, 365] width 49 height 13
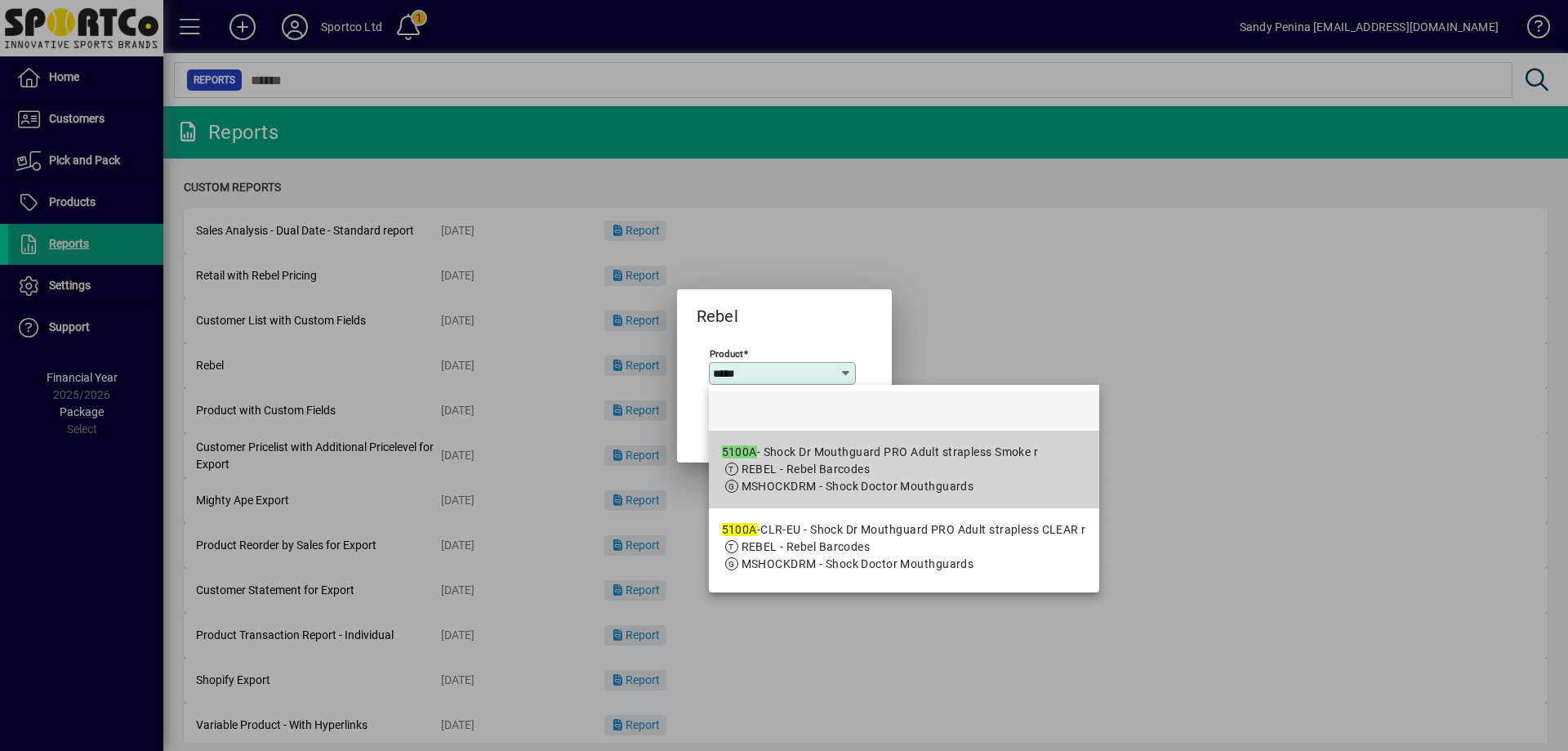
click at [947, 474] on span "REBEL - Rebel Barcodes" at bounding box center [880, 469] width 317 height 17
type input "**********"
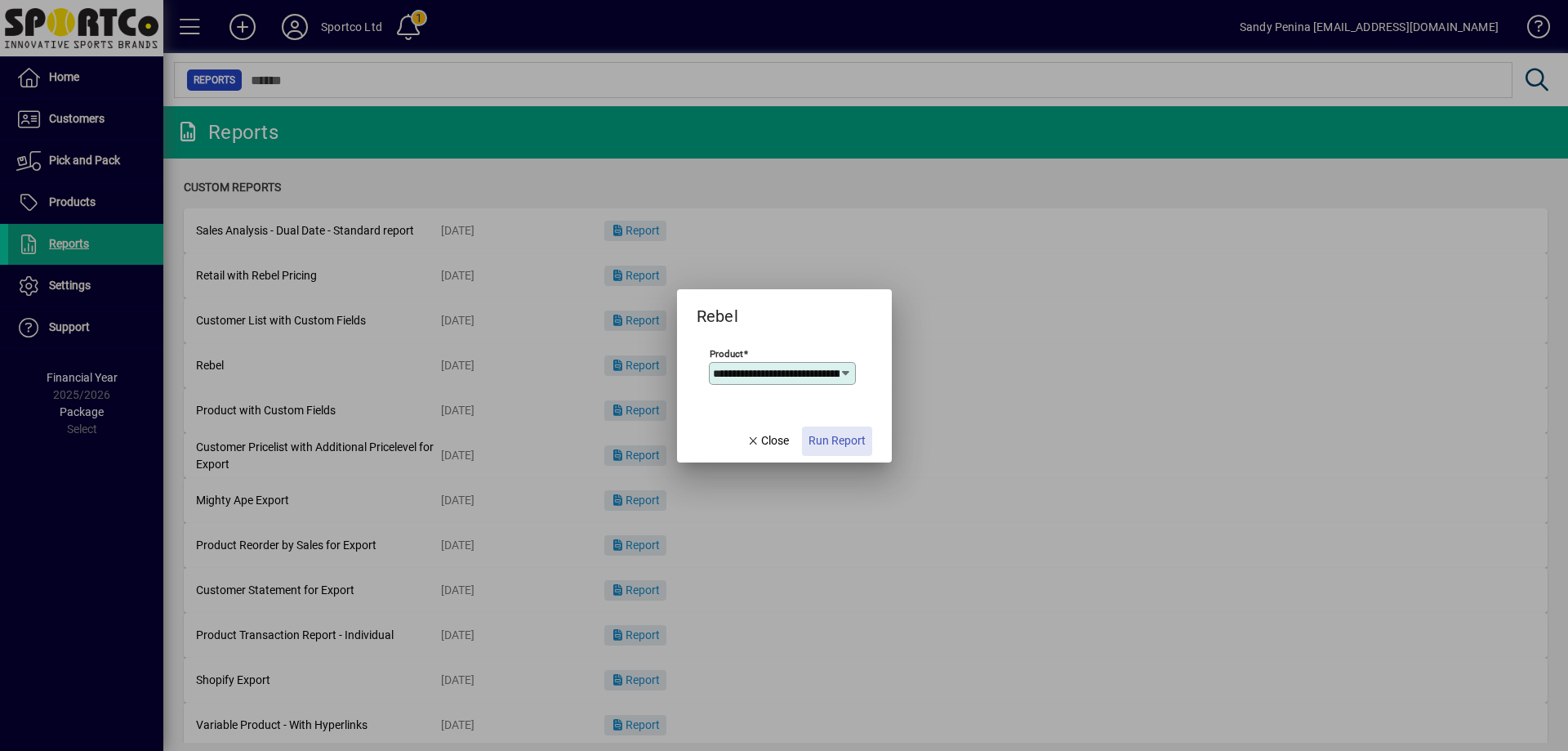
click at [844, 438] on span "Run Report" at bounding box center [838, 440] width 57 height 17
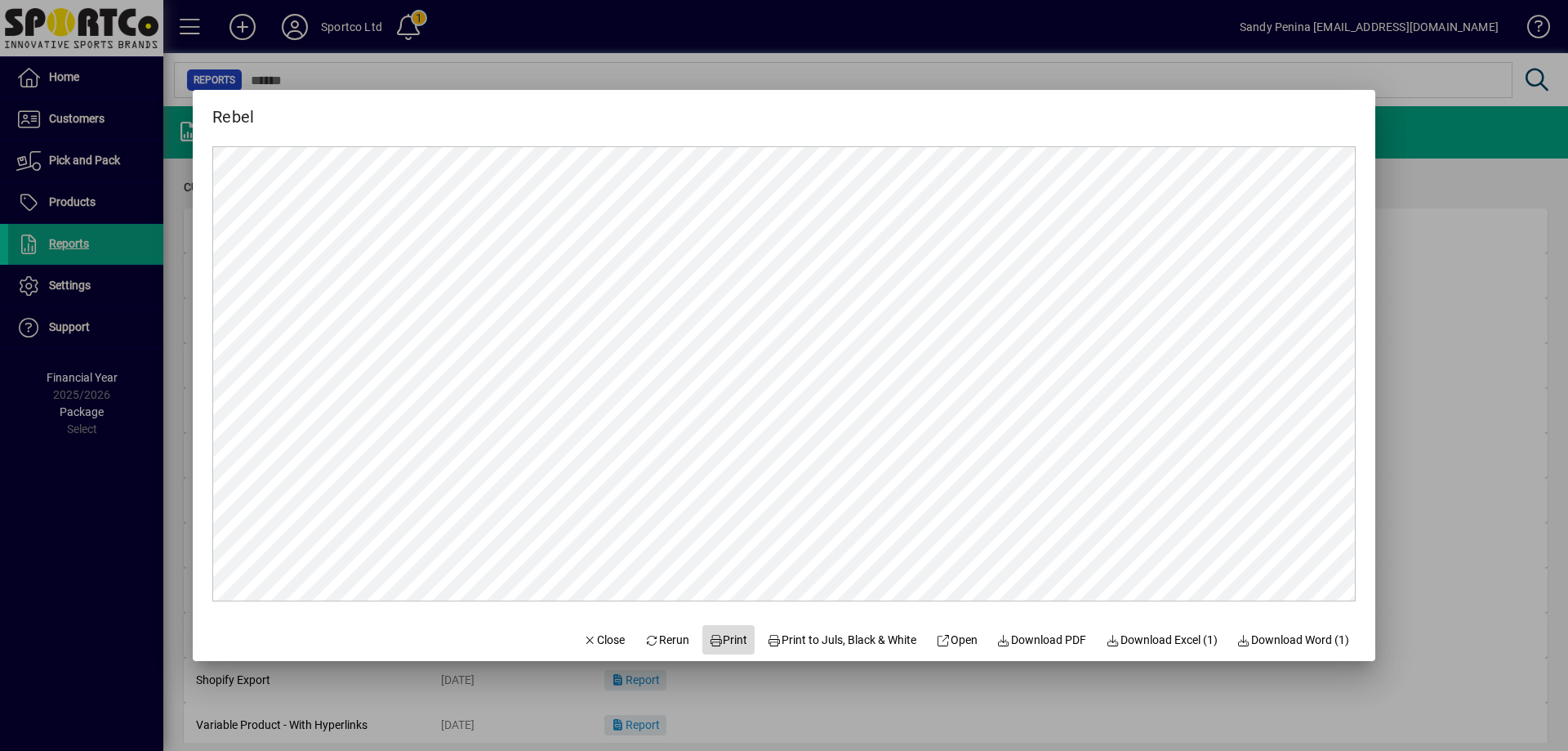
click at [718, 639] on span "Print" at bounding box center [729, 640] width 40 height 17
click at [584, 644] on span "Close" at bounding box center [603, 640] width 42 height 17
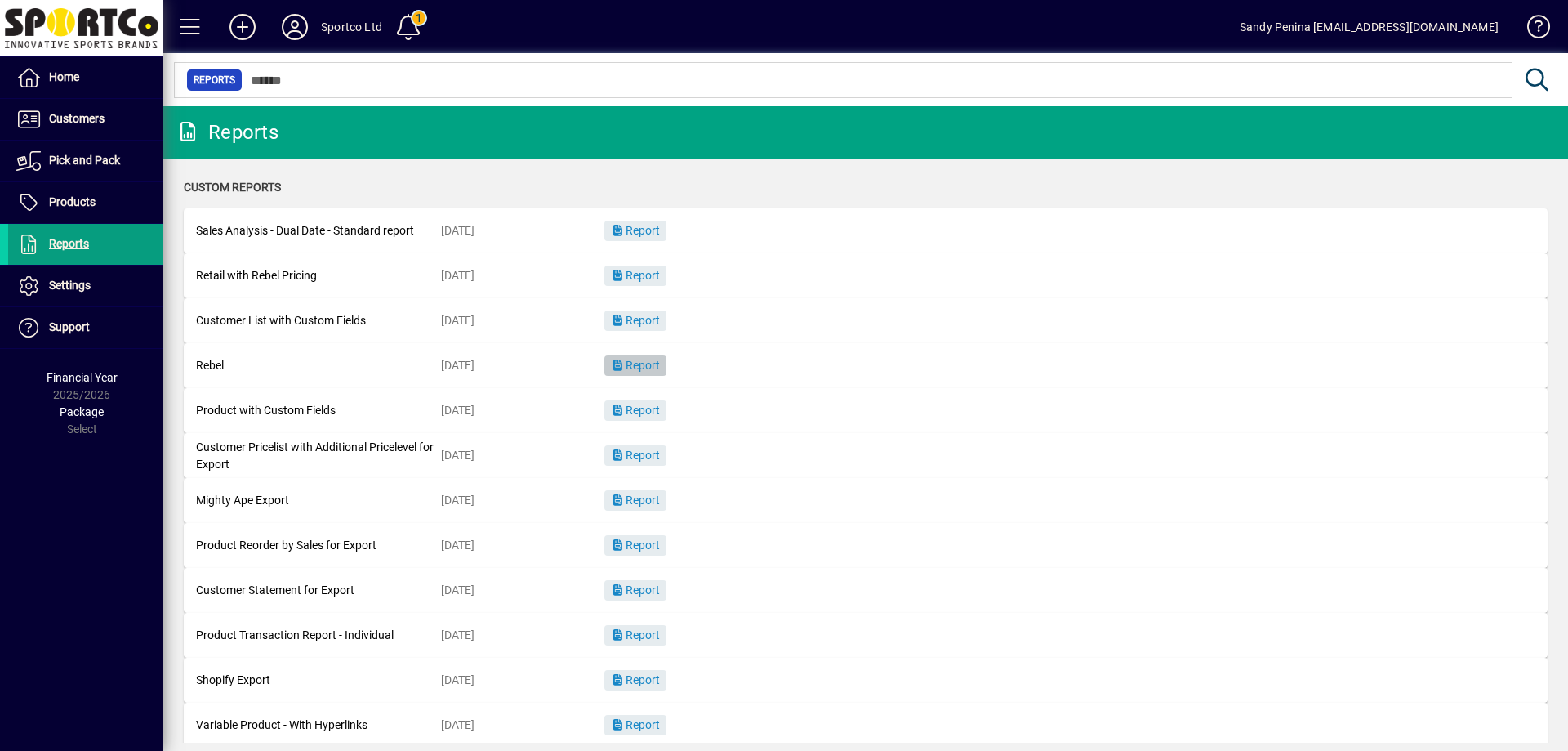
click at [655, 368] on span "Report" at bounding box center [635, 365] width 49 height 13
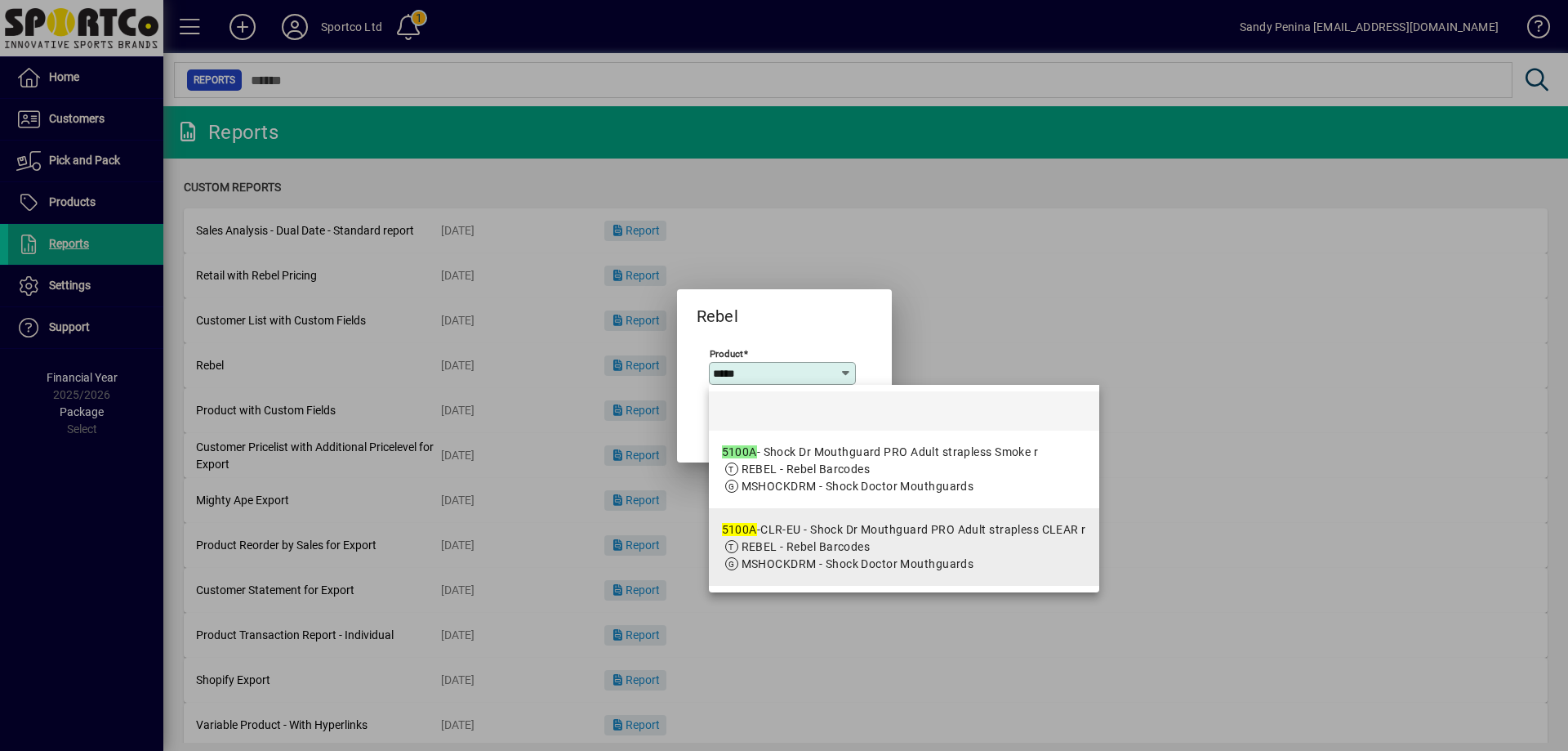
click at [776, 546] on span "REBEL - Rebel Barcodes" at bounding box center [806, 546] width 129 height 13
type input "**********"
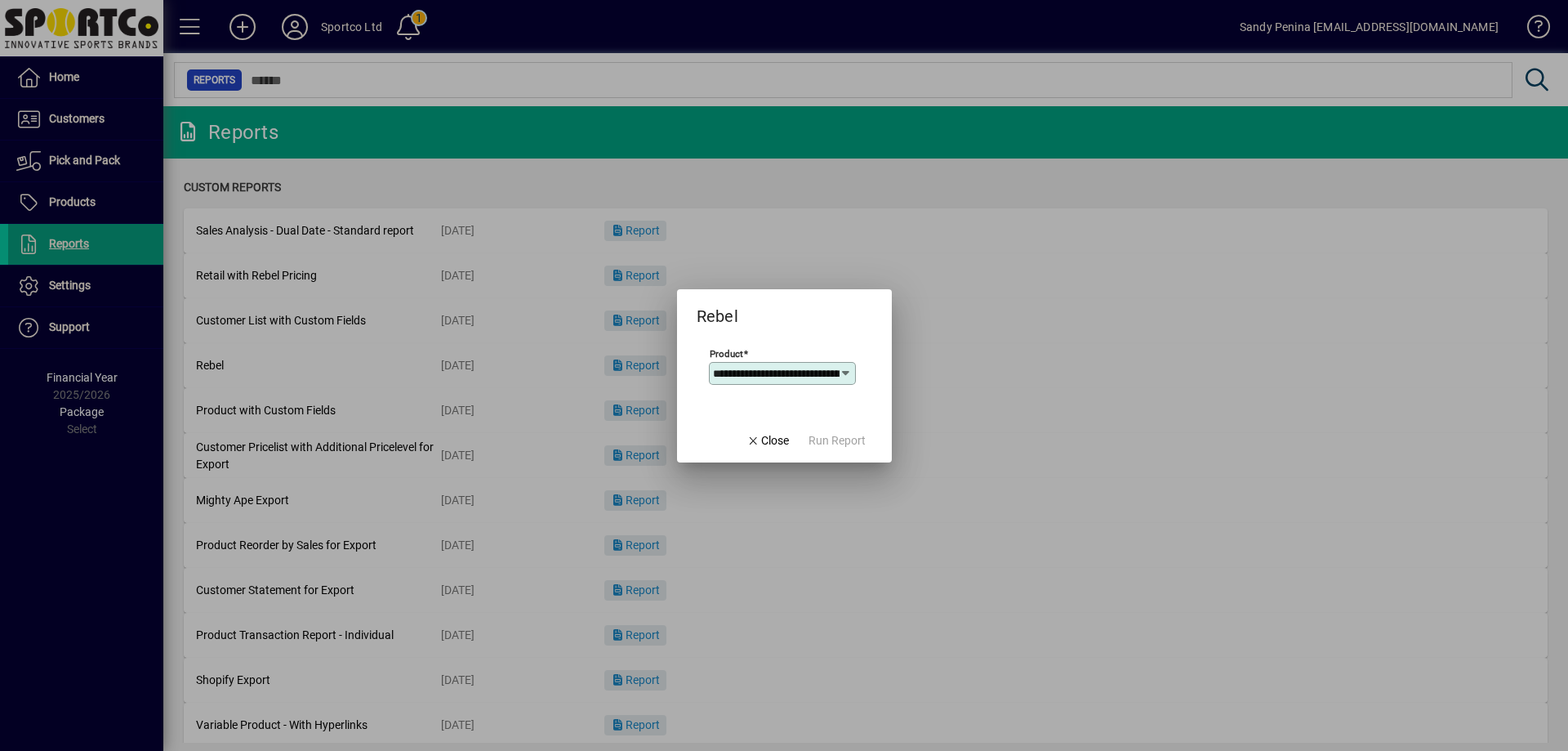
scroll to position [0, 231]
click at [819, 447] on span "Run Report" at bounding box center [838, 440] width 57 height 17
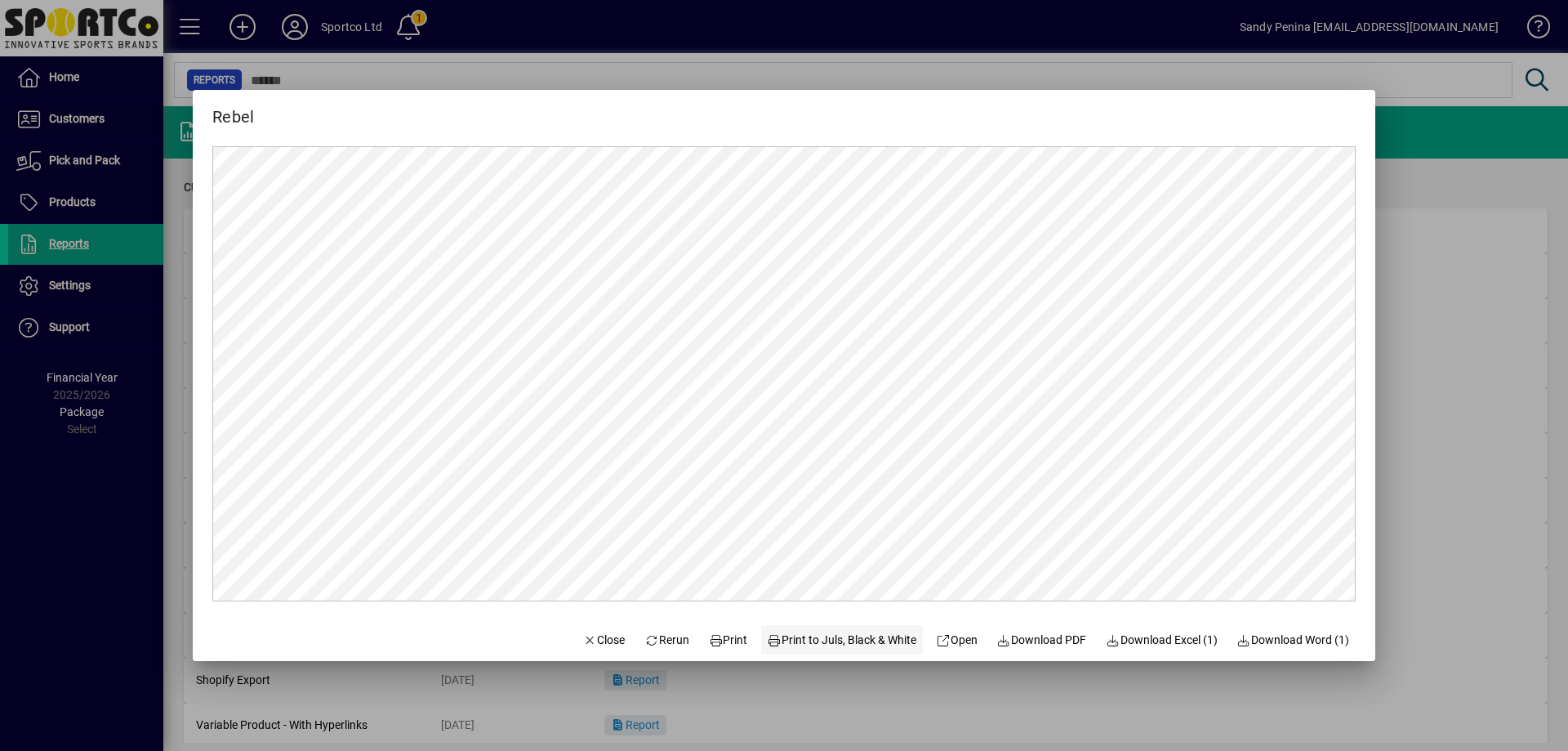
scroll to position [0, 0]
click at [724, 645] on span "Print" at bounding box center [729, 640] width 40 height 17
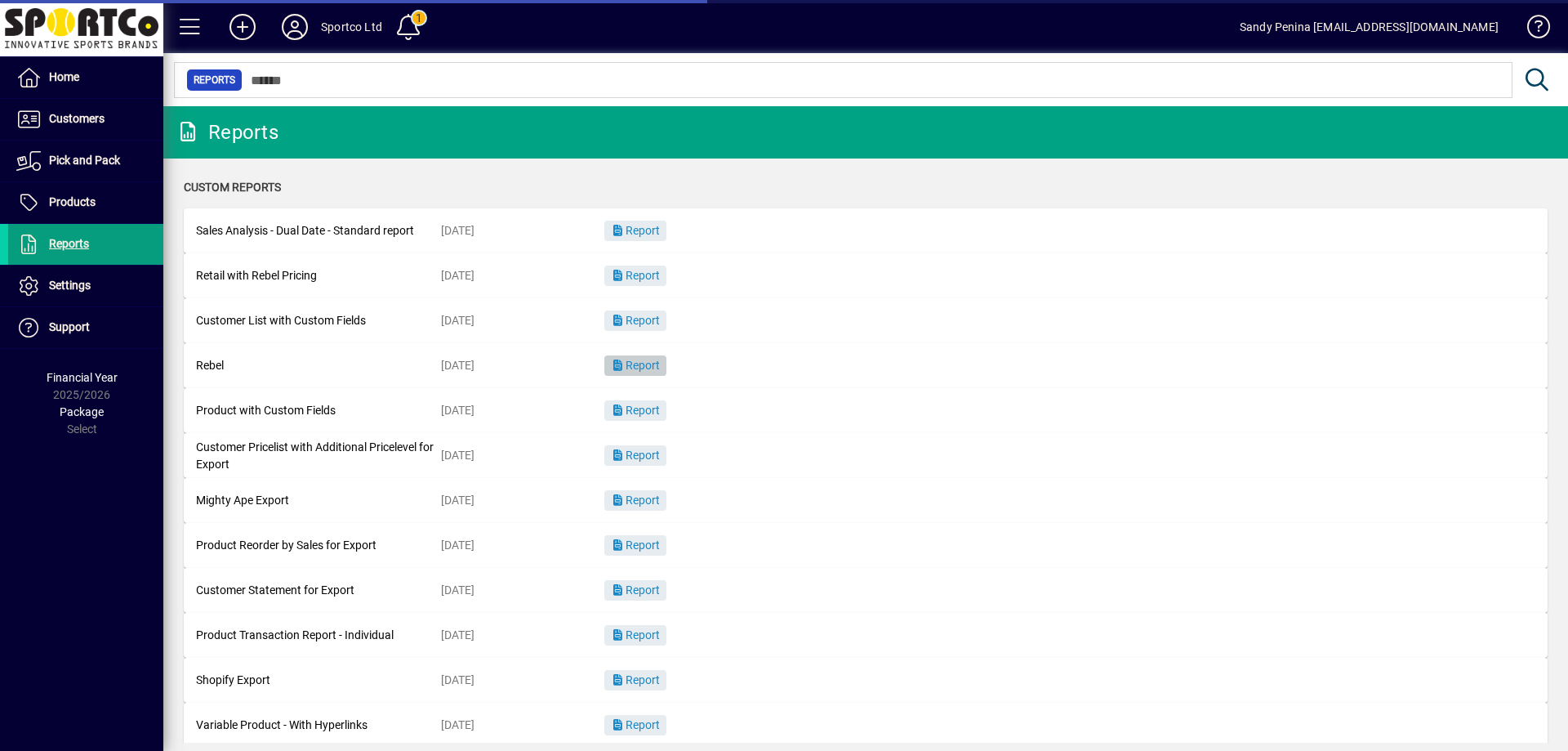
click at [647, 360] on span "Report" at bounding box center [635, 365] width 49 height 13
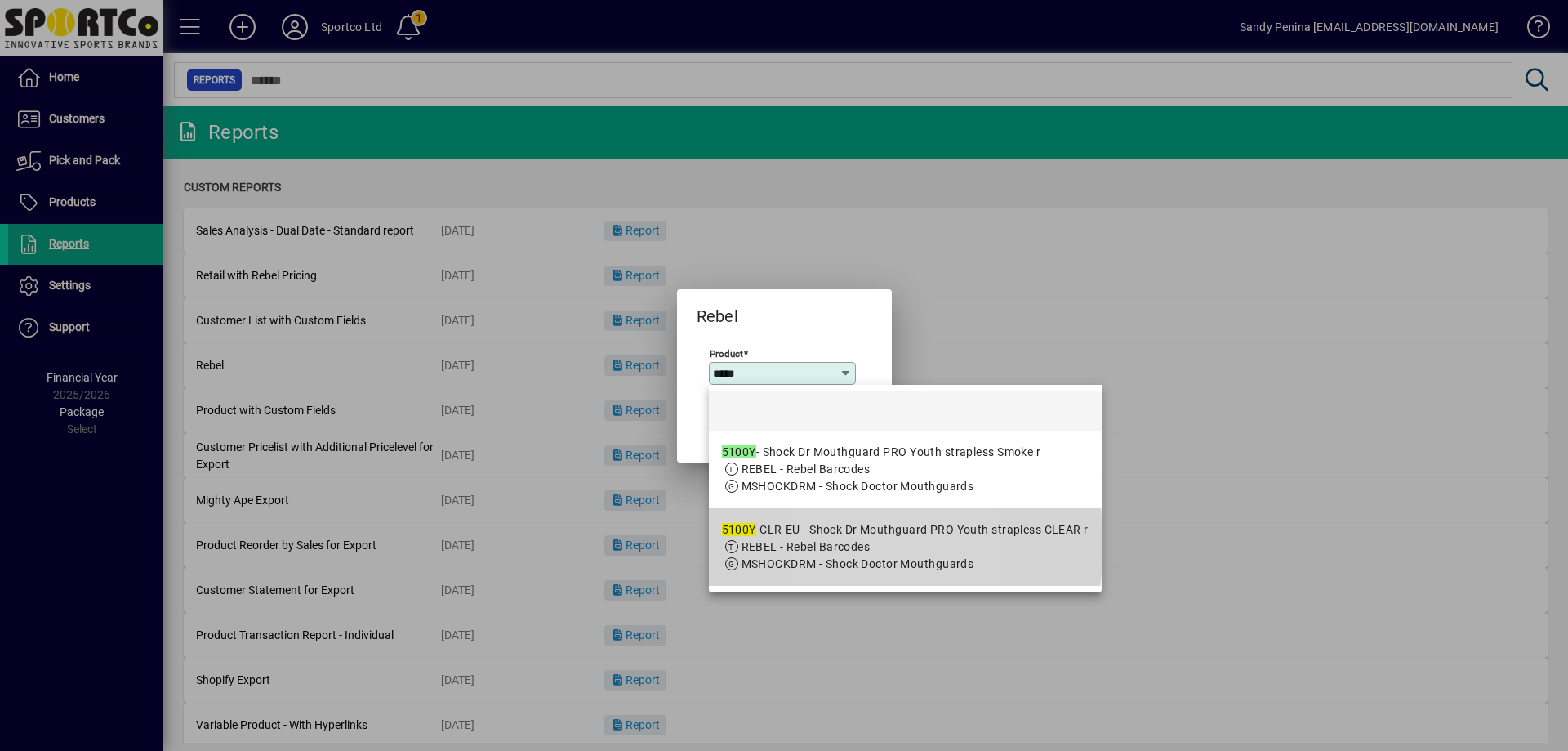
click at [843, 544] on span "REBEL - Rebel Barcodes" at bounding box center [806, 546] width 129 height 13
type input "**********"
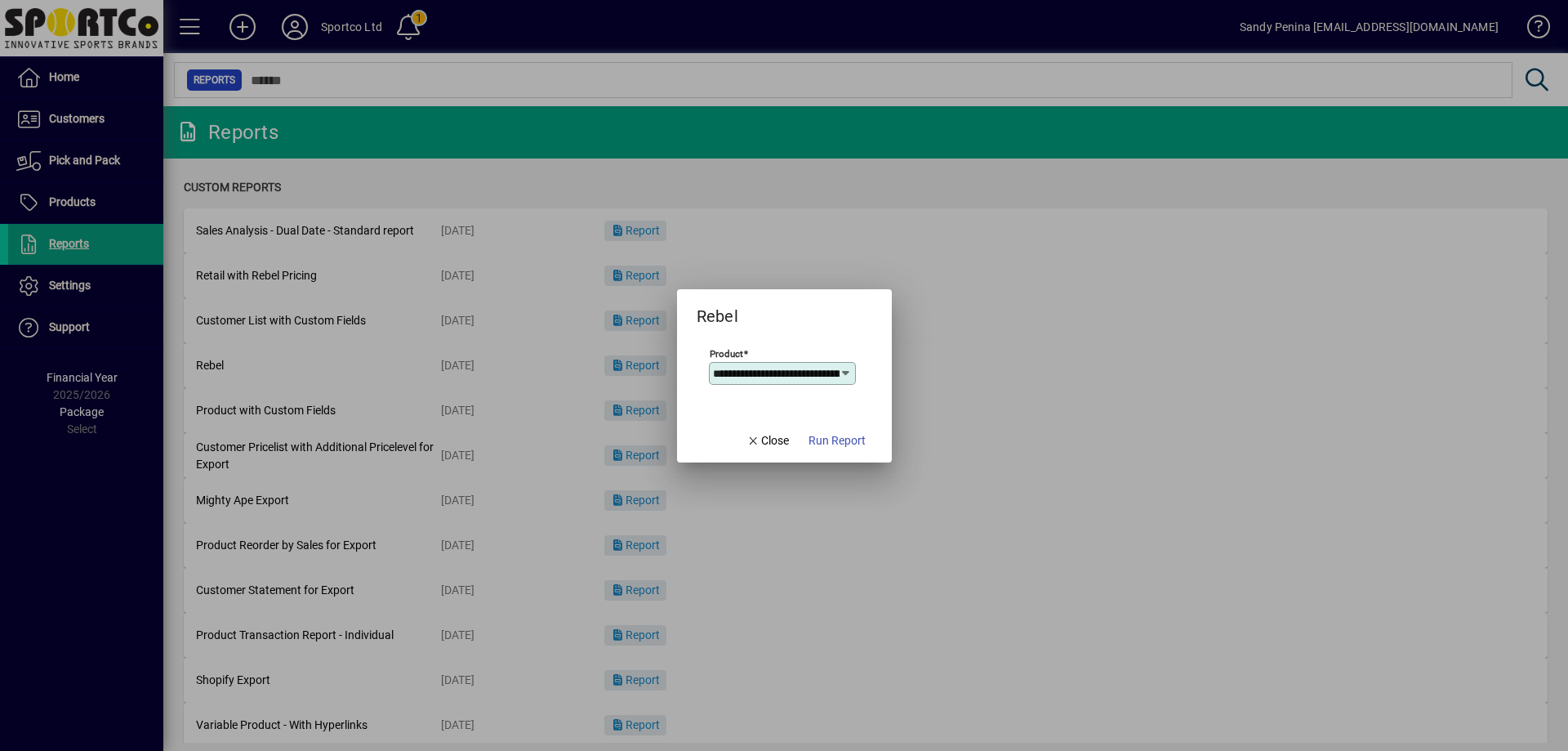
scroll to position [0, 232]
drag, startPoint x: 832, startPoint y: 426, endPoint x: 844, endPoint y: 429, distance: 12.4
click at [832, 427] on span "button" at bounding box center [837, 441] width 70 height 40
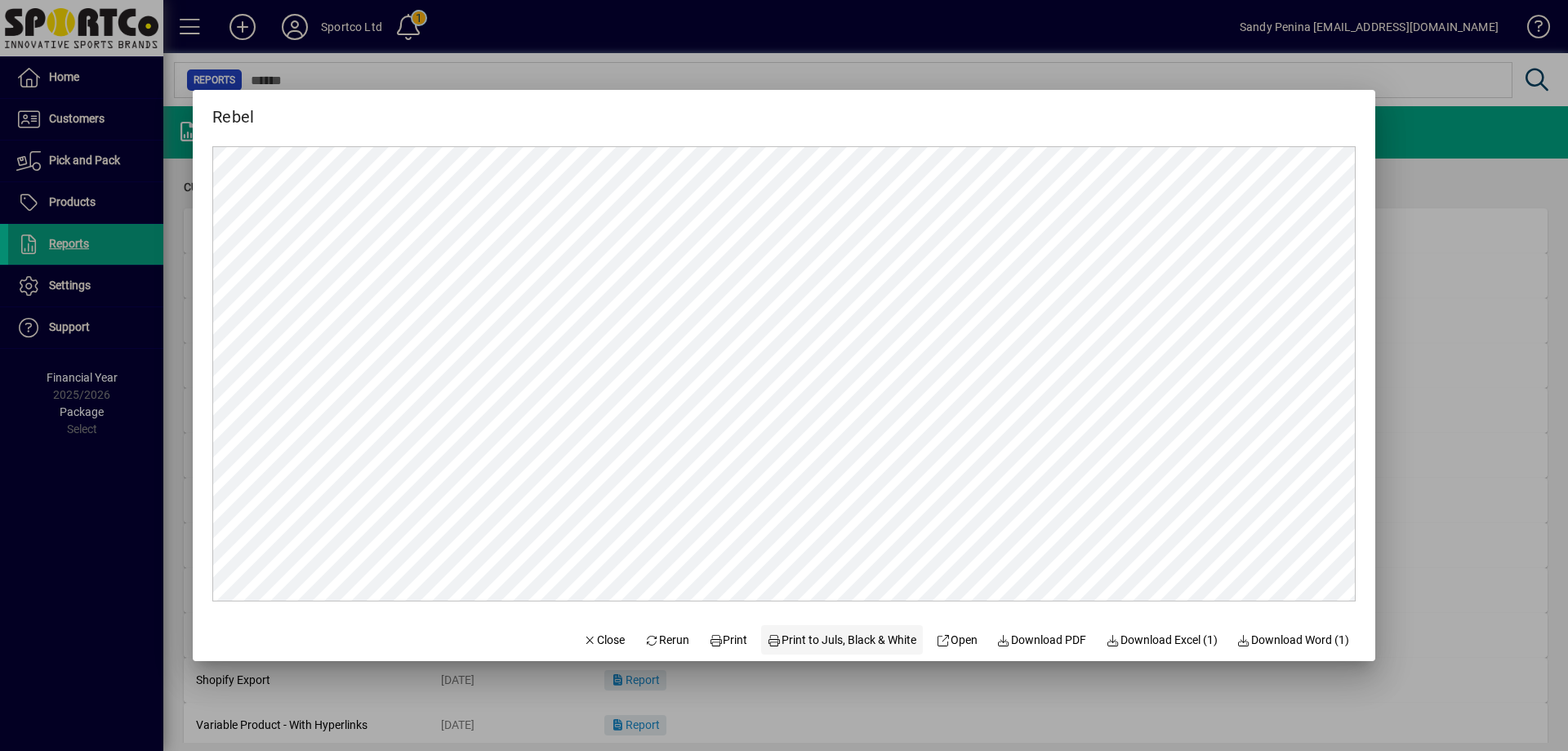
scroll to position [0, 0]
click at [721, 649] on span at bounding box center [728, 640] width 52 height 40
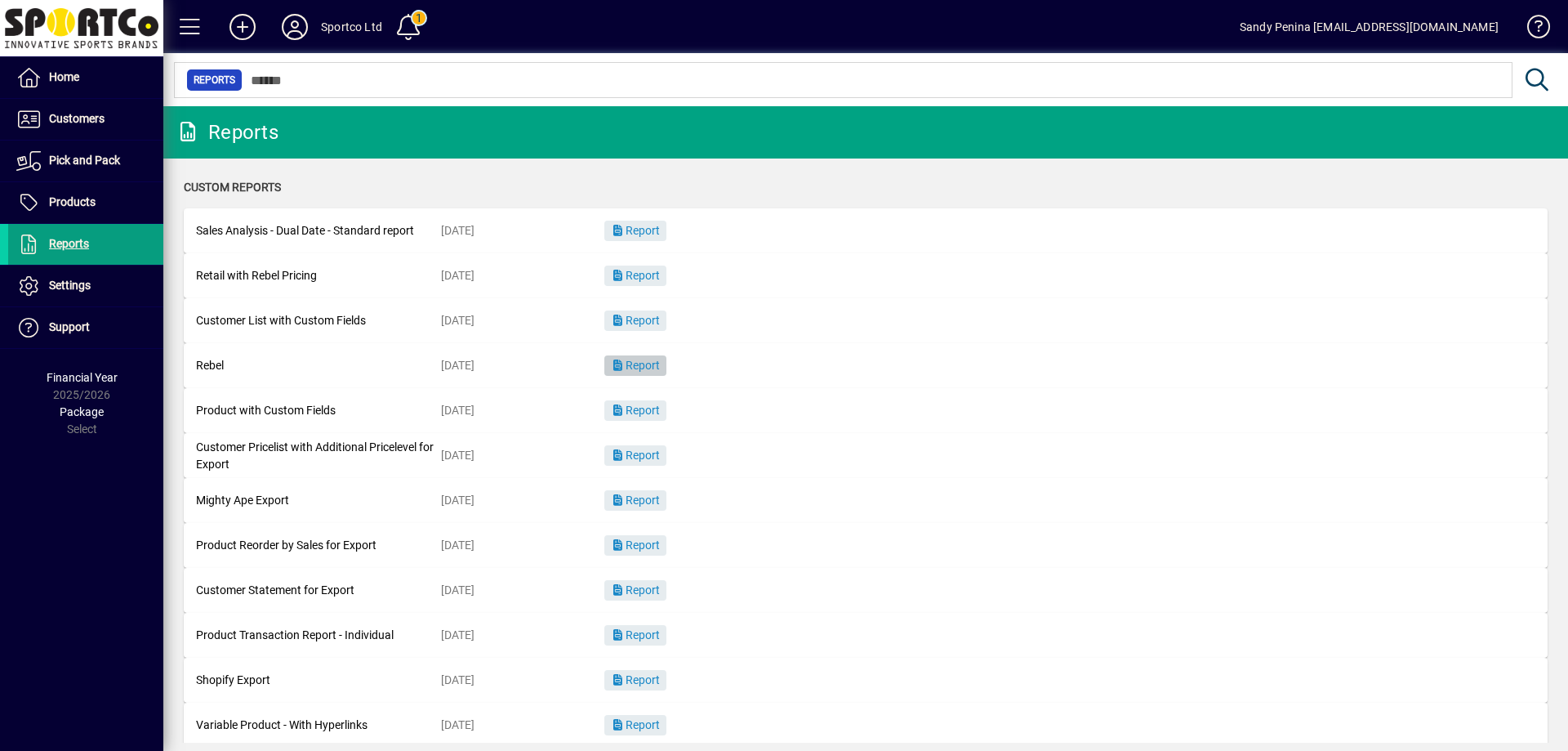
click at [656, 370] on span "Report" at bounding box center [635, 365] width 49 height 13
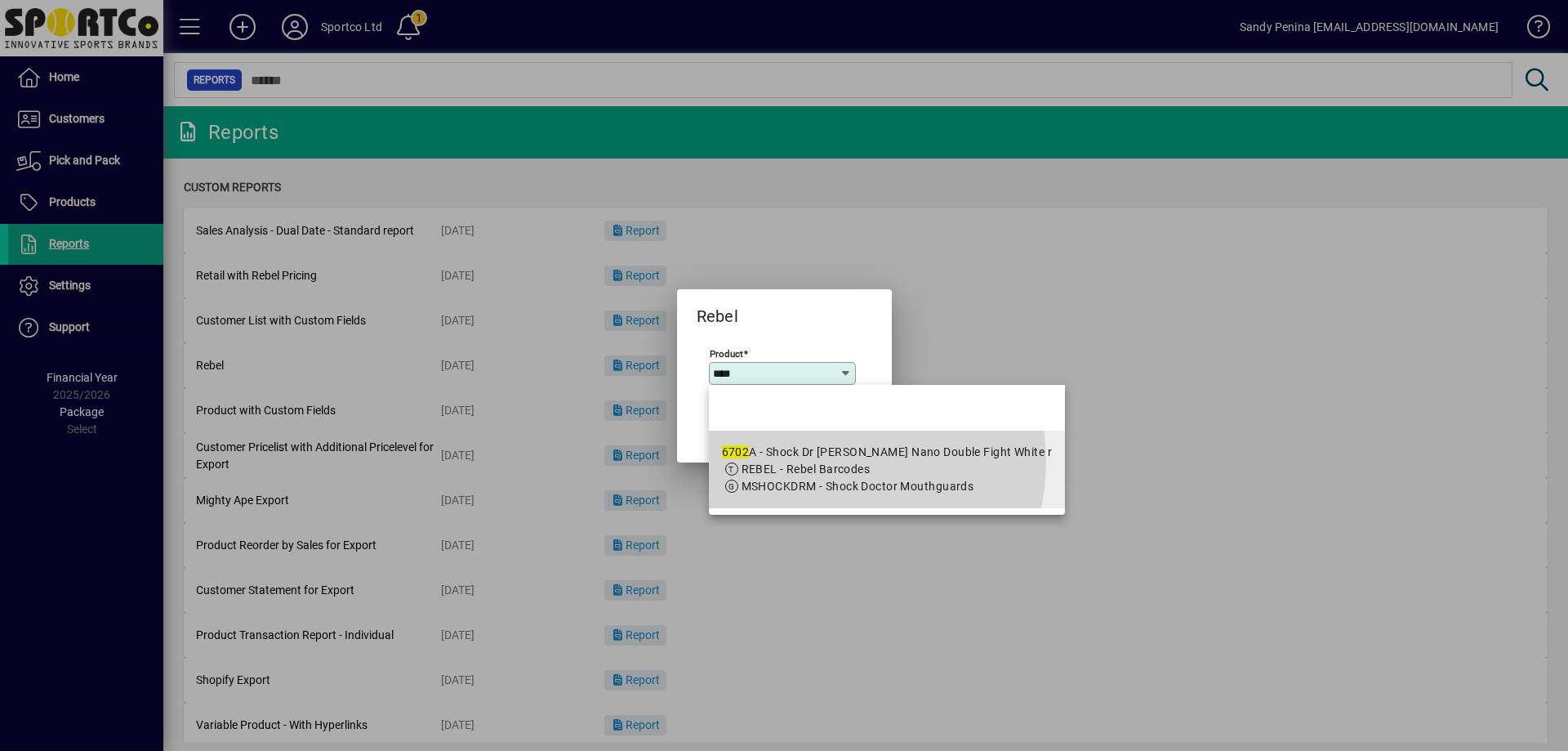
click at [840, 463] on span "REBEL - Rebel Barcodes" at bounding box center [806, 469] width 129 height 13
type input "**********"
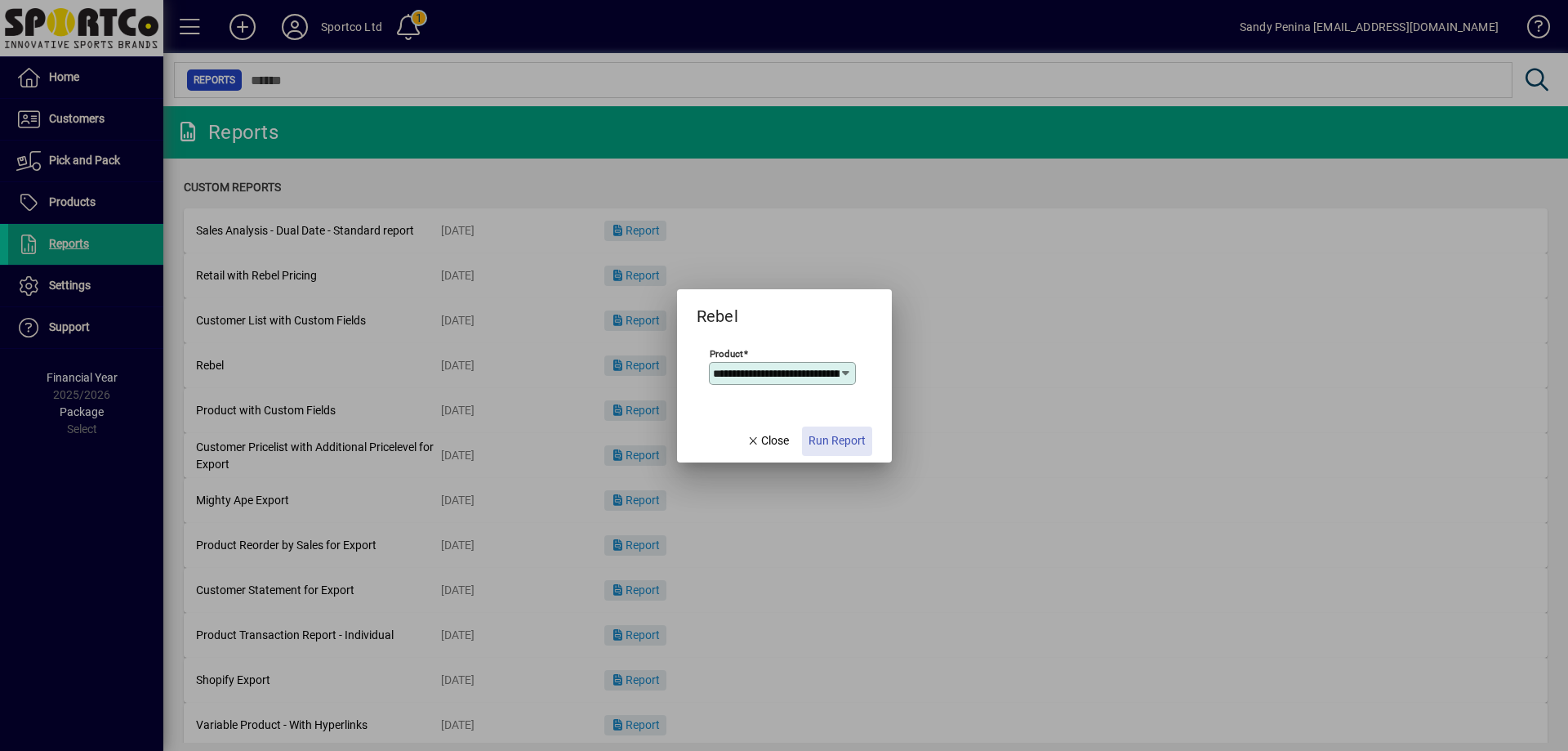
click at [842, 446] on span "Run Report" at bounding box center [838, 440] width 57 height 17
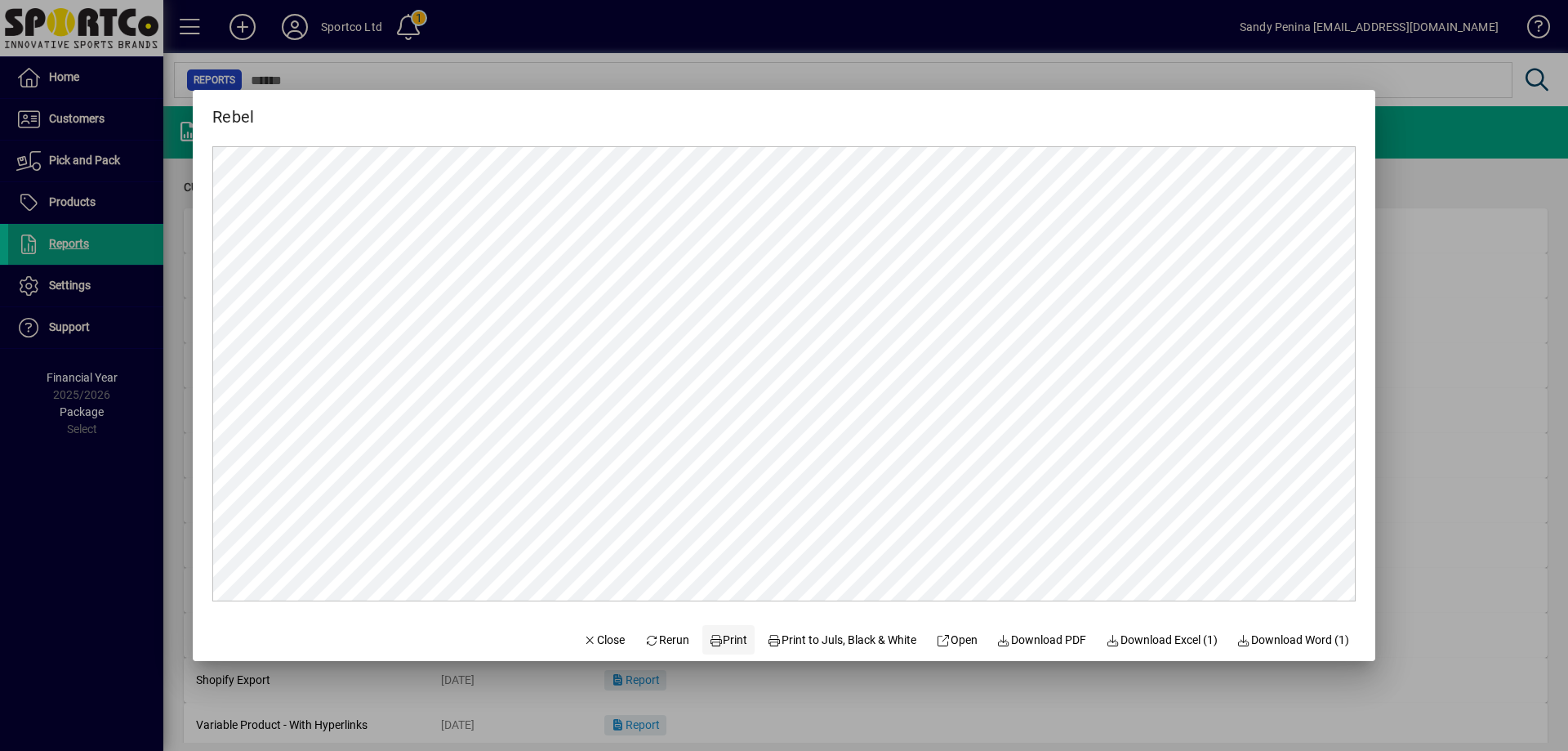
click at [731, 630] on span at bounding box center [728, 640] width 52 height 40
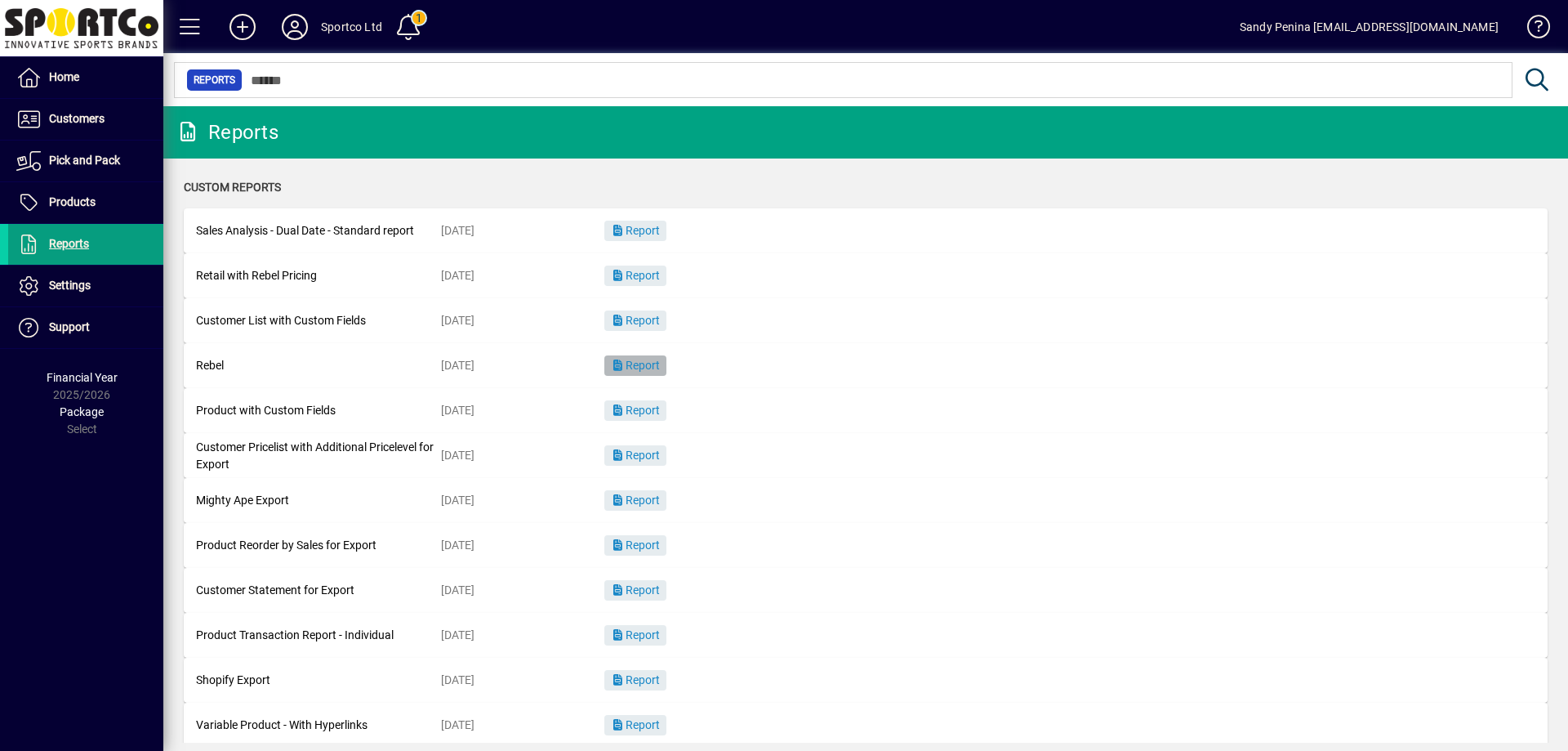
click at [645, 365] on span "Report" at bounding box center [635, 365] width 49 height 13
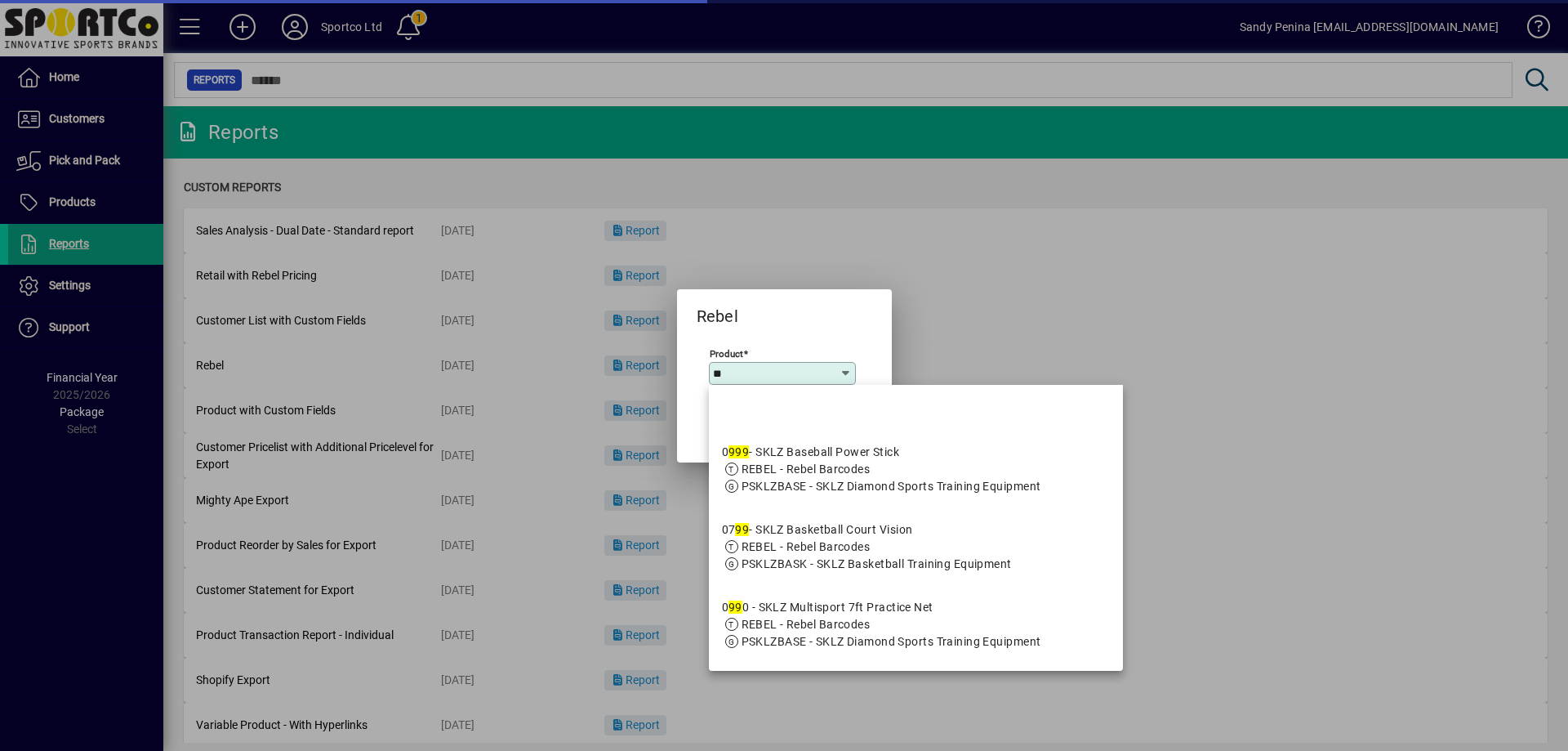
type input "*"
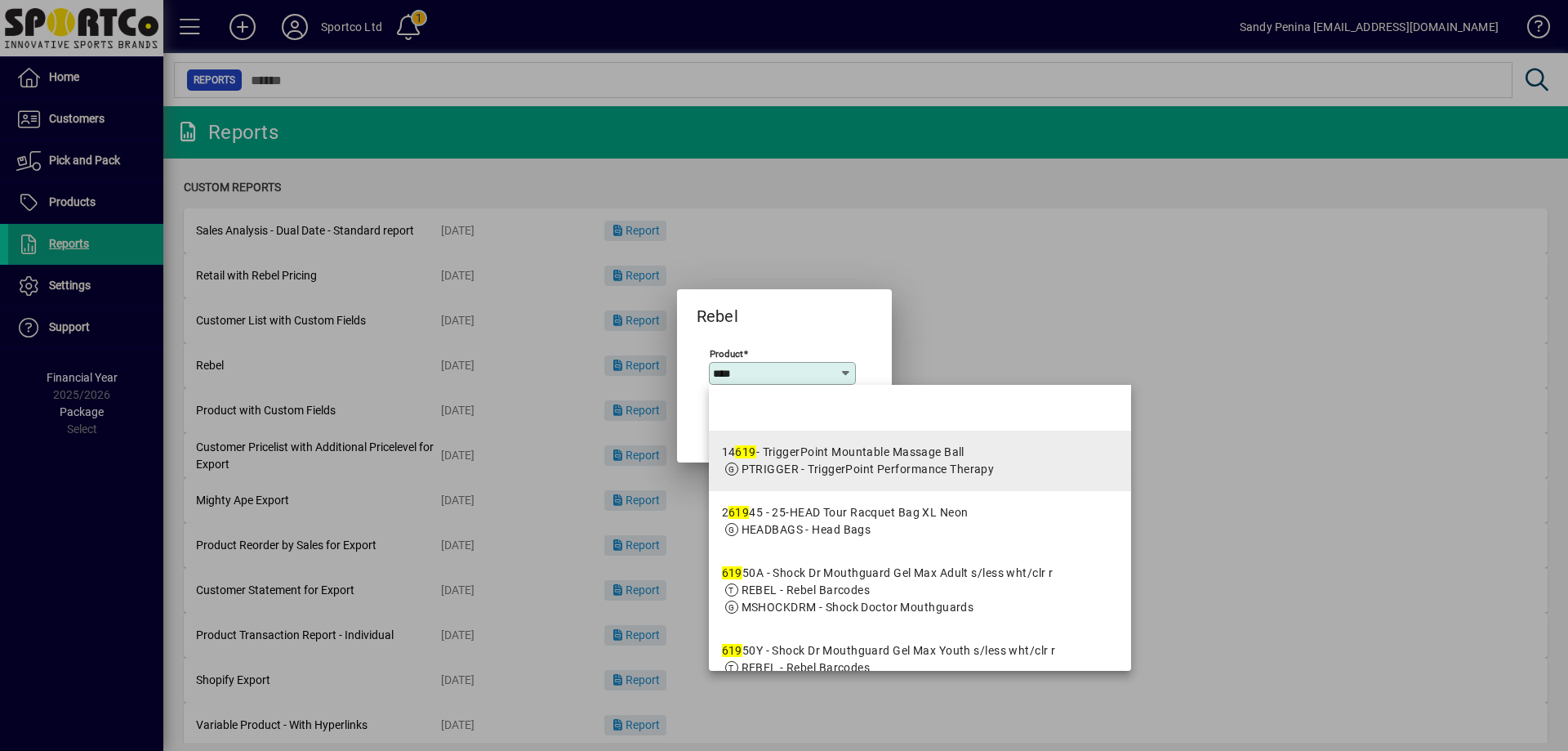
click at [785, 465] on span "PTRIGGER - TriggerPoint Performance Therapy" at bounding box center [868, 469] width 253 height 13
type input "**********"
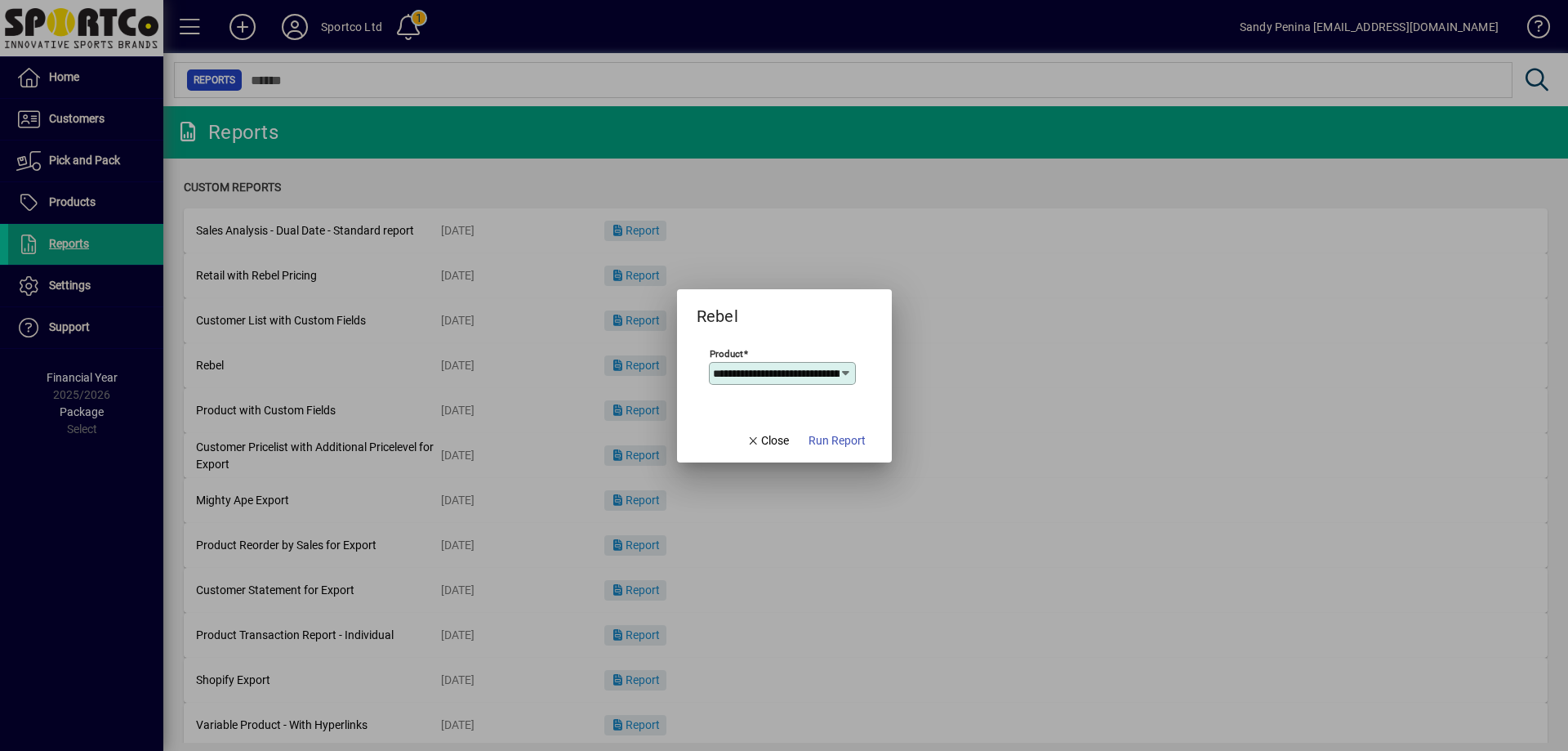
scroll to position [0, 116]
click at [761, 433] on span "Close" at bounding box center [767, 440] width 42 height 17
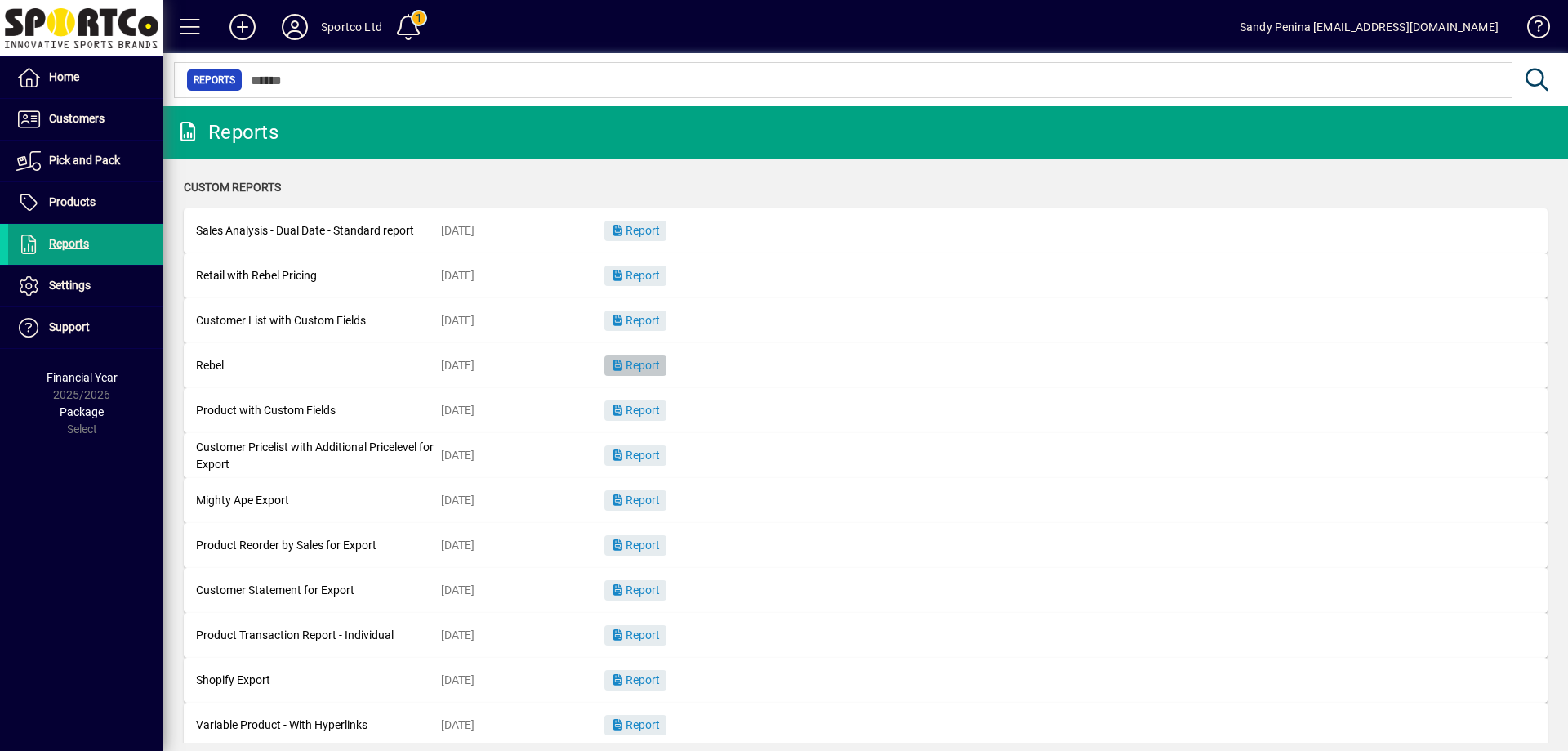
click at [665, 373] on span "button" at bounding box center [635, 367] width 62 height 40
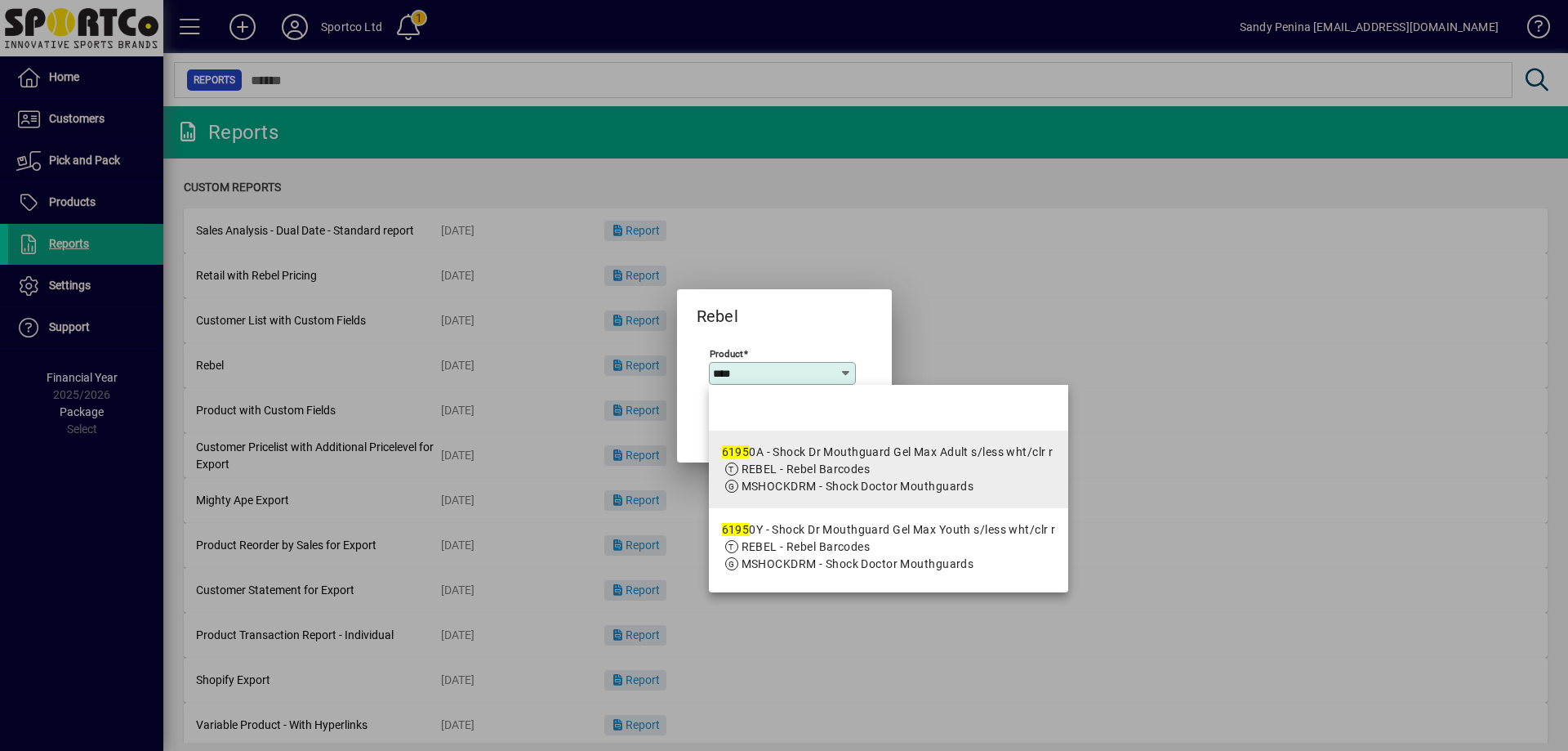
click at [780, 490] on span "MSHOCKDRM - Shock Doctor Mouthguards" at bounding box center [858, 486] width 233 height 13
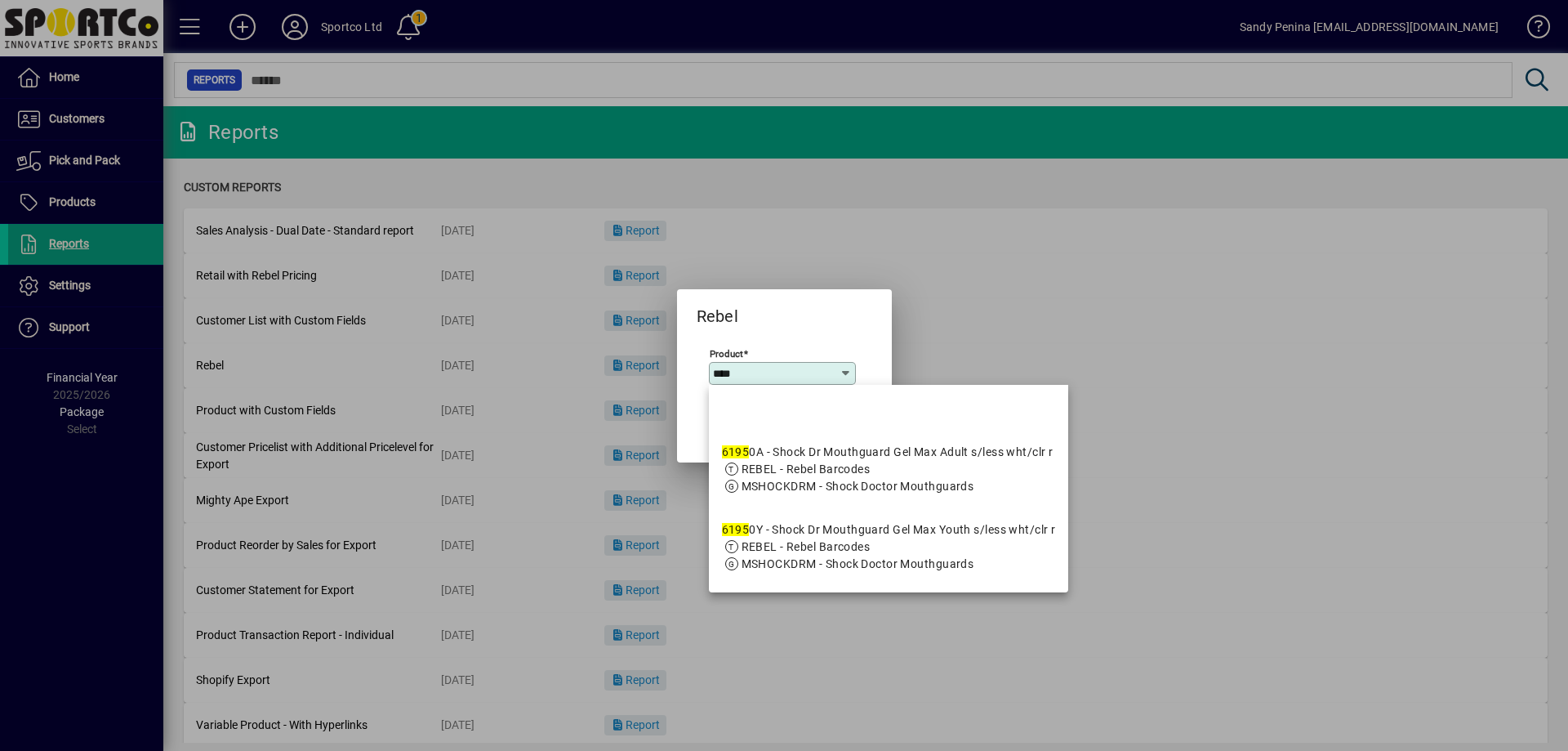
type input "**********"
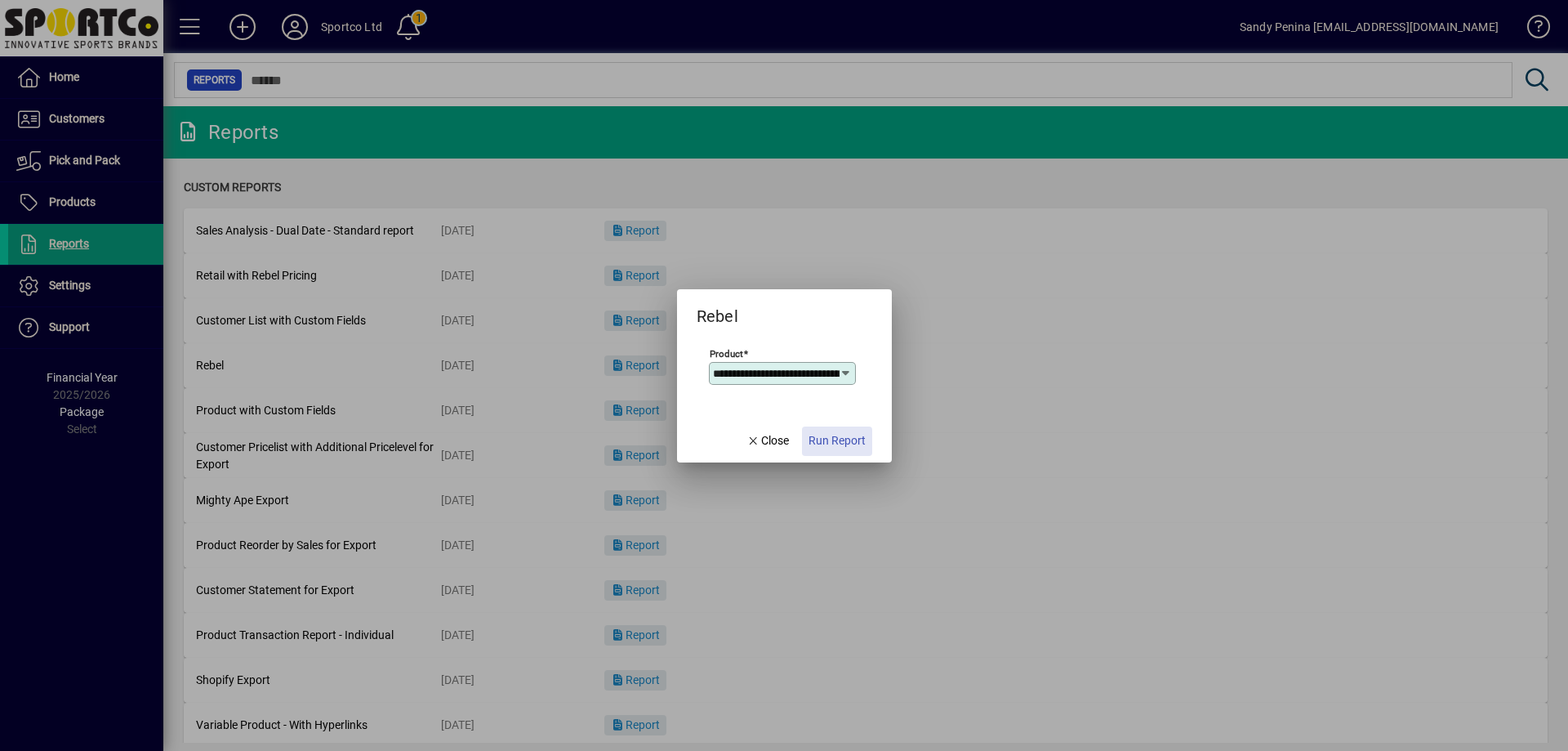
click at [831, 454] on span "button" at bounding box center [837, 441] width 70 height 40
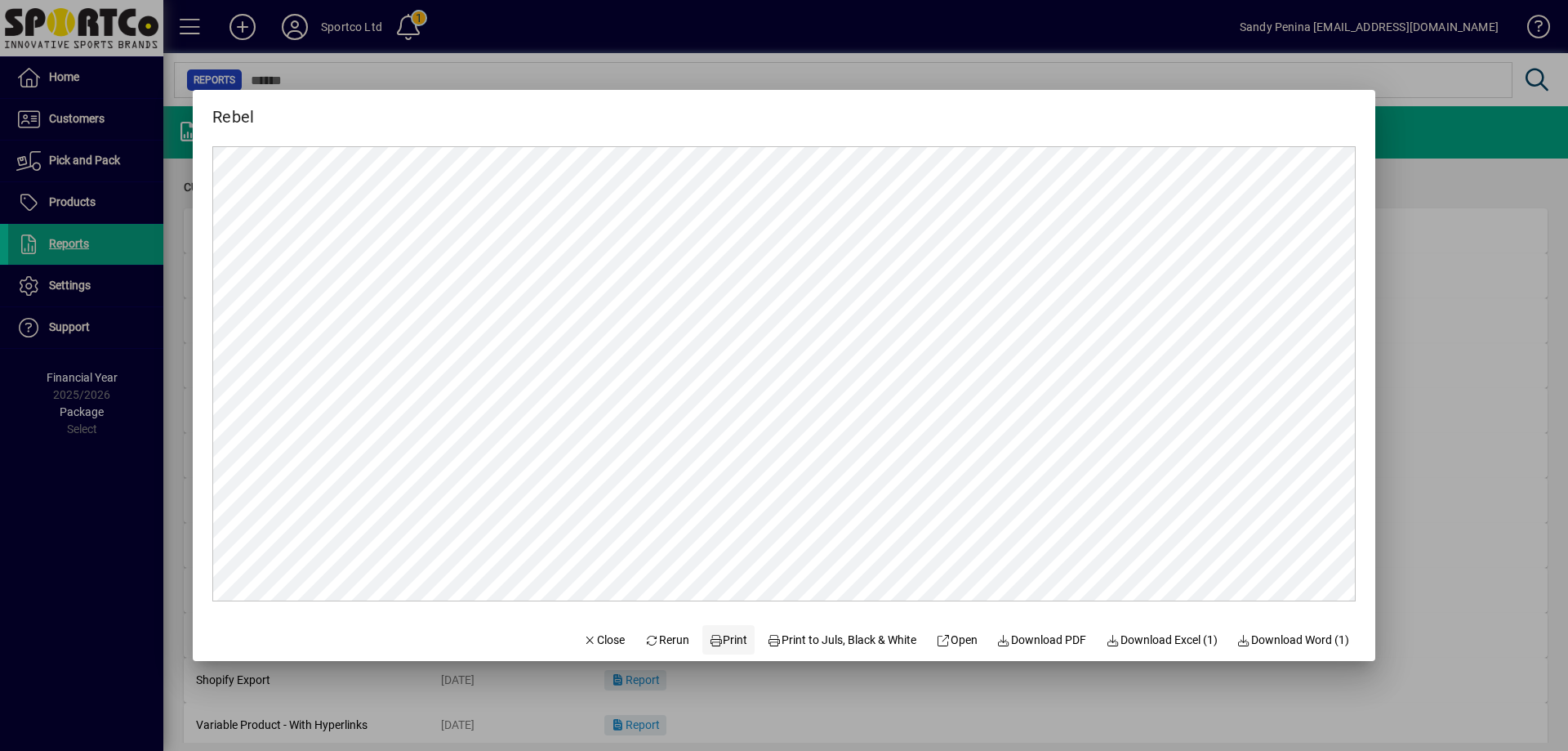
click at [733, 641] on span "Print" at bounding box center [729, 640] width 40 height 17
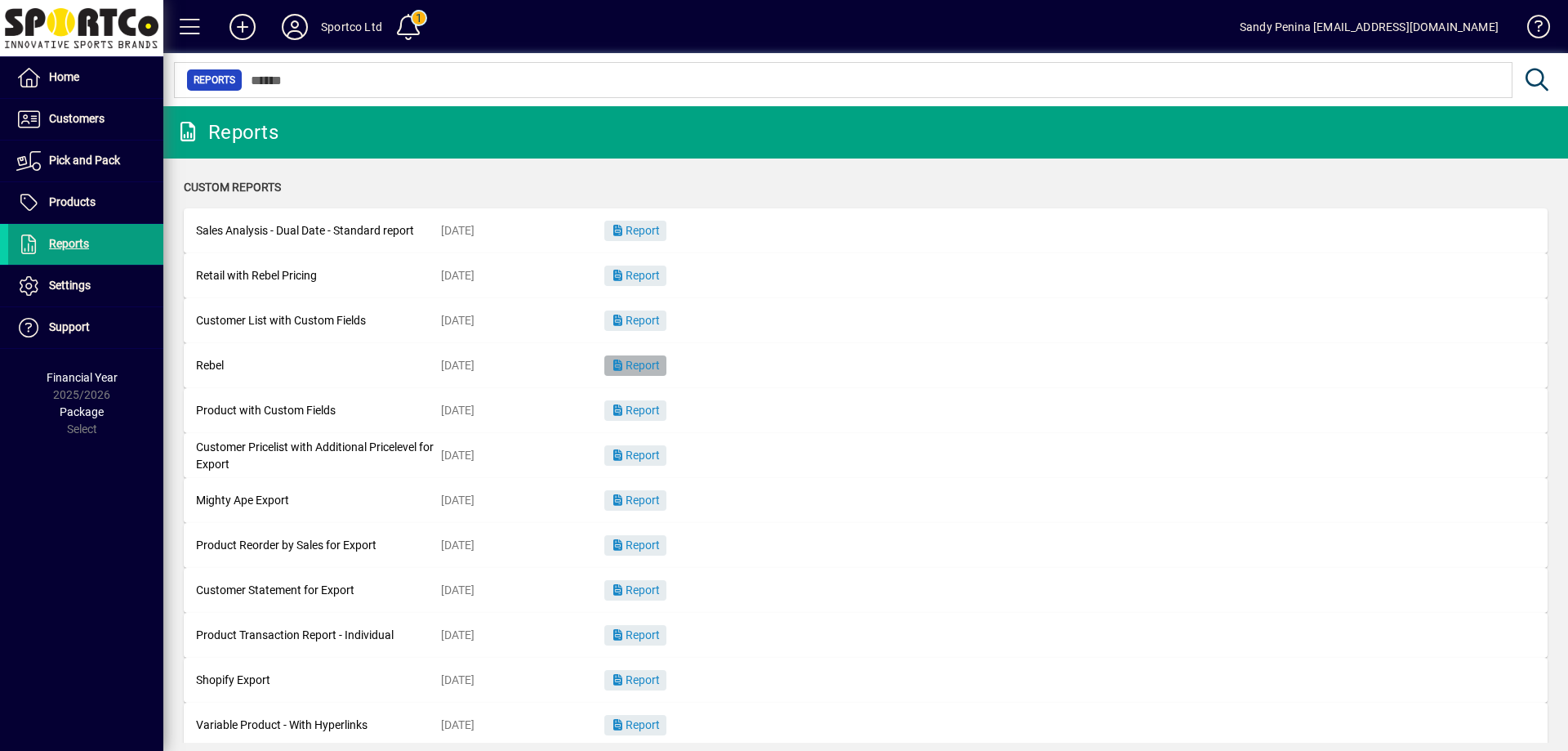
click at [630, 376] on span "button" at bounding box center [635, 367] width 62 height 40
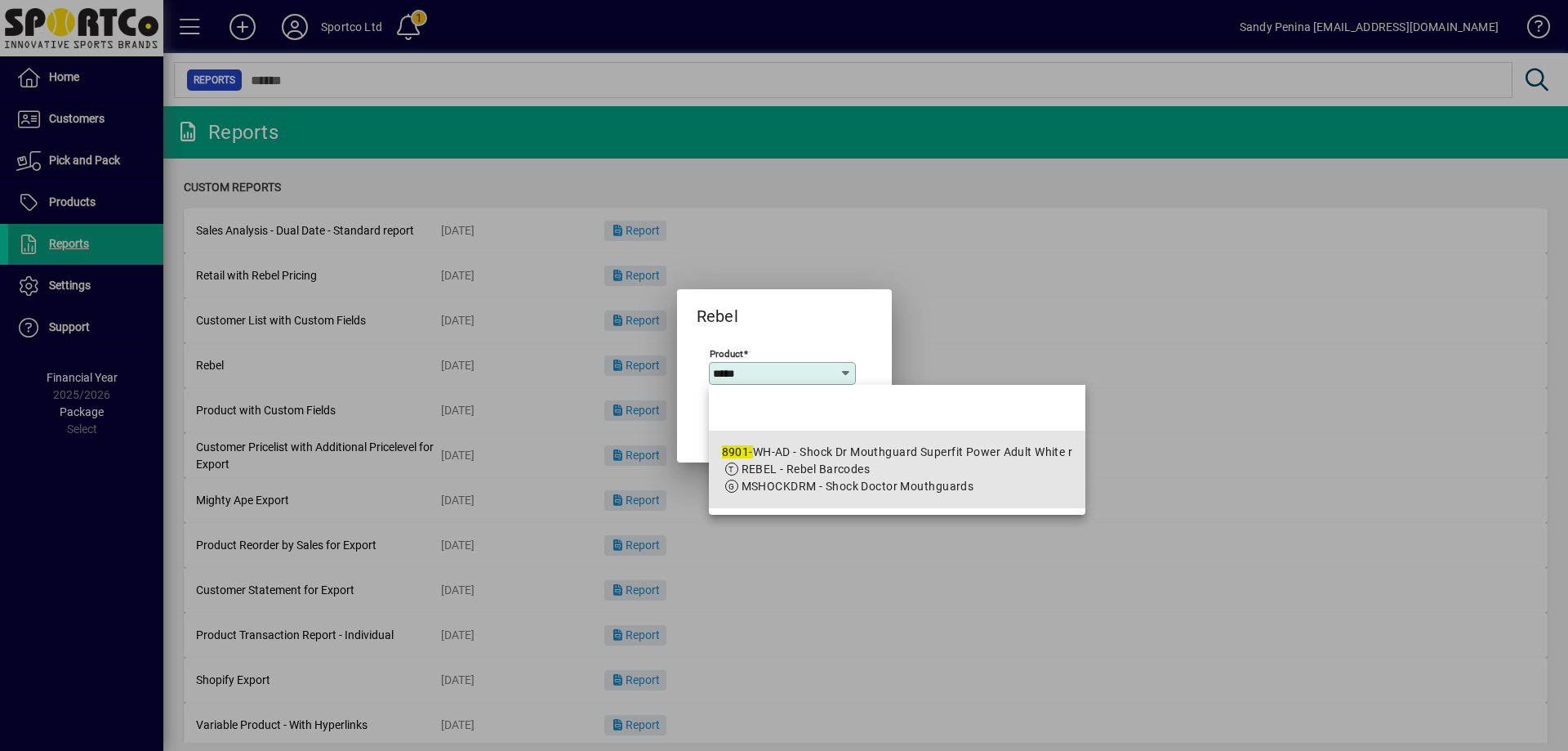
click at [796, 478] on app-search-response-field "MSHOCKDRM - Shock Doctor Mouthguards" at bounding box center [858, 486] width 233 height 17
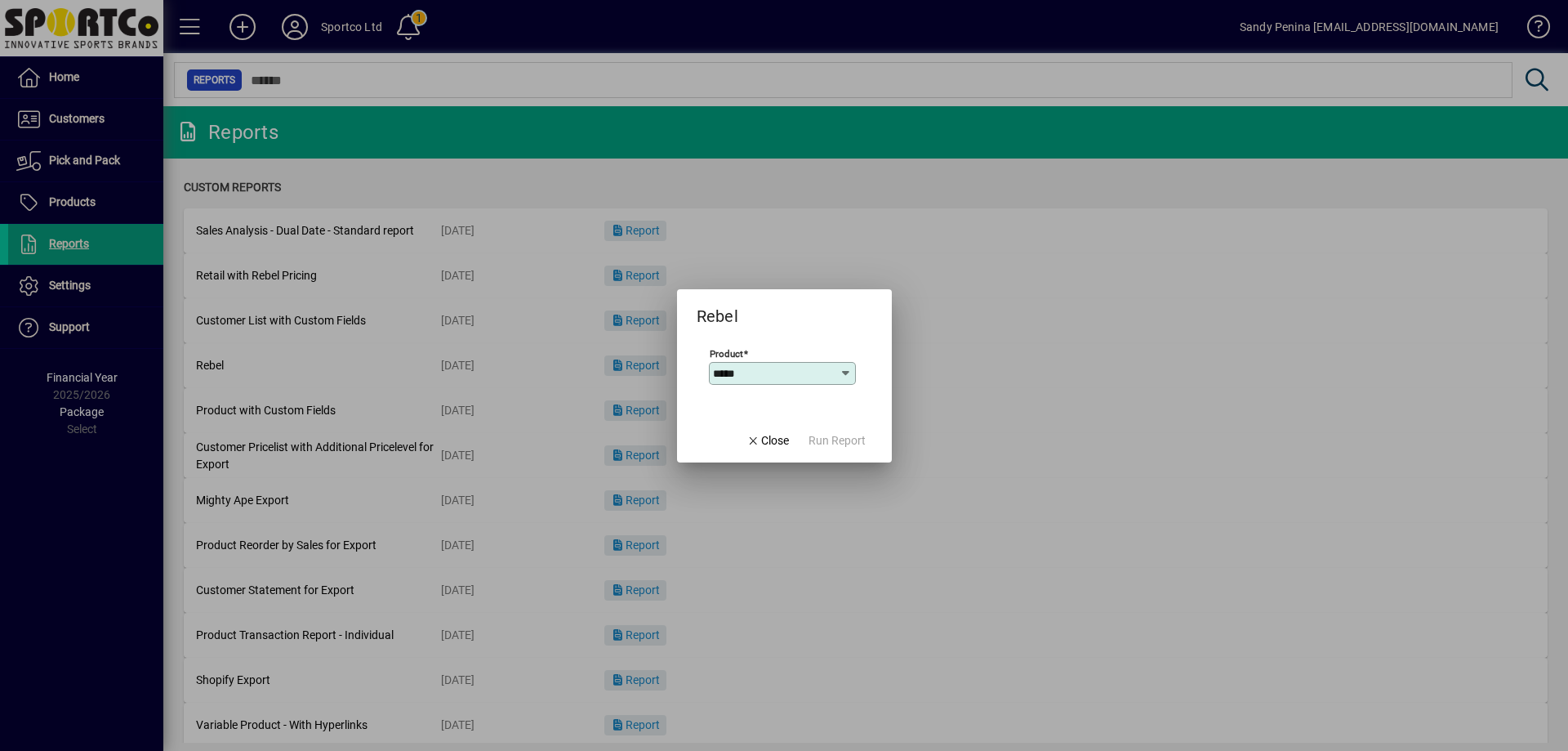
type input "**********"
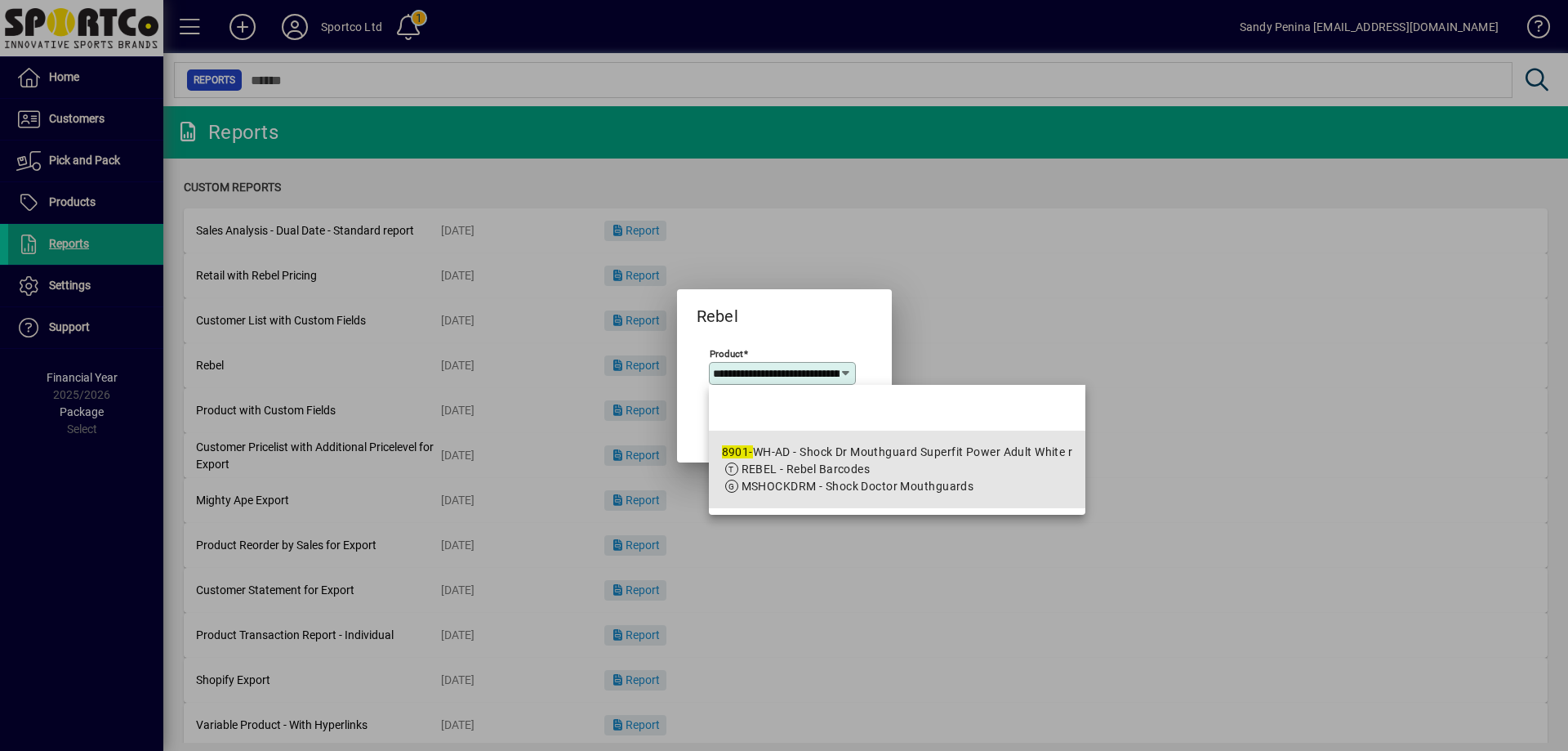
scroll to position [0, 219]
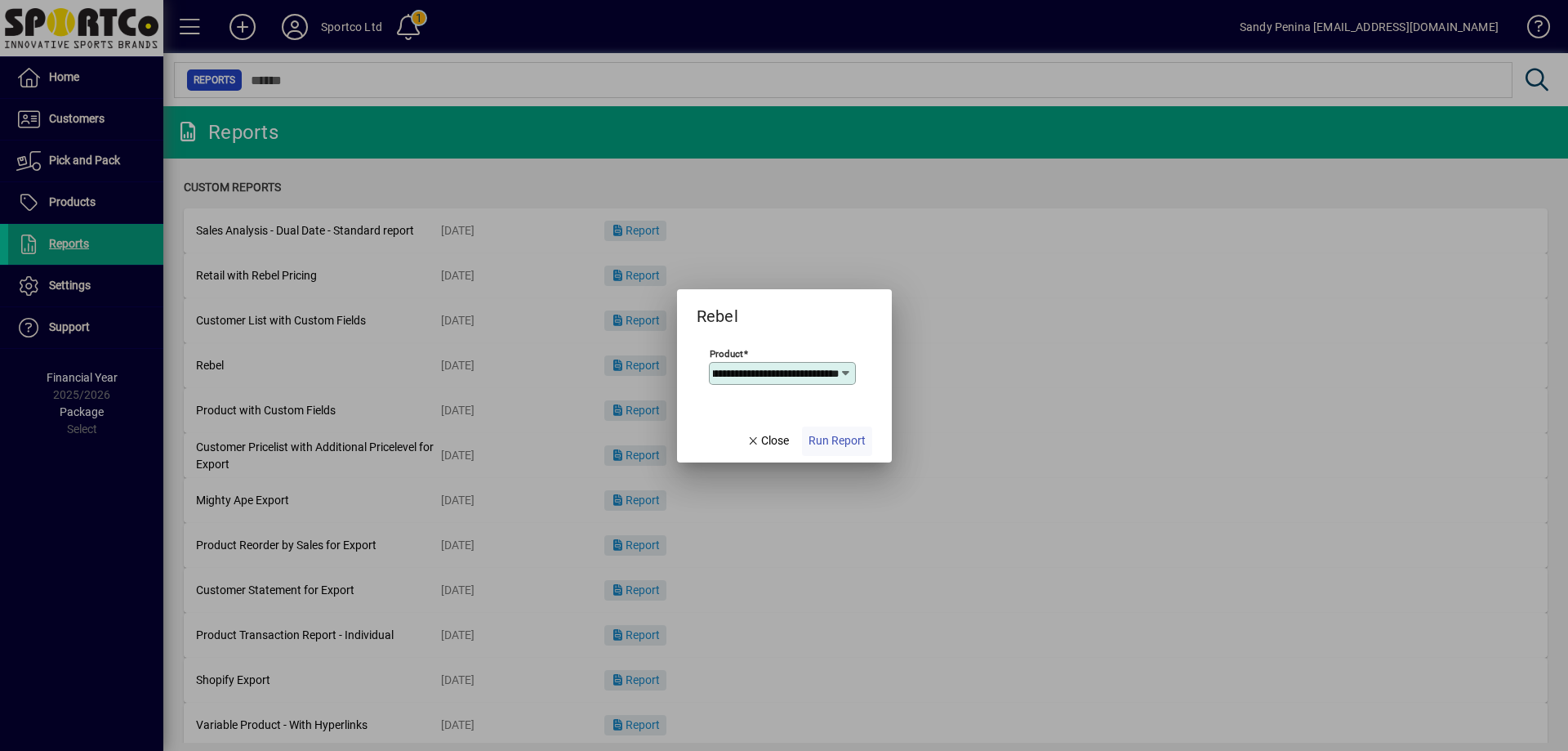
click at [865, 438] on span "Run Report" at bounding box center [838, 440] width 57 height 17
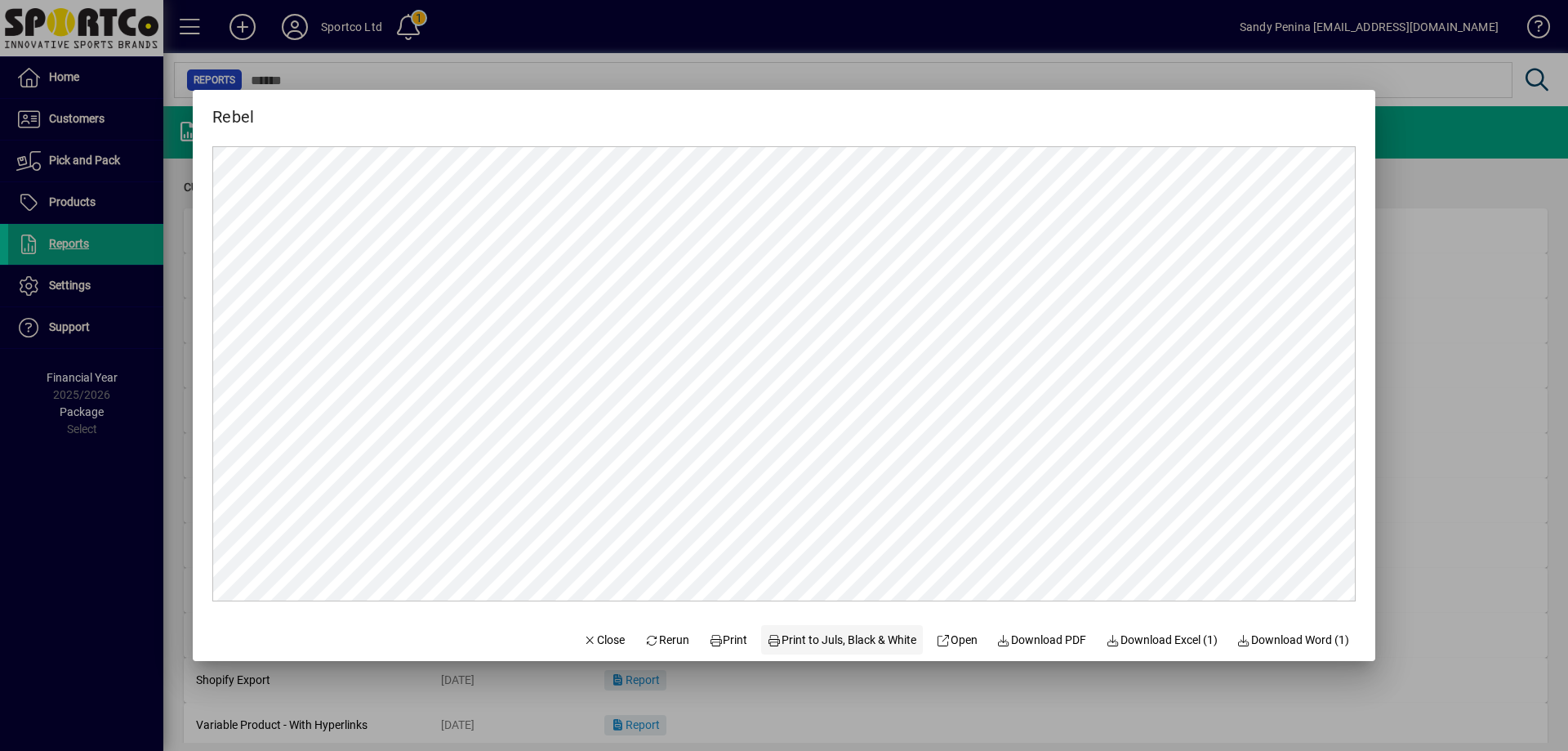
scroll to position [0, 0]
click at [718, 632] on span "Print" at bounding box center [729, 640] width 40 height 17
click at [595, 632] on span "Close" at bounding box center [603, 640] width 42 height 17
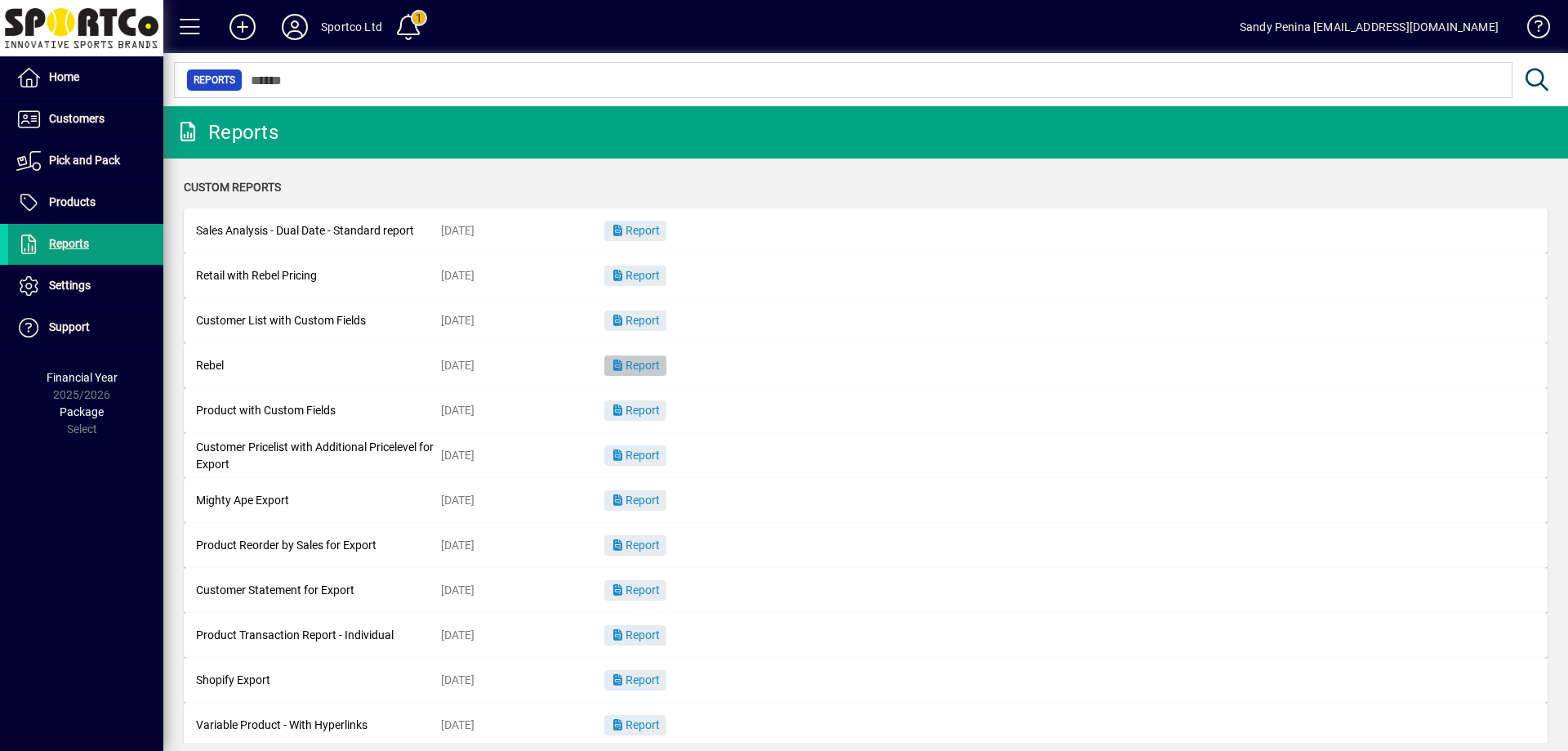
click at [638, 367] on span "Report" at bounding box center [635, 365] width 49 height 13
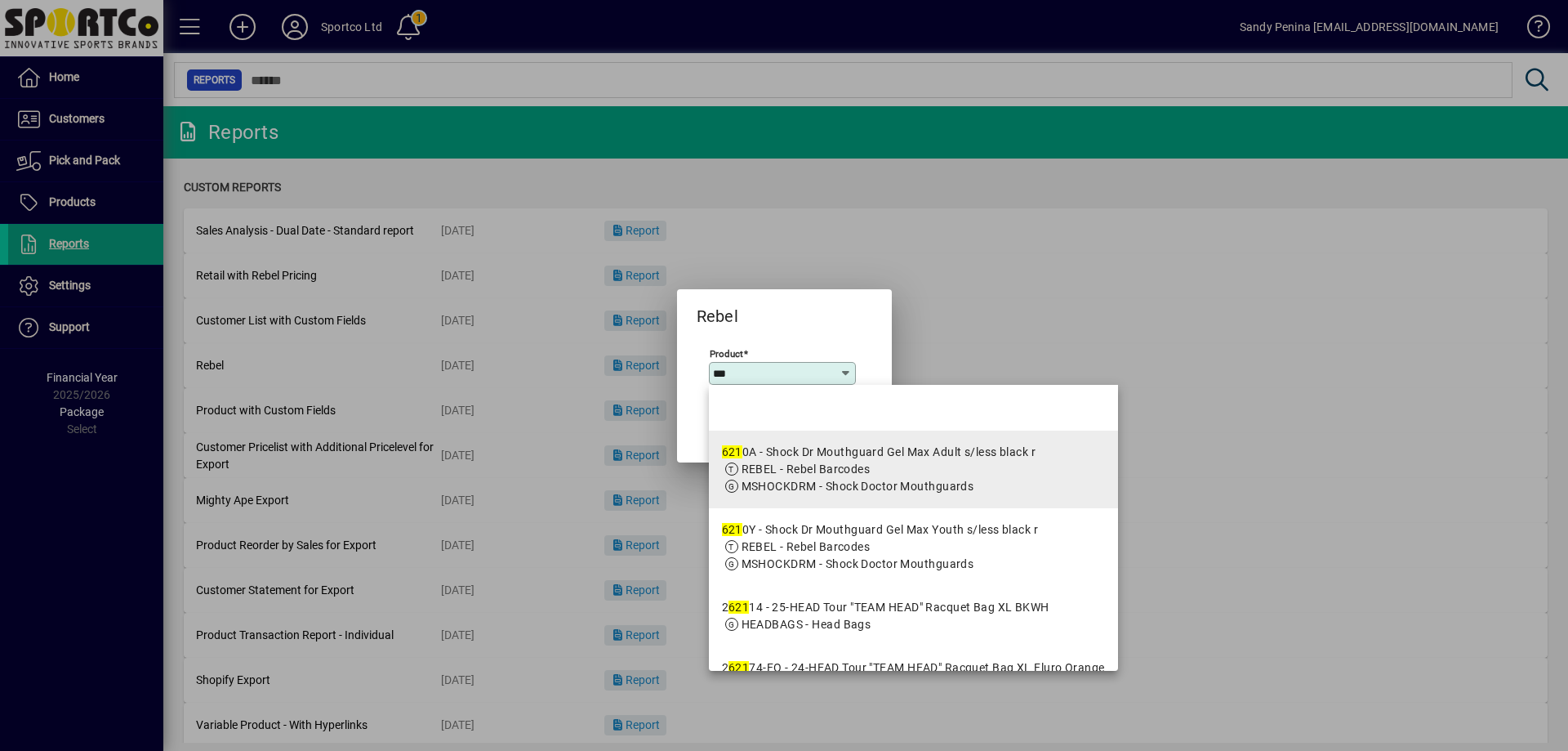
click at [1017, 447] on div "621 0A - Shock Dr Mouthguard Gel Max Adult s/less black r" at bounding box center [879, 452] width 314 height 17
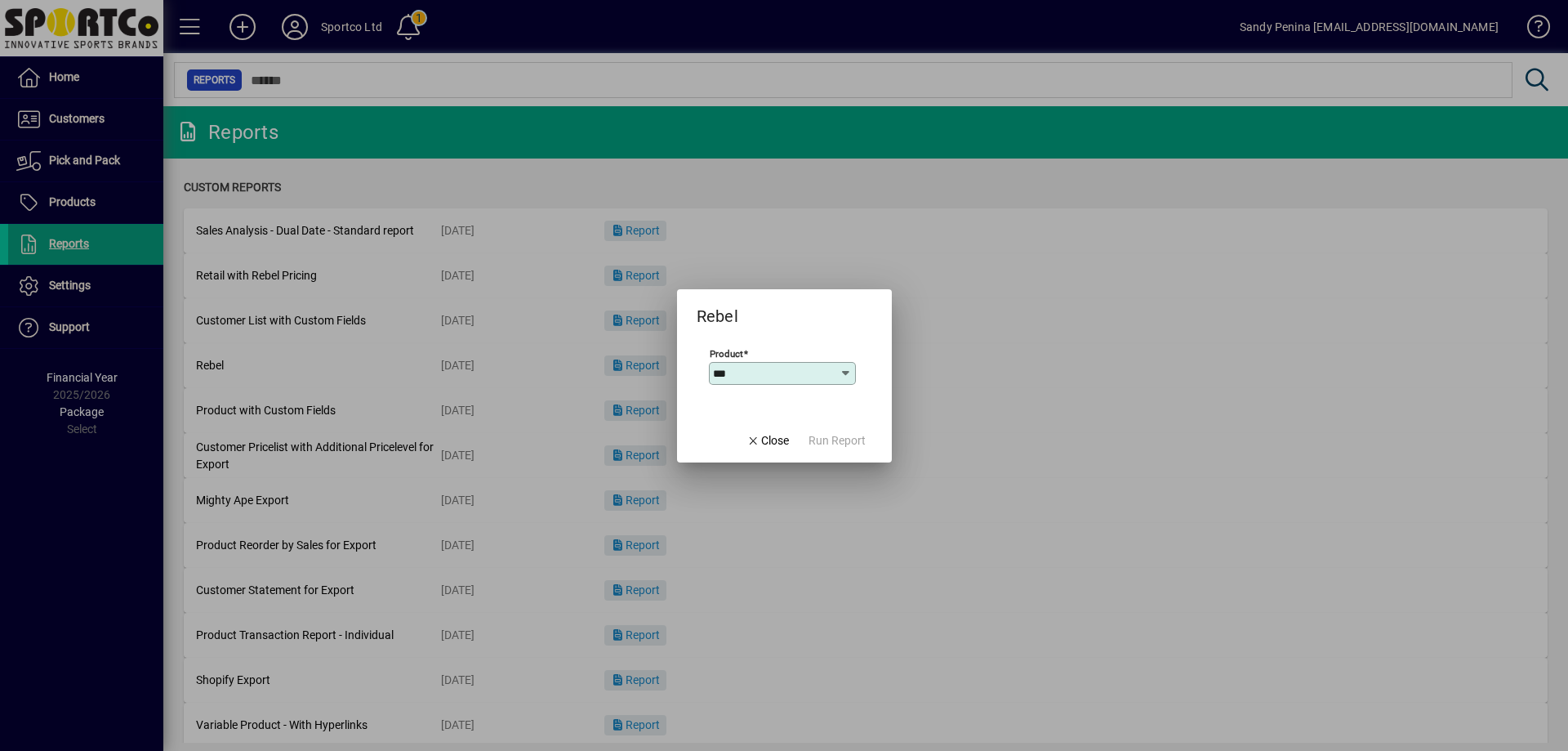
type input "**********"
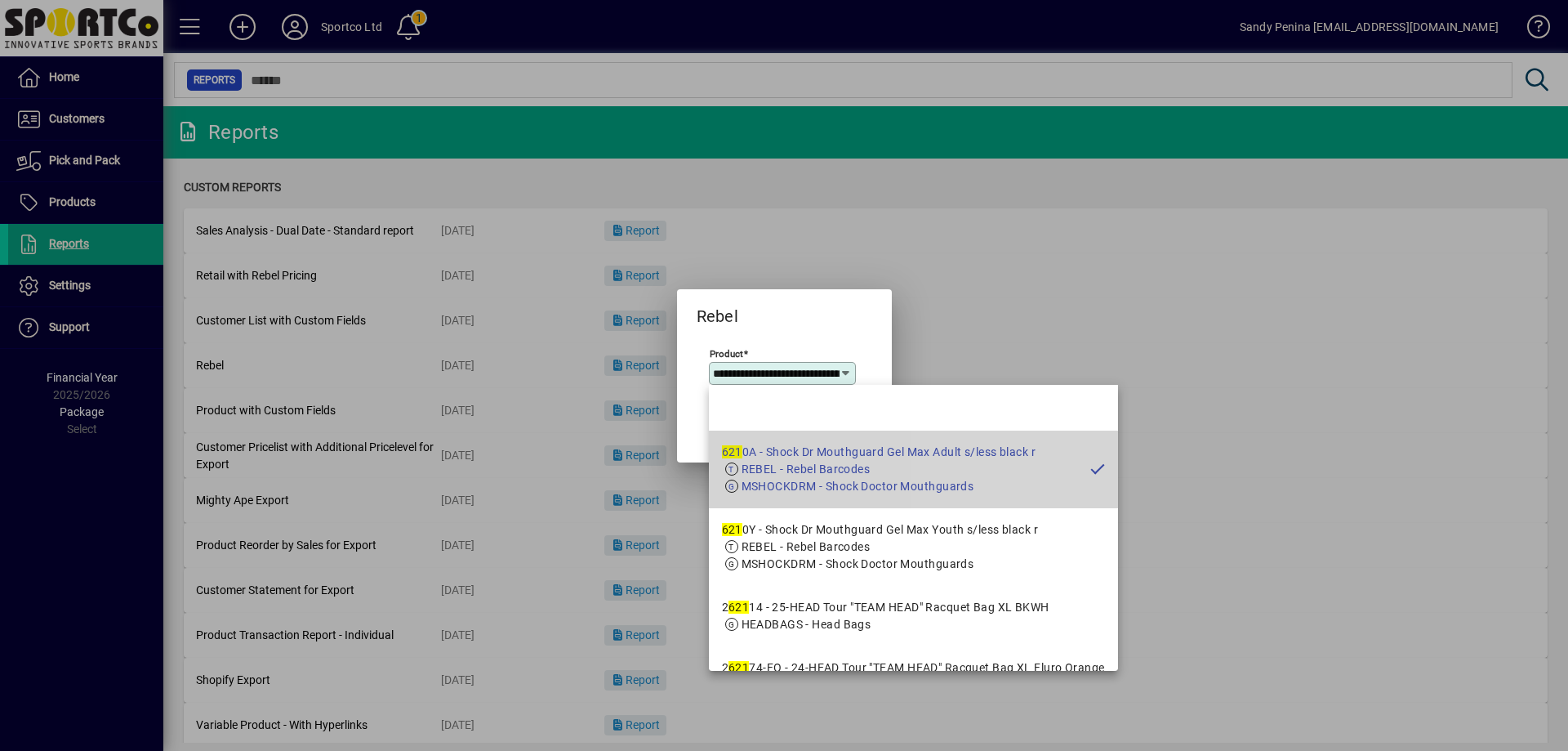
scroll to position [0, 185]
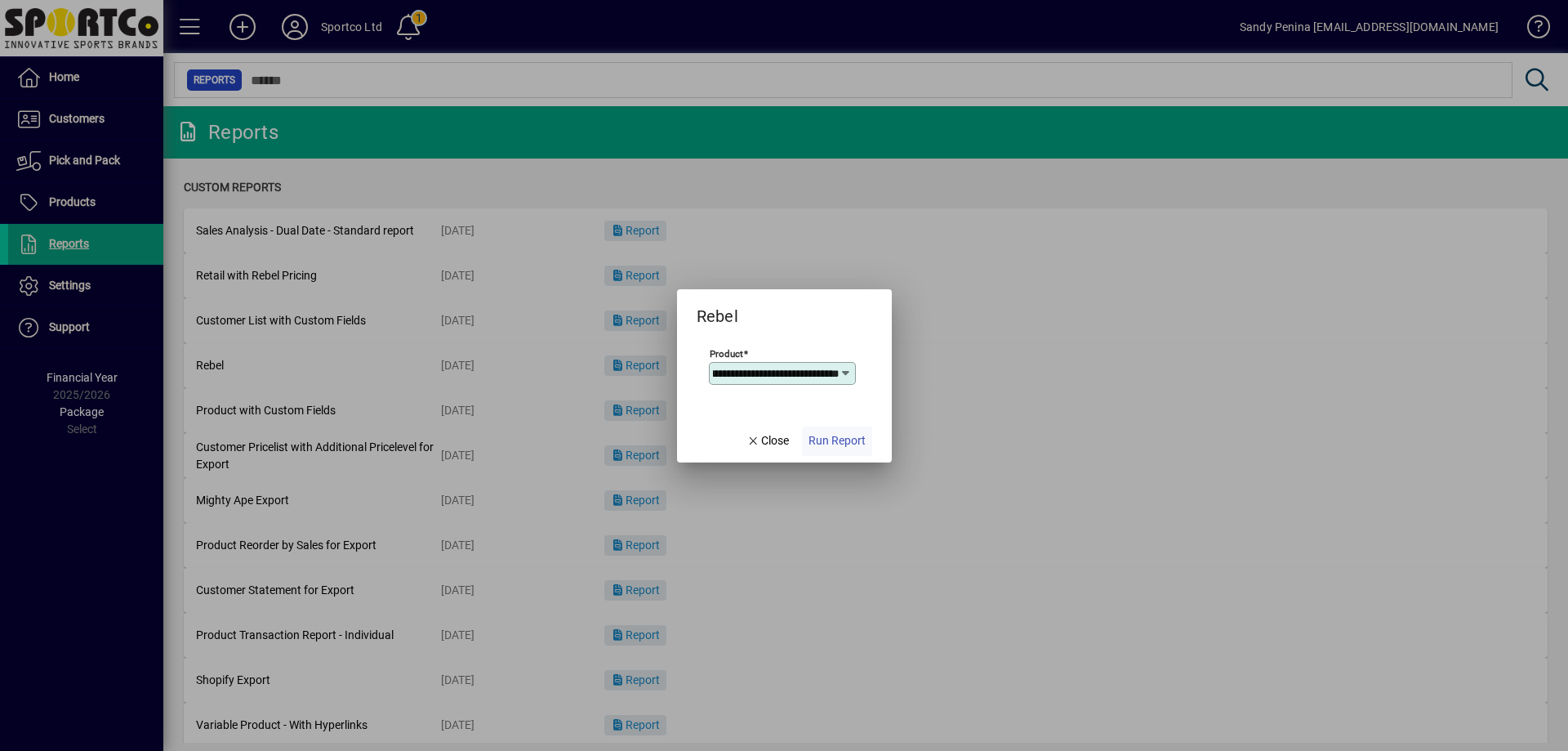
click at [817, 445] on span "Run Report" at bounding box center [838, 440] width 57 height 17
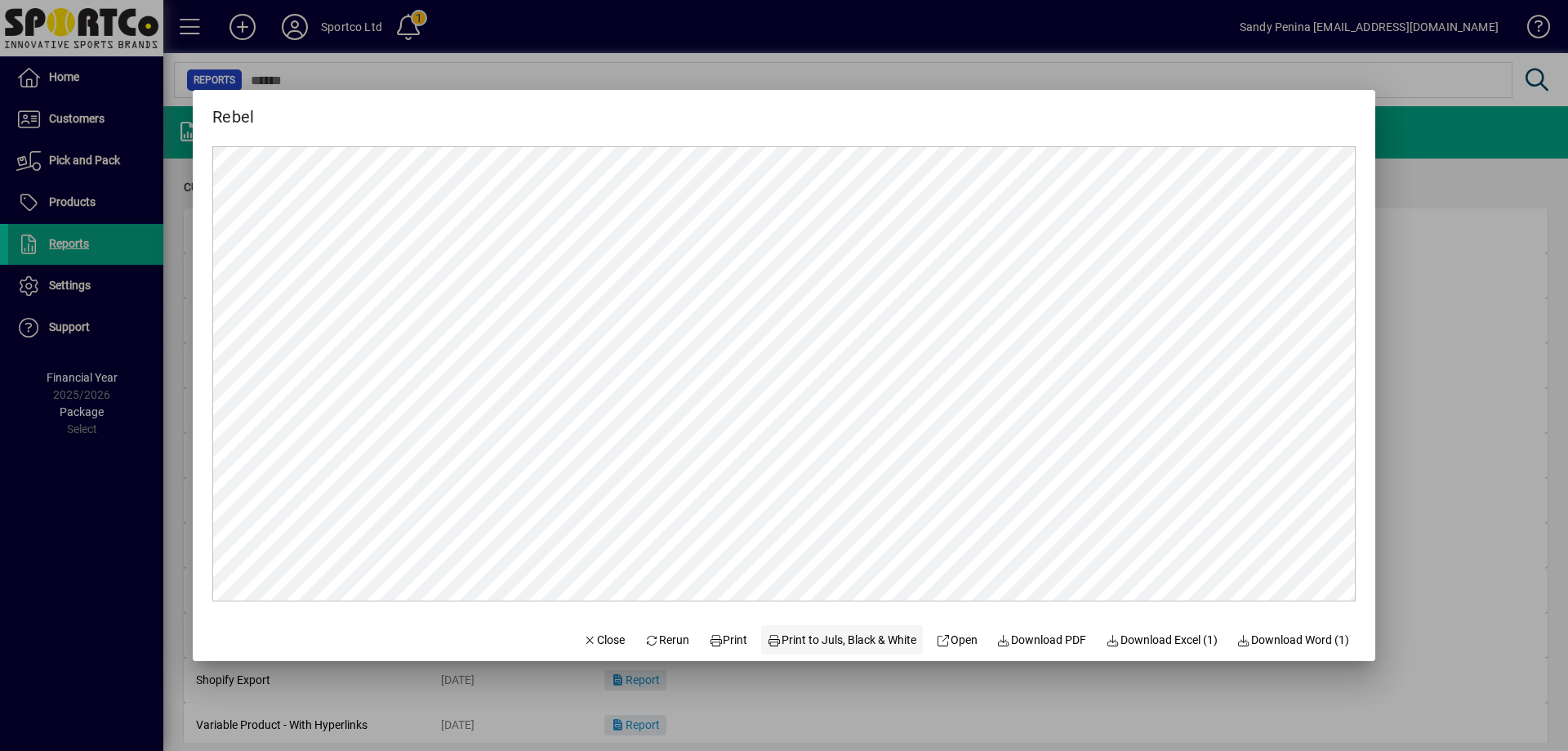
scroll to position [0, 0]
click at [718, 644] on span "Print" at bounding box center [729, 640] width 40 height 17
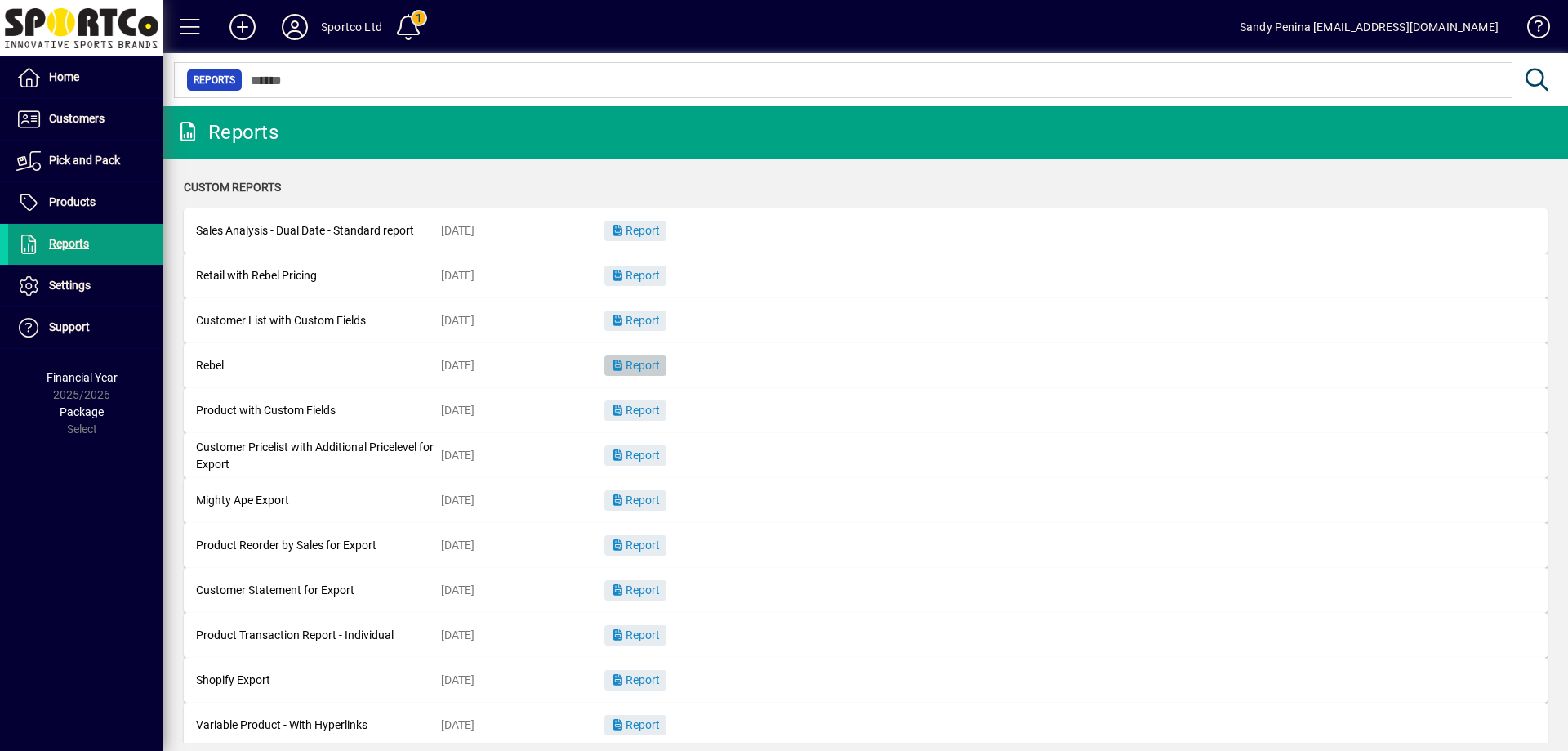
drag, startPoint x: 648, startPoint y: 361, endPoint x: 660, endPoint y: 365, distance: 12.6
click at [650, 362] on span "Report" at bounding box center [635, 365] width 49 height 13
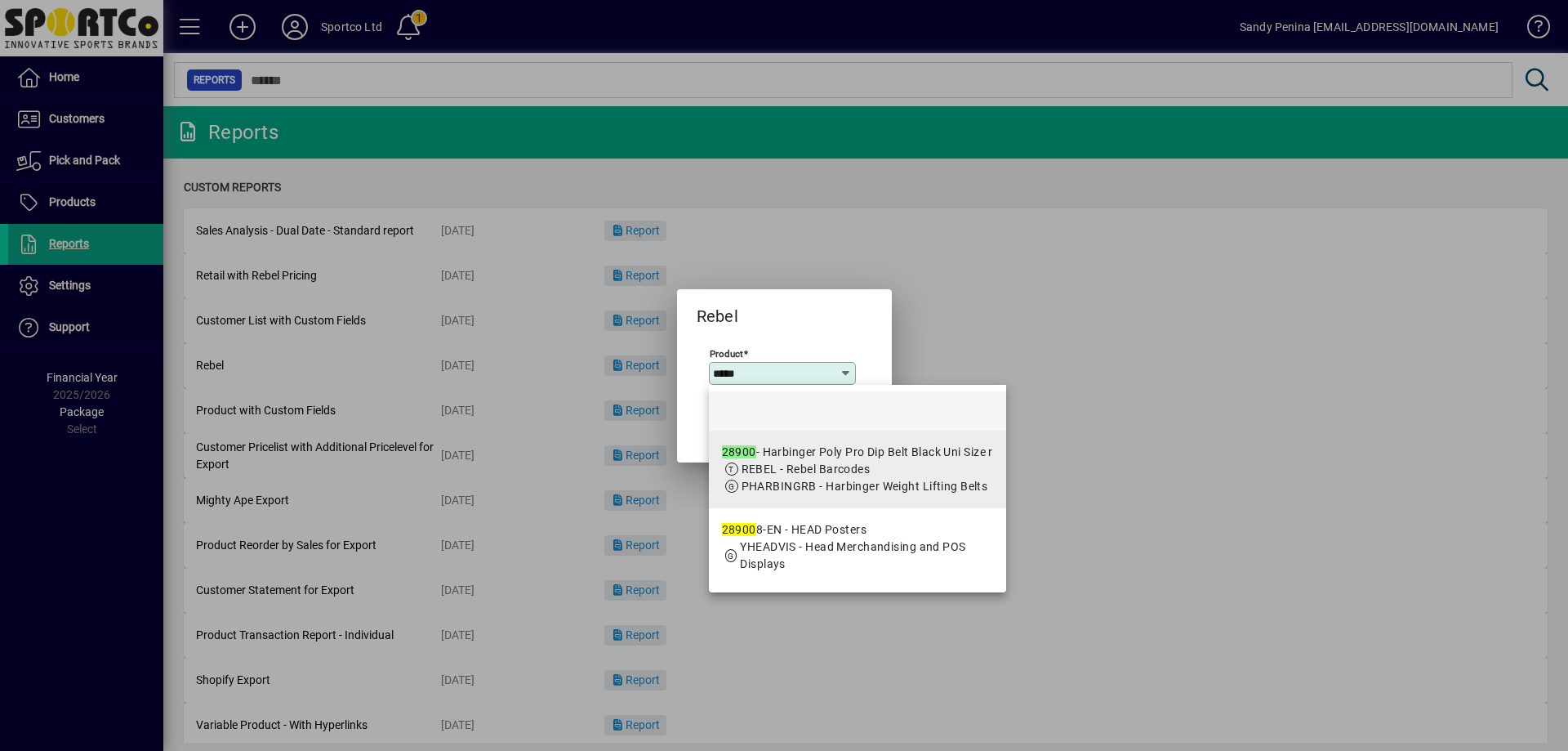
click at [817, 447] on div "28900 - Harbinger Poly Pro Dip Belt Black Uni Size r" at bounding box center [858, 452] width 271 height 17
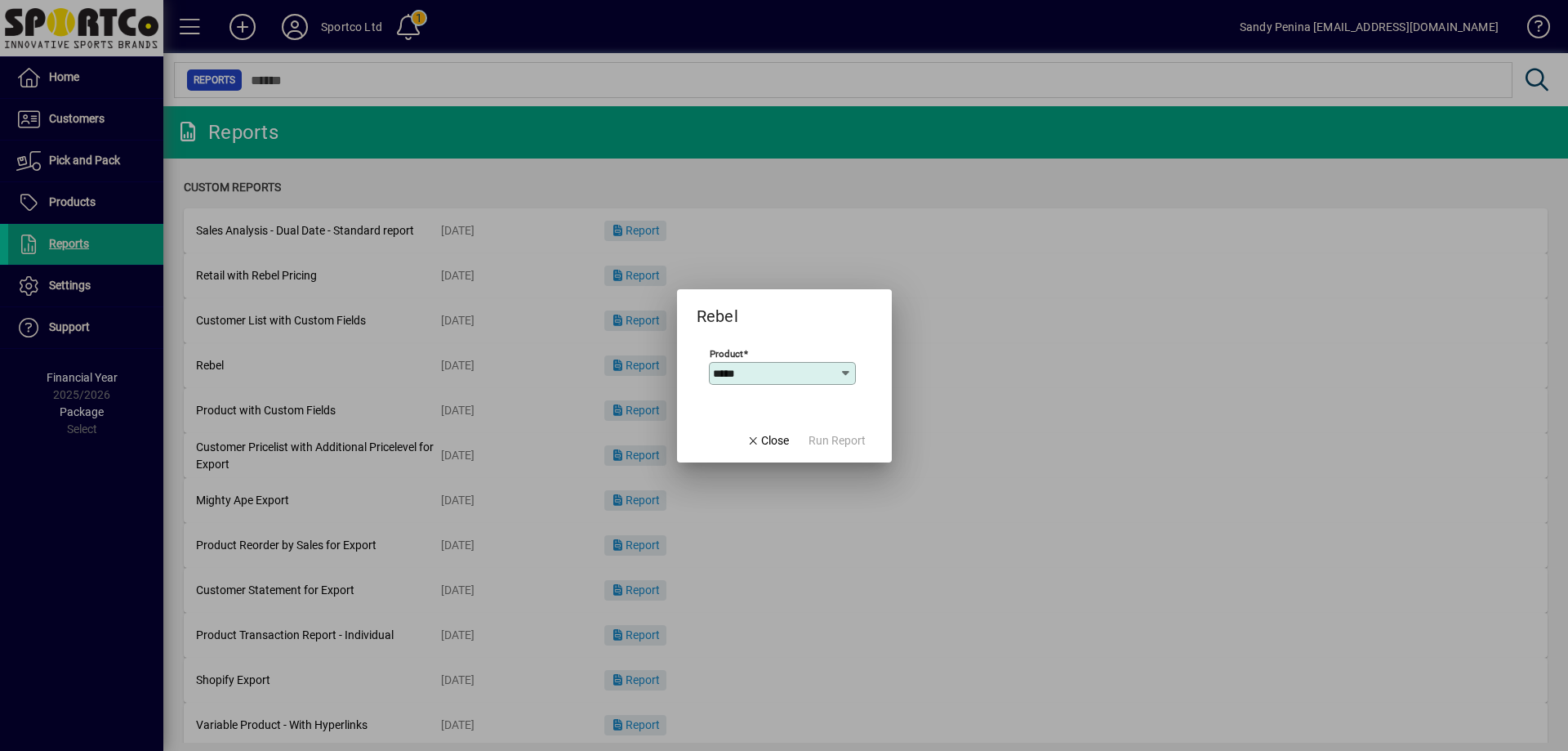
type input "**********"
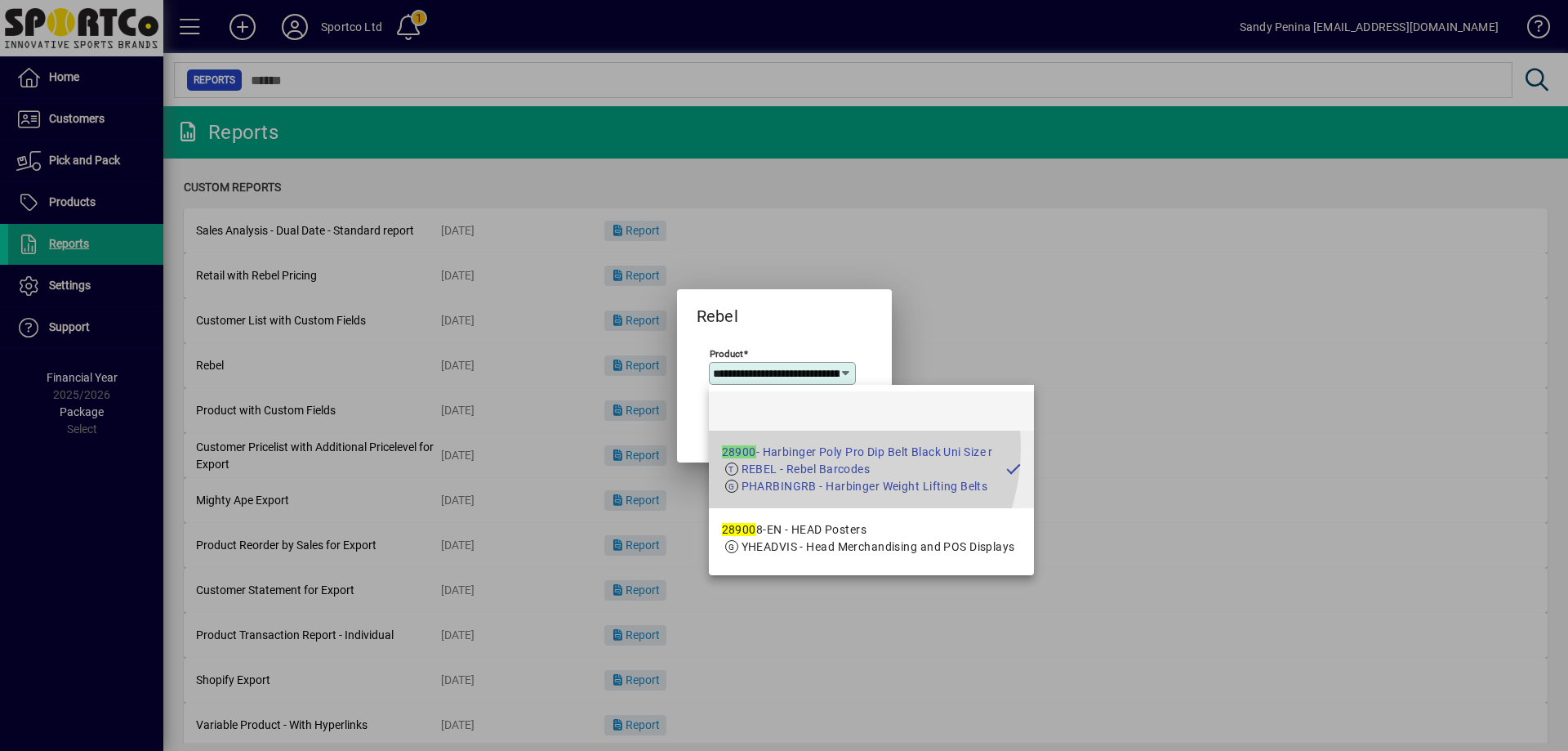
scroll to position [0, 146]
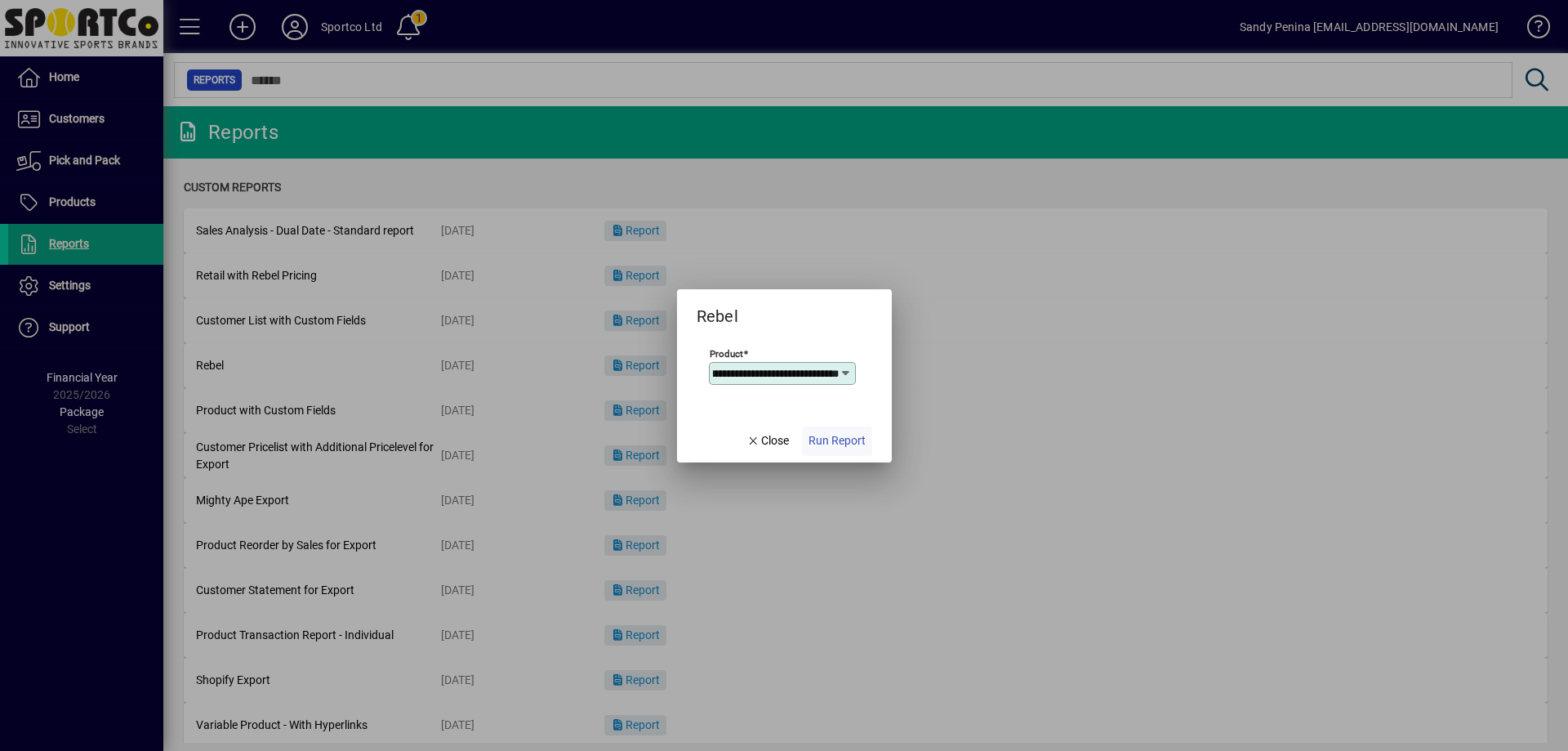
click at [822, 436] on span "Run Report" at bounding box center [838, 440] width 57 height 17
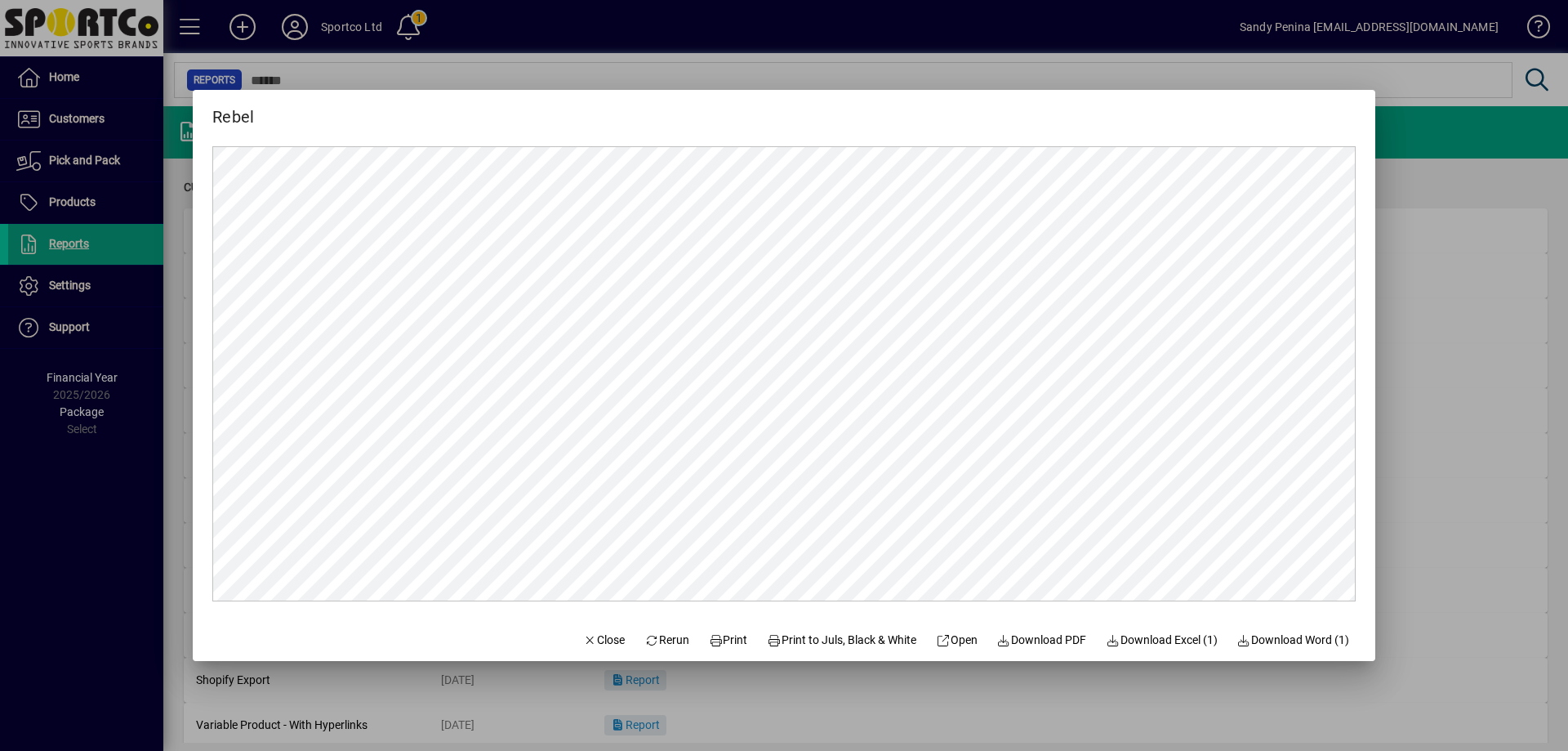
scroll to position [0, 0]
click at [709, 632] on span "Print" at bounding box center [729, 640] width 40 height 17
click at [583, 642] on span "Close" at bounding box center [603, 640] width 42 height 17
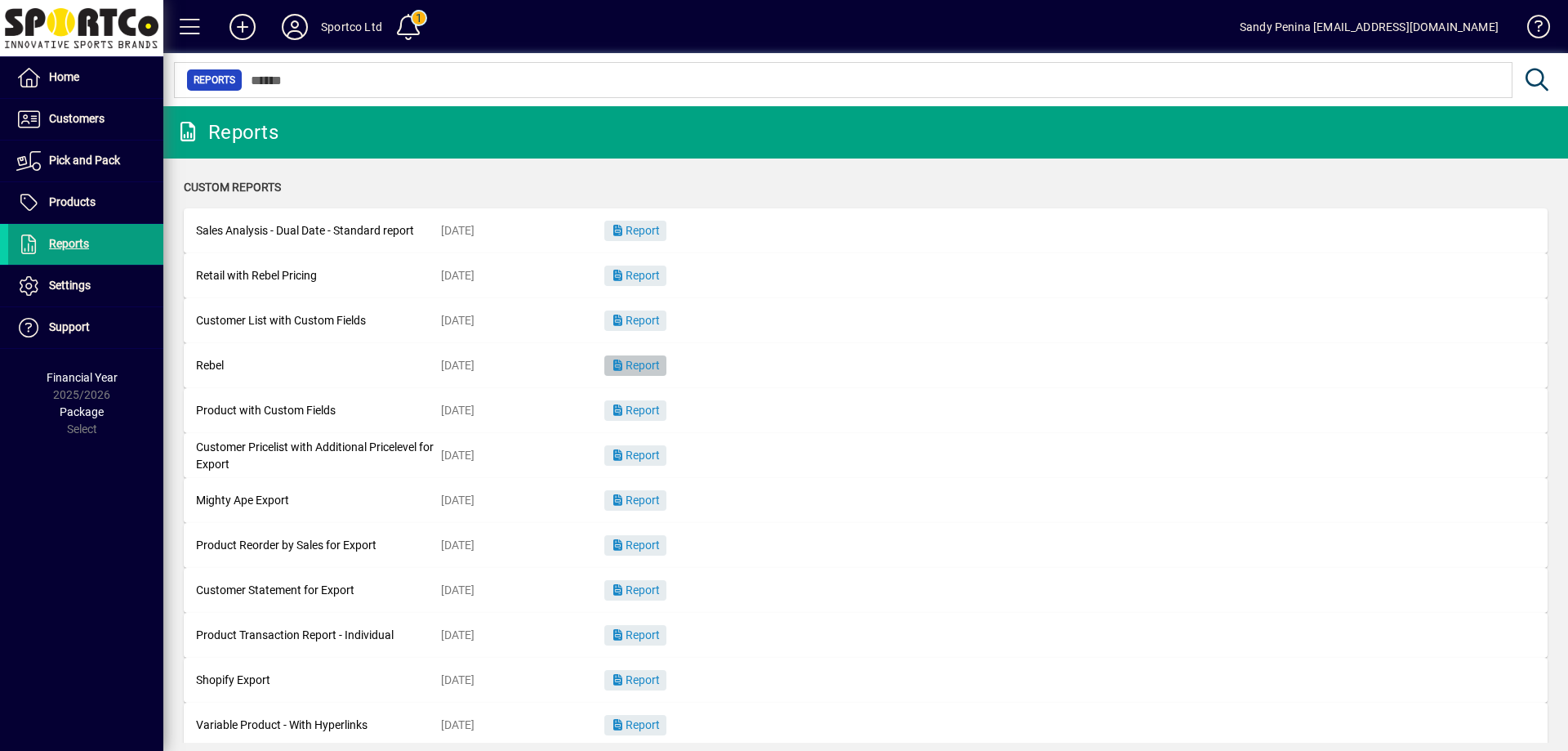
click at [637, 366] on span "Report" at bounding box center [635, 365] width 49 height 13
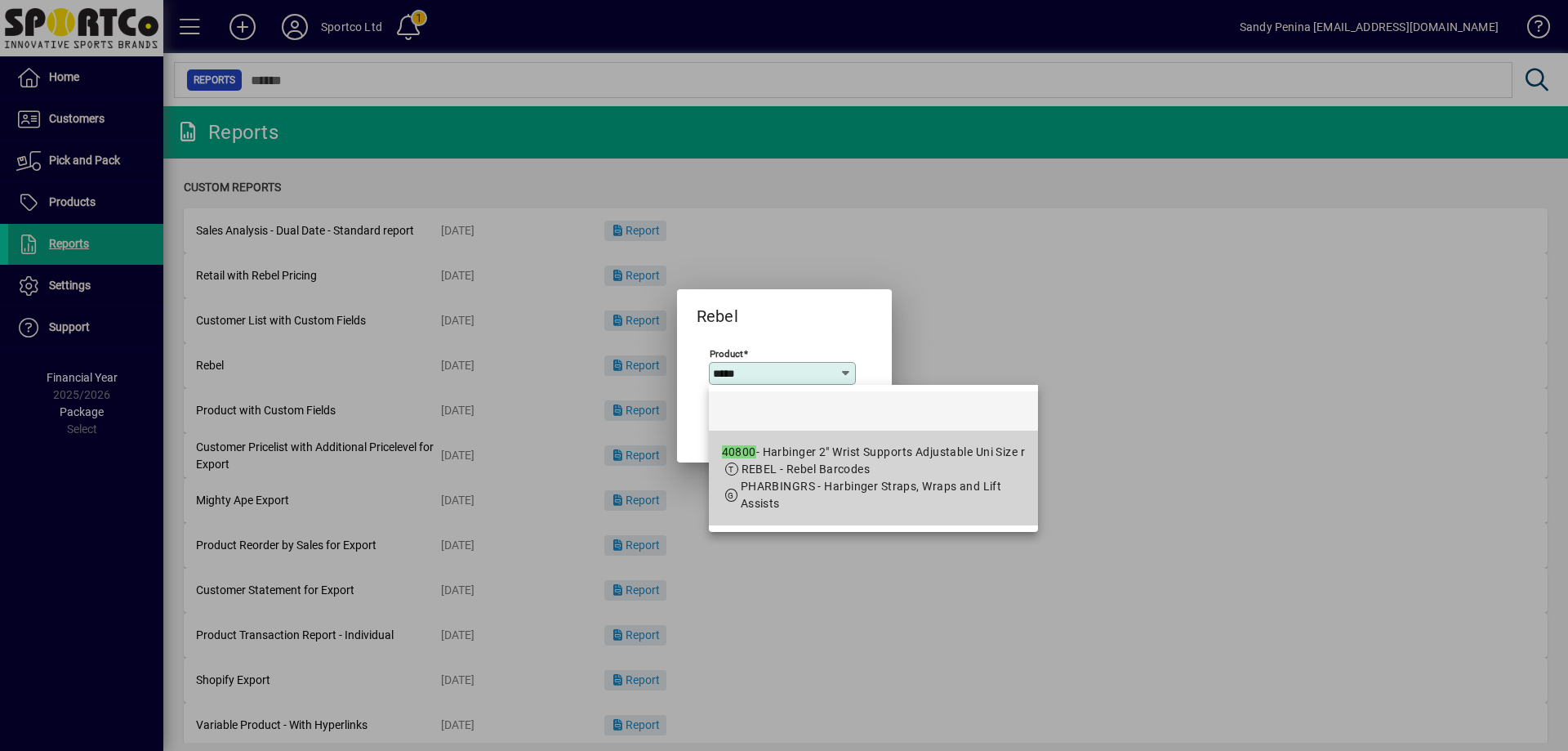
click at [913, 467] on span "REBEL - Rebel Barcodes" at bounding box center [874, 469] width 304 height 17
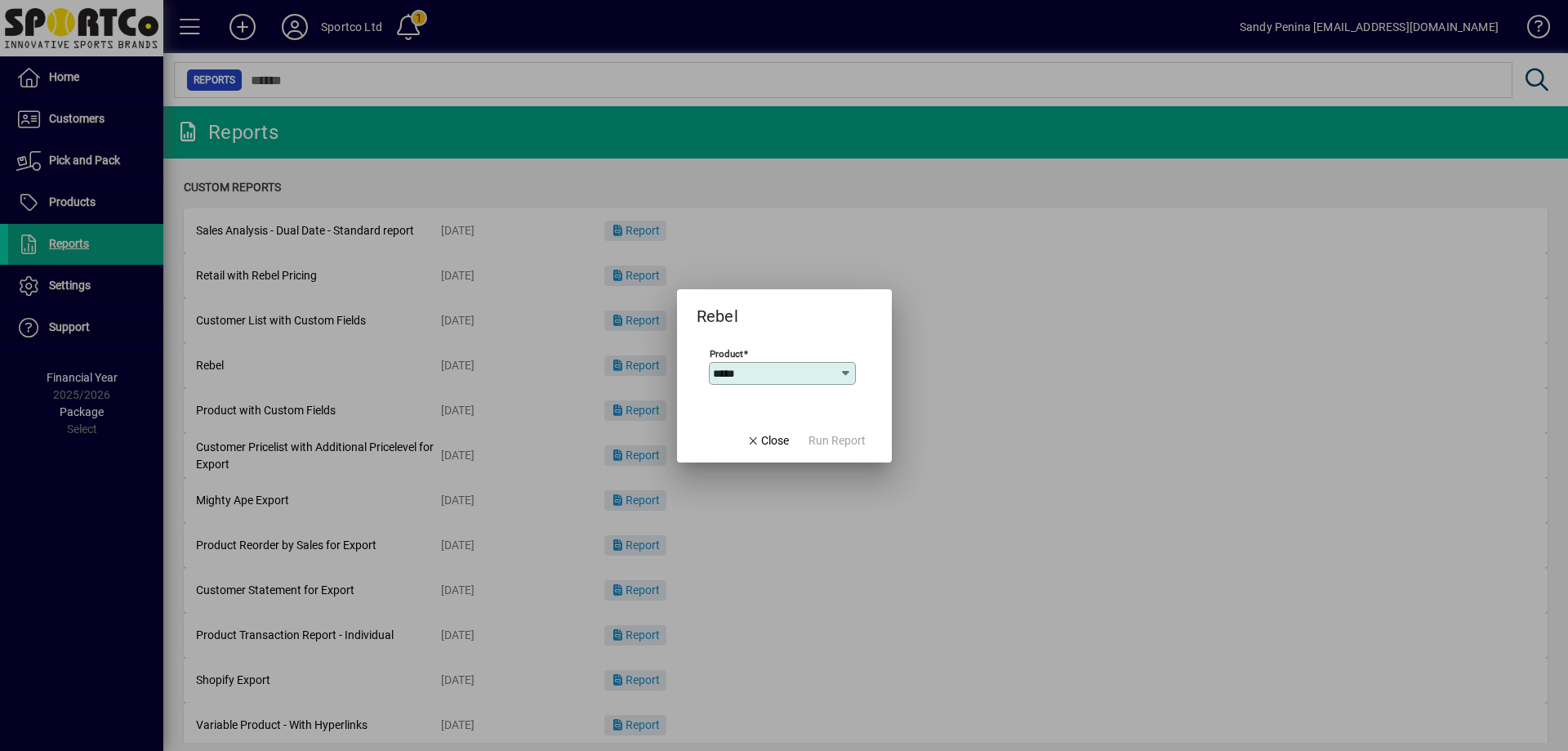
type input "**********"
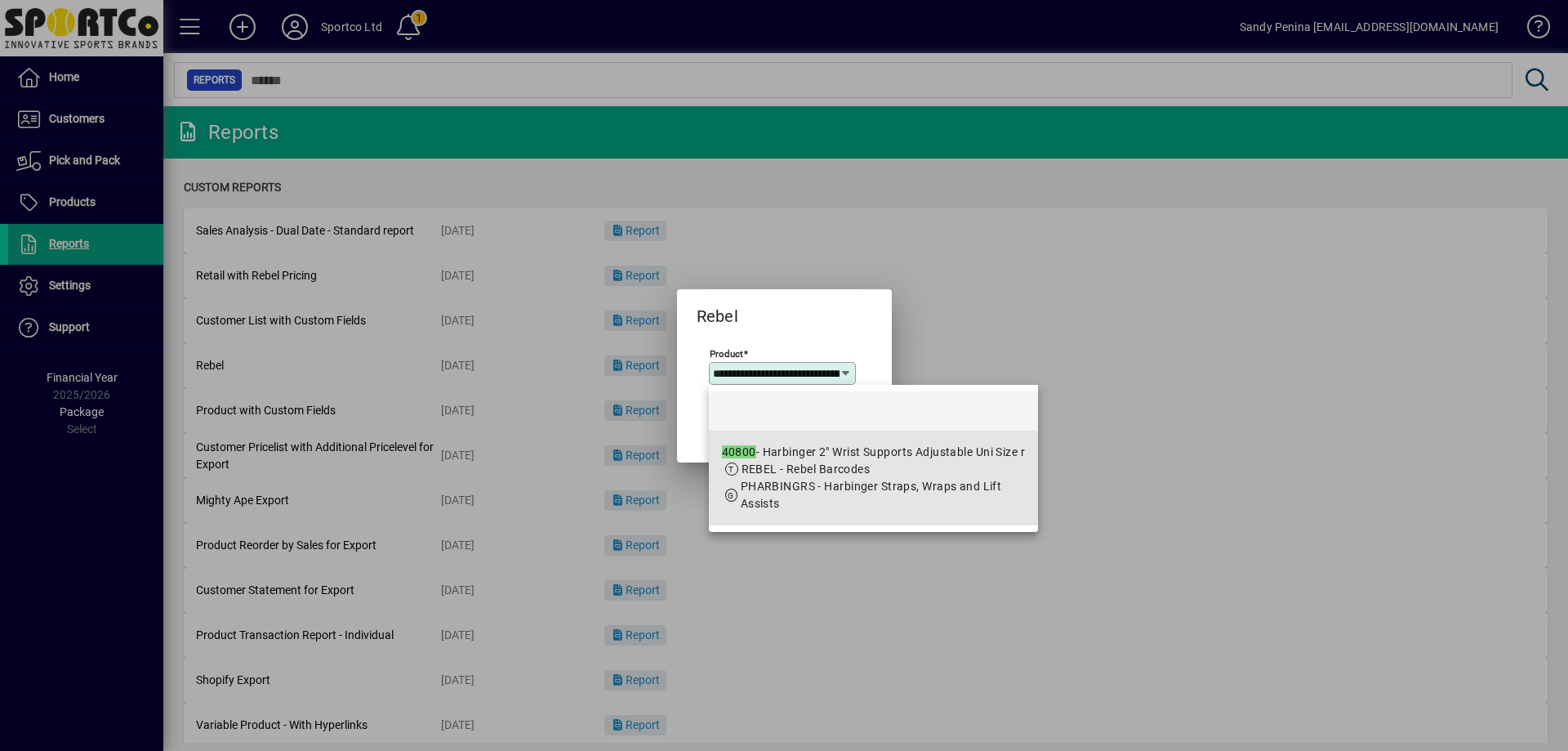
scroll to position [0, 177]
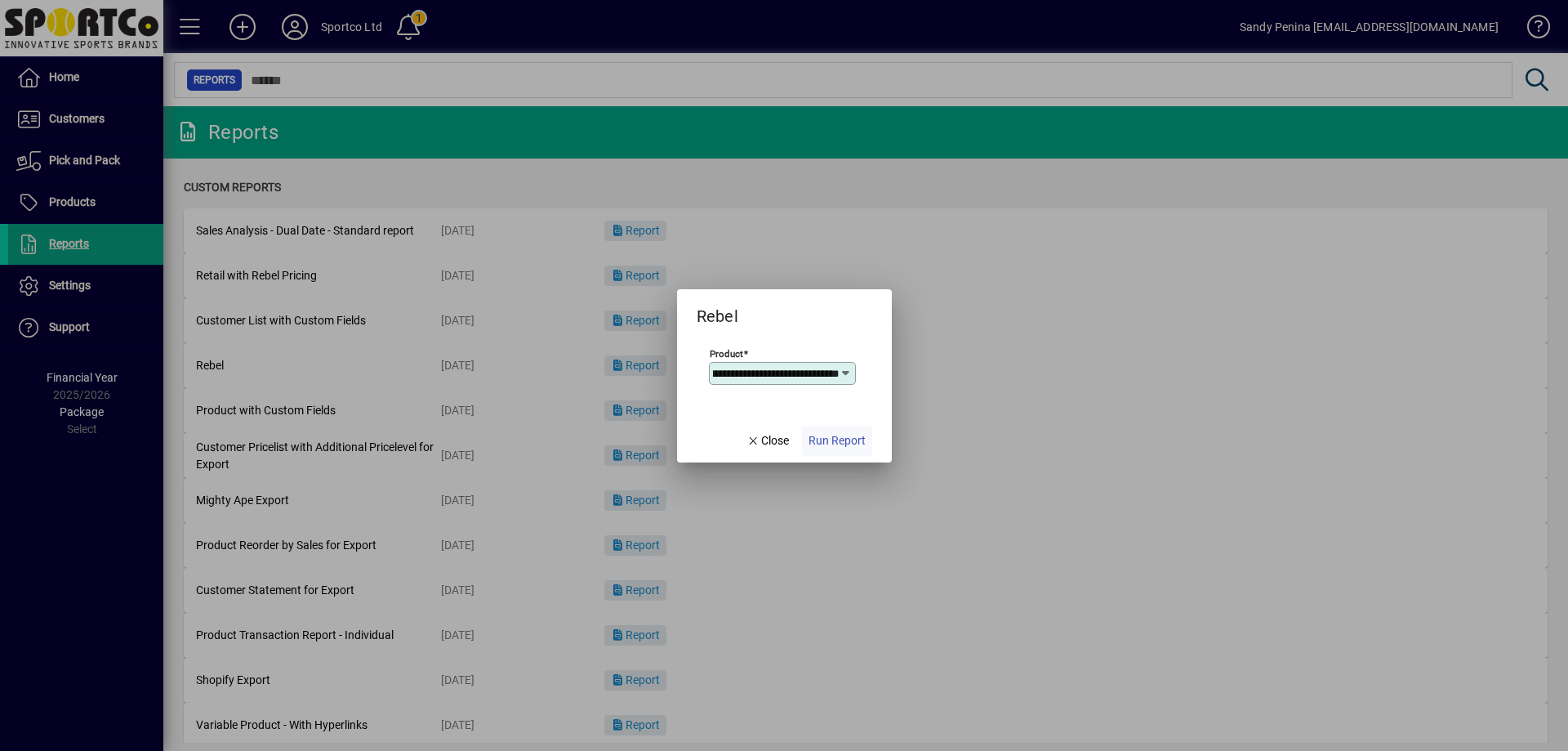
click at [825, 437] on span "Run Report" at bounding box center [838, 440] width 57 height 17
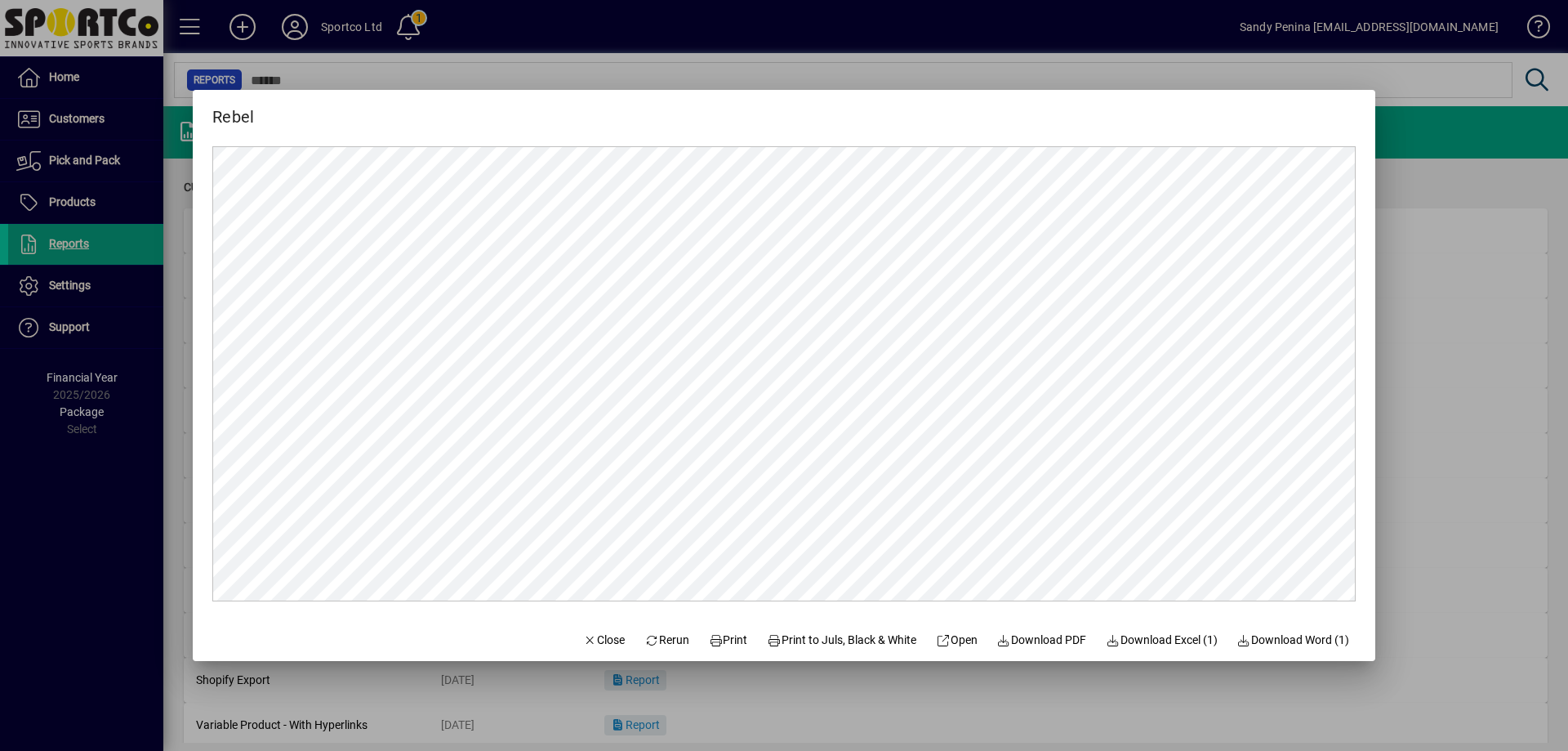
scroll to position [0, 0]
click at [715, 644] on span "Print" at bounding box center [729, 640] width 40 height 17
click at [590, 636] on span "Close" at bounding box center [603, 640] width 42 height 17
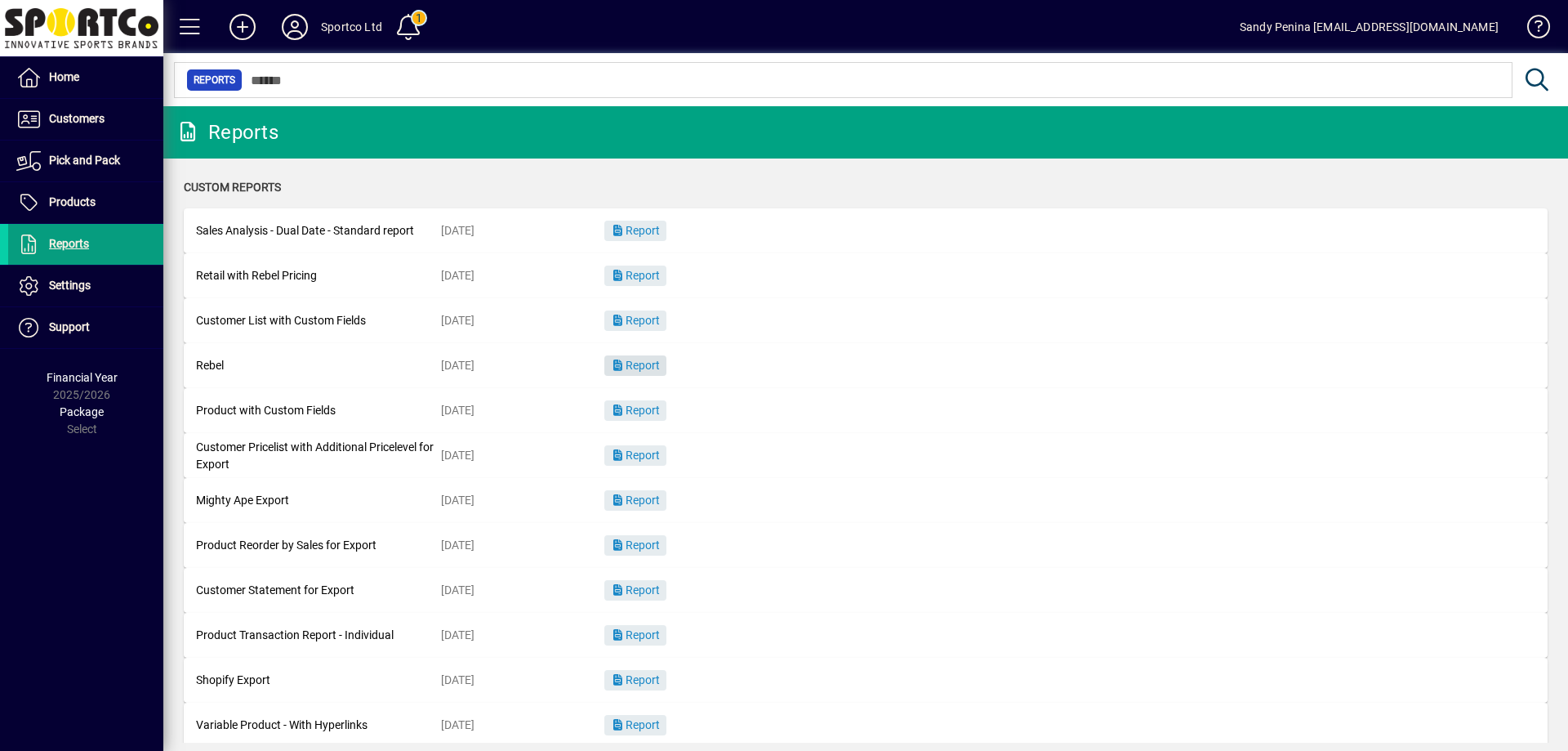
click at [647, 366] on span "Report" at bounding box center [635, 365] width 49 height 13
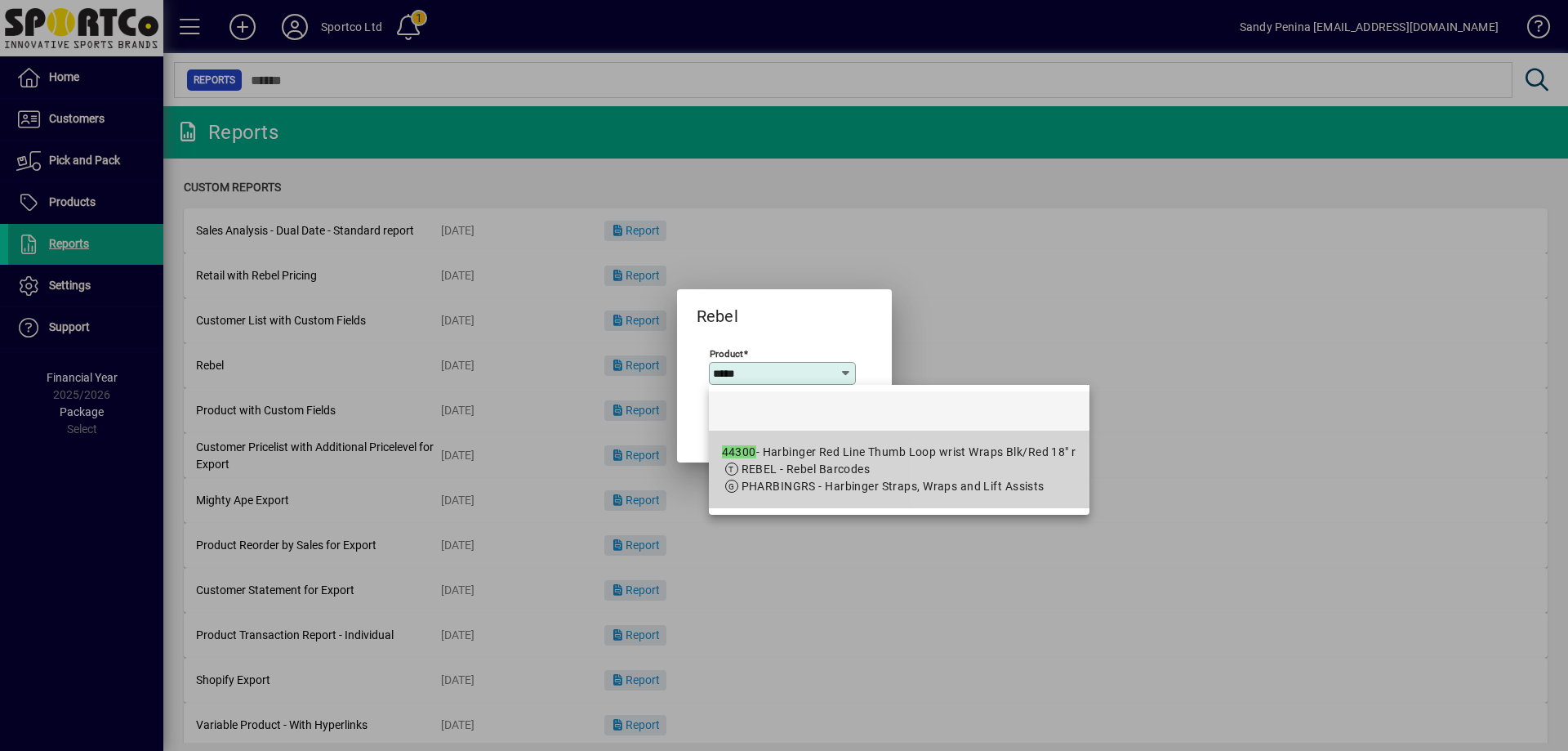
click at [960, 490] on span "PHARBINGRS - Harbinger Straps, Wraps and Lift Assists" at bounding box center [893, 486] width 303 height 13
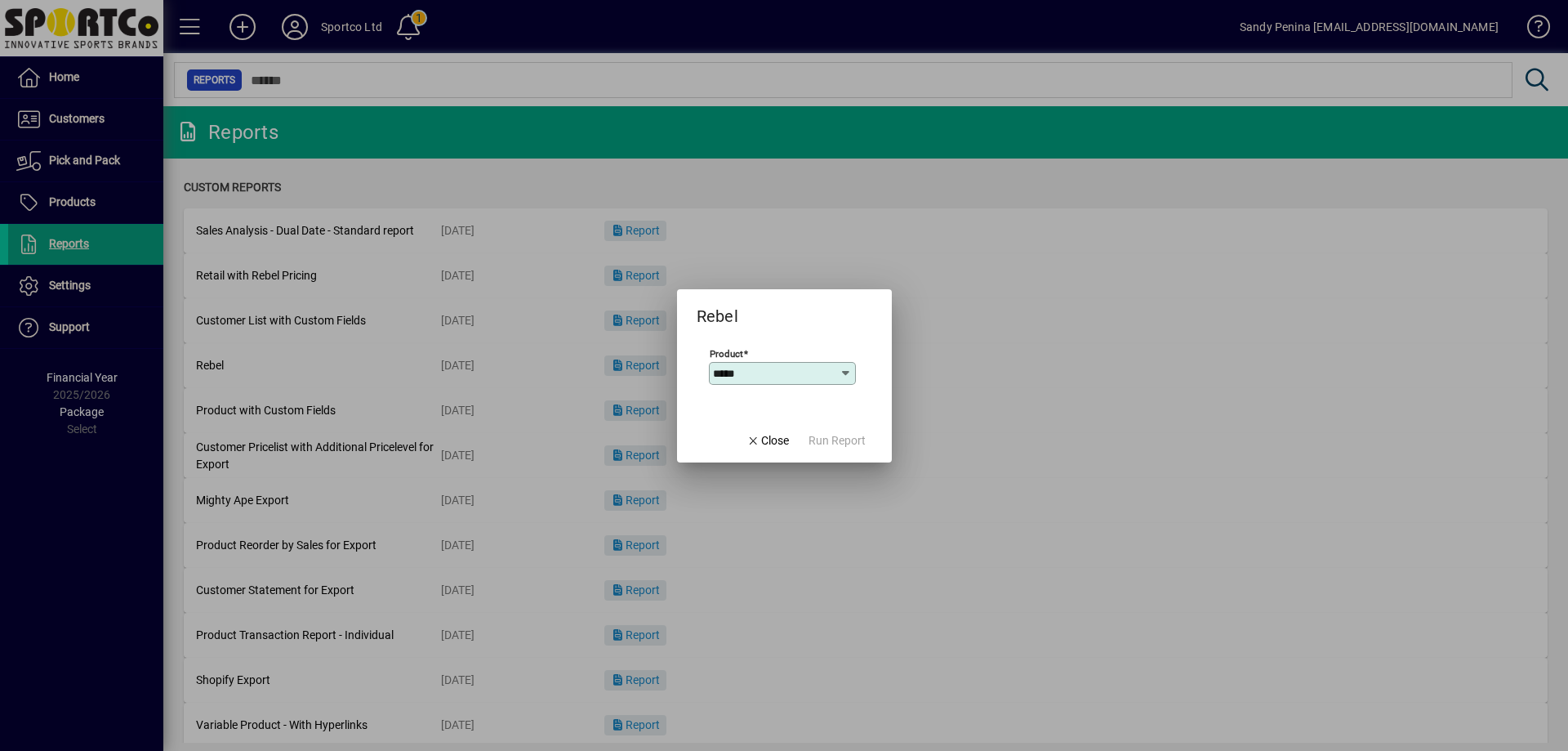
type input "**********"
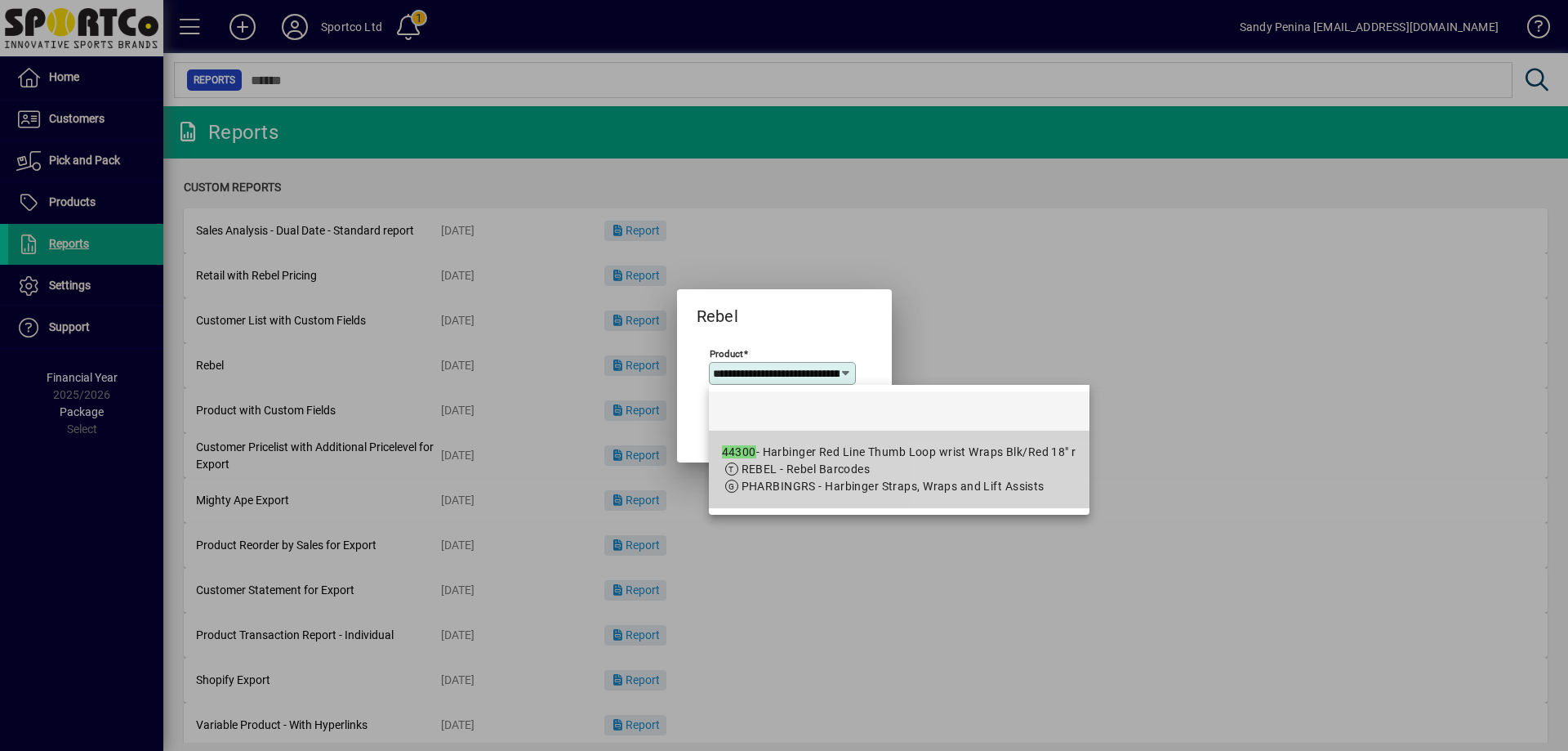
scroll to position [0, 225]
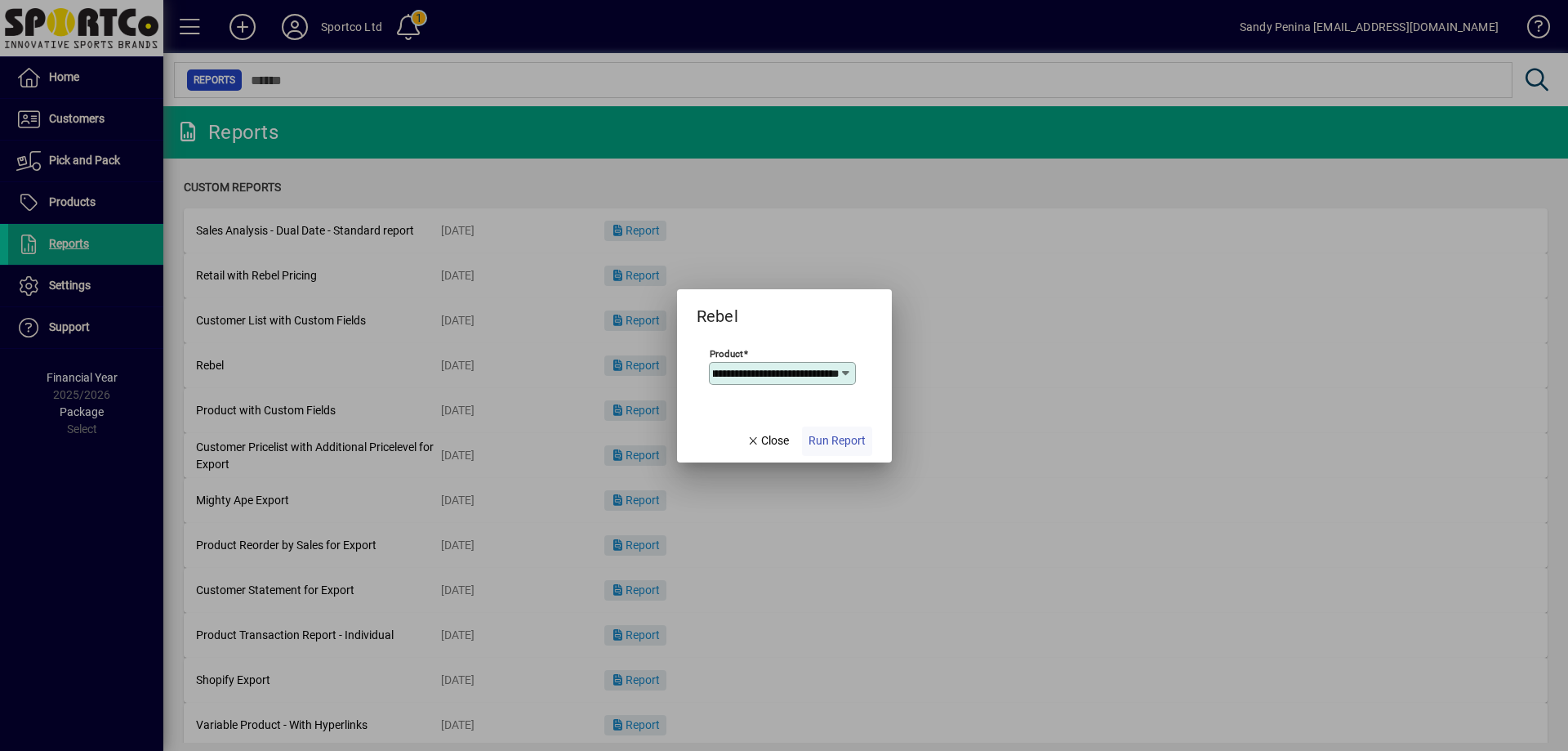
click at [819, 441] on span "Run Report" at bounding box center [838, 440] width 57 height 17
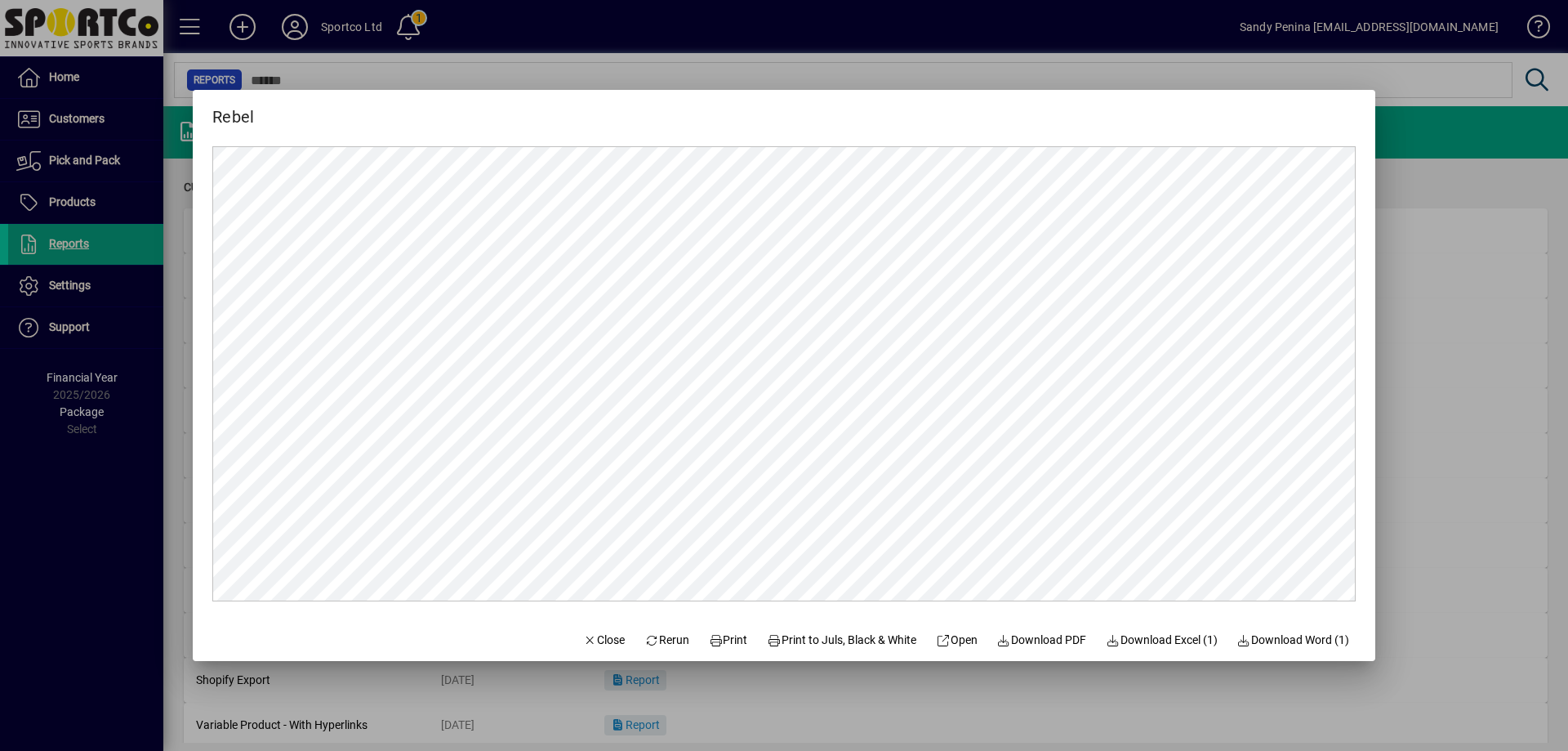
scroll to position [0, 0]
click at [709, 644] on span "Print" at bounding box center [729, 640] width 40 height 17
click at [583, 645] on span "Close" at bounding box center [603, 640] width 42 height 17
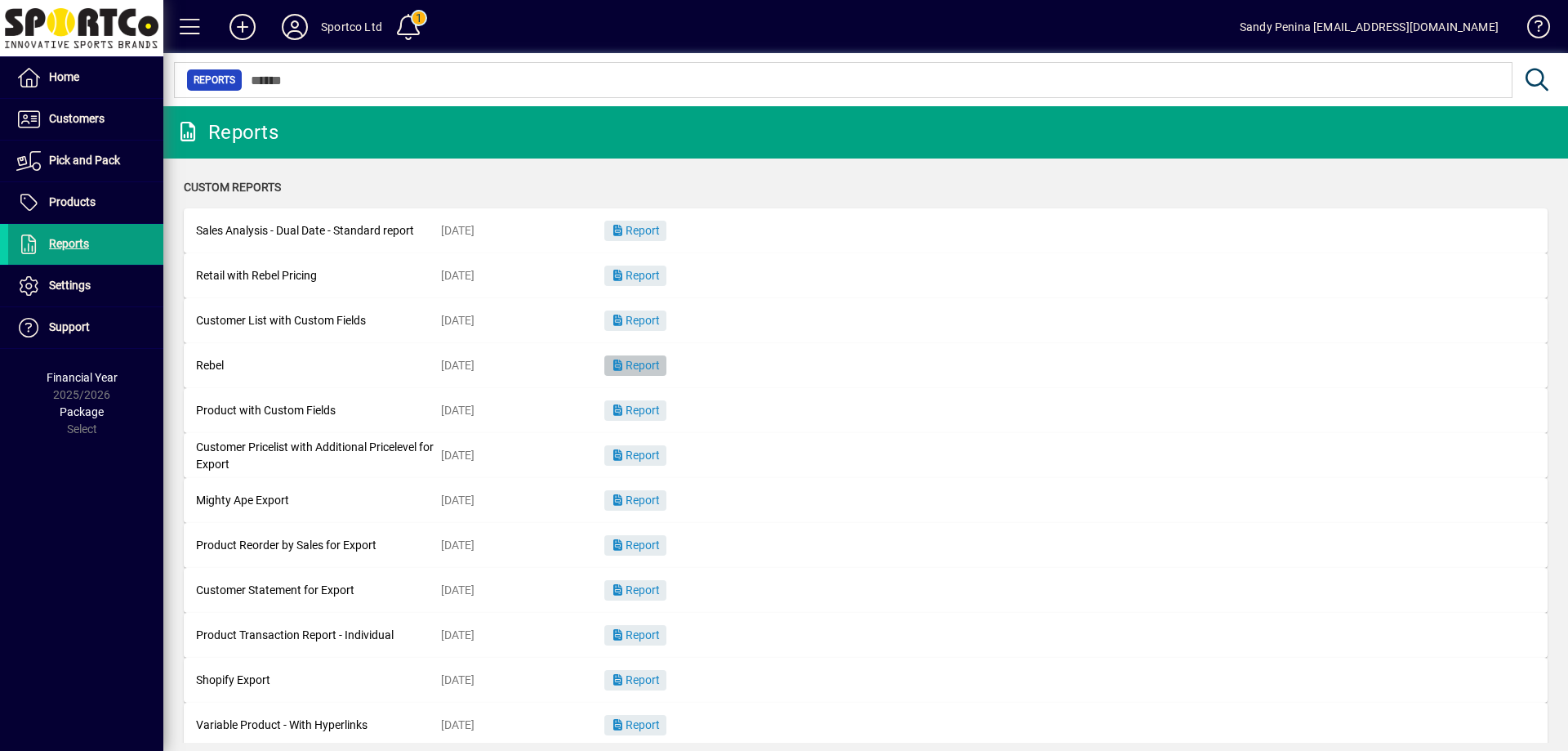
click at [659, 360] on span "Report" at bounding box center [635, 365] width 49 height 13
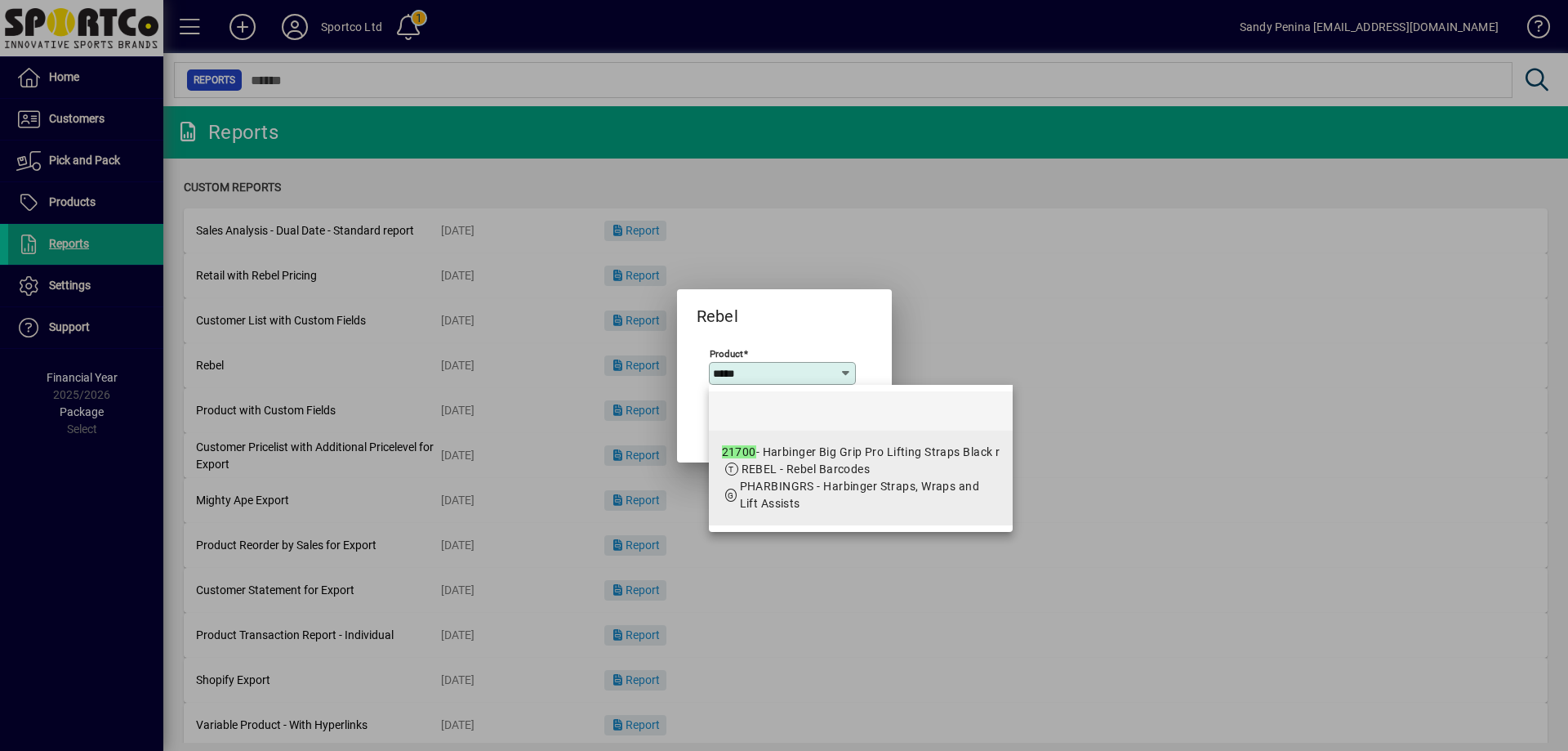
click at [774, 492] on span "PHARBINGRS - Harbinger Straps, Wraps and Lift Assists" at bounding box center [859, 495] width 240 height 31
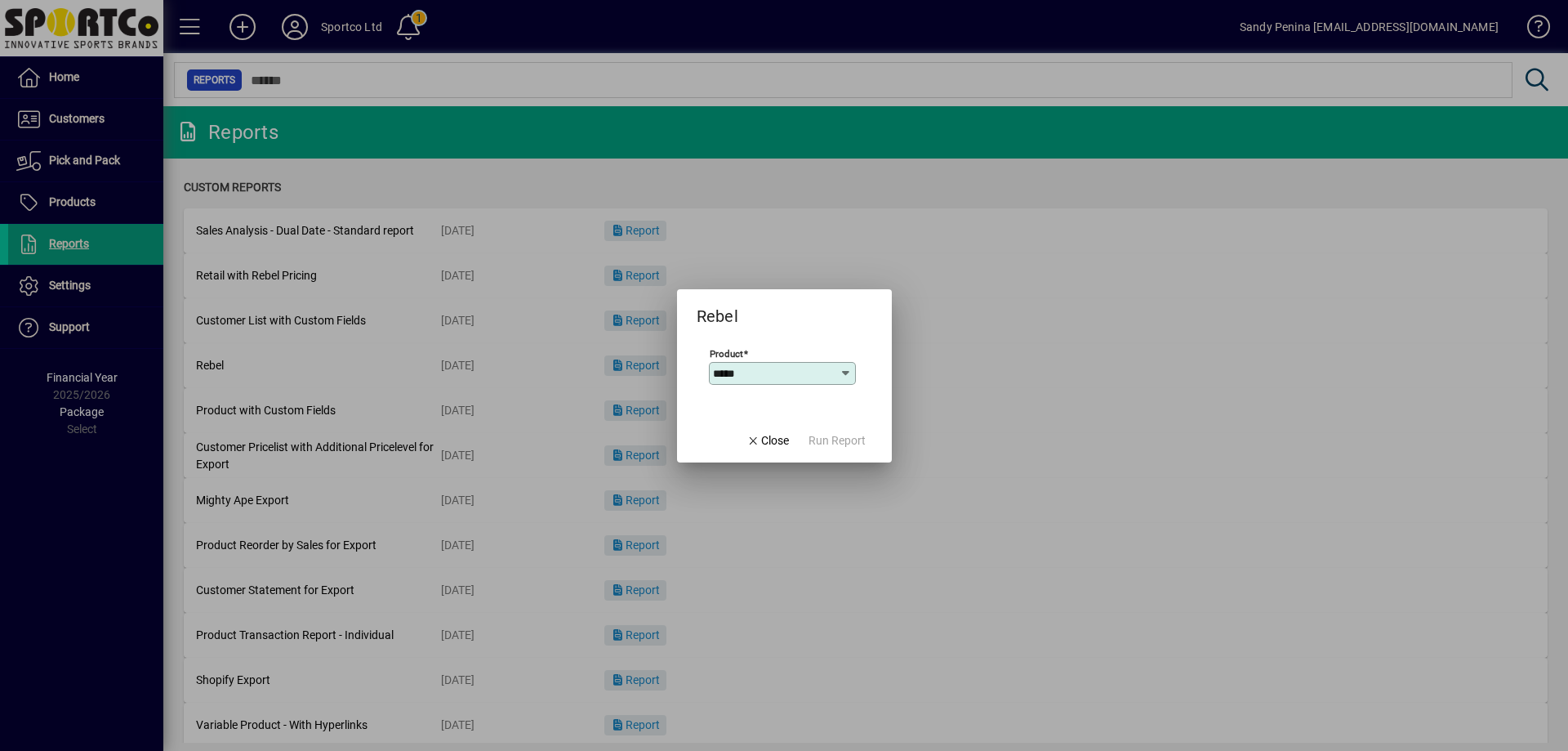
type input "**********"
click at [812, 438] on span "Run Report" at bounding box center [838, 440] width 57 height 17
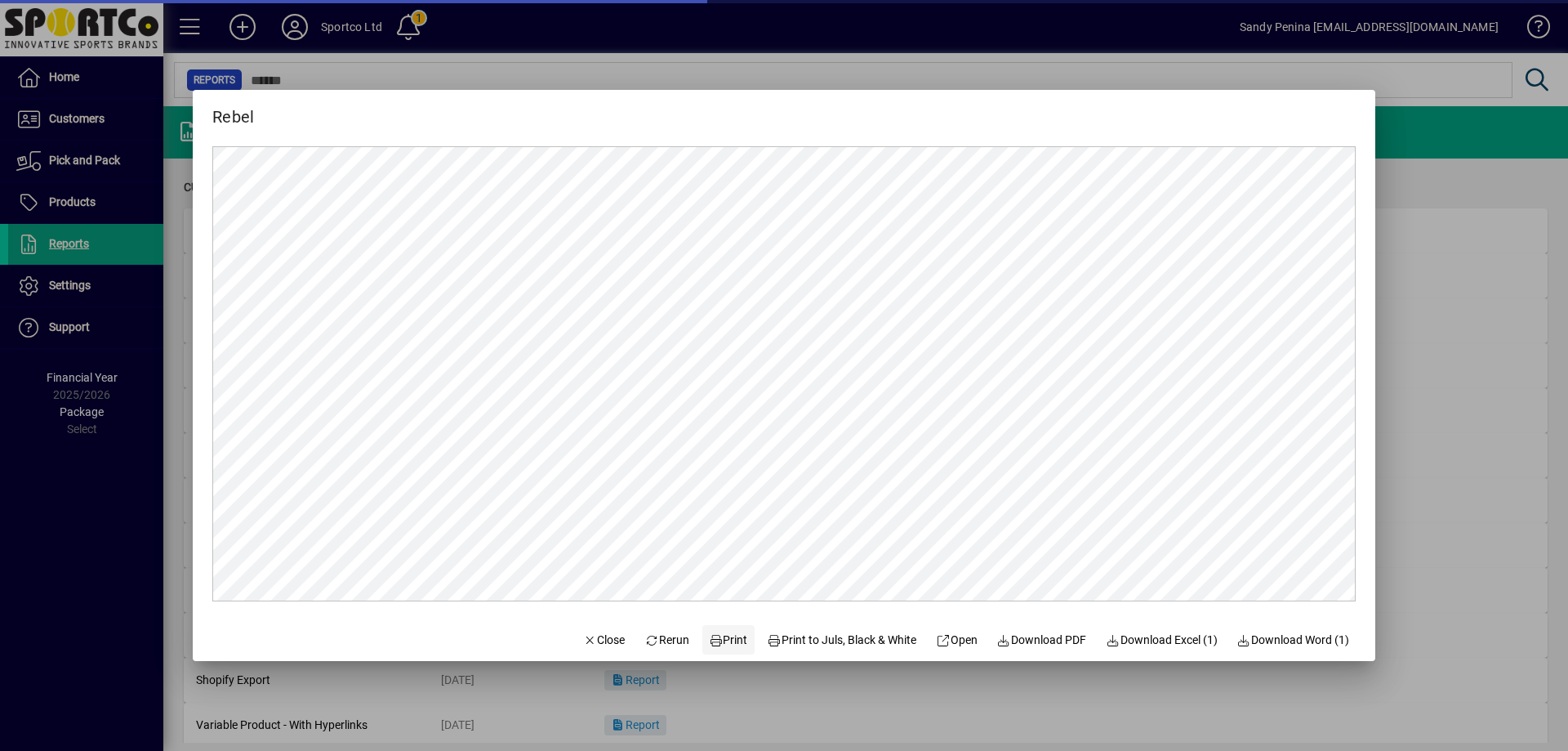
scroll to position [0, 0]
click at [724, 643] on span "Print" at bounding box center [729, 640] width 40 height 17
click at [593, 652] on span "button" at bounding box center [604, 640] width 56 height 40
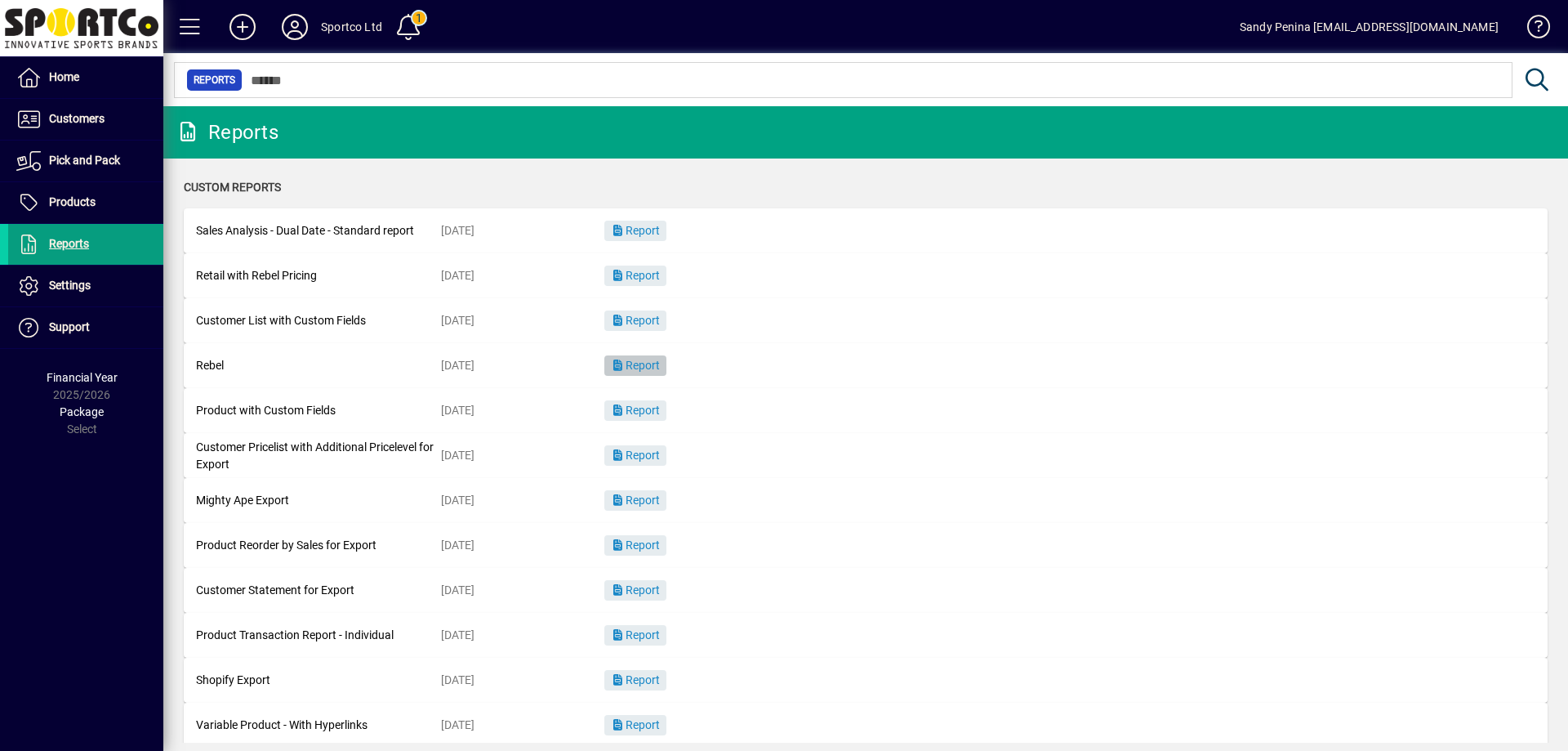
click at [664, 367] on span "button" at bounding box center [635, 367] width 62 height 40
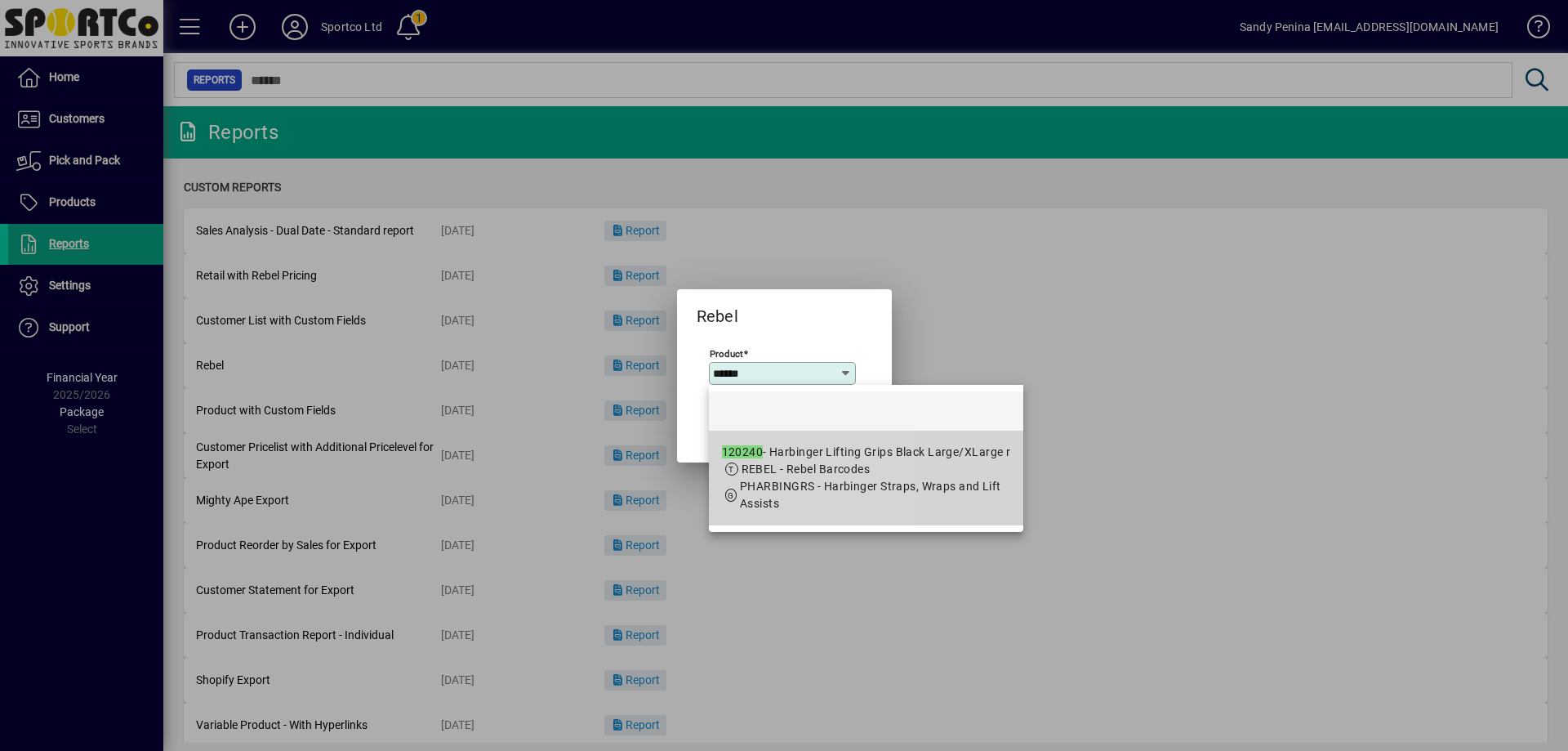
click at [767, 463] on span "REBEL - Rebel Barcodes" at bounding box center [806, 469] width 129 height 13
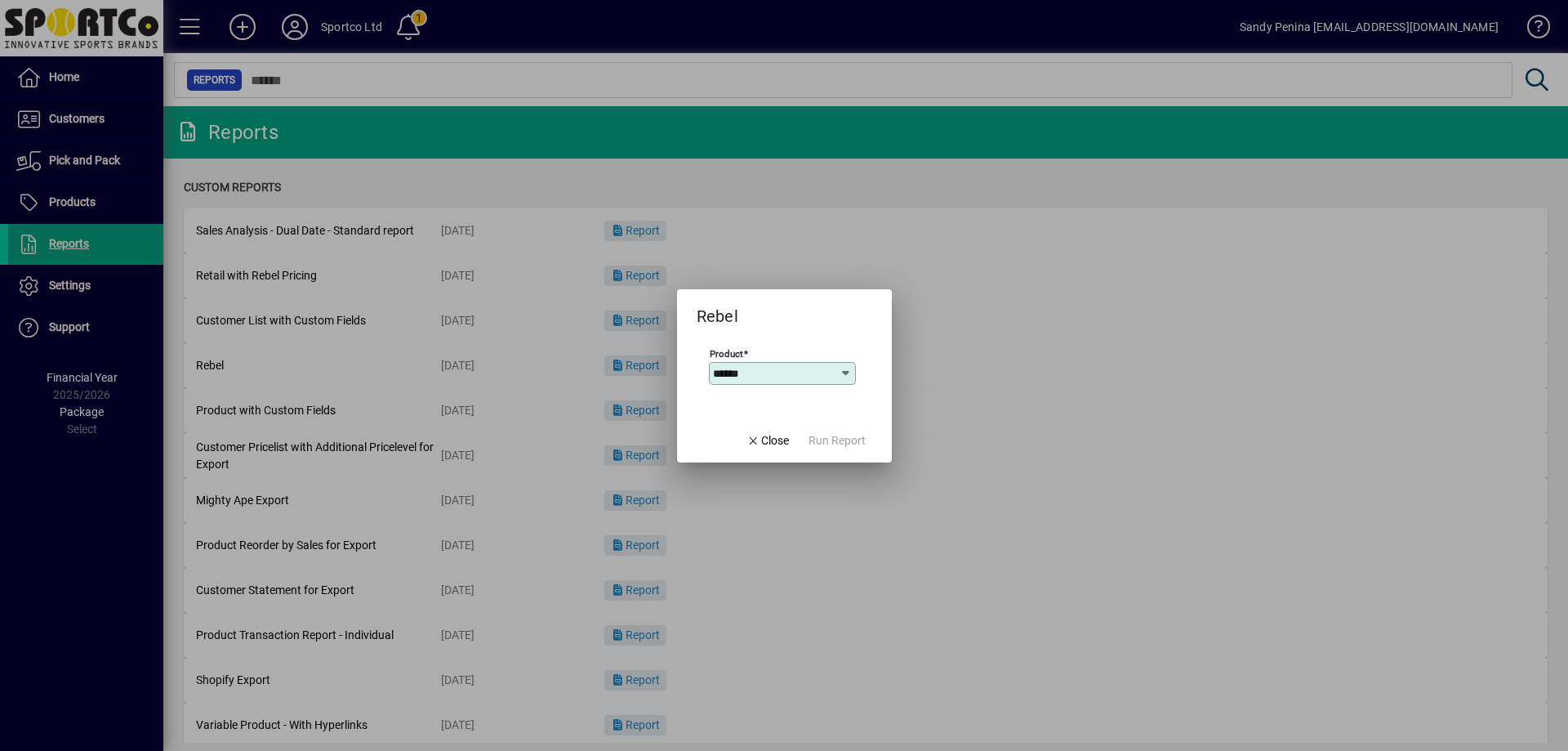
type input "**********"
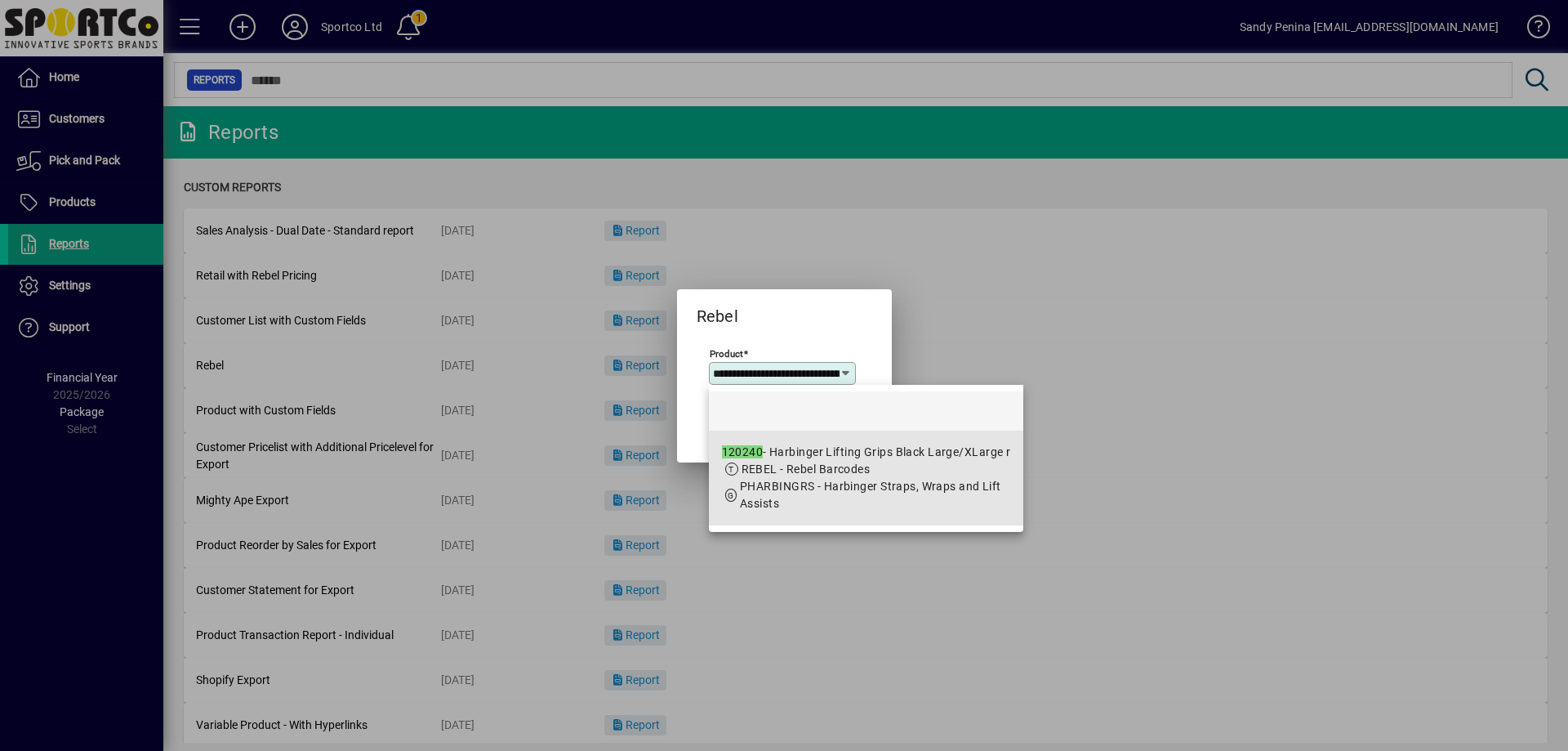
scroll to position [0, 158]
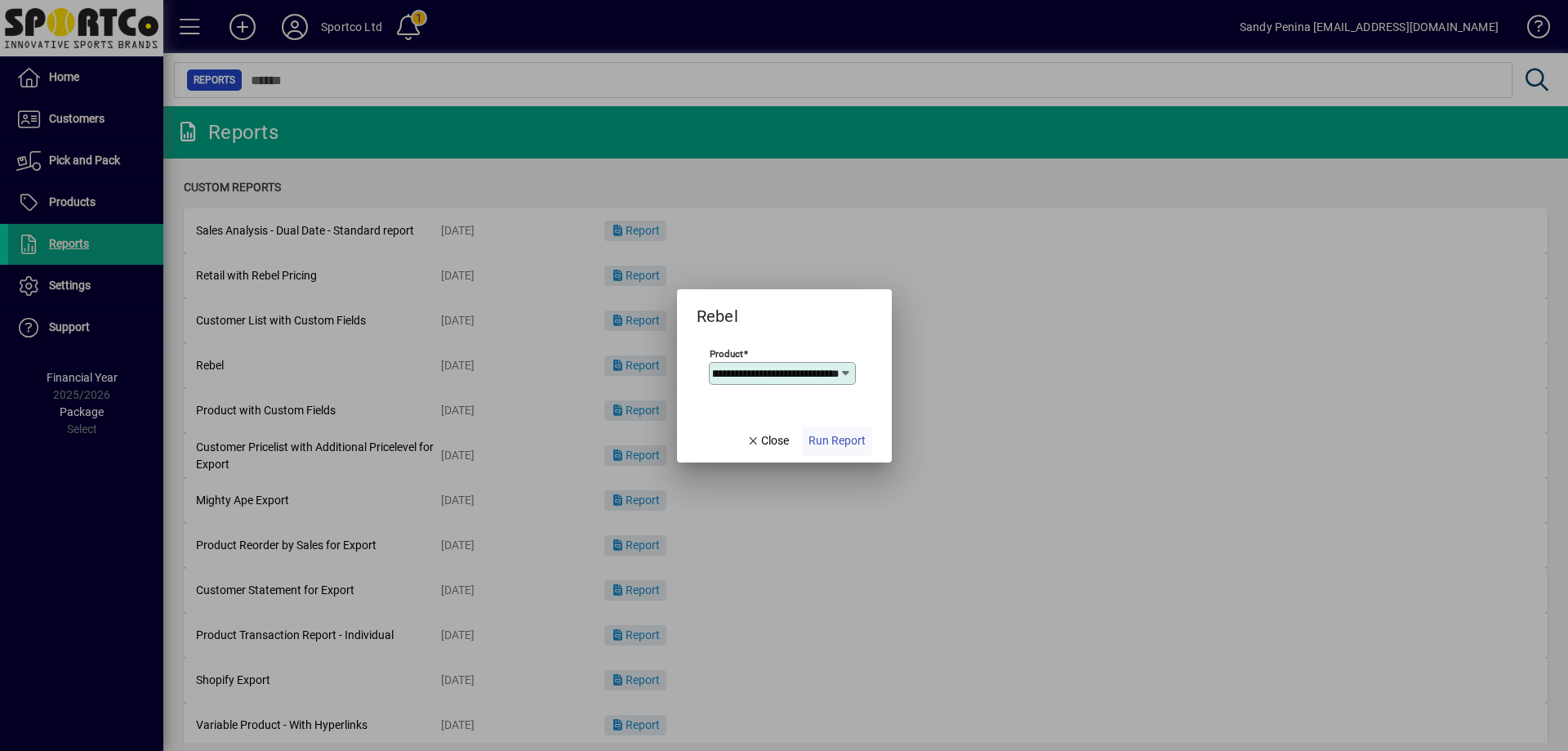
click at [843, 443] on span "Run Report" at bounding box center [838, 440] width 57 height 17
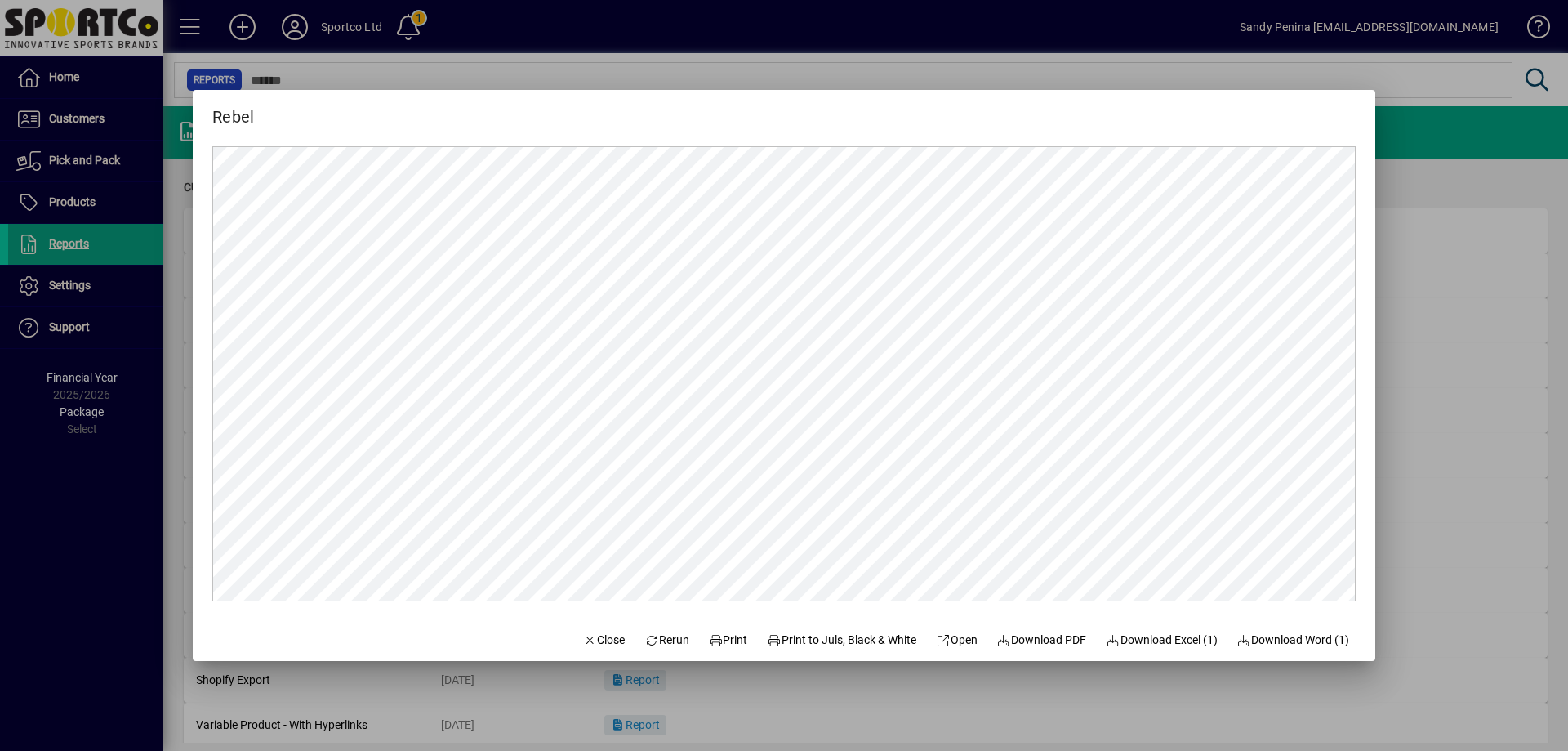
scroll to position [0, 0]
click at [714, 646] on span "Print" at bounding box center [729, 640] width 40 height 17
click at [601, 641] on span "Close" at bounding box center [603, 640] width 42 height 17
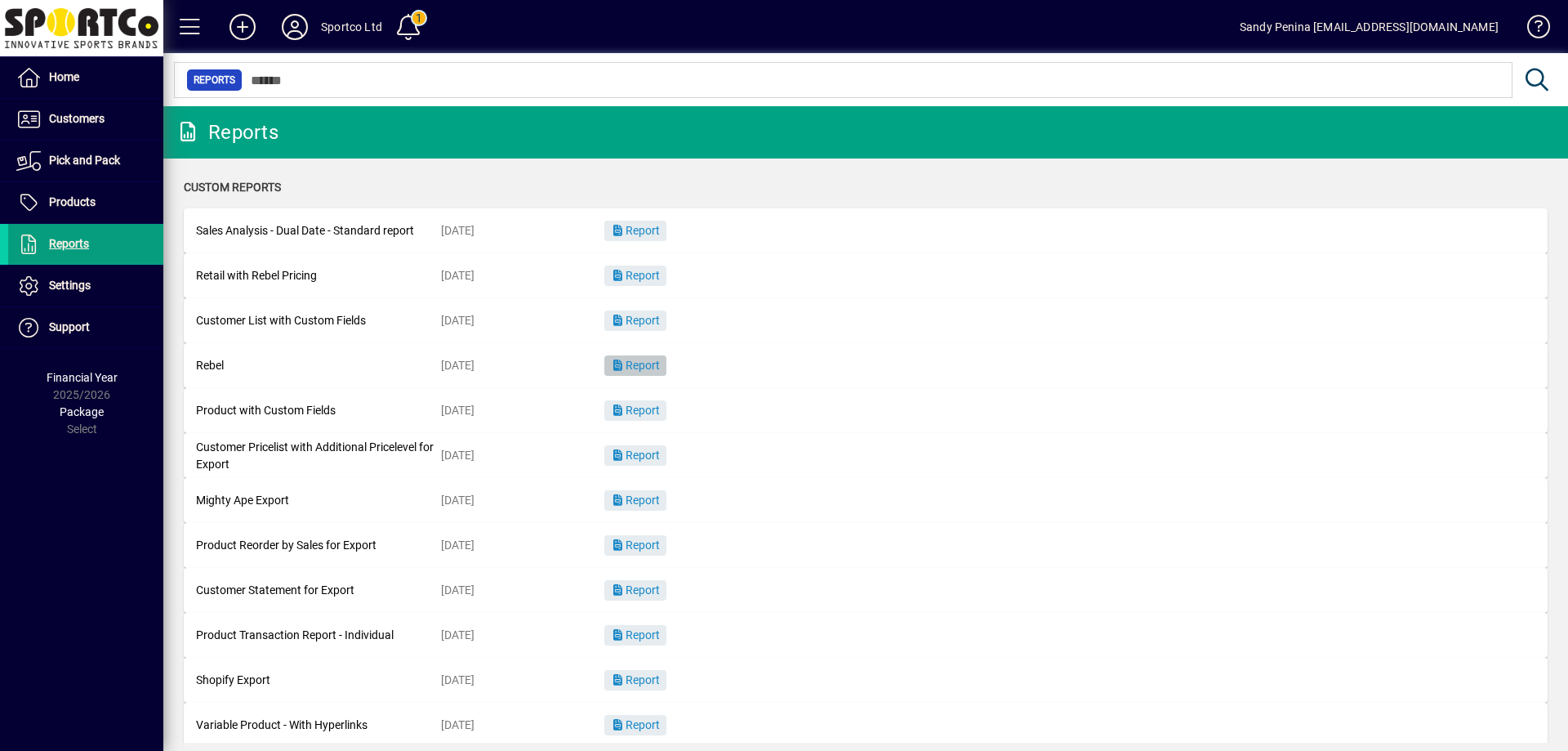
click at [654, 372] on span "Report" at bounding box center [635, 365] width 49 height 13
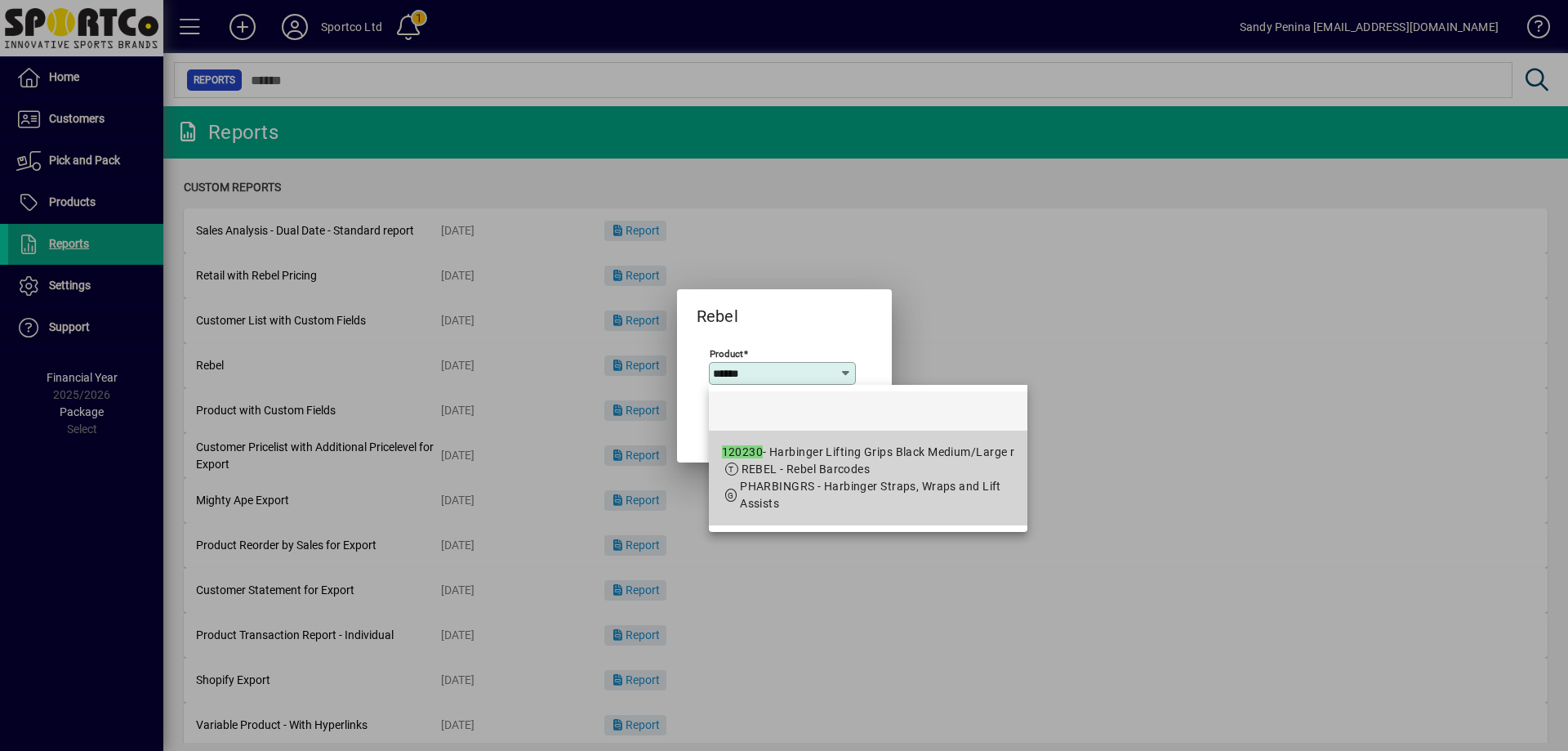
click at [847, 456] on div "120230 - Harbinger Lifting Grips Black Medium/Large r" at bounding box center [868, 452] width 294 height 17
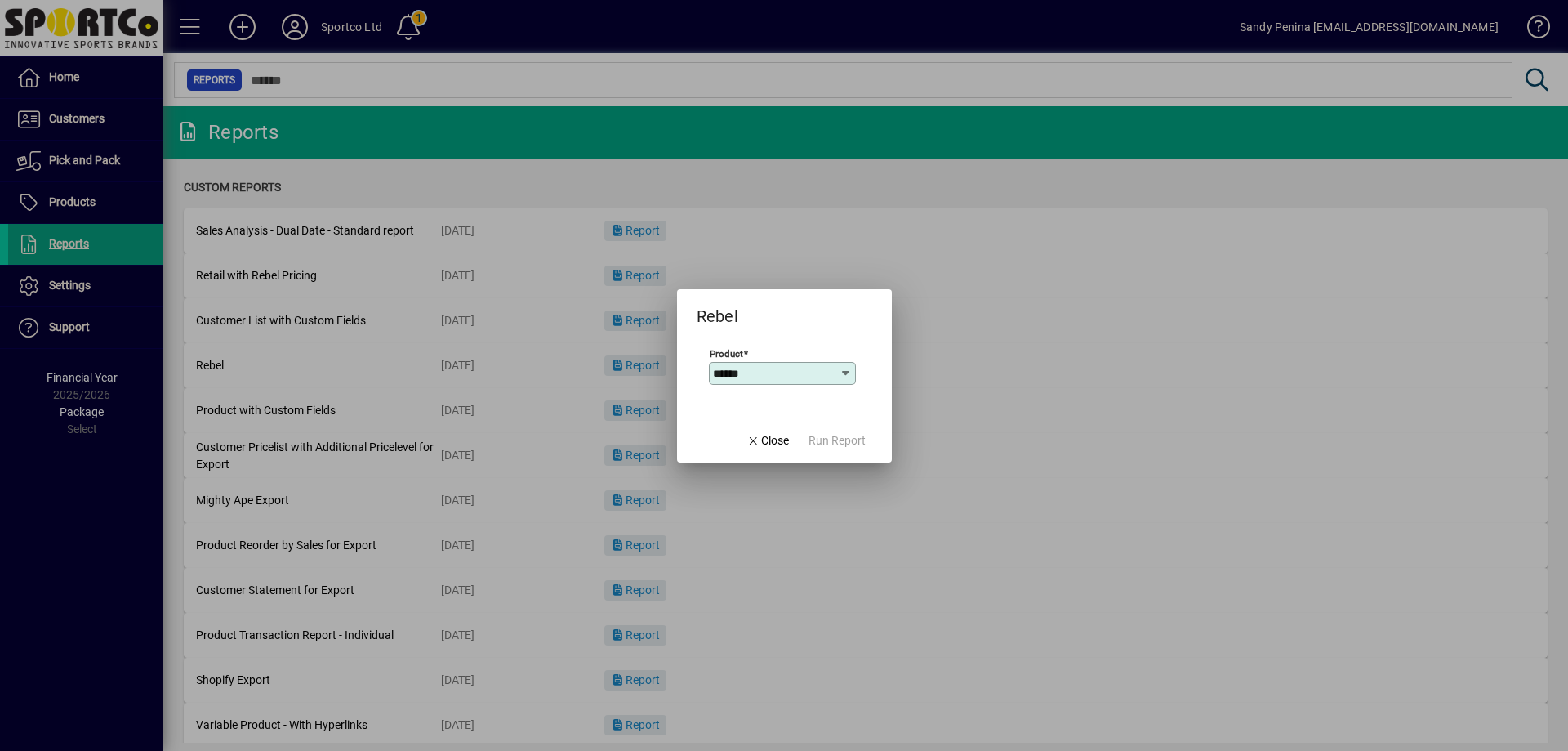
type input "**********"
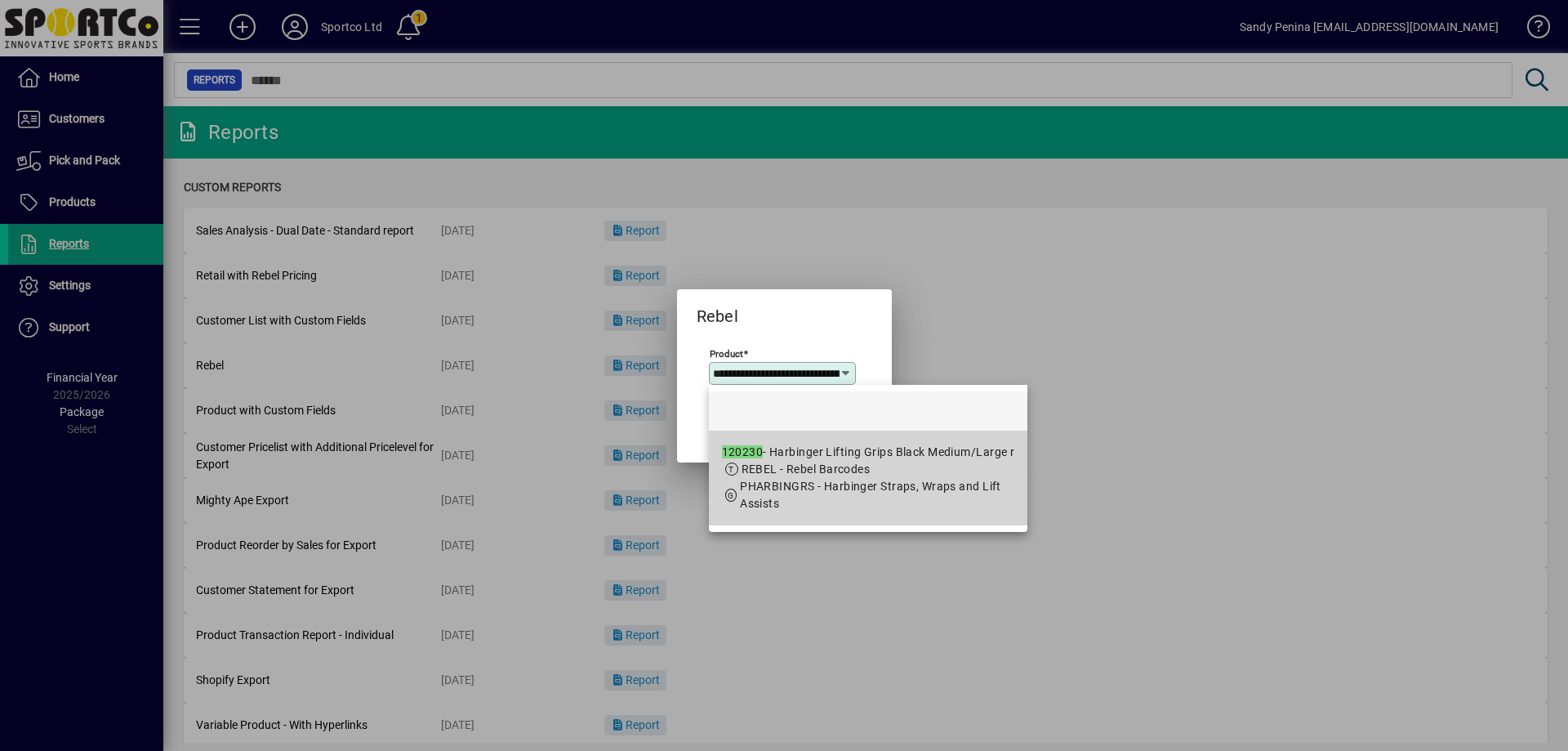
scroll to position [0, 164]
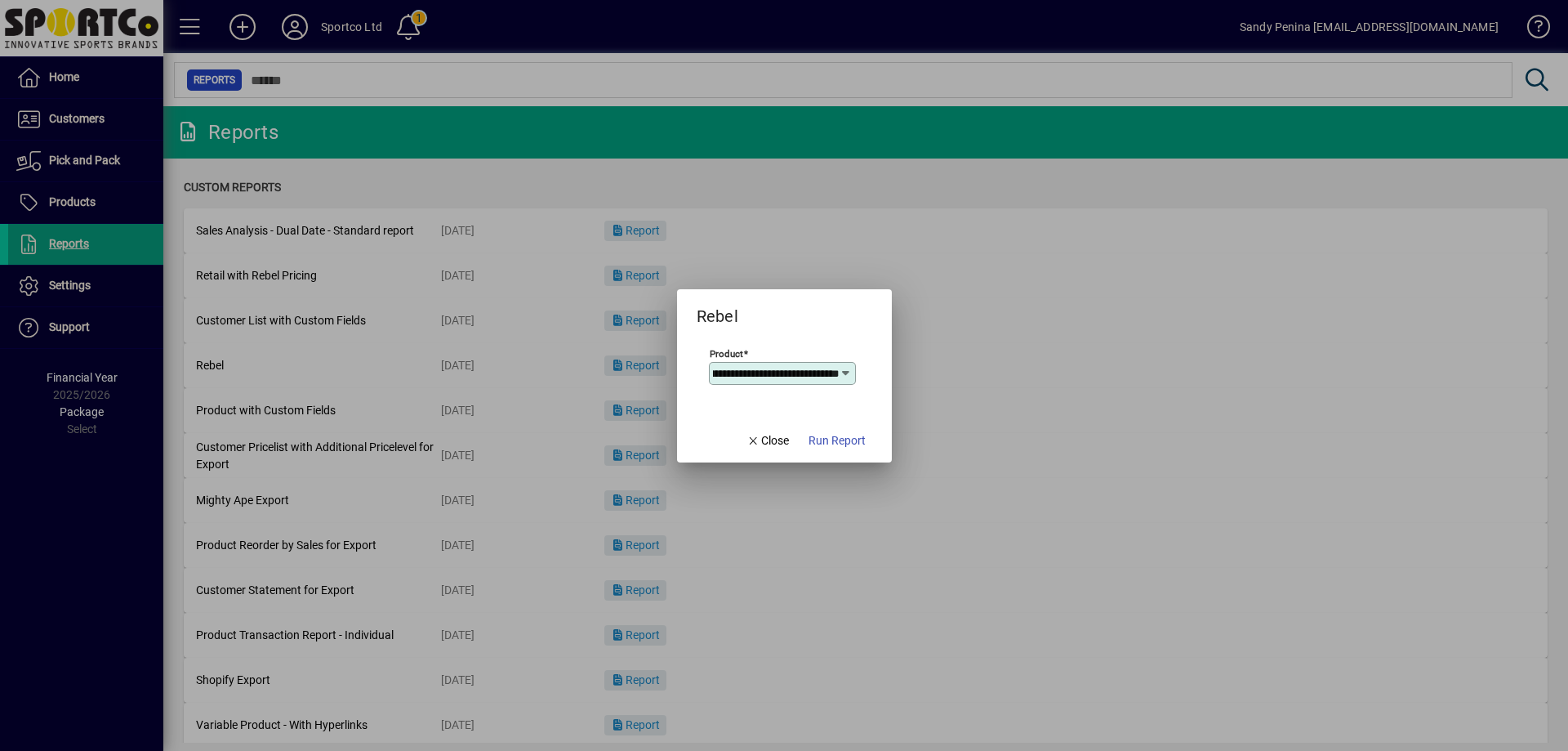
click at [847, 456] on span "button" at bounding box center [837, 441] width 70 height 40
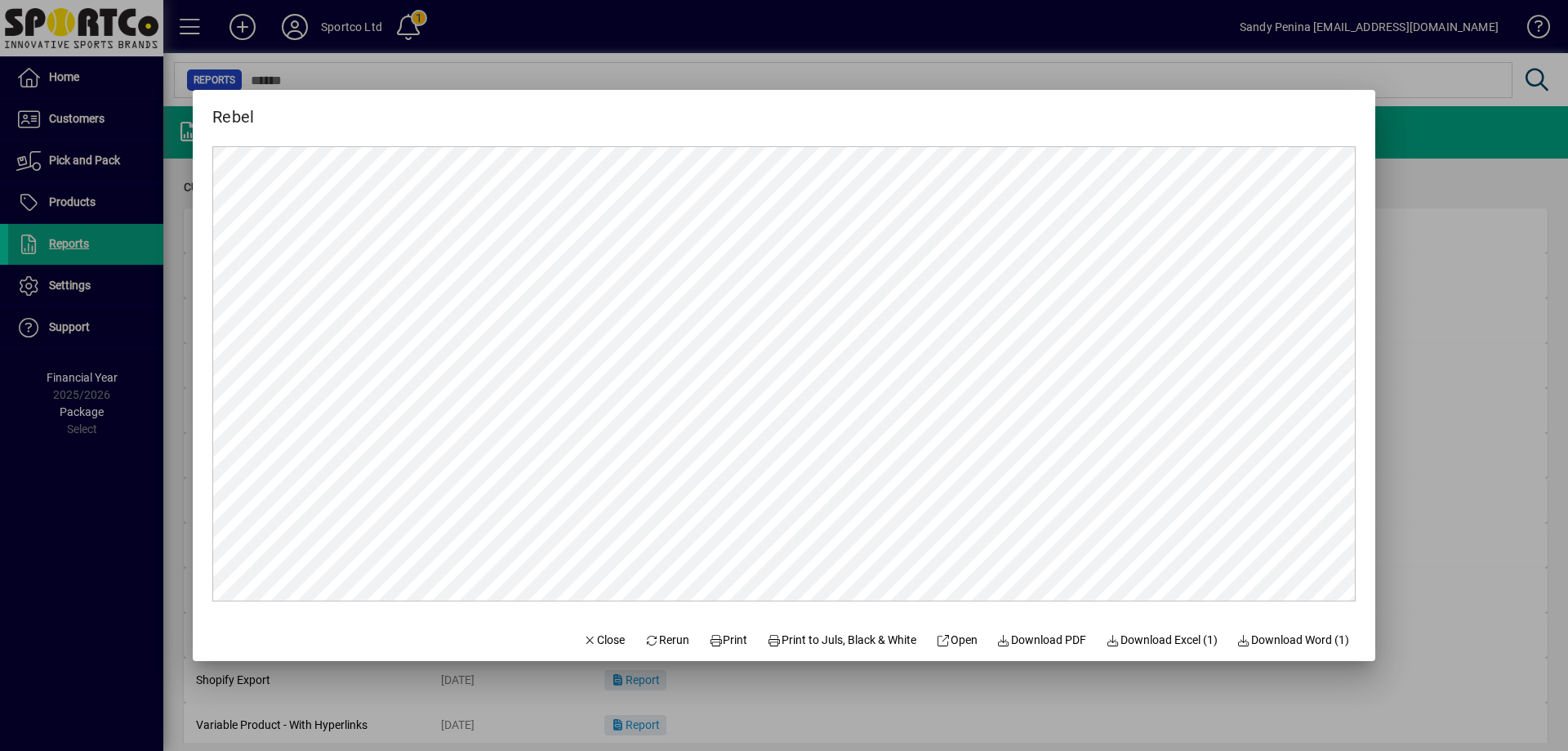
scroll to position [0, 0]
click at [722, 646] on span "Print" at bounding box center [729, 640] width 40 height 17
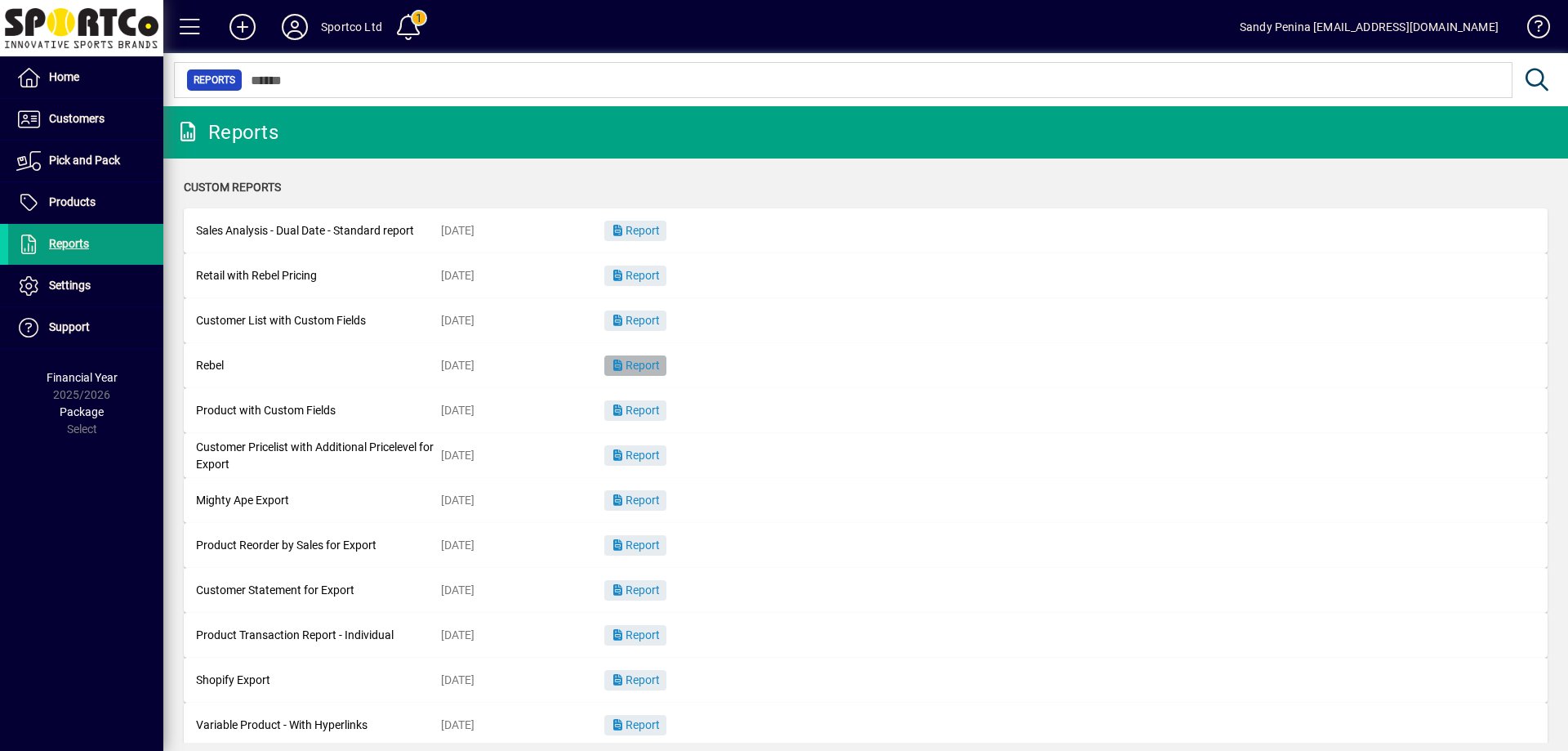
click at [647, 360] on span "Report" at bounding box center [635, 365] width 49 height 13
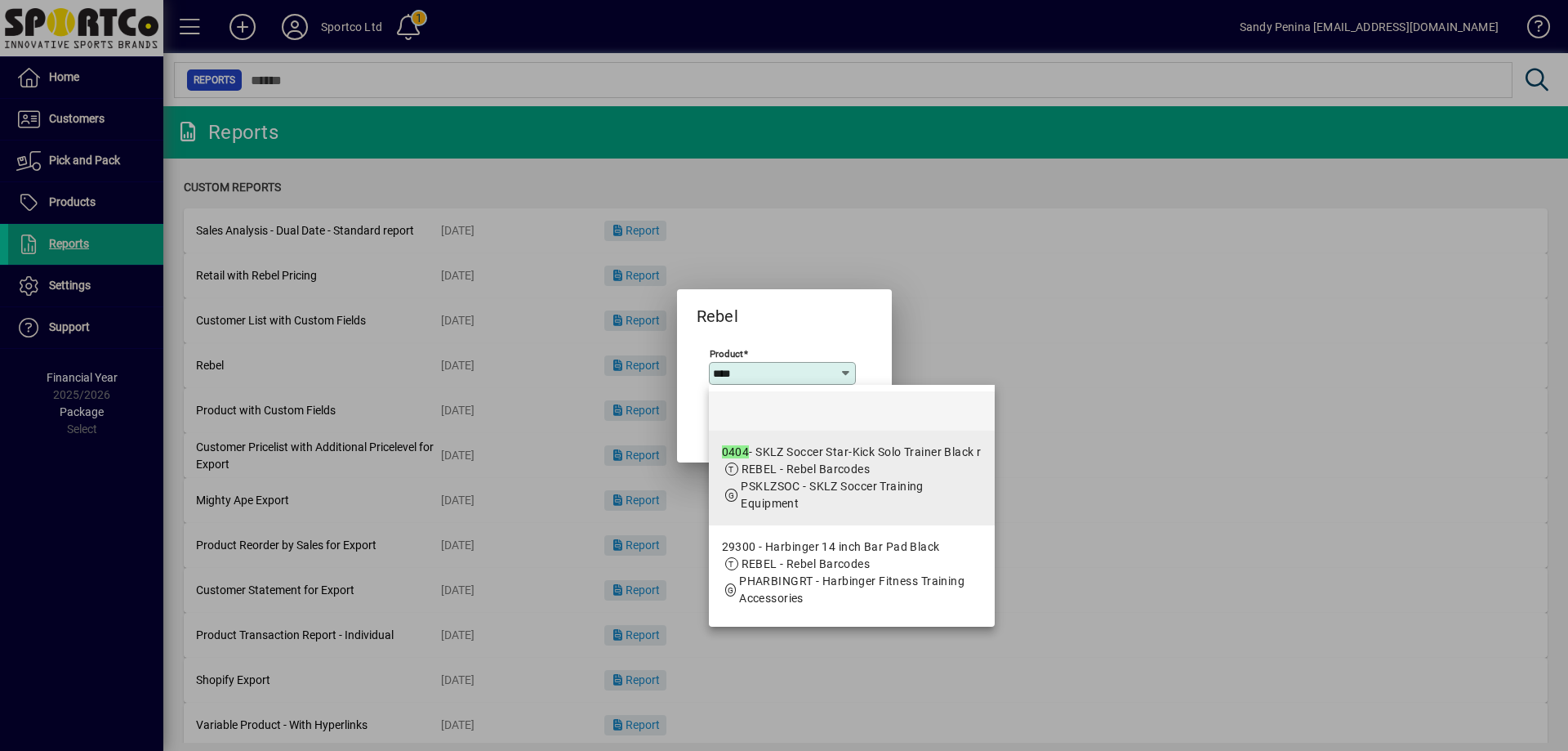
click at [792, 463] on span "REBEL - Rebel Barcodes" at bounding box center [806, 469] width 129 height 13
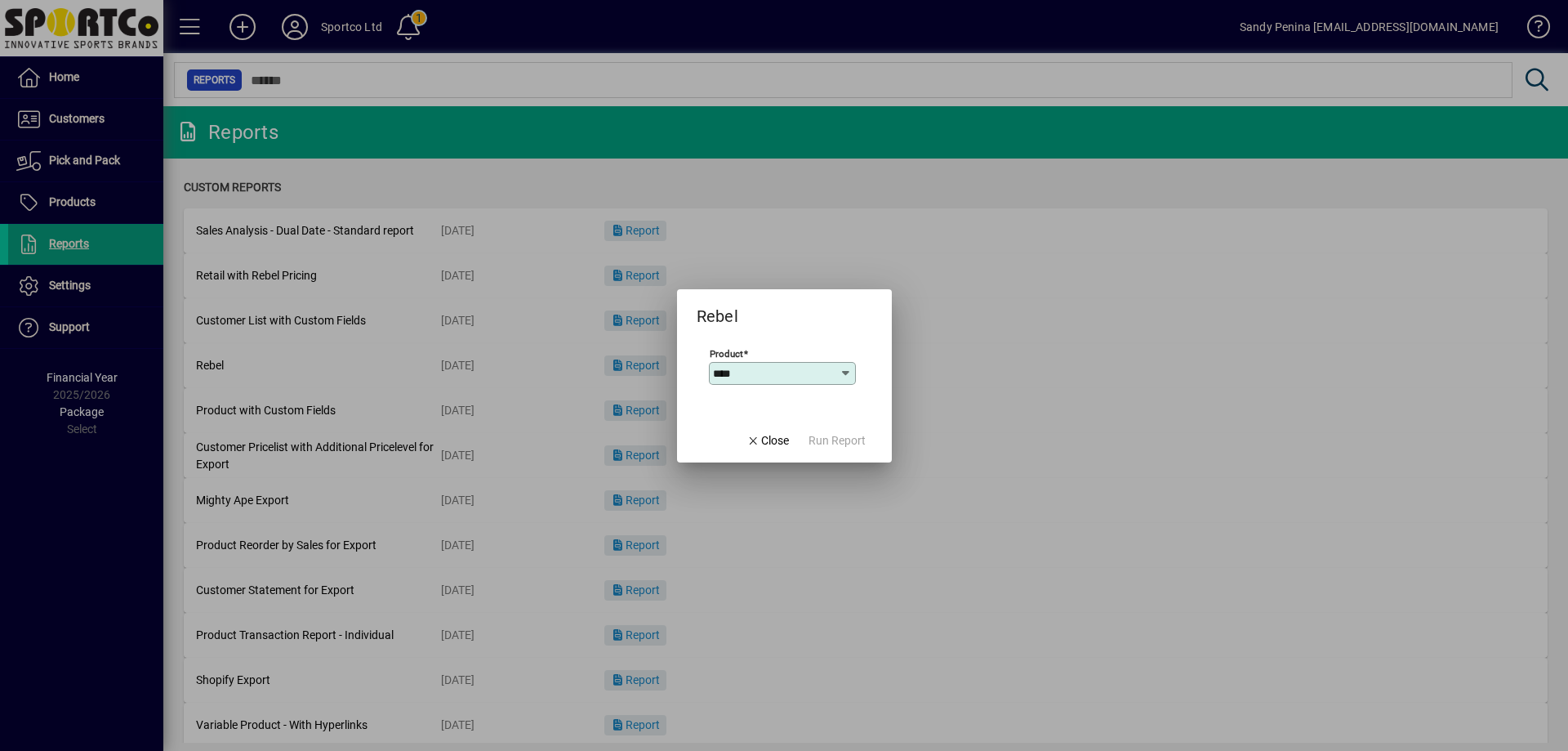
type input "**********"
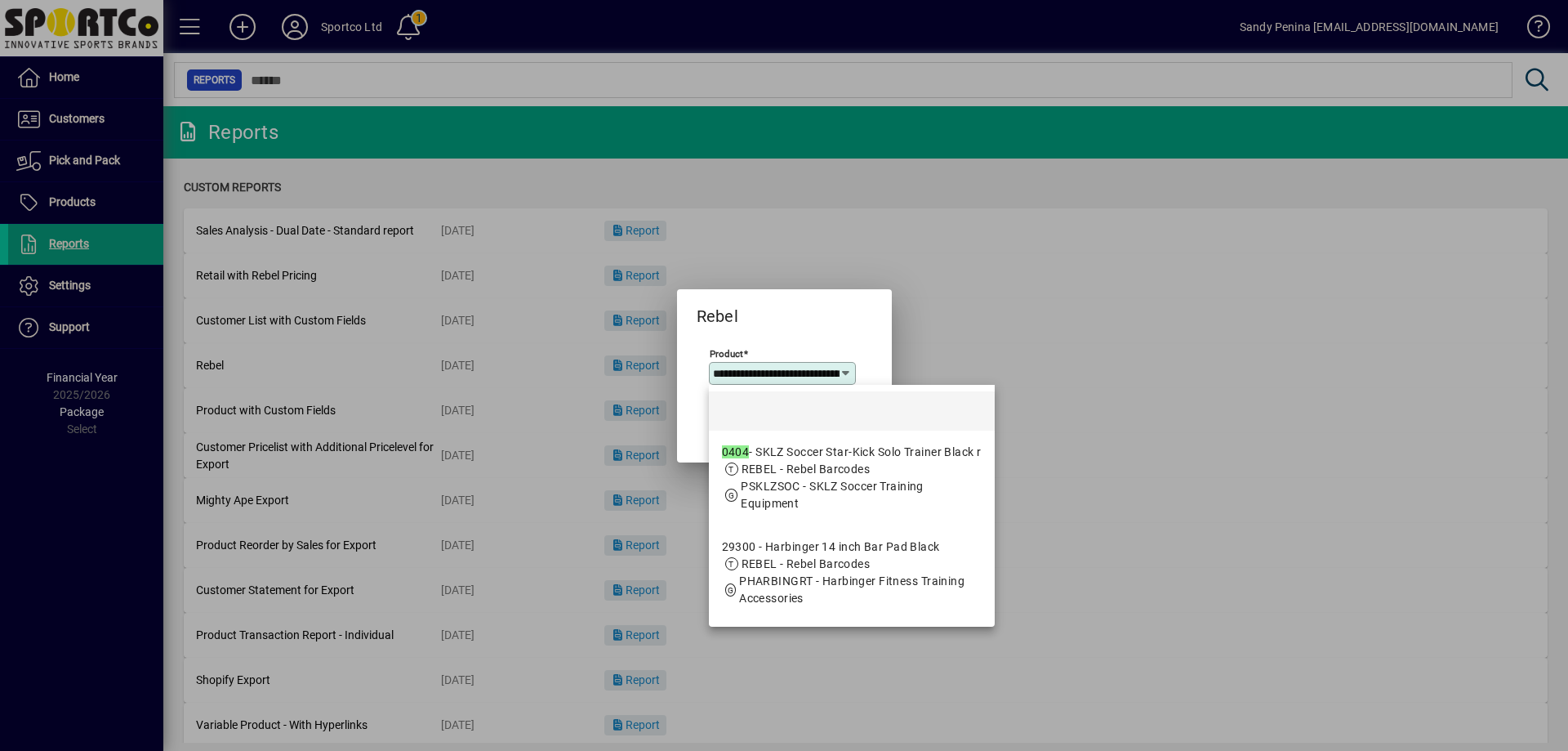
scroll to position [0, 135]
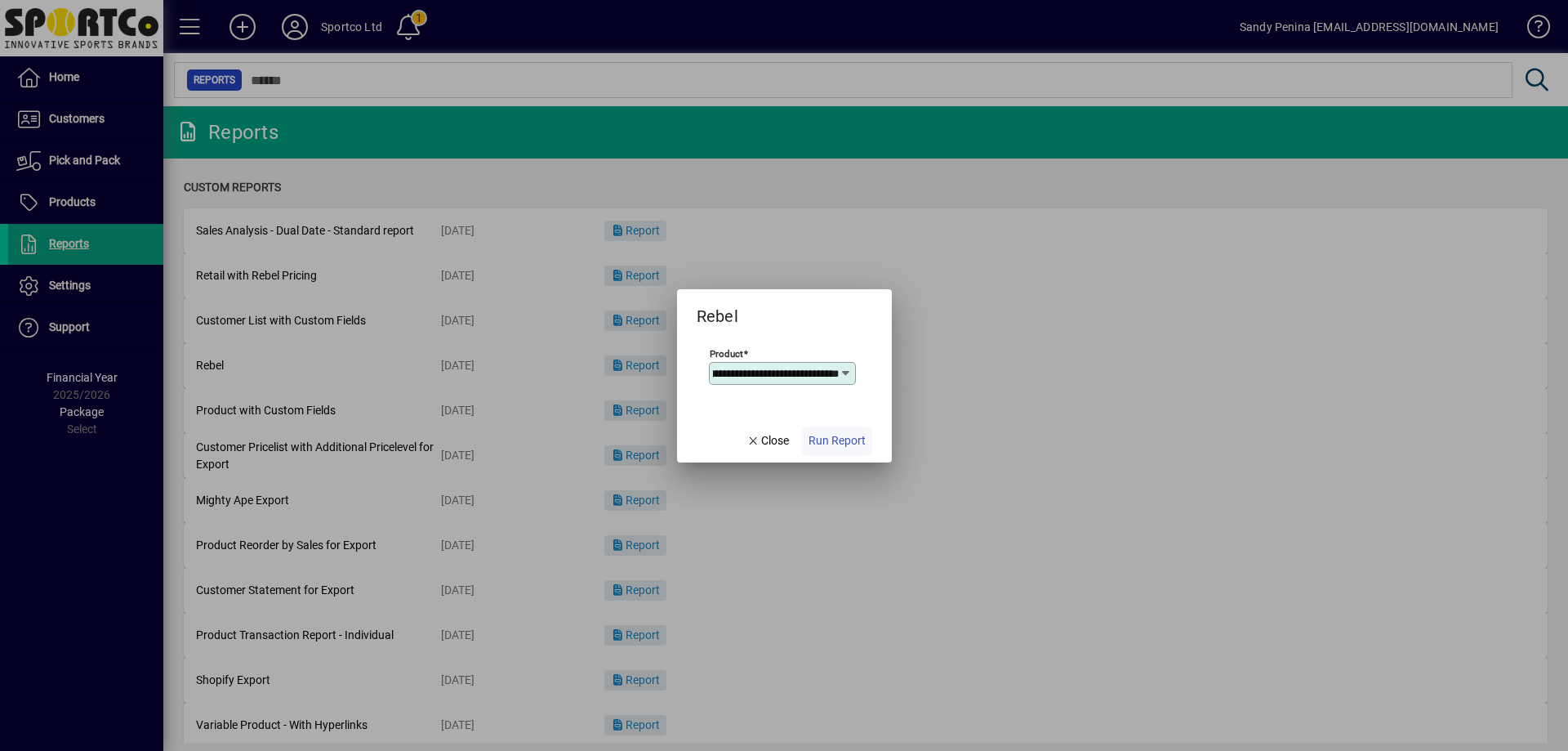
click at [832, 448] on span "Run Report" at bounding box center [838, 440] width 57 height 17
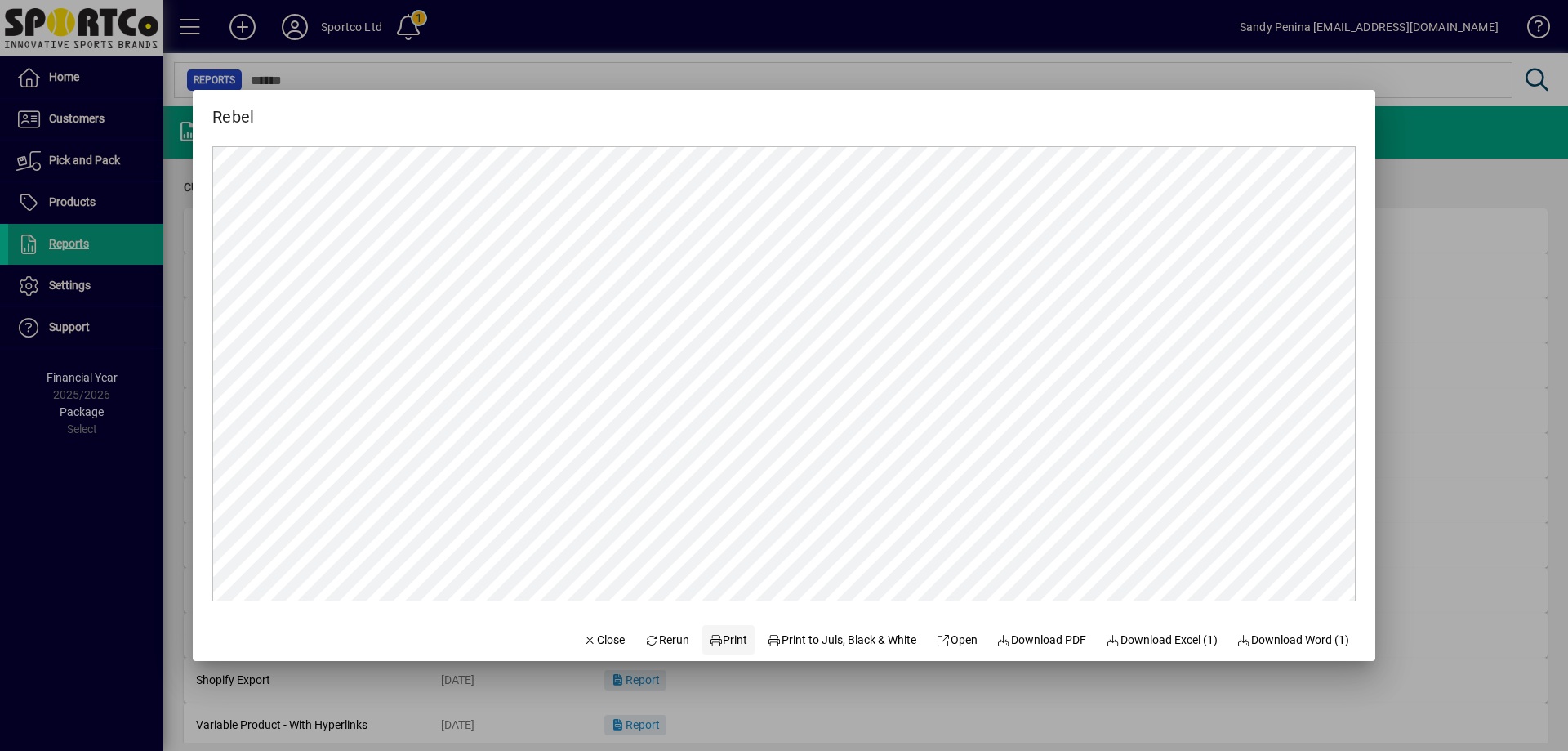
scroll to position [0, 0]
click at [718, 639] on span "Print" at bounding box center [729, 640] width 40 height 17
drag, startPoint x: 595, startPoint y: 648, endPoint x: 587, endPoint y: 580, distance: 68.5
click at [595, 647] on span "Close" at bounding box center [603, 640] width 42 height 17
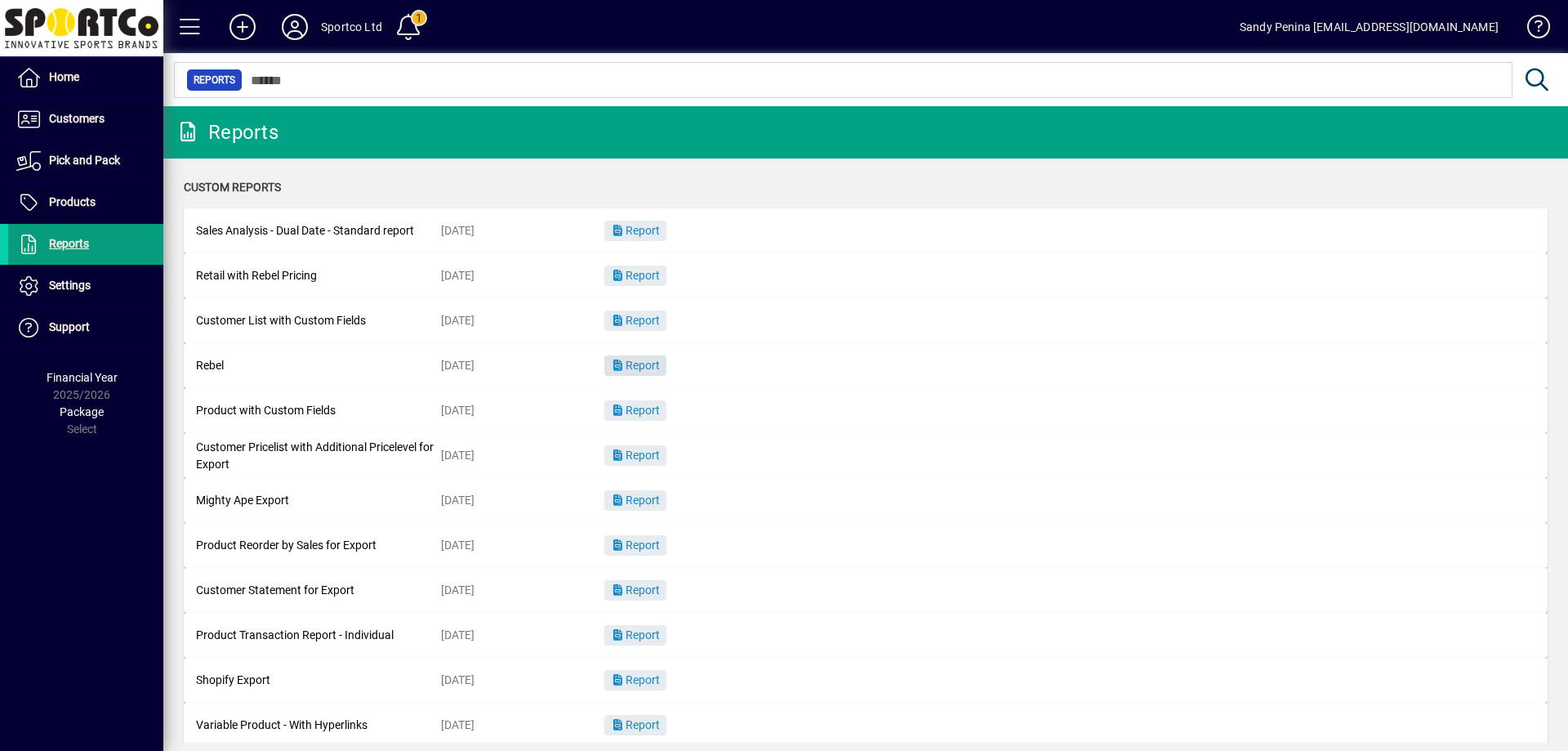
click at [657, 355] on span "button" at bounding box center [635, 367] width 62 height 40
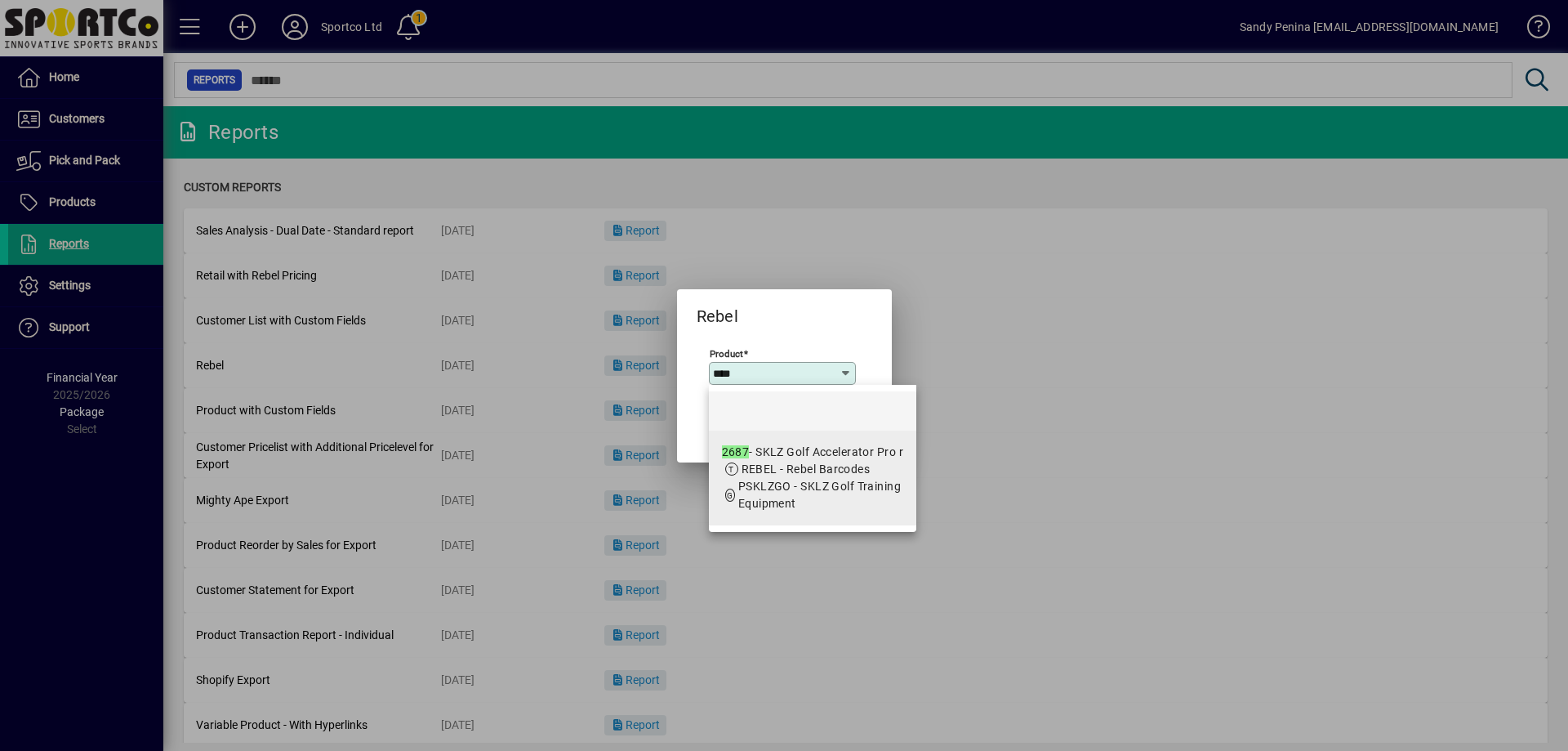
click at [757, 475] on span "REBEL - Rebel Barcodes" at bounding box center [806, 469] width 129 height 13
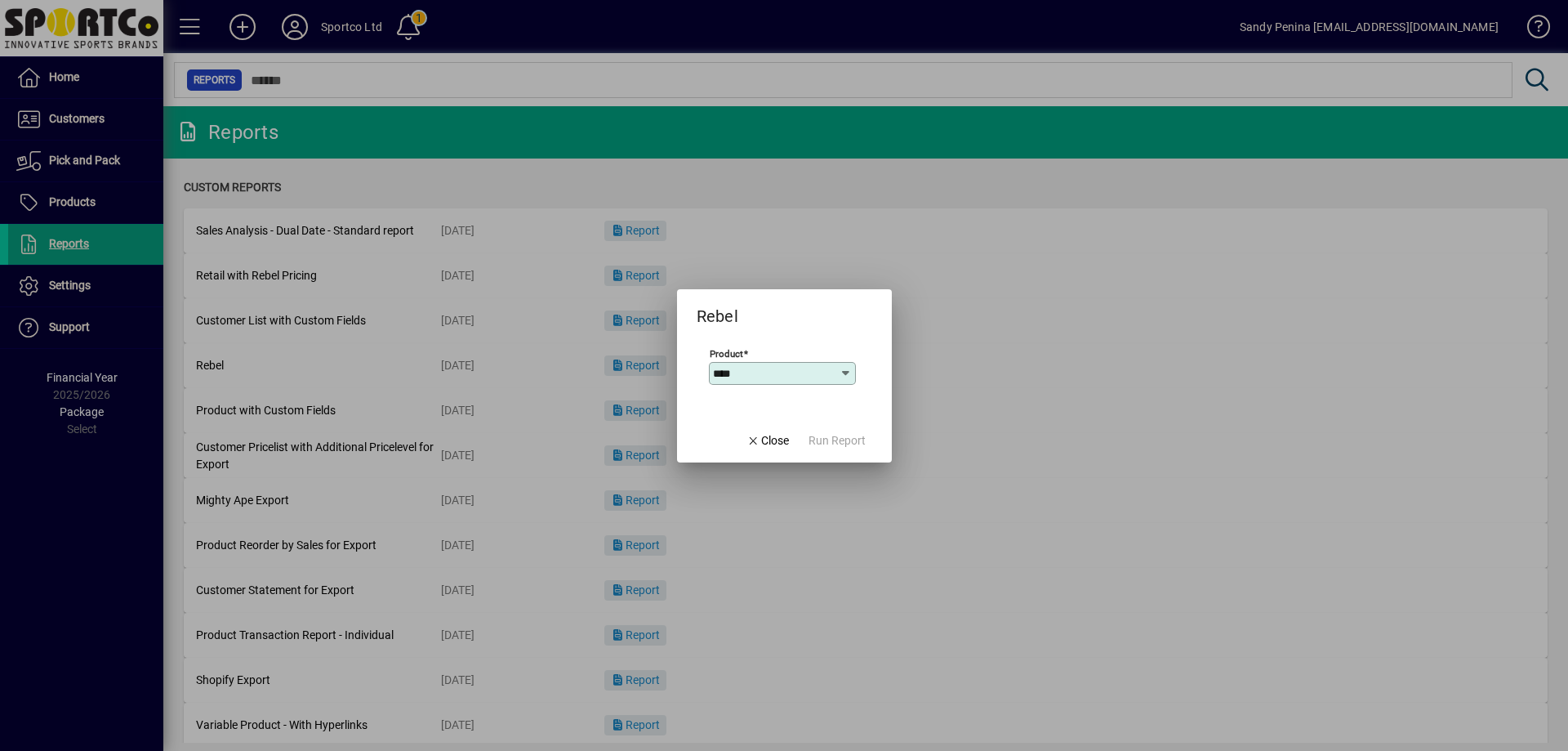
type input "**********"
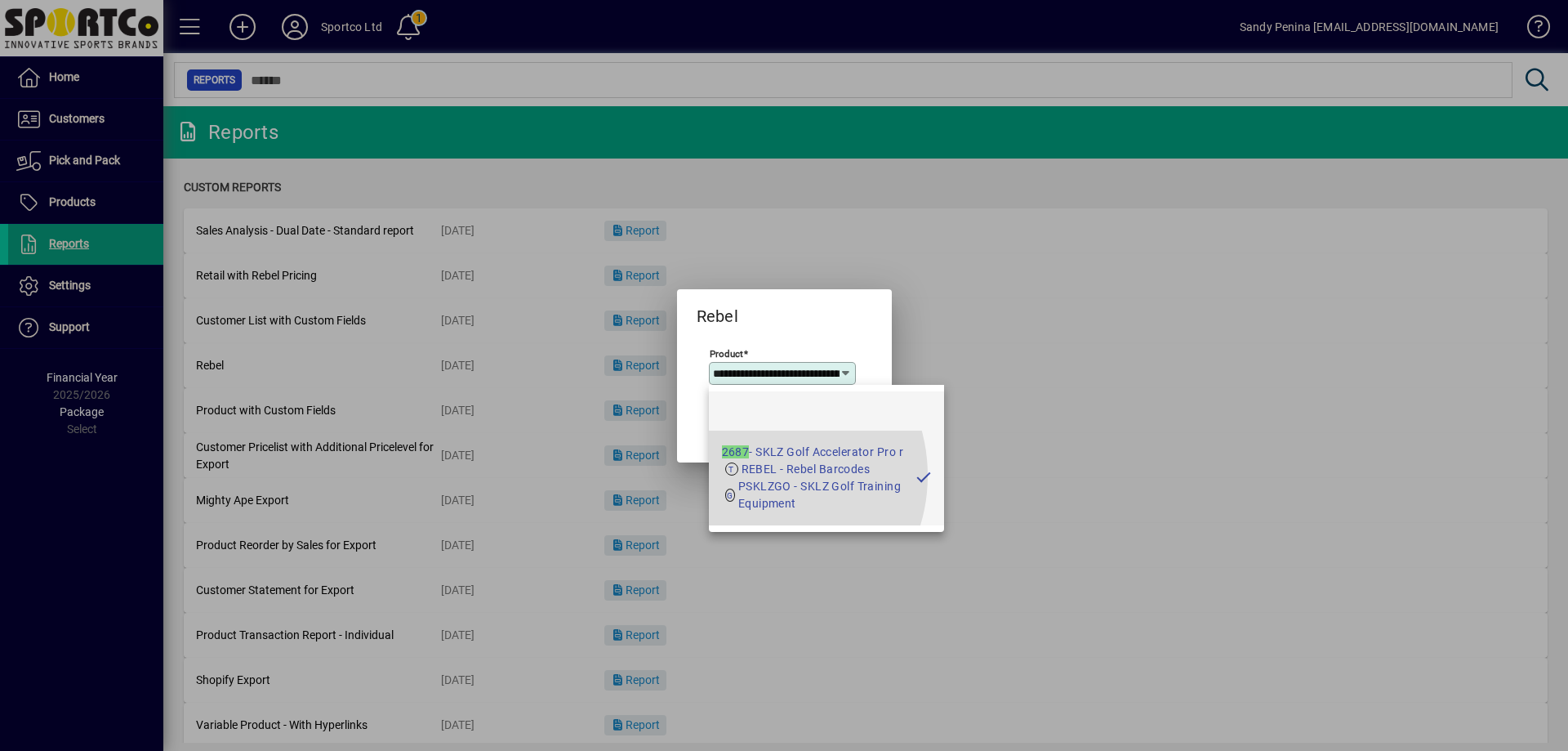
scroll to position [0, 56]
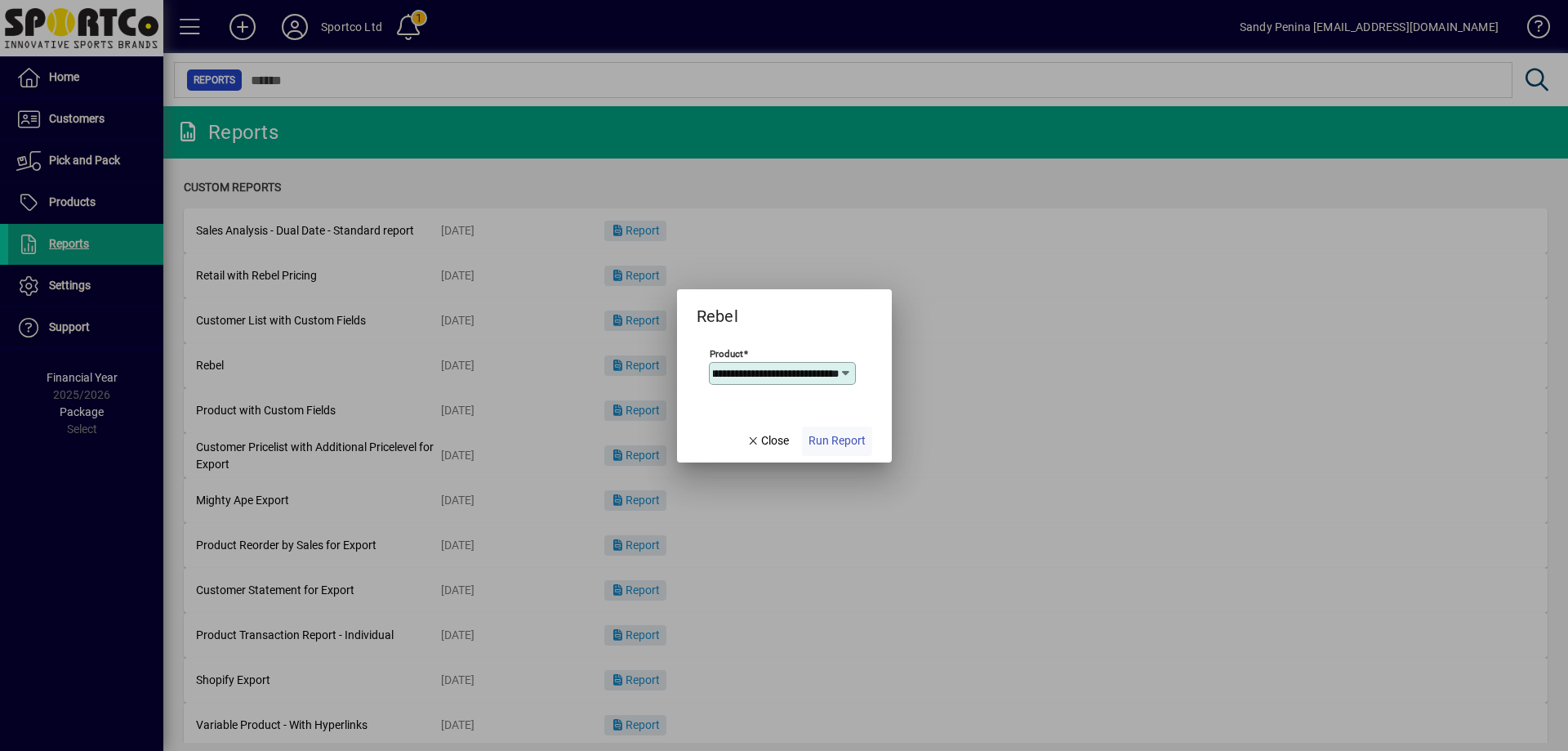
click at [816, 436] on span "Run Report" at bounding box center [838, 440] width 57 height 17
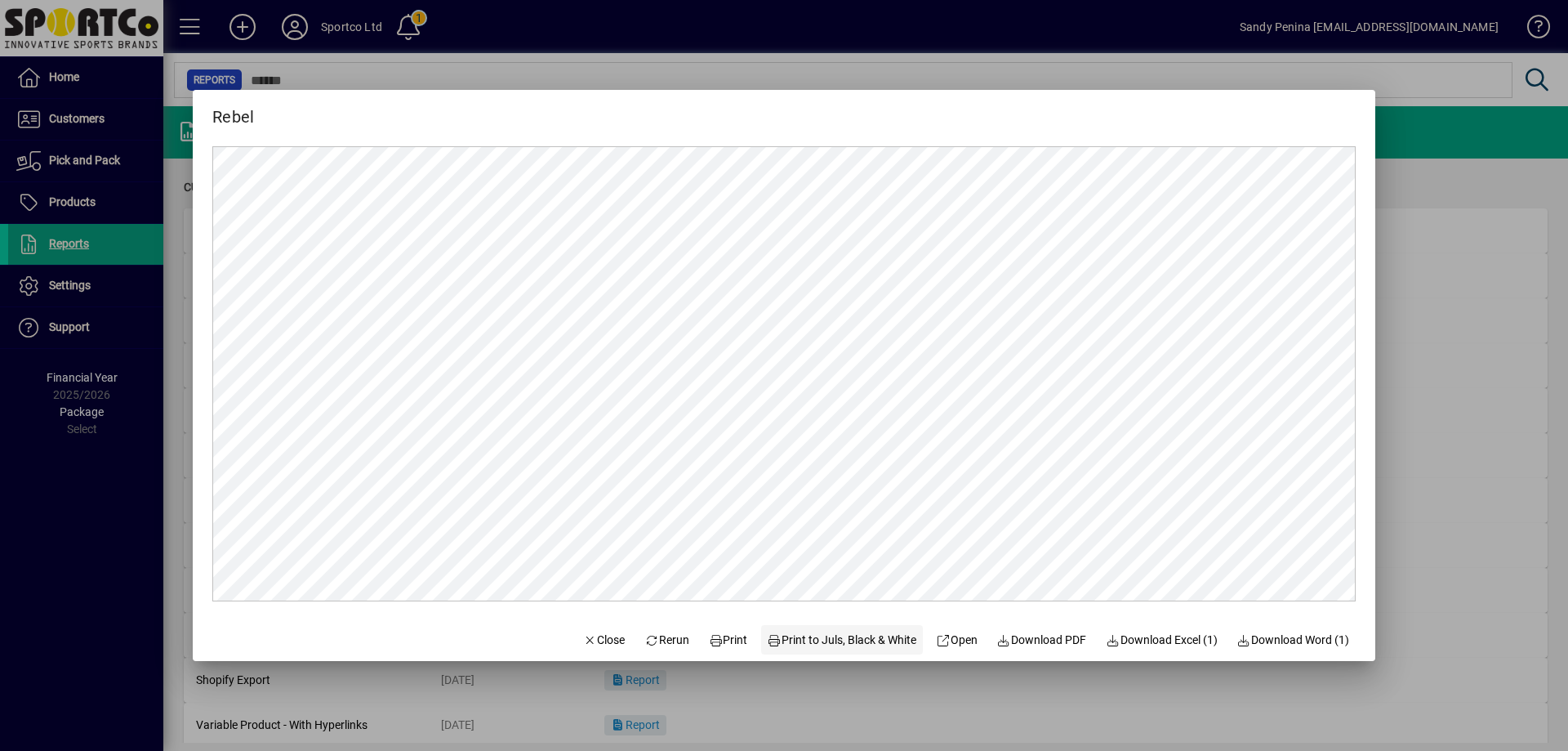
scroll to position [0, 0]
click at [724, 642] on span "Print" at bounding box center [729, 640] width 40 height 17
click at [584, 653] on span "button" at bounding box center [604, 640] width 56 height 40
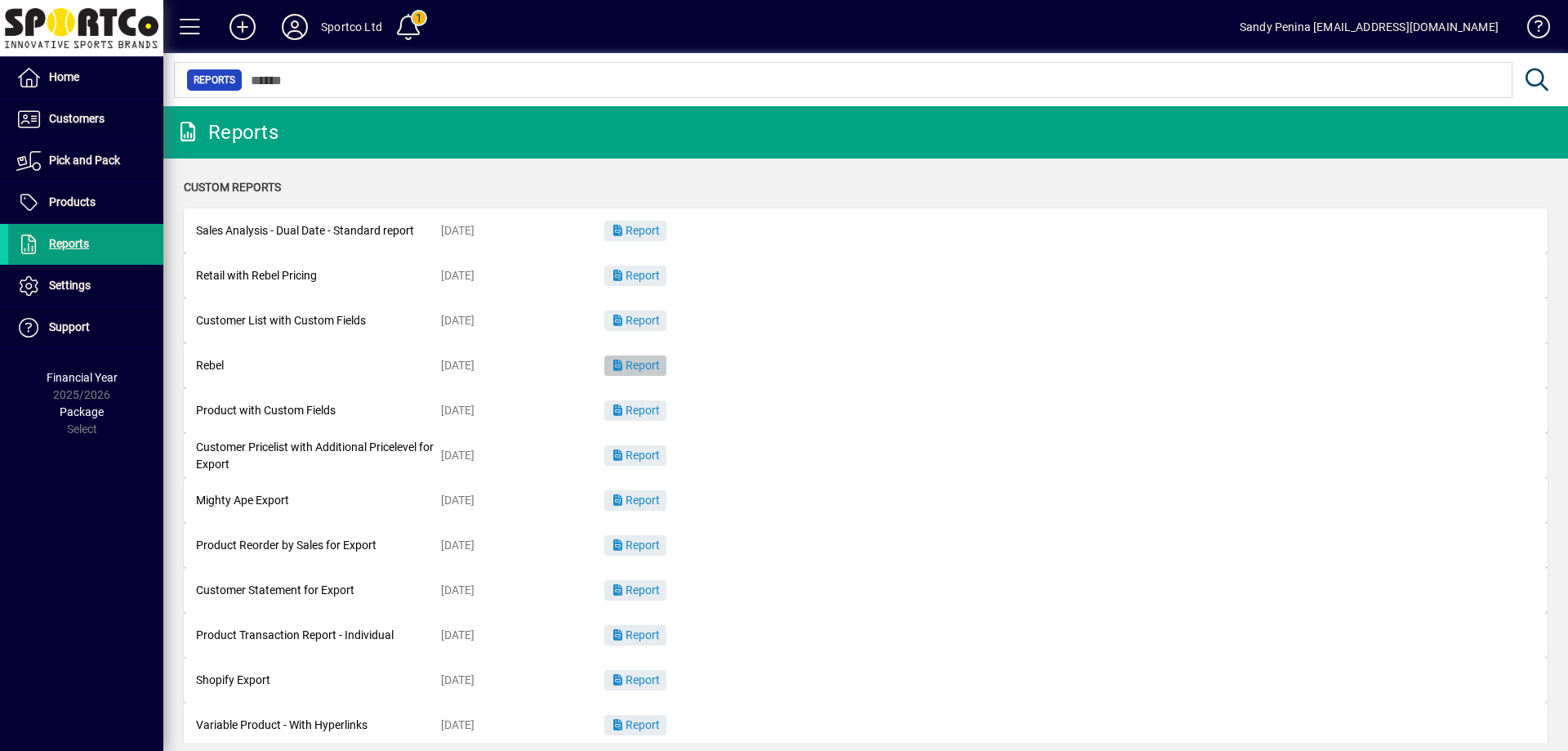
click at [651, 372] on span "Report" at bounding box center [635, 365] width 49 height 13
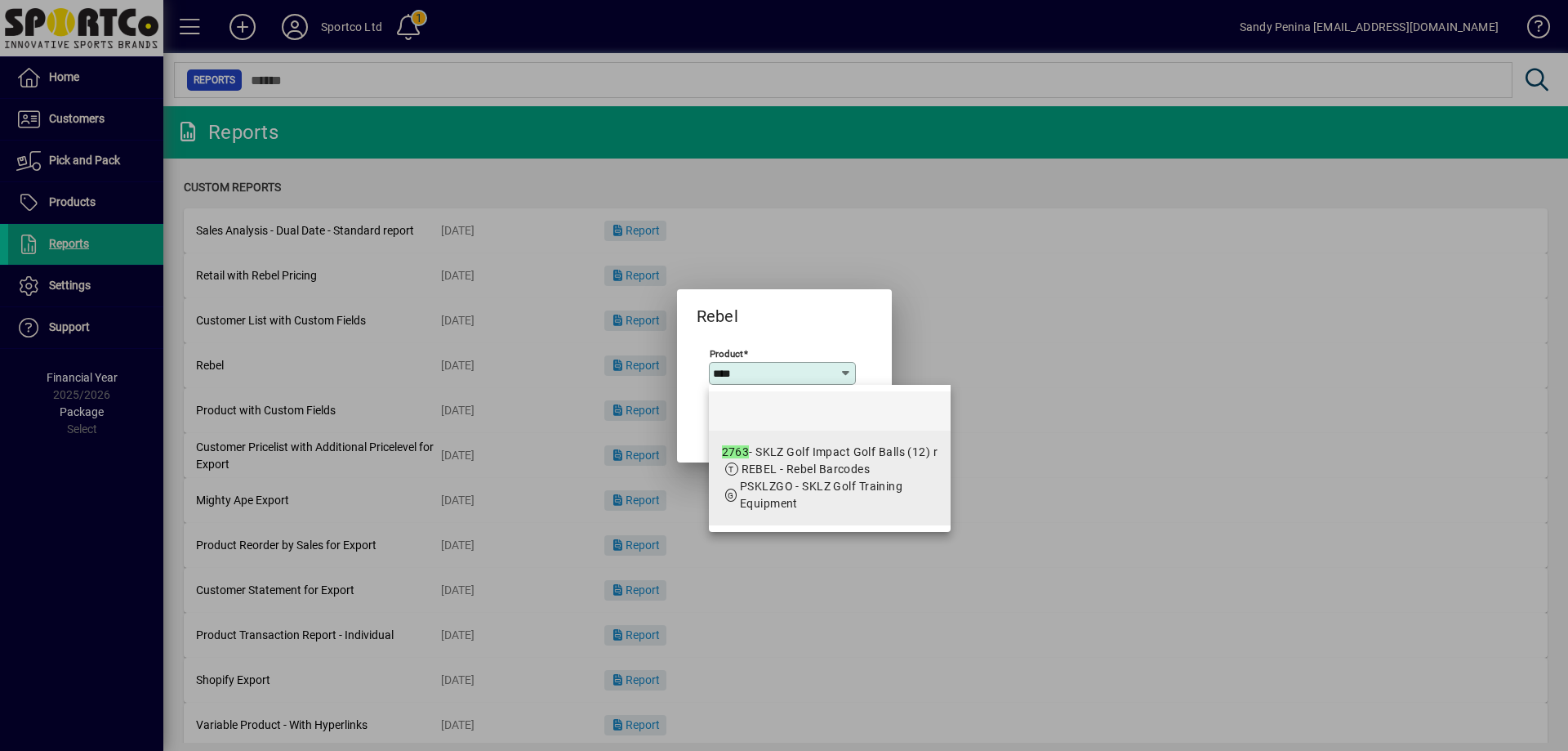
click at [802, 463] on span "REBEL - Rebel Barcodes" at bounding box center [806, 469] width 129 height 13
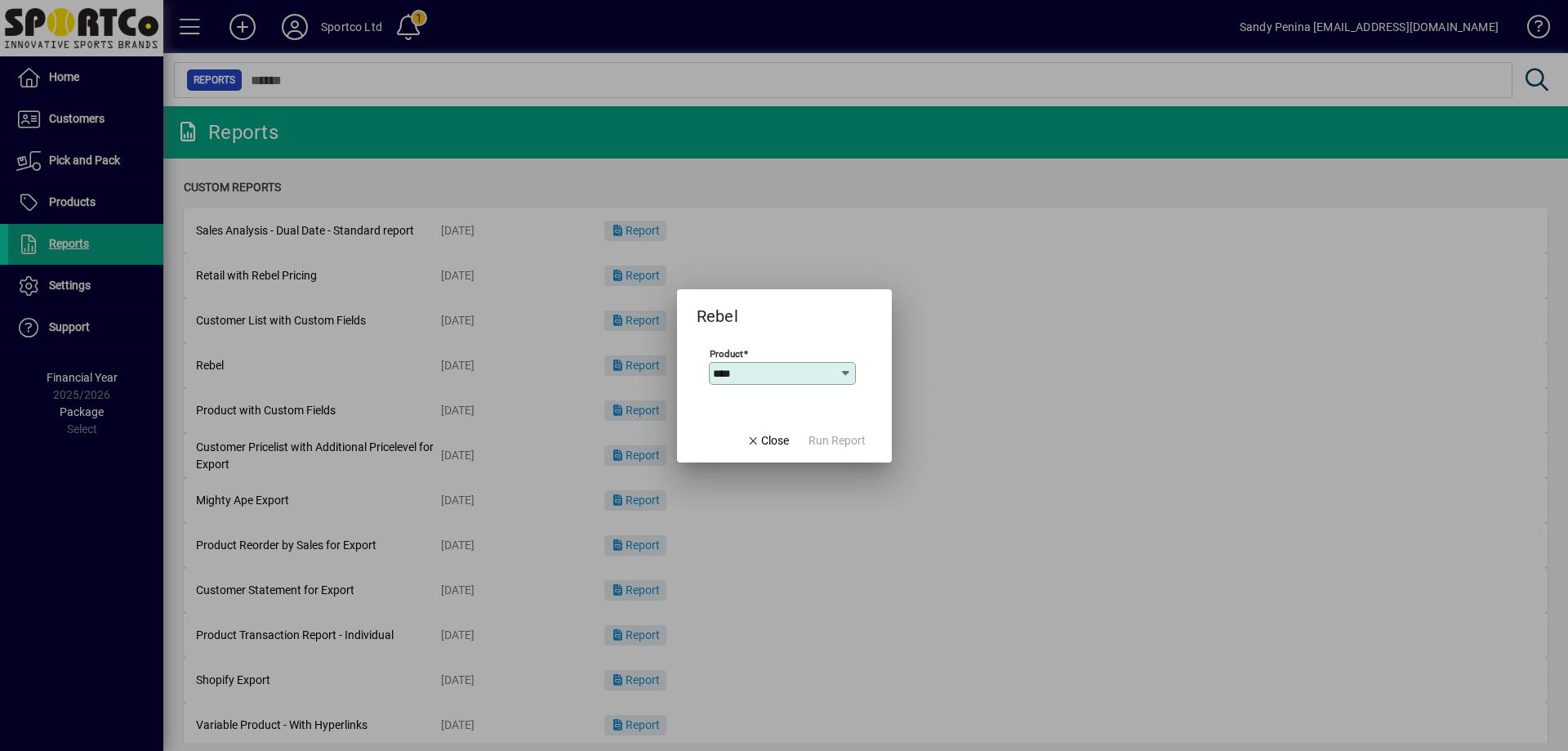
type input "**********"
click at [840, 452] on span "button" at bounding box center [837, 441] width 70 height 40
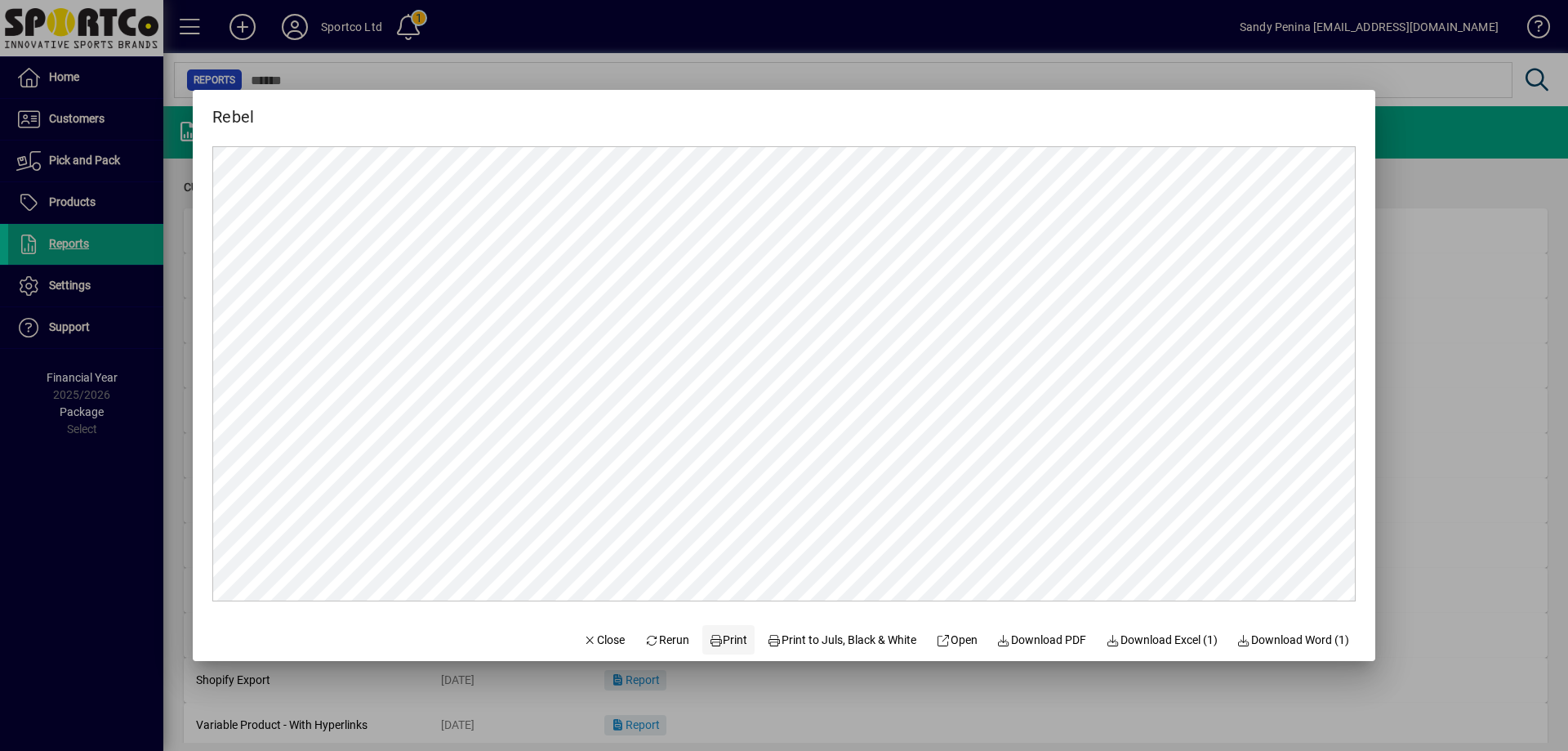
click at [709, 638] on icon at bounding box center [717, 641] width 14 height 12
click at [597, 650] on span "button" at bounding box center [604, 640] width 56 height 40
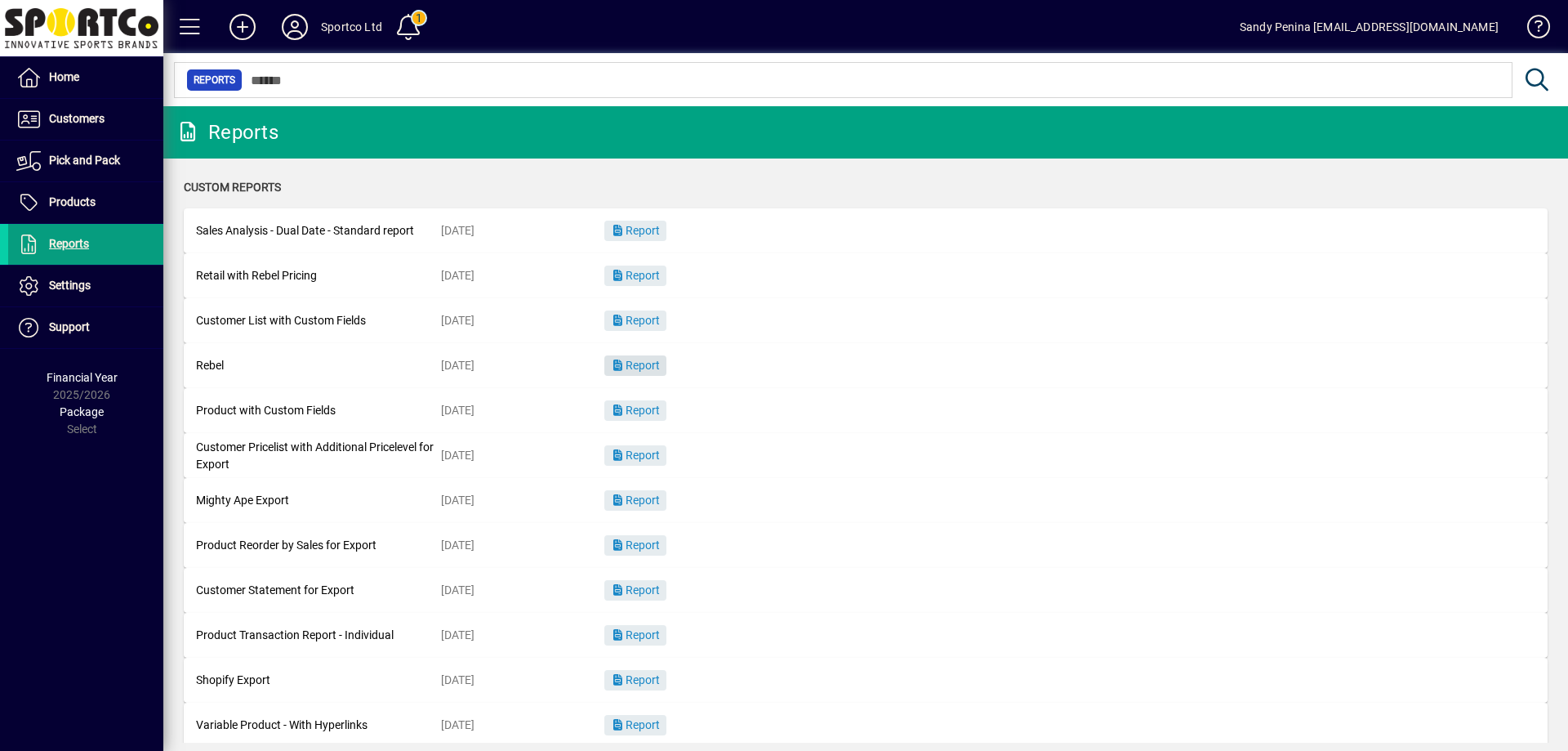
click at [647, 367] on span "Report" at bounding box center [635, 365] width 49 height 13
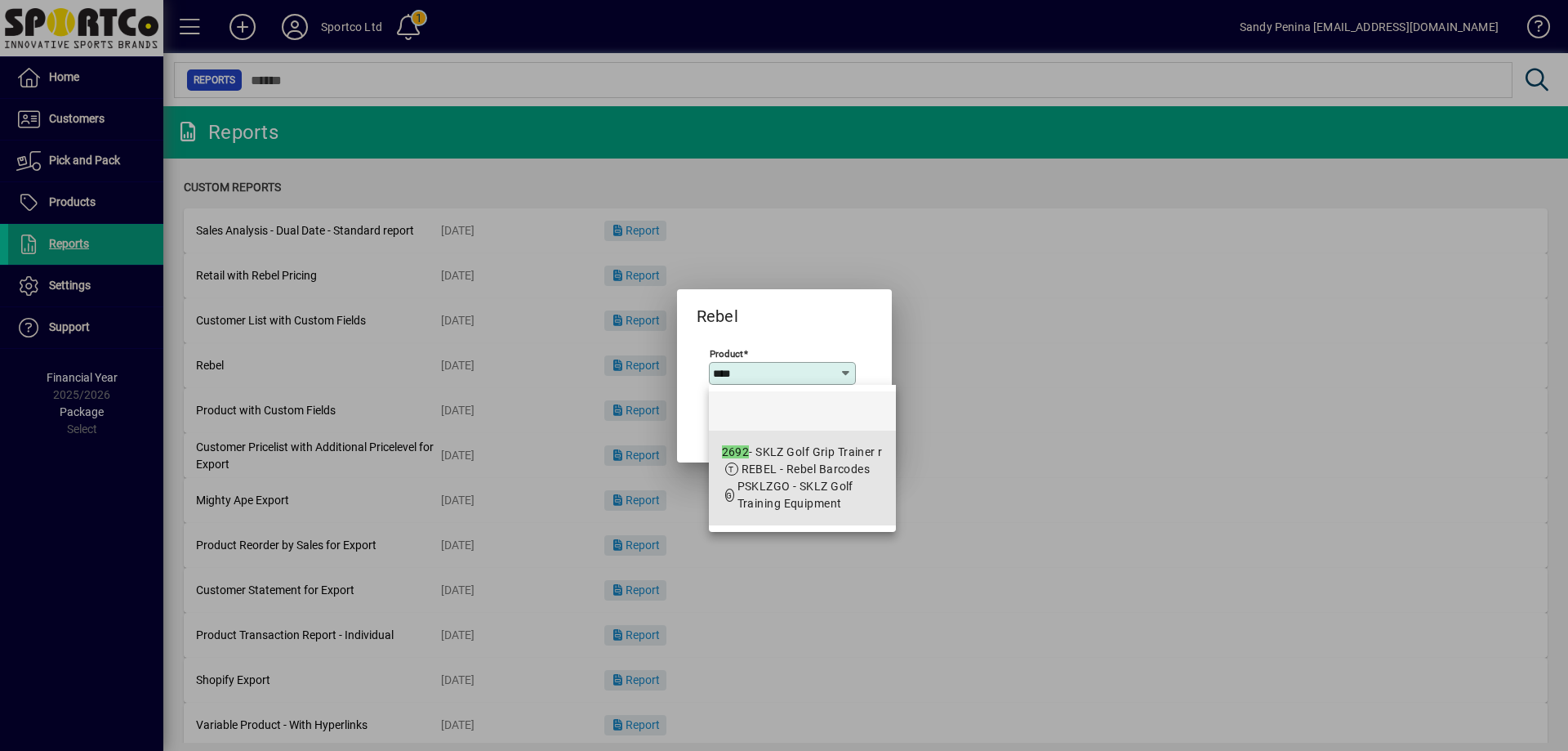
drag, startPoint x: 780, startPoint y: 500, endPoint x: 792, endPoint y: 484, distance: 20.0
click at [780, 500] on span "PSKLZGO - SKLZ Golf Training Equipment" at bounding box center [795, 495] width 116 height 31
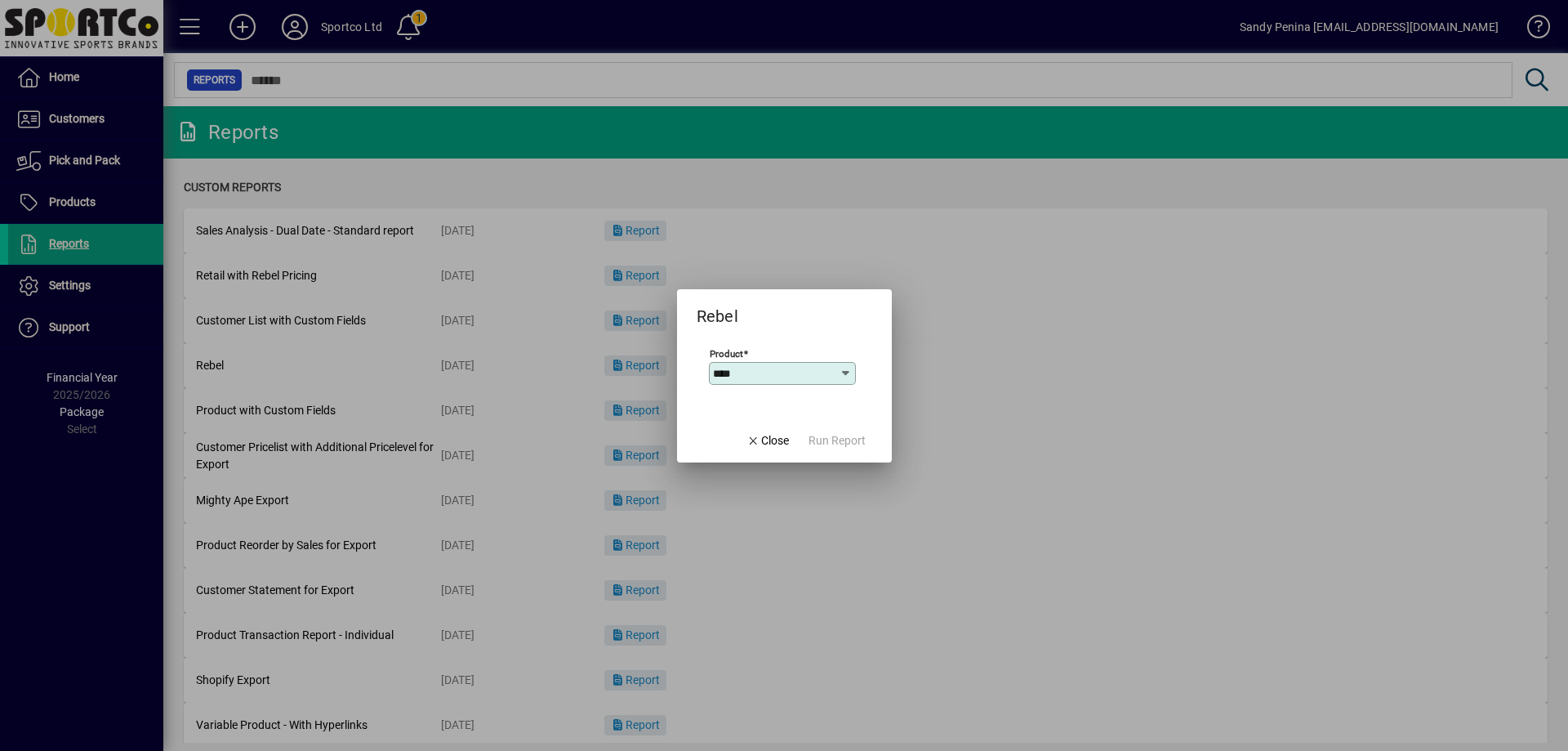
type input "**********"
click at [866, 443] on span "button" at bounding box center [837, 441] width 70 height 40
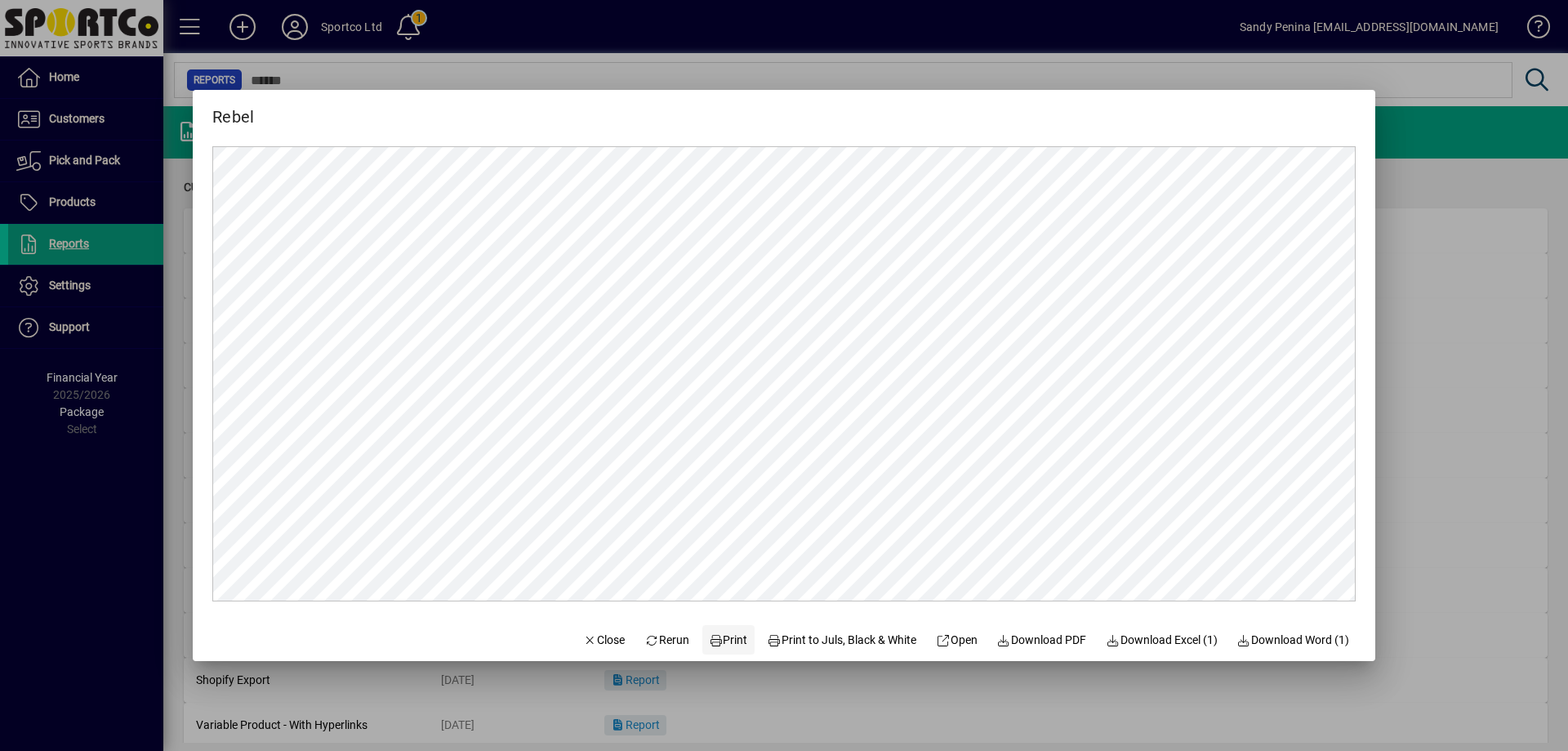
click at [720, 632] on span "Print" at bounding box center [729, 640] width 40 height 17
click at [593, 641] on span "Close" at bounding box center [603, 640] width 42 height 17
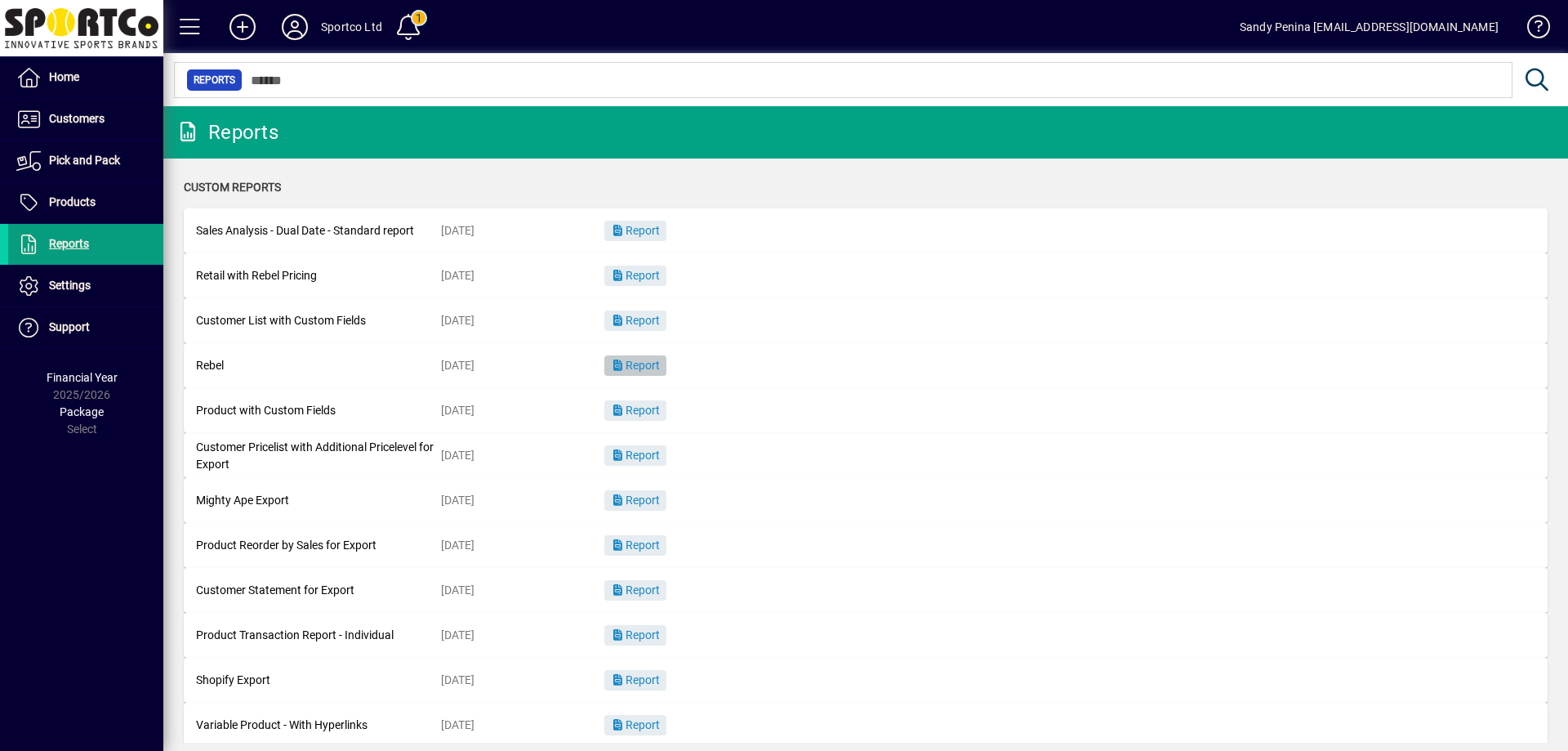
click at [653, 369] on span "Report" at bounding box center [635, 365] width 49 height 13
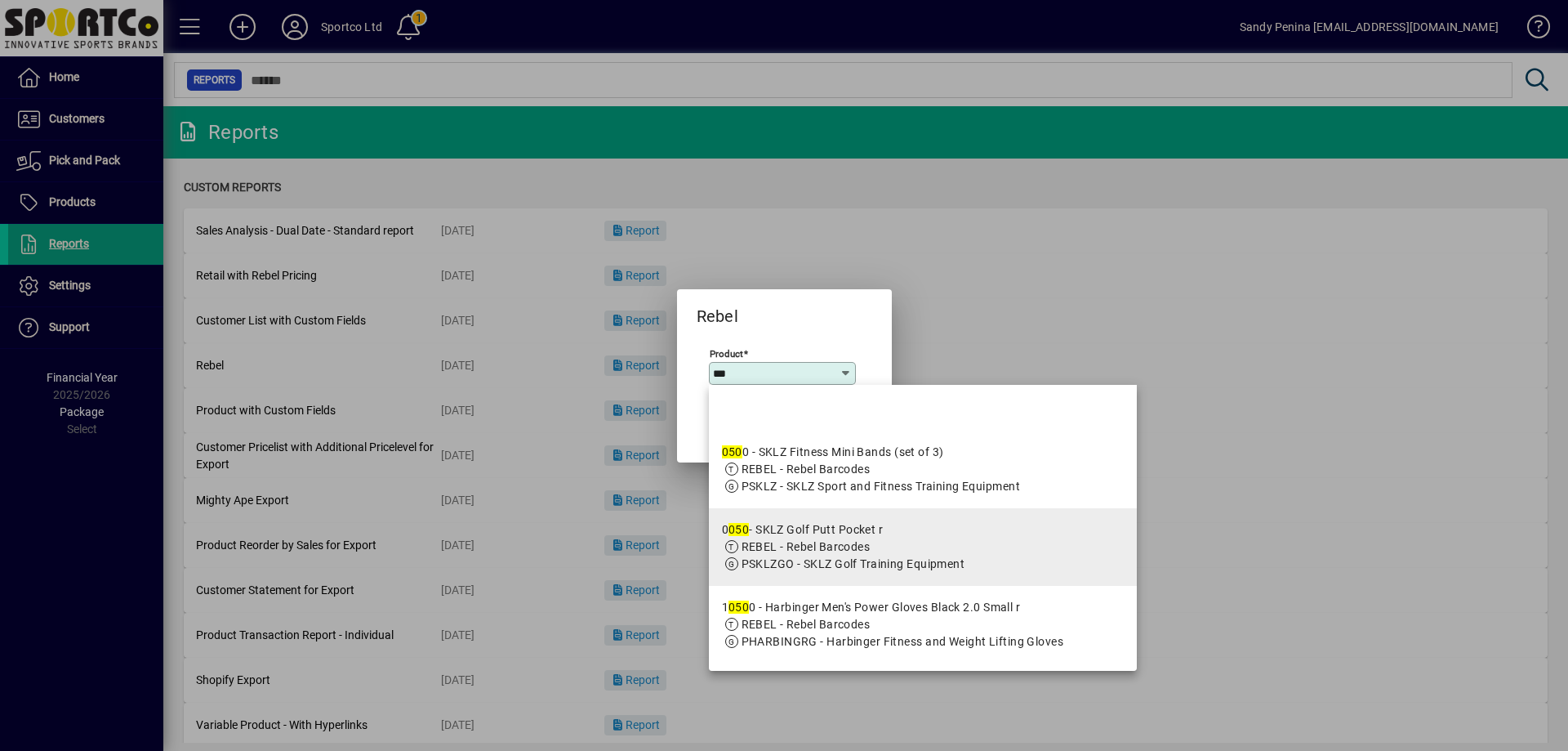
click at [883, 556] on app-search-response-field "PSKLZGO - SKLZ Golf Training Equipment" at bounding box center [853, 564] width 224 height 17
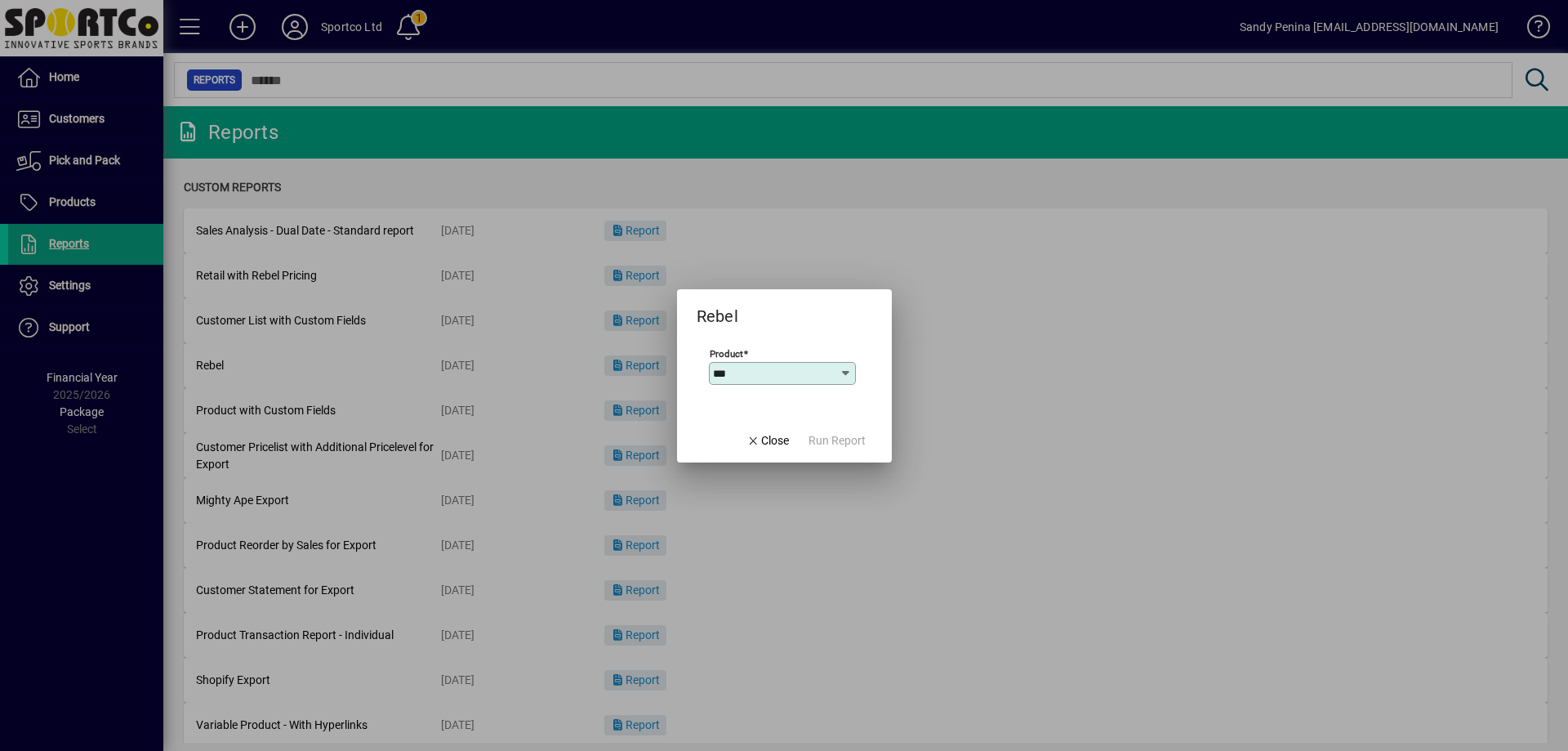
type input "**********"
click at [820, 432] on span "Run Report" at bounding box center [838, 440] width 57 height 17
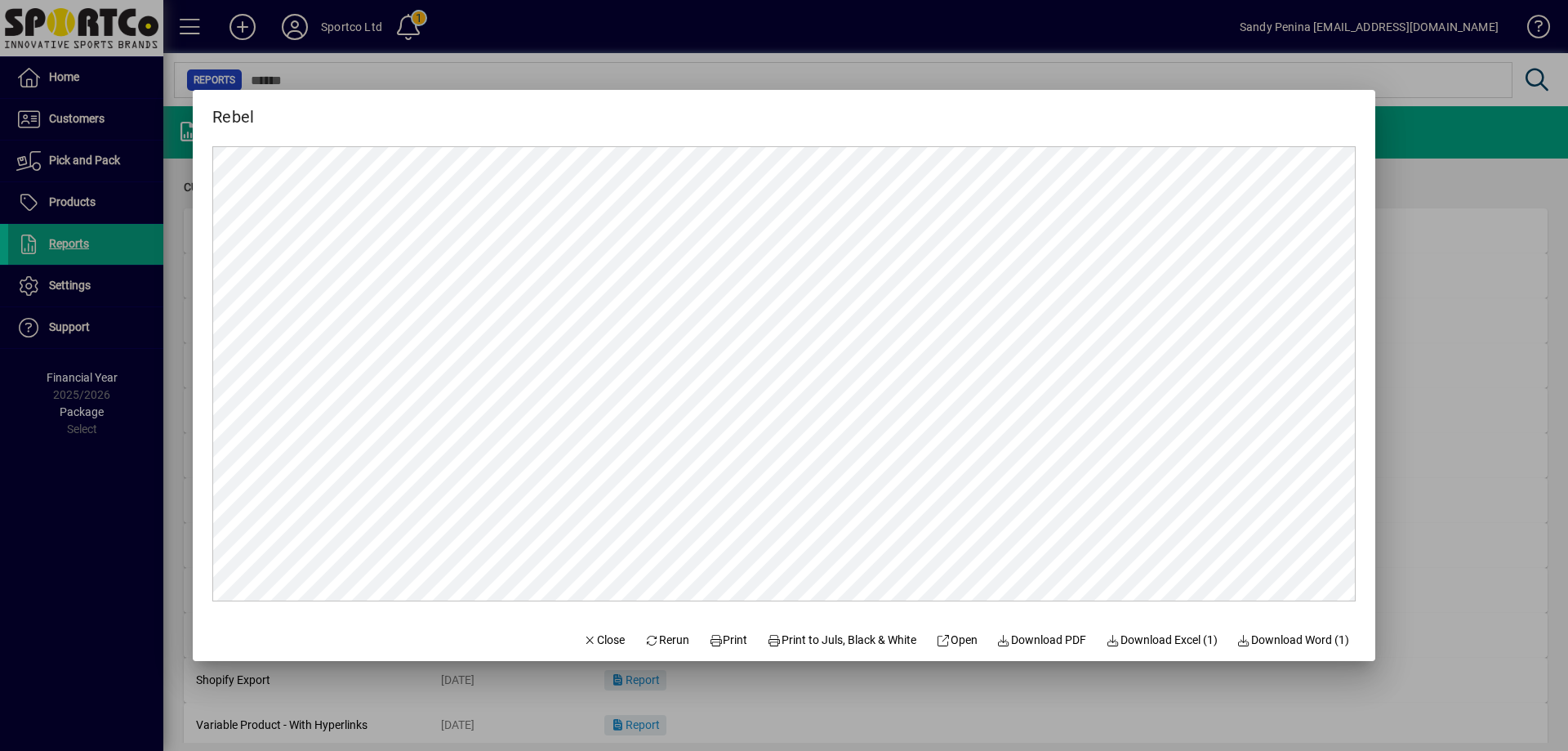
scroll to position [0, 0]
click at [705, 649] on span at bounding box center [728, 640] width 52 height 40
click at [583, 638] on icon "button" at bounding box center [590, 641] width 14 height 12
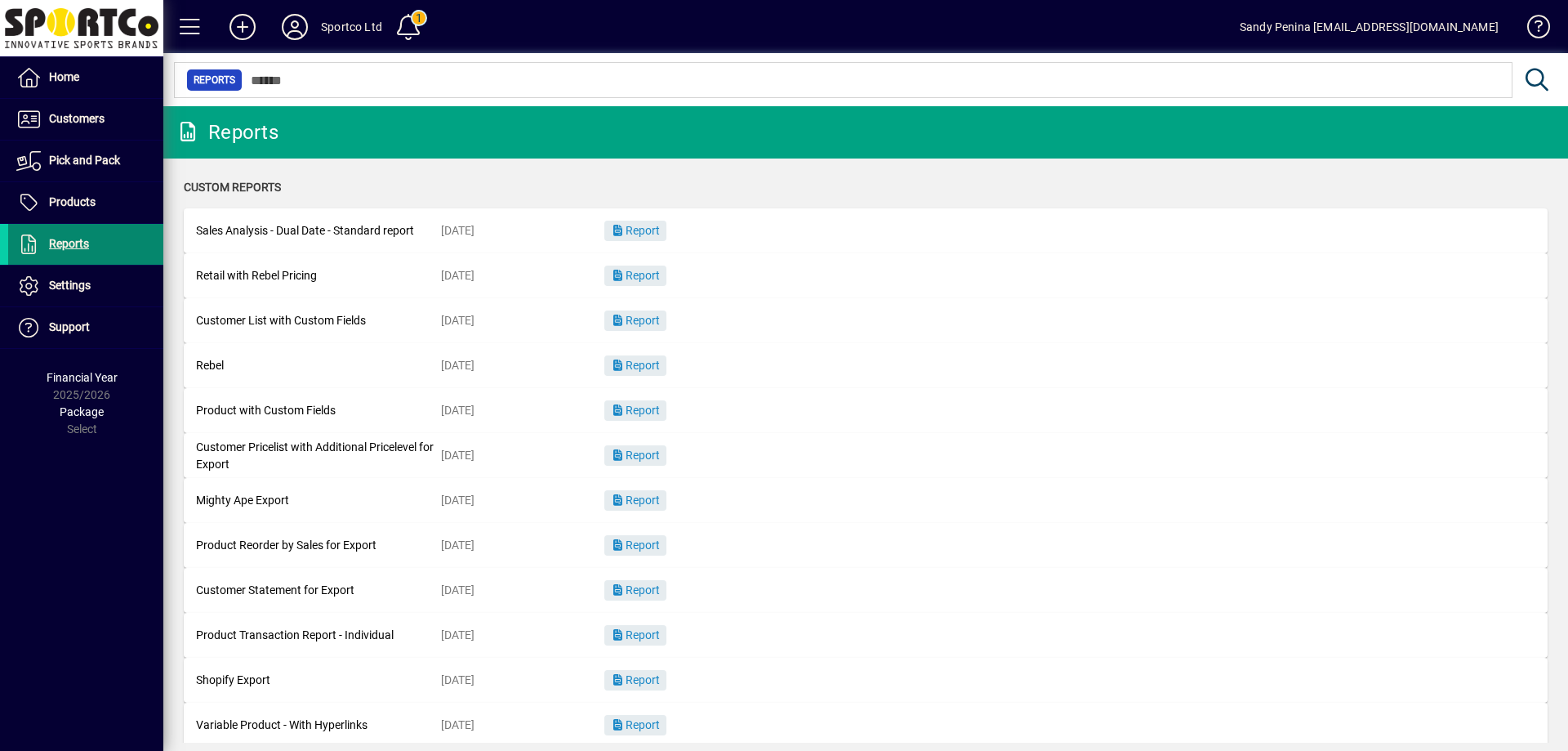
click at [87, 246] on span "Reports" at bounding box center [69, 243] width 40 height 13
click at [90, 67] on span at bounding box center [85, 78] width 155 height 40
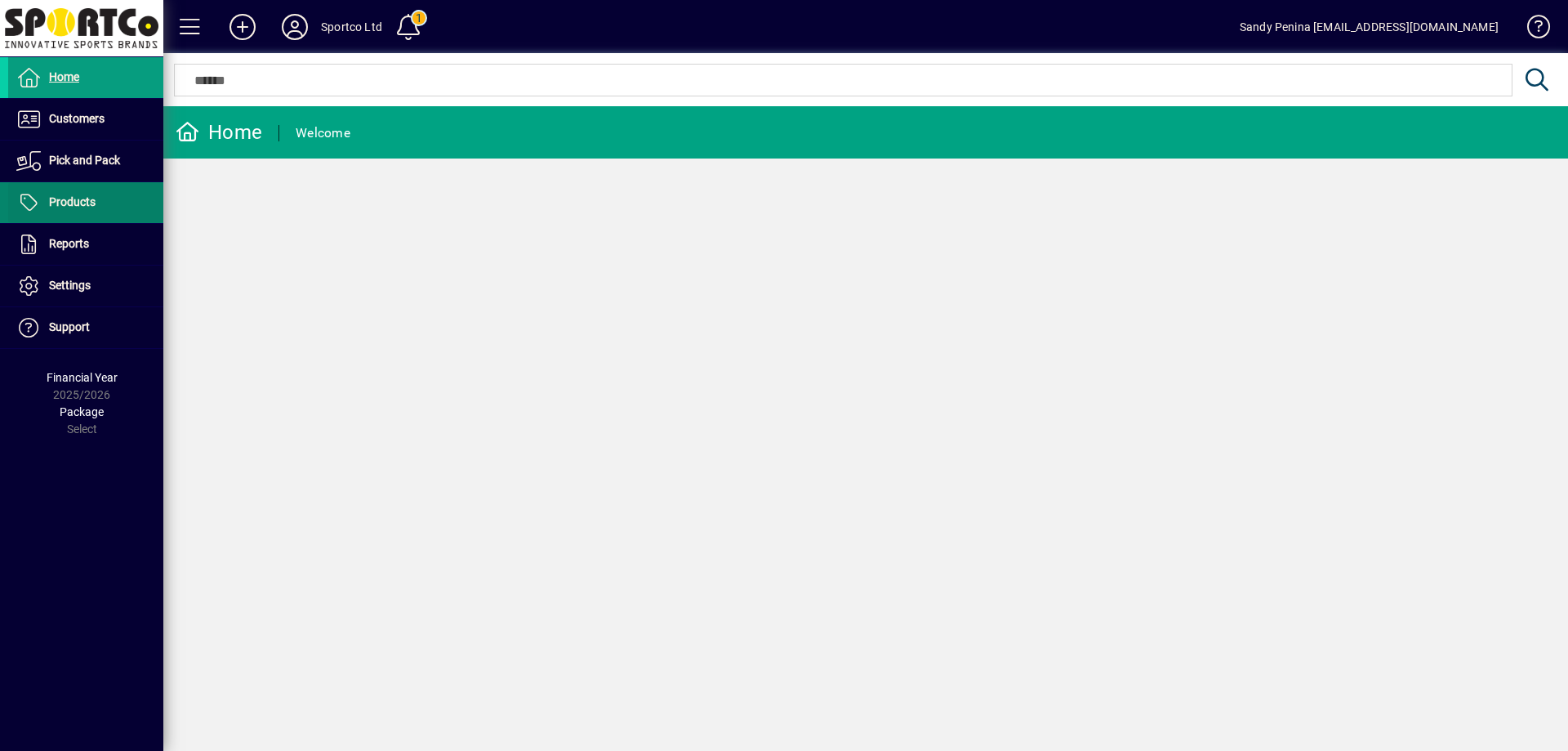
click at [77, 203] on span "Products" at bounding box center [73, 201] width 47 height 13
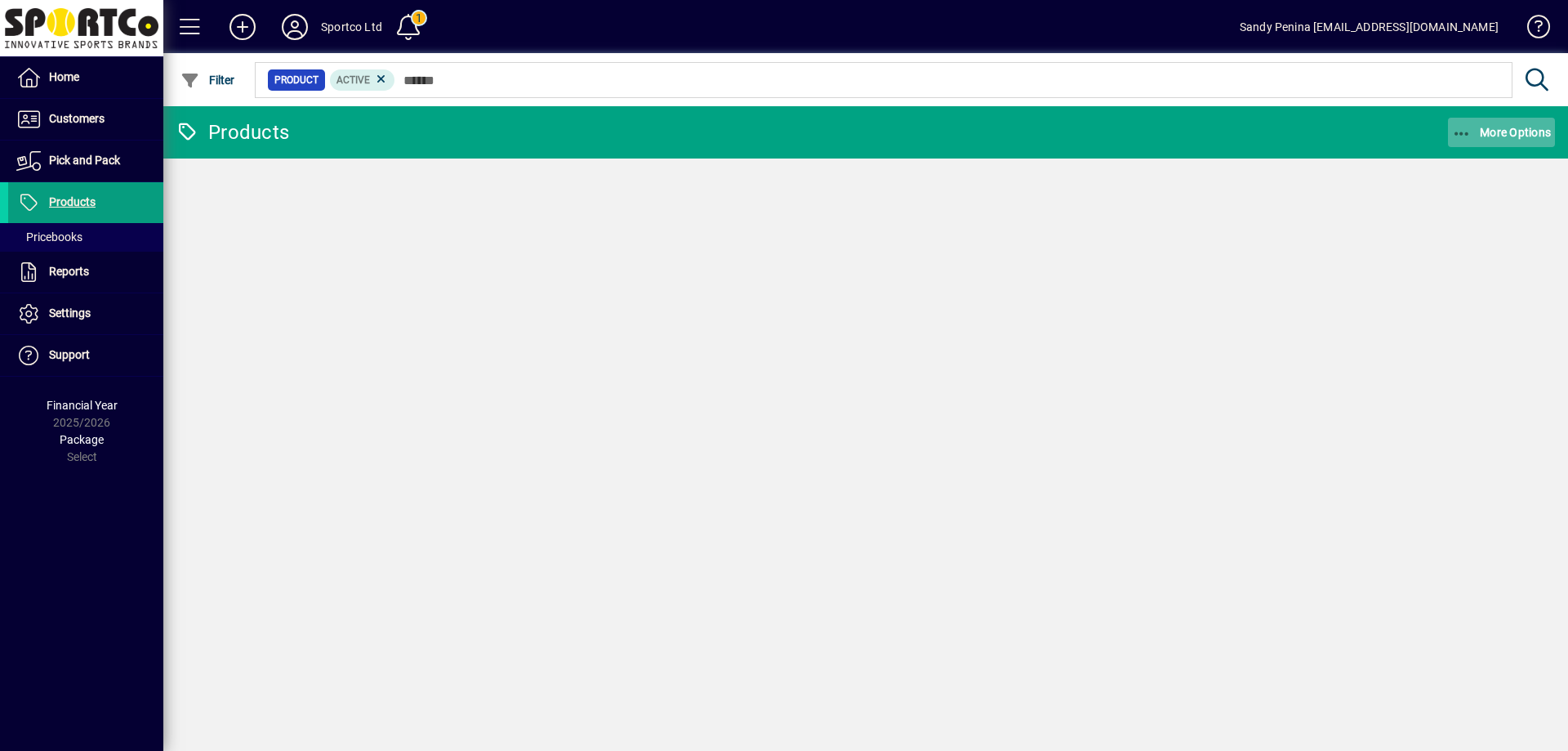
click at [1456, 134] on icon "button" at bounding box center [1462, 134] width 21 height 16
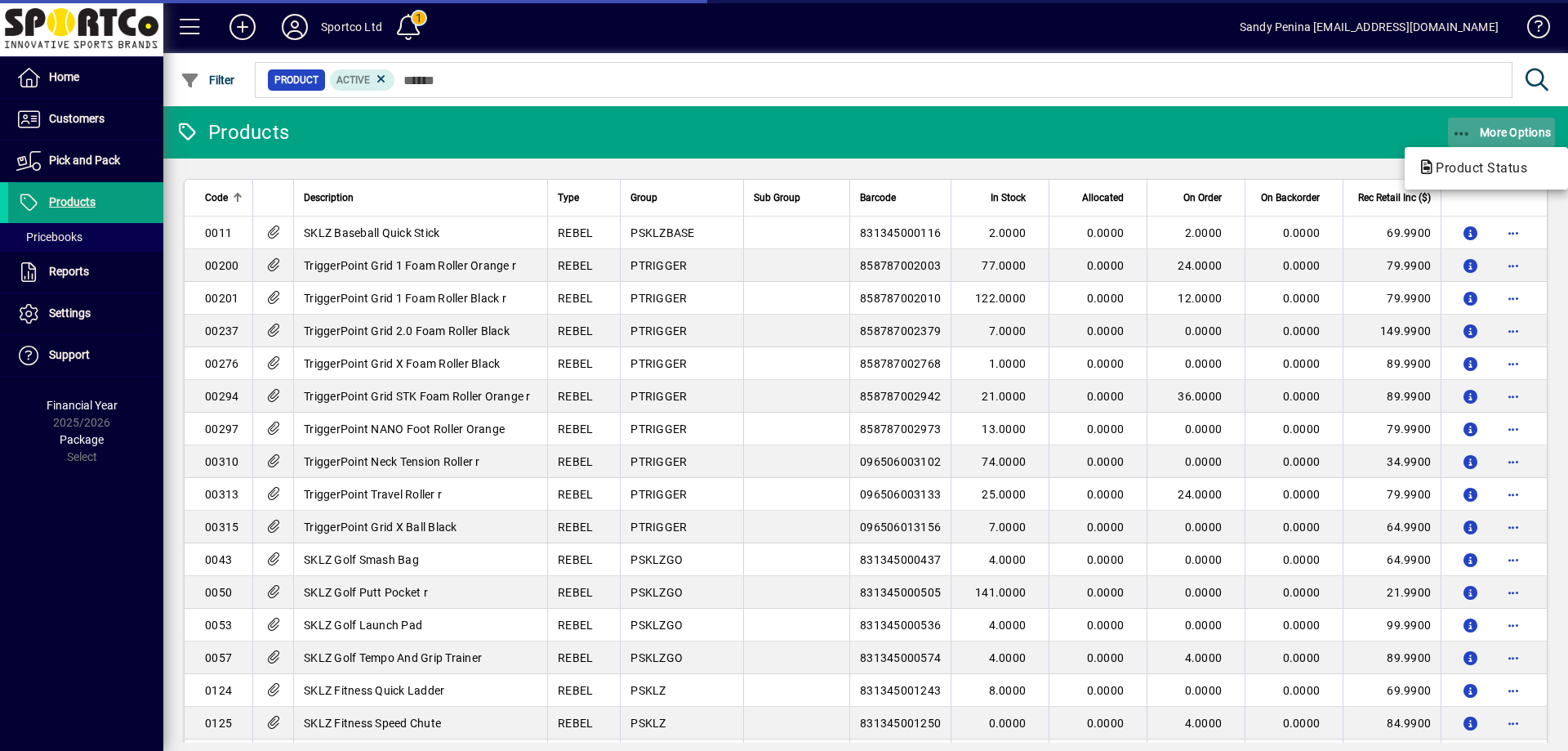
click at [1465, 132] on div at bounding box center [784, 376] width 1568 height 751
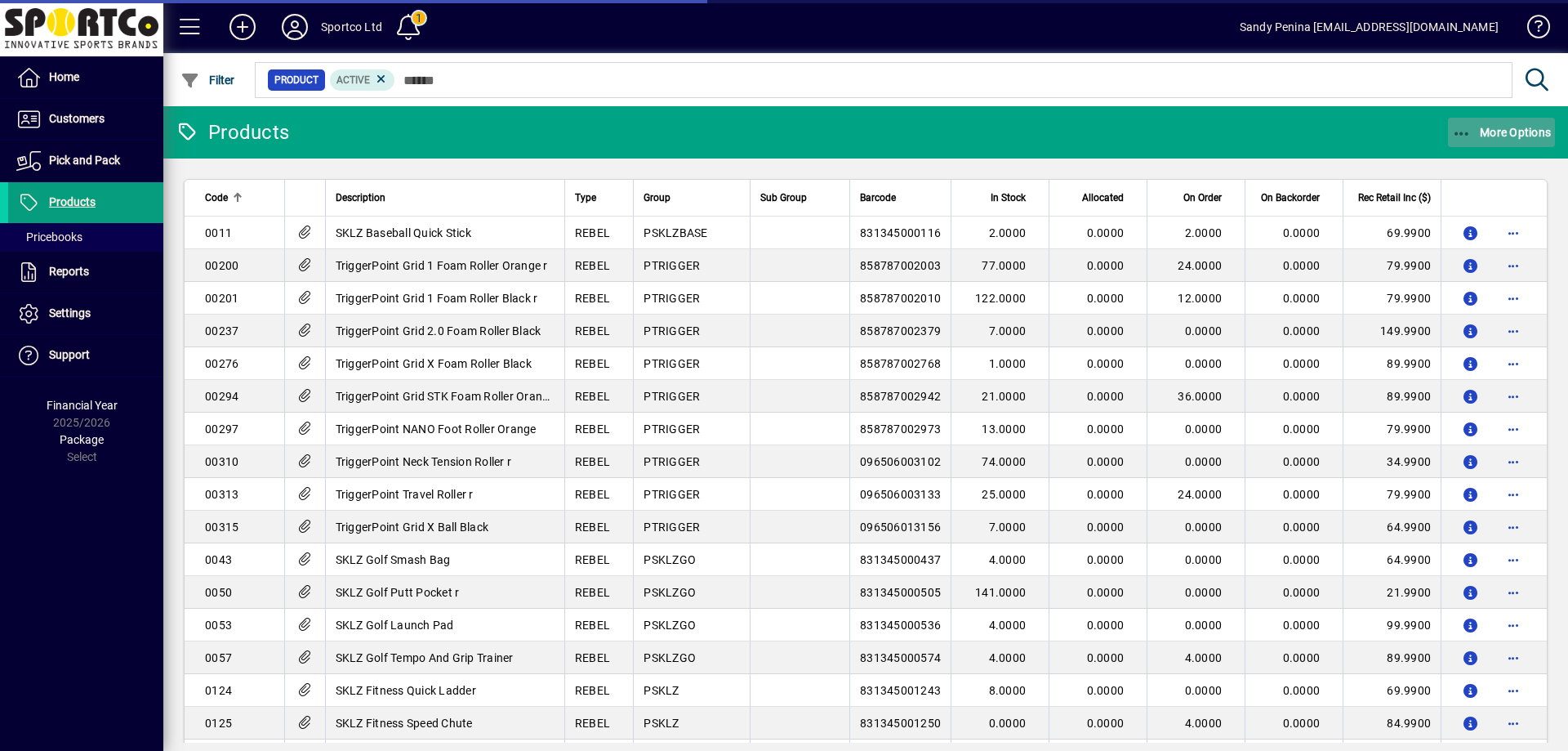
click at [1469, 132] on icon "button" at bounding box center [1462, 134] width 21 height 16
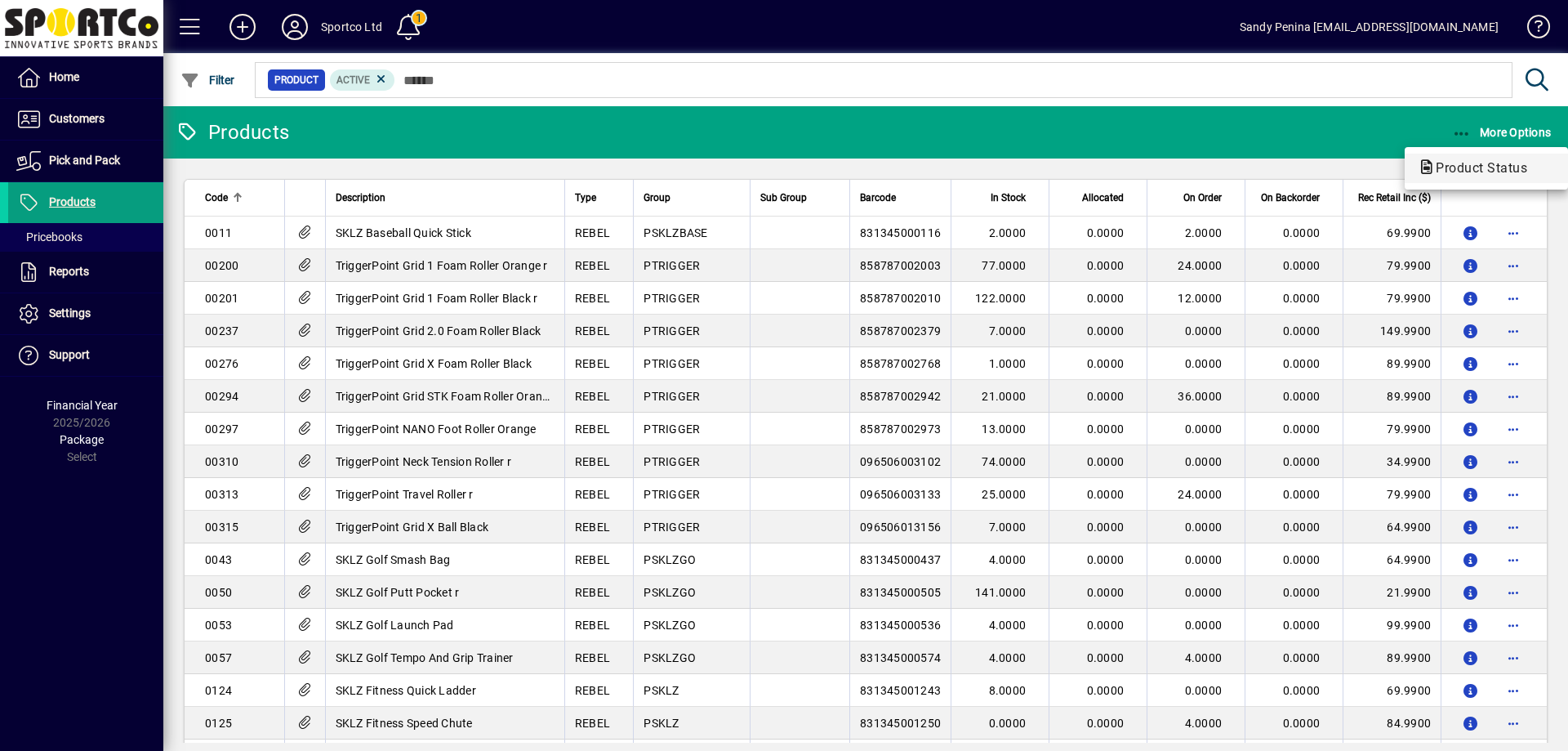
click at [1468, 172] on span "Product Status" at bounding box center [1476, 167] width 118 height 15
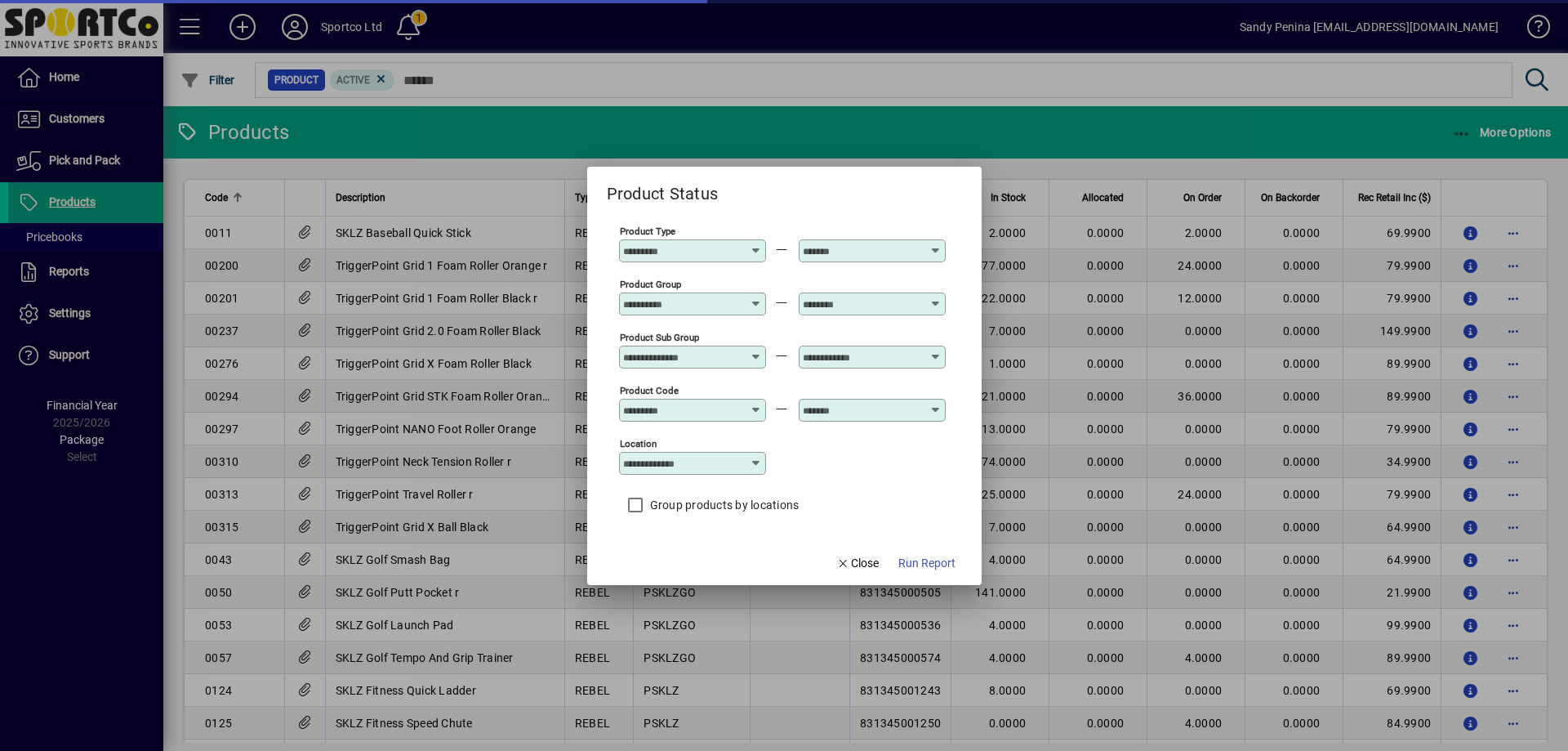
click at [683, 306] on input "Product Group" at bounding box center [683, 304] width 119 height 13
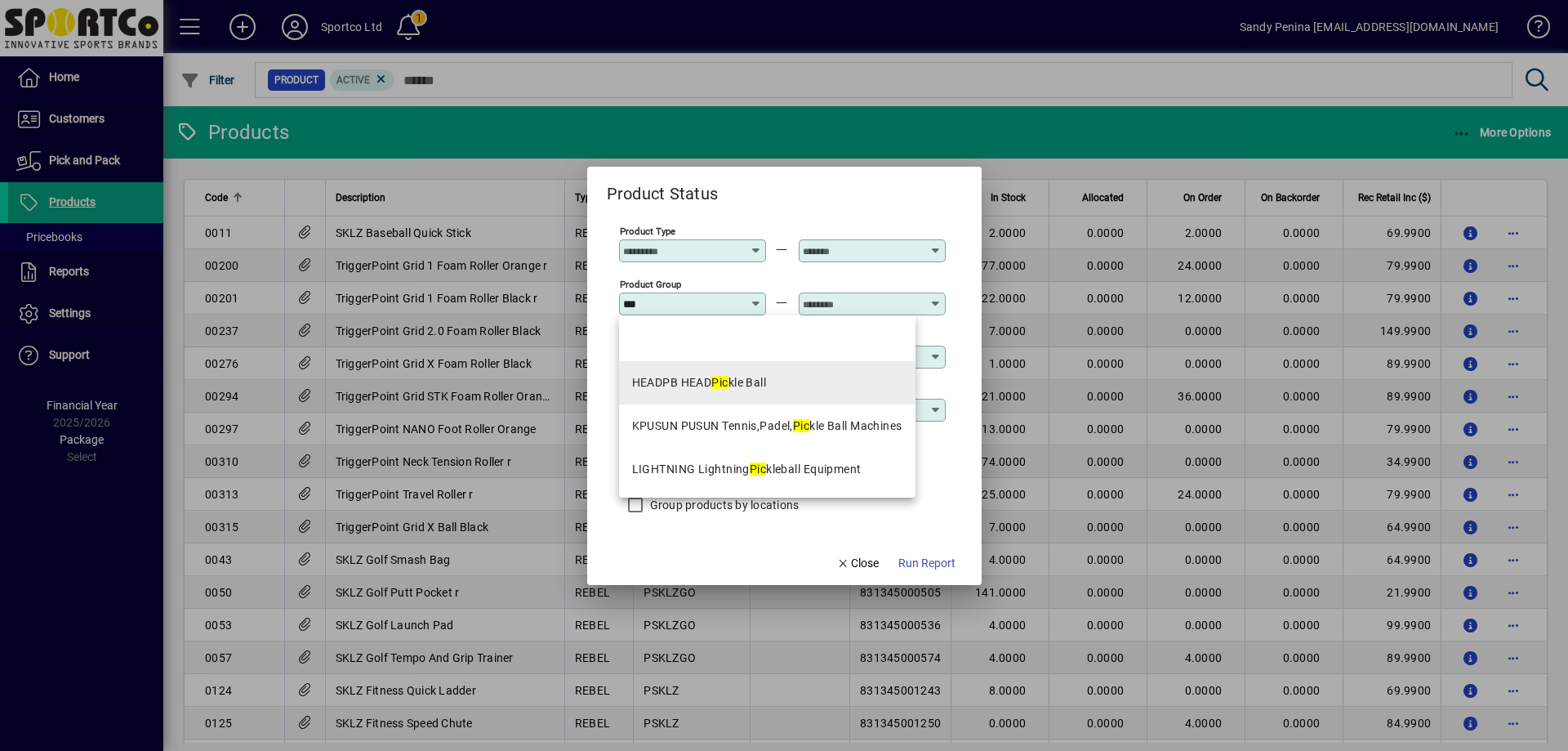
click at [694, 378] on div "HEADPB HEAD Pic kle Ball" at bounding box center [700, 383] width 135 height 17
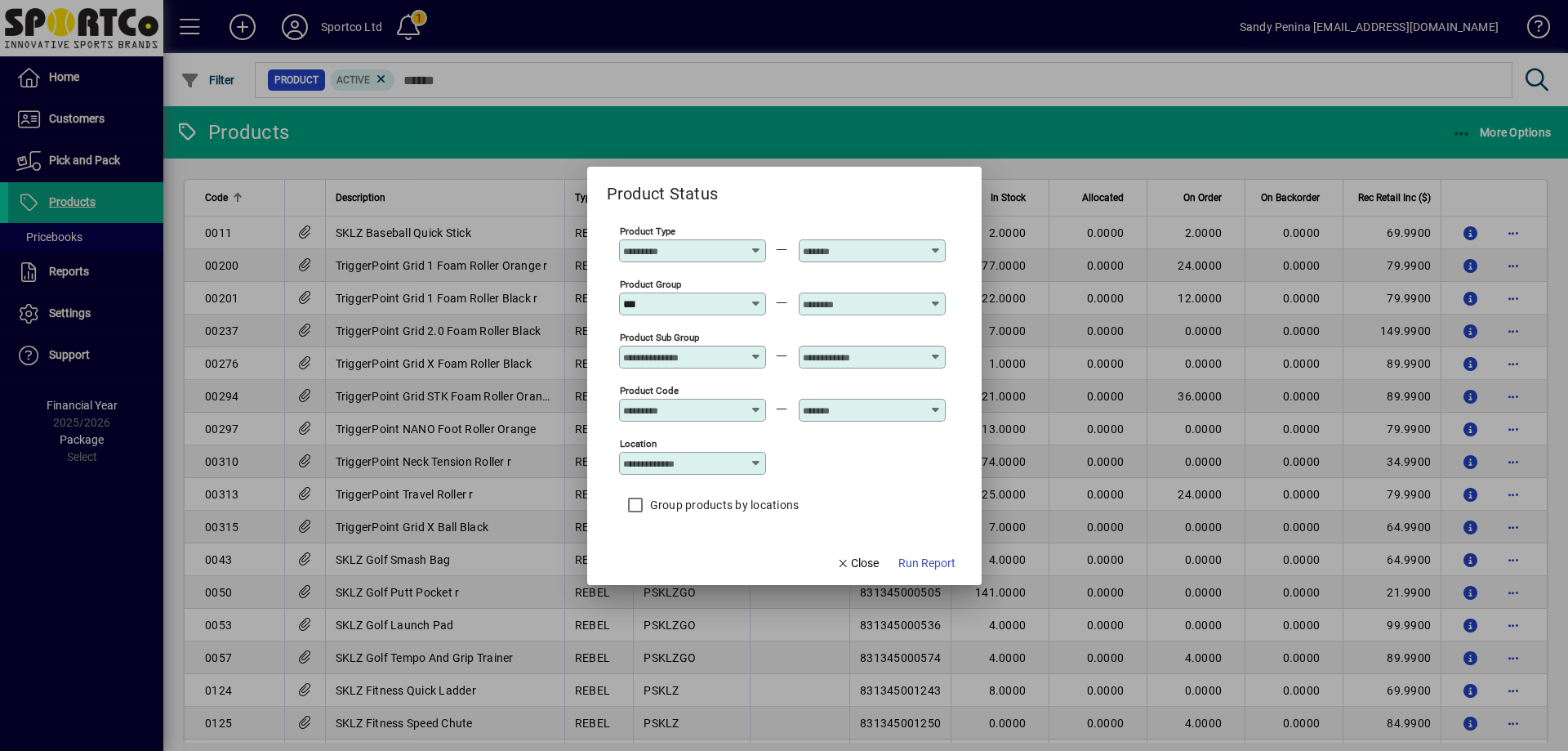
type input "**********"
click at [832, 302] on input "text" at bounding box center [862, 304] width 119 height 13
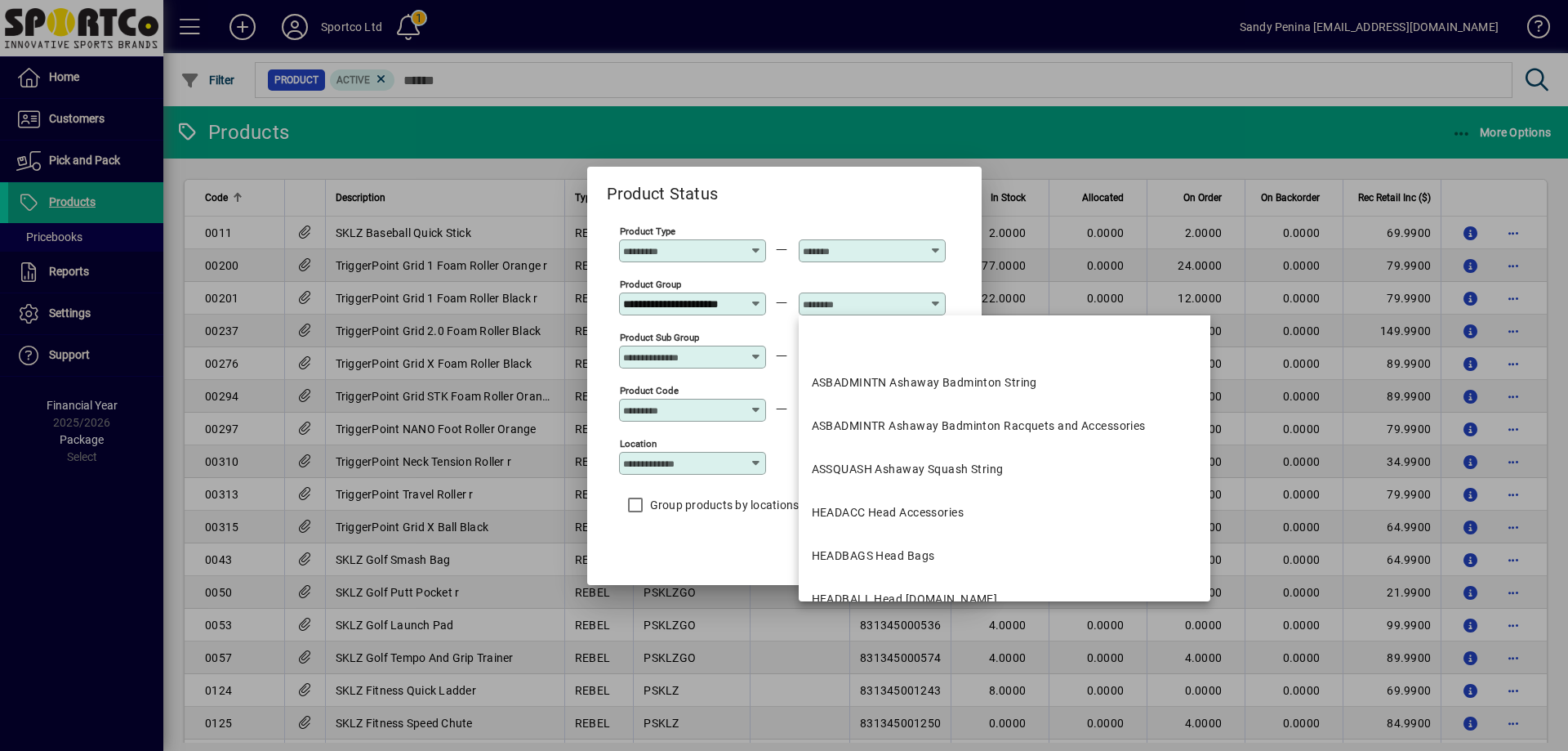
scroll to position [0, 0]
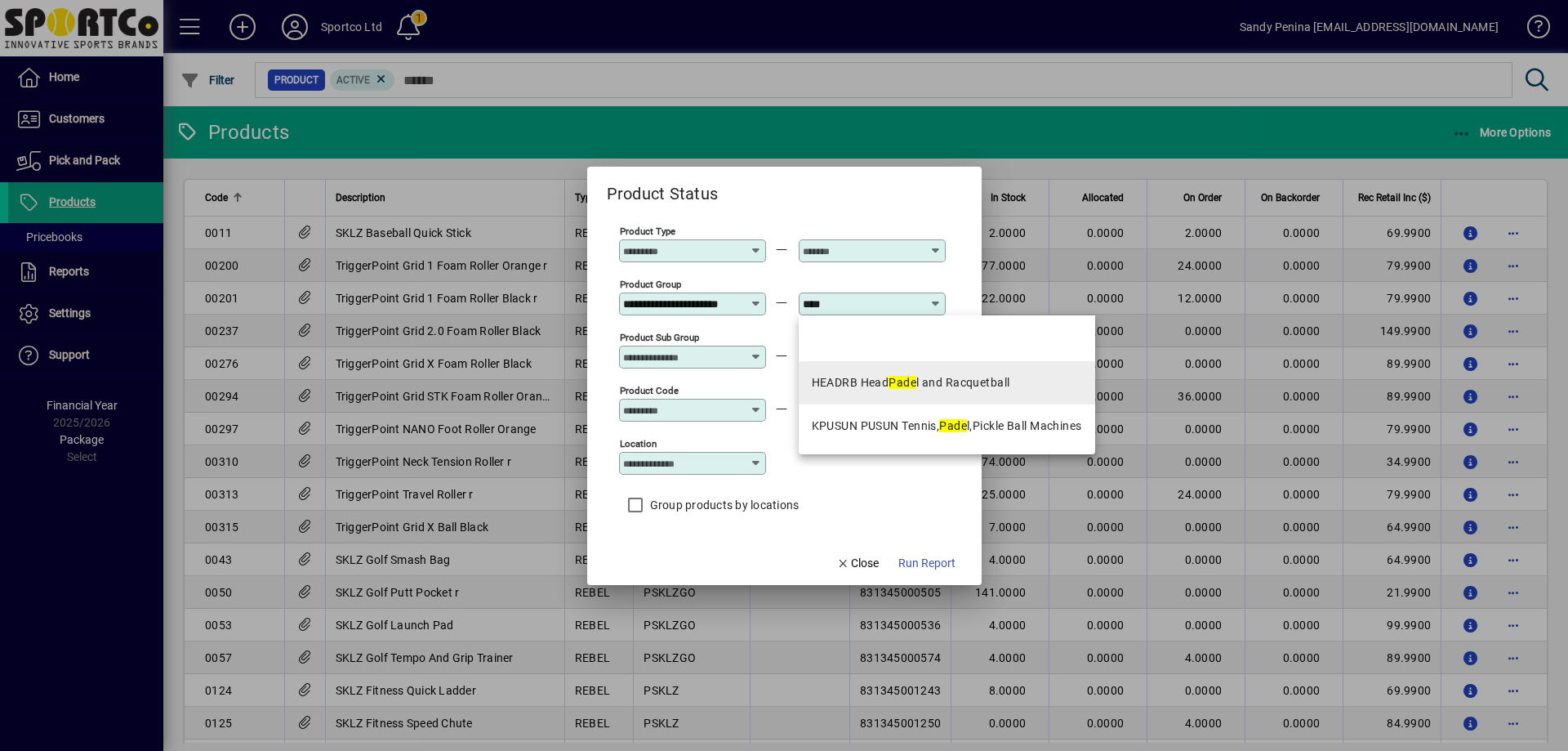
click at [886, 376] on div "HEADRB Head Pade l and Racquetball" at bounding box center [911, 383] width 198 height 17
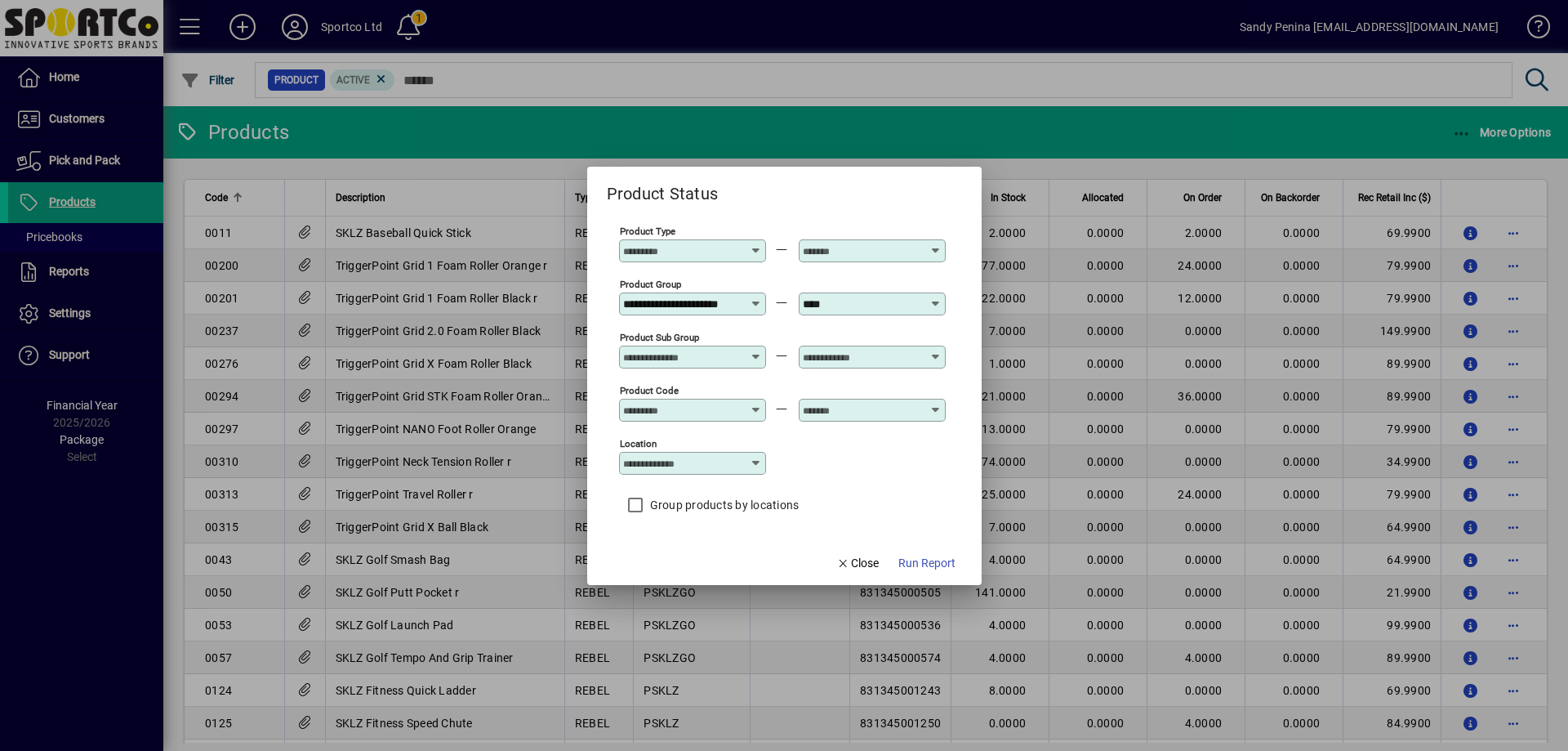
type input "**********"
click at [926, 561] on span "Run Report" at bounding box center [928, 563] width 57 height 17
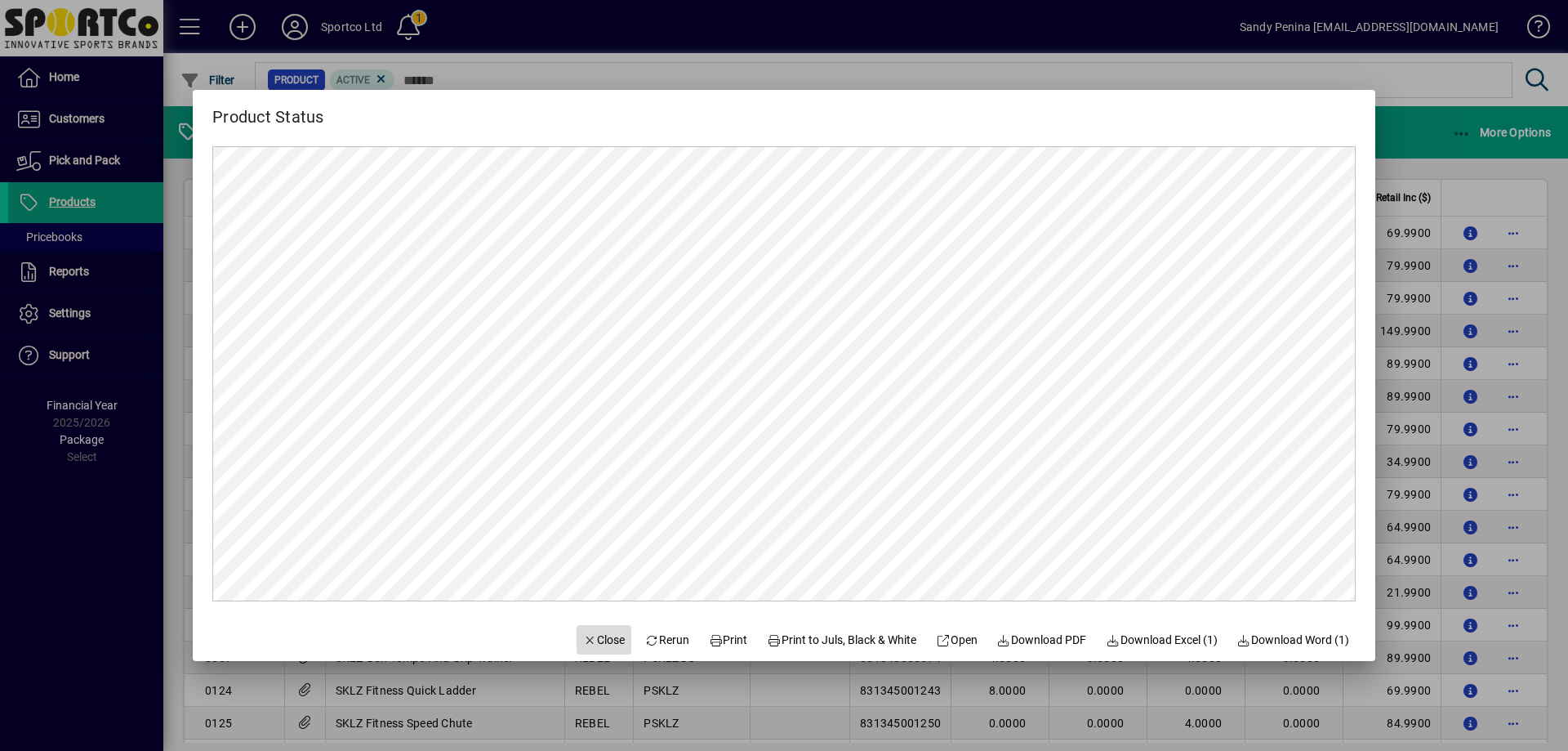
click at [592, 637] on span "Close" at bounding box center [603, 640] width 42 height 17
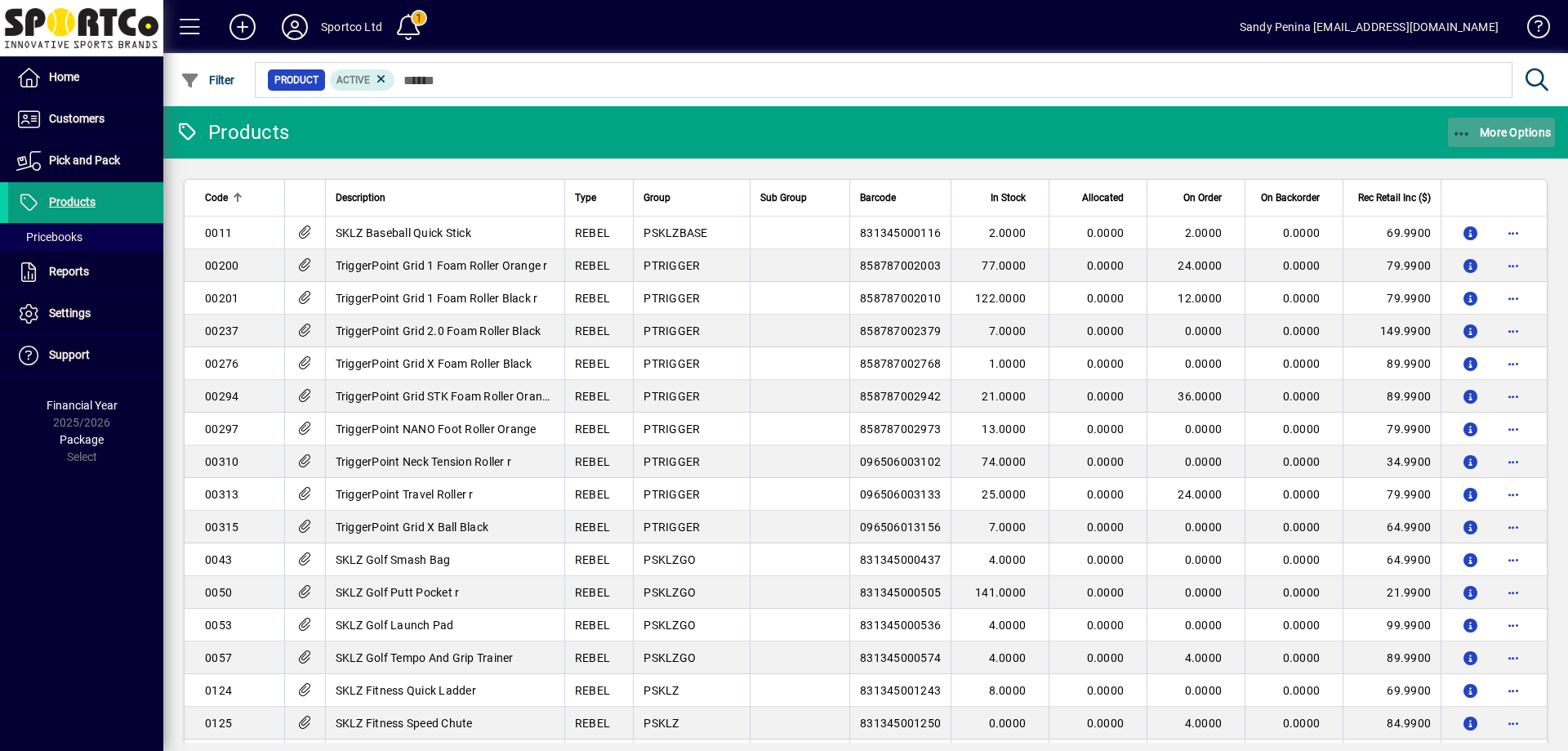
click at [1456, 129] on icon "button" at bounding box center [1462, 134] width 21 height 16
click at [1458, 170] on span "Product Status" at bounding box center [1476, 167] width 118 height 15
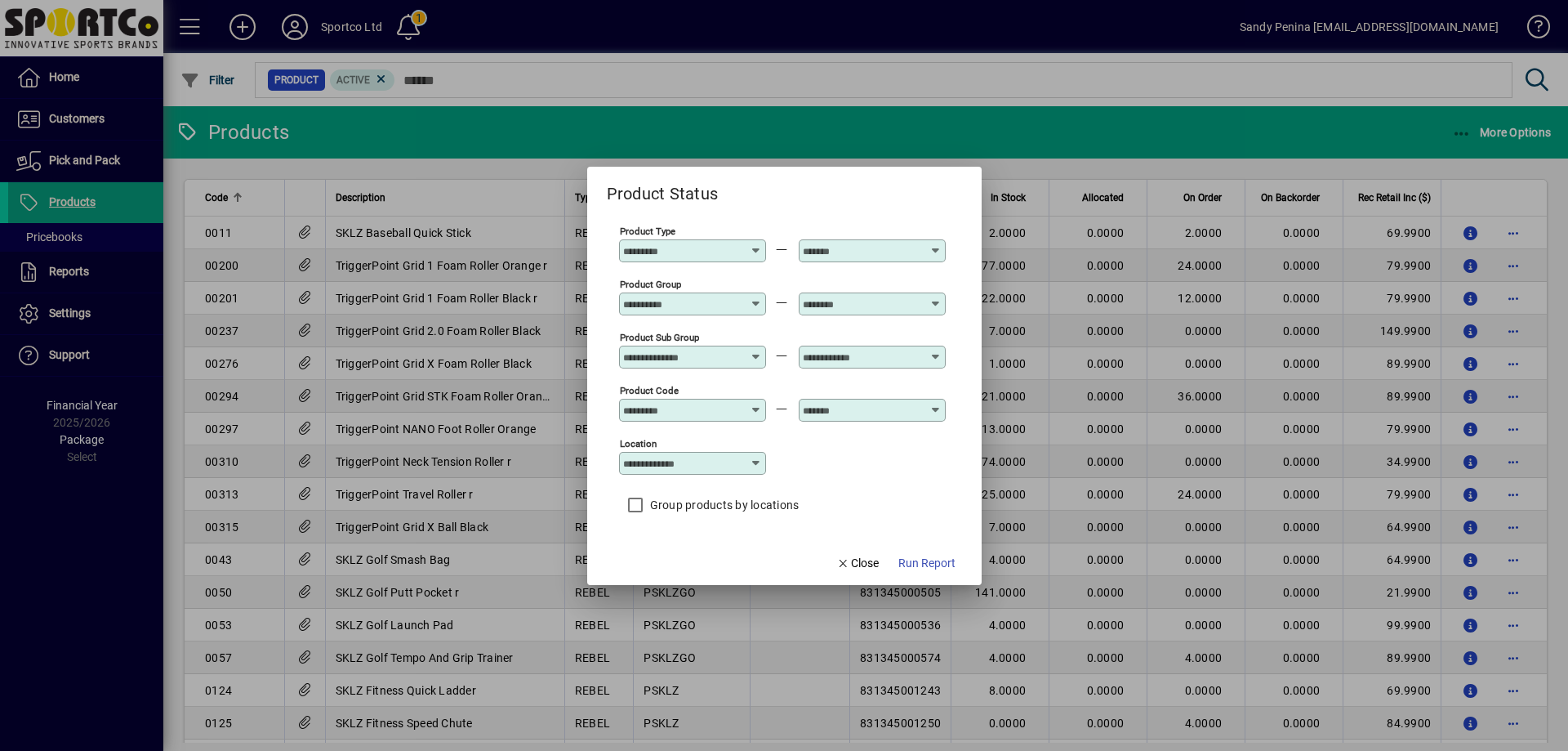
click at [664, 302] on input "Product Group" at bounding box center [683, 304] width 119 height 13
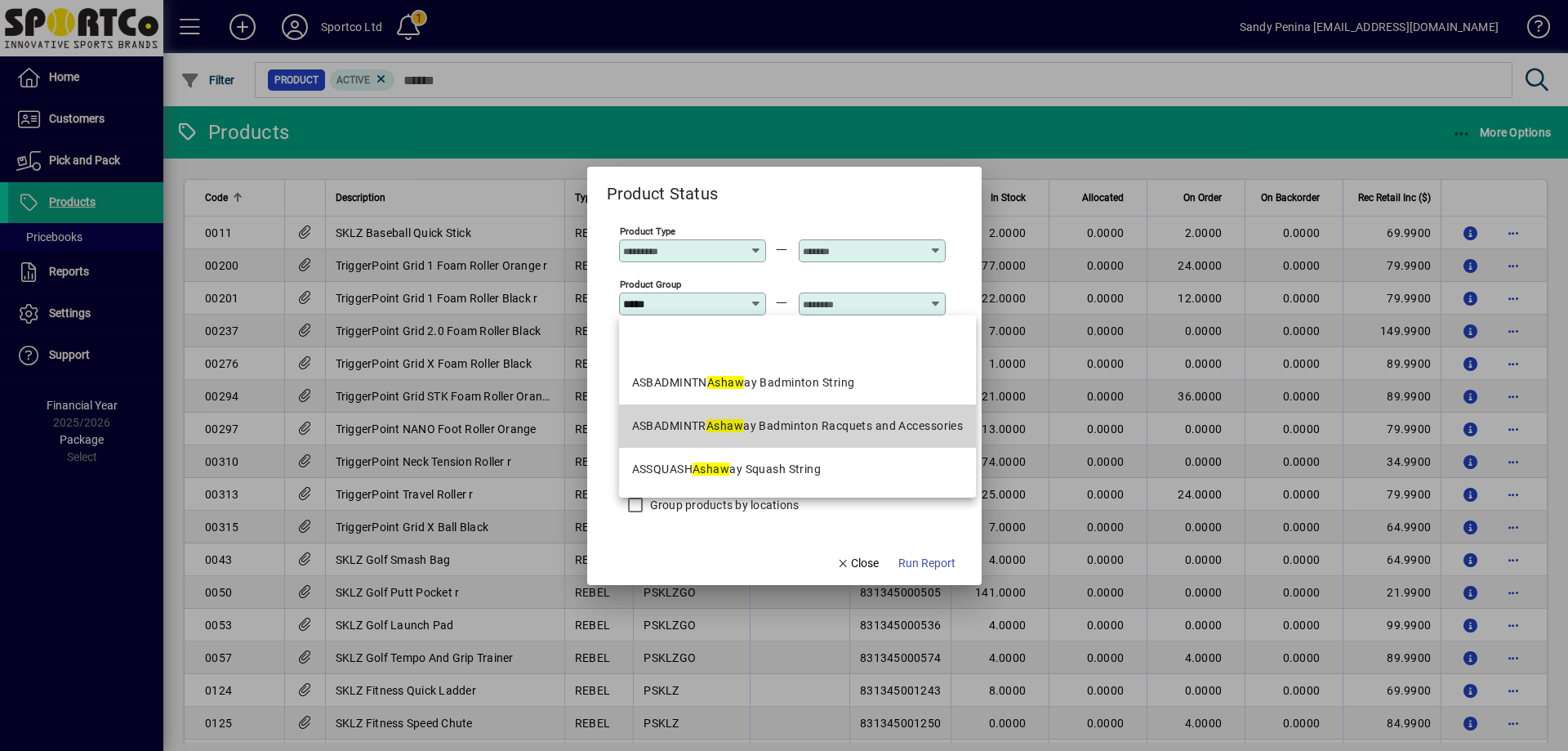
click at [812, 423] on div "ASBADMINTR Ashaw ay Badminton Racquets and Accessories" at bounding box center [797, 426] width 331 height 17
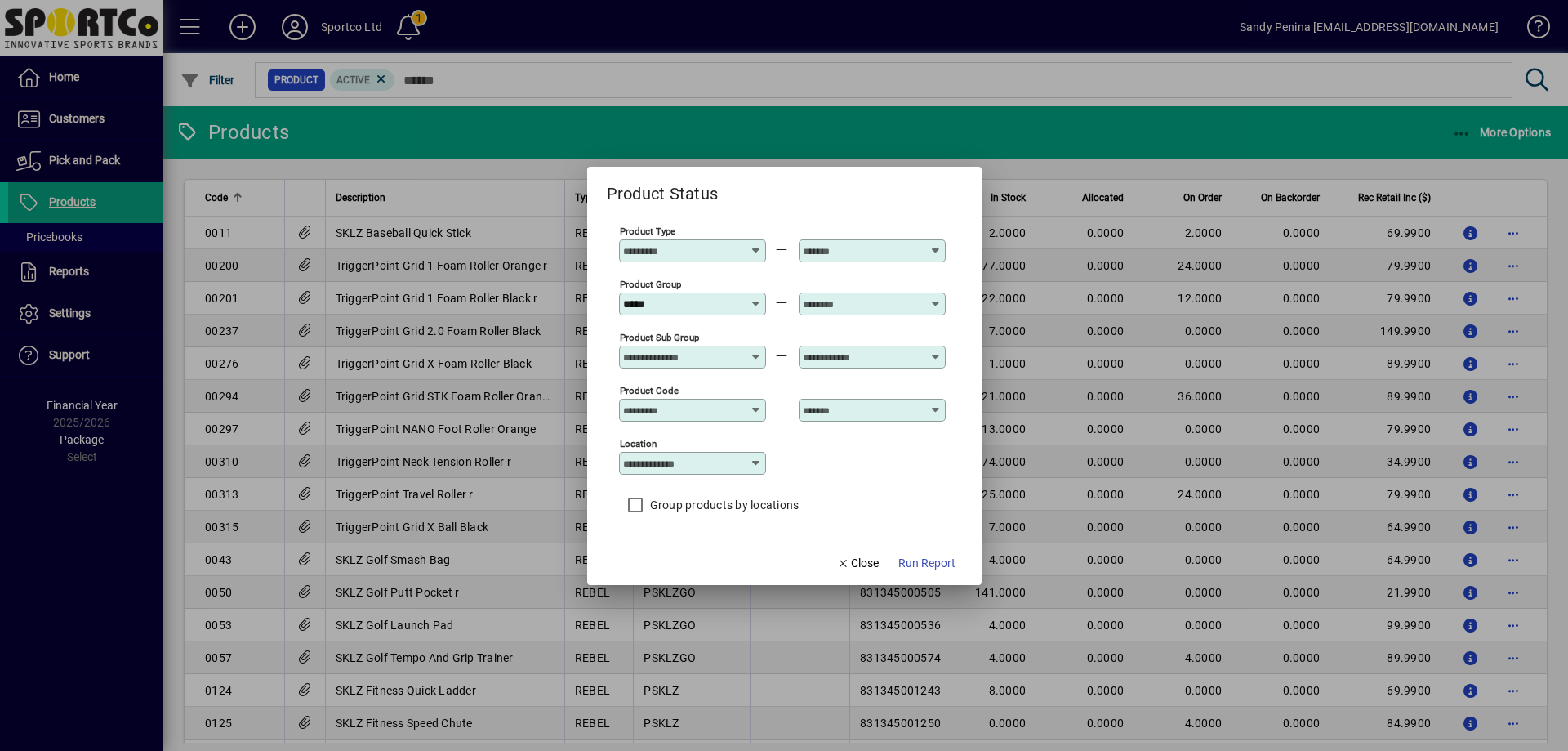
type input "**********"
click at [853, 301] on input "text" at bounding box center [862, 304] width 119 height 13
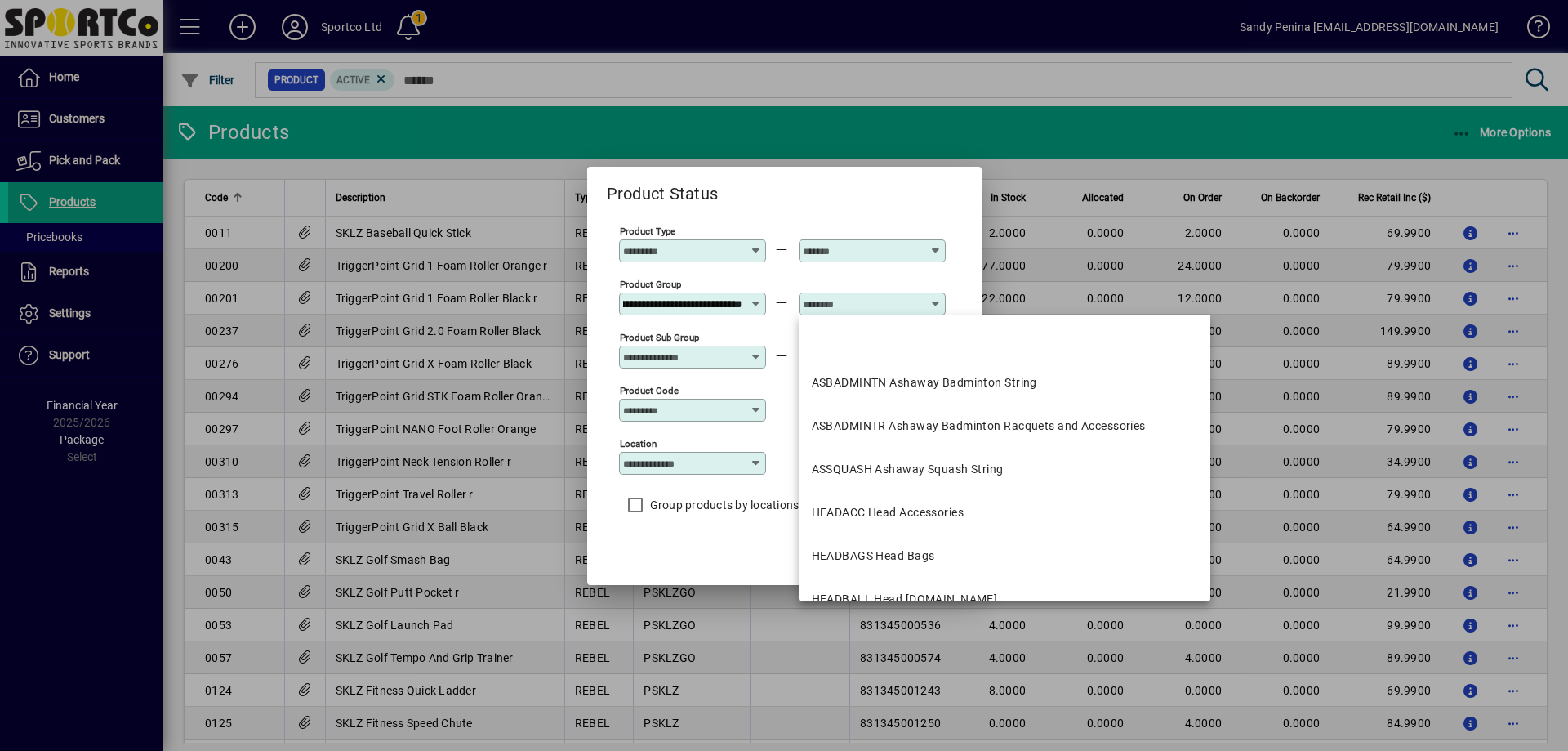
scroll to position [0, 0]
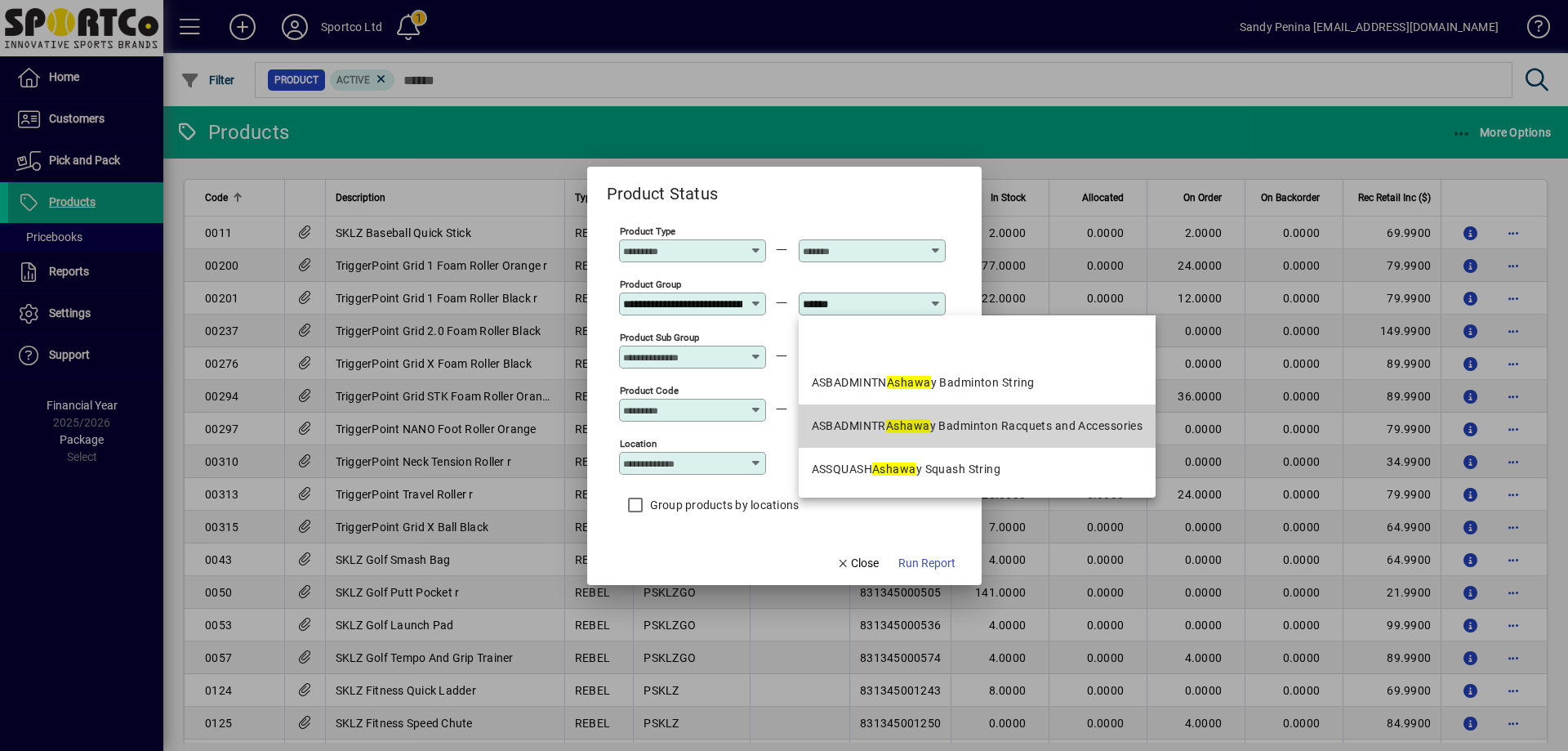
click at [960, 432] on div "ASBADMINTR Ashawa y Badminton Racquets and Accessories" at bounding box center [977, 426] width 331 height 17
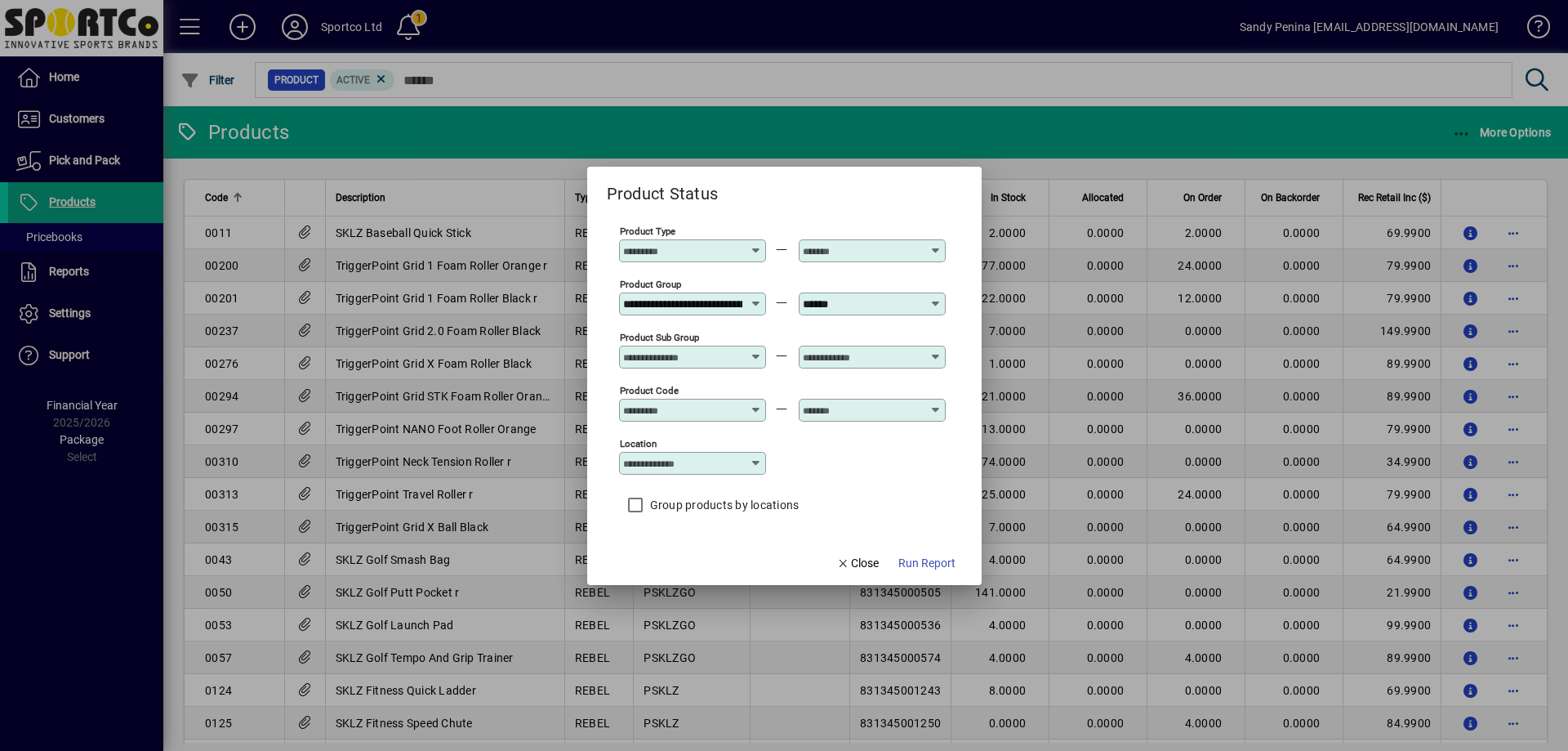
type input "**********"
click at [947, 561] on span "Run Report" at bounding box center [928, 563] width 57 height 17
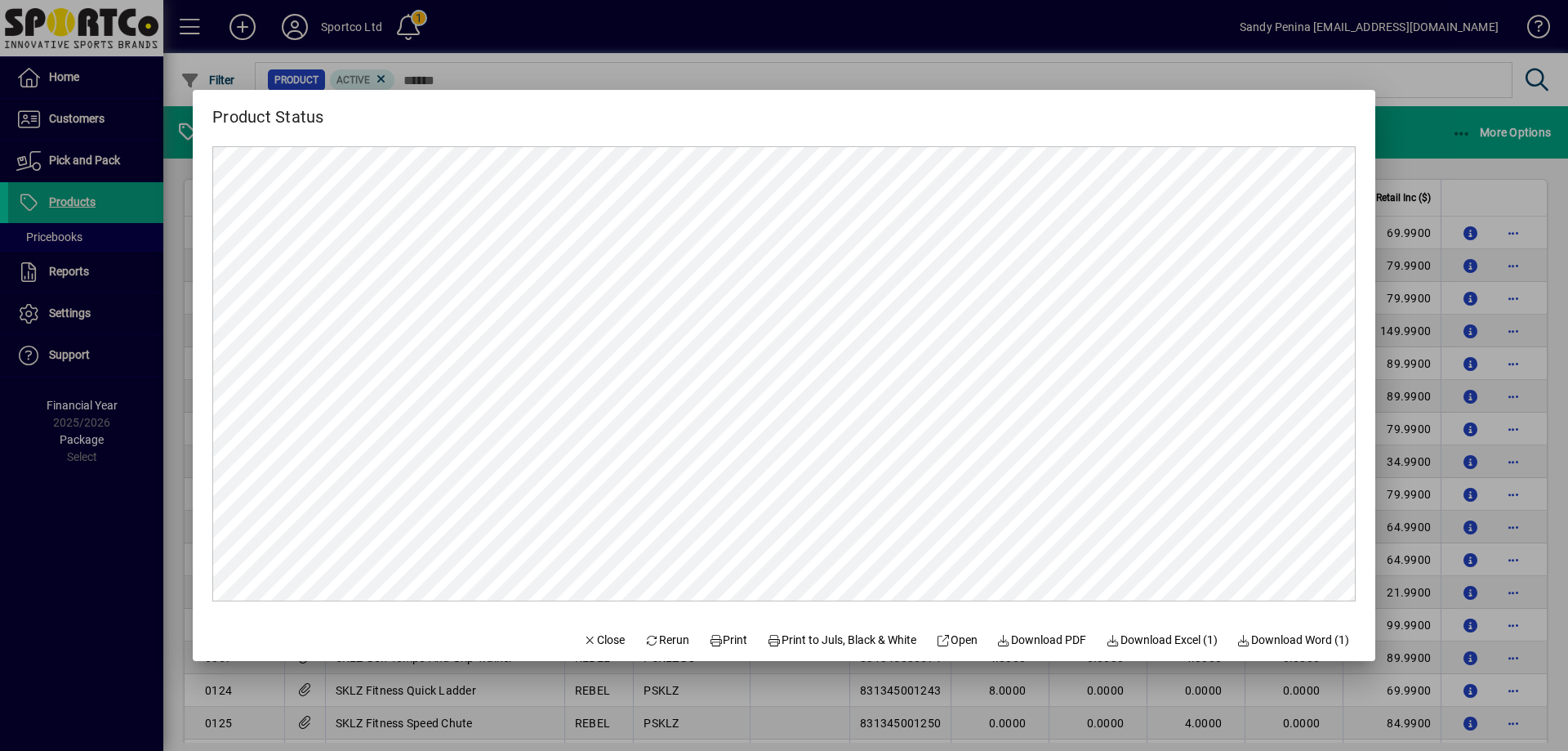
scroll to position [0, 0]
click at [718, 643] on span "Print" at bounding box center [729, 640] width 40 height 17
click at [721, 632] on span "Print" at bounding box center [729, 640] width 40 height 17
click at [586, 641] on span "Close" at bounding box center [603, 640] width 42 height 17
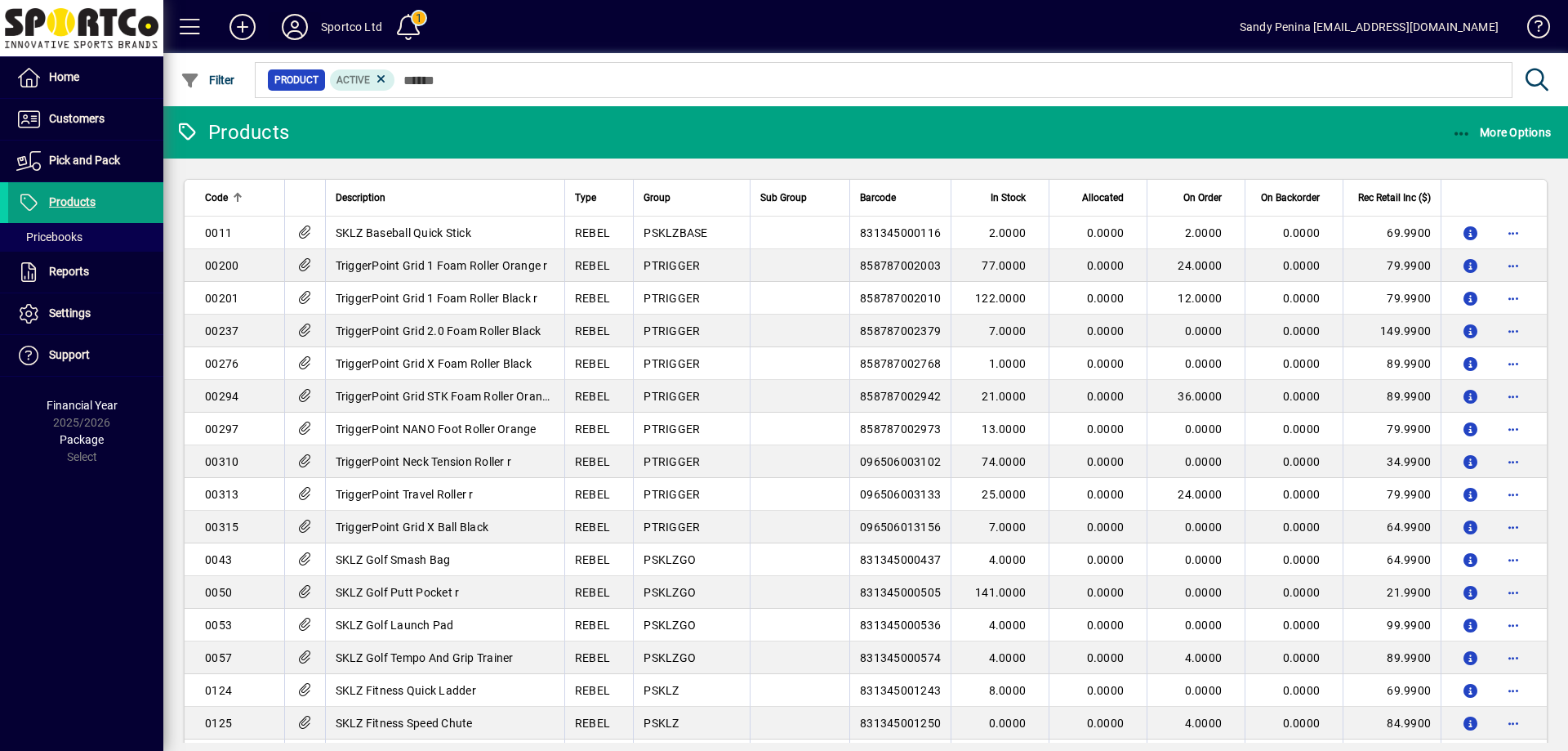
click at [281, 21] on icon at bounding box center [295, 26] width 32 height 26
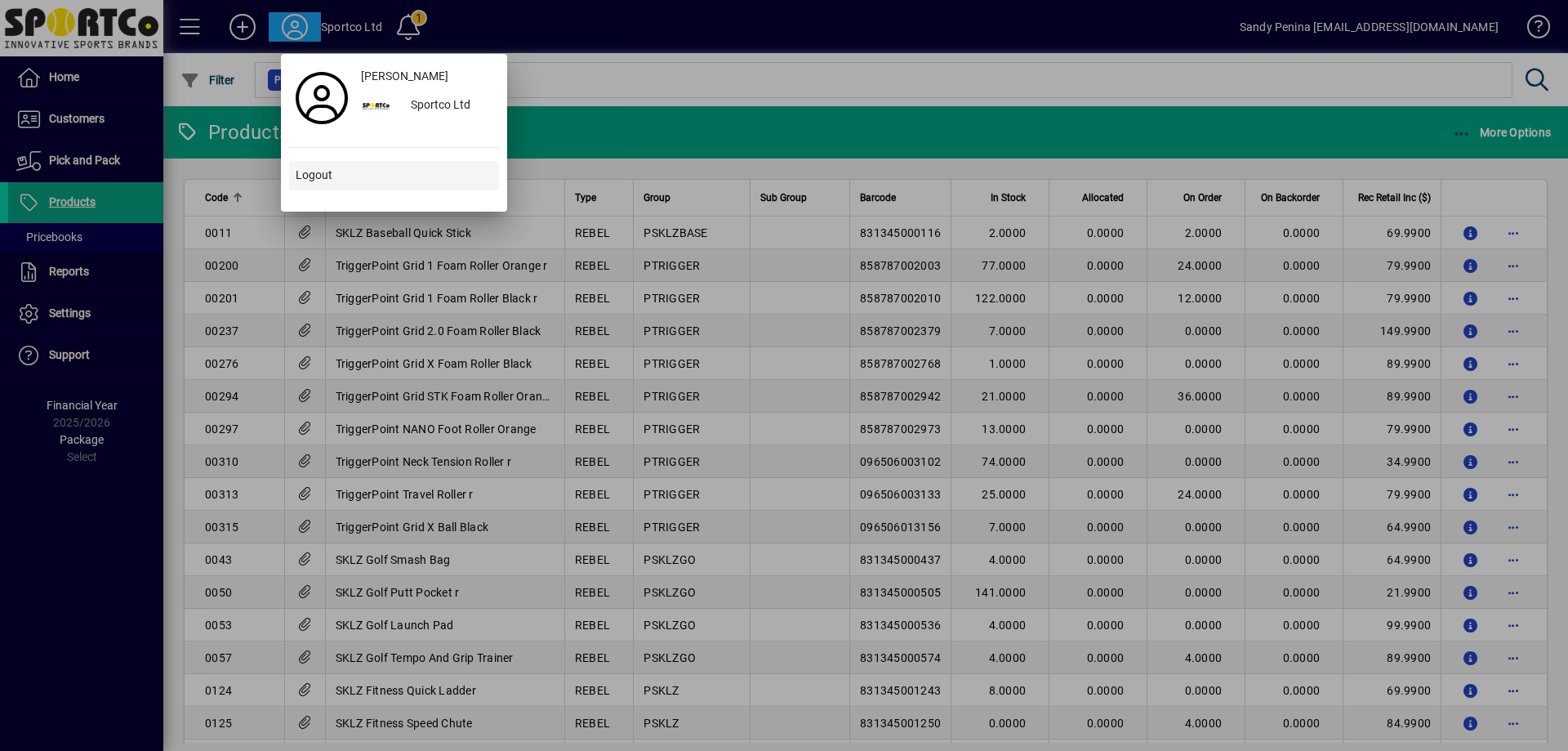
click at [323, 186] on span at bounding box center [394, 176] width 210 height 40
